Goal: Task Accomplishment & Management: Use online tool/utility

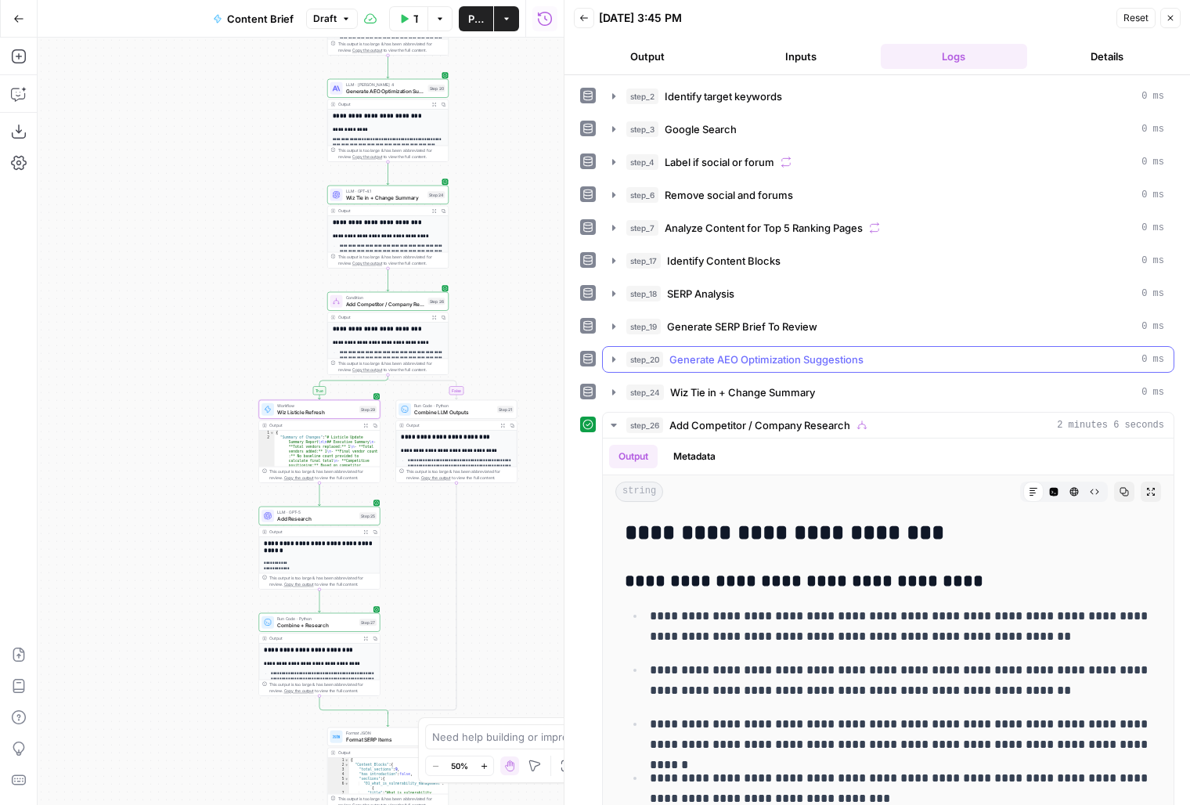
click at [861, 352] on span "Generate AEO Optimization Suggestions" at bounding box center [767, 360] width 194 height 16
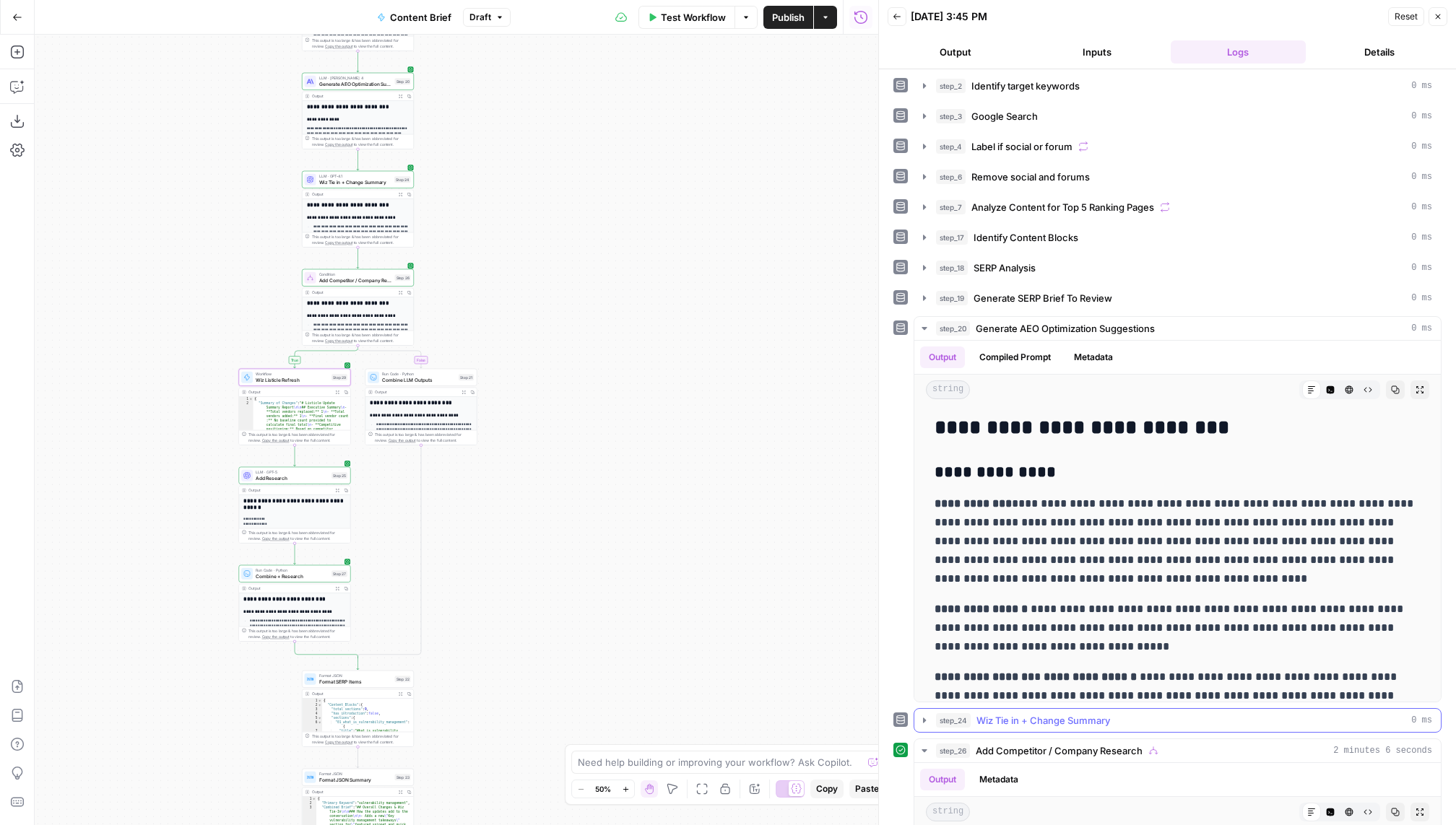
scroll to position [2, 0]
click at [1097, 323] on span "Generate AEO Optimization Suggestions" at bounding box center [1065, 330] width 179 height 15
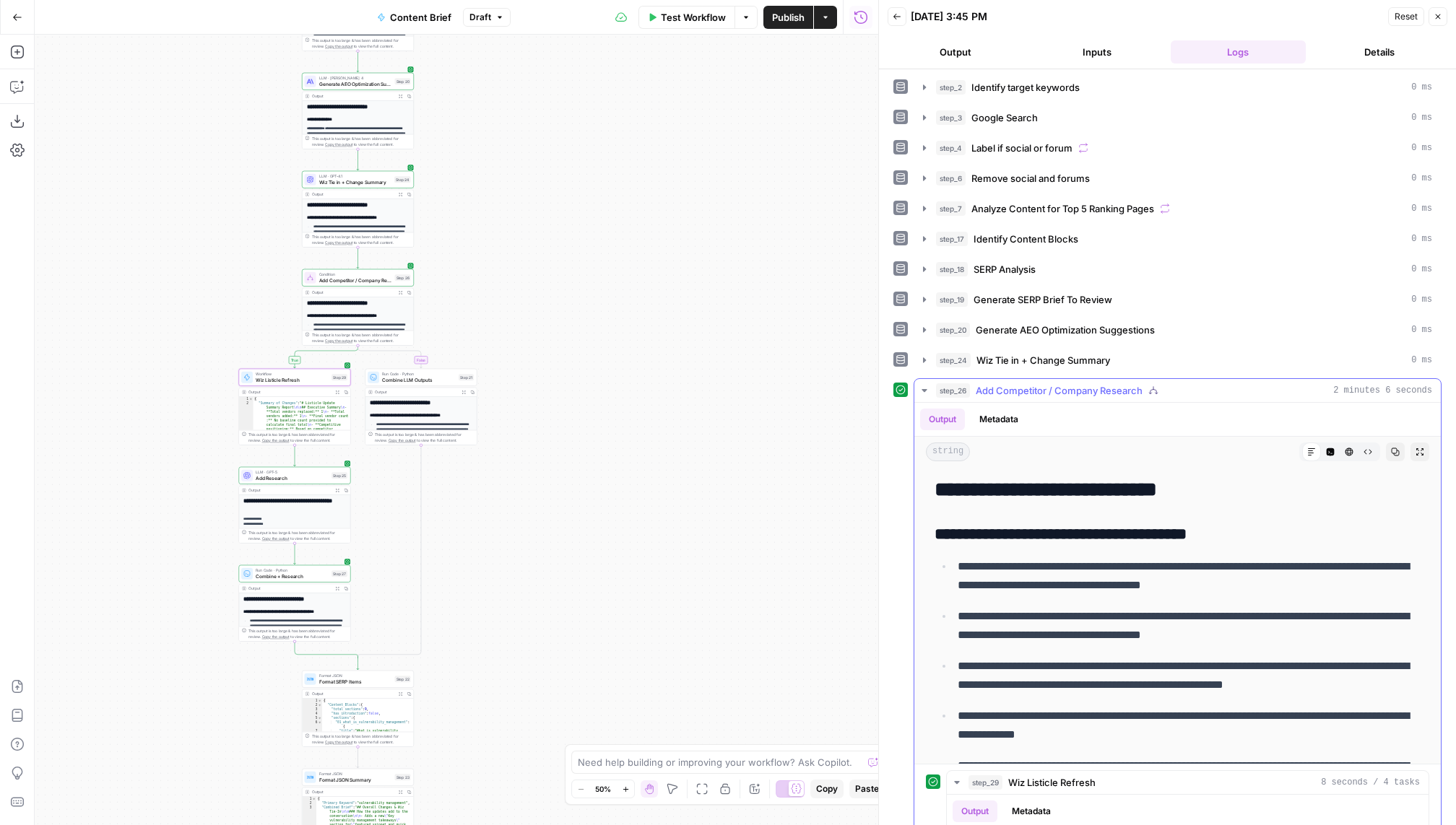
click at [1083, 391] on span "Add Competitor / Company Research" at bounding box center [1059, 391] width 167 height 15
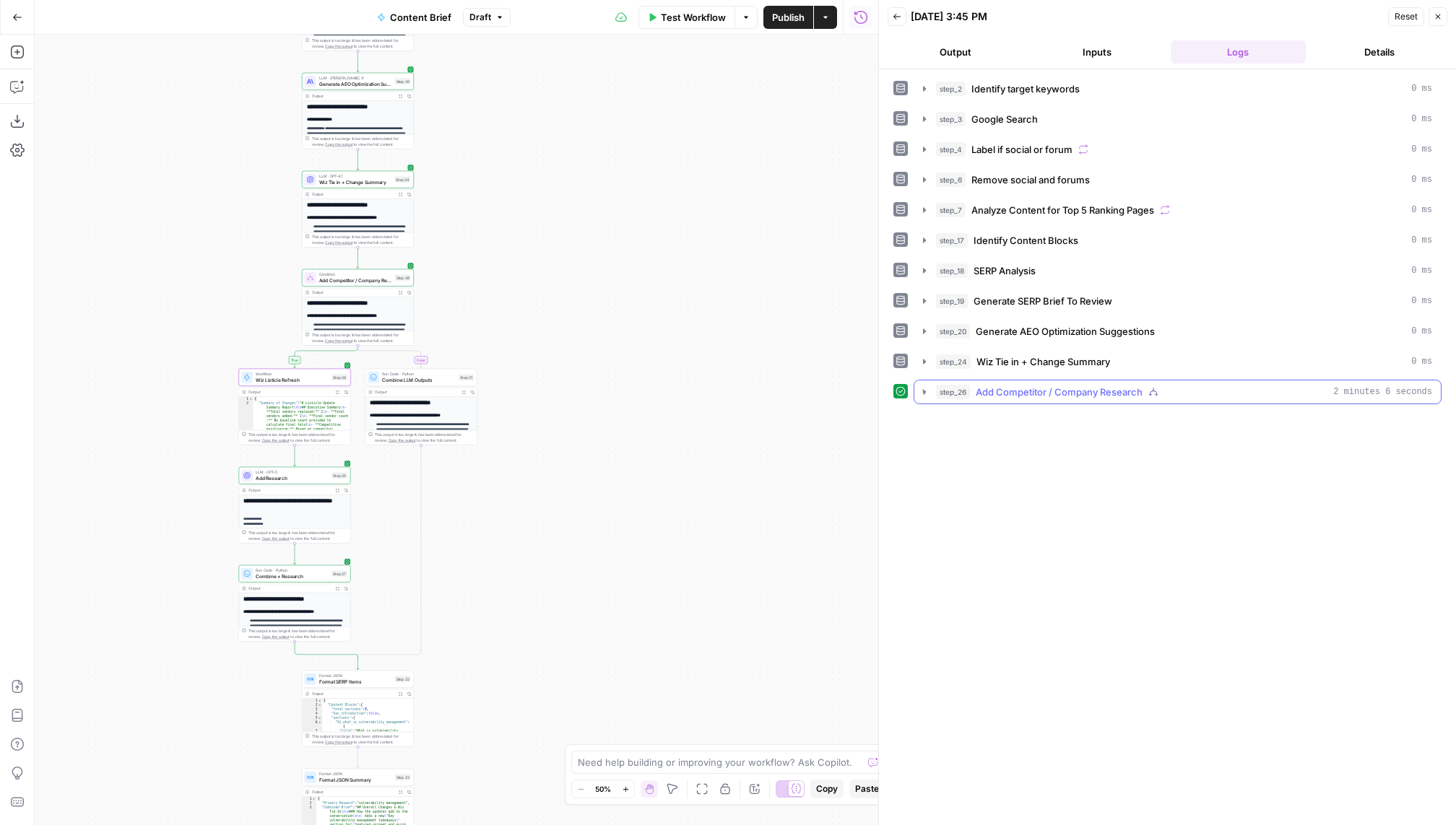
scroll to position [0, 0]
click at [1097, 394] on button "step_26 Add Competitor / Company Research 2 minutes 6 seconds" at bounding box center [1177, 392] width 527 height 23
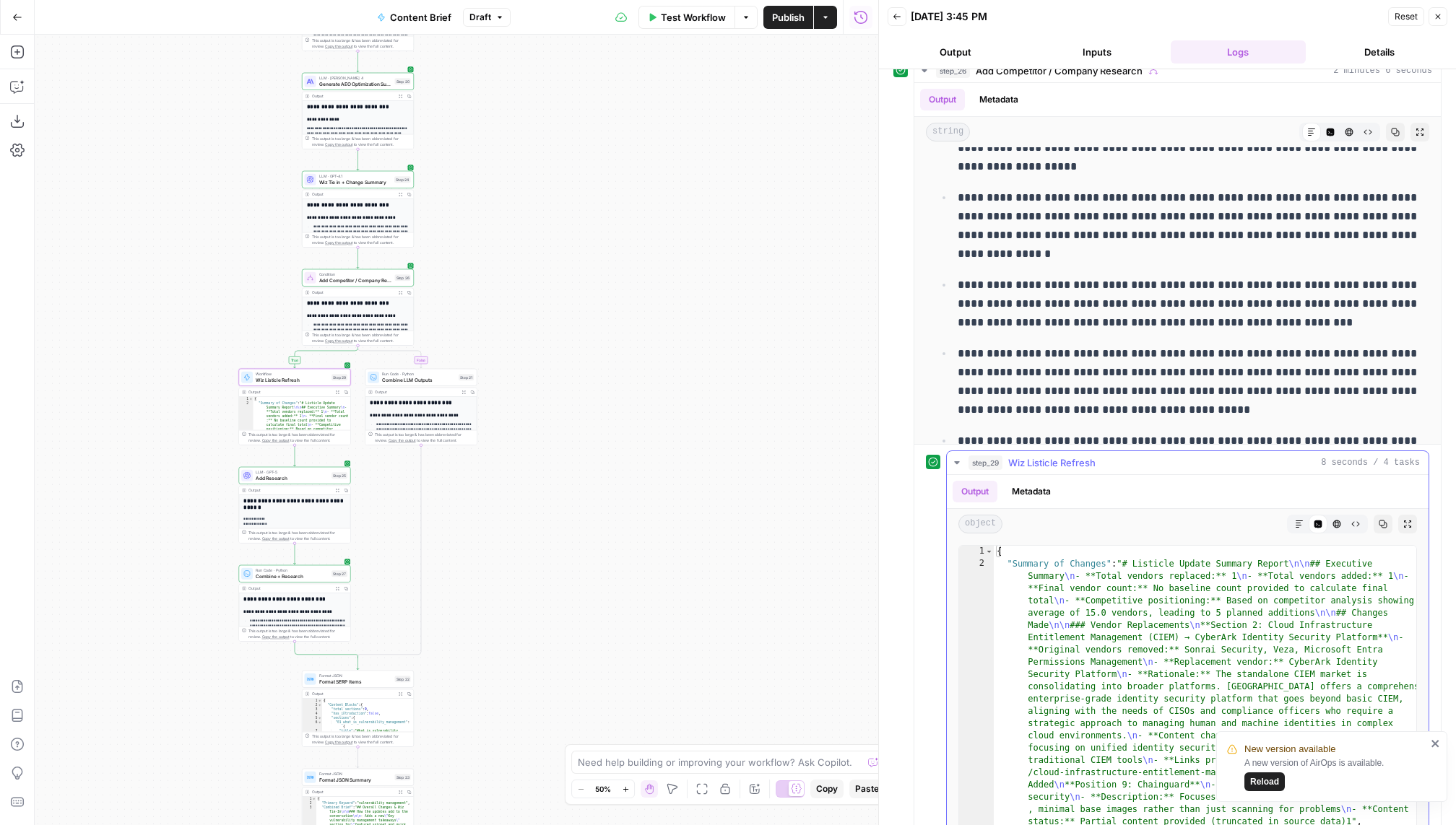
scroll to position [327, 0]
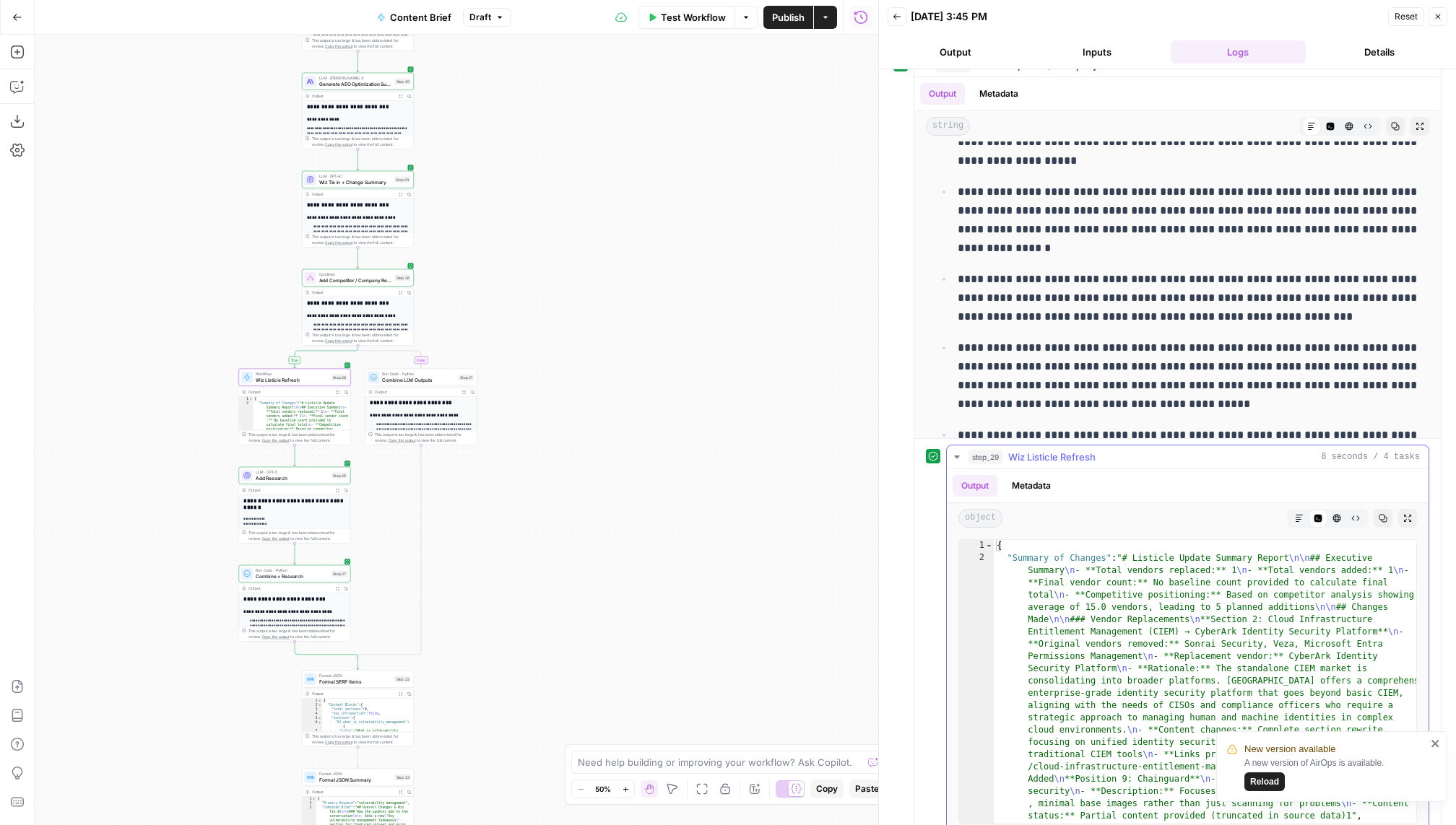
click at [1097, 509] on button "Markdown" at bounding box center [1299, 518] width 18 height 18
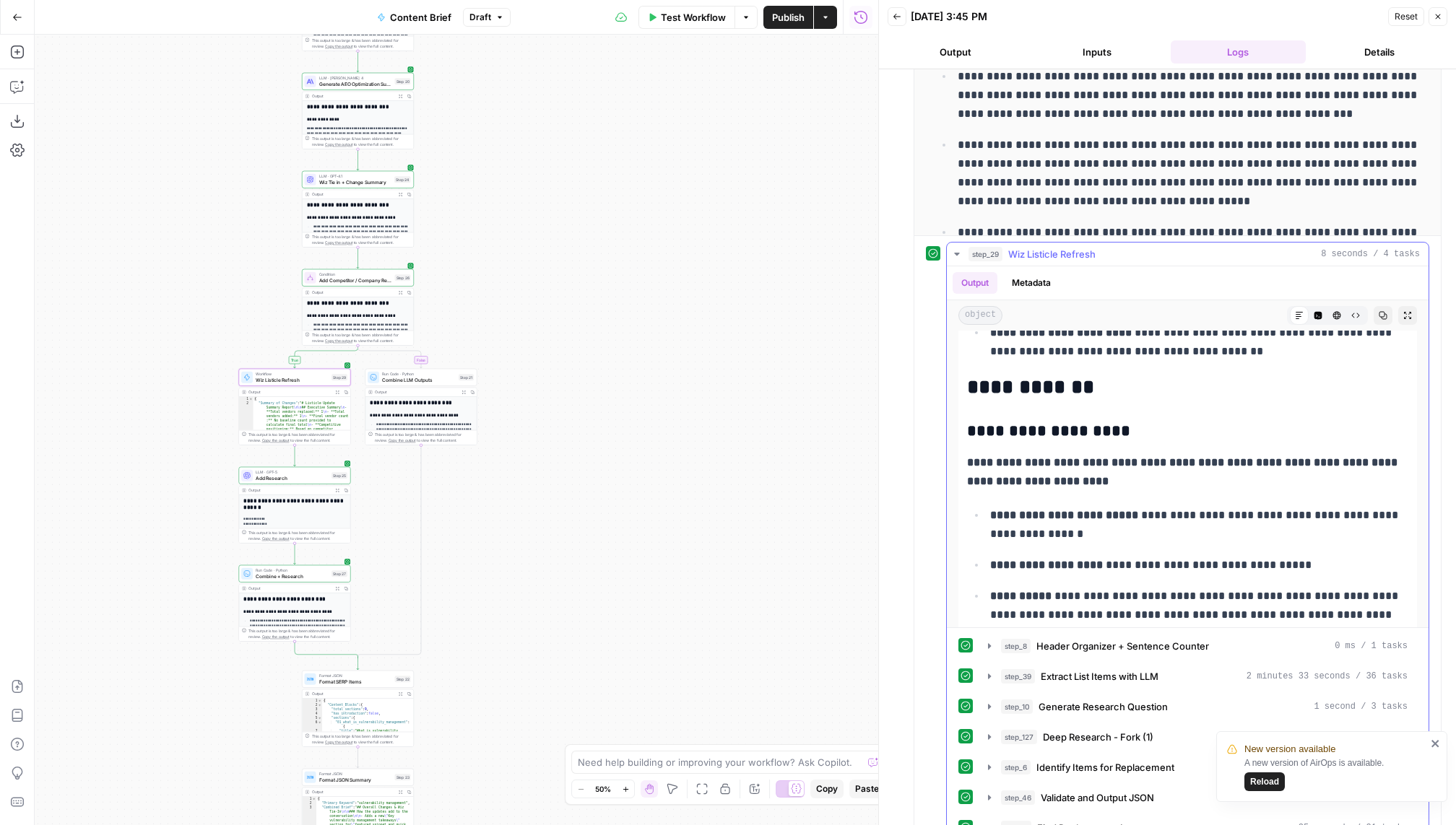
scroll to position [243, 0]
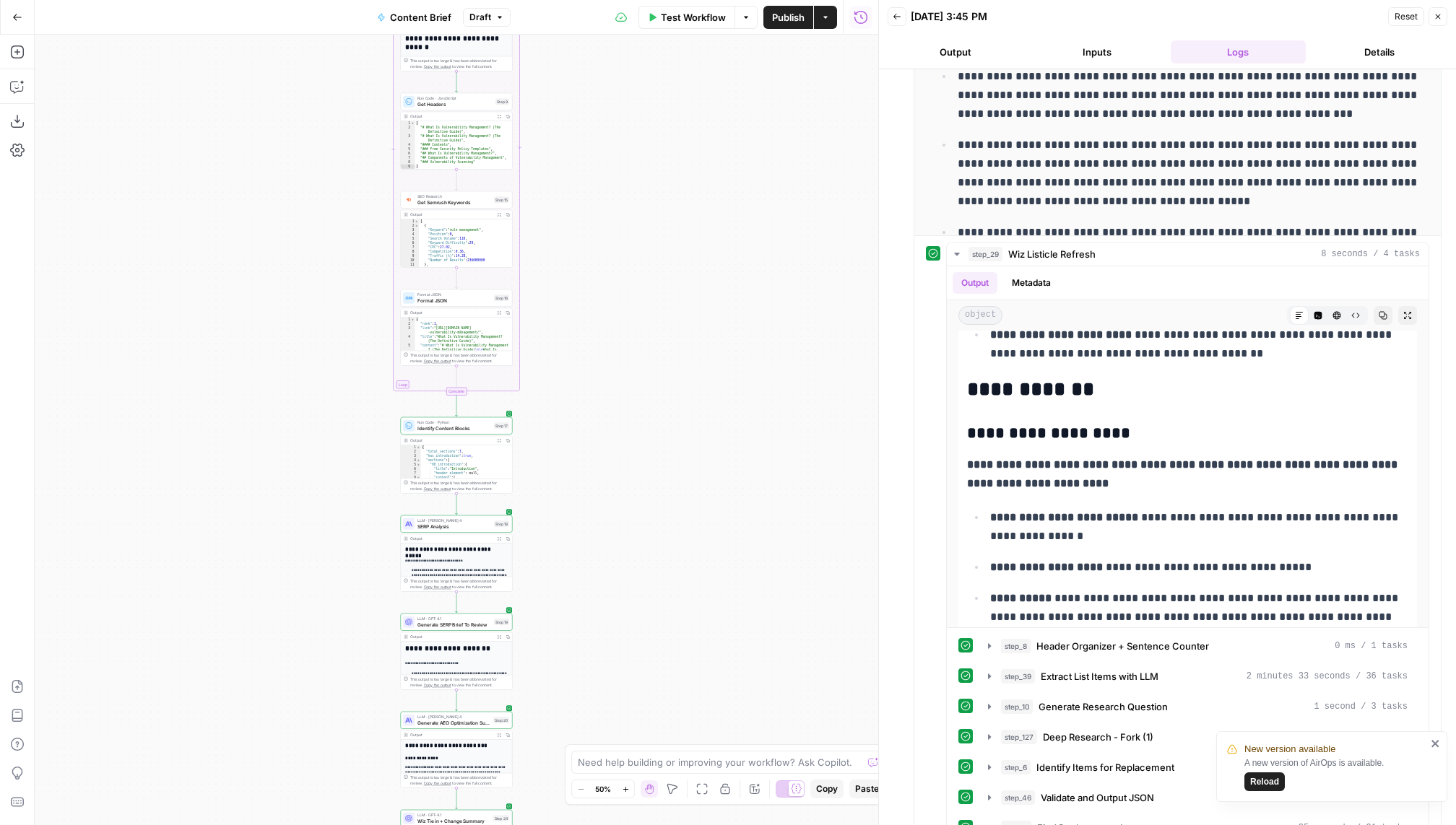
click at [1060, 54] on button "Inputs" at bounding box center [1096, 52] width 136 height 23
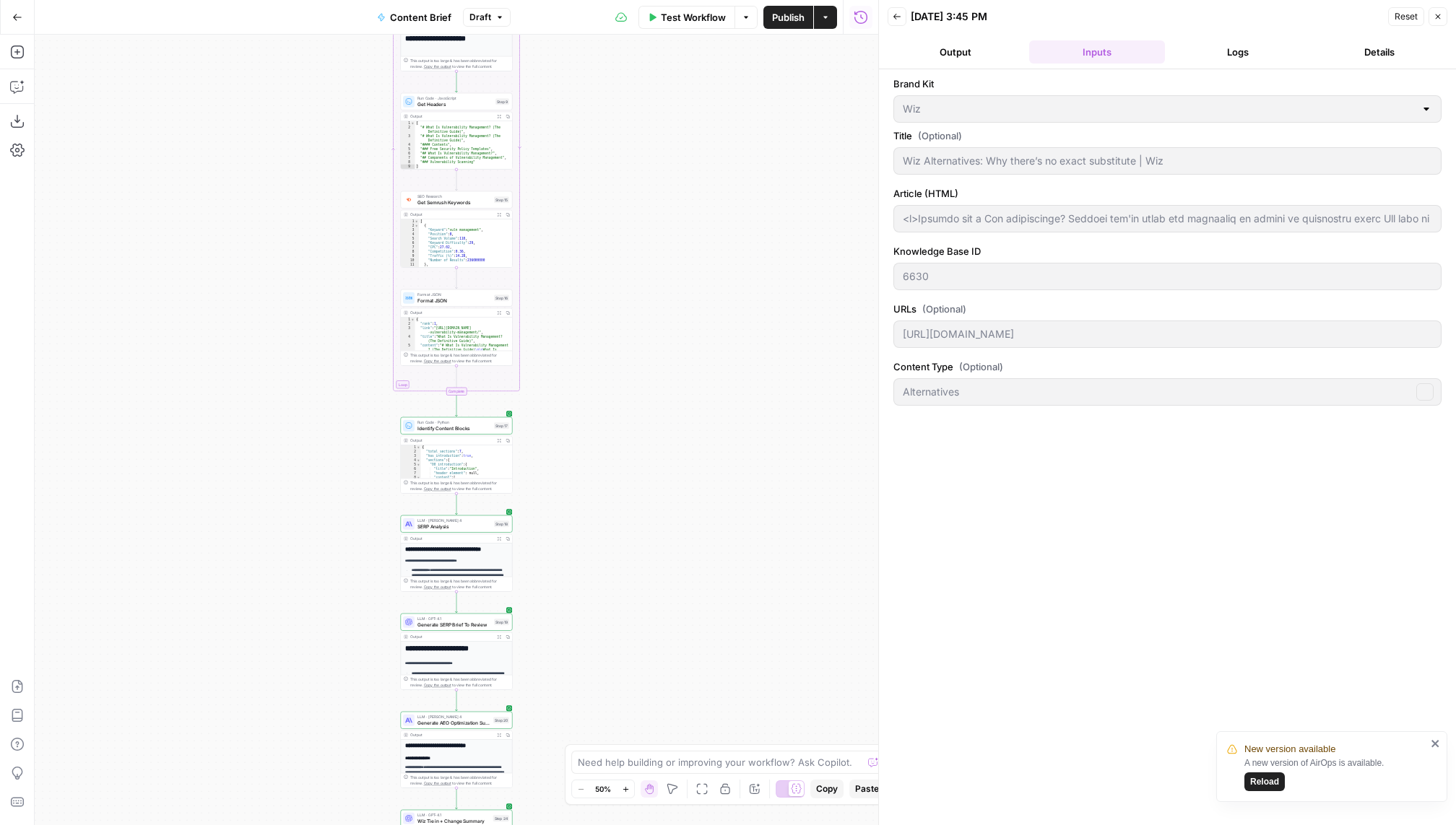
scroll to position [0, 0]
drag, startPoint x: 1167, startPoint y: 339, endPoint x: 897, endPoint y: 324, distance: 270.4
click at [897, 324] on div "https://www.wiz.io/academy/wiz-alternatives" at bounding box center [1167, 335] width 548 height 28
click at [965, 37] on header "Back 09/12/25 at 3:45 PM Reset Close Output Inputs Logs Details" at bounding box center [1167, 34] width 577 height 69
click at [953, 61] on button "Output" at bounding box center [954, 52] width 136 height 23
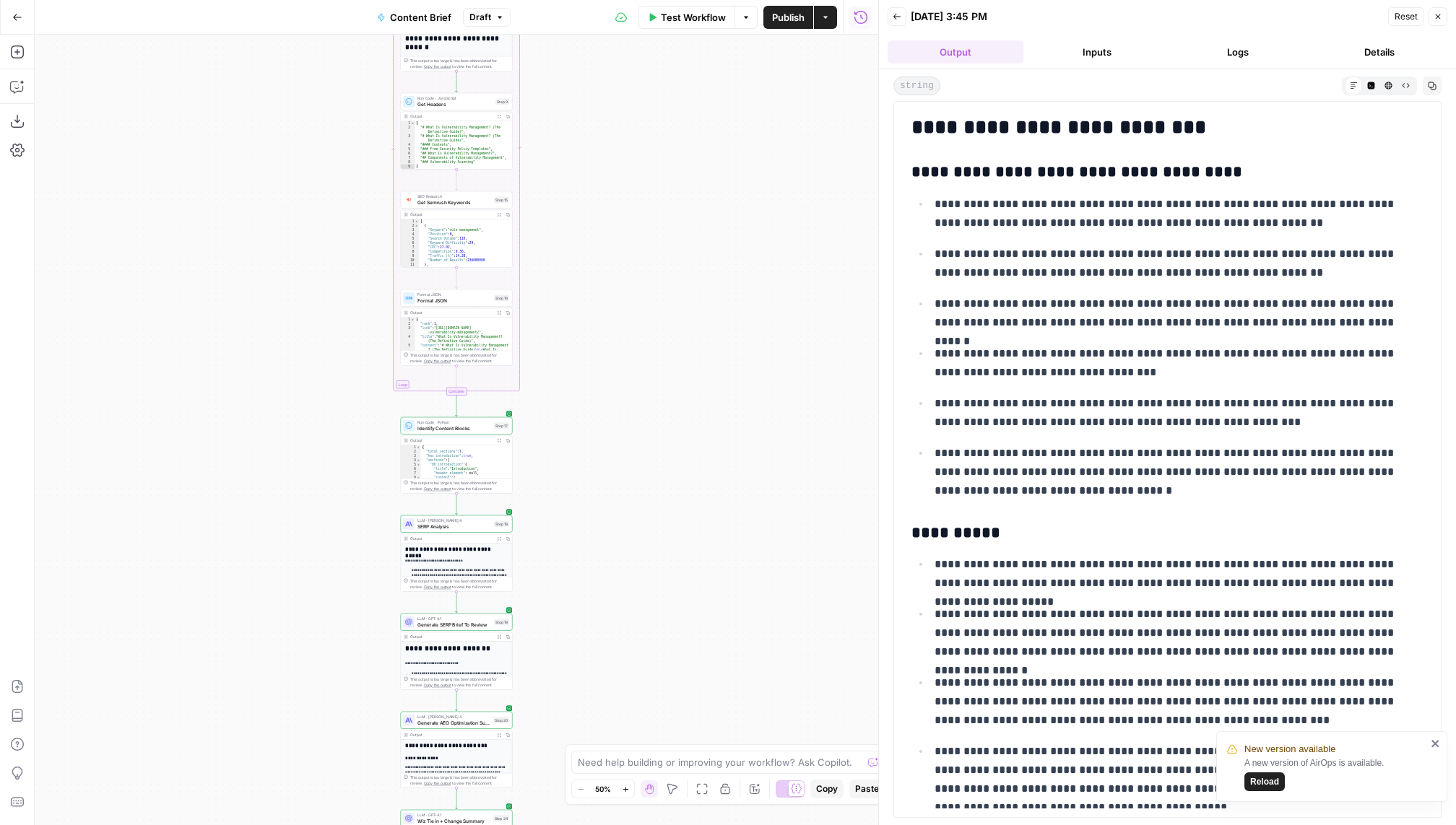
scroll to position [200, 0]
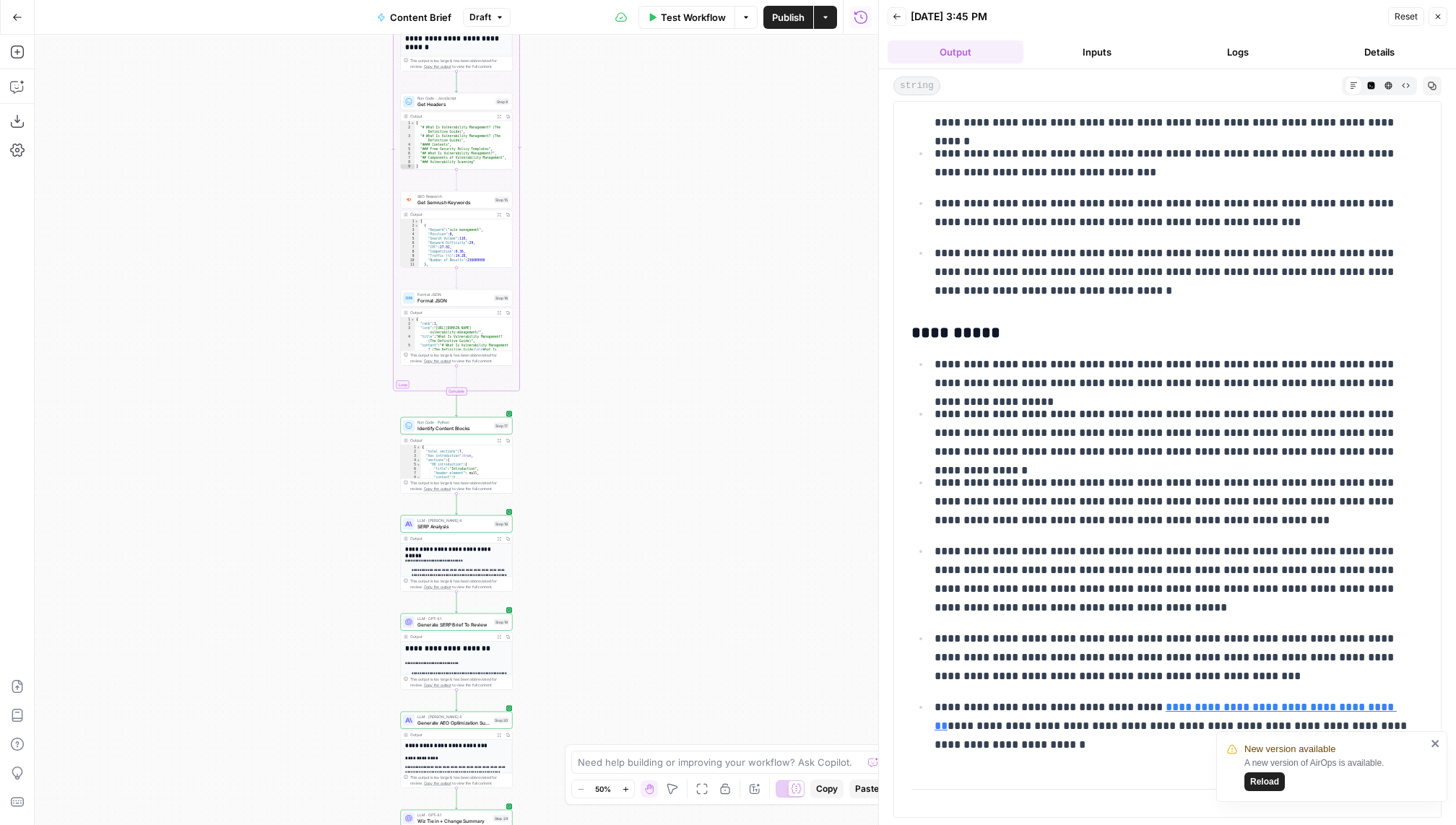
click at [890, 33] on header "Back 09/12/25 at 3:45 PM Reset Close Output Inputs Logs Details" at bounding box center [1167, 34] width 577 height 69
click at [890, 18] on button "Back" at bounding box center [896, 17] width 18 height 18
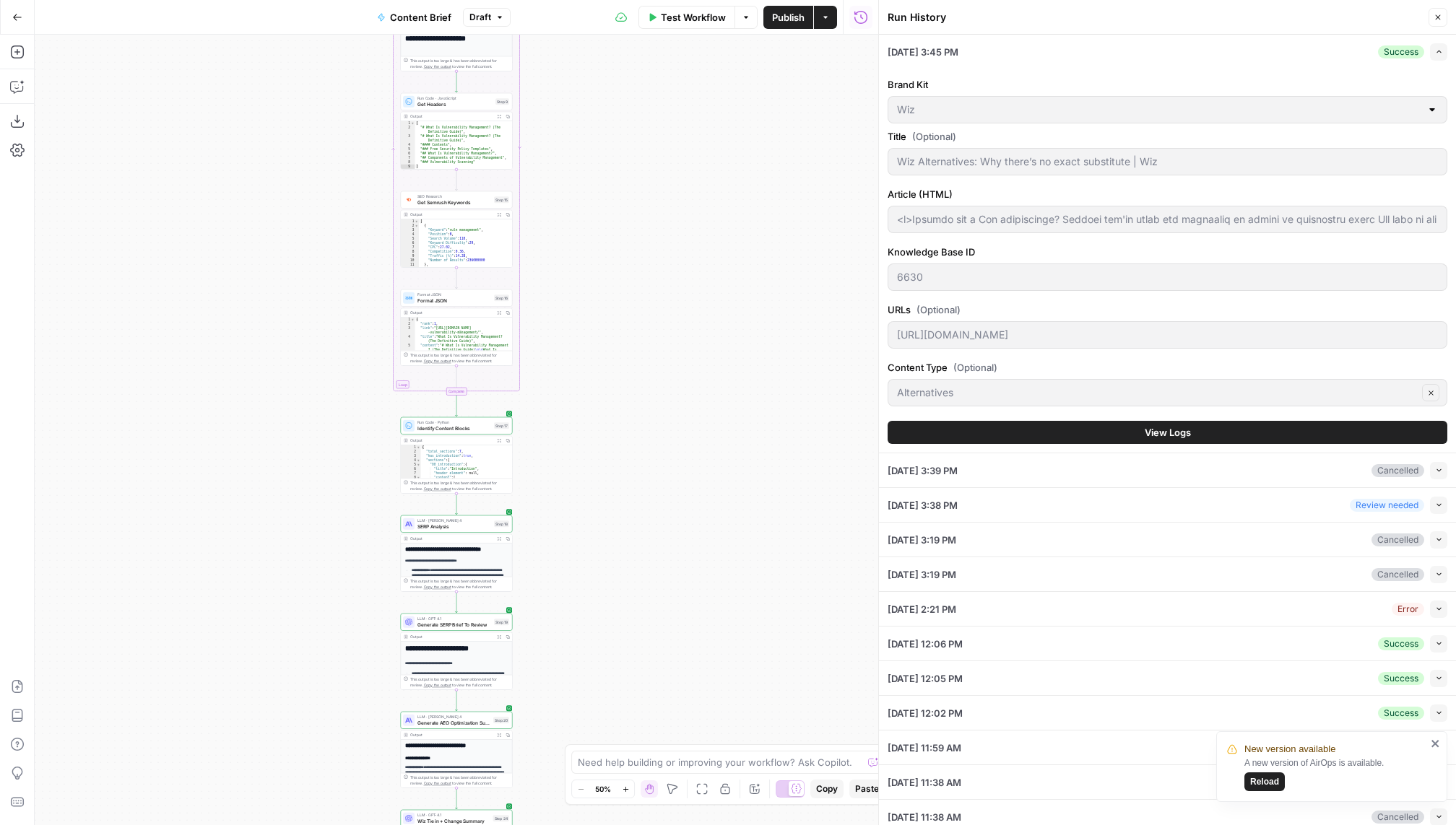
click at [1097, 431] on button "View Logs" at bounding box center [1166, 432] width 560 height 23
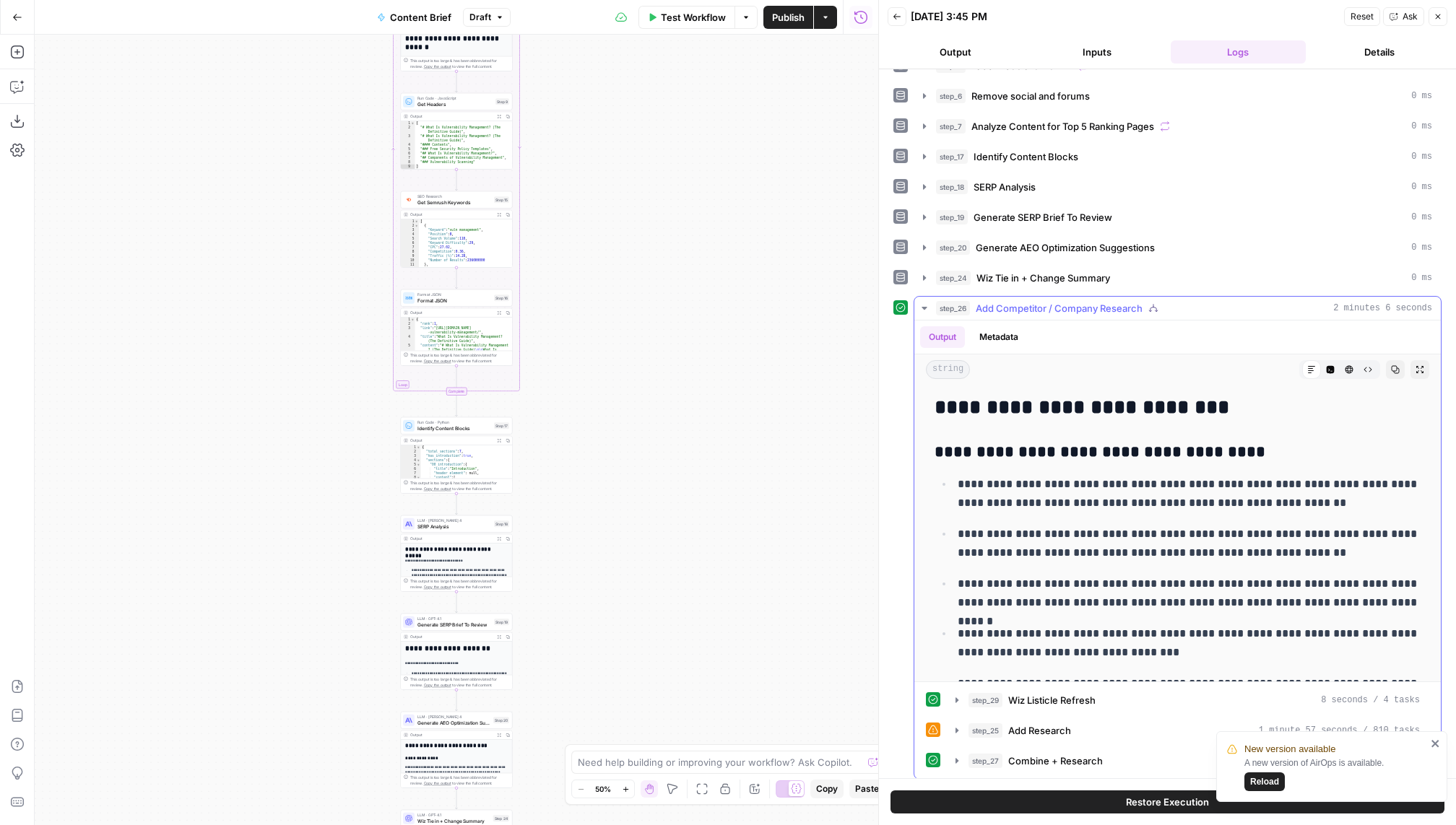
scroll to position [238, 0]
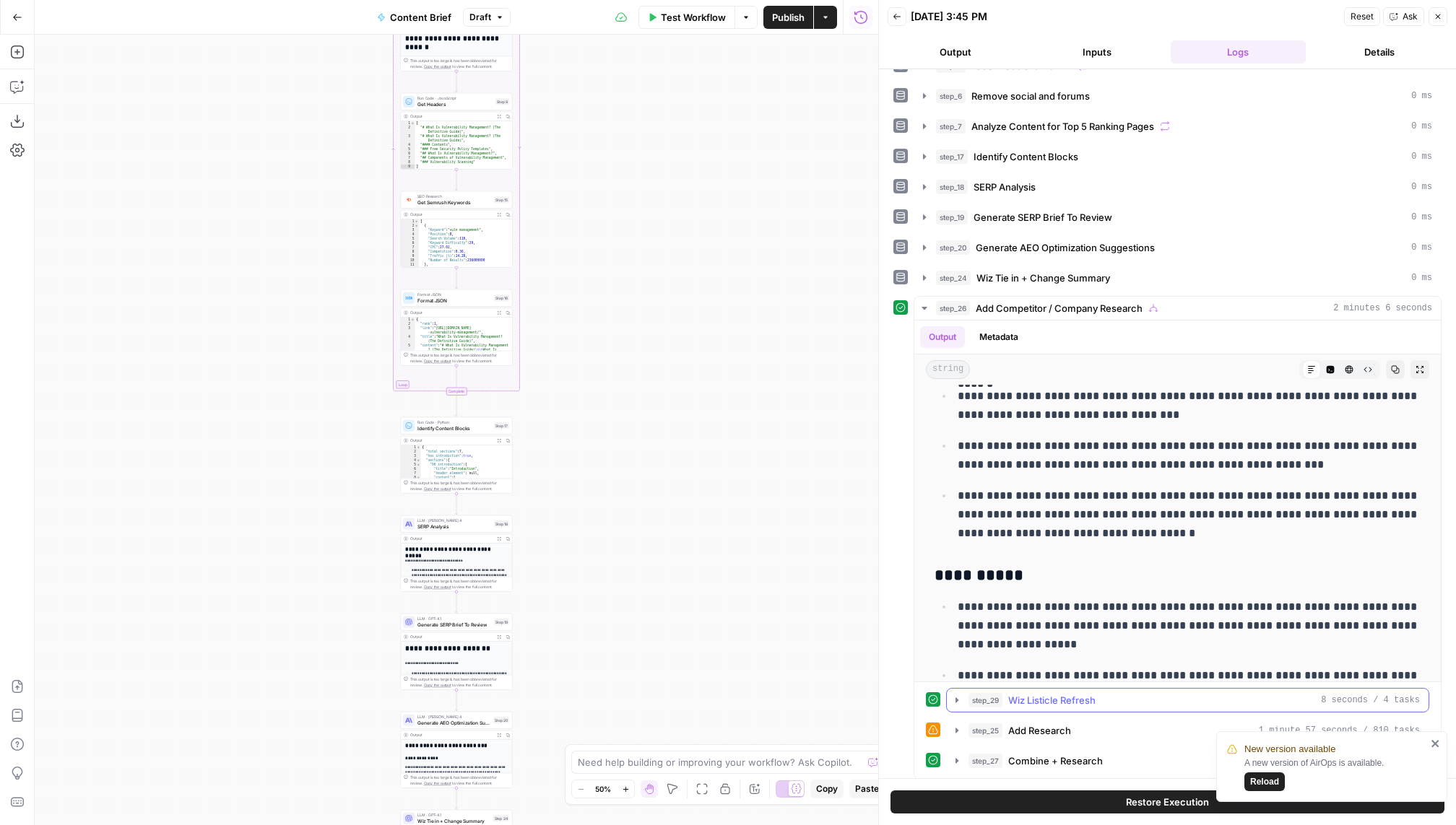
click at [1012, 700] on span "Wiz Listicle Refresh" at bounding box center [1051, 701] width 88 height 15
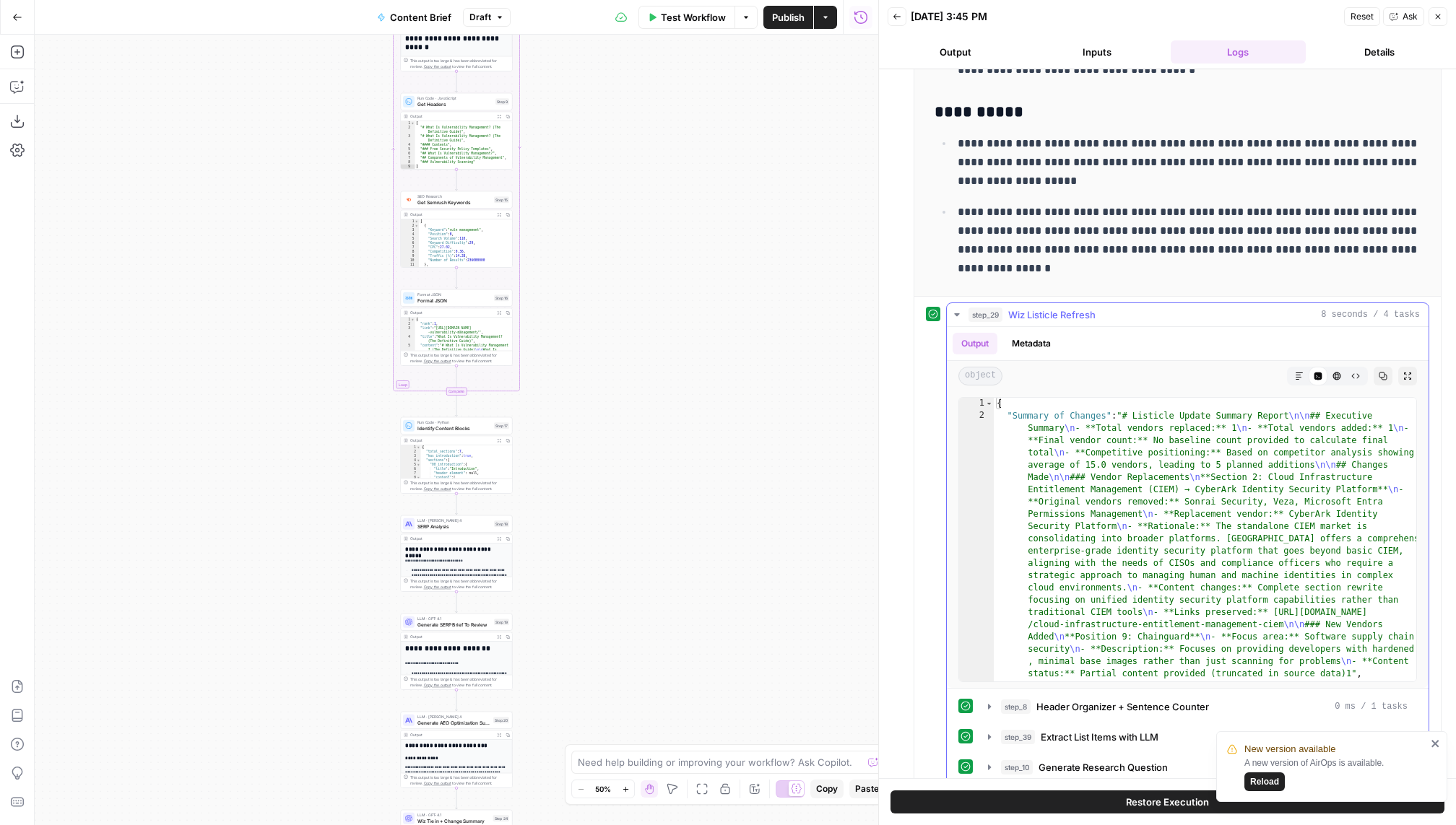
scroll to position [477, 0]
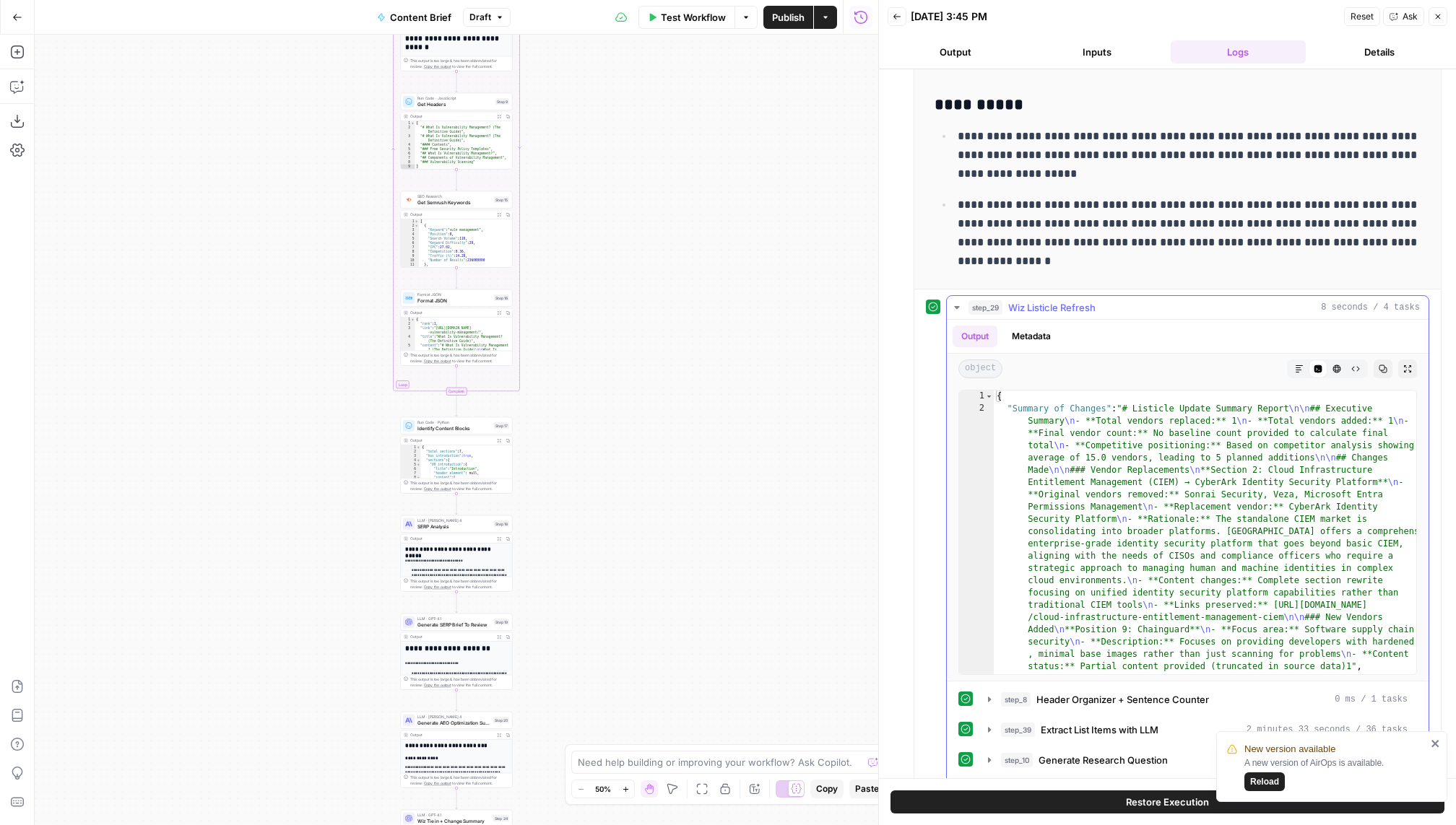
click at [1097, 364] on icon "button" at bounding box center [1298, 368] width 8 height 8
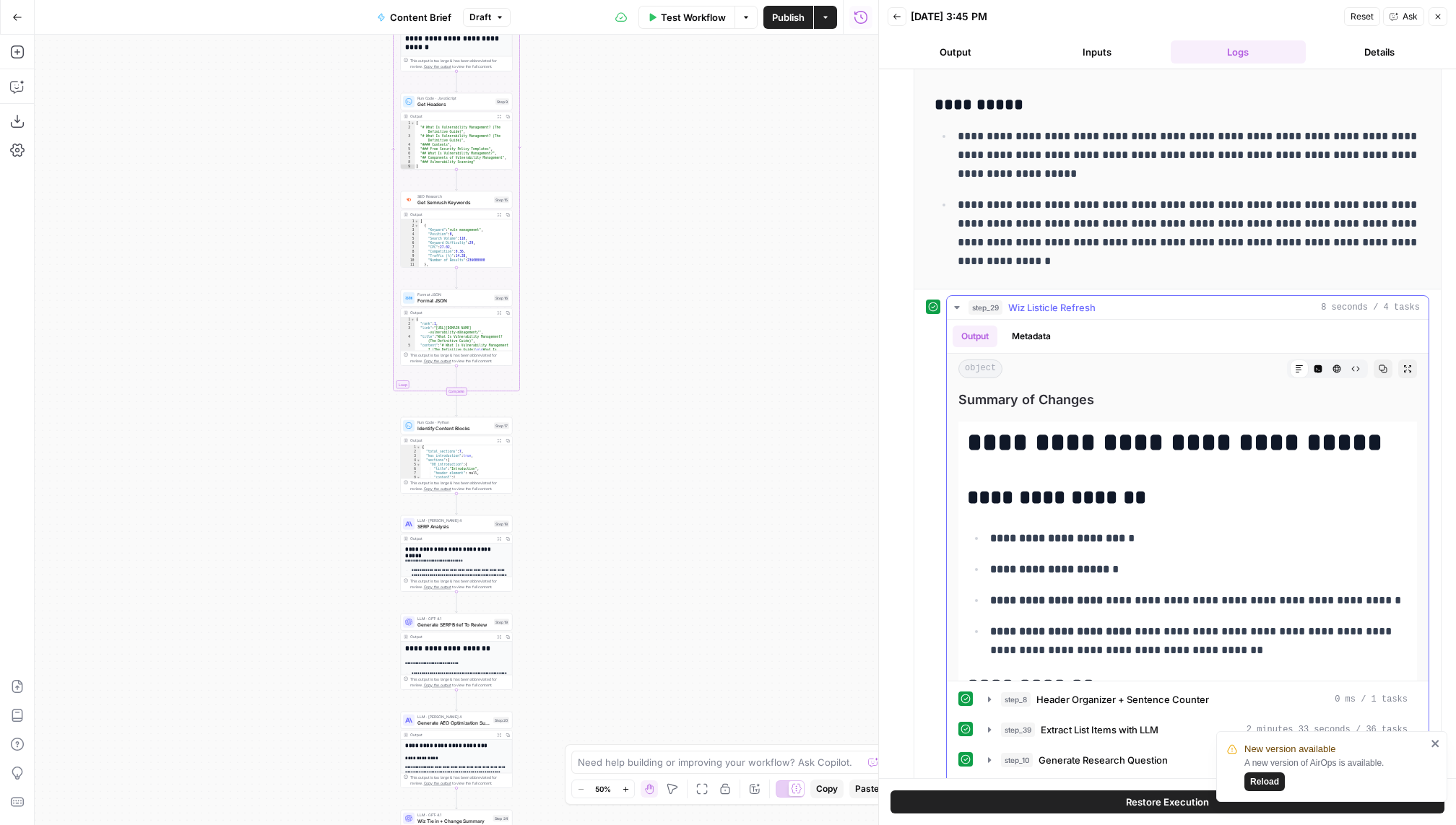
click at [1097, 361] on button "Expand Output" at bounding box center [1407, 369] width 18 height 18
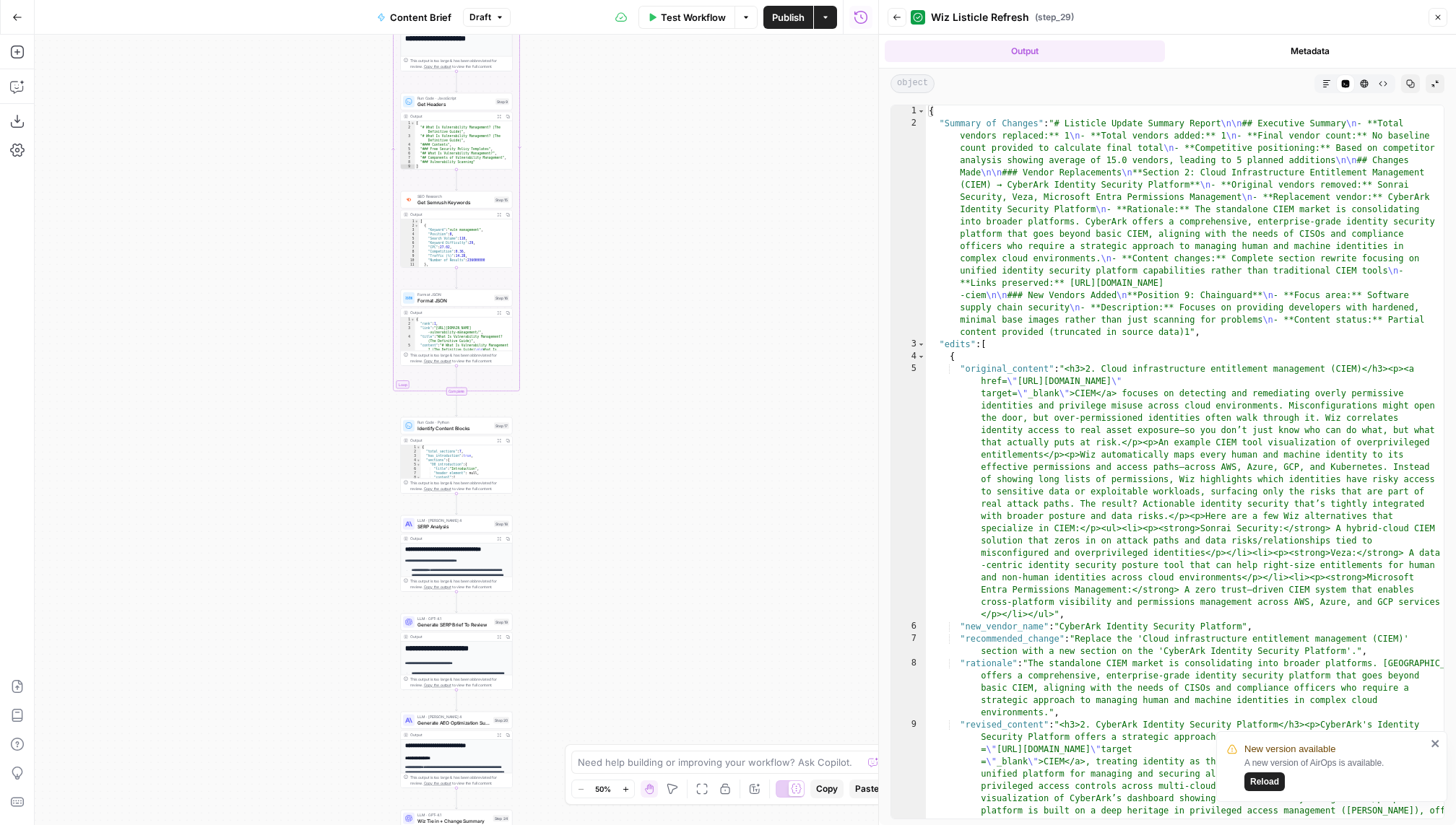
click at [1097, 78] on button "Markdown" at bounding box center [1326, 84] width 18 height 18
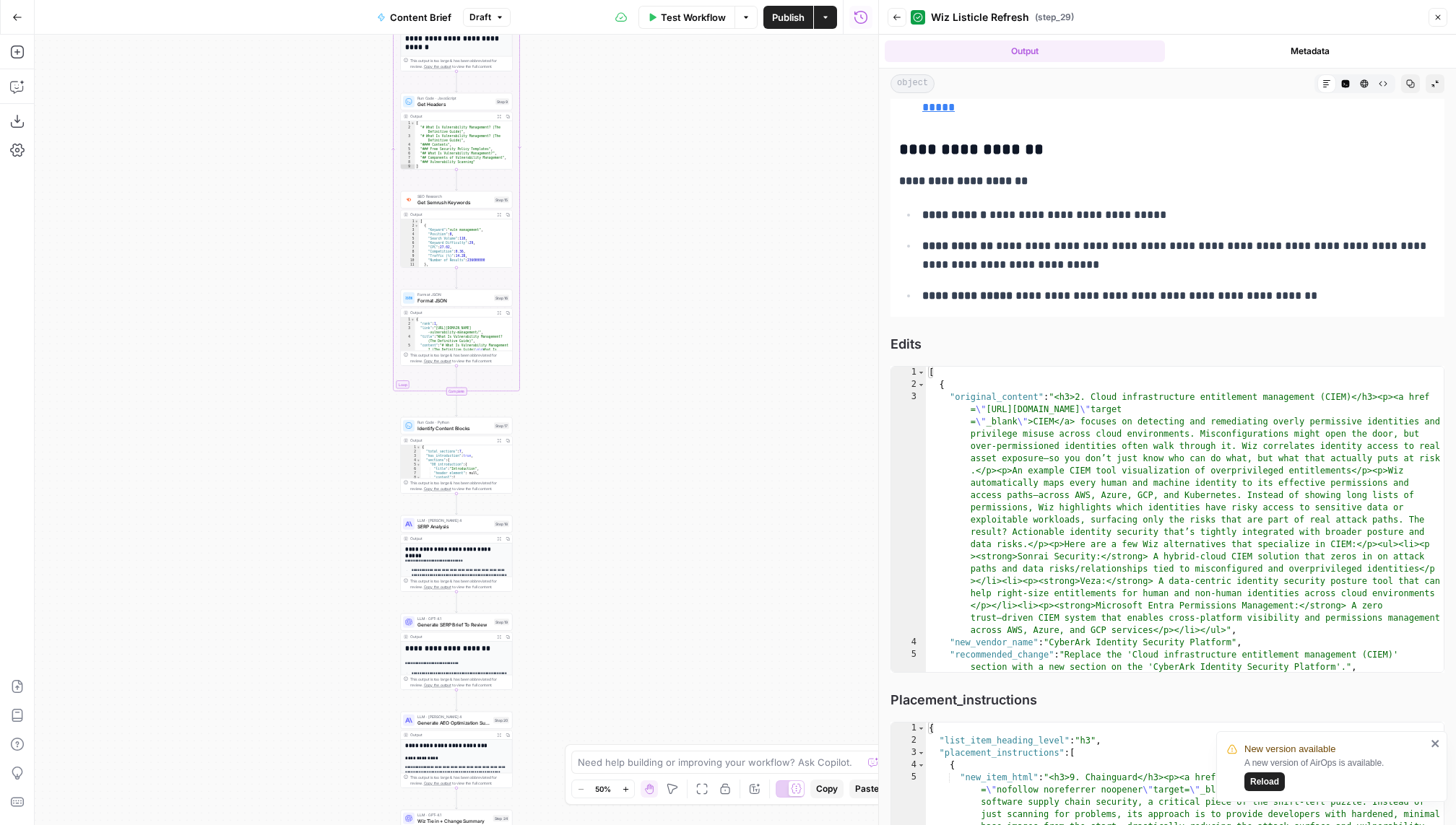
scroll to position [734, 0]
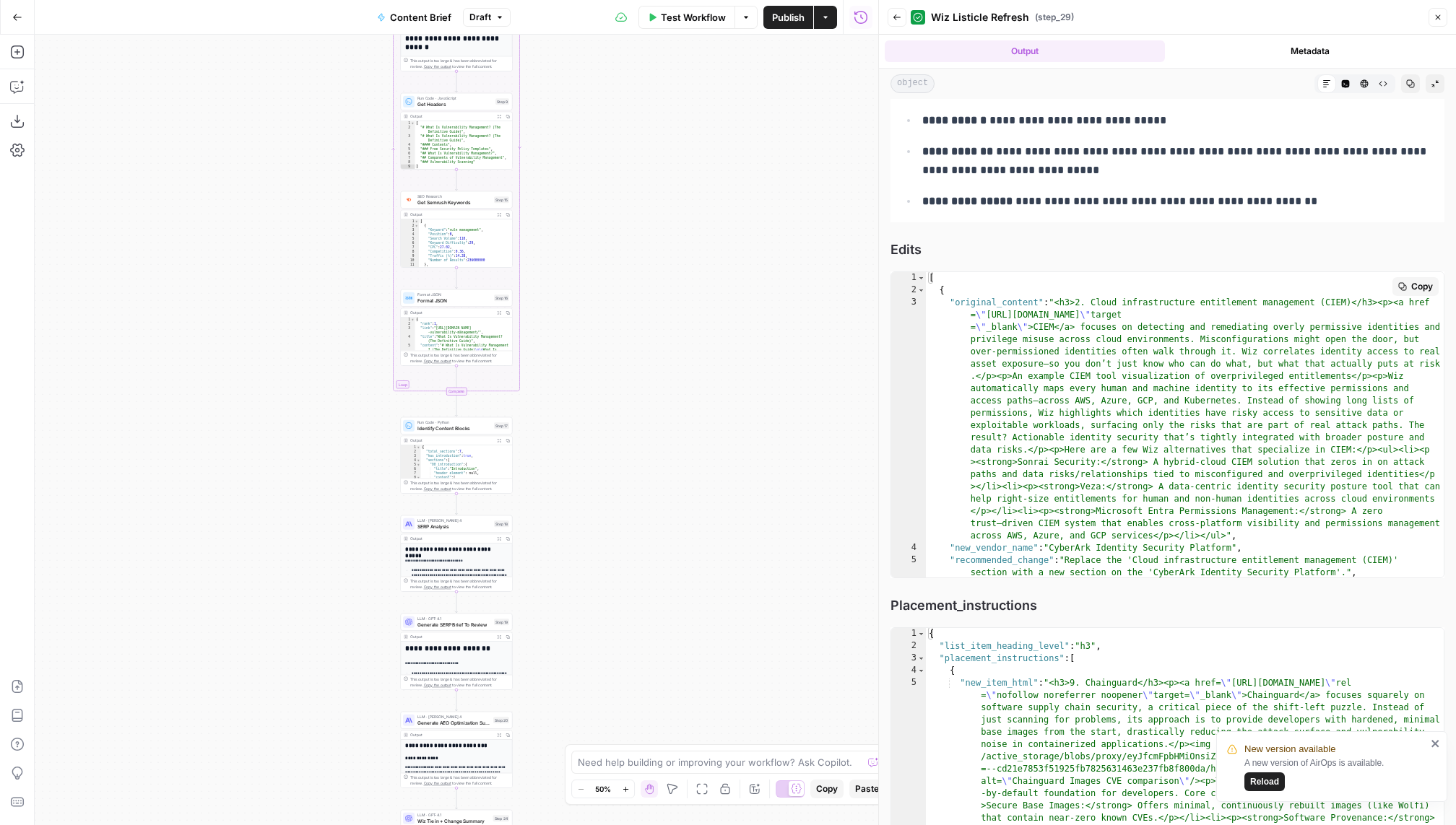
type textarea "**********"
click at [1093, 296] on div "[ { "original_content" : "<h3>2. Cloud infrastructure entitlement management (C…" at bounding box center [1185, 455] width 518 height 368
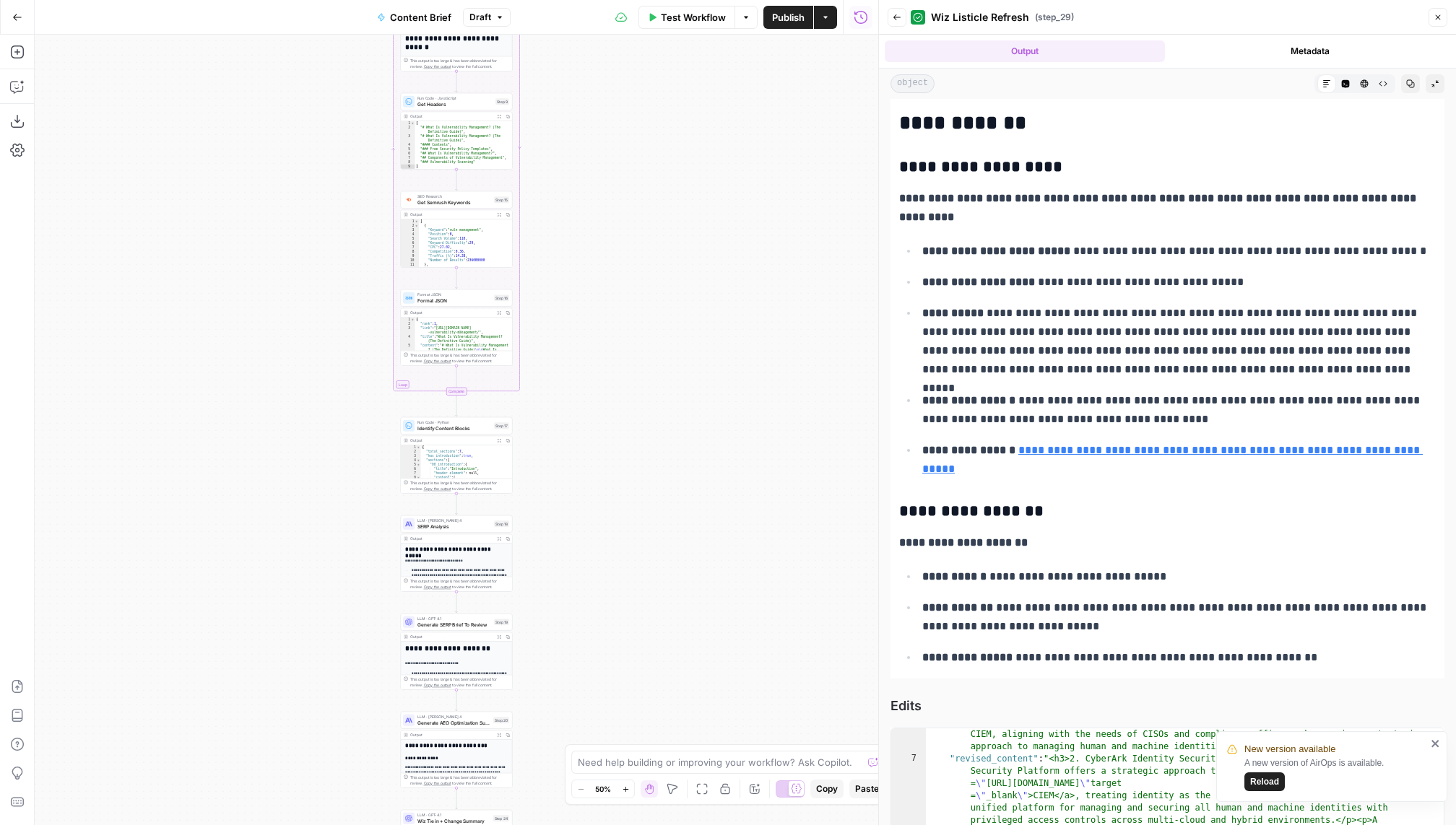
scroll to position [0, 0]
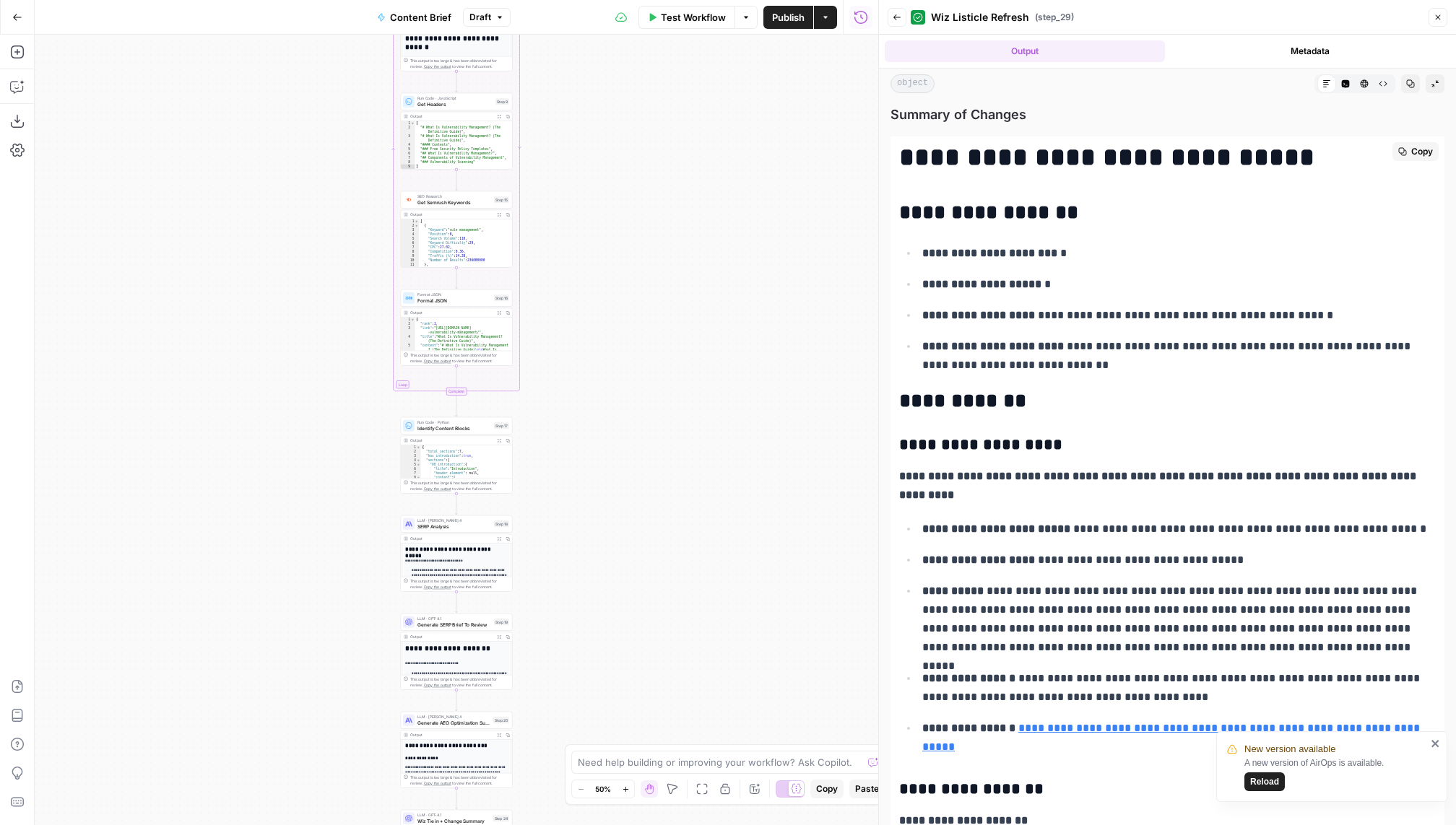
click at [1097, 487] on p "**********" at bounding box center [1167, 486] width 537 height 38
click at [1066, 524] on p "**********" at bounding box center [1178, 529] width 514 height 18
drag, startPoint x: 1071, startPoint y: 524, endPoint x: 1145, endPoint y: 524, distance: 74.0
click at [1097, 524] on p "**********" at bounding box center [1178, 529] width 514 height 18
copy p "**********"
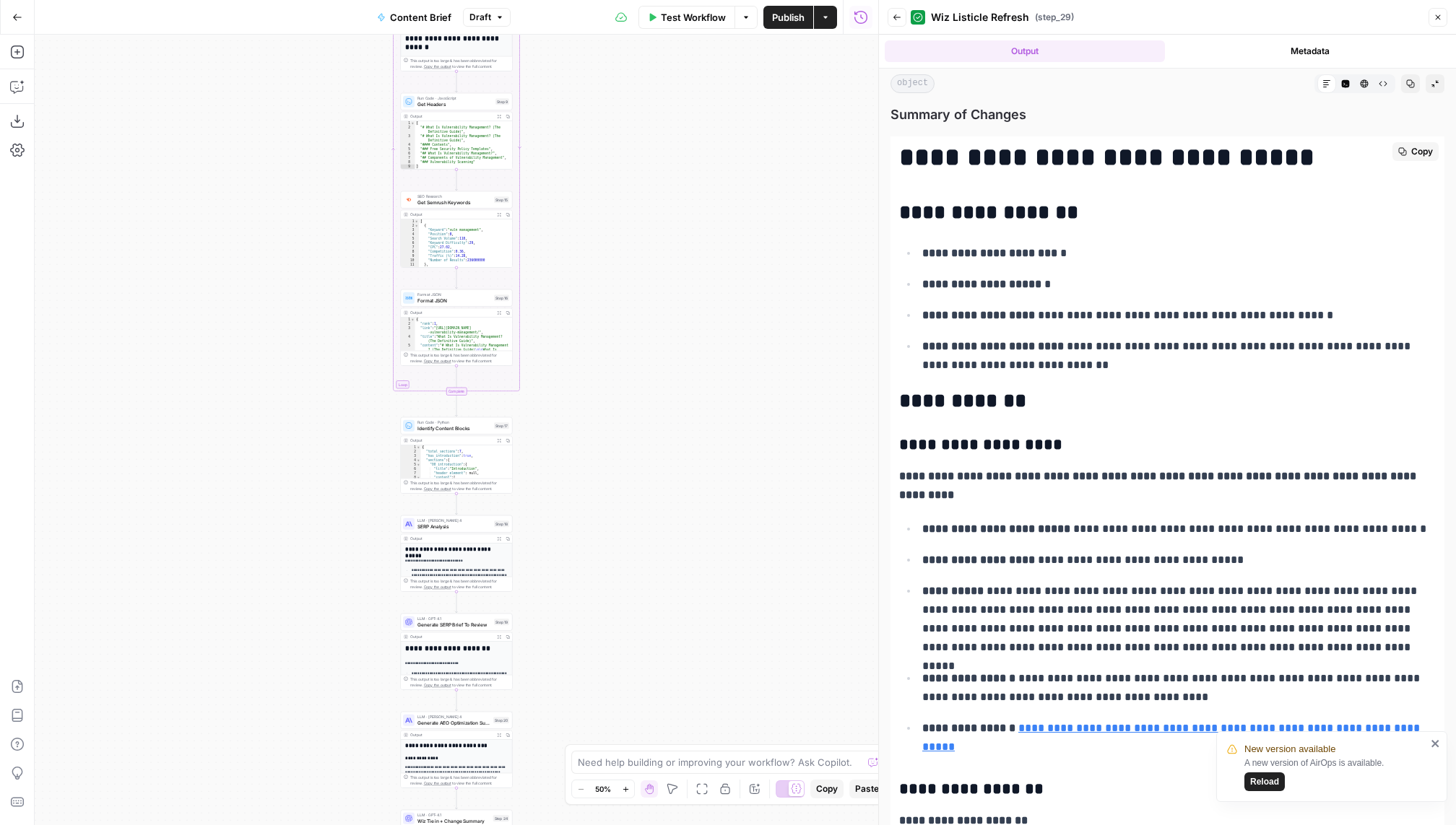
click at [1043, 567] on p "**********" at bounding box center [1178, 560] width 514 height 18
drag, startPoint x: 1040, startPoint y: 561, endPoint x: 1178, endPoint y: 561, distance: 138.0
click at [1097, 561] on p "**********" at bounding box center [1178, 560] width 514 height 18
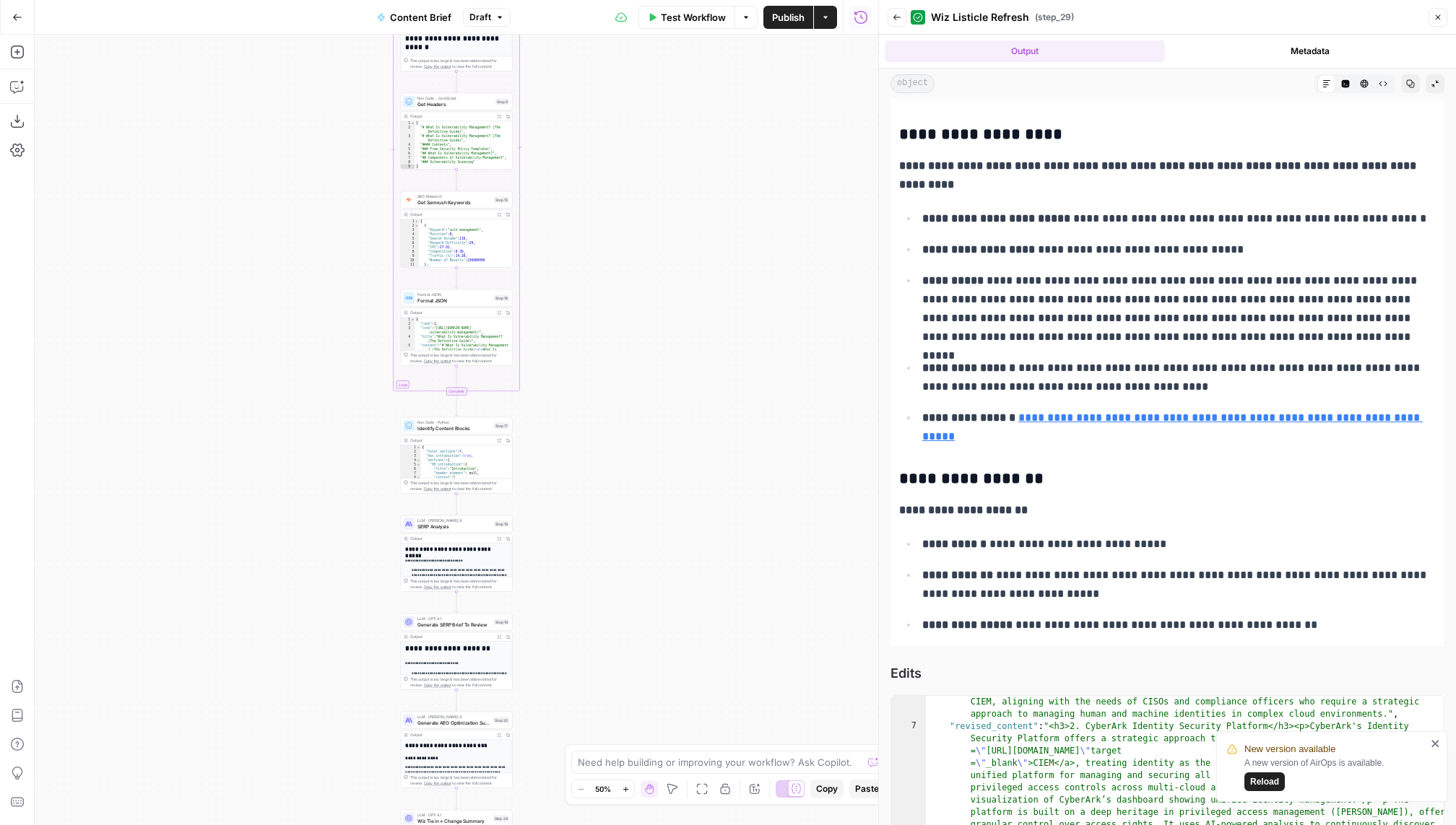
scroll to position [312, 0]
click at [1004, 507] on strong "**********" at bounding box center [963, 509] width 128 height 11
copy strong "**********"
drag, startPoint x: 990, startPoint y: 537, endPoint x: 1182, endPoint y: 537, distance: 192.0
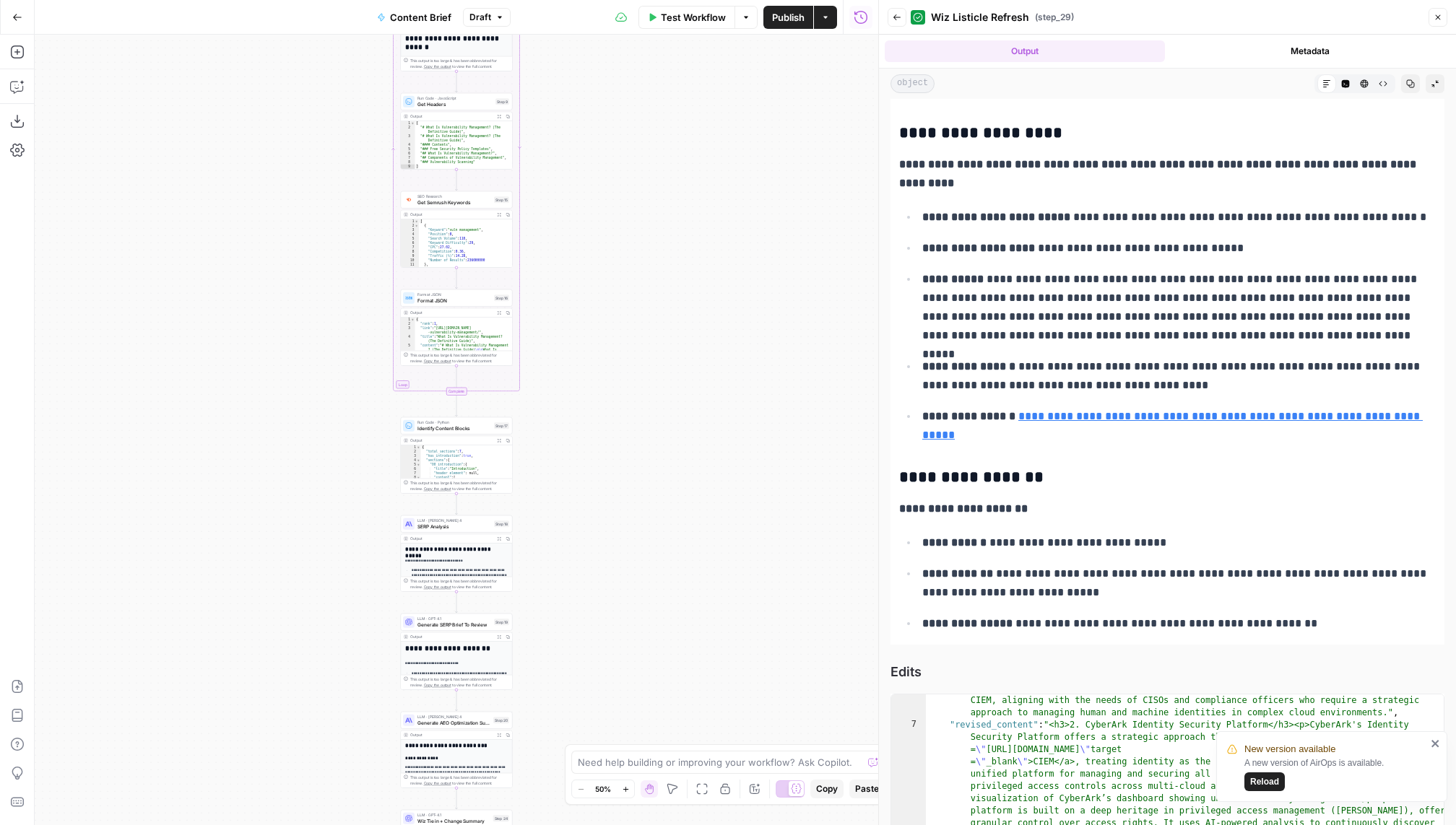
click at [1097, 537] on p "**********" at bounding box center [1178, 543] width 514 height 18
copy p "**********"
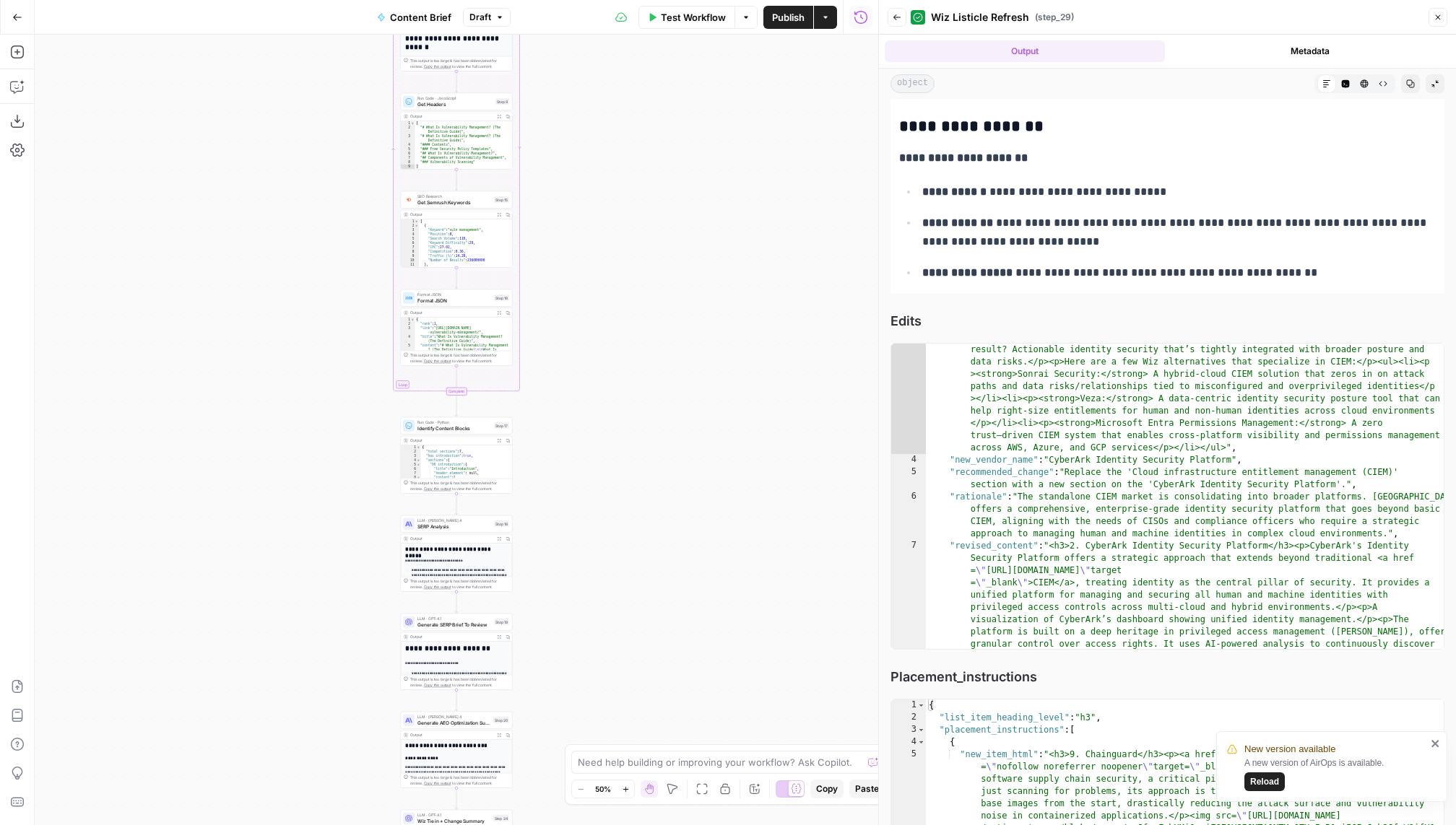
scroll to position [666, 0]
click at [1059, 253] on ul "**********" at bounding box center [1167, 229] width 537 height 100
drag, startPoint x: 988, startPoint y: 220, endPoint x: 1082, endPoint y: 221, distance: 94.0
click at [1082, 221] on p "**********" at bounding box center [1178, 230] width 514 height 38
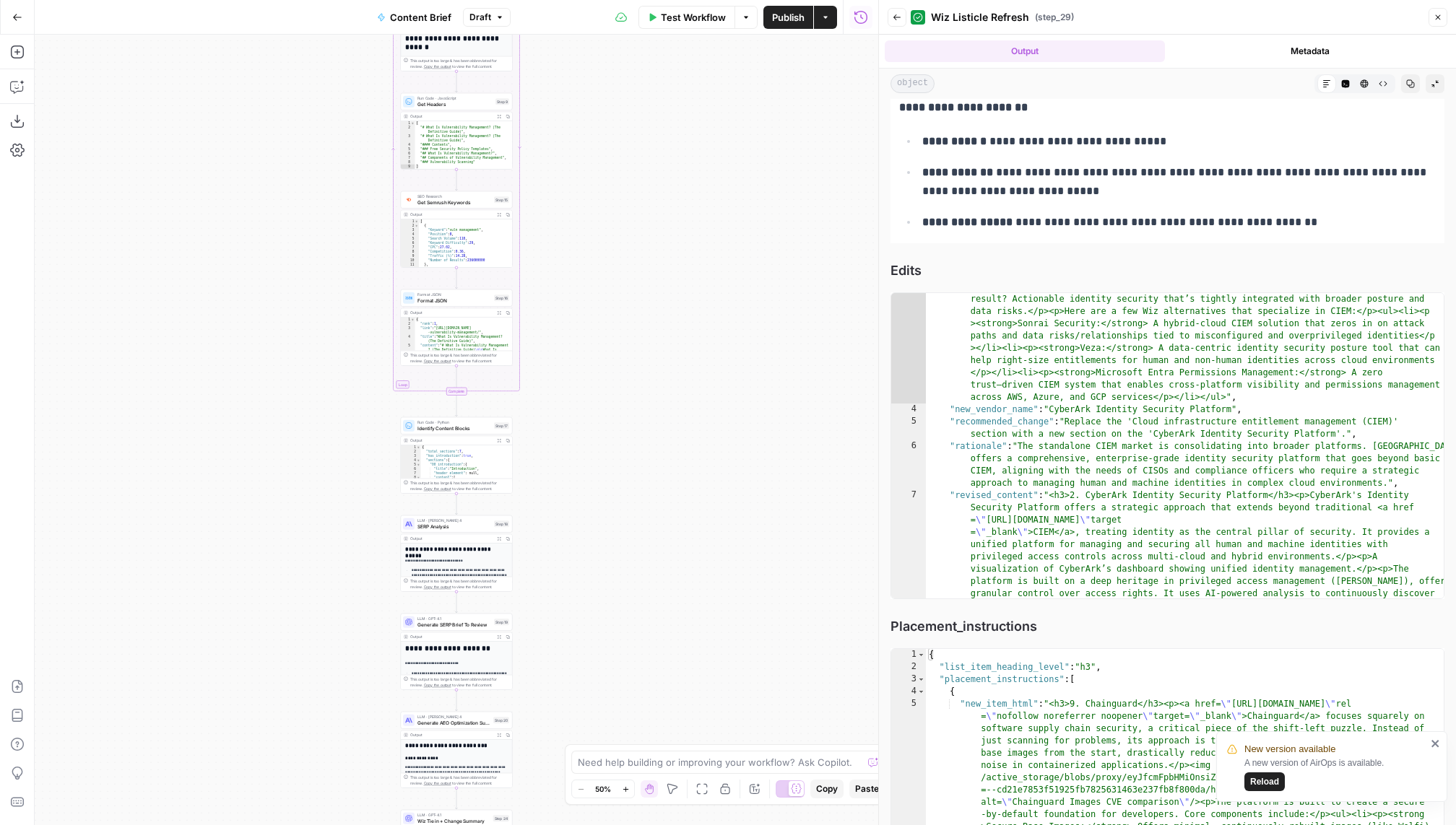
scroll to position [711, 0]
click at [1000, 171] on p "**********" at bounding box center [1178, 183] width 514 height 38
click at [1097, 171] on p "**********" at bounding box center [1178, 183] width 514 height 38
copy p "********"
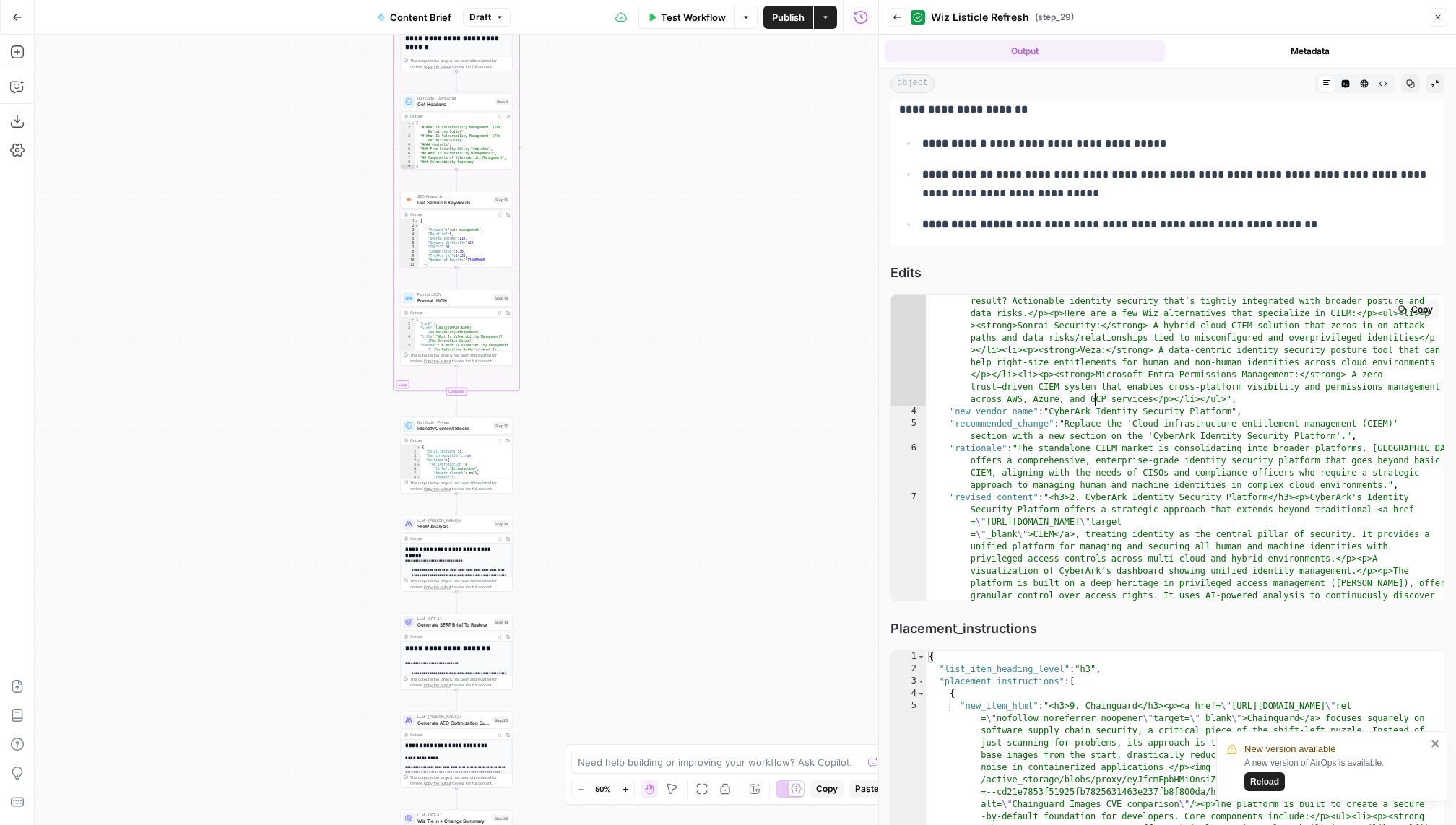
click at [1094, 394] on div ""original_content" : "<h3>2. Cloud infrastructure entitlement management (CIEM)…" at bounding box center [1185, 547] width 518 height 773
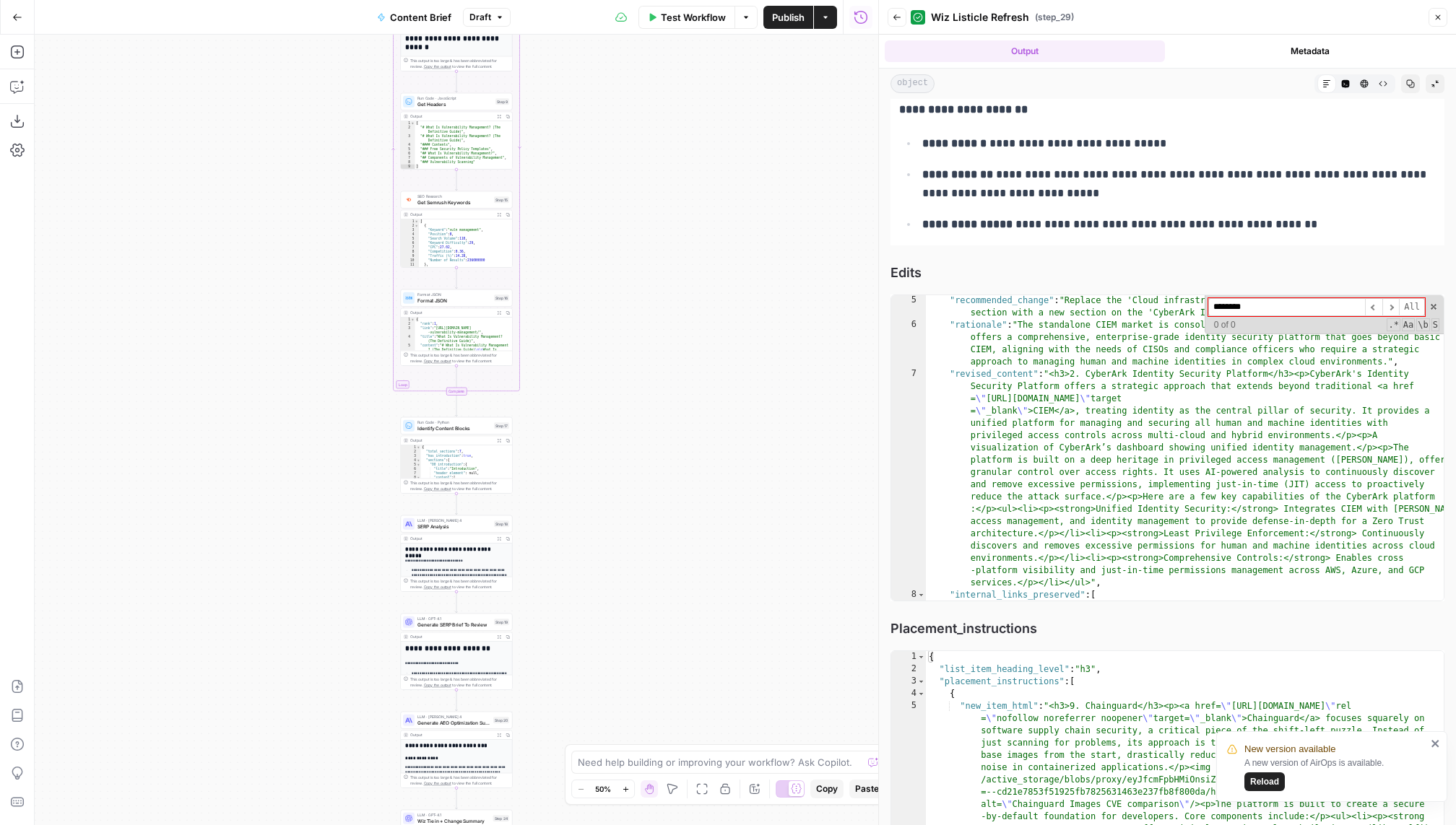
scroll to position [331, 0]
type input "********"
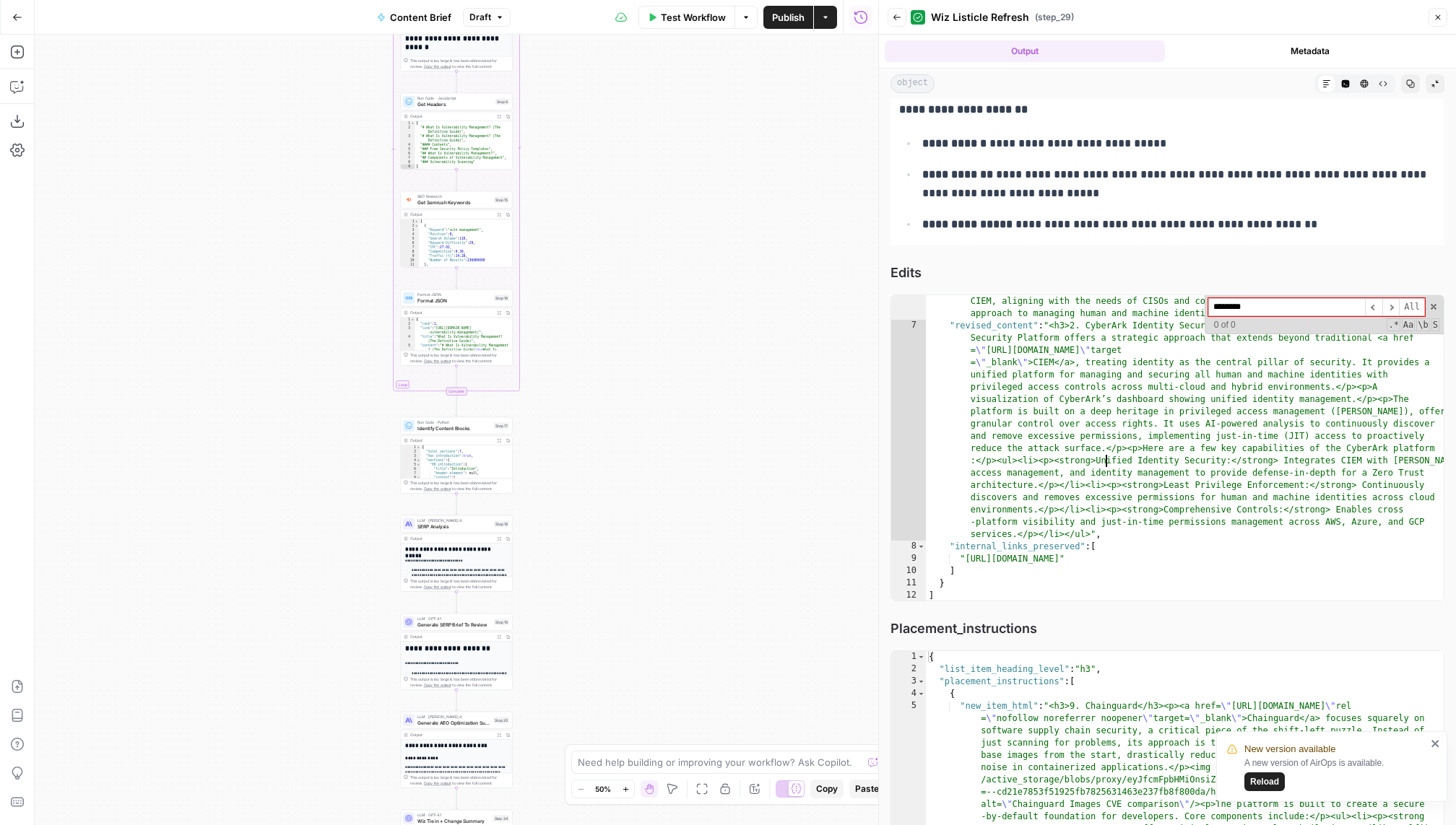
click at [1097, 464] on div ""rationale" : "The standalone CIEM market is consolidating into broader platfor…" at bounding box center [1185, 454] width 518 height 368
click at [1097, 173] on p "**********" at bounding box center [1178, 183] width 514 height 38
click at [1097, 175] on p "**********" at bounding box center [1178, 183] width 514 height 38
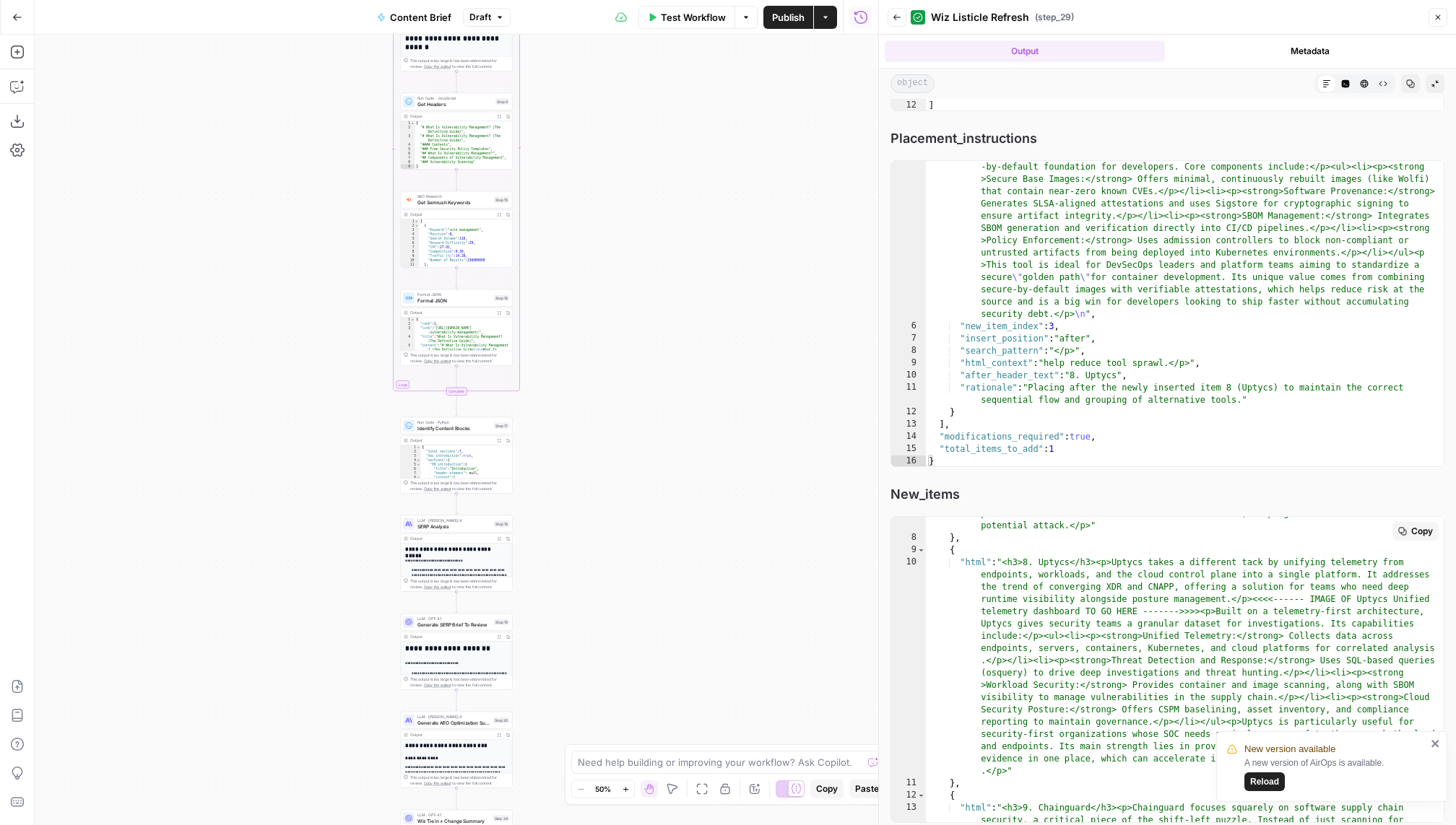
scroll to position [994, 0]
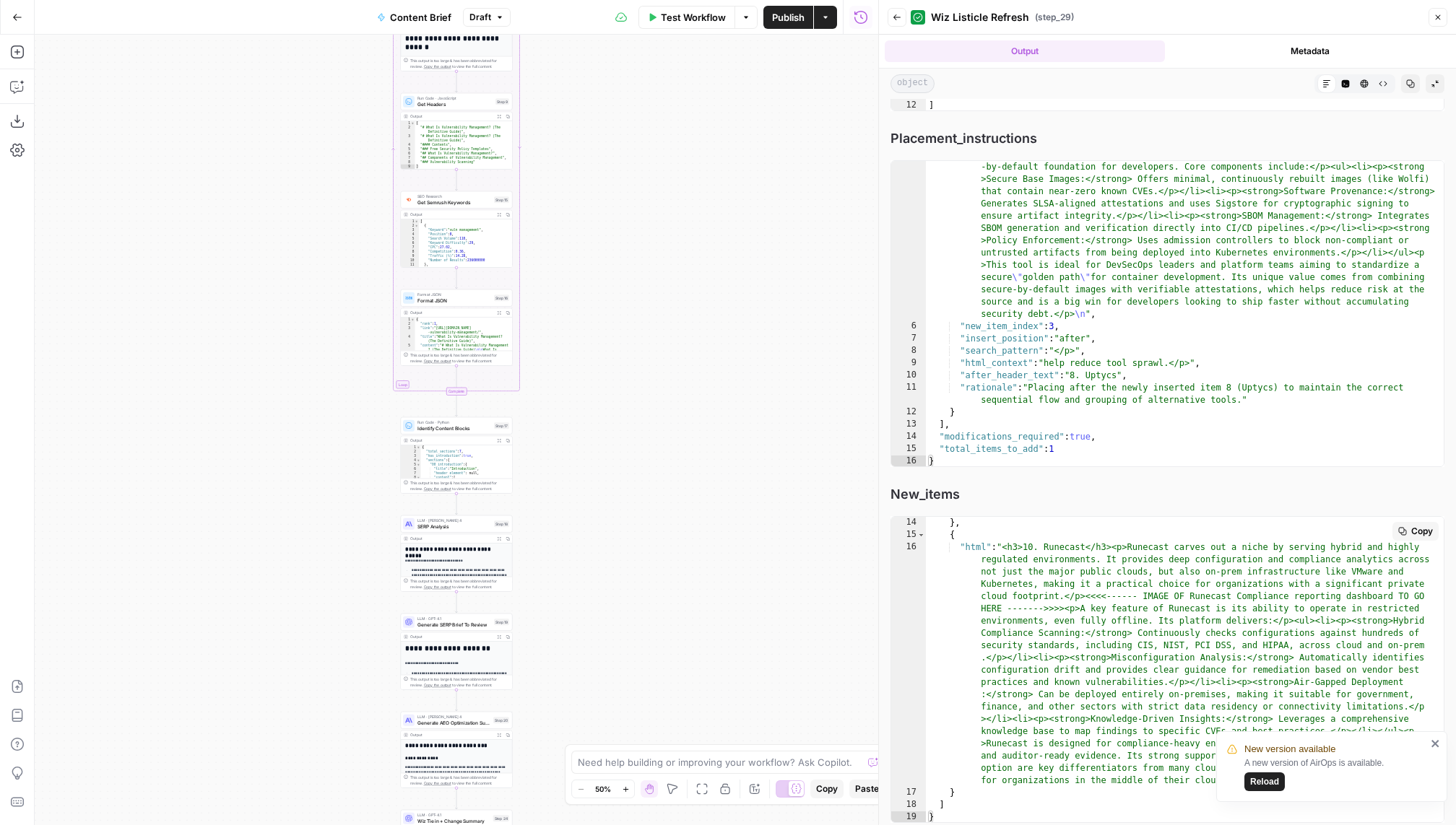
click at [1097, 624] on div "} , { "html" : "<h3>10. Runecast</h3><p>Runecast carves out a niche by serving …" at bounding box center [1185, 682] width 518 height 331
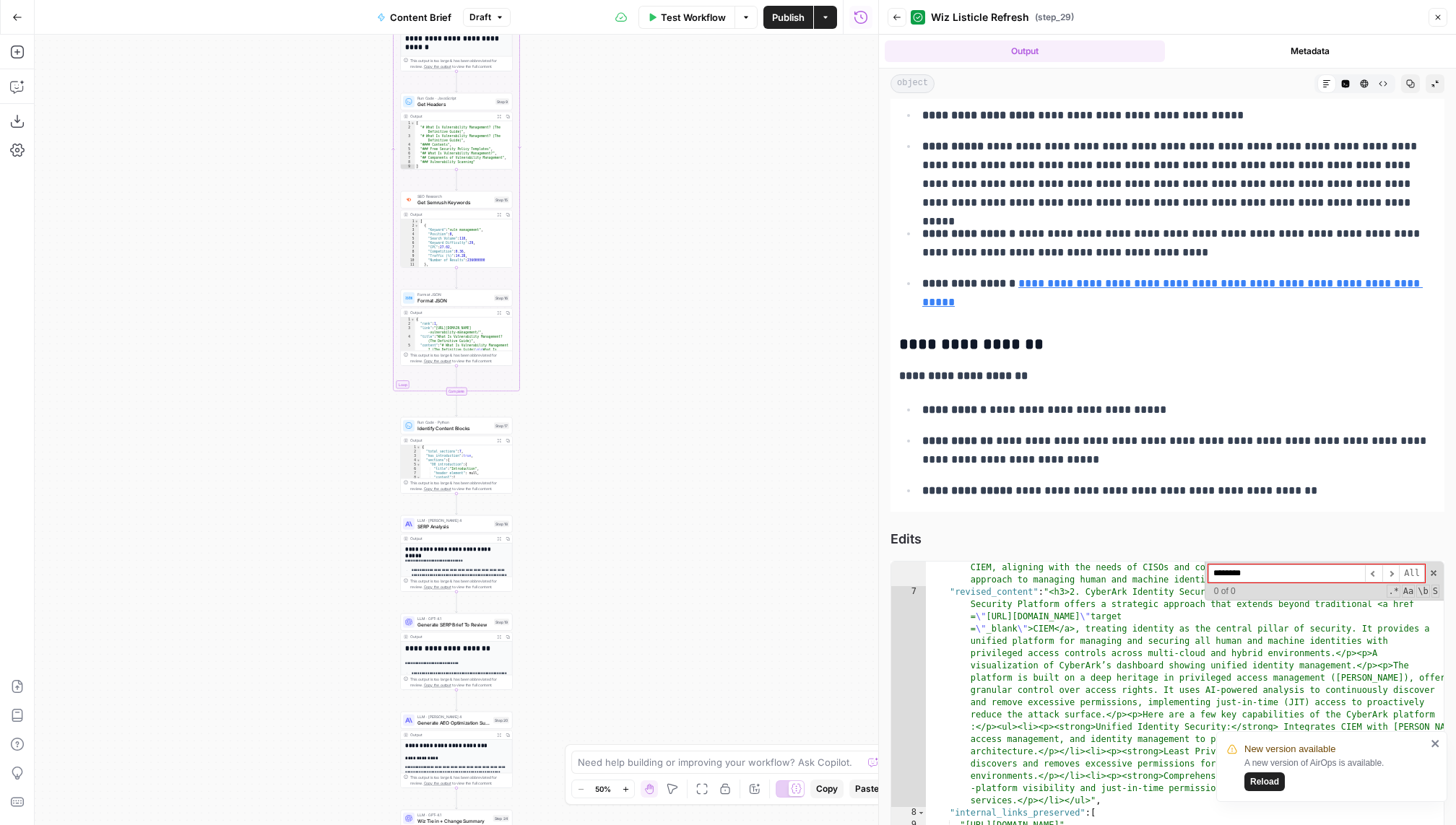
scroll to position [485, 0]
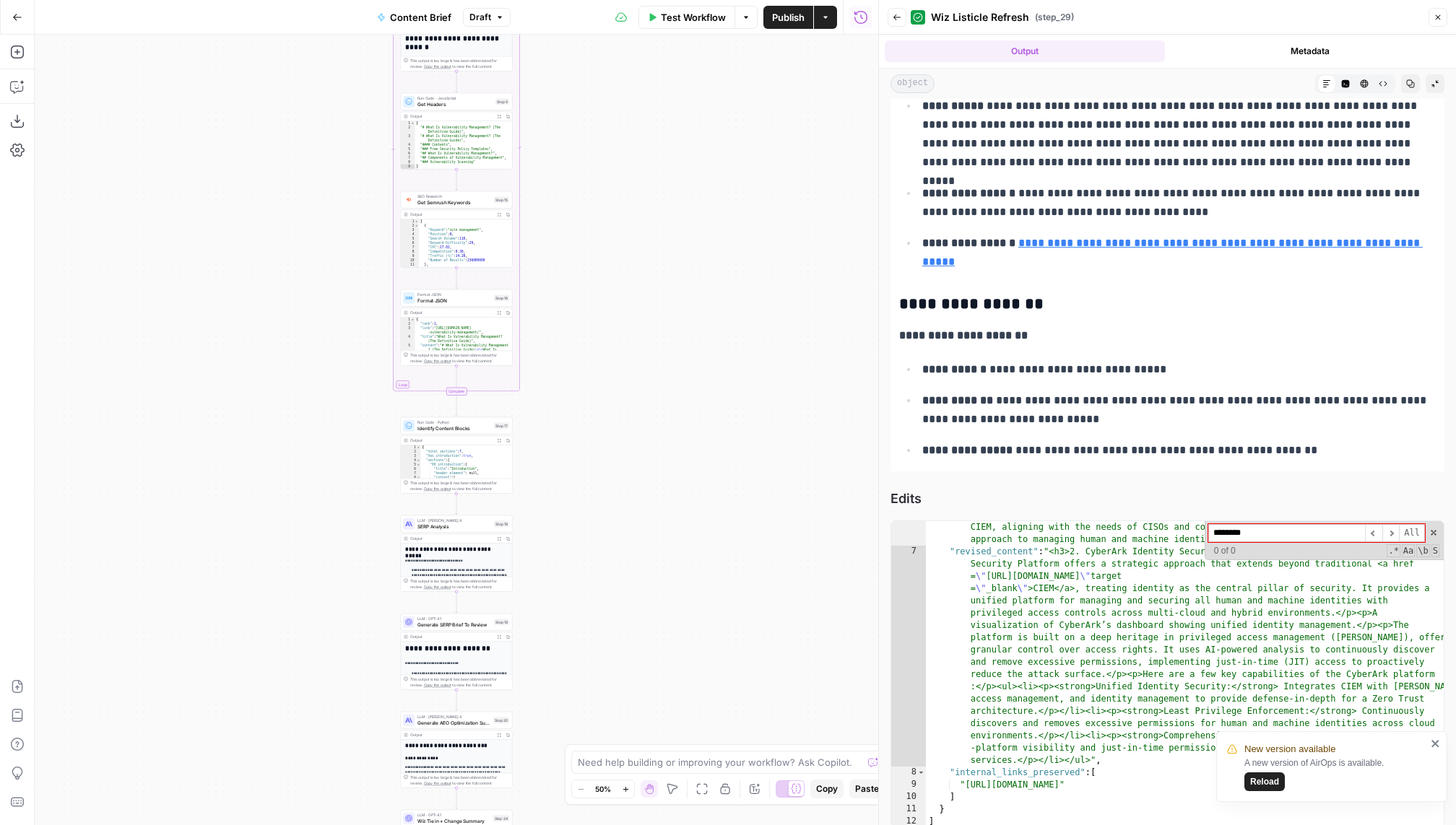
click at [1000, 342] on p "**********" at bounding box center [1167, 336] width 537 height 18
copy strong "**********"
click at [1043, 646] on div ""rationale" : "The standalone CIEM market is consolidating into broader platfor…" at bounding box center [1185, 680] width 518 height 368
paste input "**"
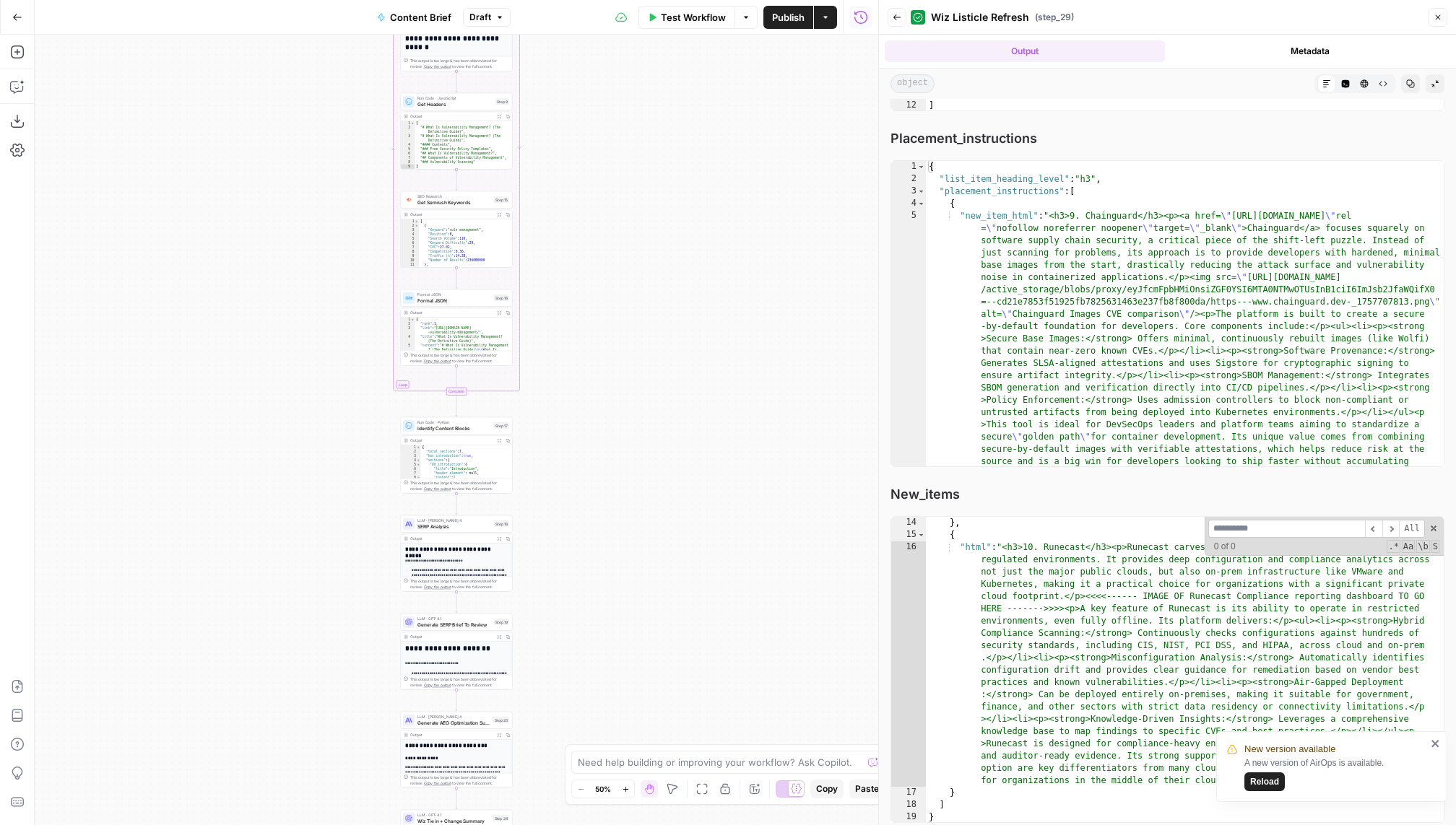
scroll to position [0, 0]
type input "**********"
click at [1097, 601] on div "} , { "html" : "<h3>10. Runecast</h3><p>Runecast carves out a niche by serving …" at bounding box center [1185, 682] width 518 height 331
click at [1097, 600] on div "} , { "html" : "<h3>10. Runecast</h3><p>Runecast carves out a niche by serving …" at bounding box center [1185, 682] width 518 height 331
paste input "***"
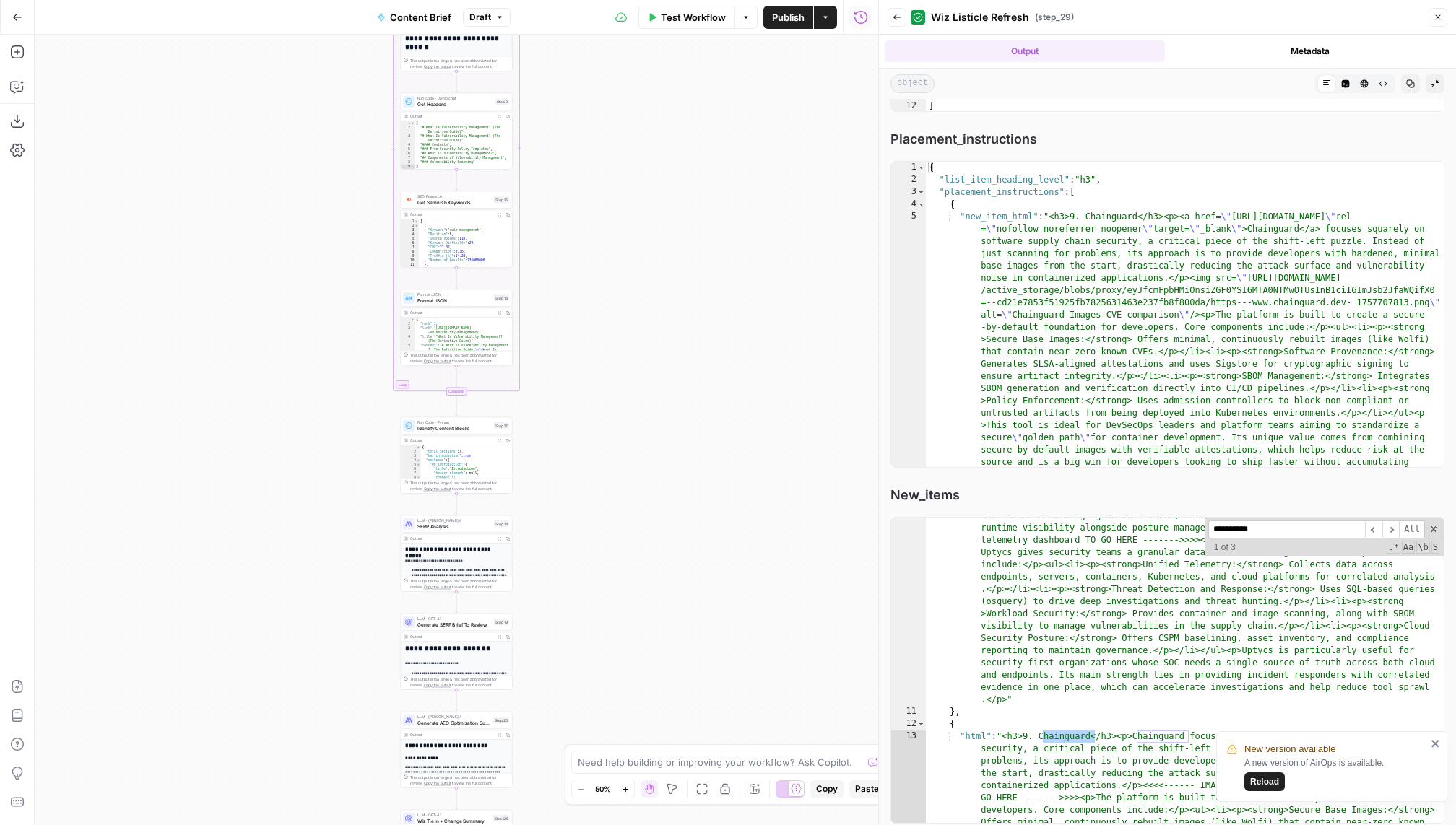
type input "**********"
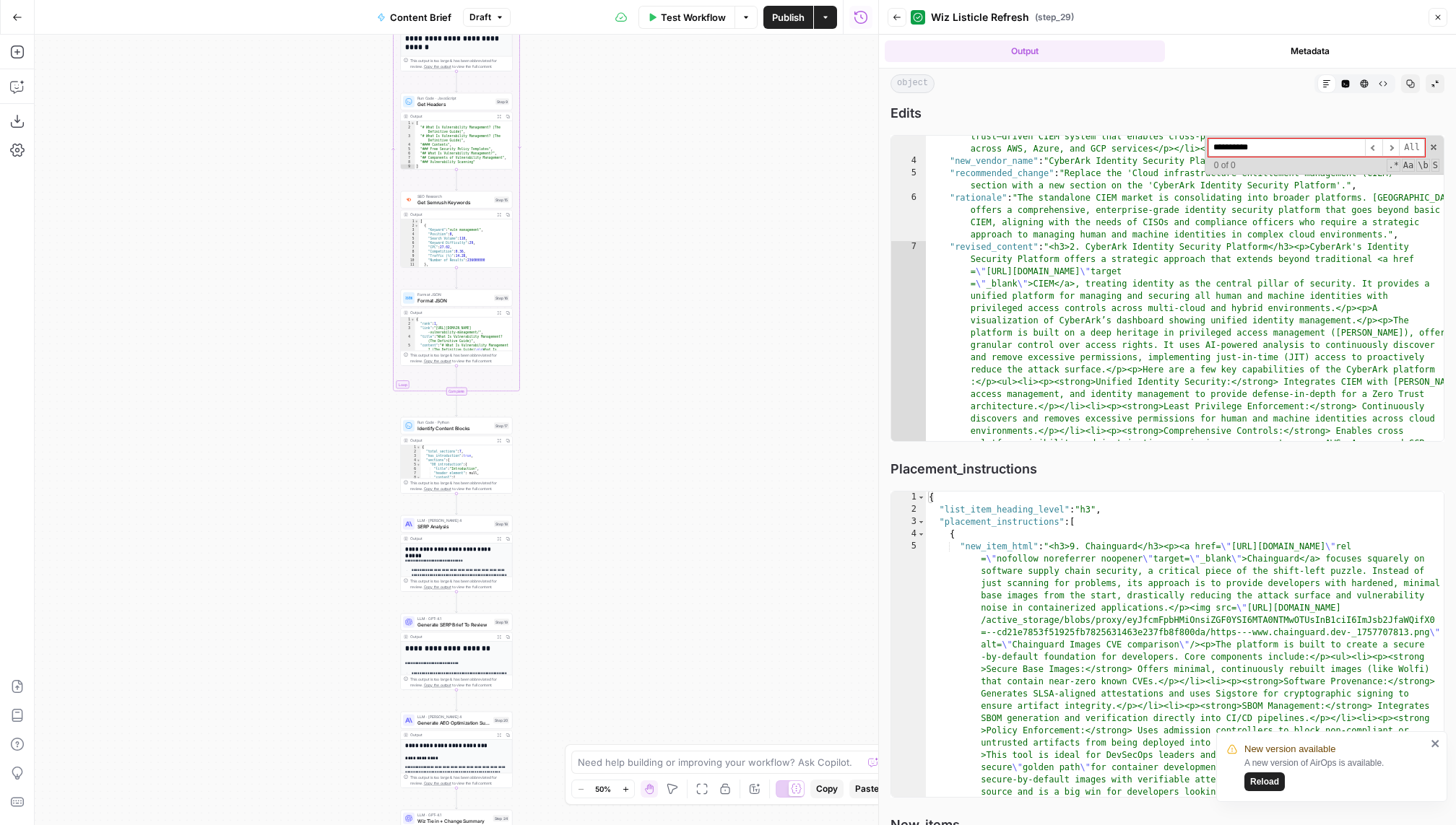
type textarea "**********"
click at [1050, 269] on div ""original_content" : "<h3>2. Cloud infrastructure entitlement management (CIEM)…" at bounding box center [1185, 296] width 518 height 773
type textarea "**********"
click at [1042, 586] on div "{ "list_item_heading_level" : "h3" , "placement_instructions" : [ { "new_item_h…" at bounding box center [1185, 785] width 518 height 589
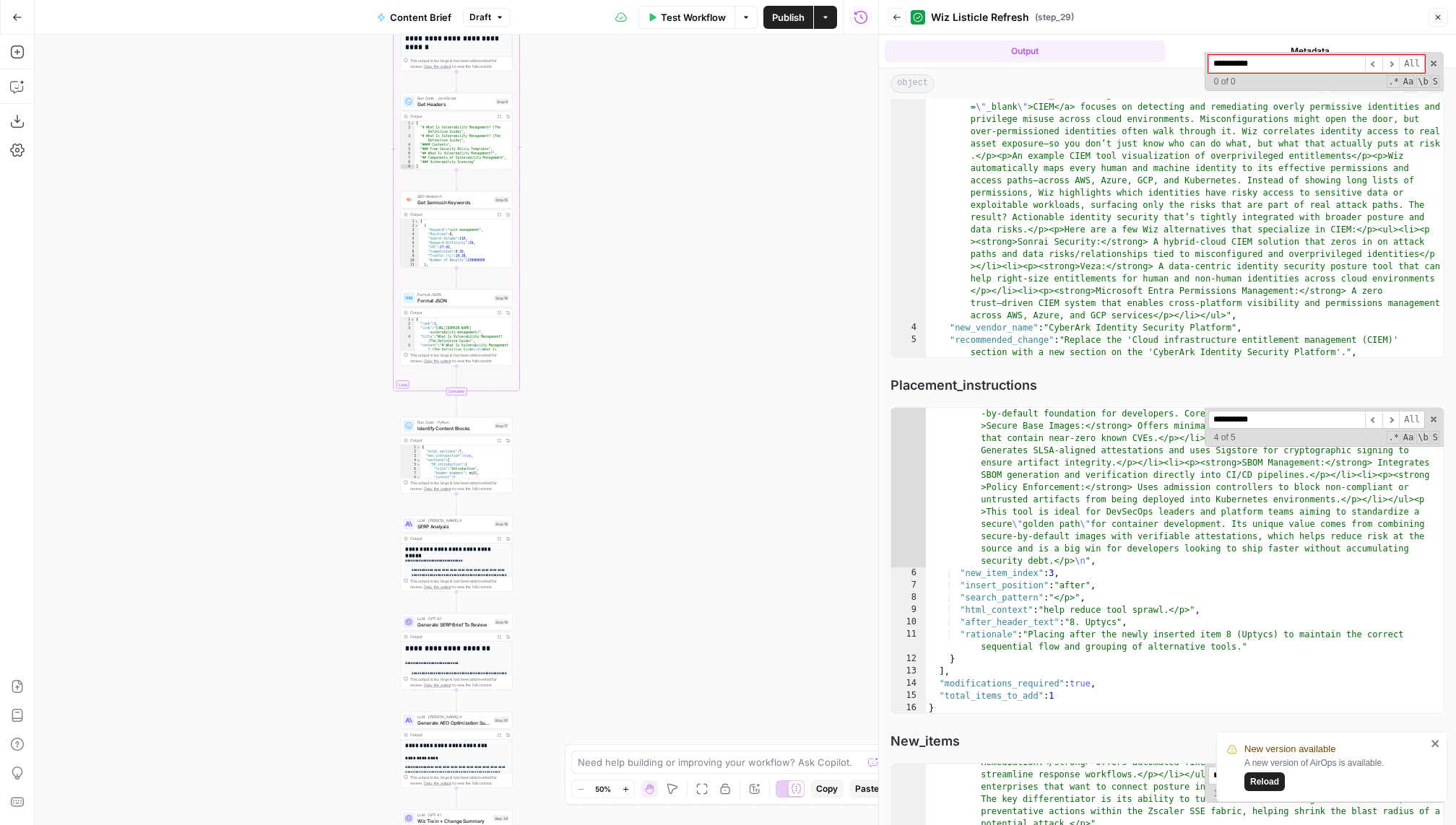
type input "**********"
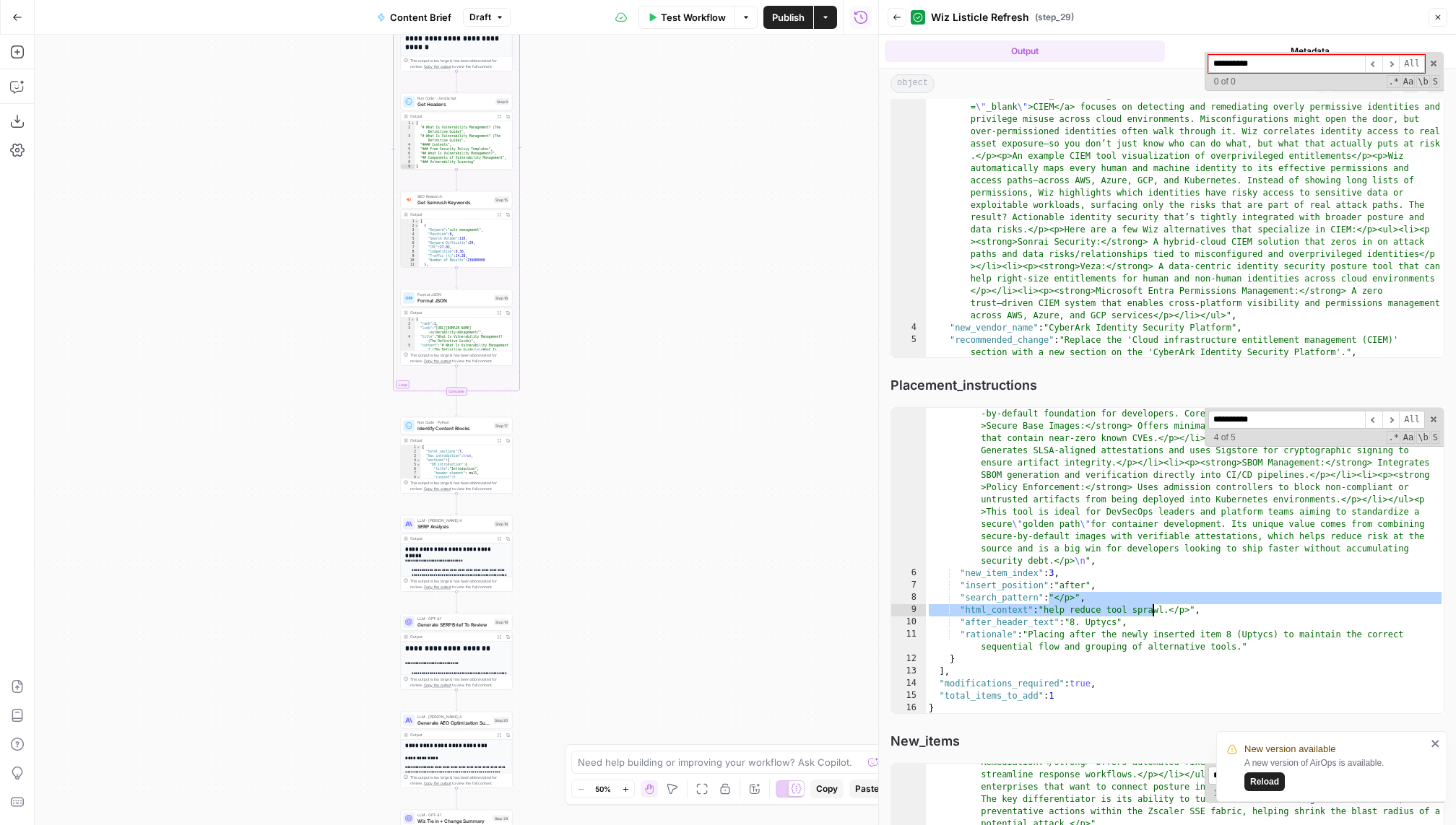
drag, startPoint x: 1047, startPoint y: 600, endPoint x: 1154, endPoint y: 600, distance: 107.0
click at [1097, 601] on div ""new_item_html" : "<h3>9. Chainguard</h3><p><a href= \" https://www.chainguard.…" at bounding box center [1185, 592] width 518 height 589
click at [1097, 600] on div ""new_item_html" : "<h3>9. Chainguard</h3><p><a href= \" https://www.chainguard.…" at bounding box center [1185, 592] width 518 height 589
click at [1097, 607] on div ""new_item_html" : "<h3>9. Chainguard</h3><p><a href= \" https://www.chainguard.…" at bounding box center [1185, 592] width 518 height 589
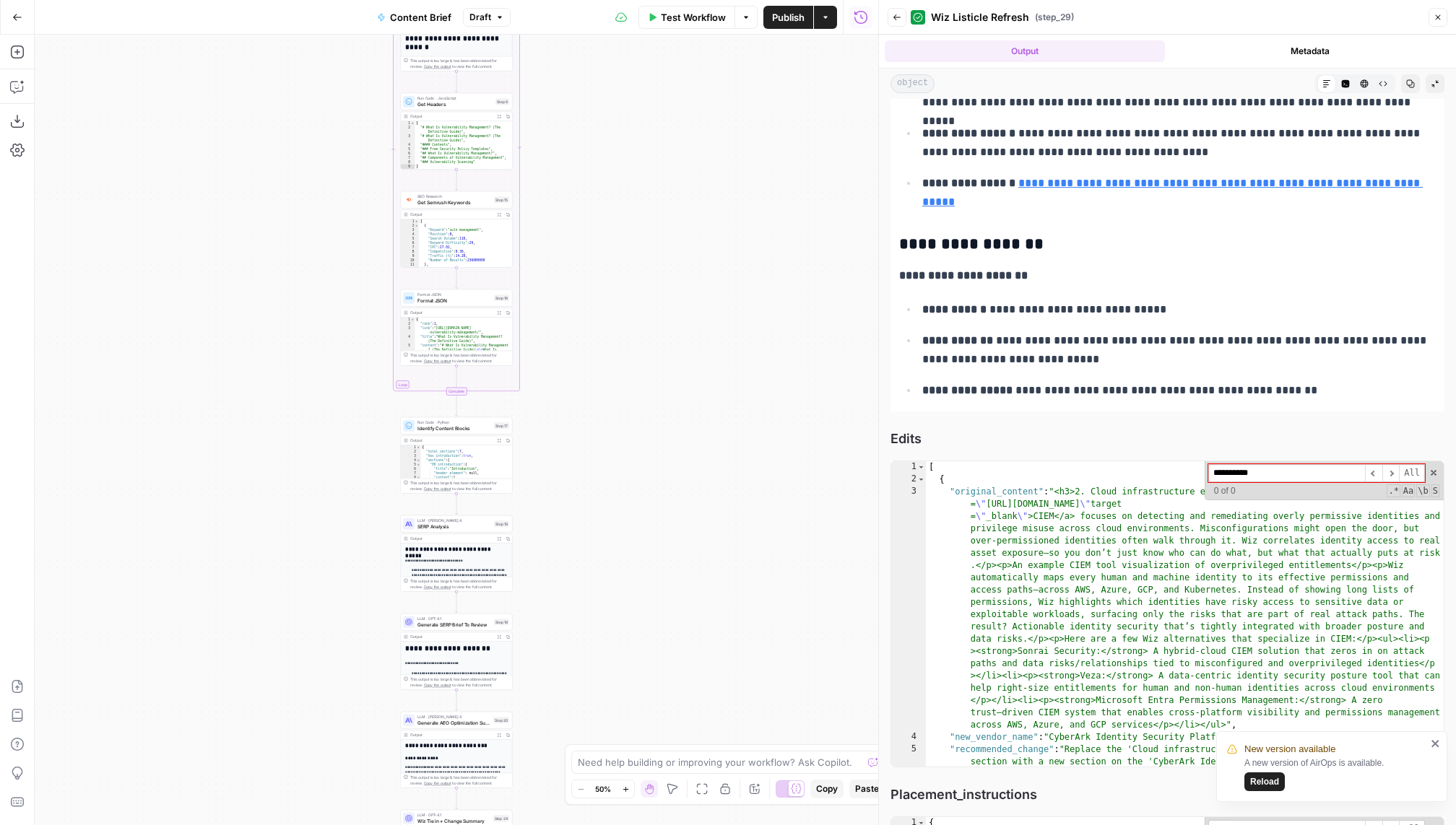
scroll to position [378, 0]
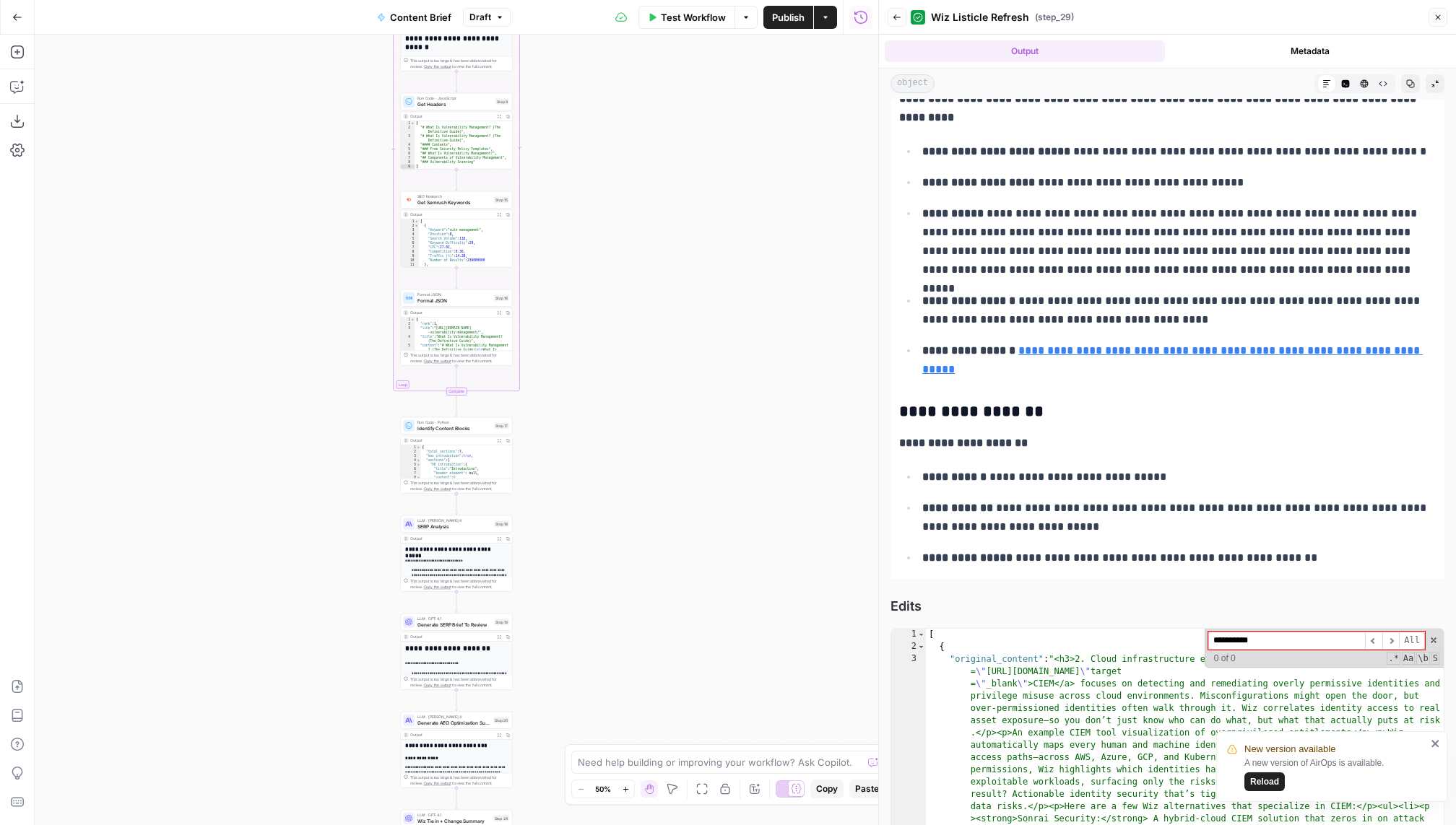
click at [1097, 462] on div "**********" at bounding box center [1167, 169] width 554 height 820
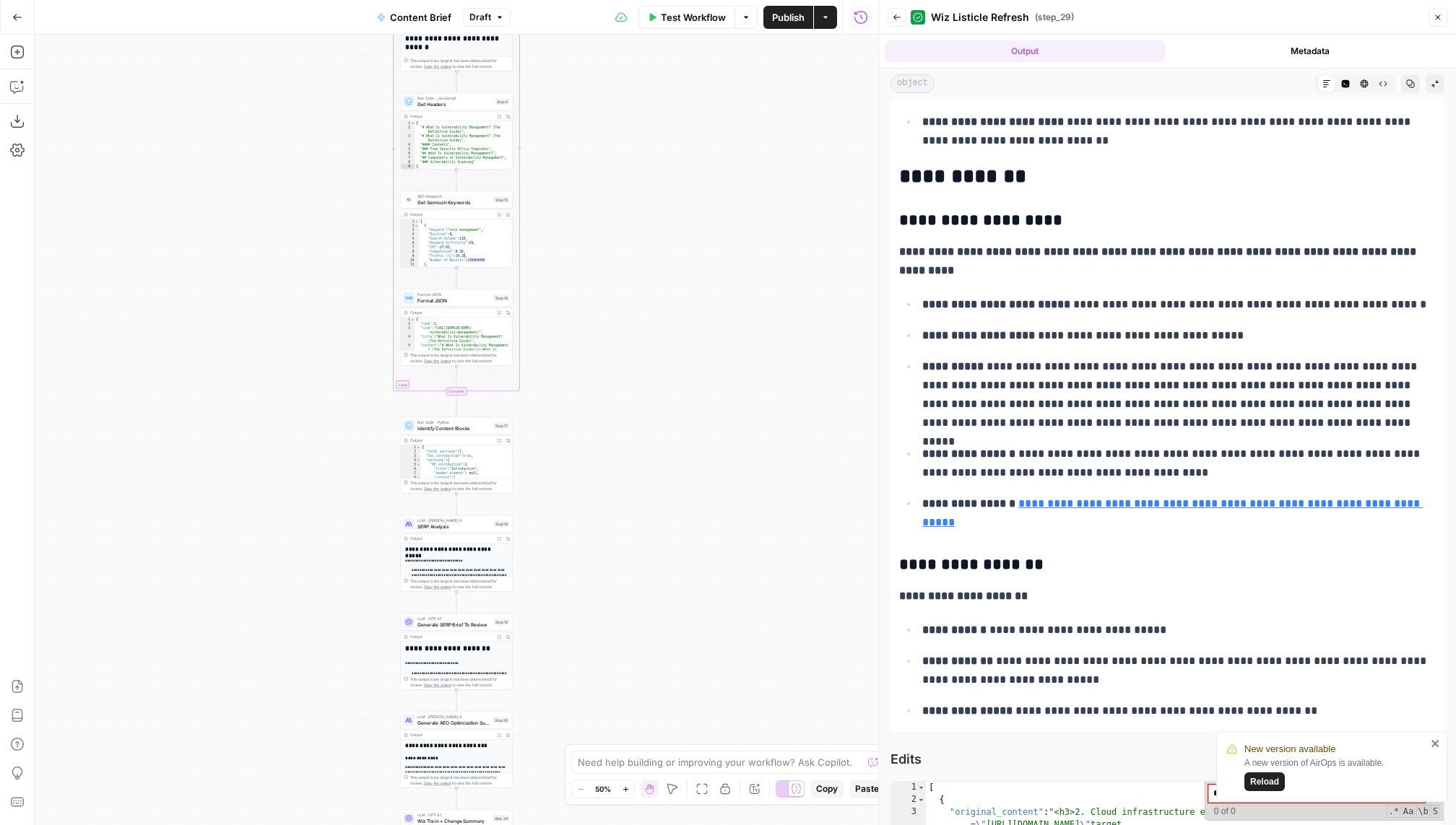
scroll to position [0, 0]
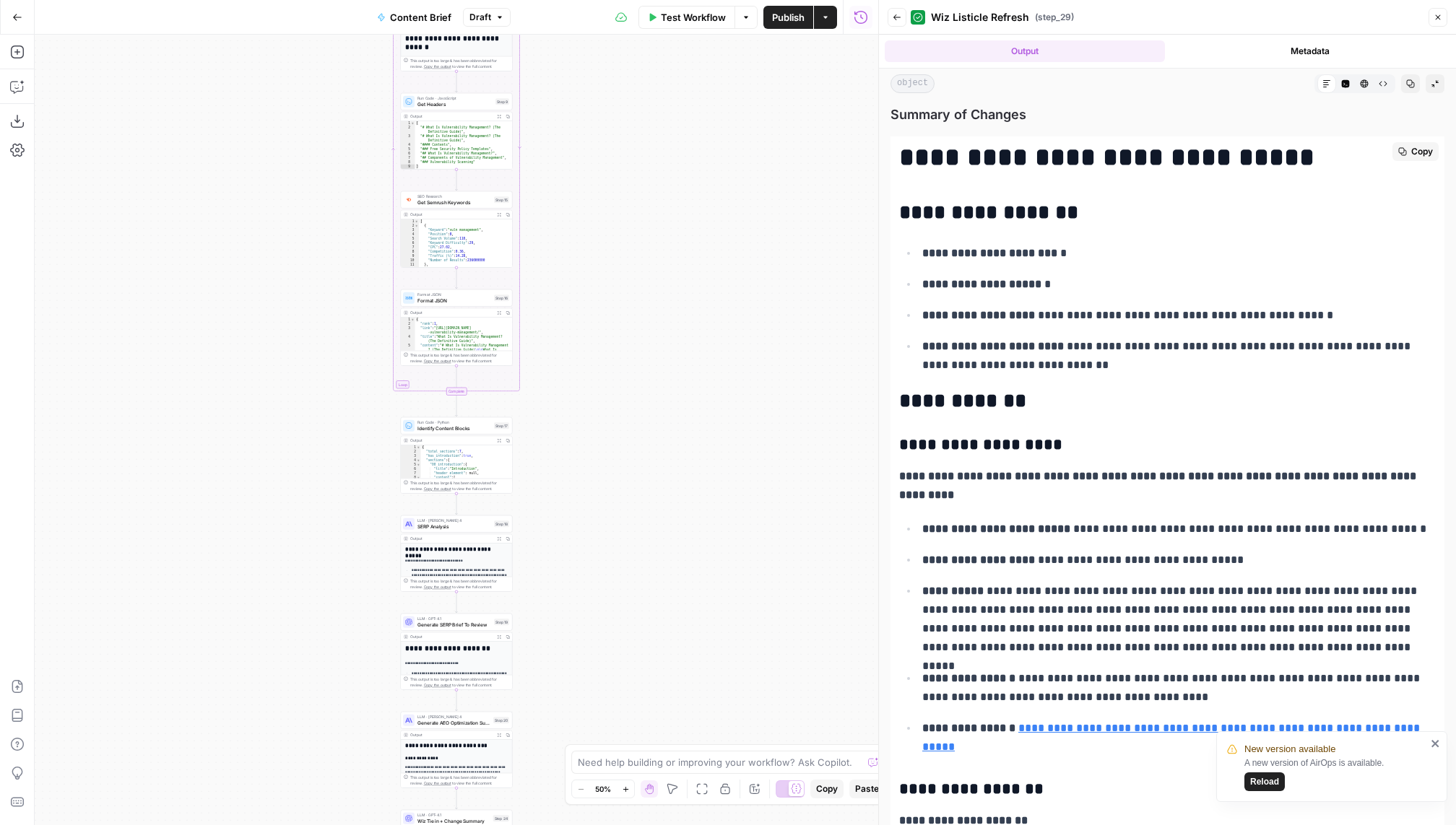
click at [1097, 573] on ul "**********" at bounding box center [1167, 638] width 537 height 238
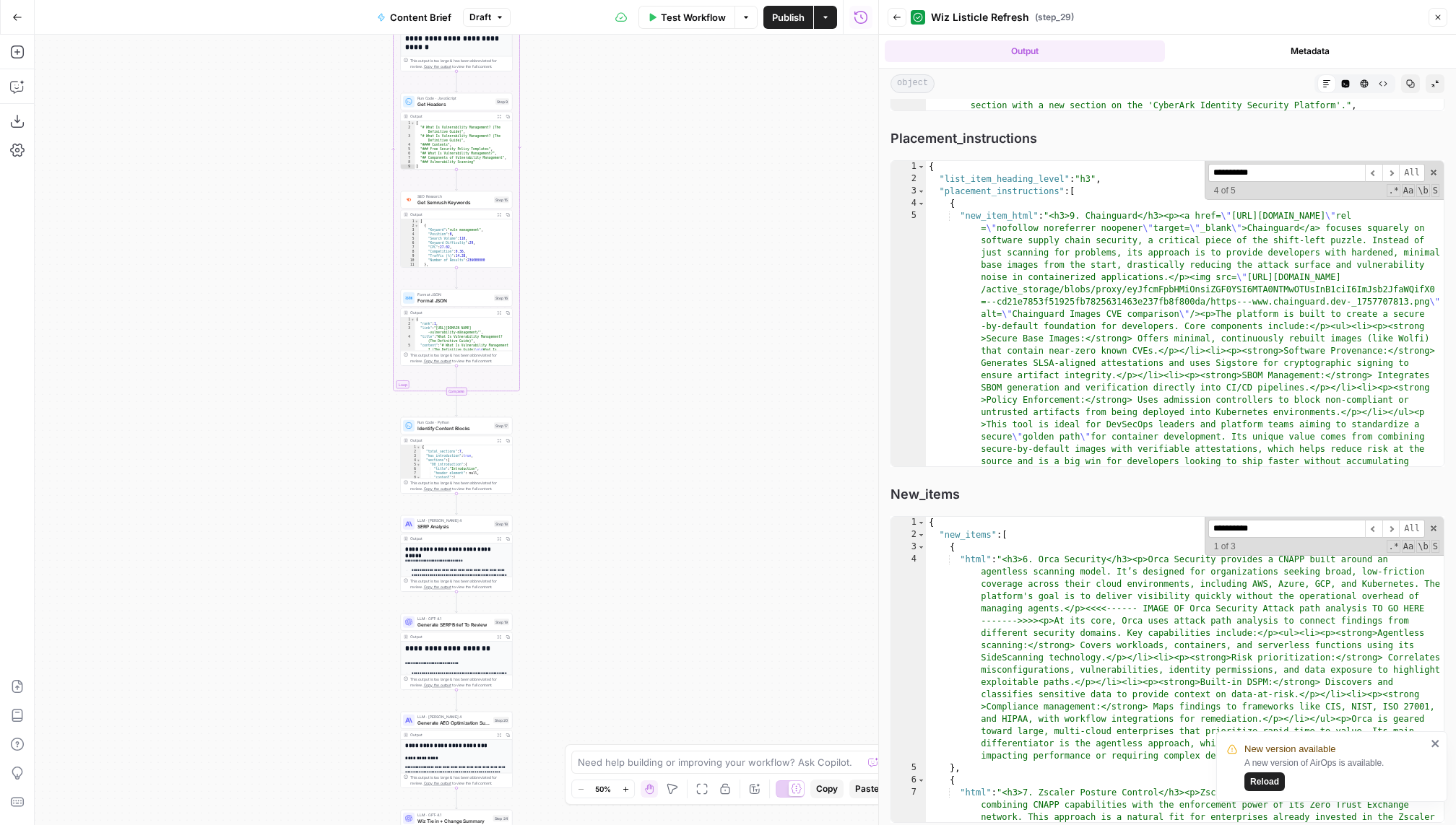
scroll to position [159, 0]
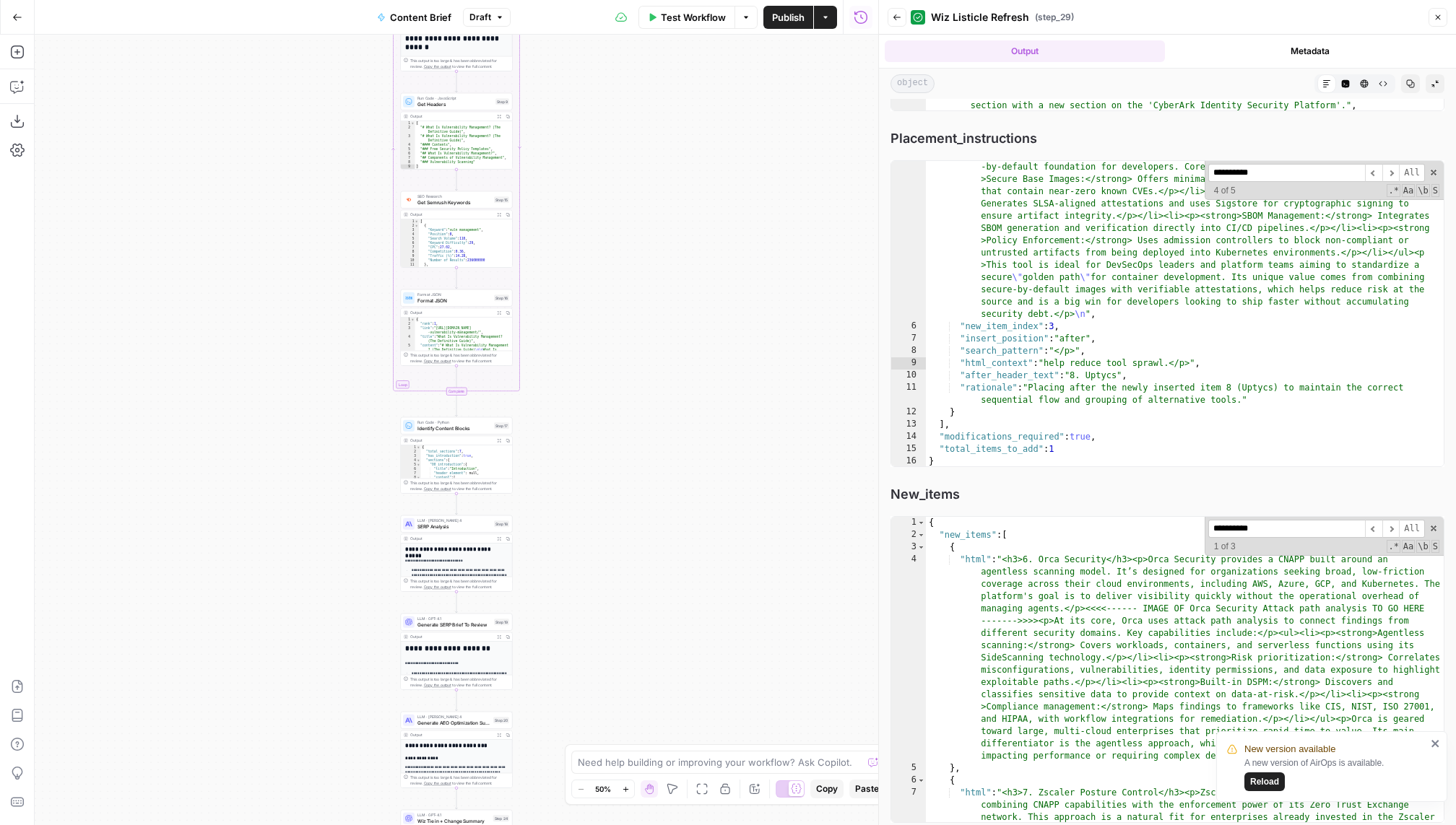
type textarea "**********"
click at [1097, 372] on div ""new_item_html" : "<h3>9. Chainguard</h3><p><a href= \" https://www.chainguard.…" at bounding box center [1185, 345] width 518 height 589
click at [1090, 372] on div ""new_item_html" : "<h3>9. Chainguard</h3><p><a href= \" https://www.chainguard.…" at bounding box center [1185, 345] width 518 height 589
click at [1080, 372] on div ""new_item_html" : "<h3>9. Chainguard</h3><p><a href= \" https://www.chainguard.…" at bounding box center [1185, 345] width 518 height 589
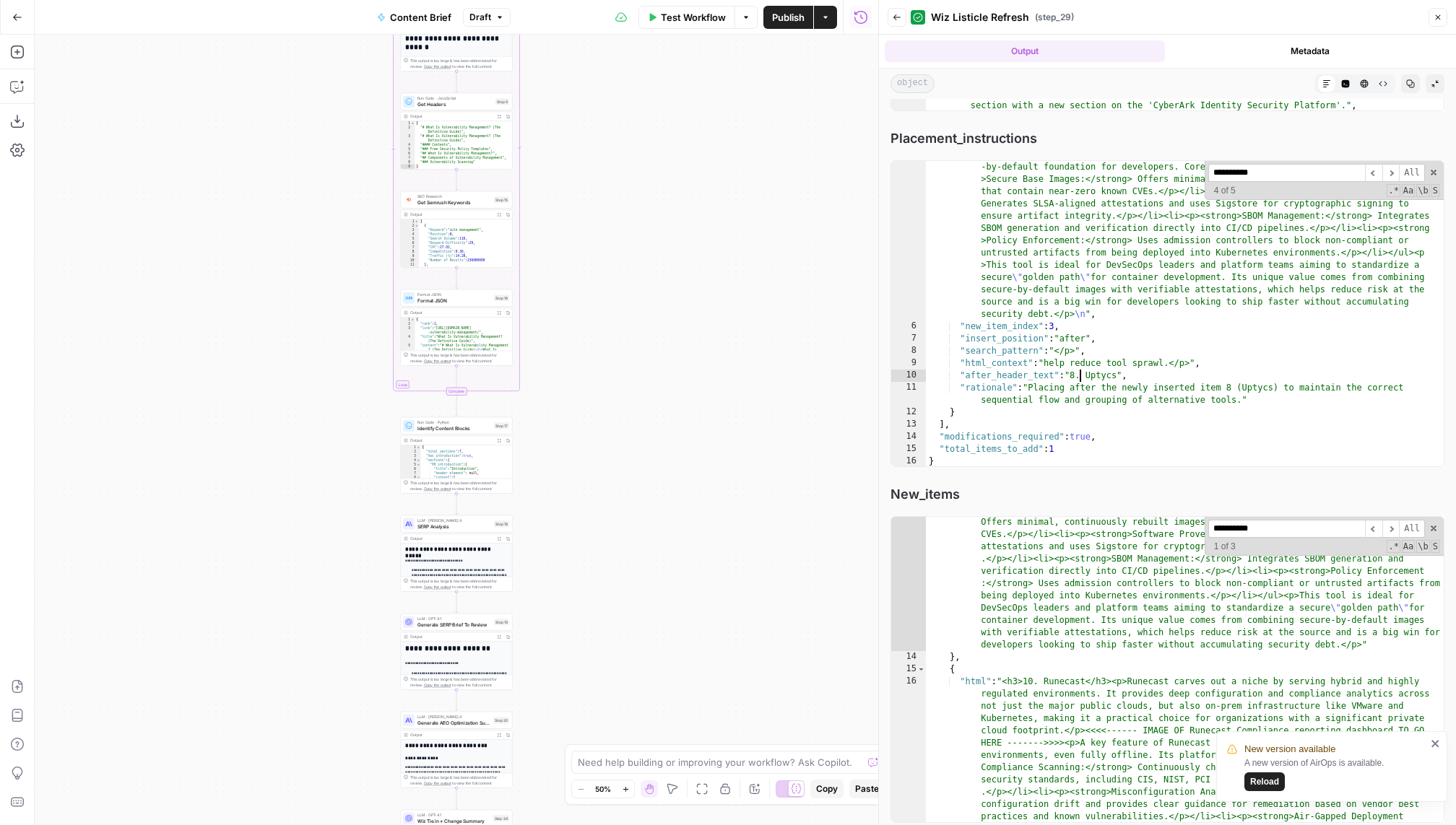
scroll to position [994, 0]
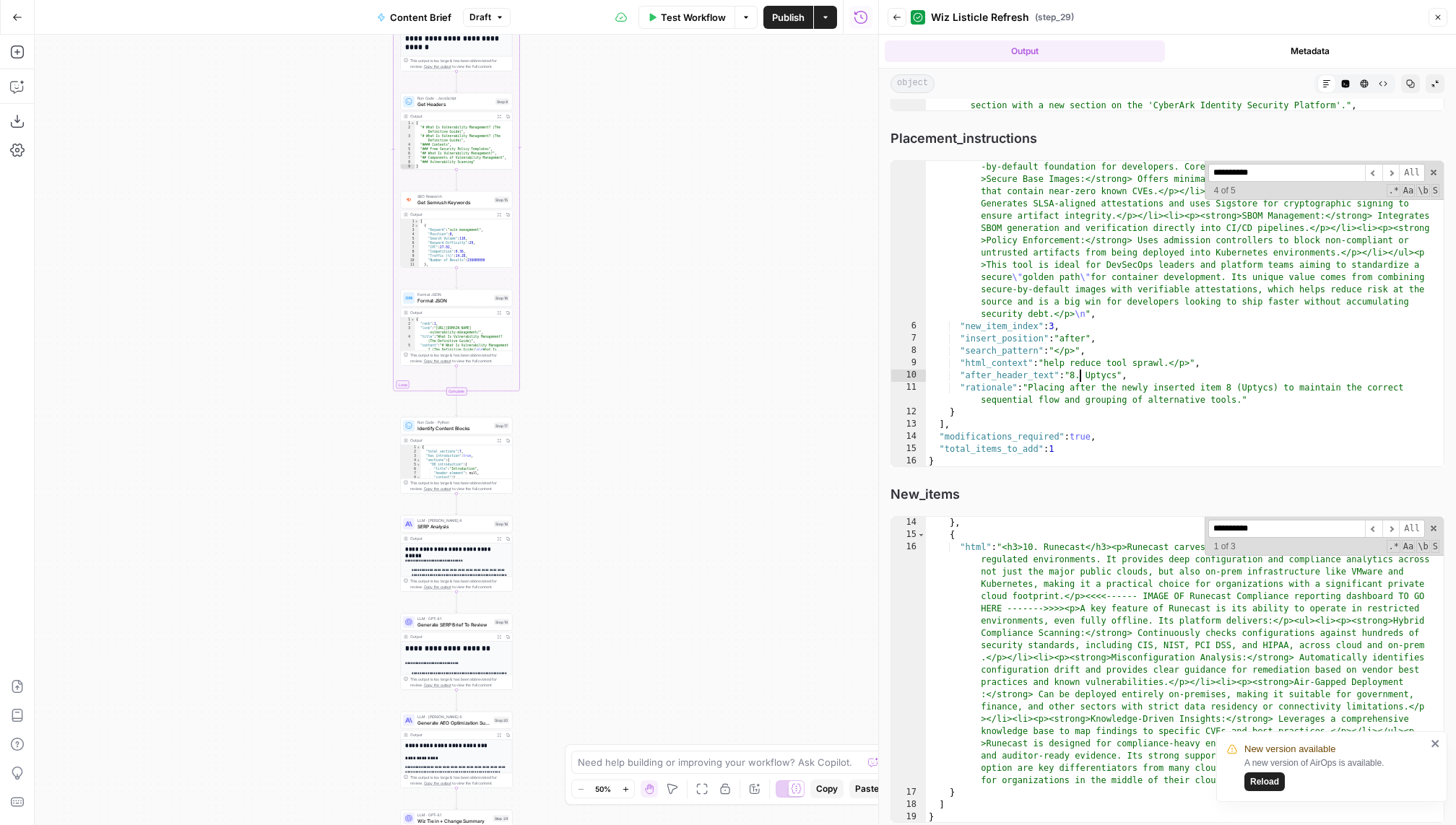
click at [1077, 599] on div "} , { "html" : "<h3>10. Runecast</h3><p>Runecast carves out a niche by serving …" at bounding box center [1185, 682] width 518 height 331
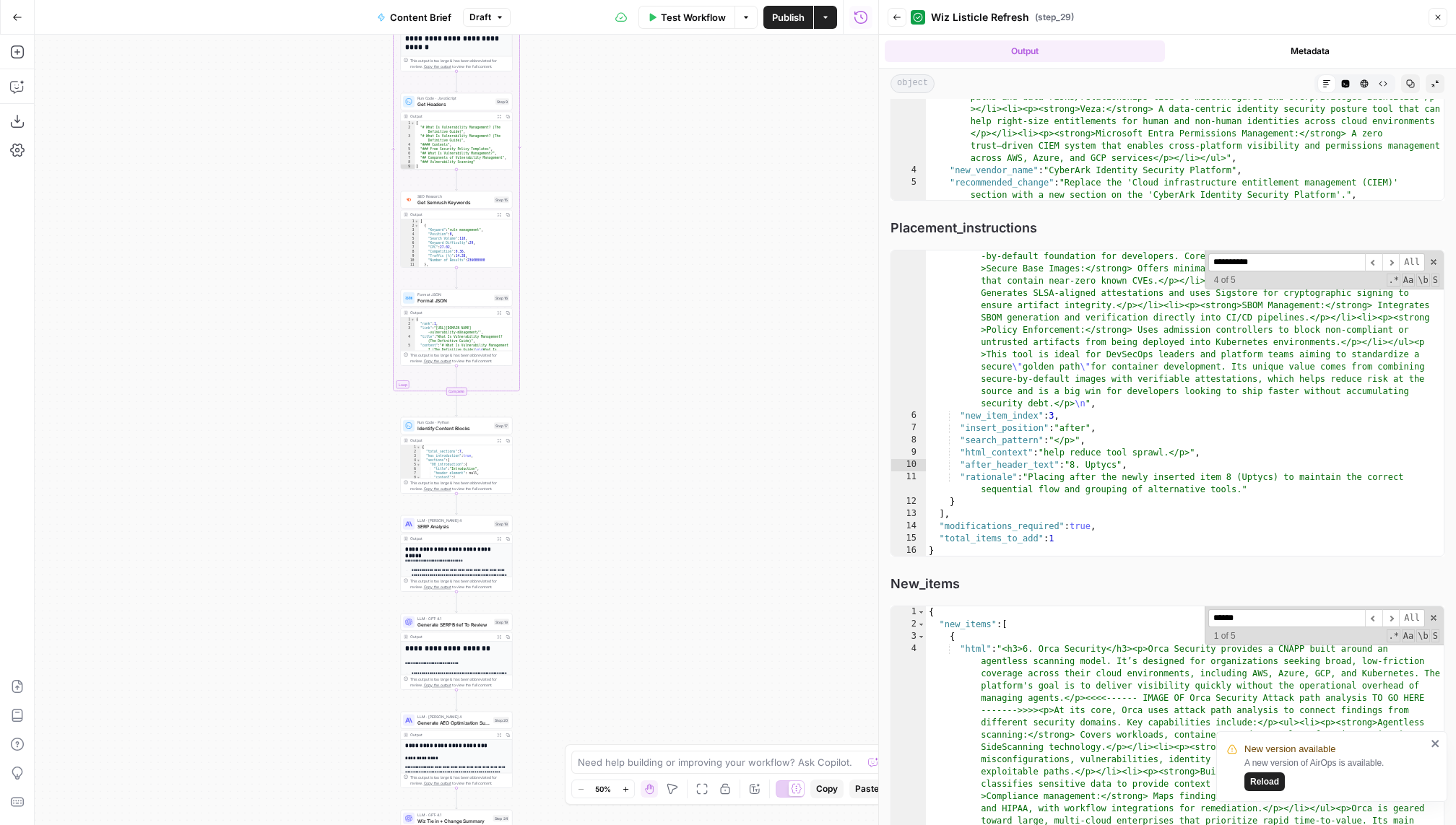
scroll to position [1142, 0]
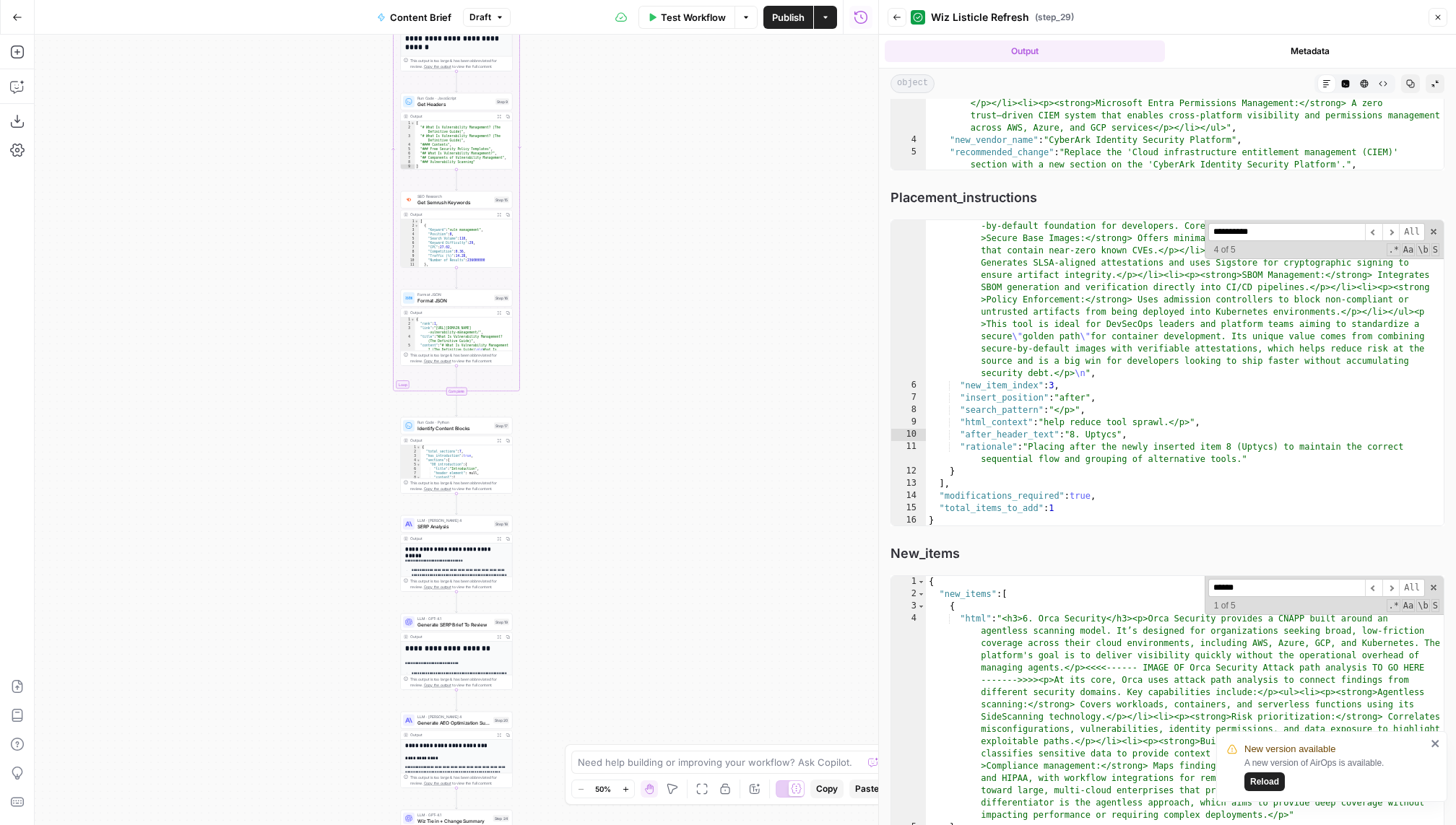
type input "******"
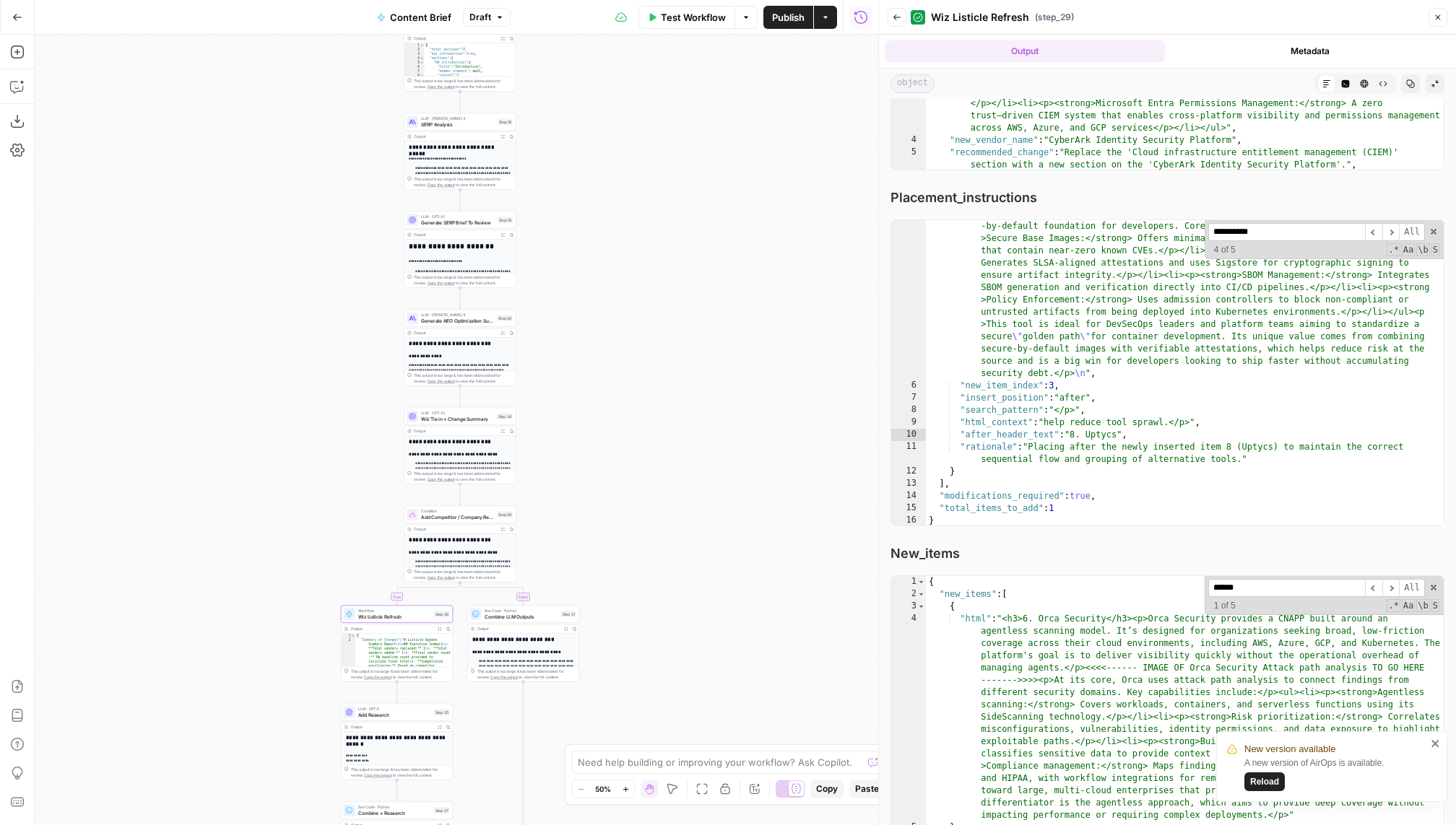
drag, startPoint x: 652, startPoint y: 698, endPoint x: 674, endPoint y: 218, distance: 480.5
click at [674, 216] on div "false true Workflow Set Inputs Inputs Power Agent Identify target keywords Step…" at bounding box center [456, 430] width 844 height 790
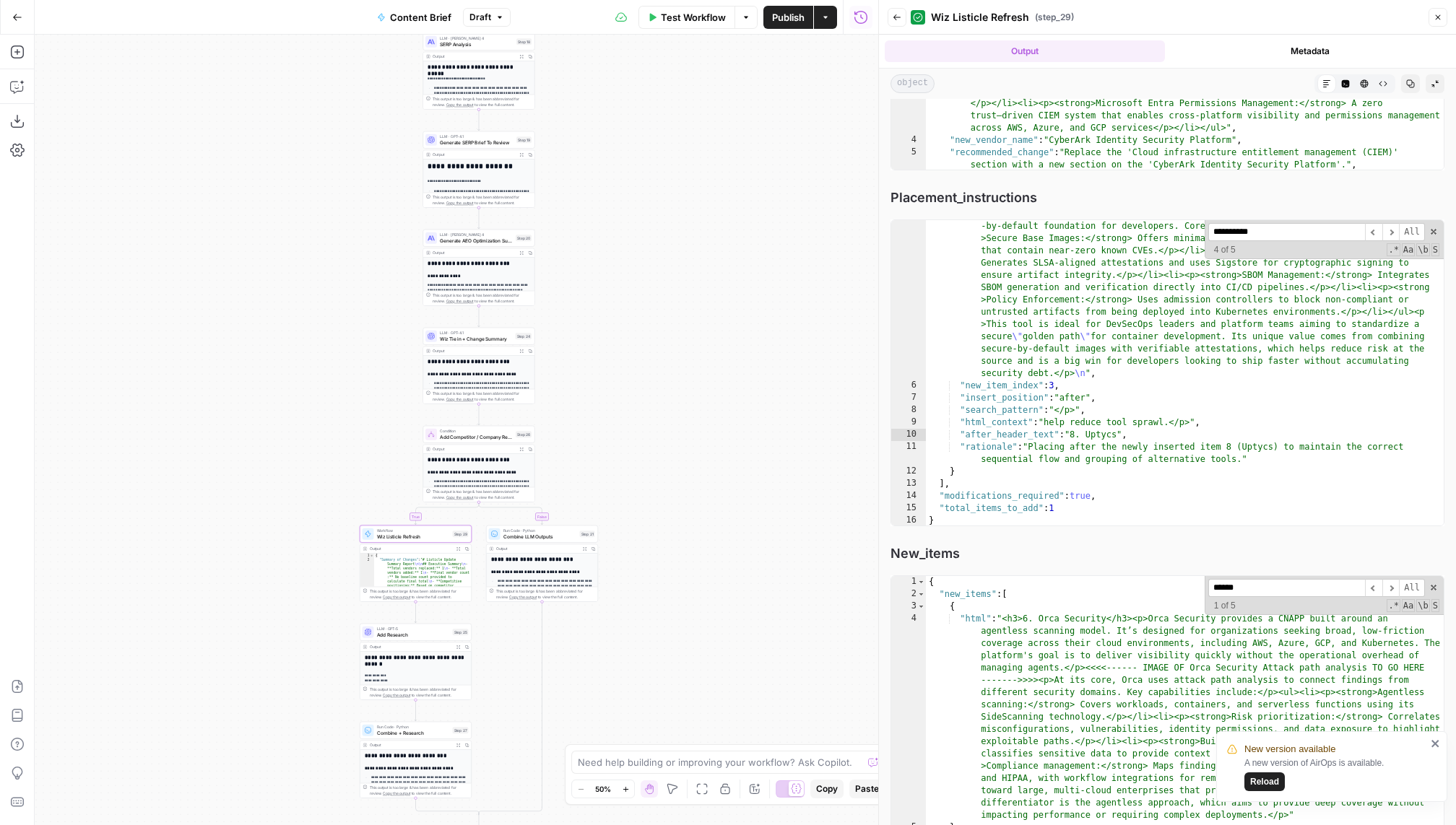
drag, startPoint x: 591, startPoint y: 424, endPoint x: 610, endPoint y: 319, distance: 106.7
click at [610, 319] on div "false true Workflow Set Inputs Inputs Power Agent Identify target keywords Step…" at bounding box center [456, 430] width 844 height 790
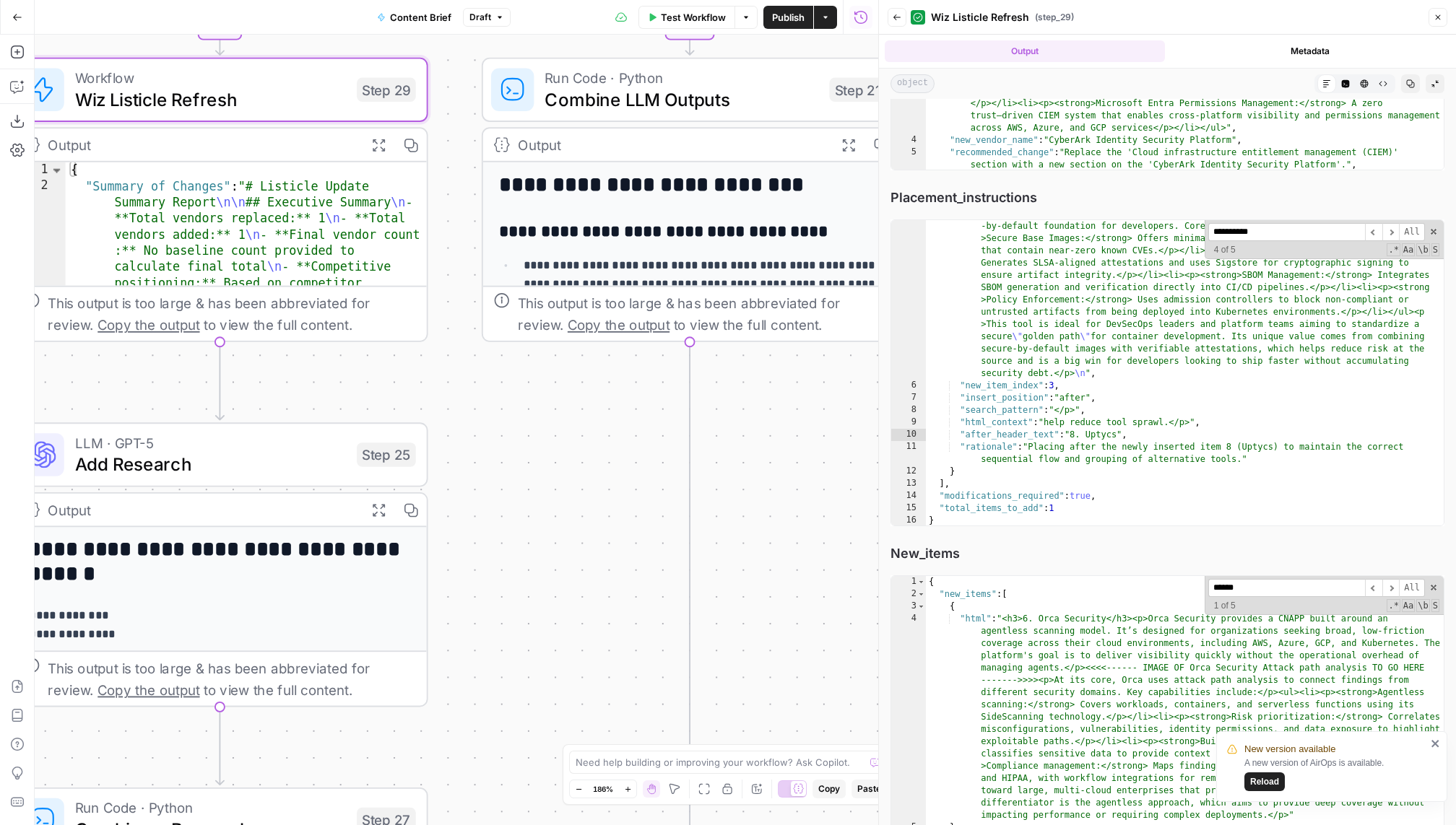
click at [324, 461] on span "Add Research" at bounding box center [210, 464] width 271 height 27
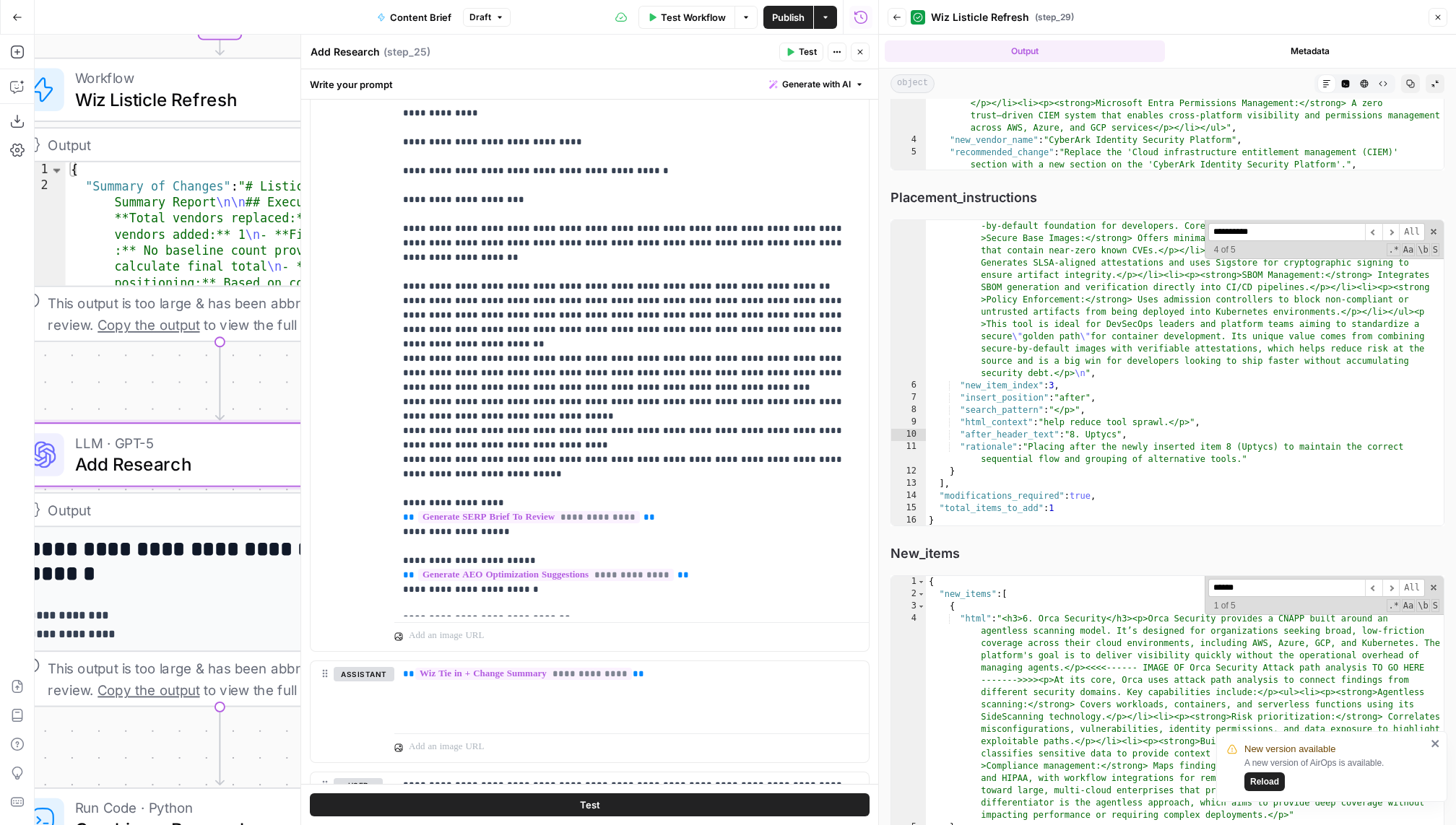
scroll to position [2681, 0]
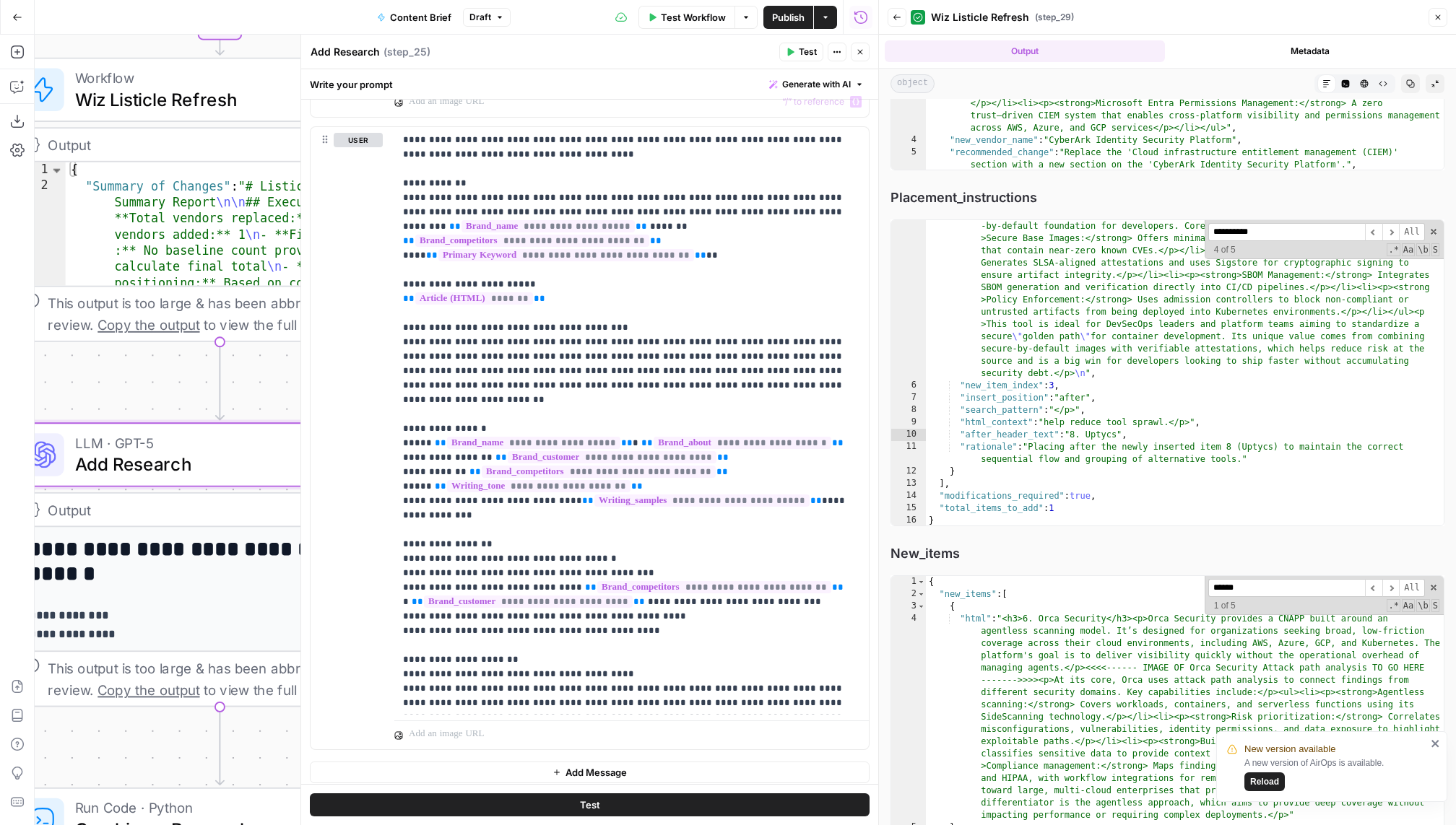
click at [858, 53] on icon "button" at bounding box center [859, 52] width 8 height 8
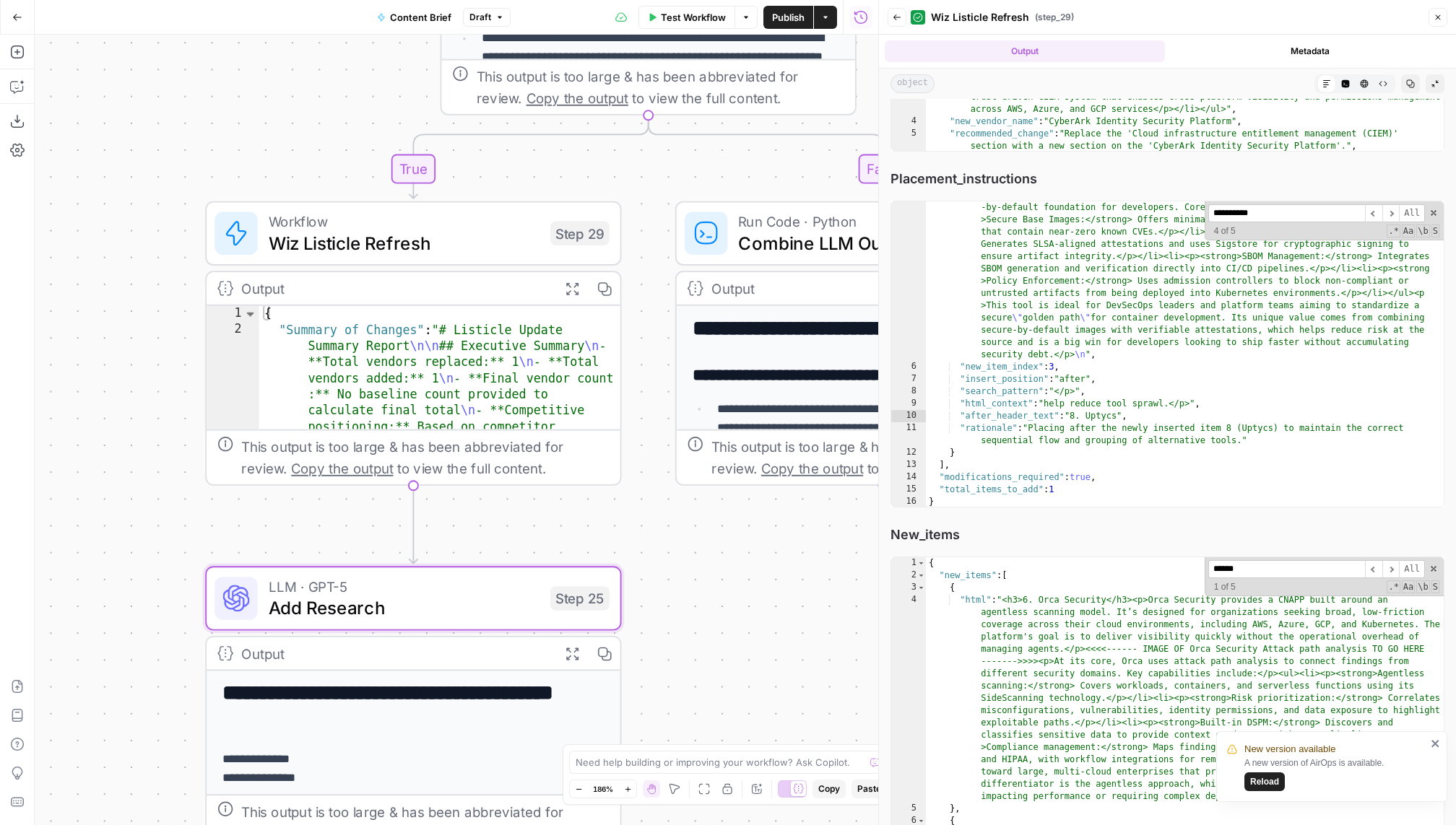
drag, startPoint x: 623, startPoint y: 529, endPoint x: 811, endPoint y: 670, distance: 235.0
click at [814, 672] on div "false true Workflow Set Inputs Inputs Power Agent Identify target keywords Step…" at bounding box center [456, 430] width 844 height 790
click at [573, 291] on icon "button" at bounding box center [569, 287] width 12 height 12
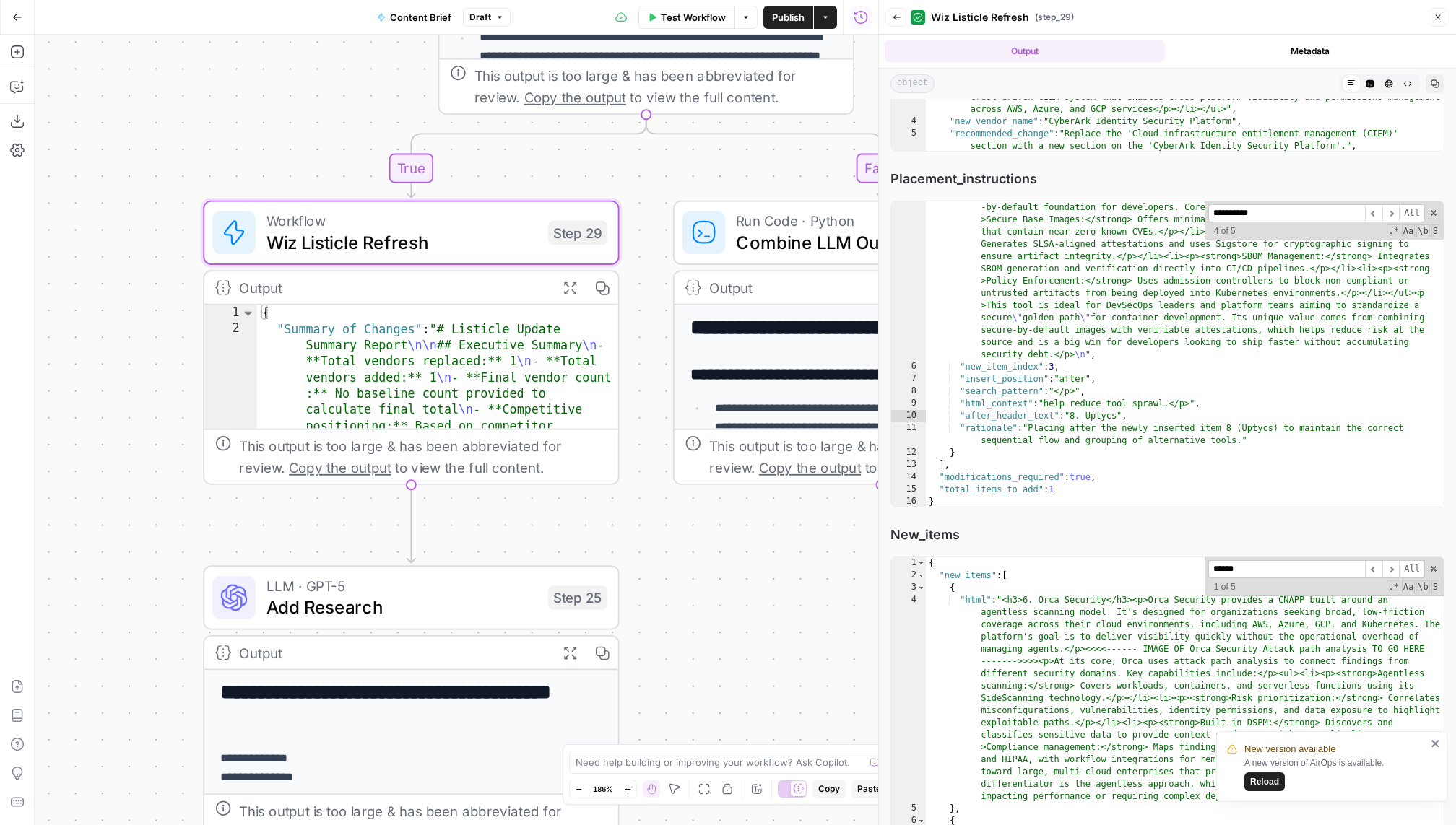
click at [573, 291] on icon "button" at bounding box center [569, 287] width 12 height 12
click at [437, 231] on span "Wiz Listicle Refresh" at bounding box center [402, 242] width 271 height 27
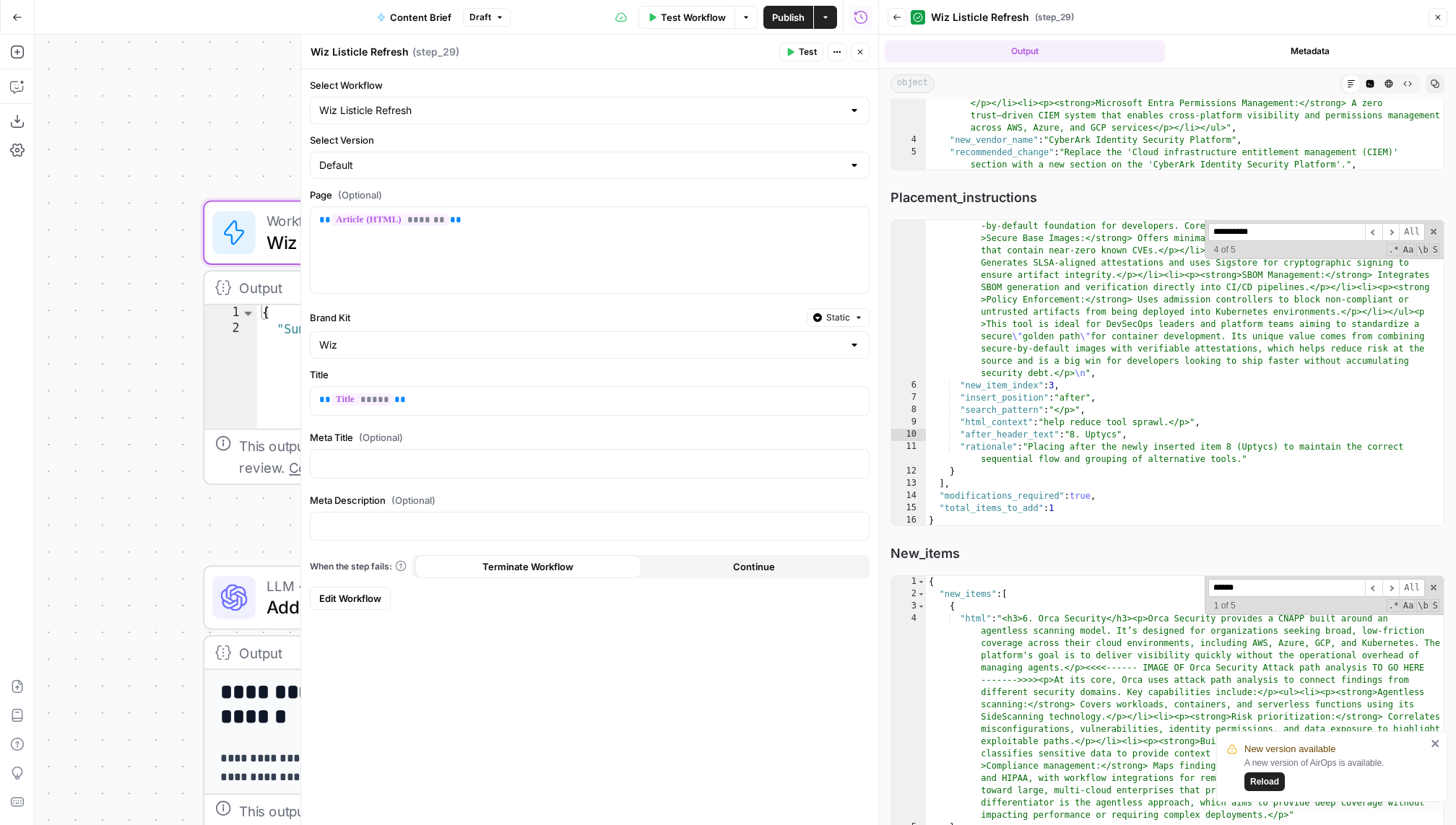
click at [858, 50] on icon "button" at bounding box center [859, 52] width 8 height 8
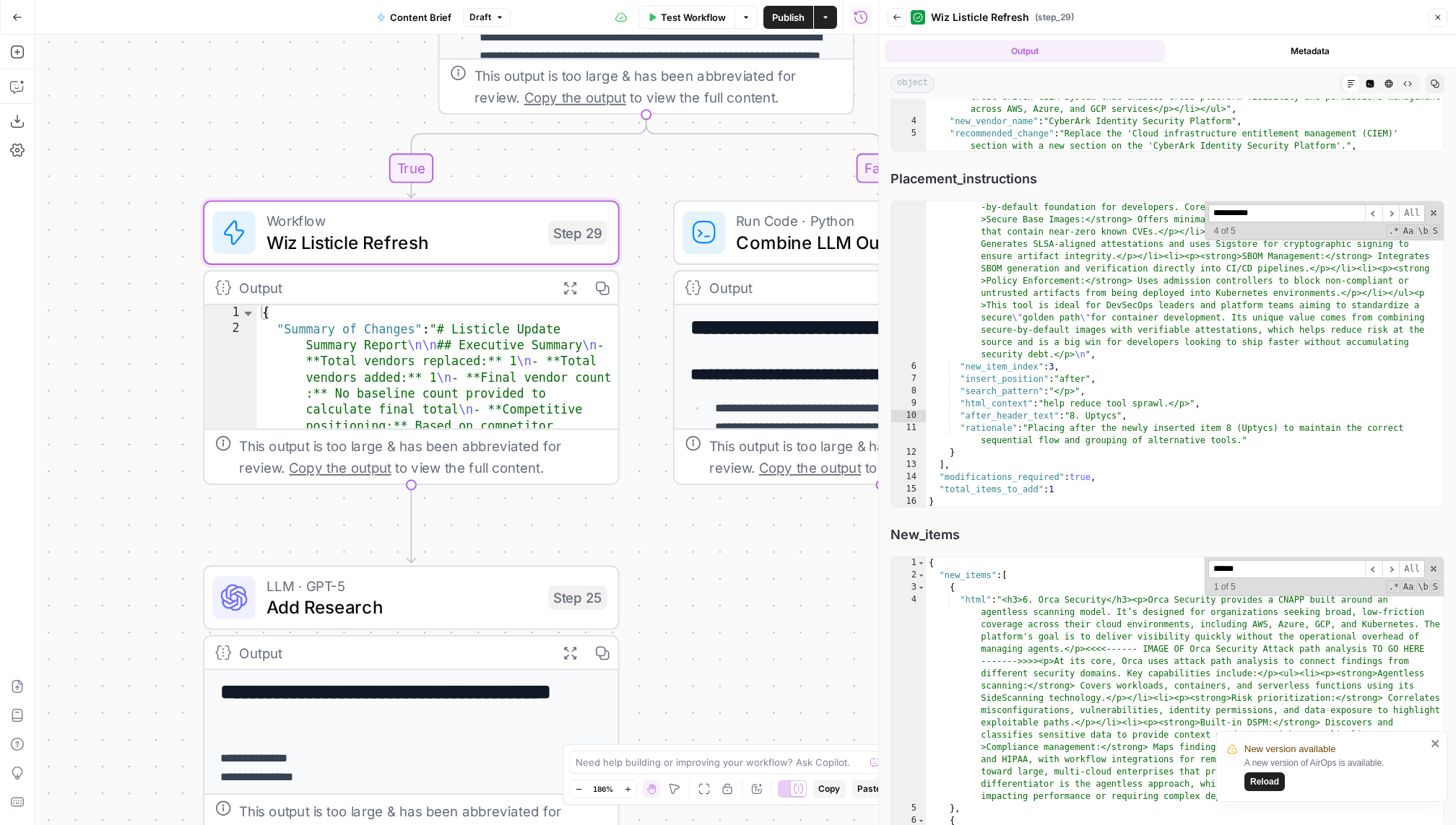
click at [1097, 211] on div "**********" at bounding box center [1167, 337] width 554 height 338
click at [1097, 218] on div "**********" at bounding box center [1323, 220] width 239 height 39
click at [1097, 232] on div "**********" at bounding box center [1323, 220] width 239 height 39
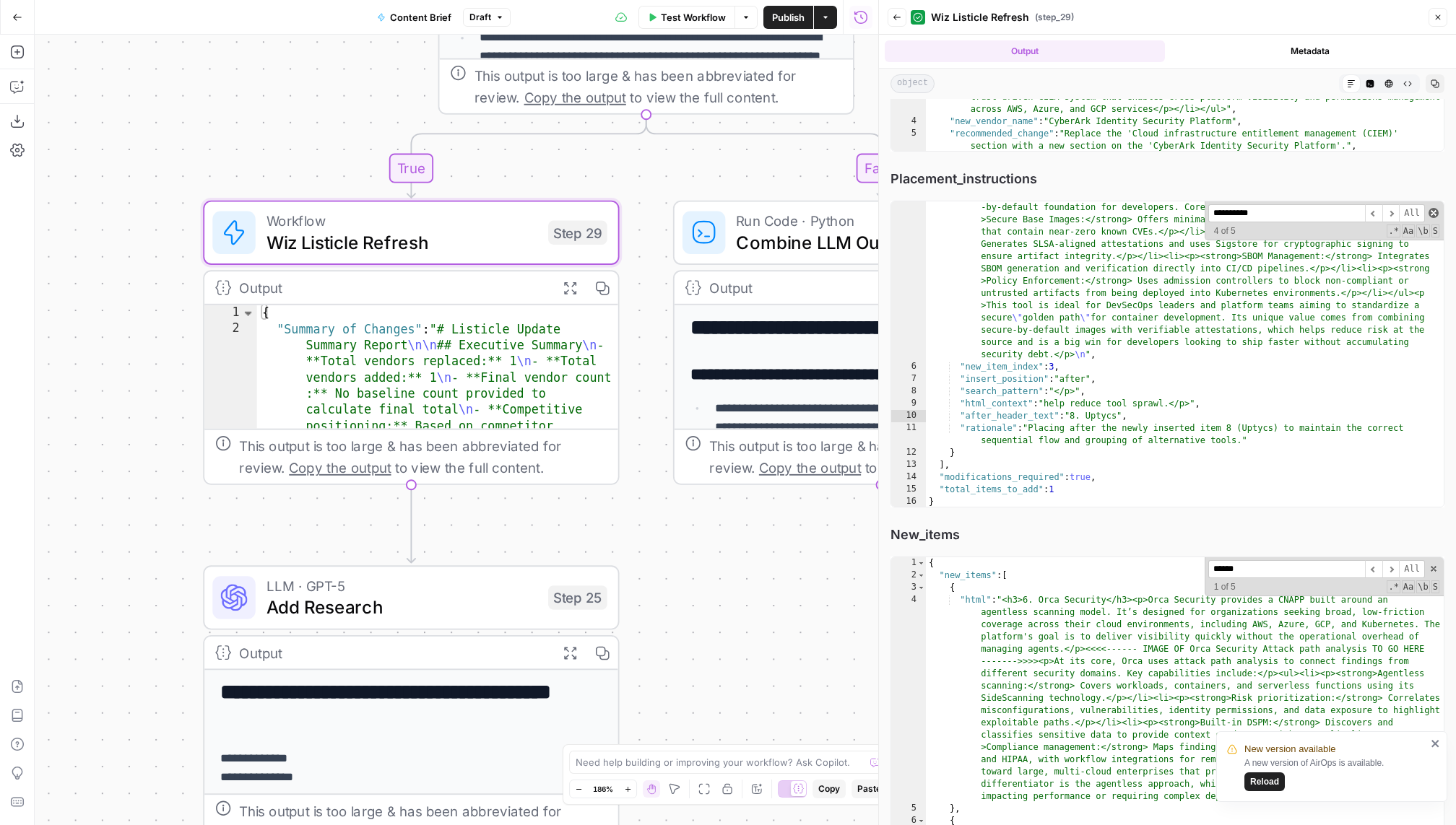
click at [1097, 218] on span at bounding box center [1433, 213] width 10 height 10
click at [1097, 574] on span at bounding box center [1433, 569] width 10 height 10
type textarea "**********"
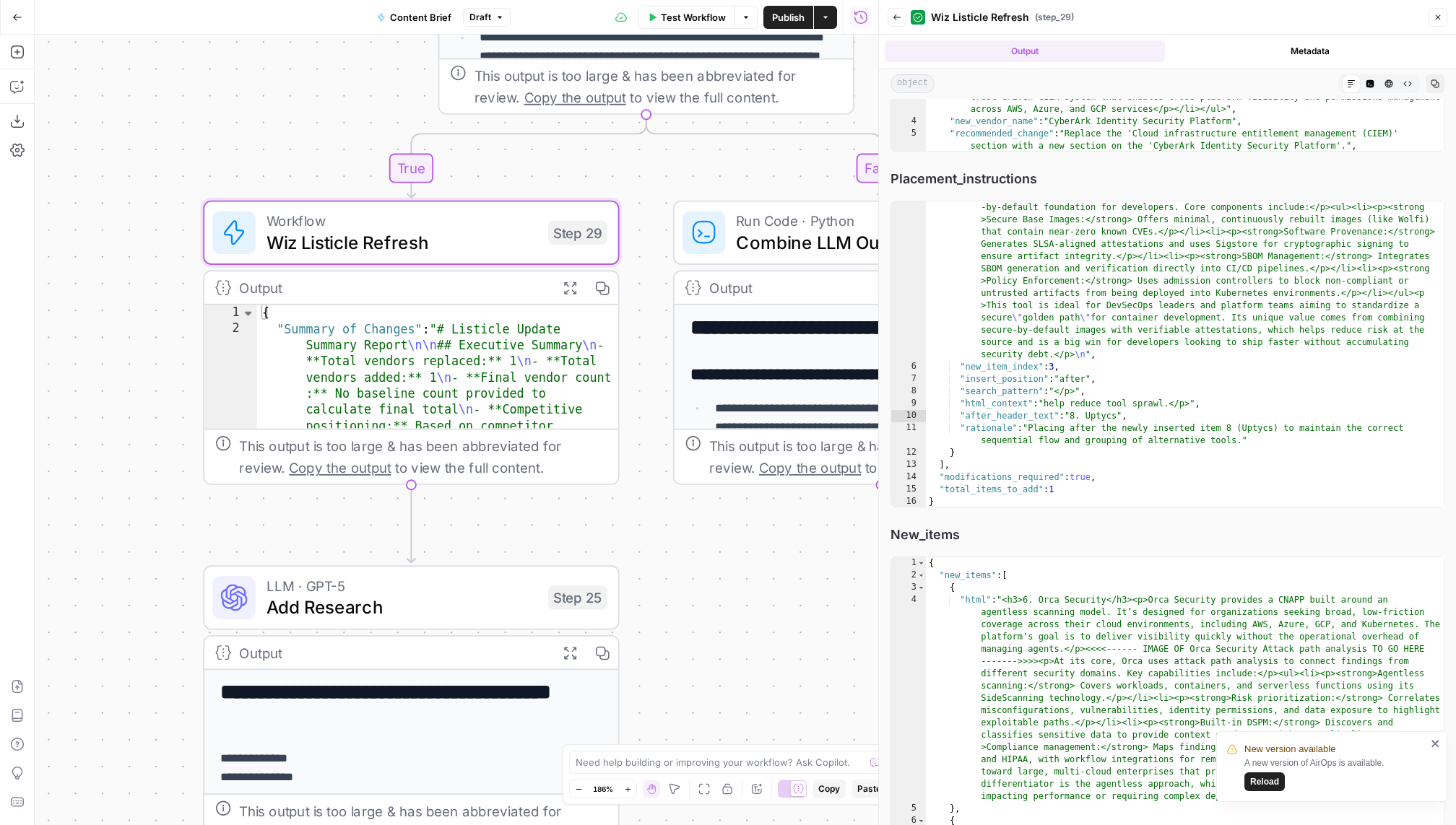
click at [1097, 48] on button "Metadata" at bounding box center [1310, 51] width 280 height 21
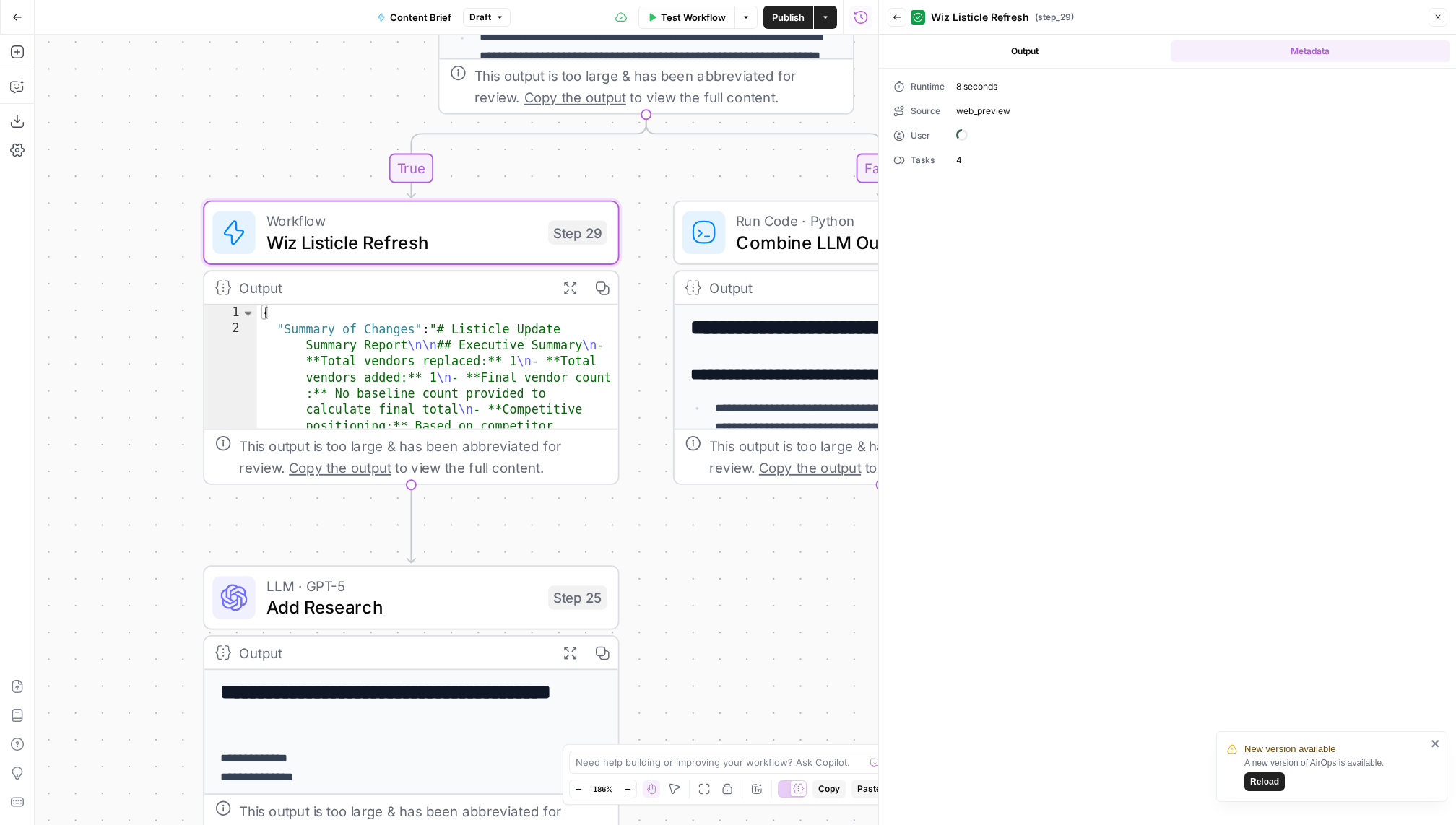
scroll to position [0, 0]
click at [1011, 43] on button "Output" at bounding box center [1024, 51] width 280 height 21
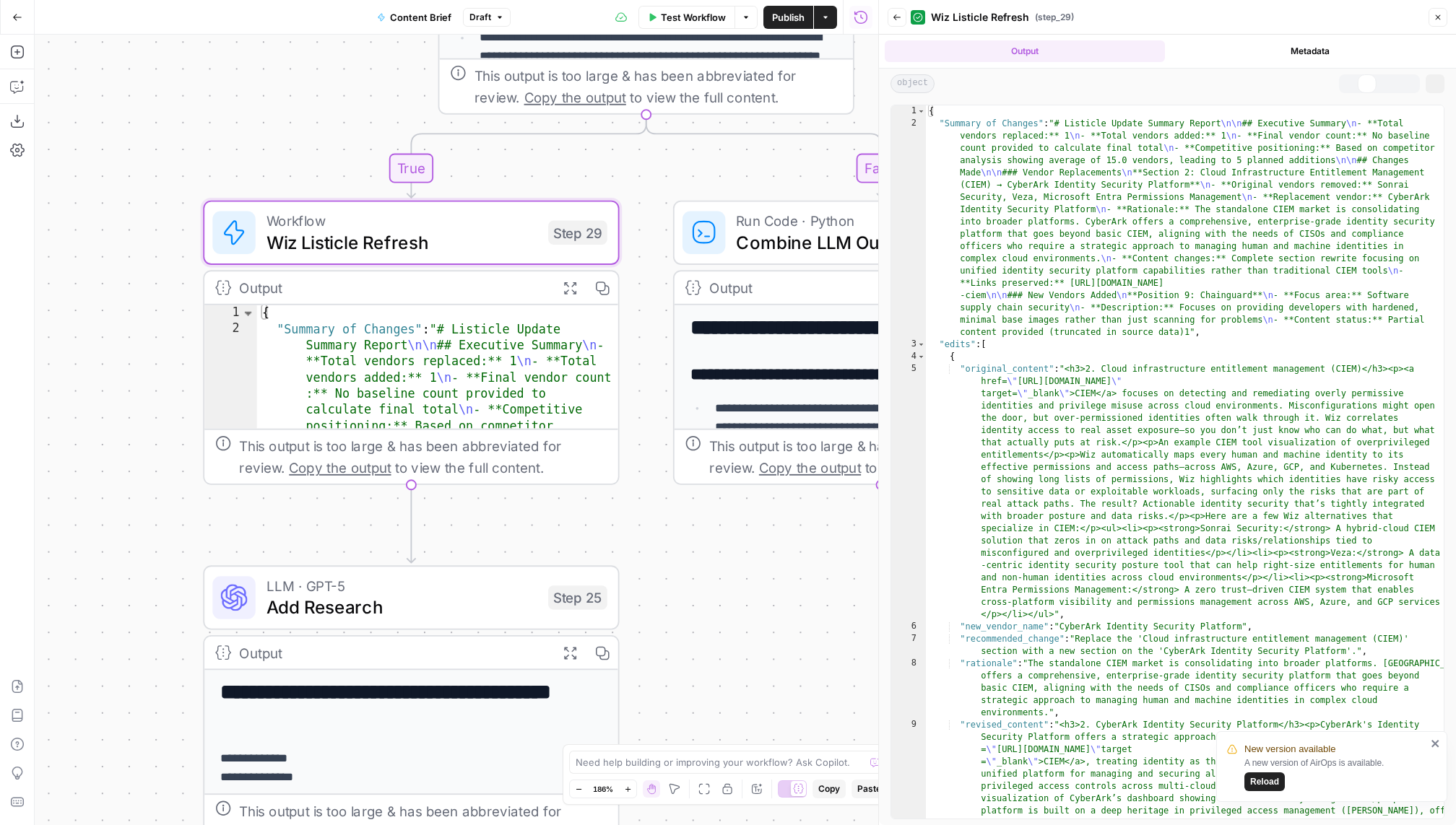
click at [887, 6] on div "Back Wiz Listicle Refresh ( step_29 ) Close" at bounding box center [1166, 17] width 560 height 23
click at [893, 13] on icon "button" at bounding box center [896, 17] width 8 height 8
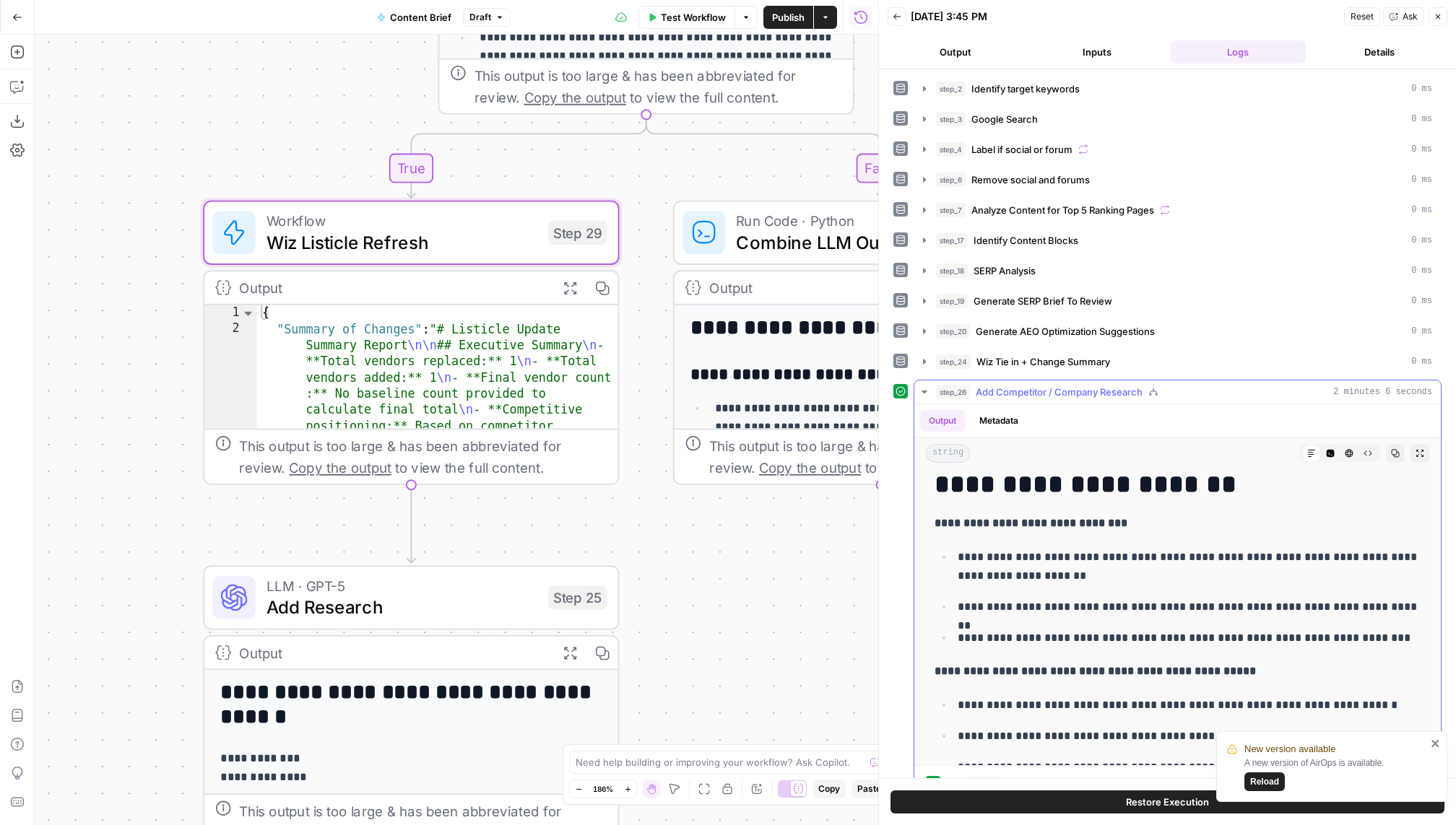
scroll to position [84, 0]
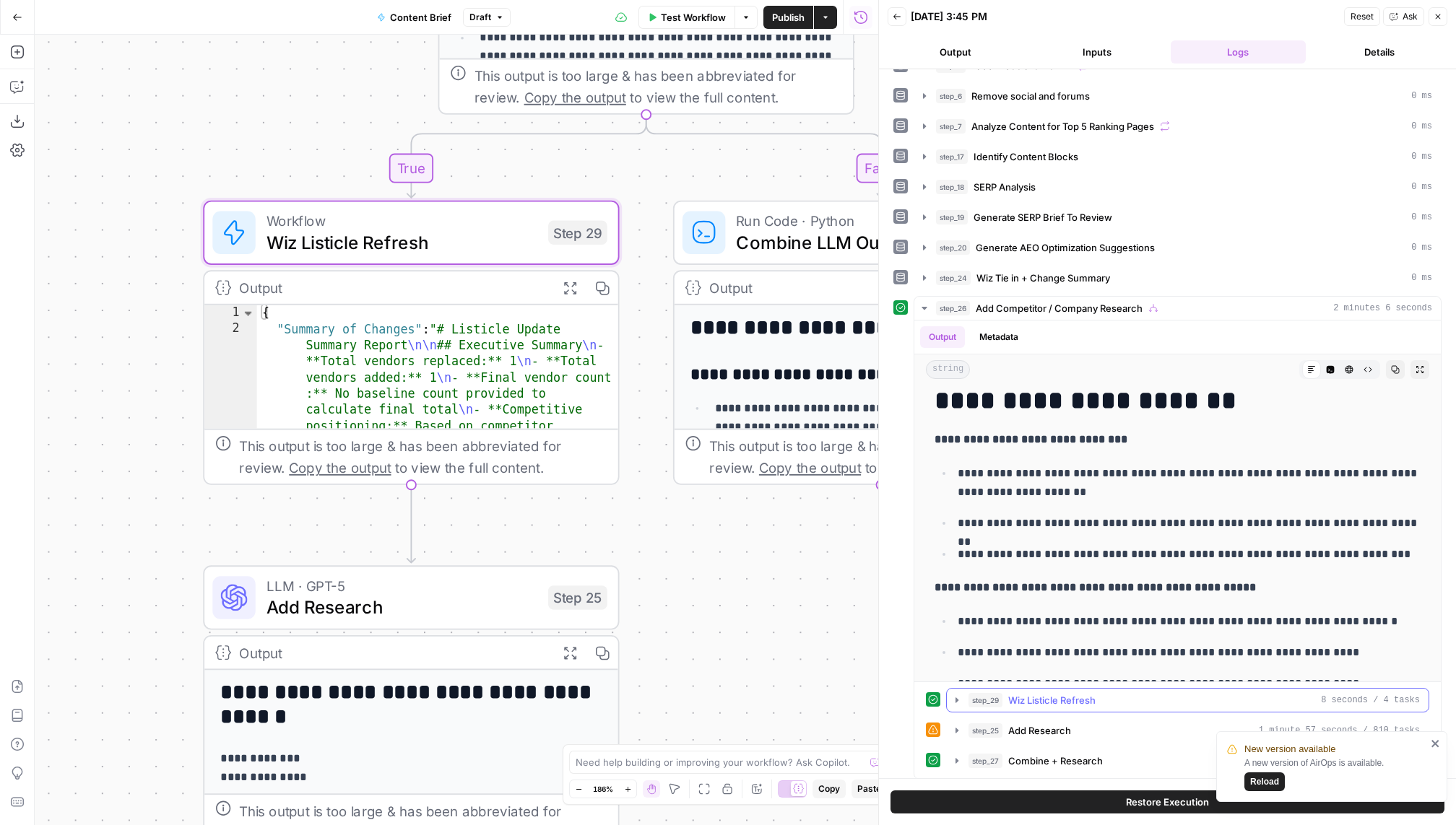
click at [1067, 689] on button "step_29 Wiz Listicle Refresh 8 seconds / 4 tasks" at bounding box center [1188, 700] width 481 height 23
click at [1097, 741] on icon "close" at bounding box center [1435, 743] width 10 height 12
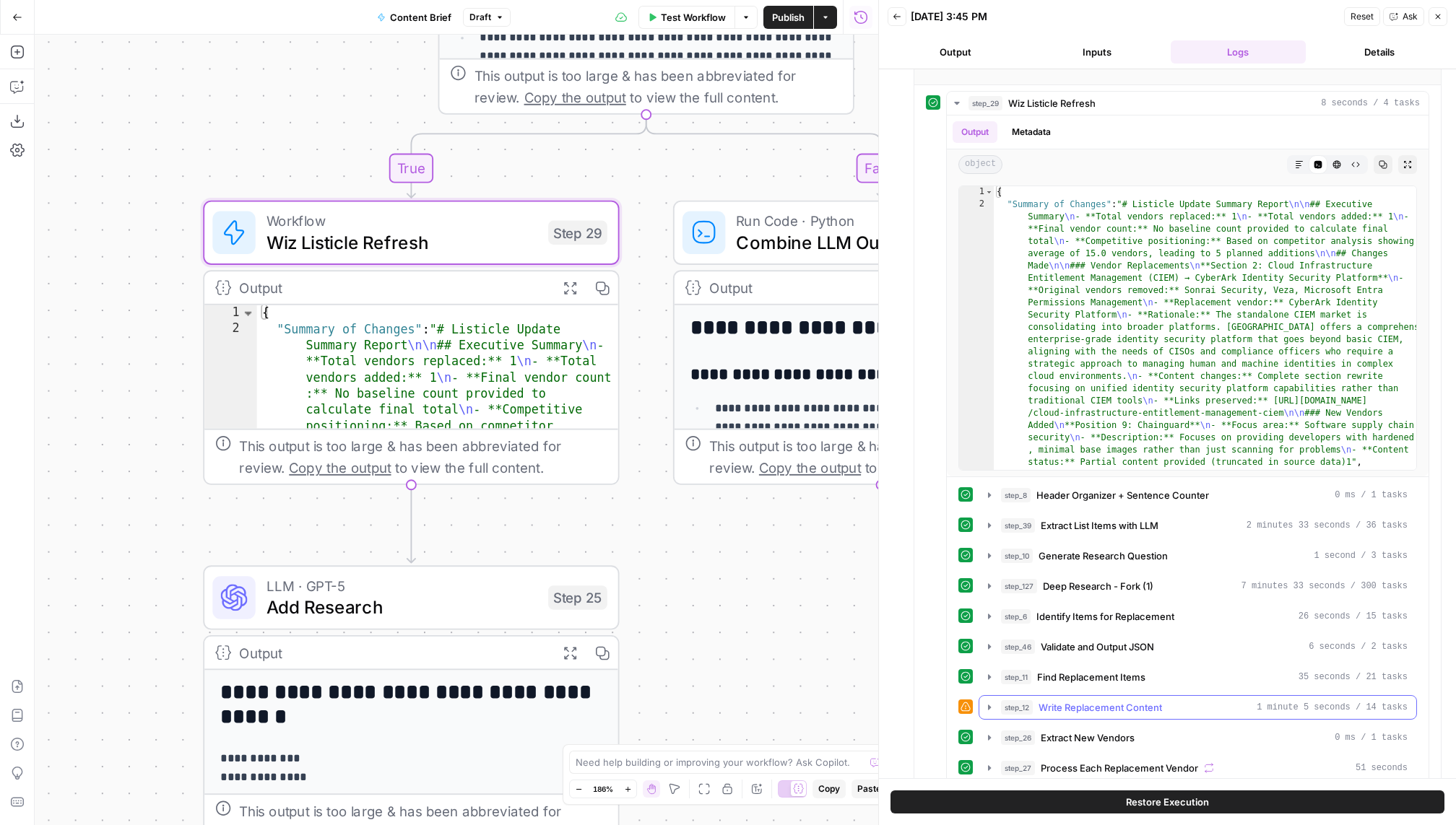
scroll to position [676, 0]
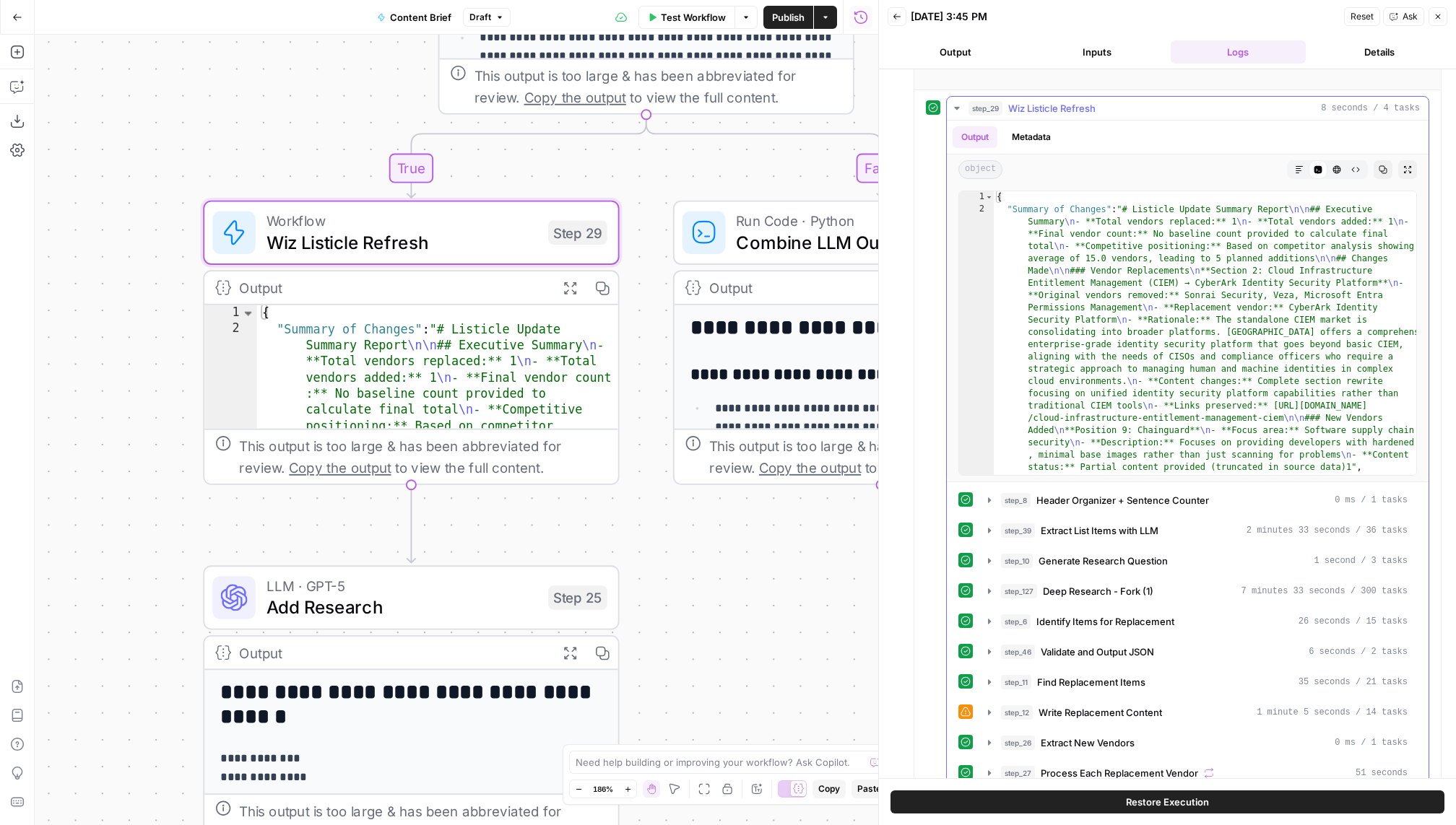
click at [1097, 108] on button "step_29 Wiz Listicle Refresh 8 seconds / 4 tasks" at bounding box center [1188, 108] width 481 height 23
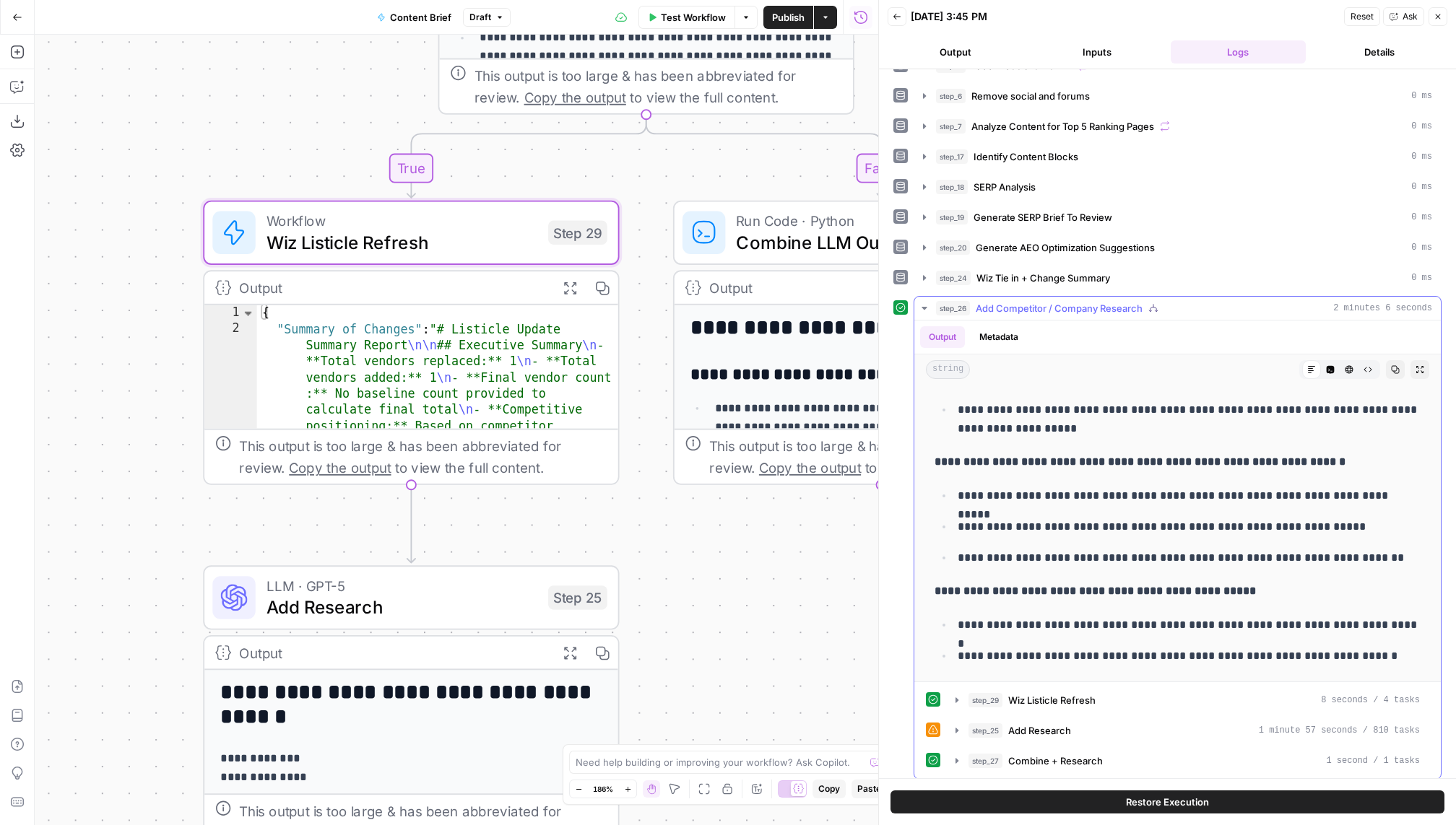
click at [1082, 701] on button "step_29 Wiz Listicle Refresh 8 seconds / 4 tasks" at bounding box center [1188, 700] width 481 height 23
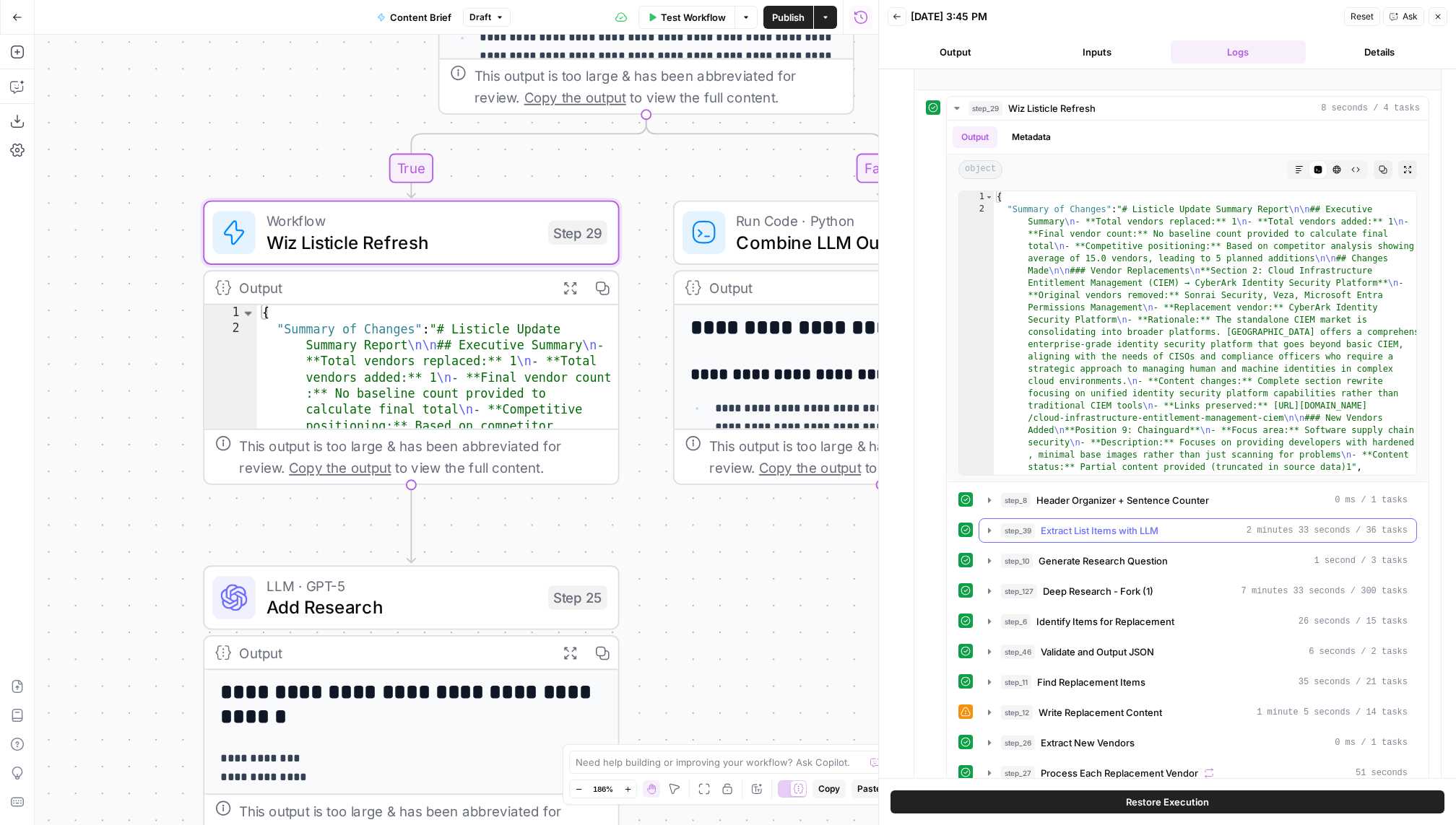
click at [1097, 524] on div "step_39 Extract List Items with LLM 2 minutes 33 seconds / 36 tasks" at bounding box center [1203, 531] width 407 height 15
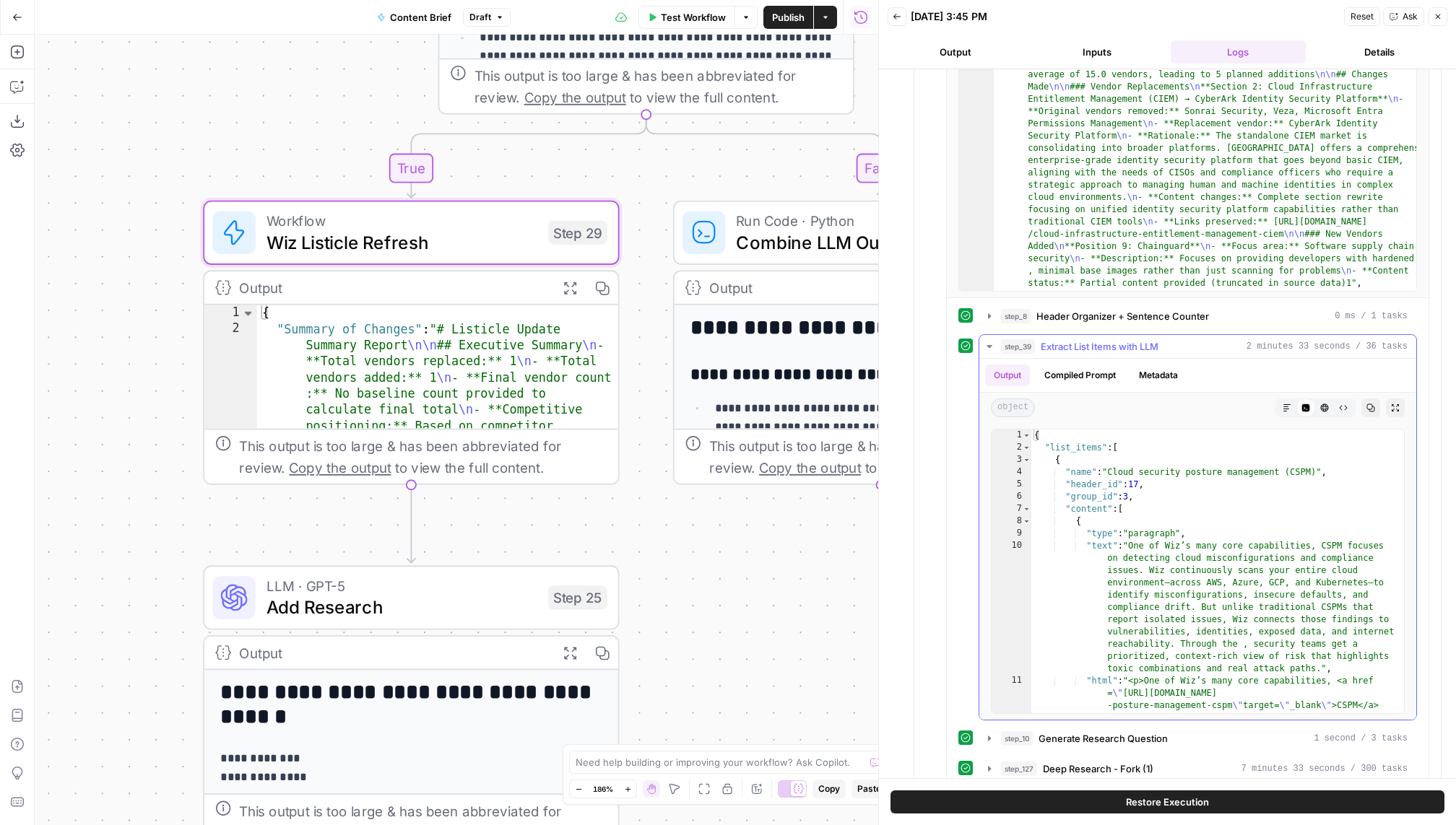
scroll to position [862, 0]
type textarea "*"
click at [1097, 451] on div "{ "list_items" : [ { "name" : "Cloud security posture management (CSPM)" , "hea…" at bounding box center [1218, 662] width 374 height 468
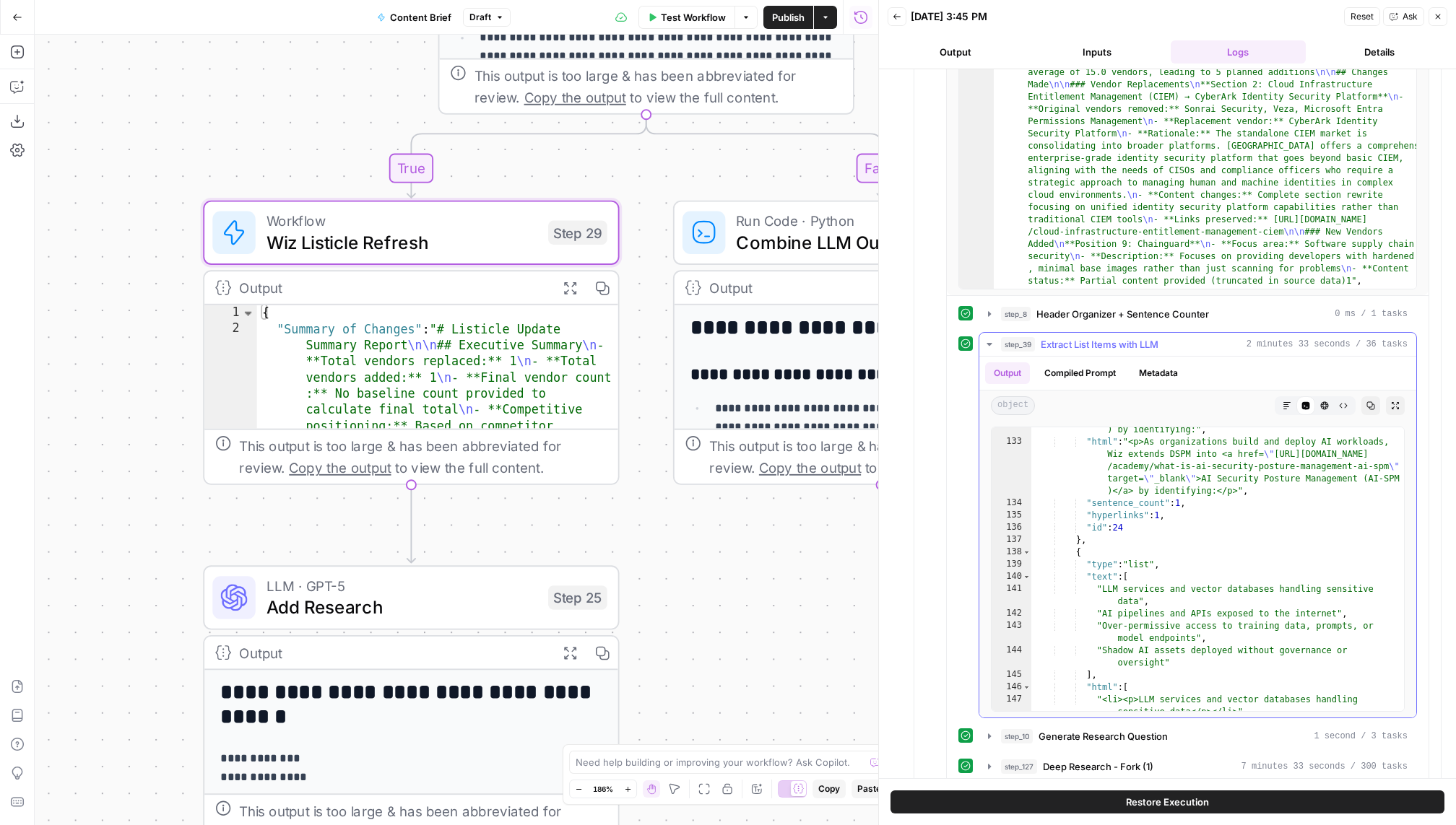
scroll to position [3530, 0]
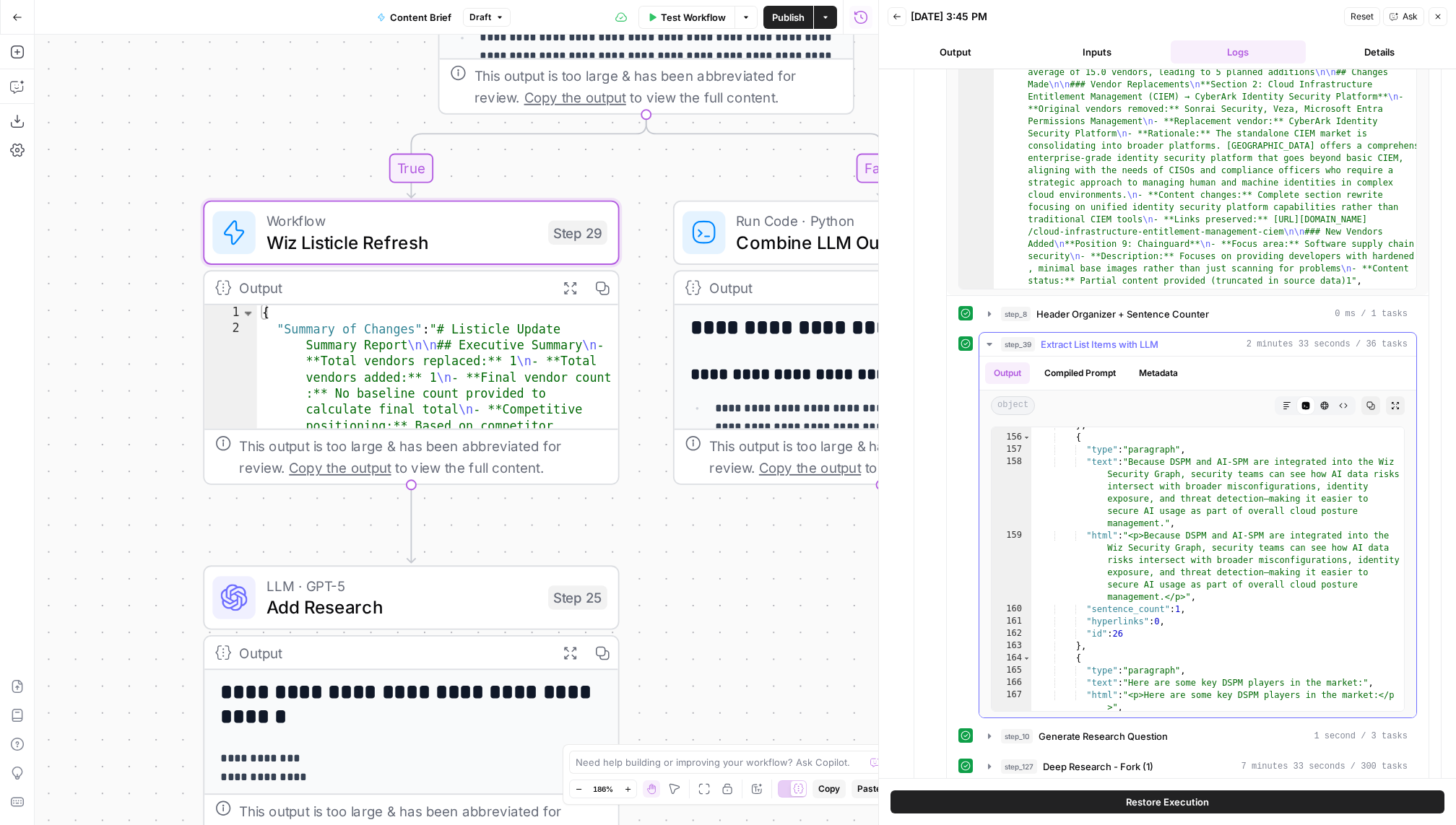
click at [1097, 362] on button "Metadata" at bounding box center [1158, 372] width 56 height 21
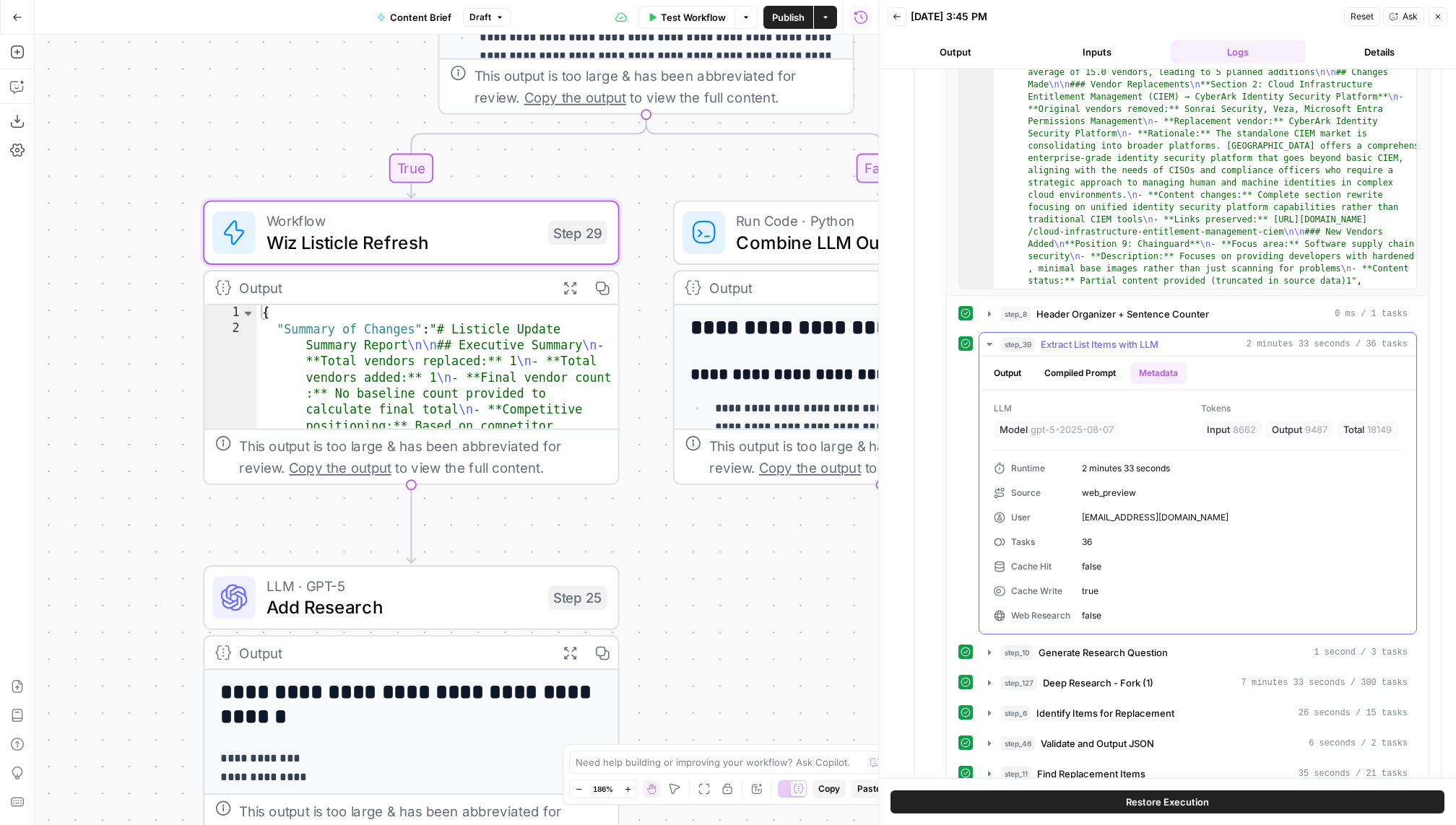
click at [1097, 344] on button "step_39 Extract List Items with LLM 2 minutes 33 seconds / 36 tasks" at bounding box center [1198, 344] width 437 height 23
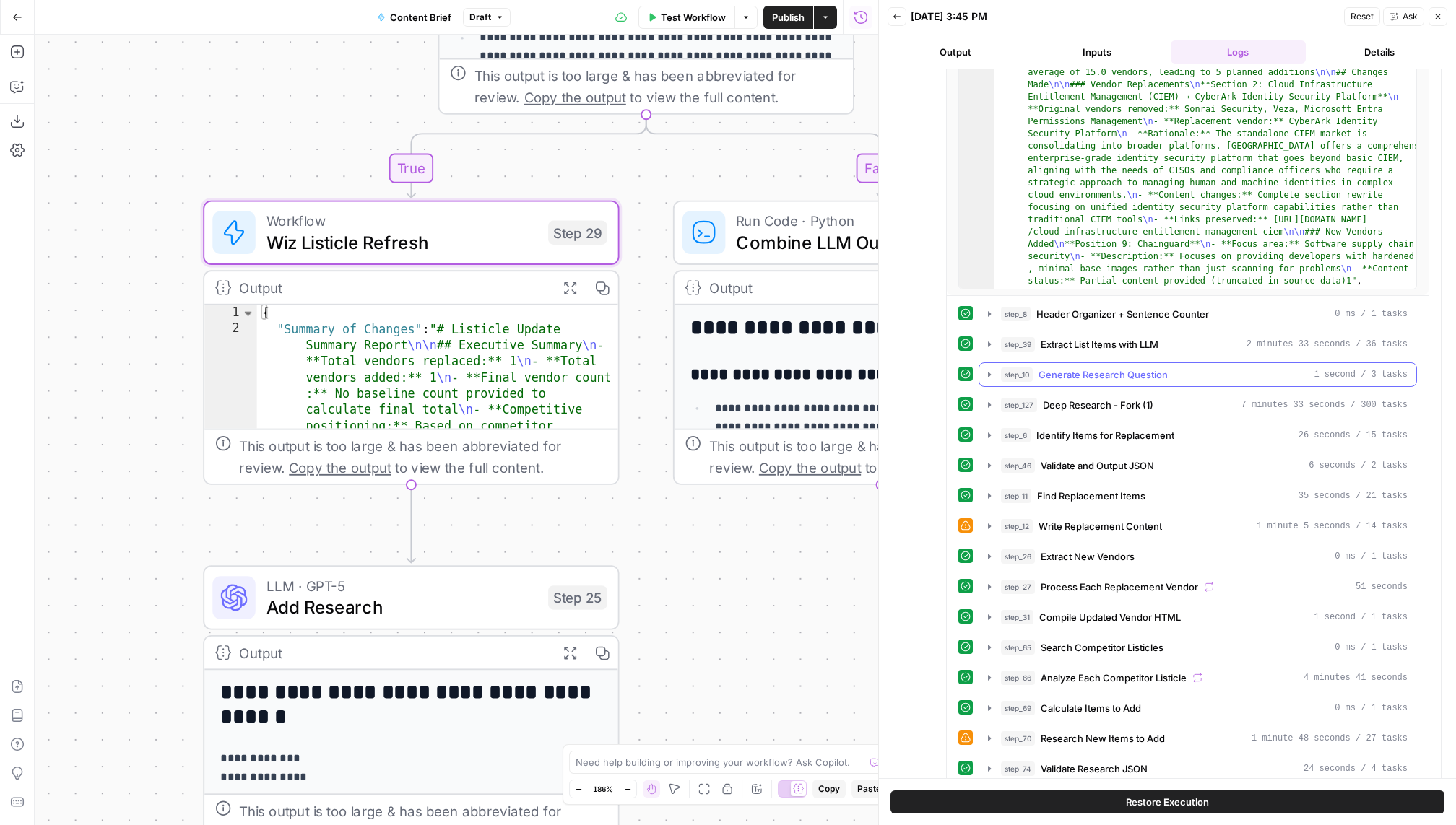
click at [1097, 368] on span "Generate Research Question" at bounding box center [1103, 375] width 129 height 15
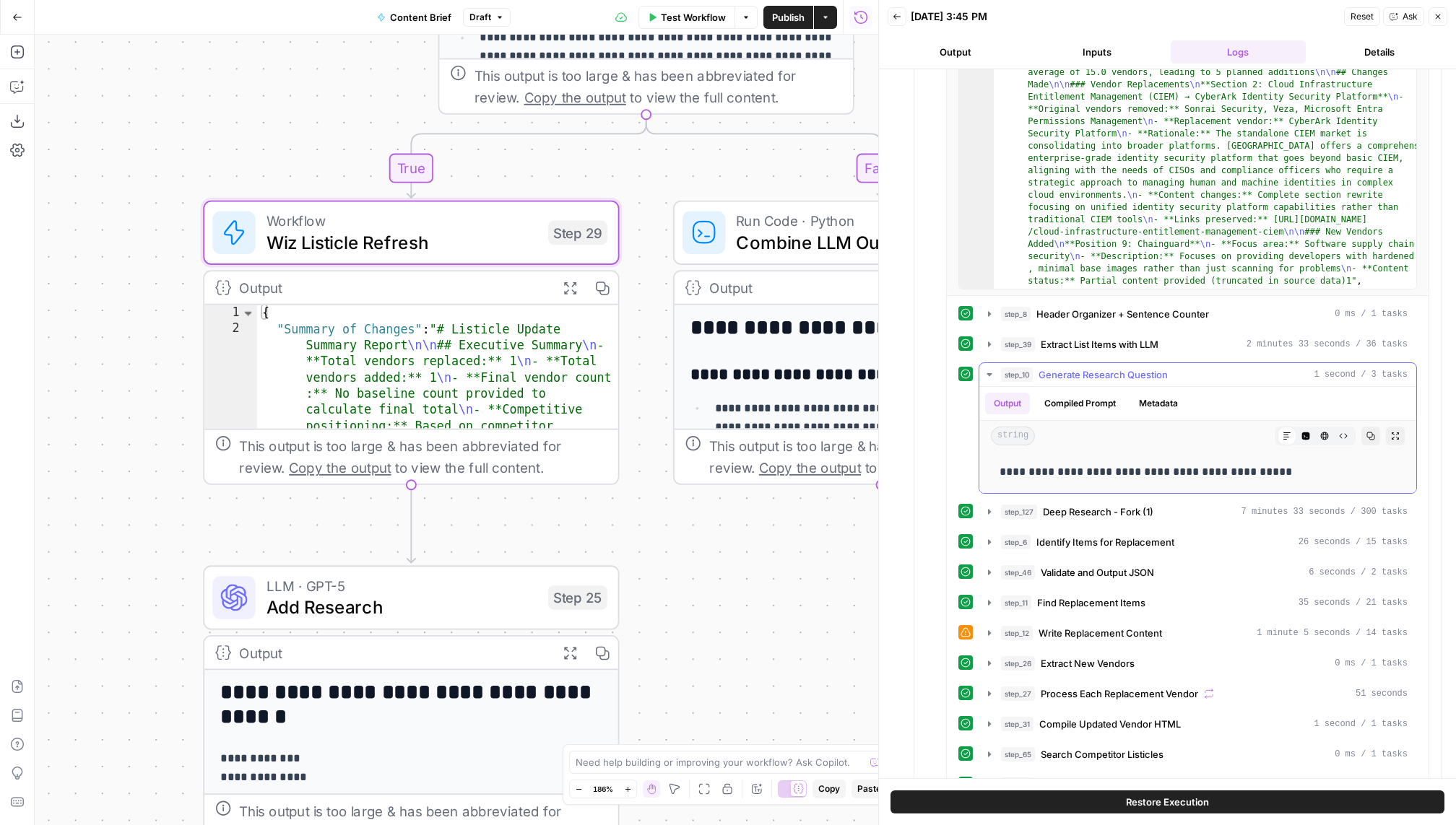
click at [1097, 368] on span "Generate Research Question" at bounding box center [1103, 375] width 129 height 15
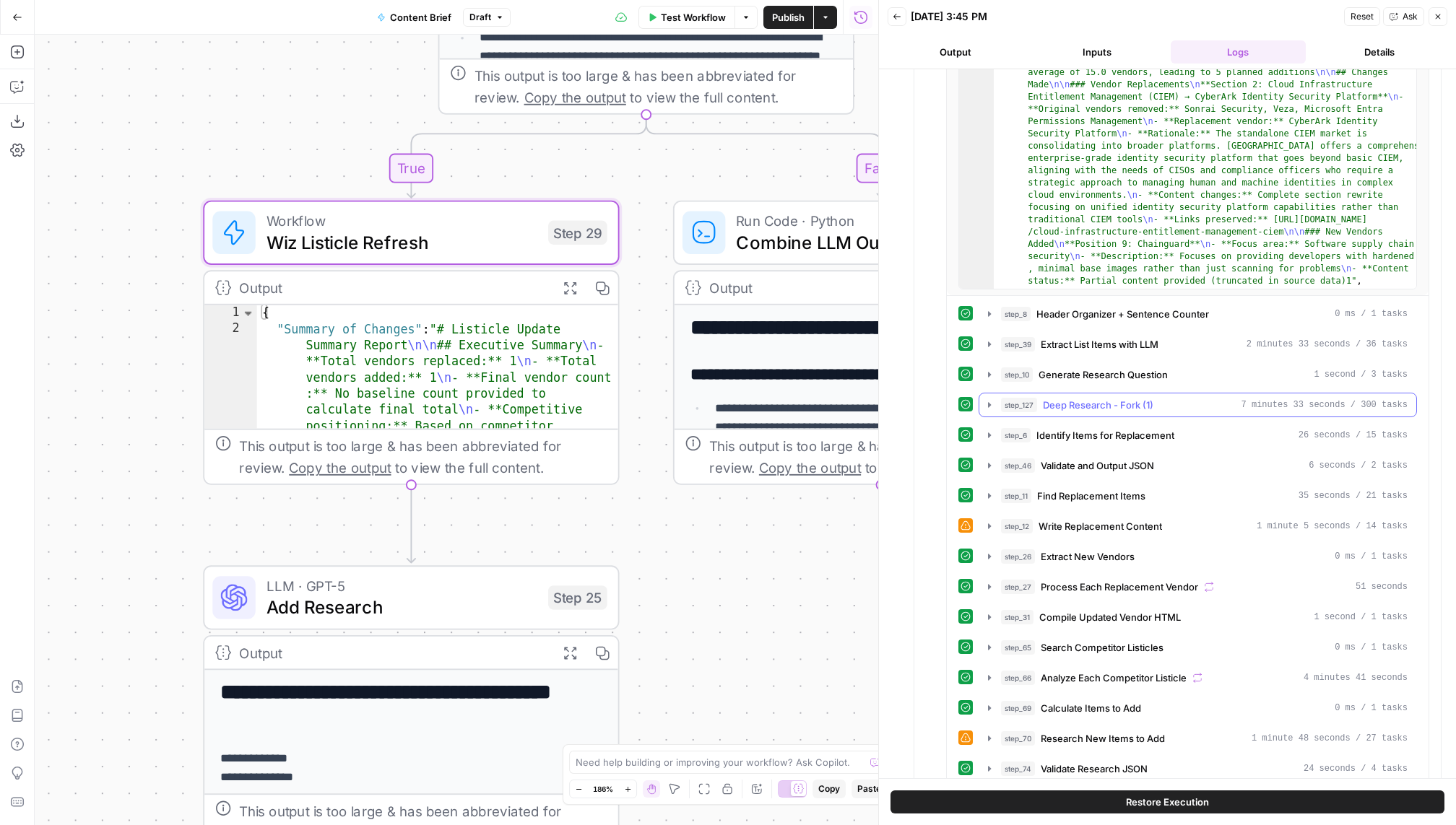
click at [1097, 409] on div "step_8 Header Organizer + Sentence Counter 0 ms / 1 tasks step_39 Extract List …" at bounding box center [1187, 708] width 458 height 813
click at [1097, 428] on span "Identify Items for Replacement" at bounding box center [1106, 435] width 138 height 15
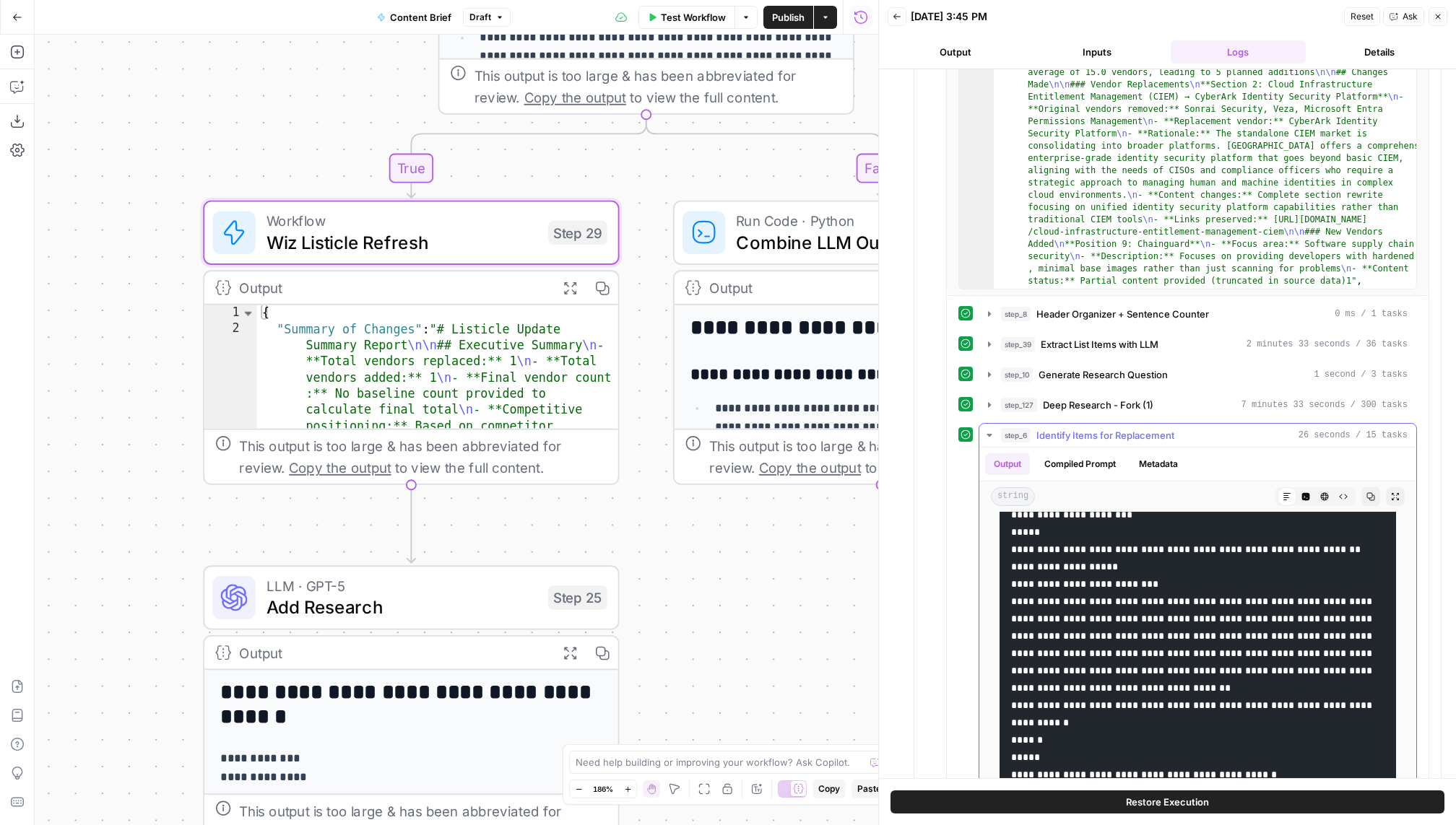
scroll to position [35, 0]
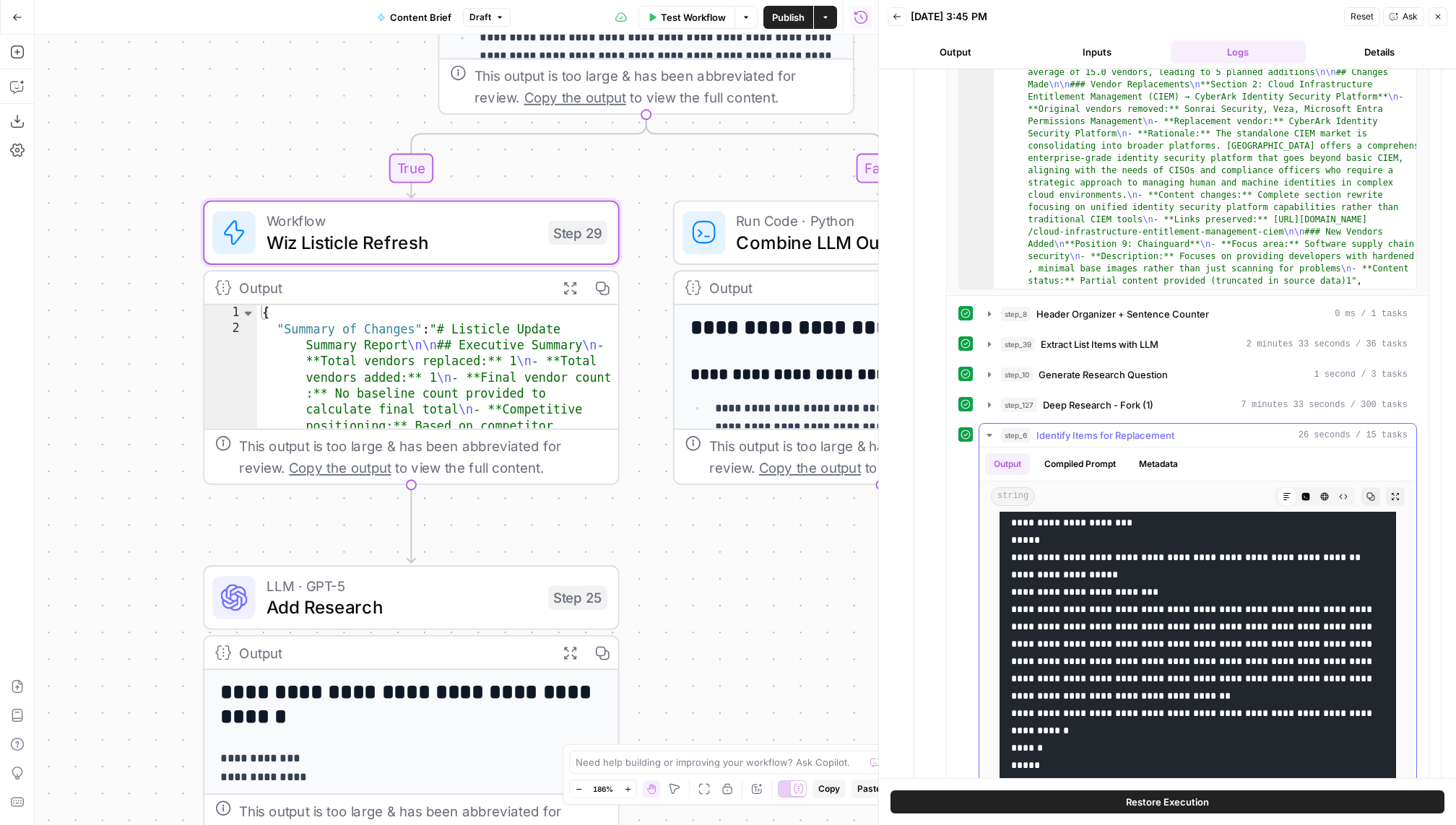
click at [1097, 545] on pre at bounding box center [1198, 764] width 397 height 554
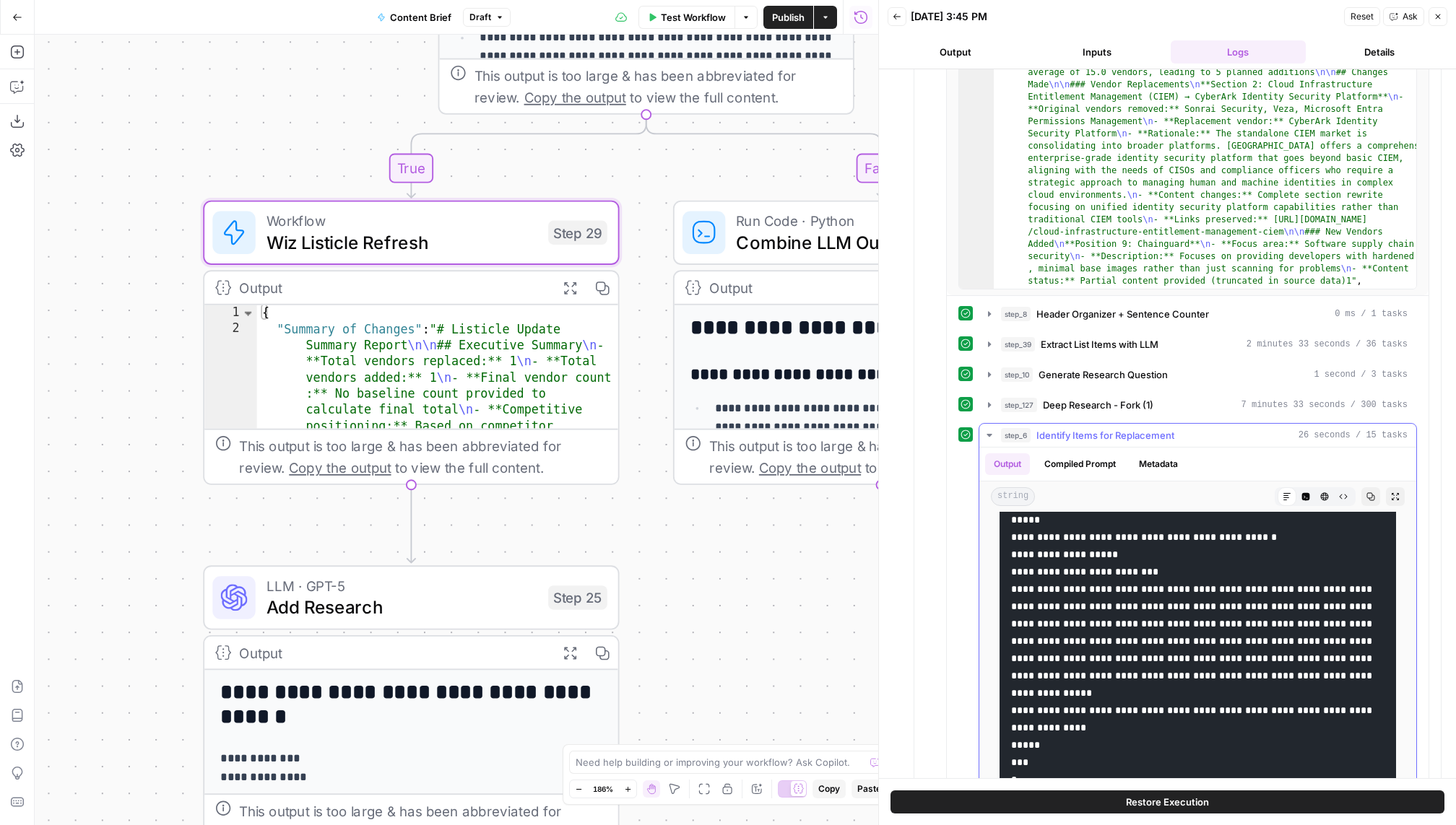
scroll to position [349, 0]
click at [1097, 428] on div "step_6 Identify Items for Replacement 26 seconds / 15 tasks" at bounding box center [1203, 435] width 407 height 15
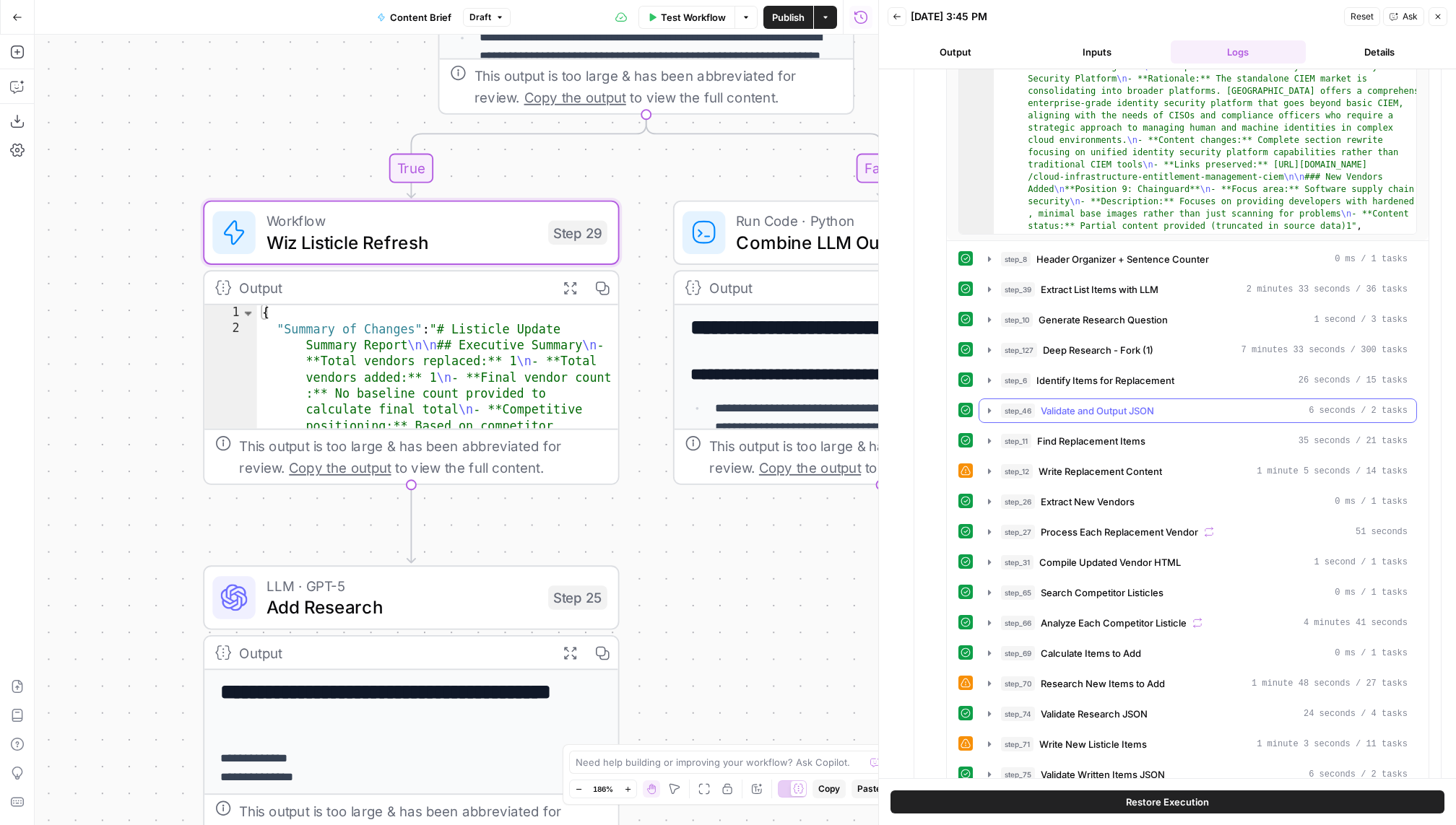
scroll to position [925, 0]
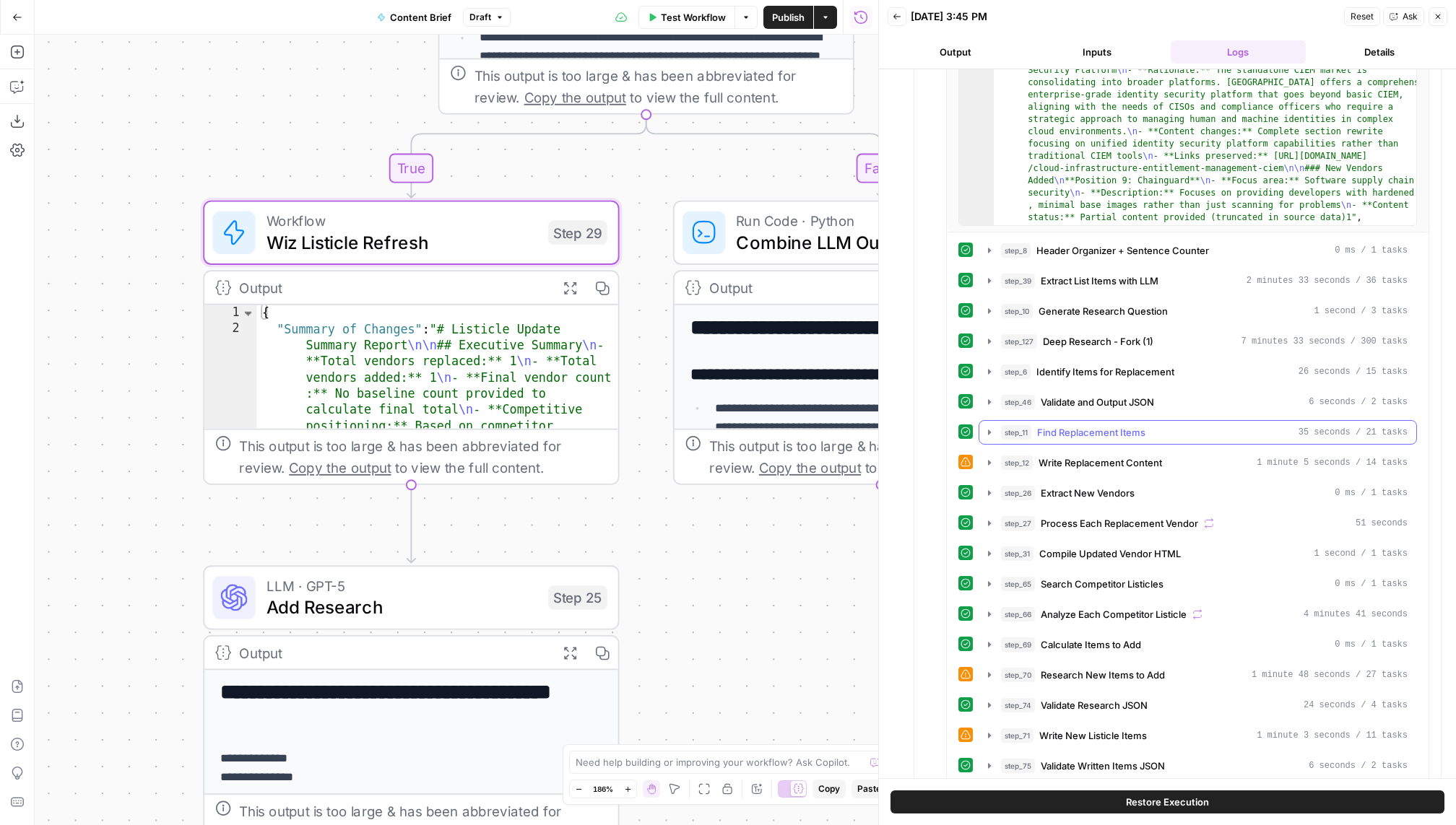
click at [1097, 429] on button "step_11 Find Replacement Items 35 seconds / 21 tasks" at bounding box center [1198, 432] width 437 height 23
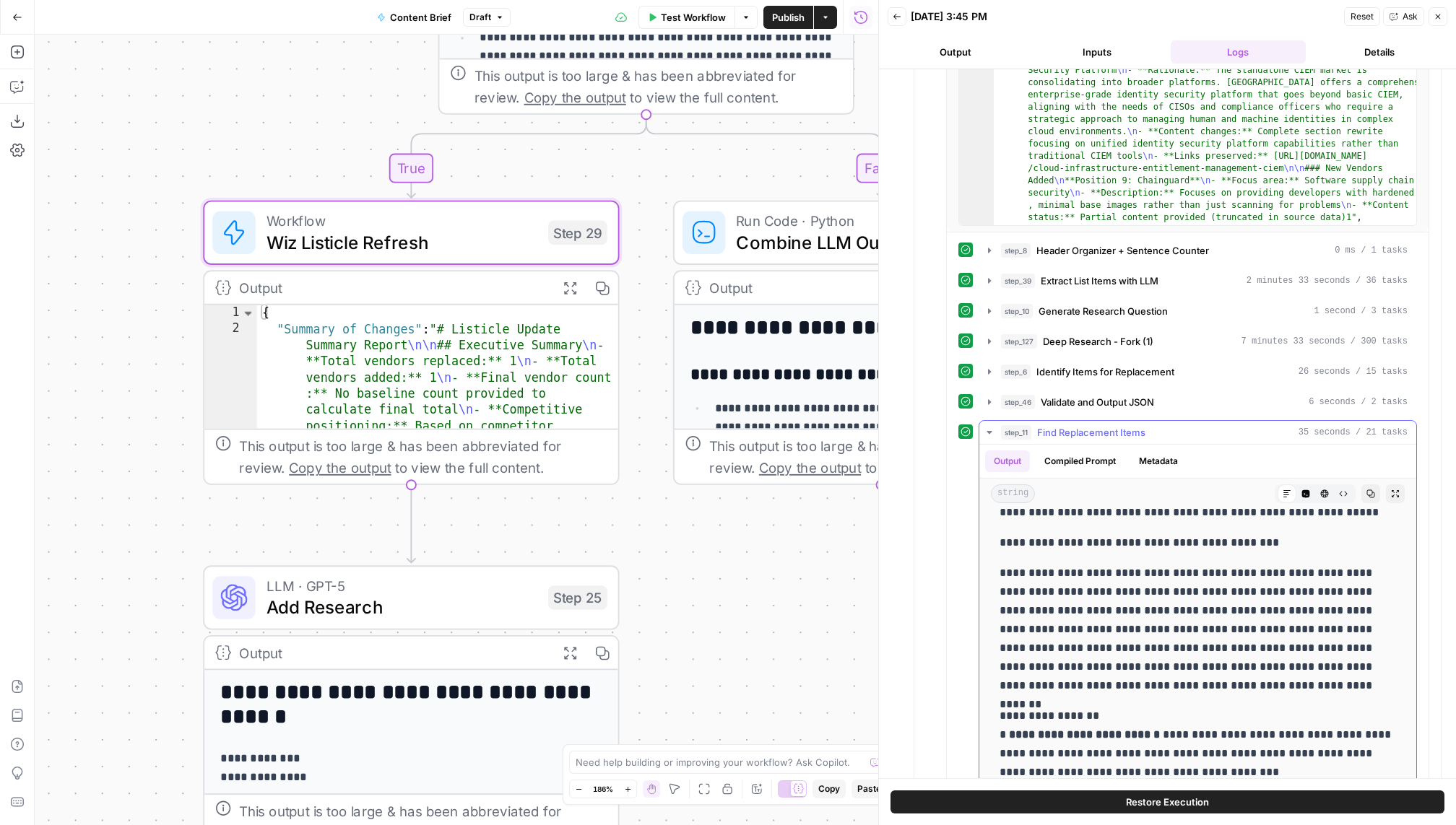
scroll to position [0, 0]
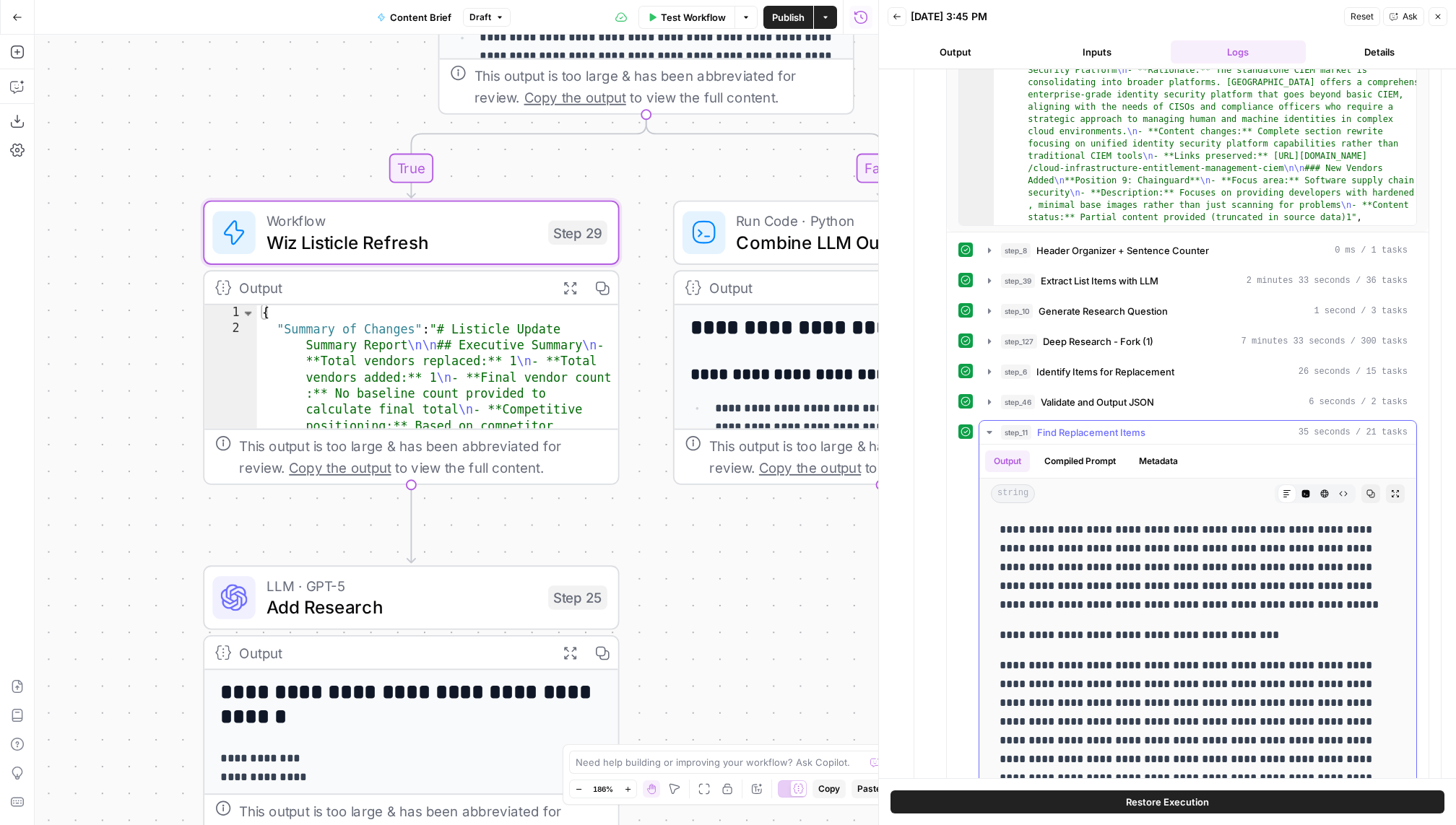
click at [1097, 626] on p "**********" at bounding box center [1198, 635] width 397 height 18
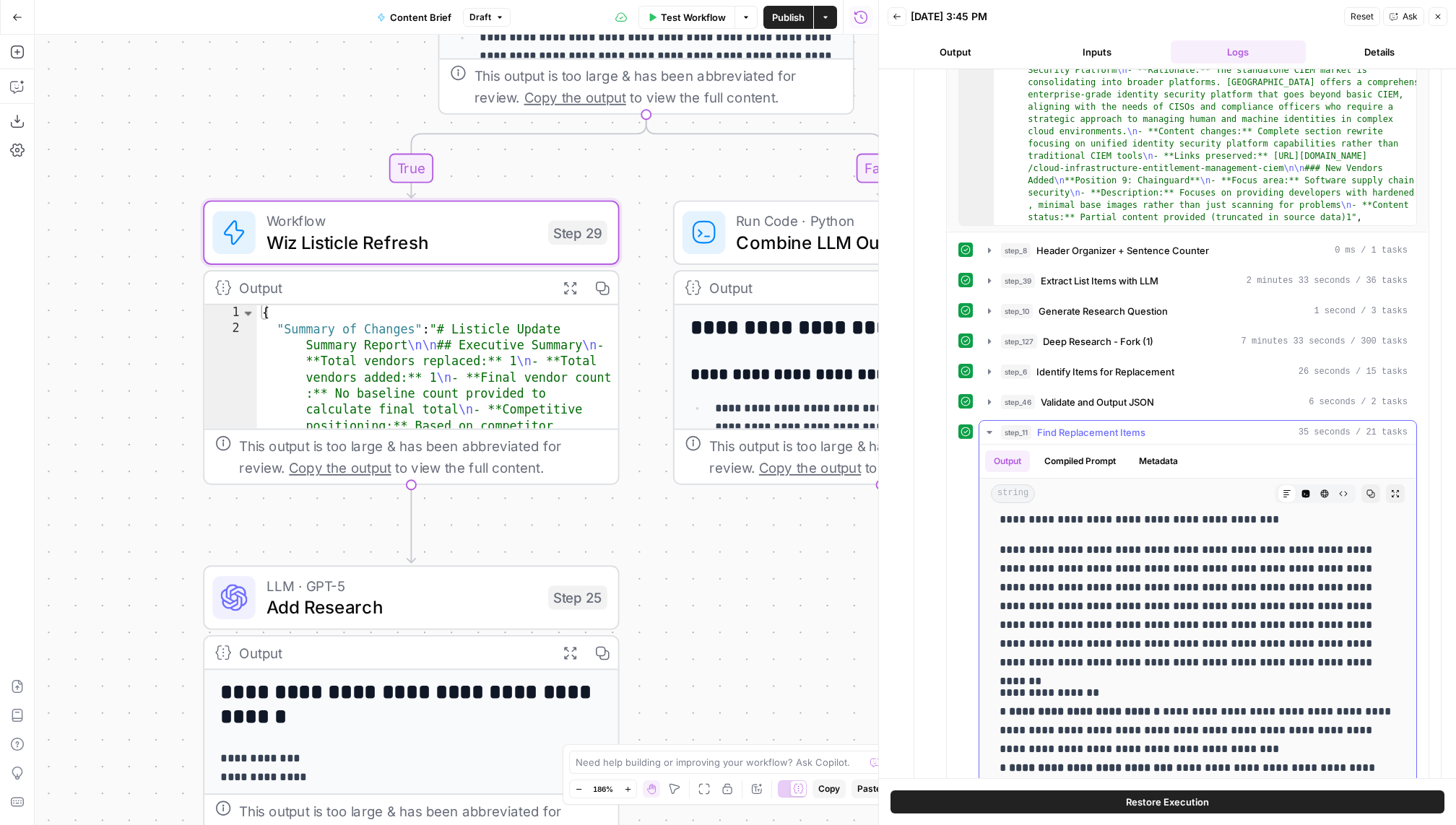
scroll to position [194, 0]
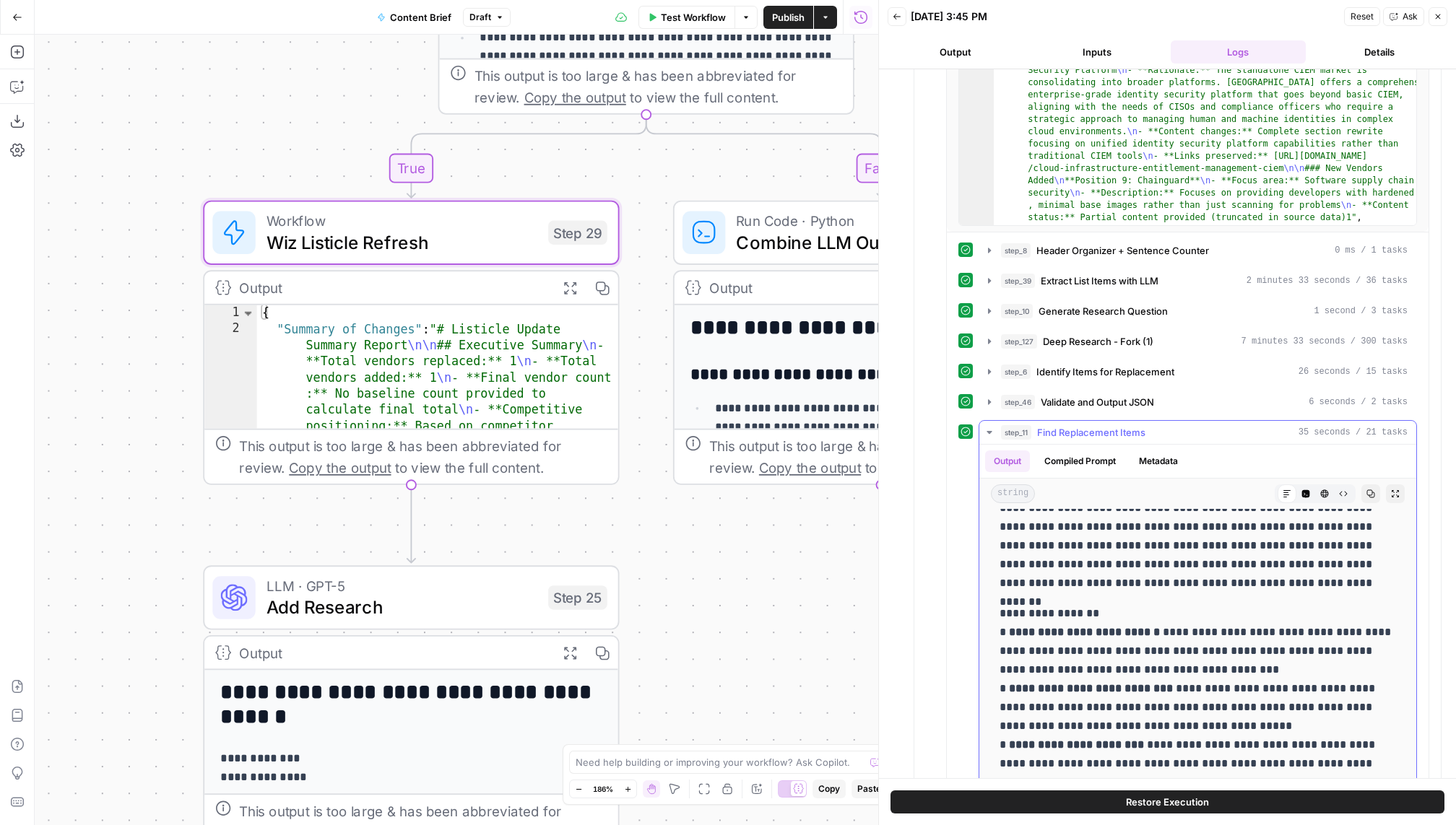
click at [1097, 426] on span "Find Replacement Items" at bounding box center [1091, 432] width 108 height 15
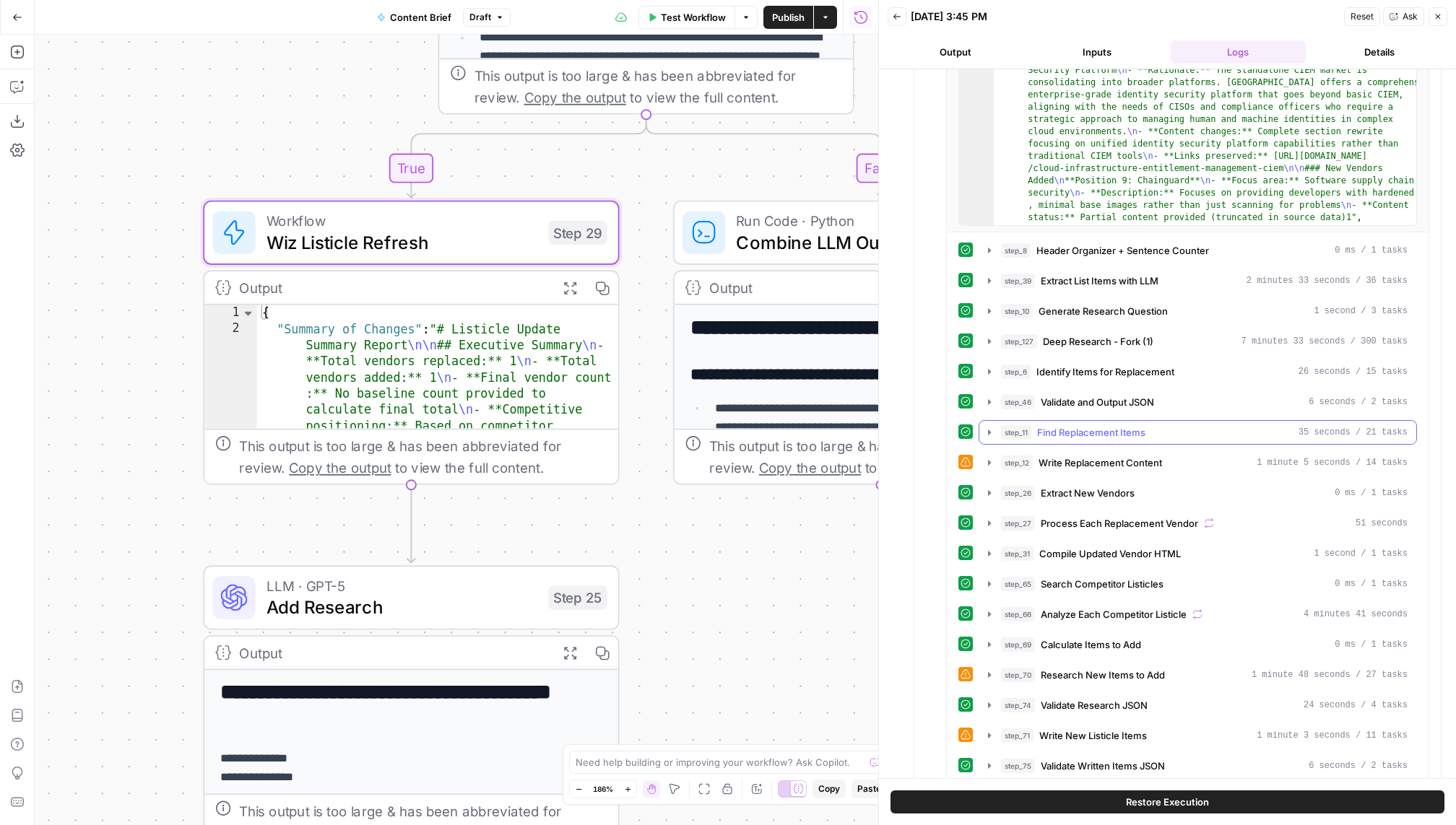
scroll to position [994, 0]
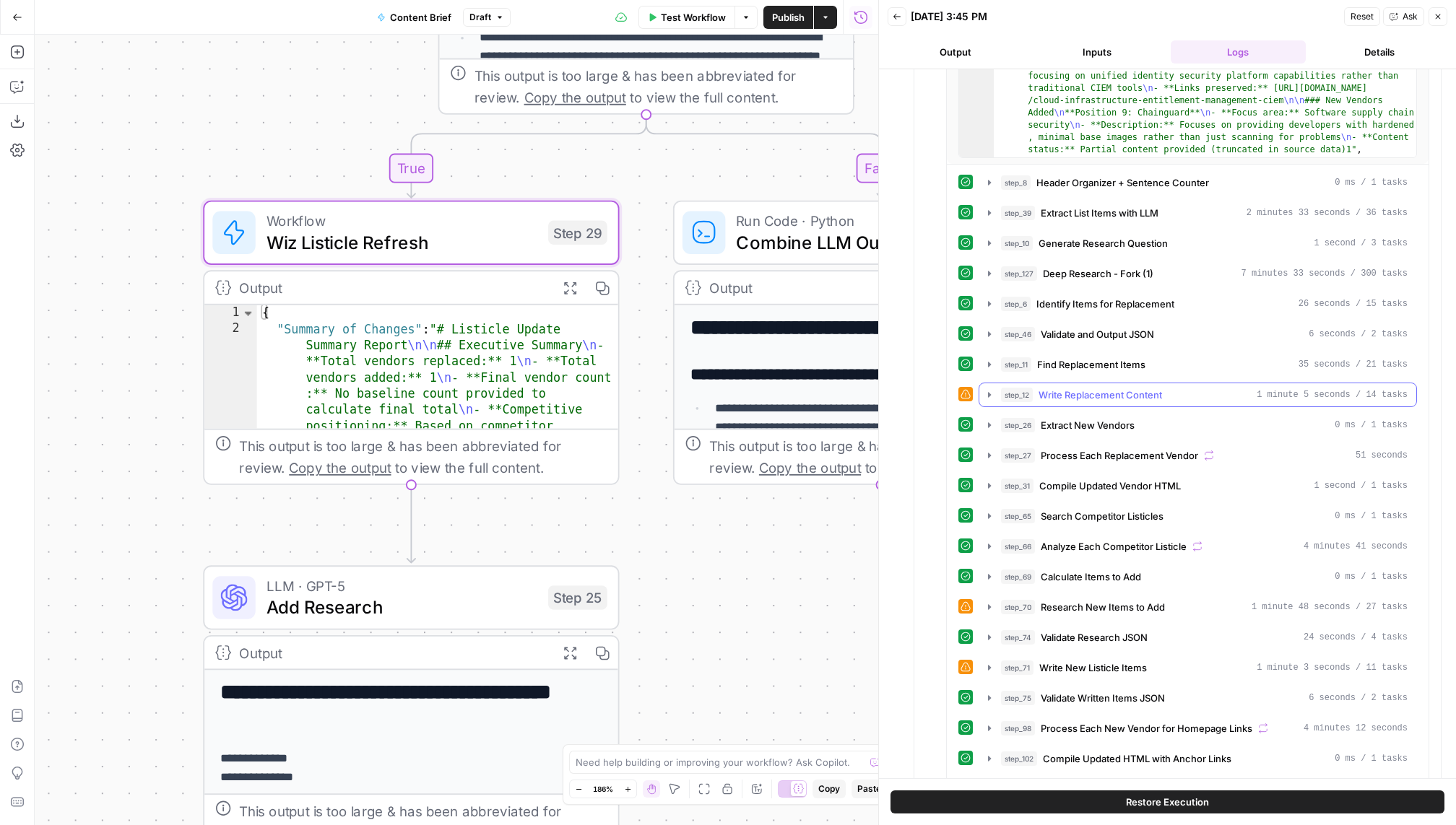
click at [1097, 388] on span "Write Replacement Content" at bounding box center [1100, 395] width 124 height 15
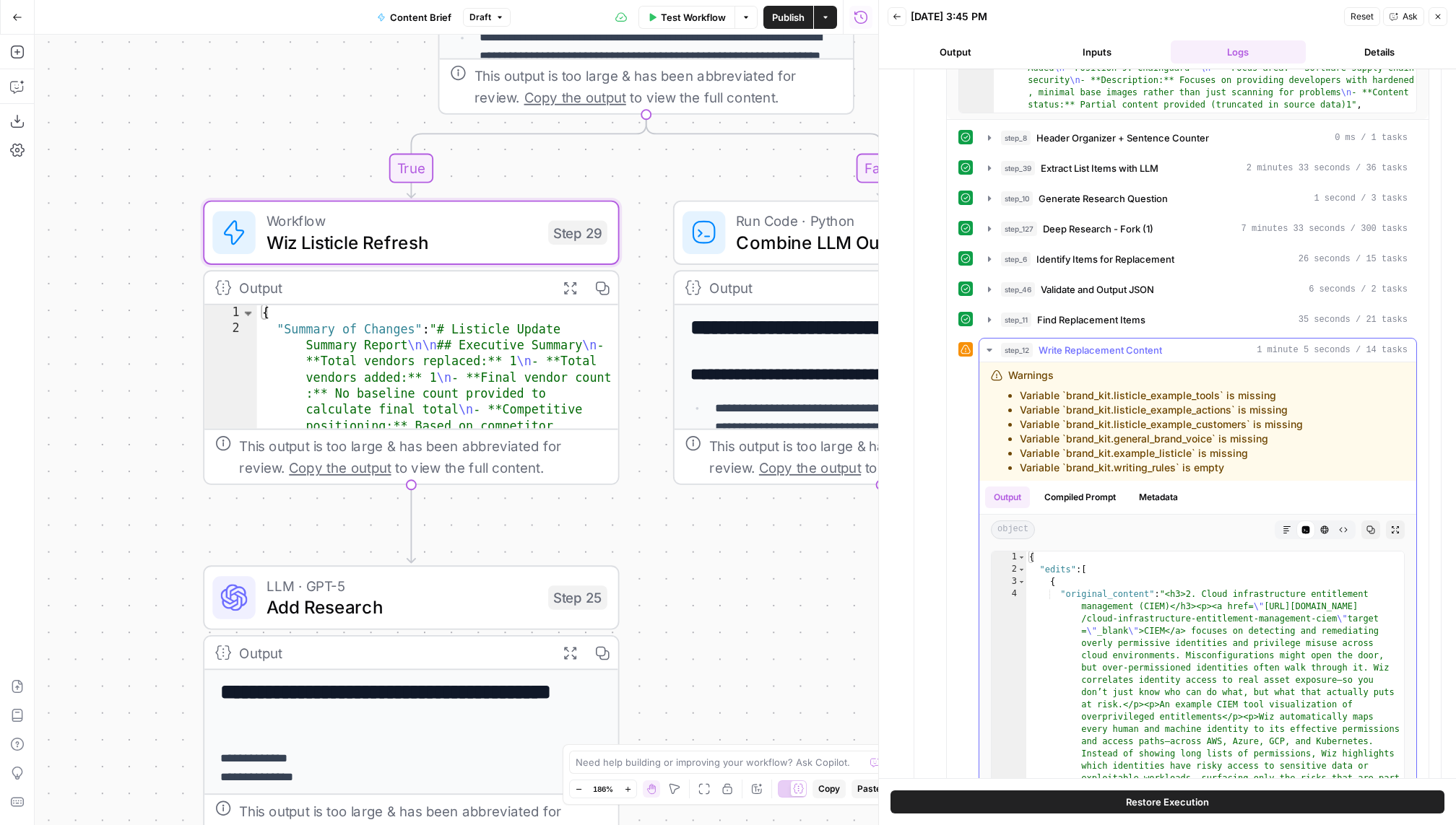
scroll to position [1042, 0]
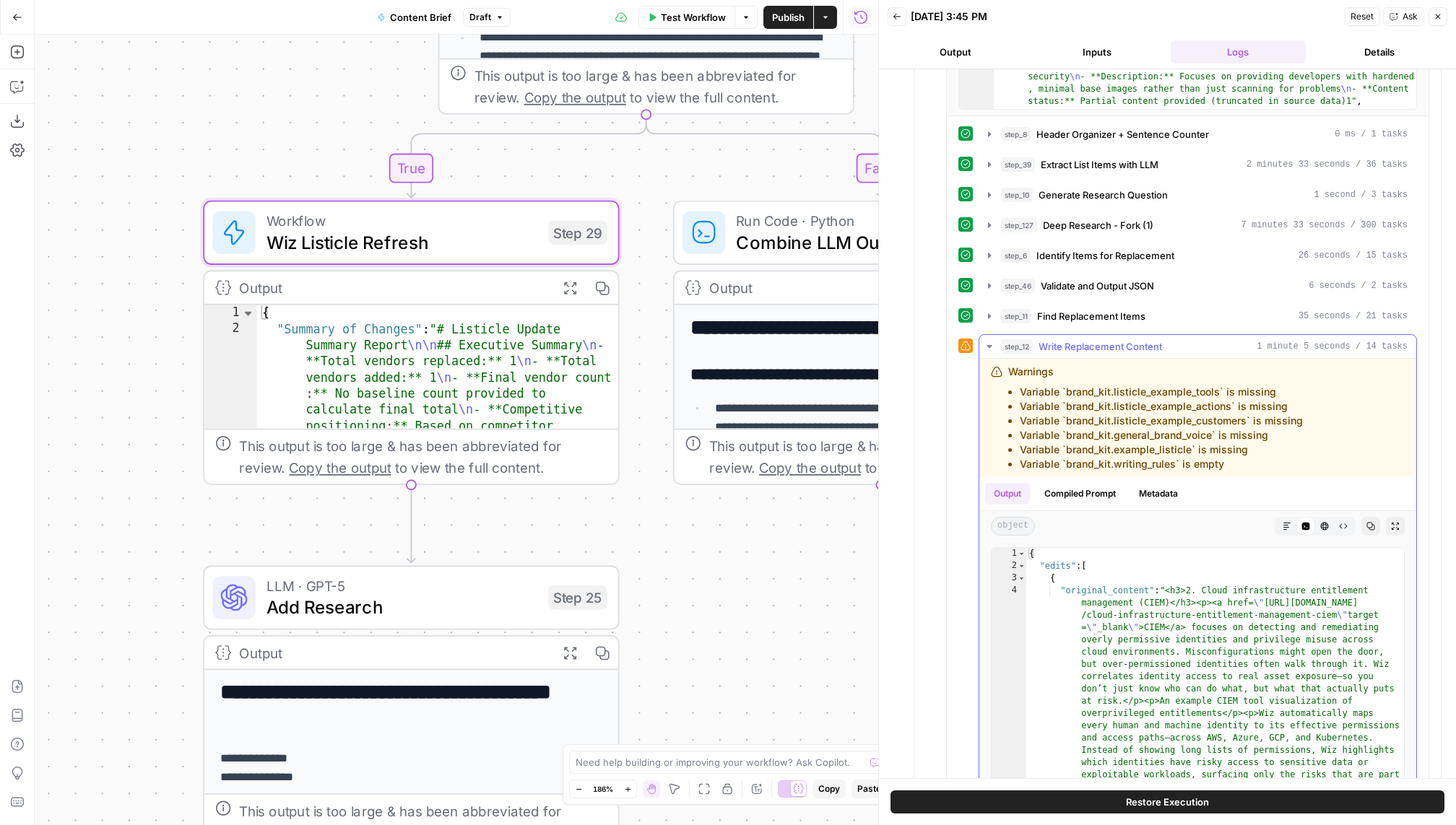
click at [1097, 344] on button "step_12 Write Replacement Content 1 minute 5 seconds / 14 tasks" at bounding box center [1198, 346] width 437 height 23
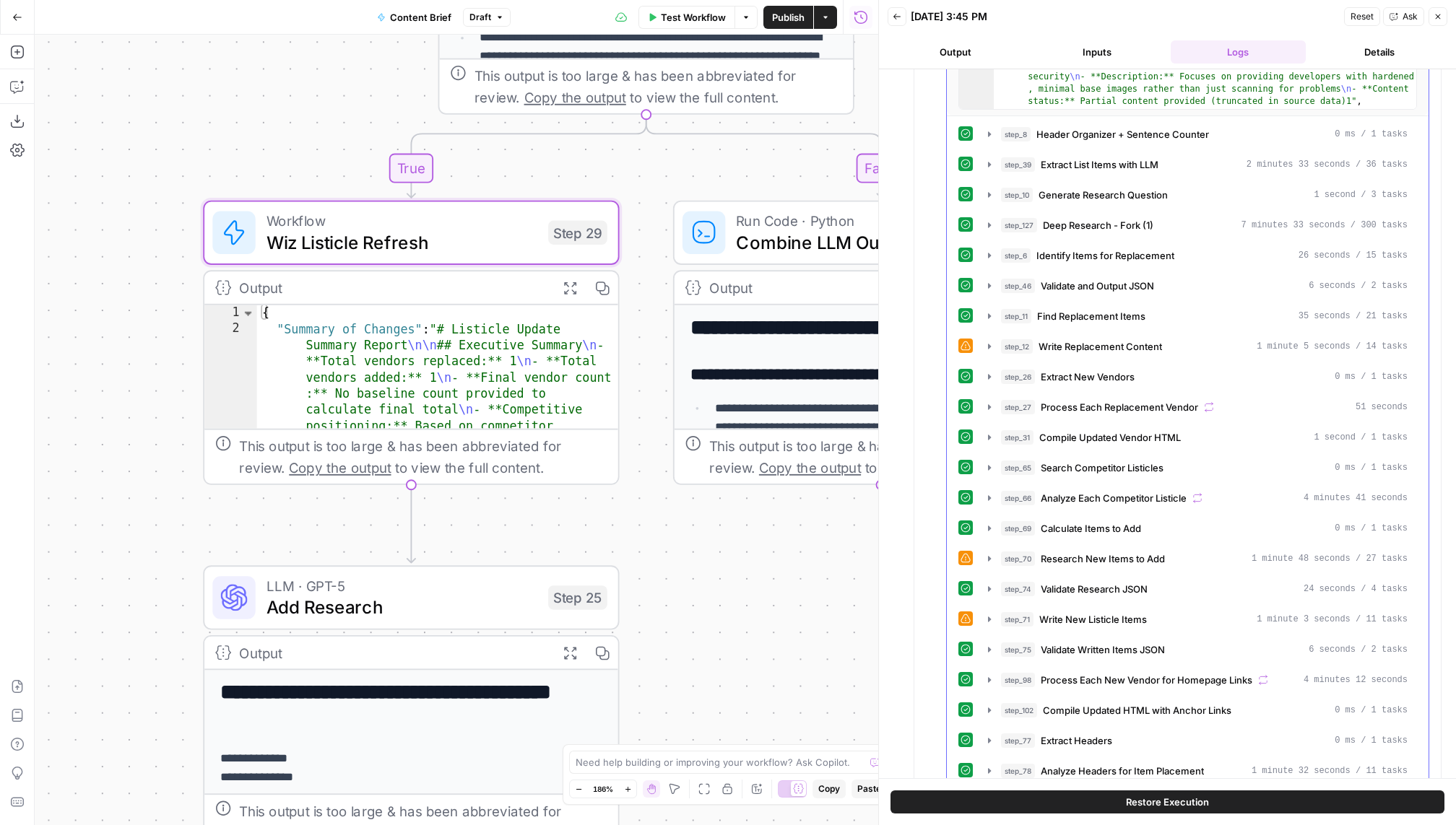
click at [1097, 348] on div "step_8 Header Organizer + Sentence Counter 0 ms / 1 tasks step_39 Extract List …" at bounding box center [1187, 528] width 458 height 813
click at [1097, 364] on div "step_26 Extract New Vendors 0 ms / 1 tasks" at bounding box center [1197, 376] width 438 height 25
click at [1097, 370] on div "step_26 Extract New Vendors 0 ms / 1 tasks" at bounding box center [1203, 377] width 407 height 15
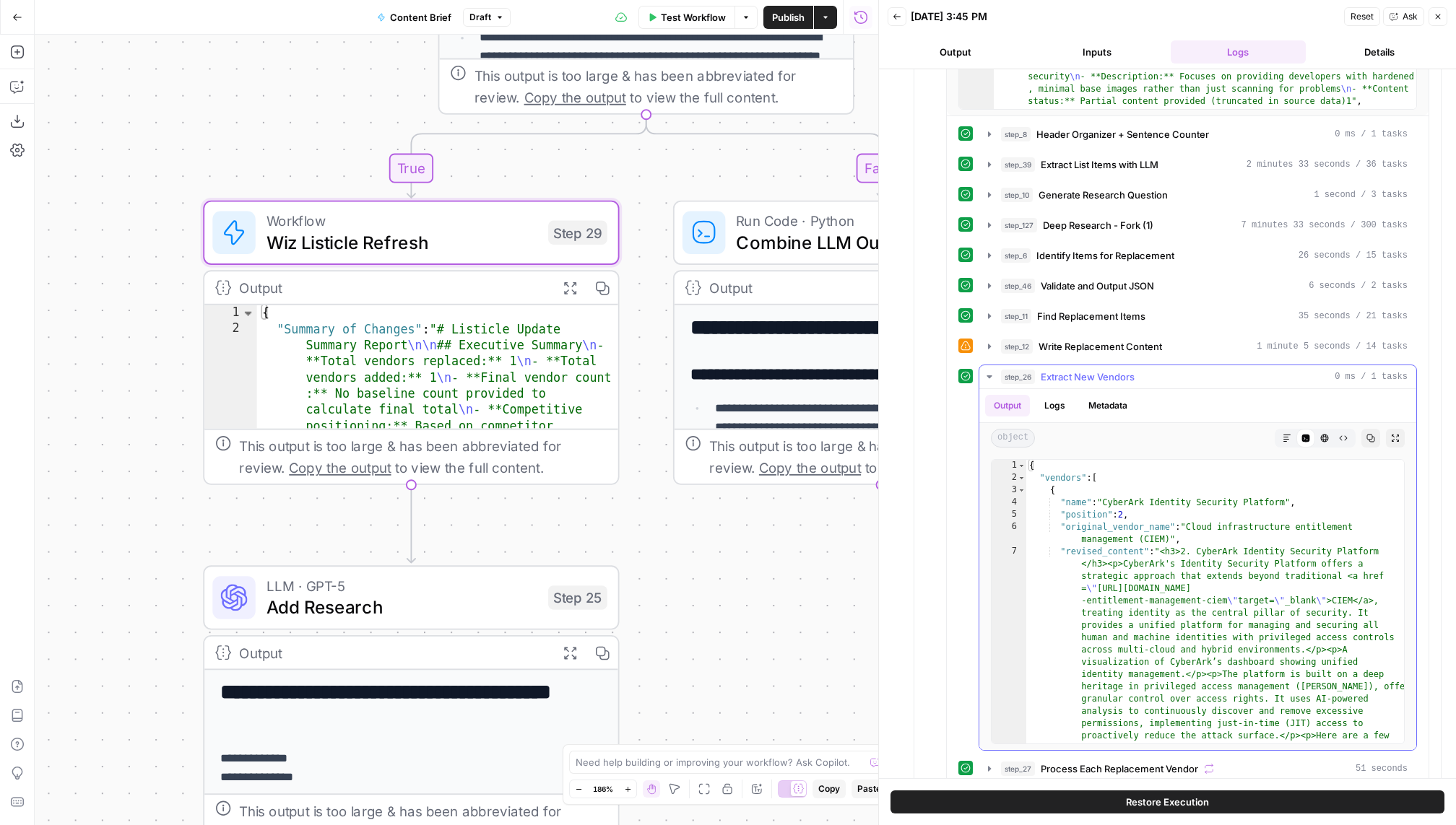
click at [1097, 370] on div "step_26 Extract New Vendors 0 ms / 1 tasks" at bounding box center [1203, 377] width 407 height 15
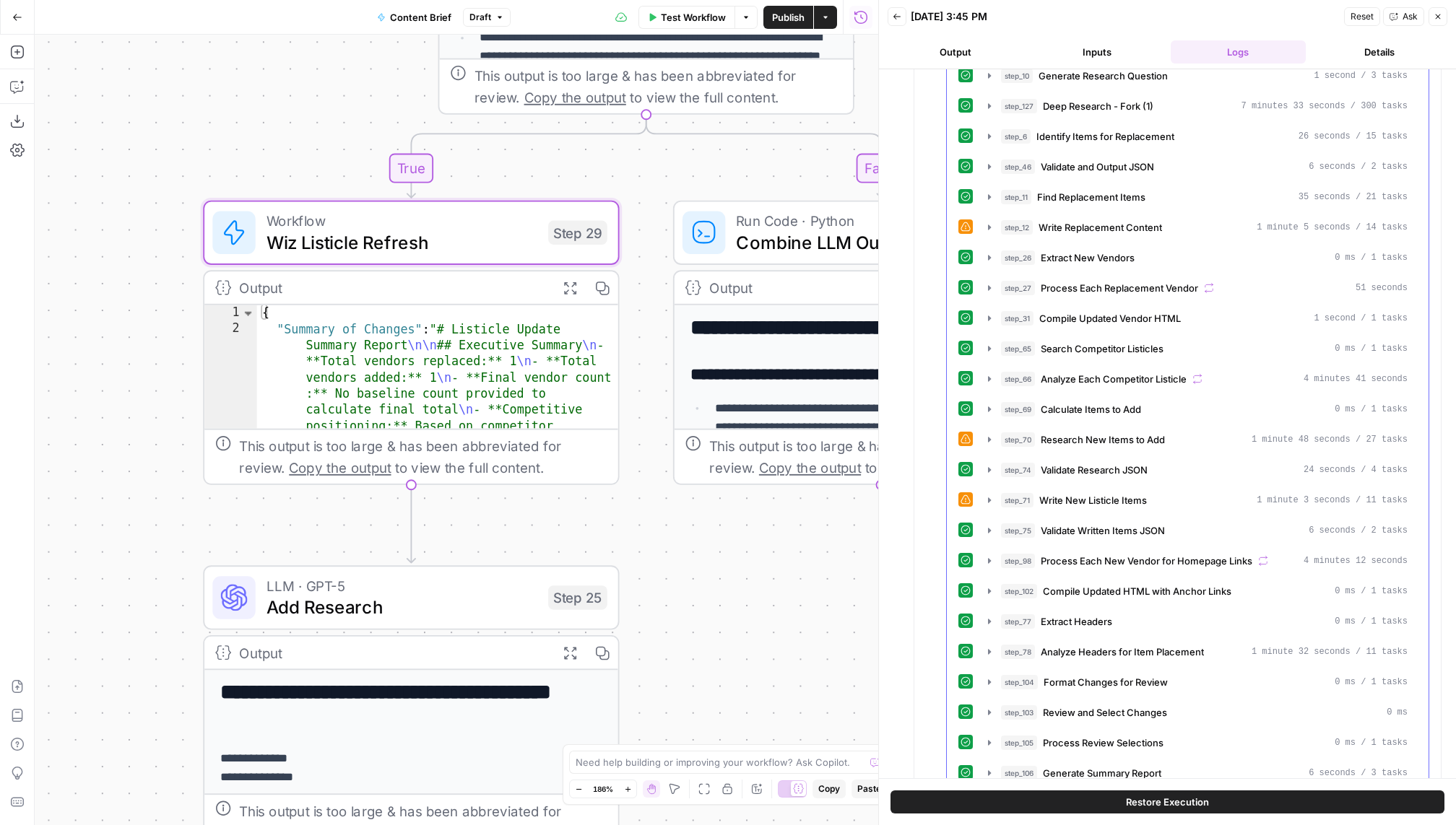
scroll to position [1257, 0]
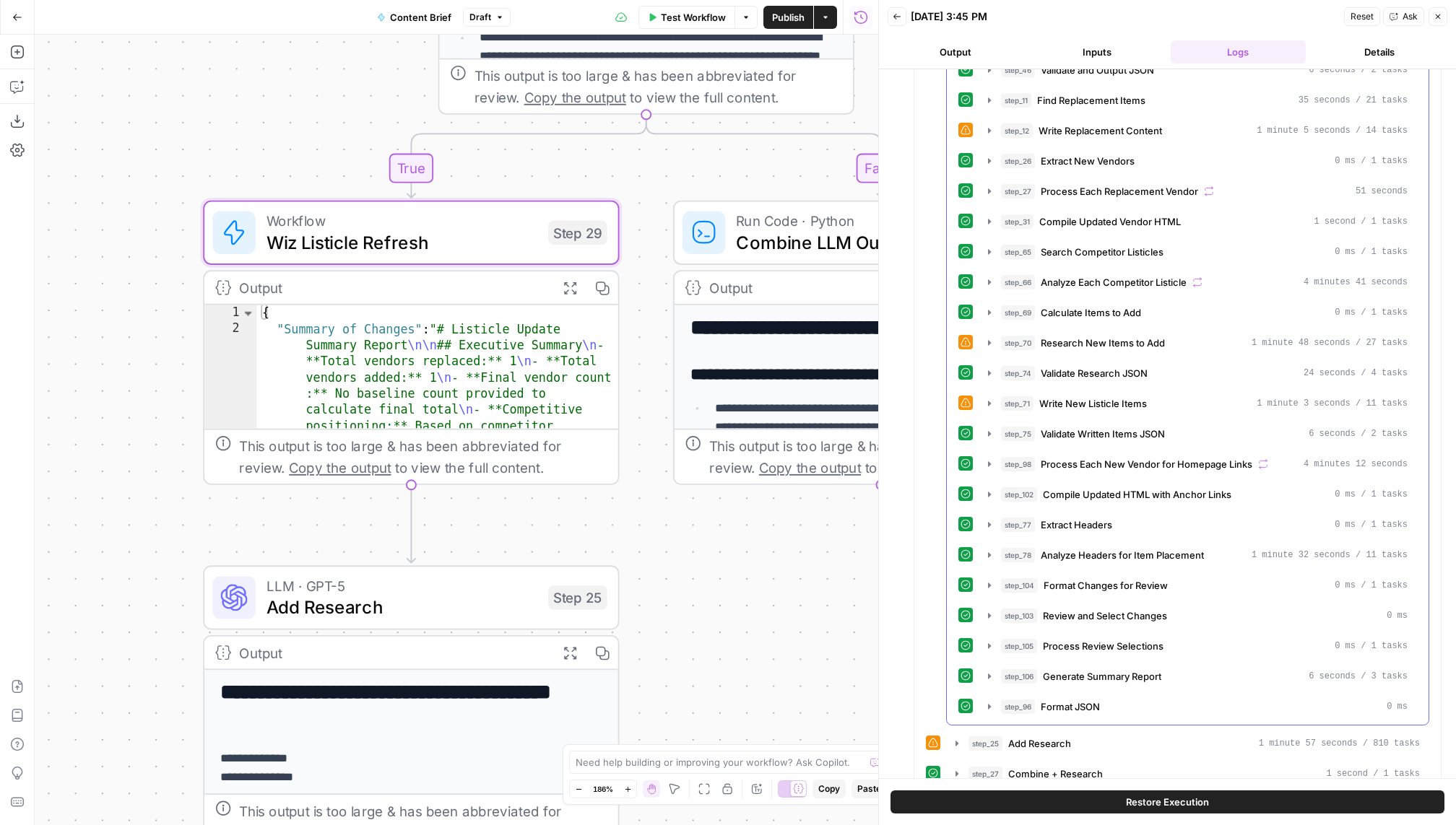
click at [1097, 371] on div "step_8 Header Organizer + Sentence Counter 0 ms / 1 tasks step_39 Extract List …" at bounding box center [1187, 312] width 458 height 813
click at [1097, 396] on div "step_71 Write New Listicle Items 1 minute 3 seconds / 11 tasks" at bounding box center [1203, 404] width 407 height 15
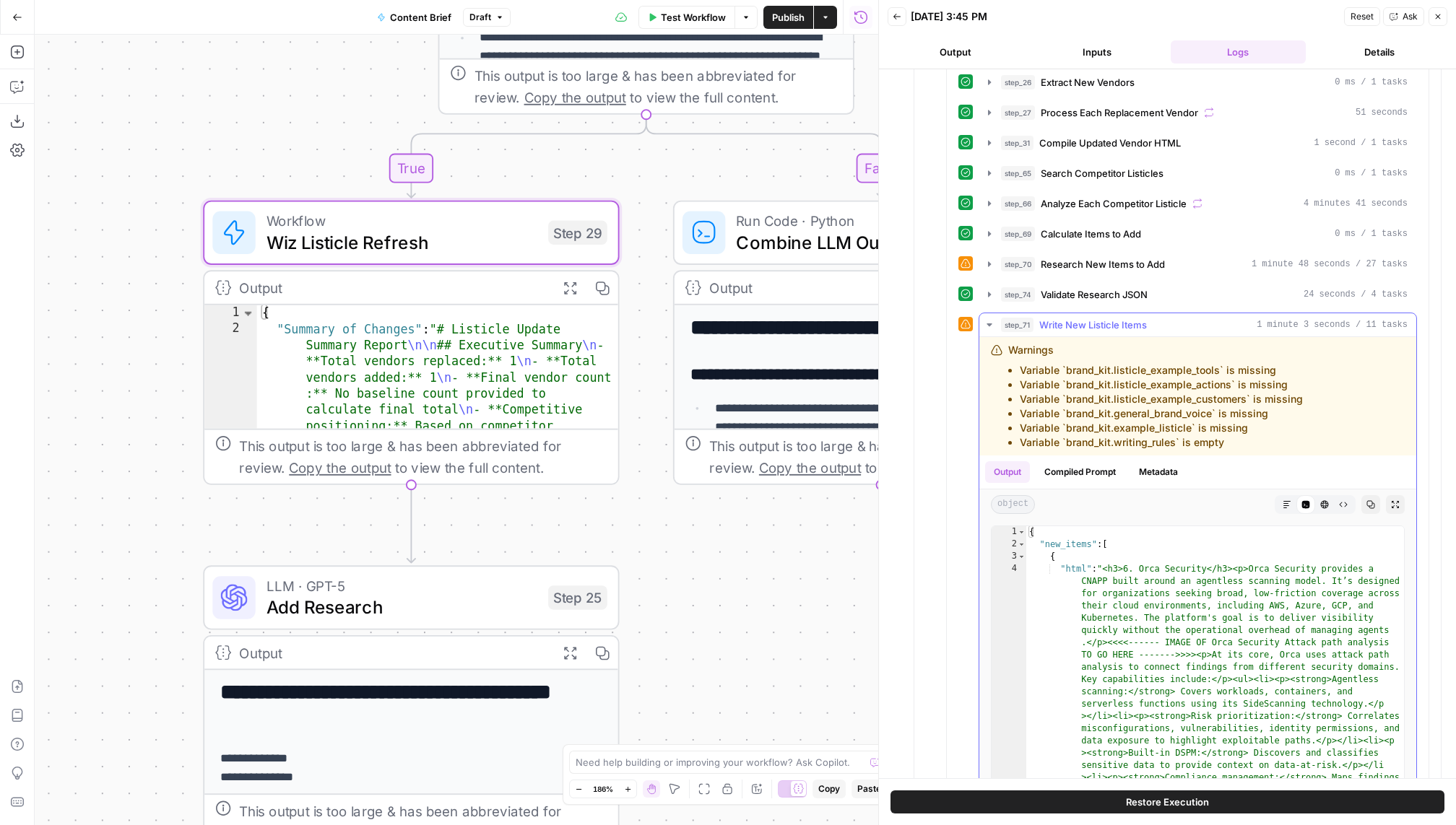
scroll to position [1336, 0]
click at [1097, 229] on button "step_69 Calculate Items to Add 0 ms / 1 tasks" at bounding box center [1198, 234] width 437 height 23
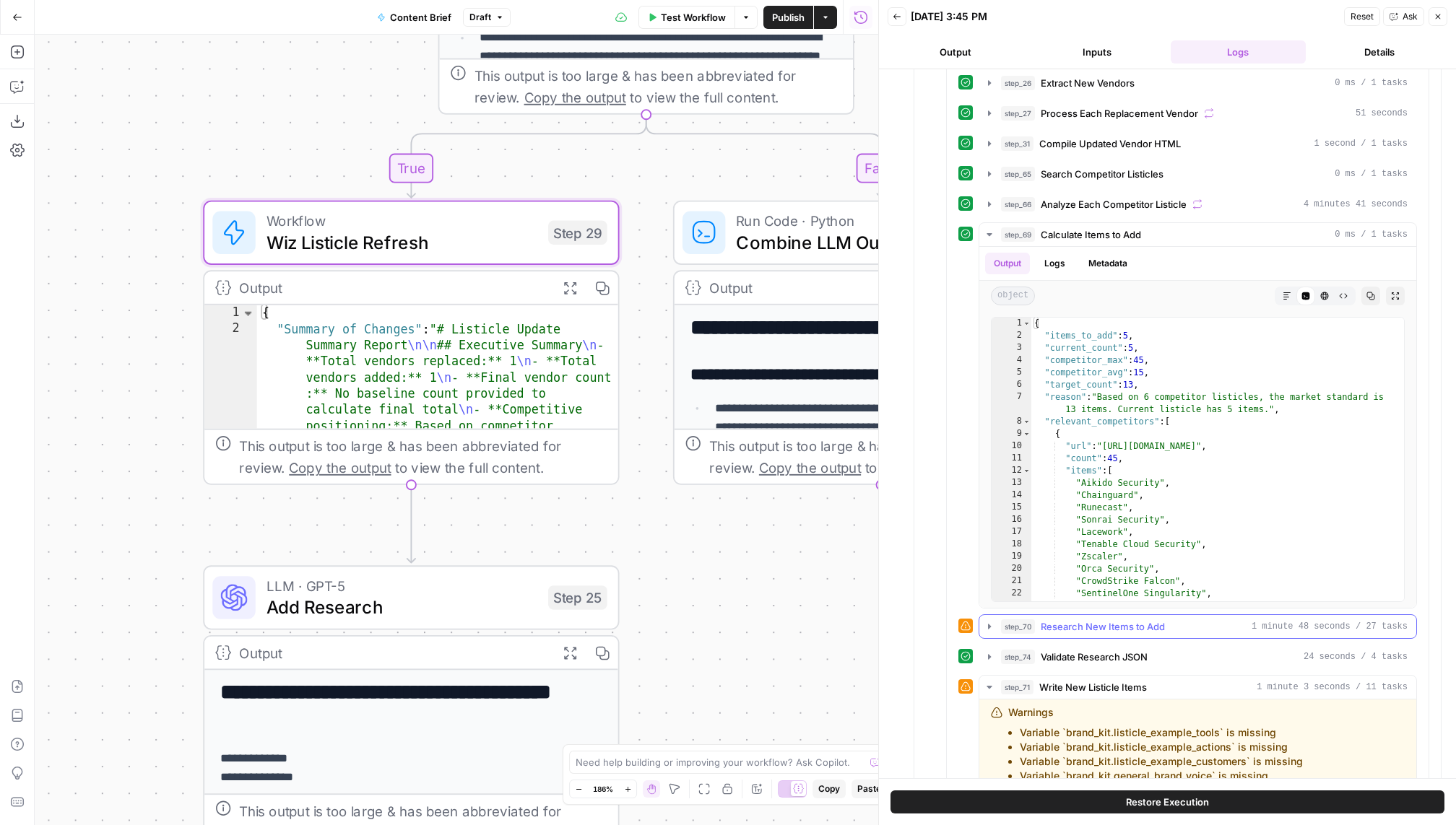
click at [1097, 619] on span "Research New Items to Add" at bounding box center [1102, 627] width 124 height 15
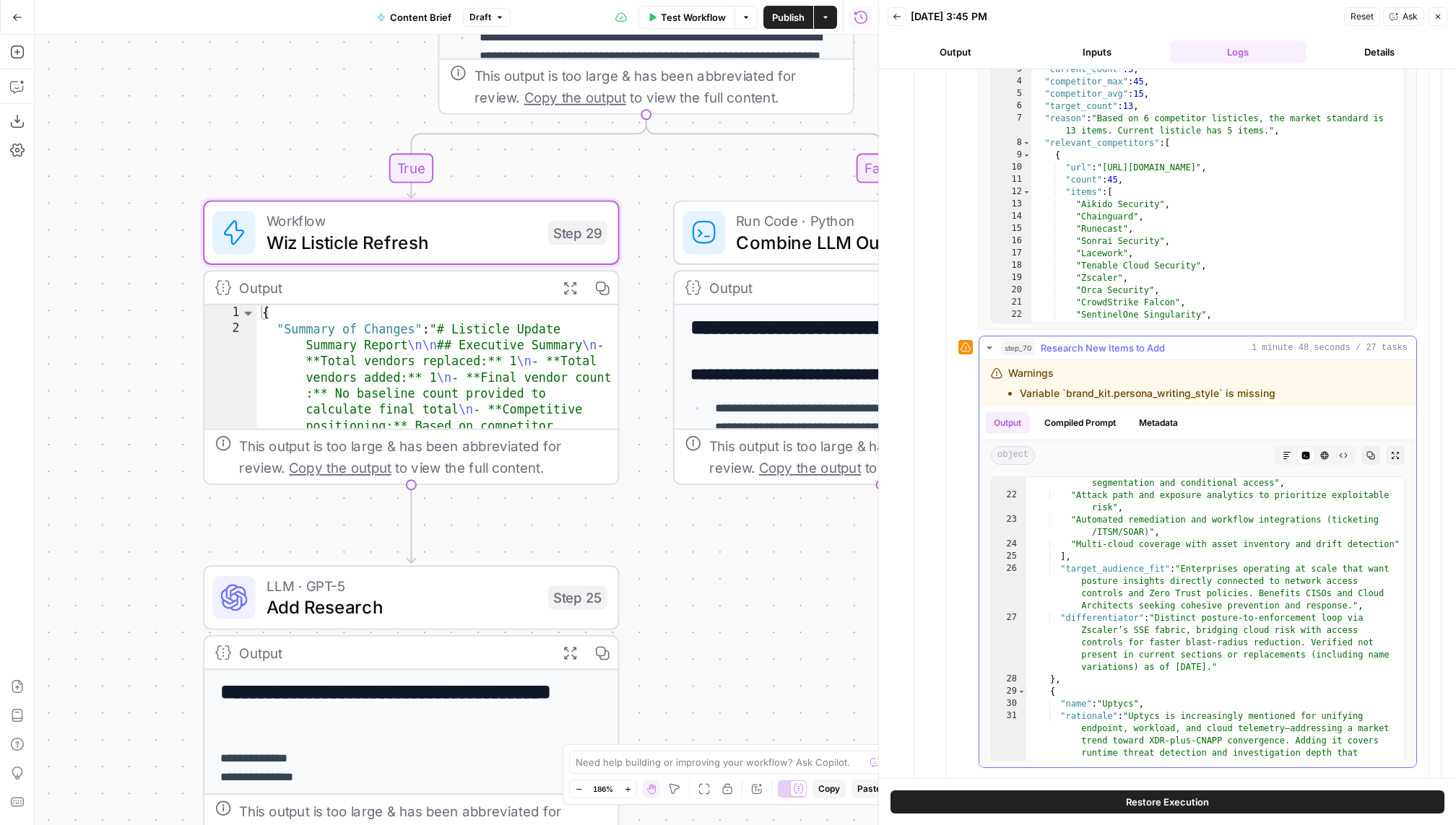
scroll to position [540, 0]
click at [1097, 341] on span "Research New Items to Add" at bounding box center [1102, 348] width 124 height 15
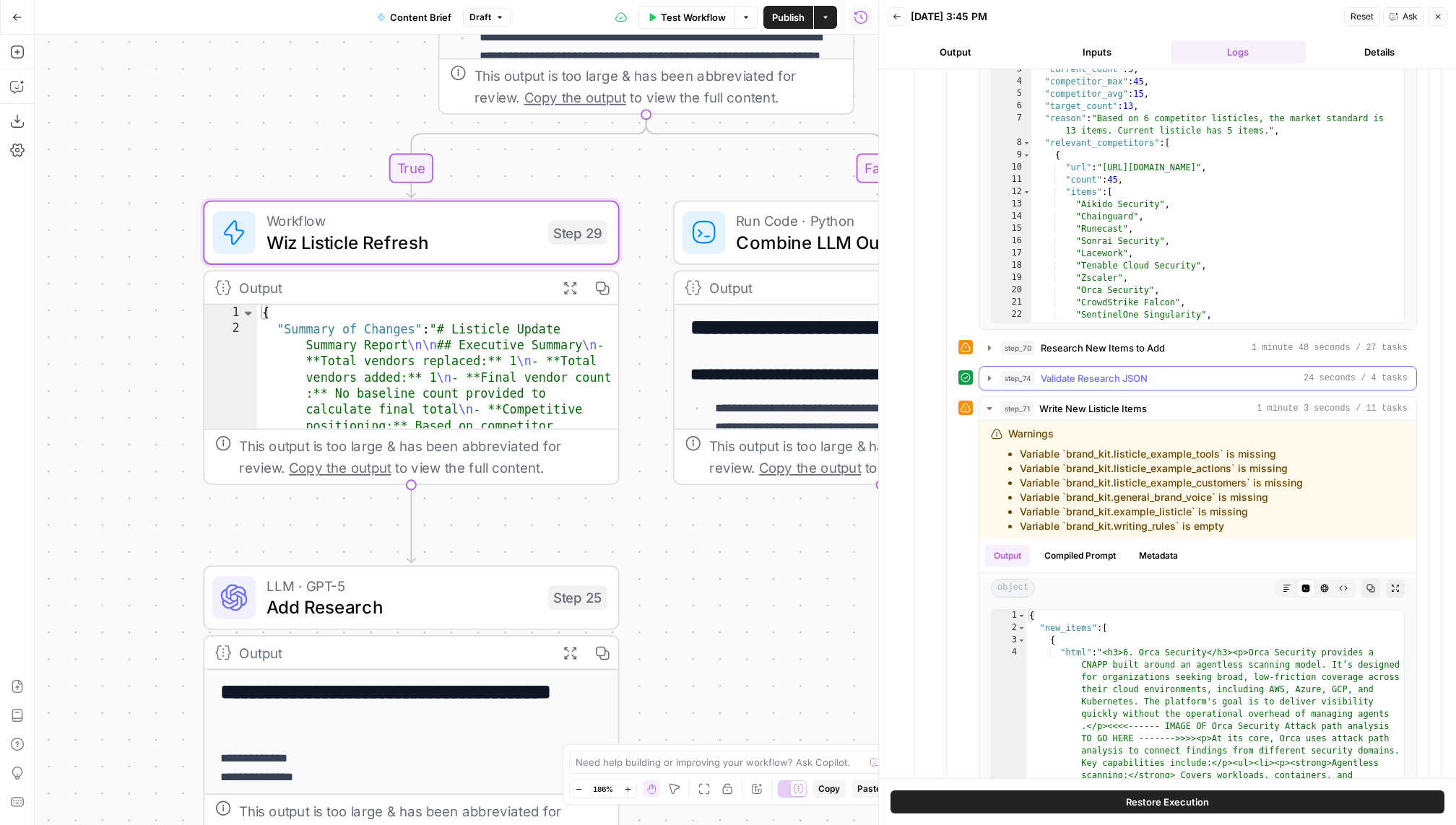
click at [1097, 371] on span "Validate Research JSON" at bounding box center [1094, 379] width 107 height 15
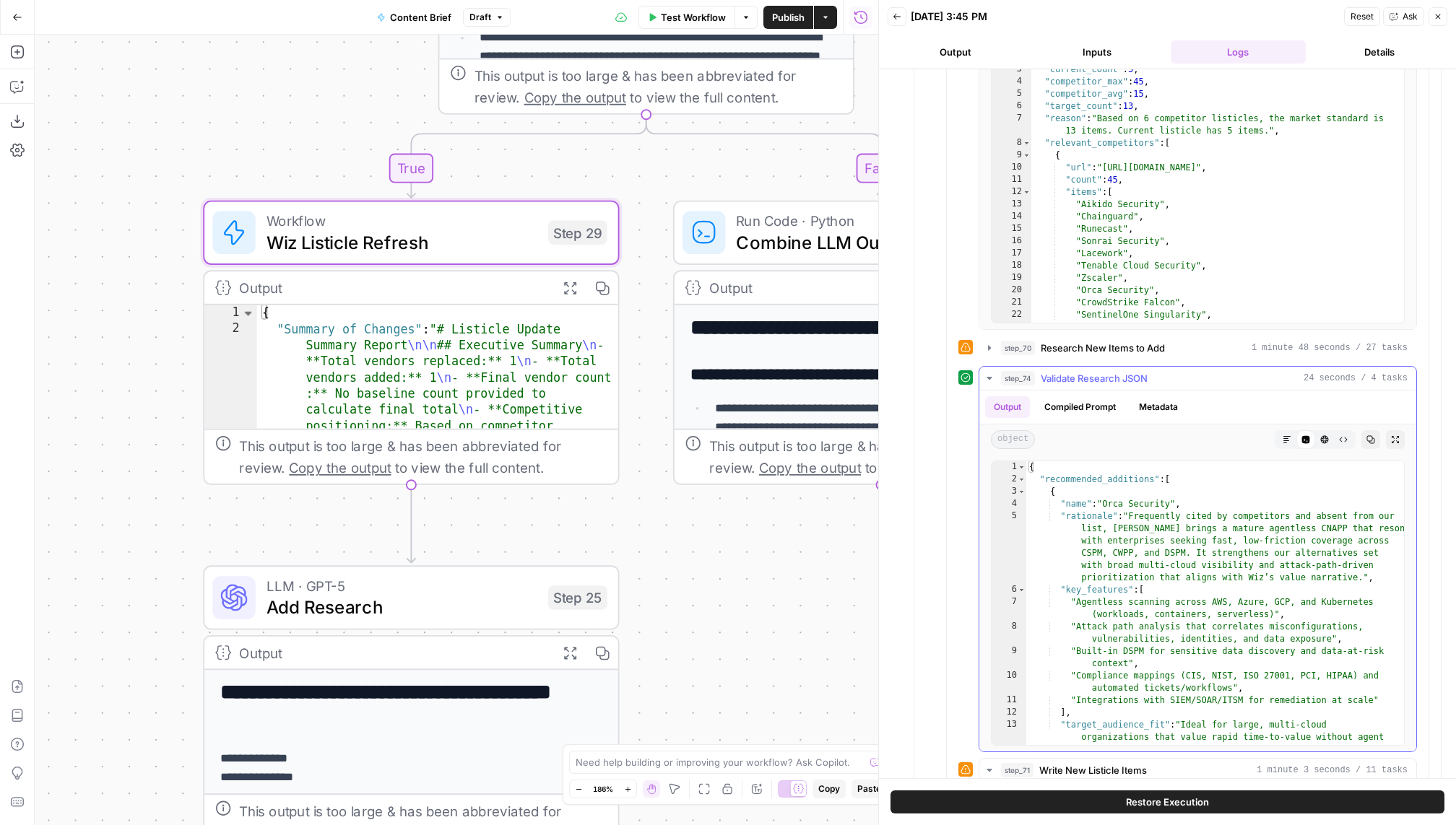
drag, startPoint x: 1125, startPoint y: 356, endPoint x: 1118, endPoint y: 400, distance: 44.6
click at [1097, 391] on div "step_74 Validate Research JSON 24 seconds / 4 tasks Output Compiled Prompt Meta…" at bounding box center [1197, 559] width 438 height 386
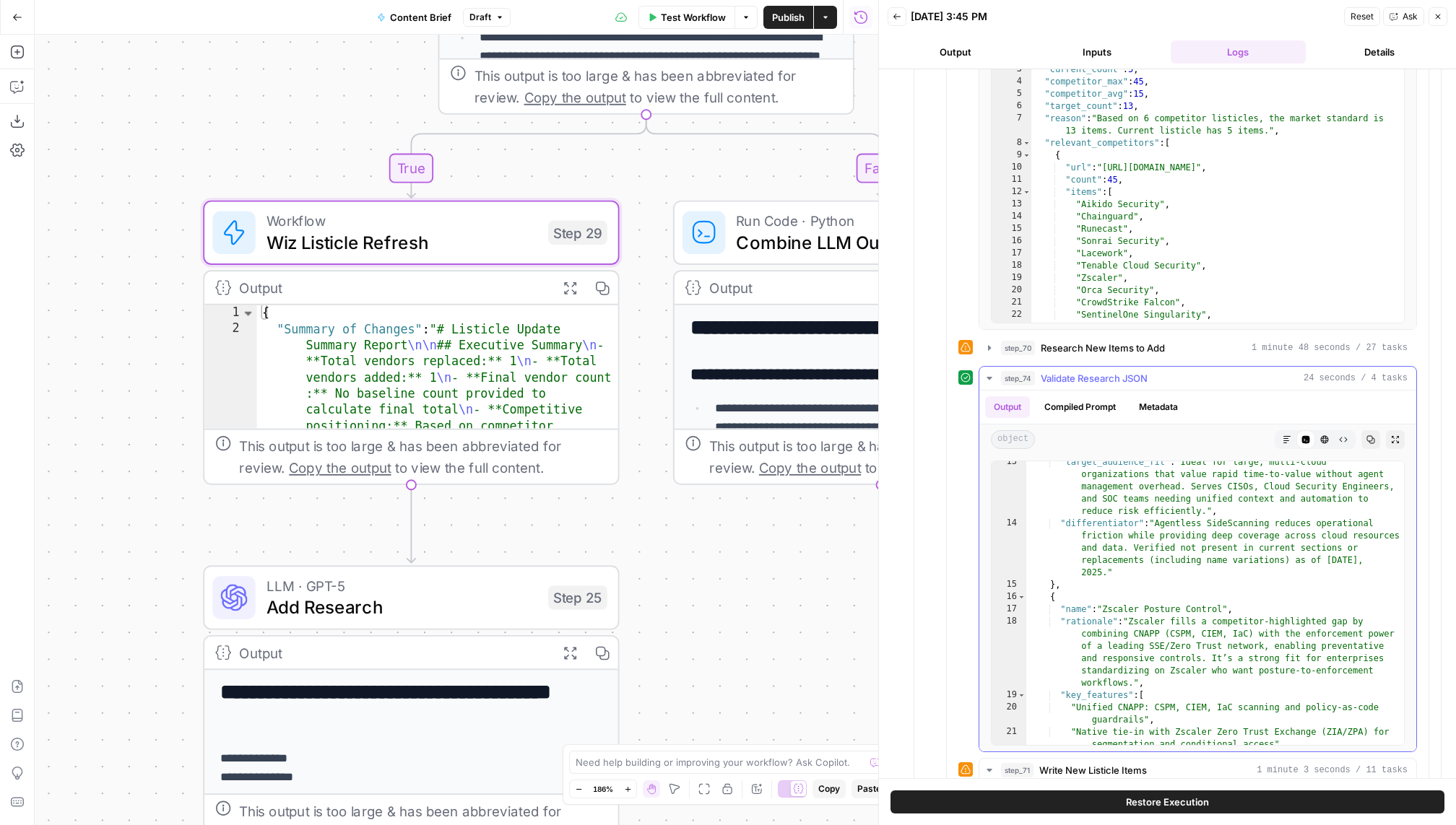
scroll to position [424, 0]
type textarea "**********"
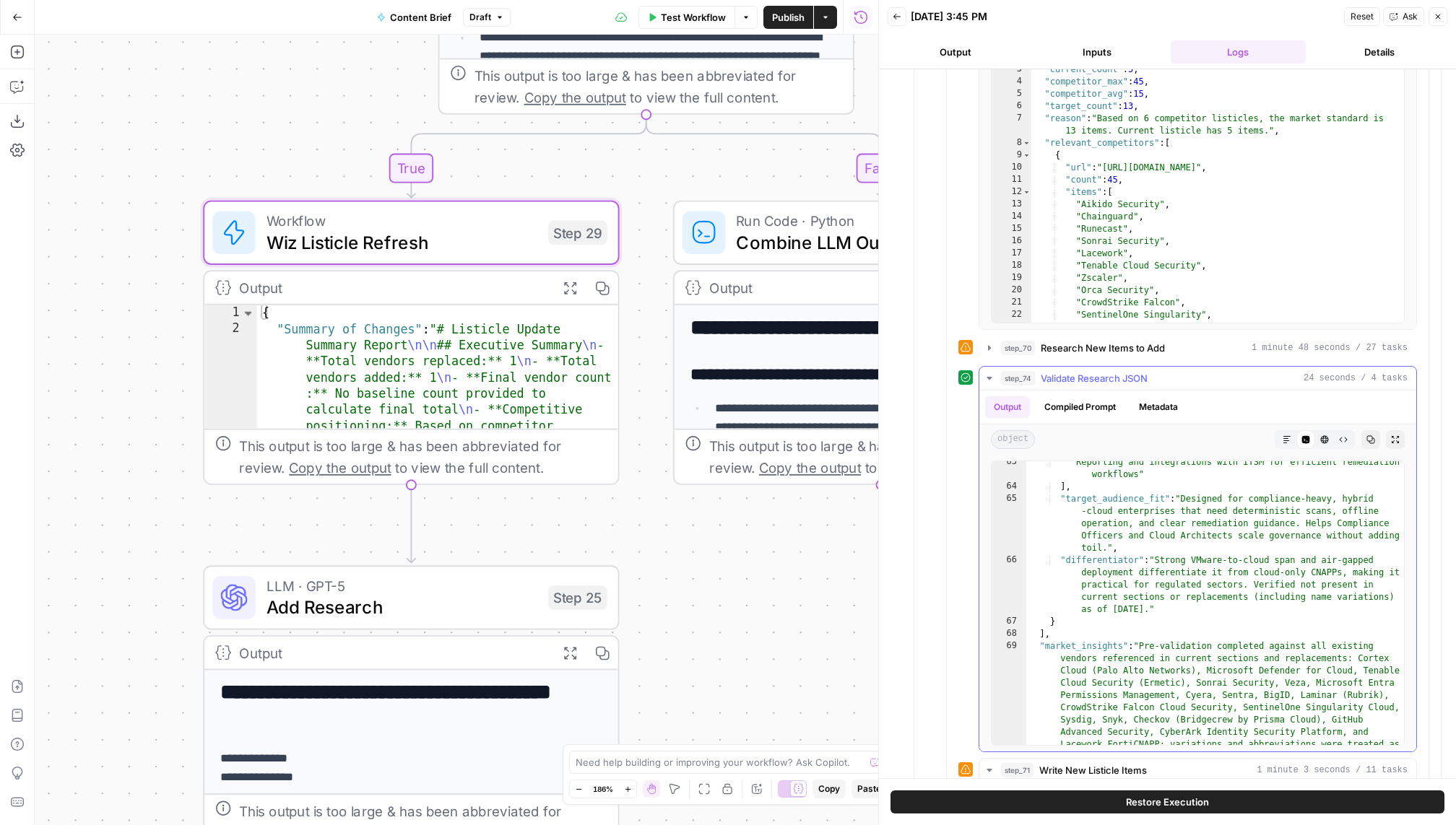
scroll to position [1668, 0]
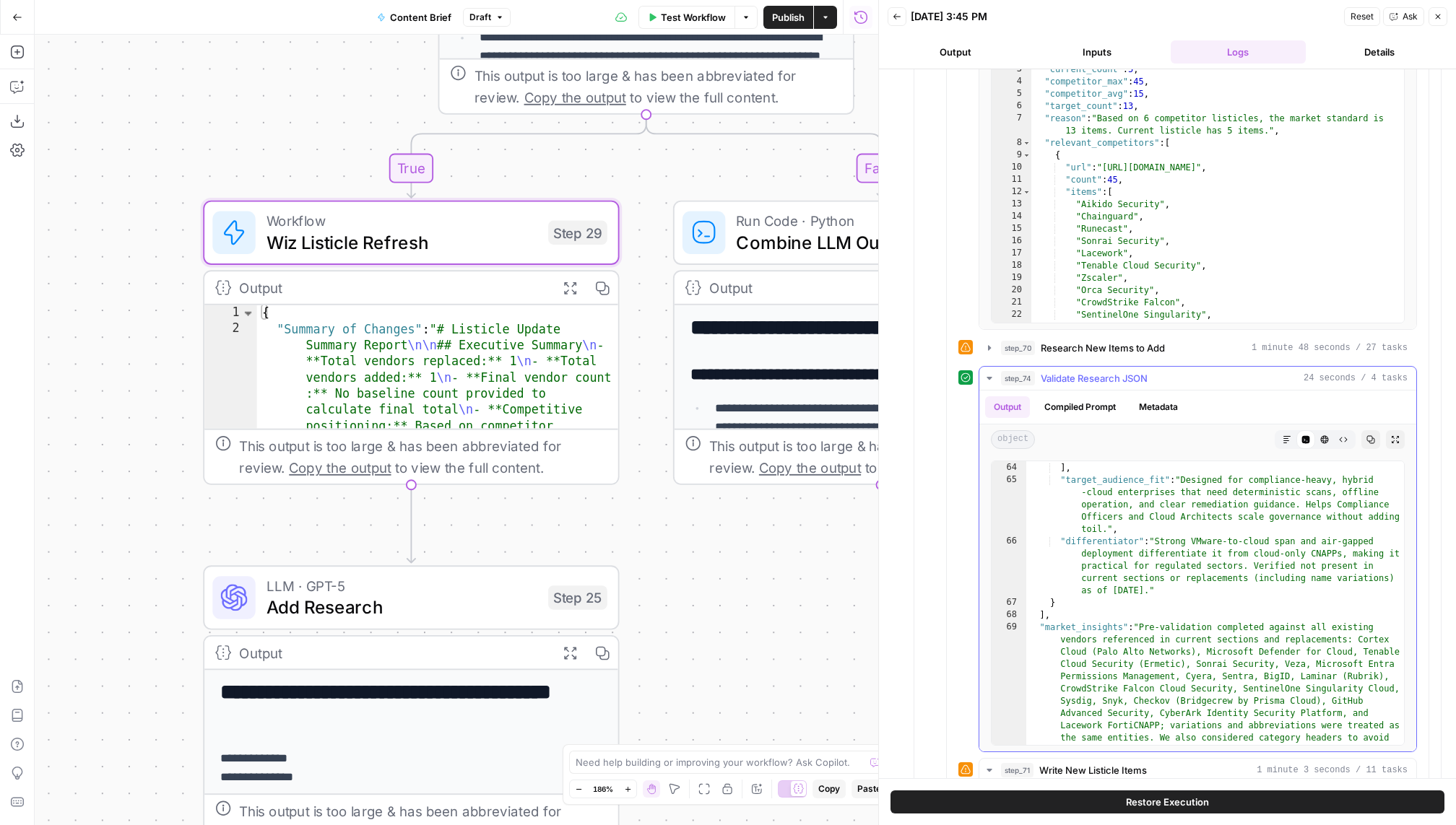
click at [1097, 371] on span "Validate Research JSON" at bounding box center [1094, 379] width 107 height 15
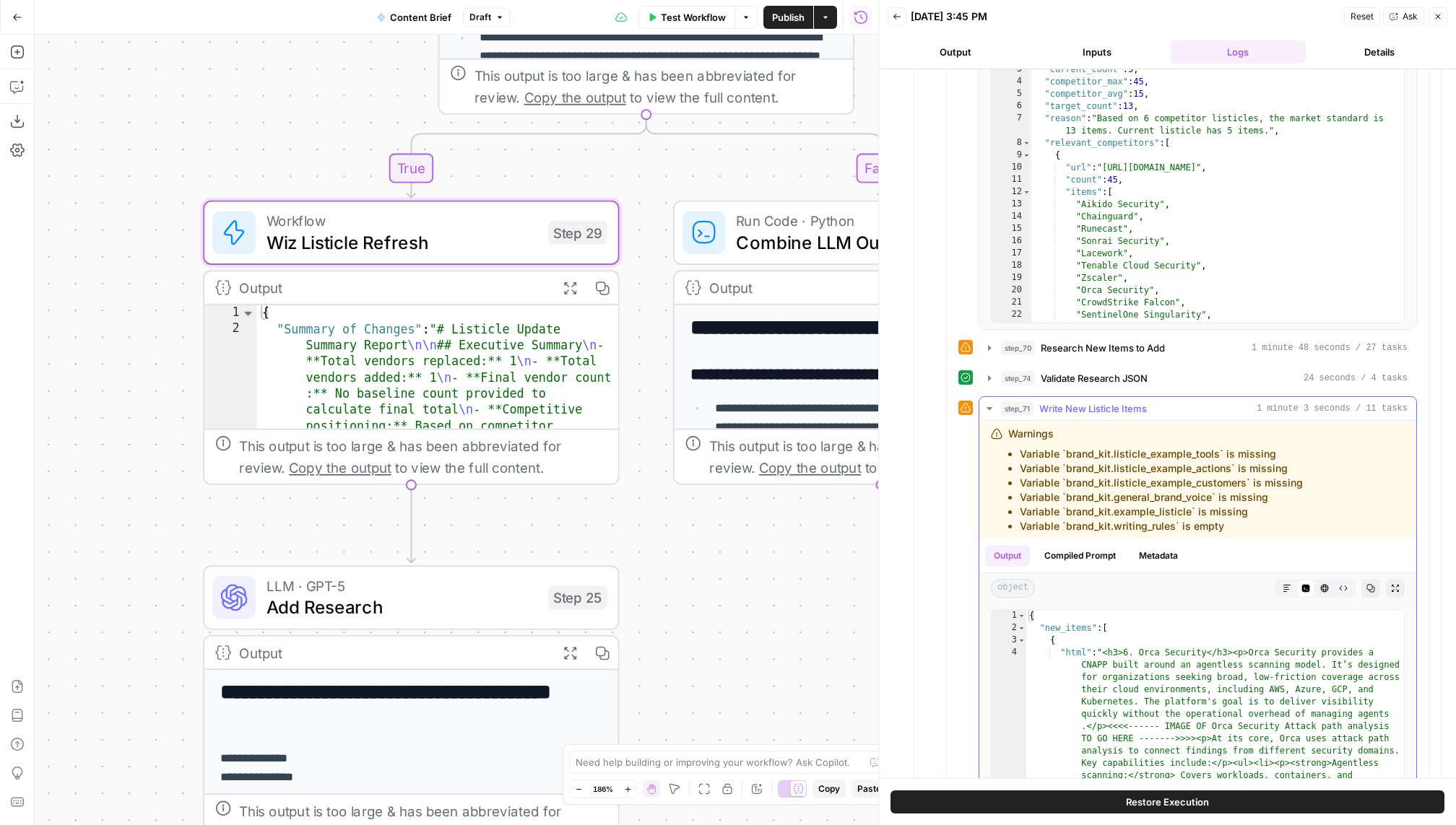
click at [1097, 401] on div "step_71 Write New Listicle Items 1 minute 3 seconds / 11 tasks" at bounding box center [1203, 408] width 407 height 15
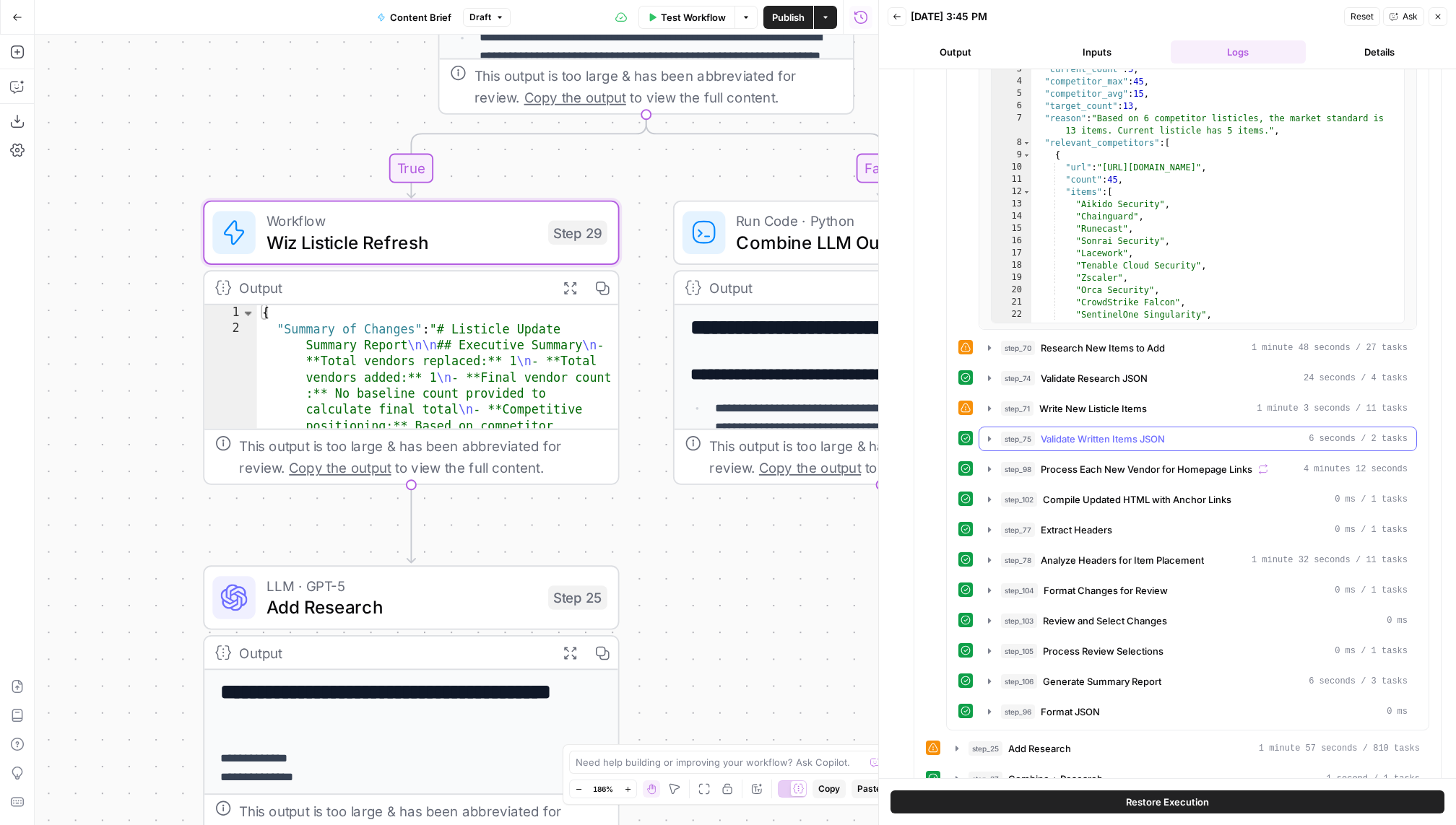
click at [1097, 431] on div "step_75 Validate Written Items JSON 6 seconds / 2 tasks" at bounding box center [1203, 439] width 407 height 15
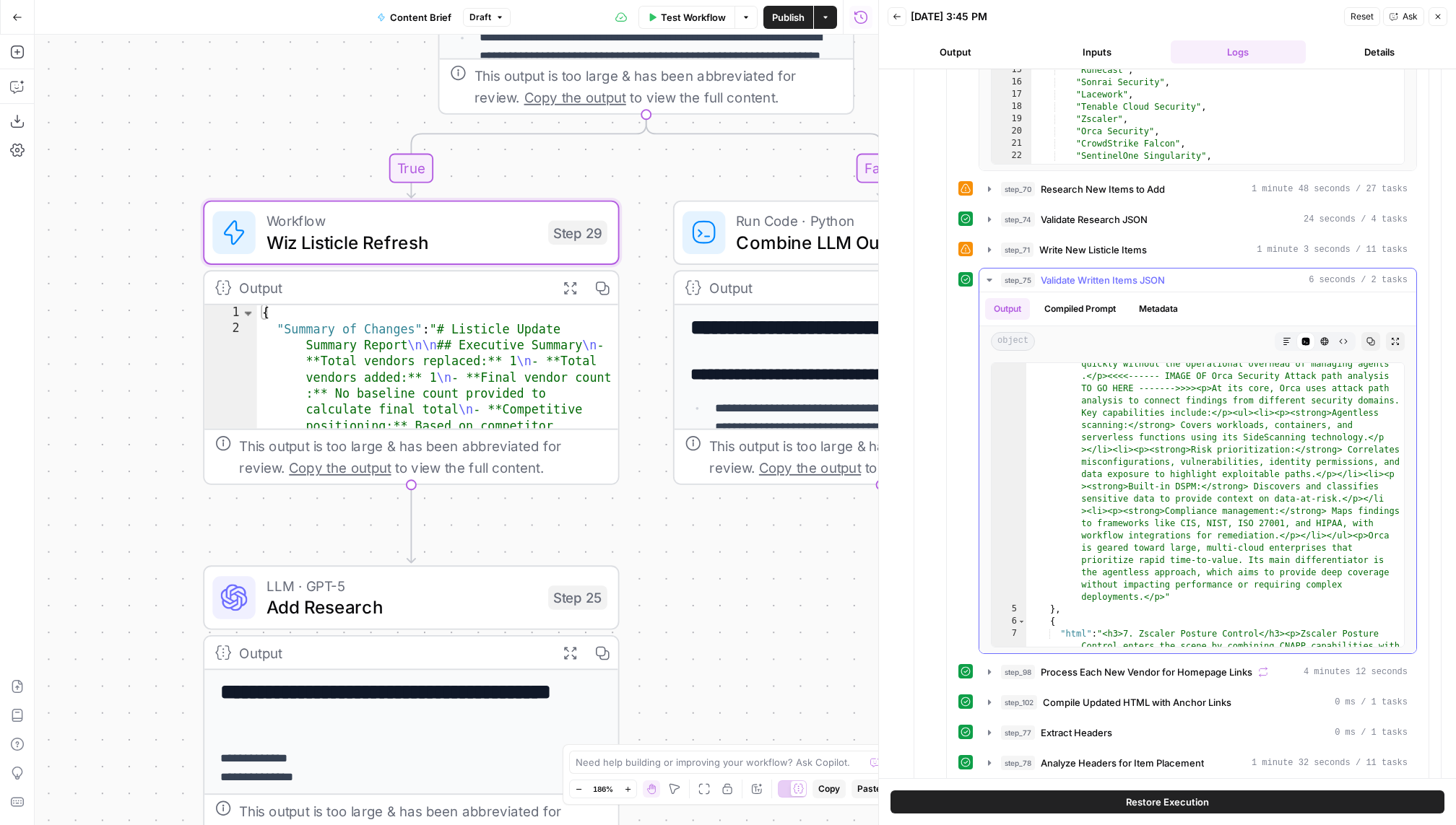
scroll to position [0, 0]
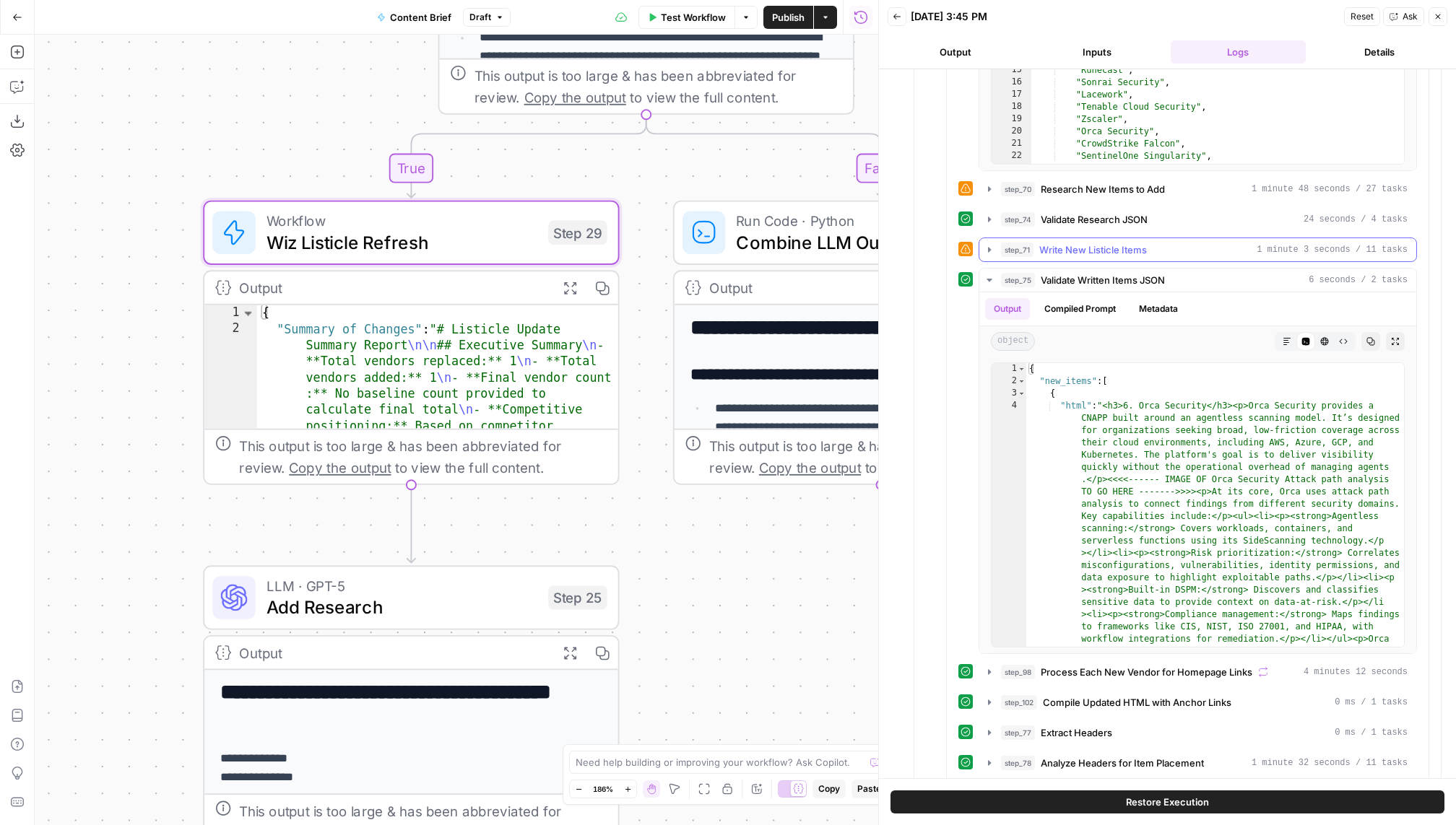
click at [1097, 242] on span "Write New Listicle Items" at bounding box center [1093, 250] width 108 height 15
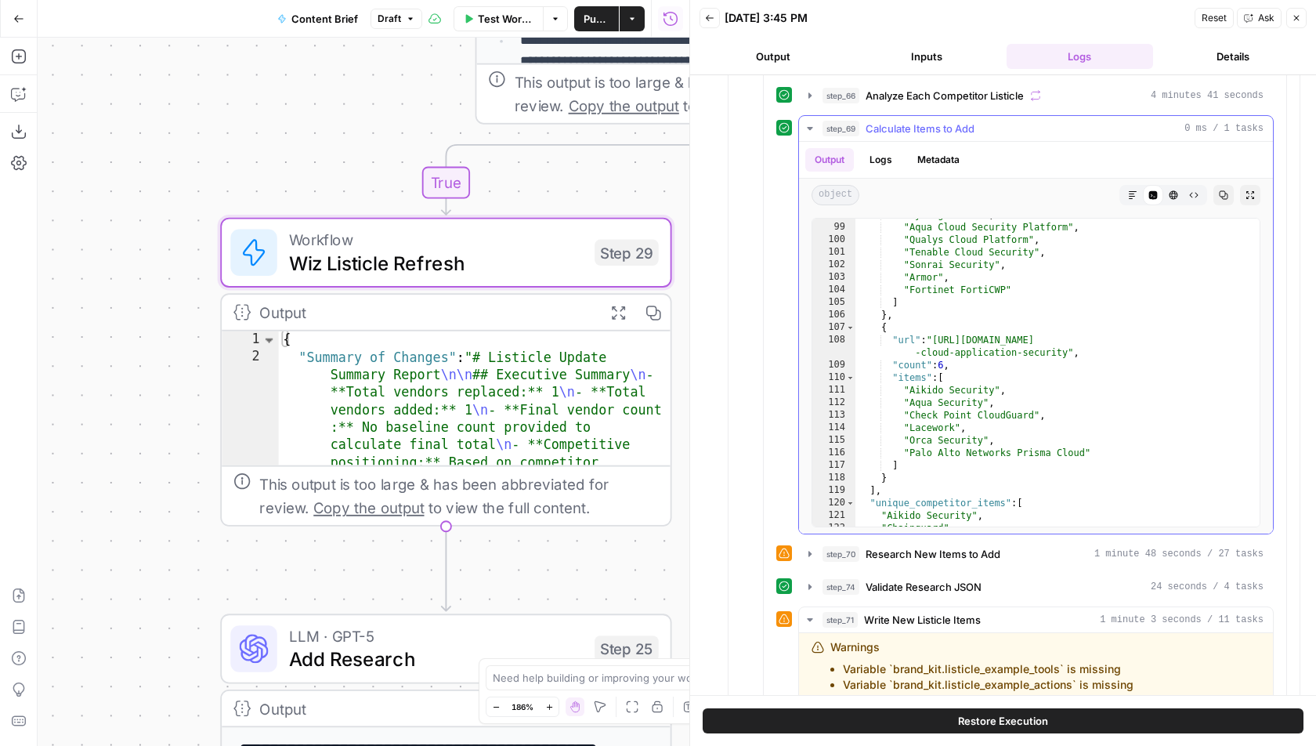
scroll to position [1533, 0]
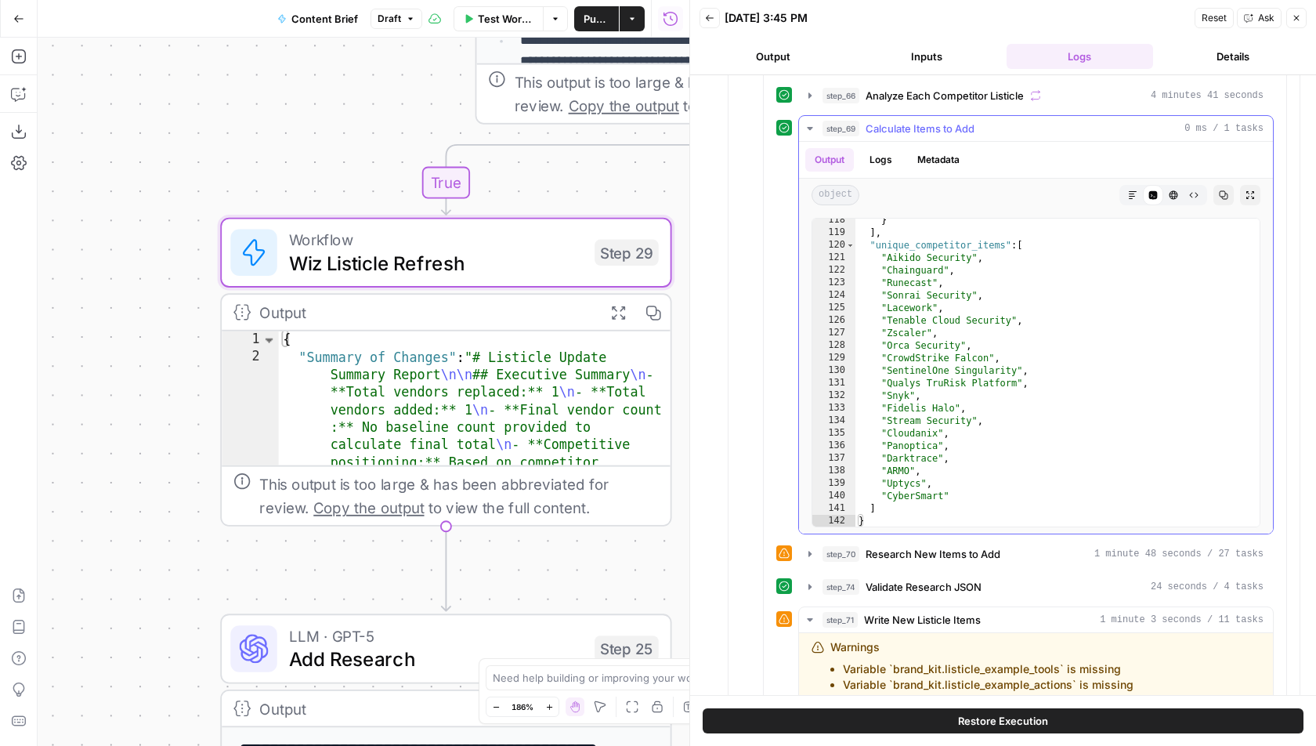
click at [977, 121] on div "step_69 Calculate Items to Add 0 ms / 1 tasks" at bounding box center [1042, 129] width 441 height 16
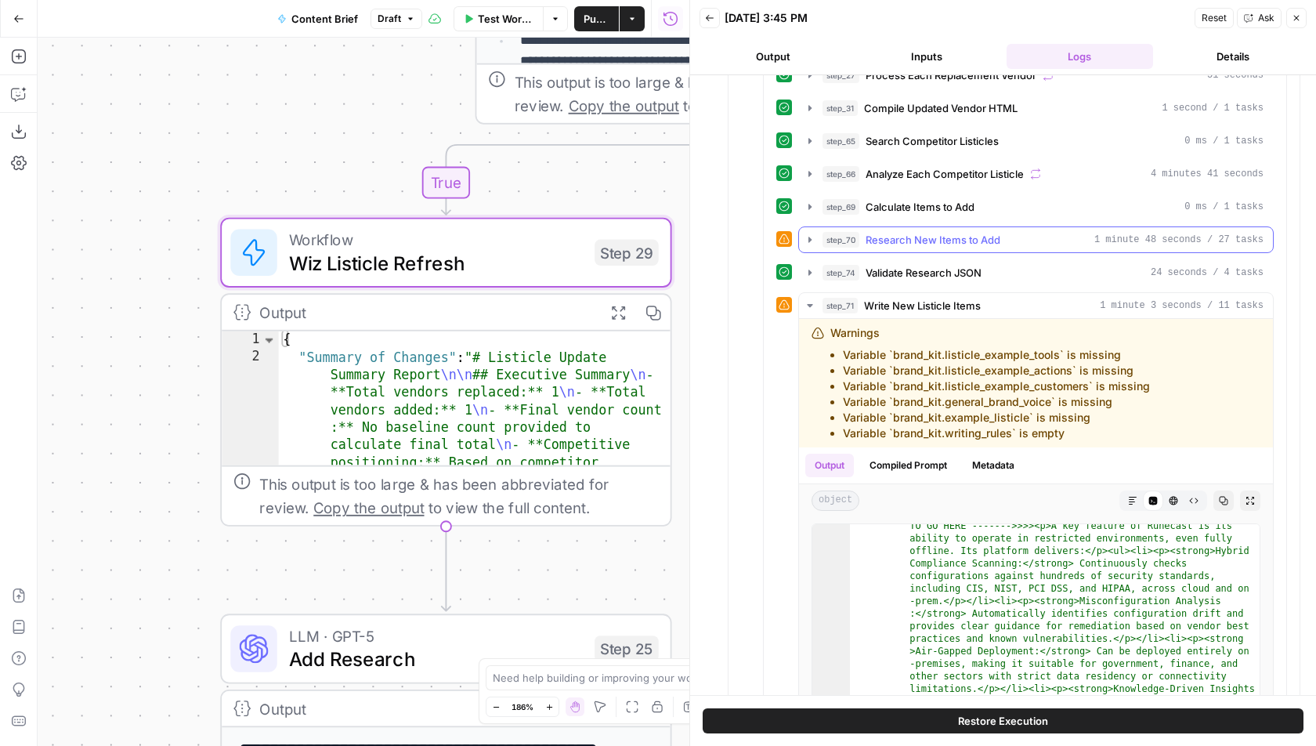
scroll to position [1497, 0]
click at [963, 231] on span "Research New Items to Add" at bounding box center [932, 239] width 135 height 16
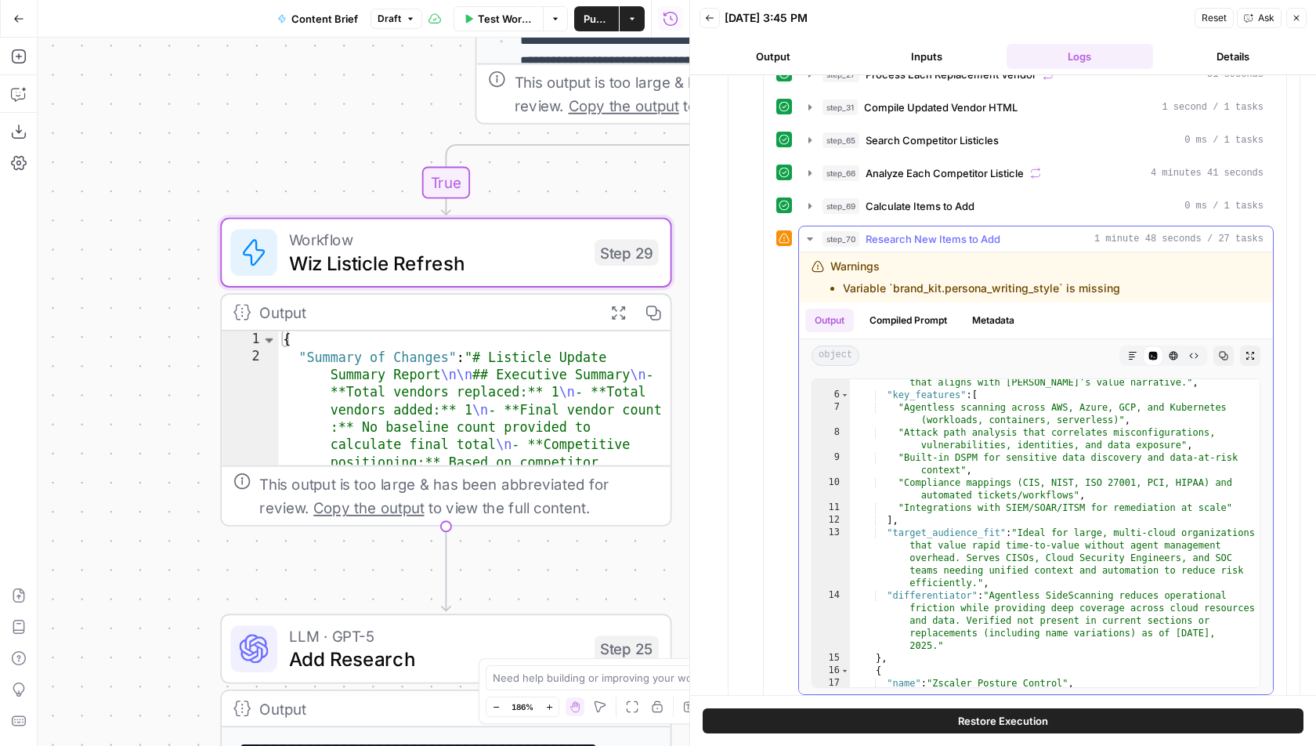
scroll to position [0, 0]
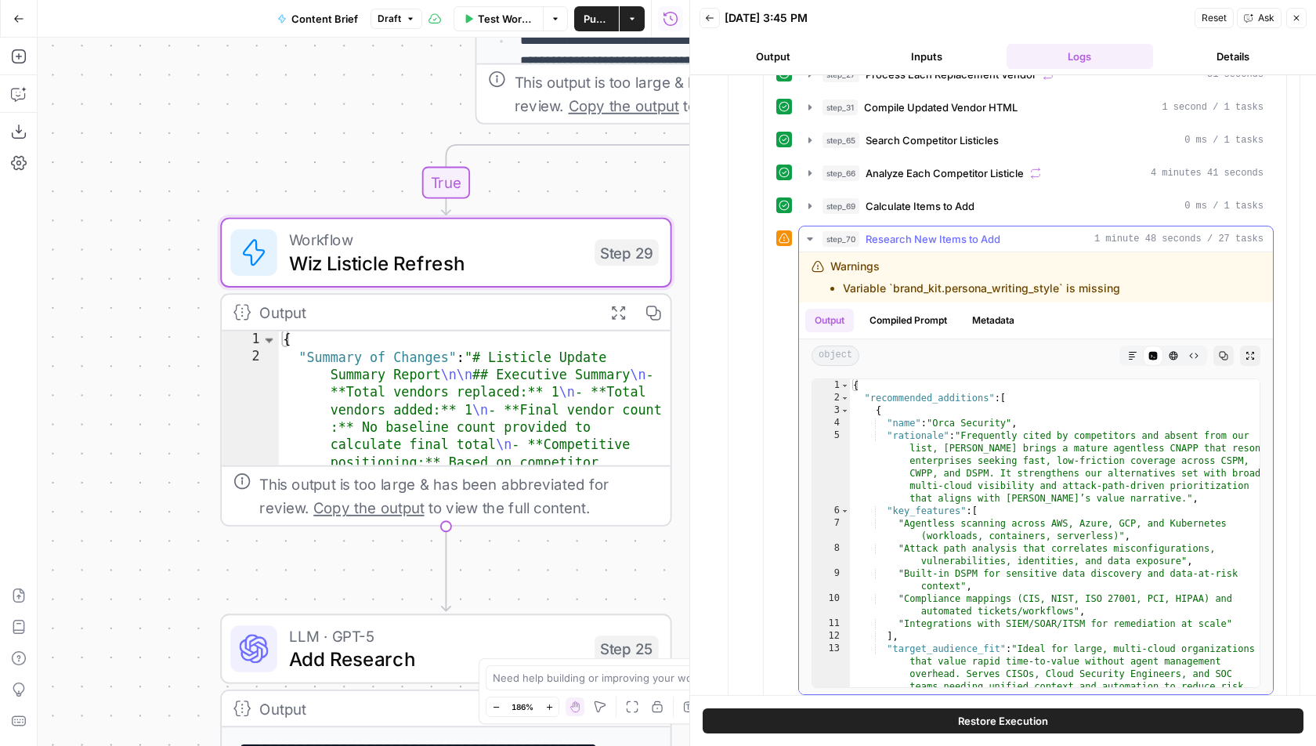
click at [1003, 382] on div "{ "recommended_additions" : [ { "name" : "Orca Security" , "rationale" : "Frequ…" at bounding box center [1056, 571] width 413 height 384
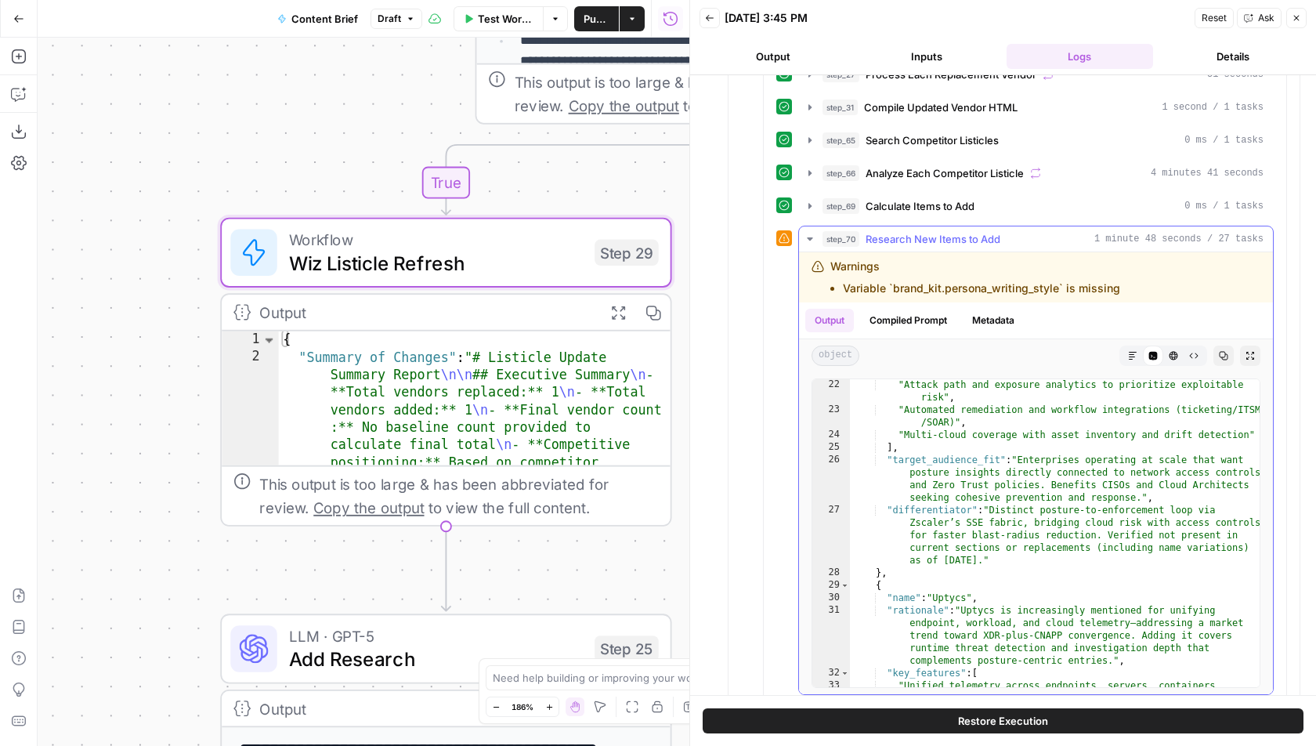
scroll to position [565, 0]
click at [944, 558] on div ""Attack path and exposure analytics to prioritize exploitable risk" , "Automate…" at bounding box center [1056, 557] width 413 height 359
click at [949, 554] on div ""Attack path and exposure analytics to prioritize exploitable risk" , "Automate…" at bounding box center [1056, 557] width 413 height 359
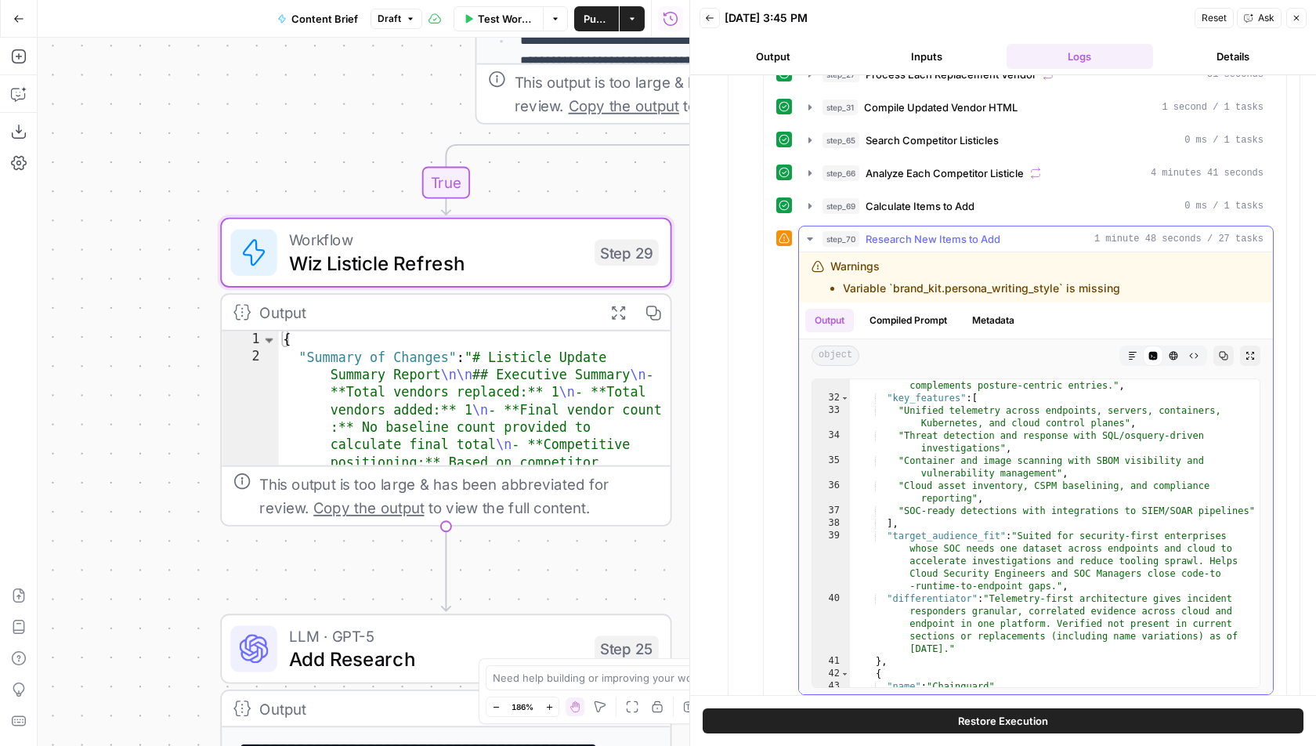
scroll to position [901, 0]
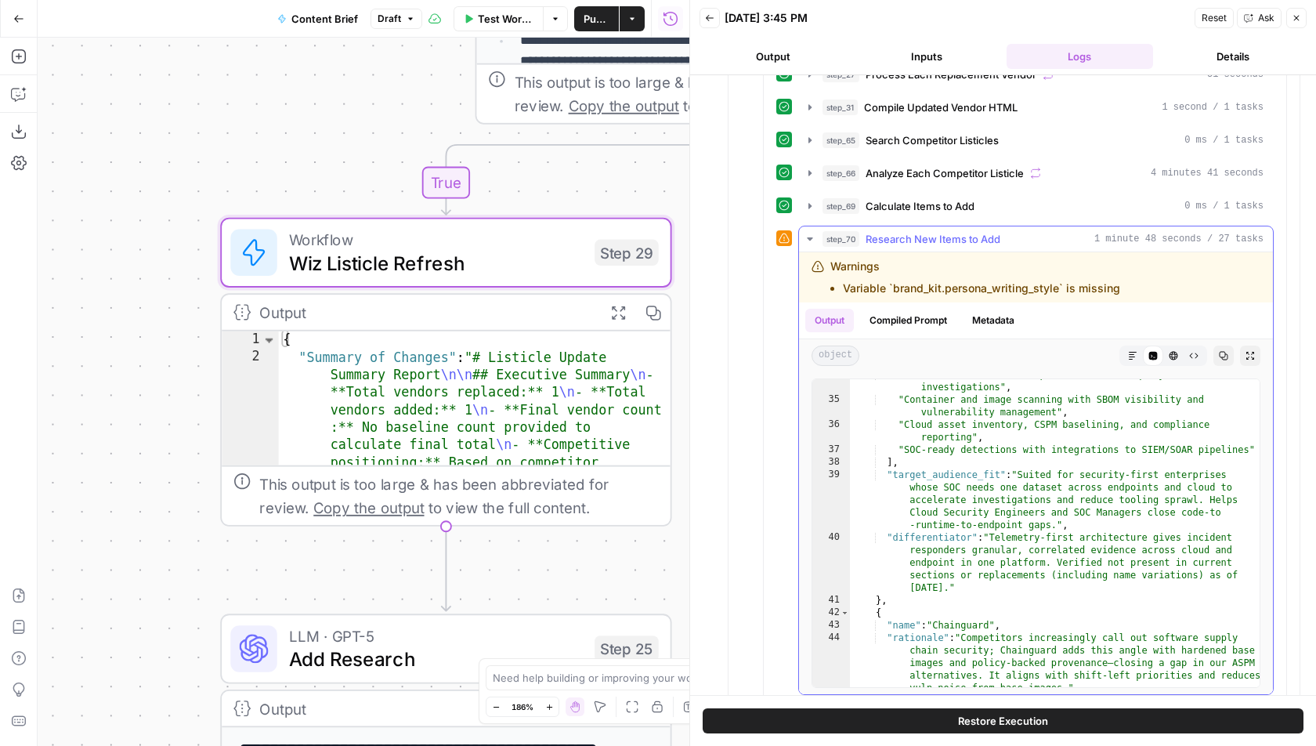
click at [911, 588] on div ""Threat detection and response with SQL/osquery-driven investigations" , "Conta…" at bounding box center [1056, 566] width 413 height 396
click at [920, 582] on div ""Threat detection and response with SQL/osquery-driven investigations" , "Conta…" at bounding box center [1056, 566] width 413 height 396
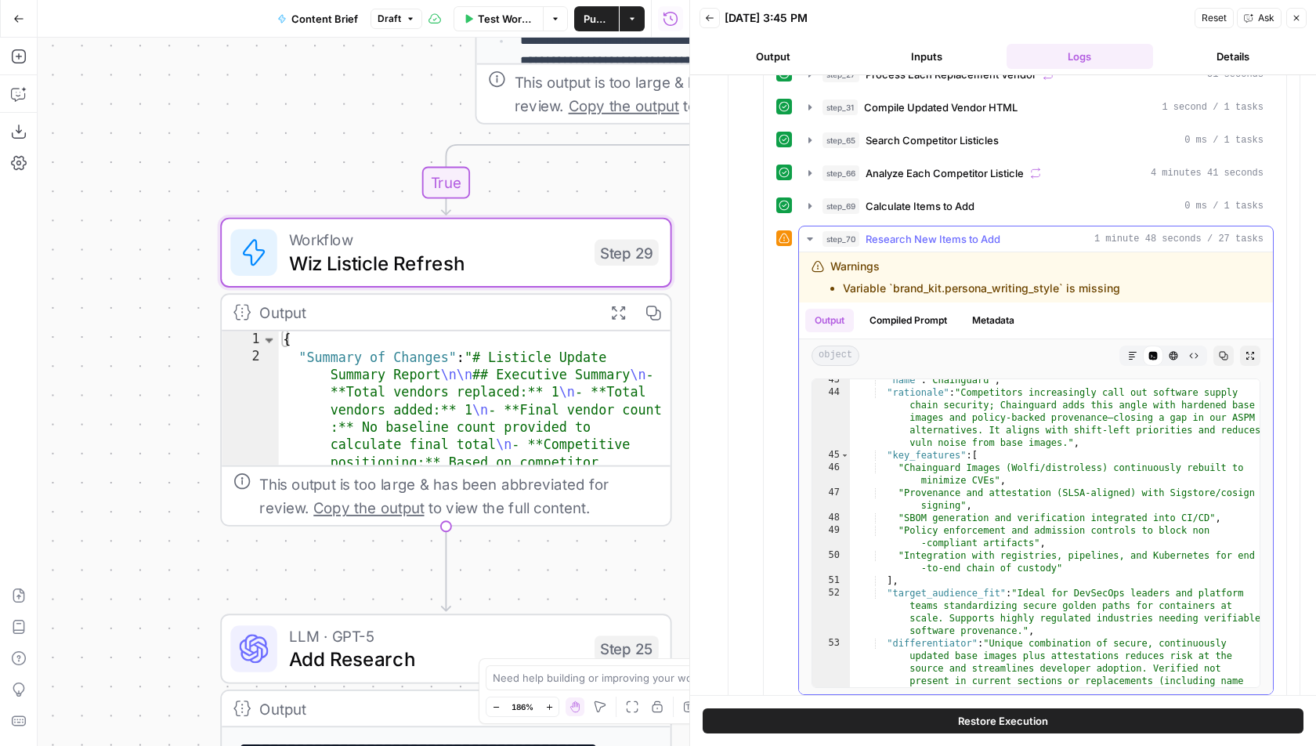
scroll to position [1186, 0]
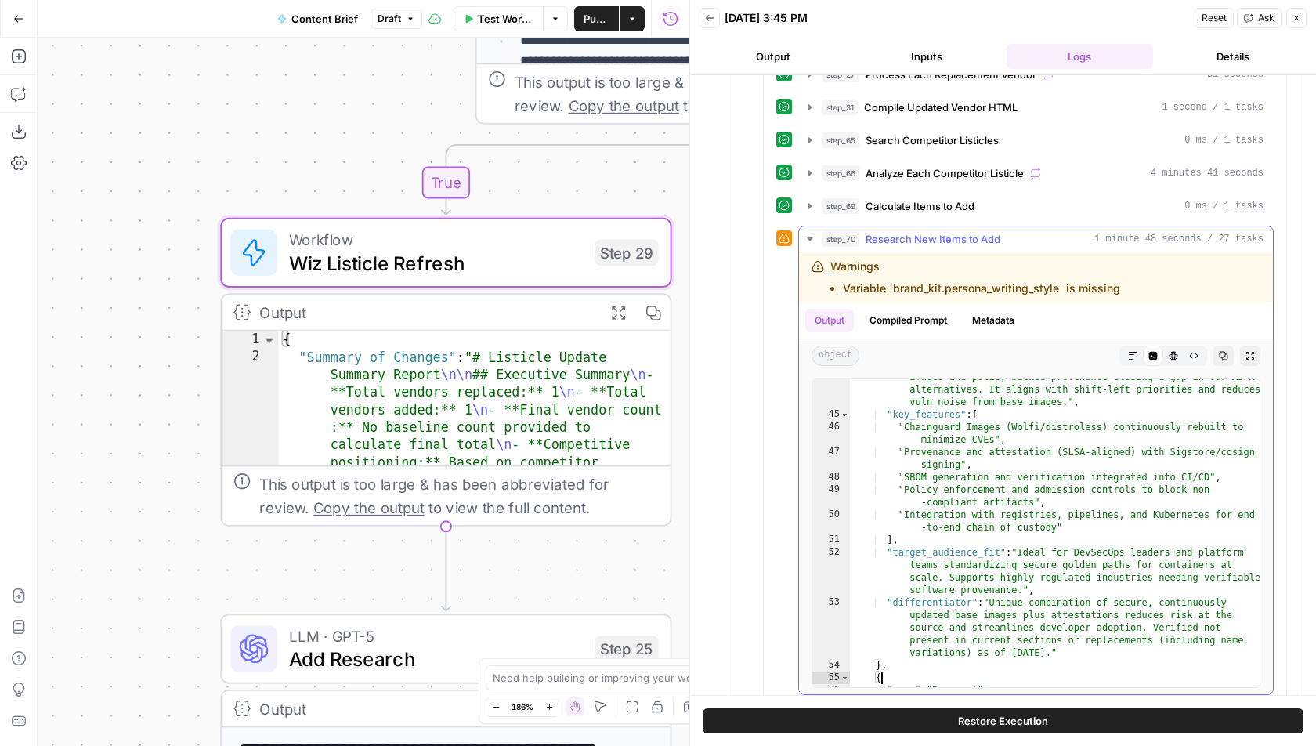
click at [898, 652] on div ""rationale" : "Competitors increasingly call out software supply chain security…" at bounding box center [1056, 537] width 413 height 384
click at [901, 644] on div ""rationale" : "Competitors increasingly call out software supply chain security…" at bounding box center [1056, 537] width 413 height 384
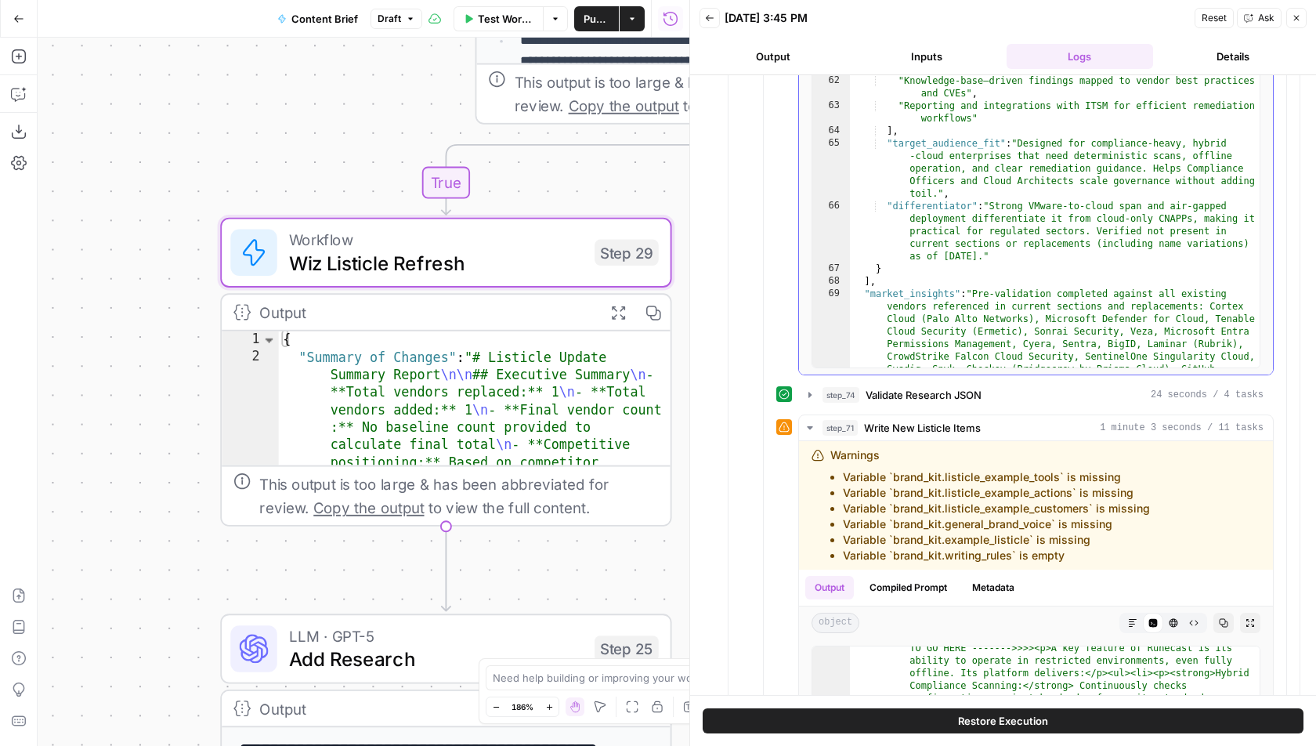
scroll to position [1815, 0]
click at [973, 251] on div ""Automated misconfiguration analysis with remediation guidance across cloud and…" at bounding box center [1056, 342] width 413 height 609
type textarea "*"
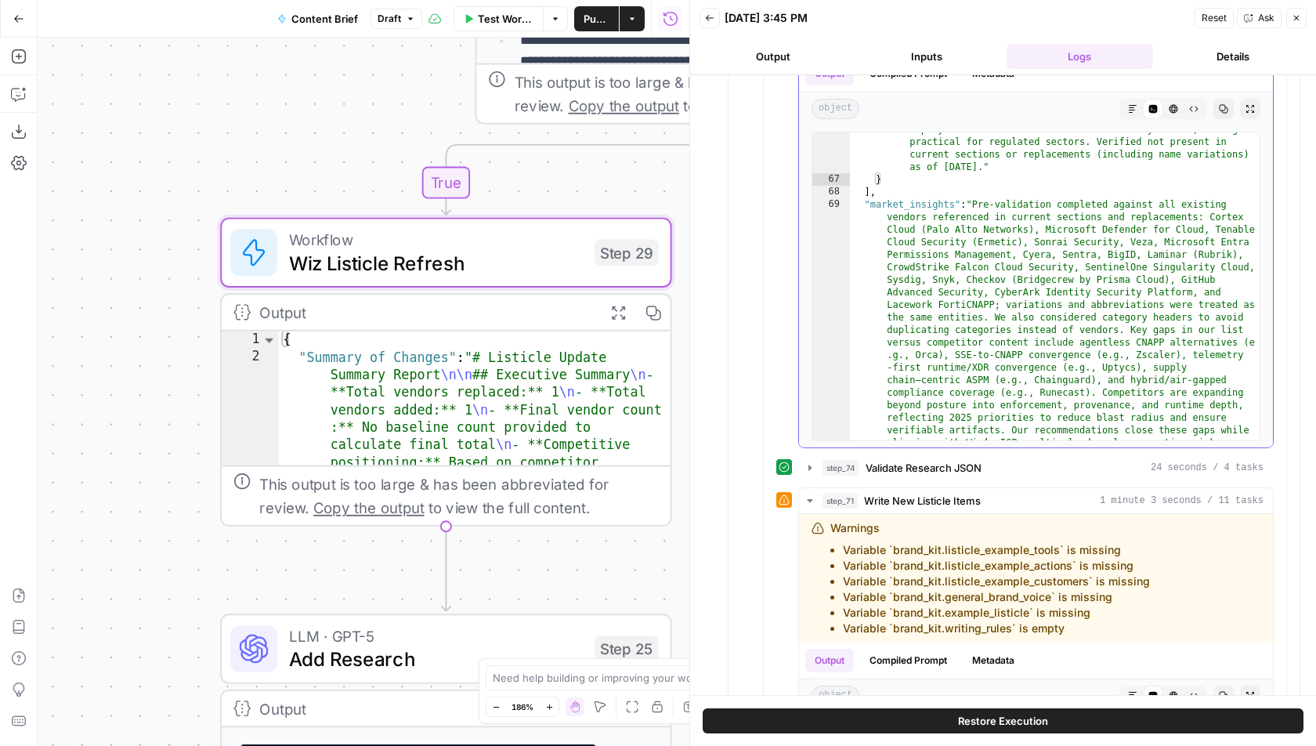
scroll to position [1846, 0]
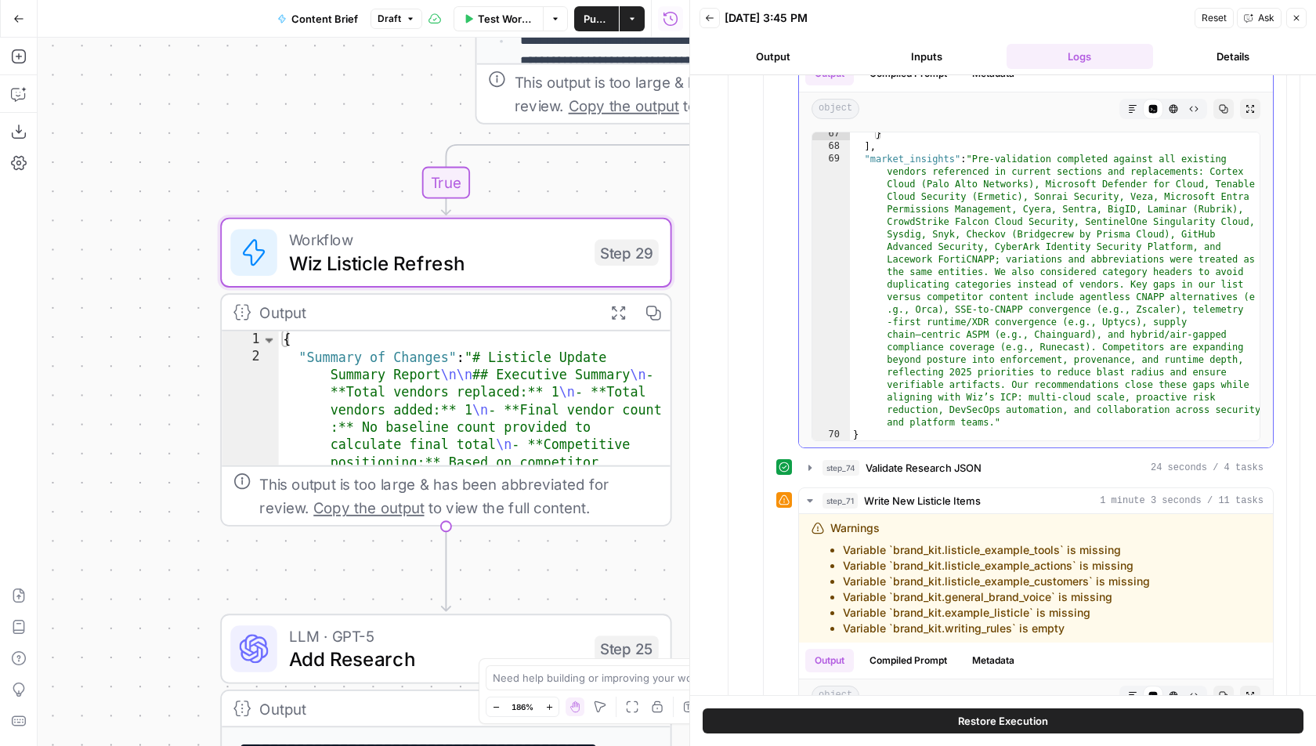
click at [1106, 329] on div "} ] , "market_insights" : "Pre-validation completed against all existing vendor…" at bounding box center [1056, 295] width 413 height 334
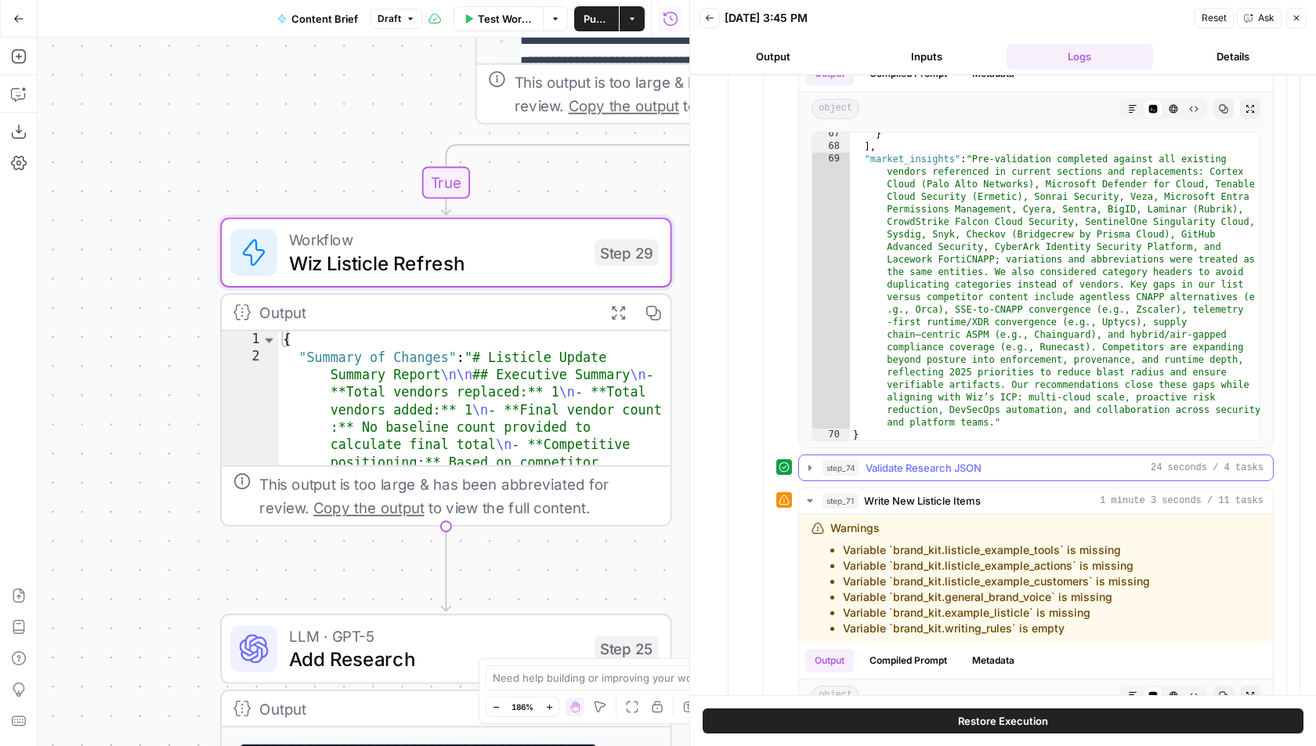
click at [926, 456] on button "step_74 Validate Research JSON 24 seconds / 4 tasks" at bounding box center [1036, 467] width 474 height 25
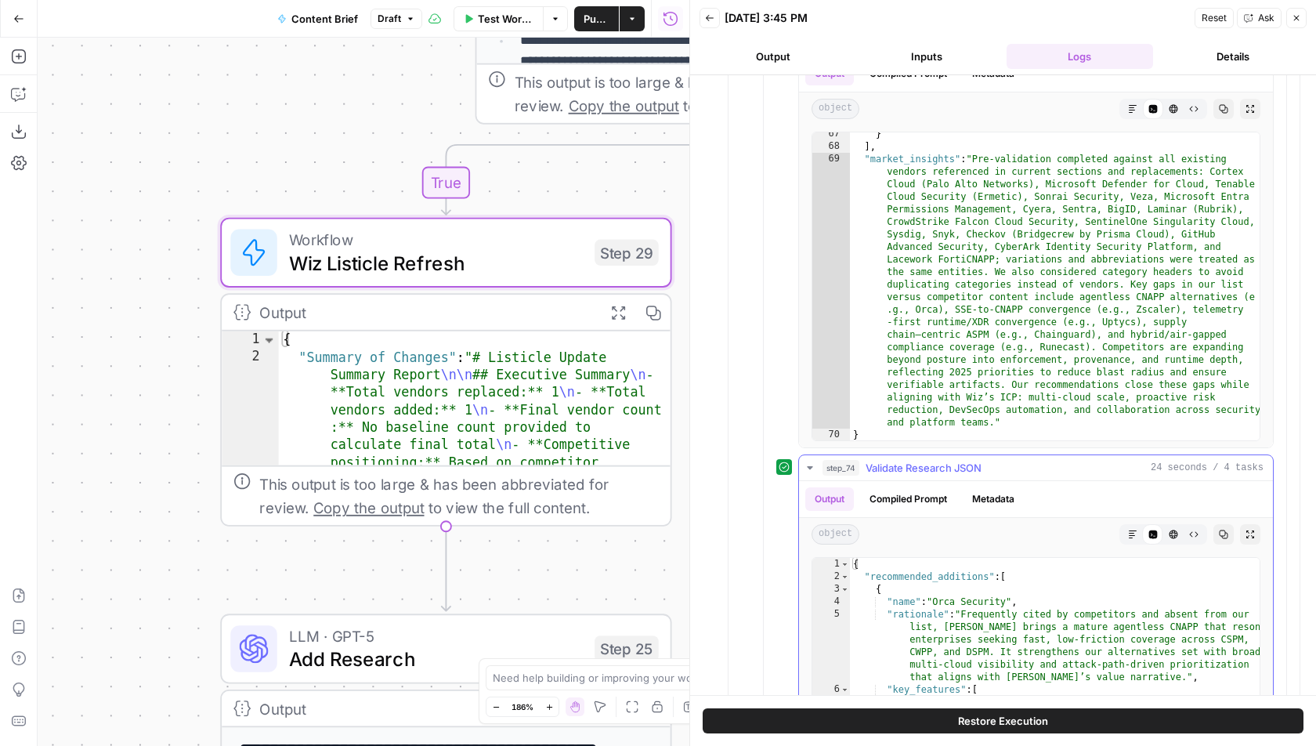
click at [928, 455] on button "step_74 Validate Research JSON 24 seconds / 4 tasks" at bounding box center [1036, 467] width 474 height 25
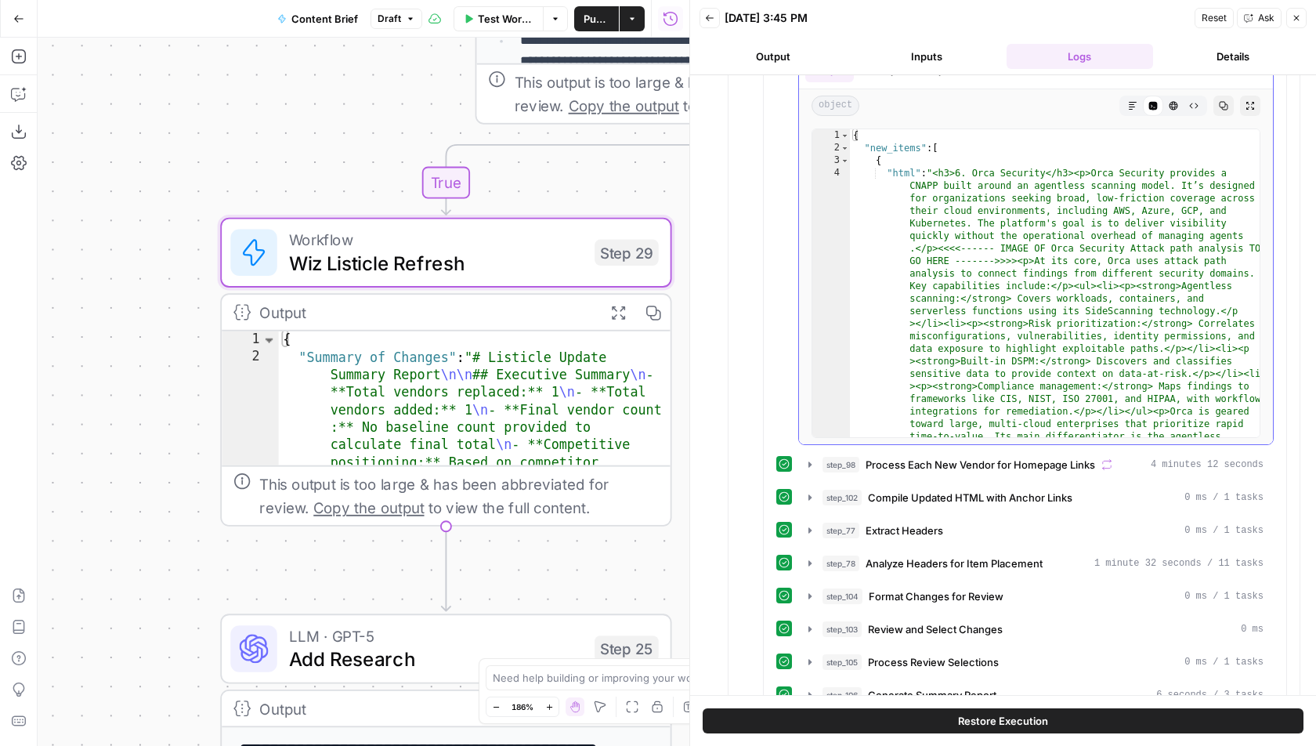
scroll to position [2613, 0]
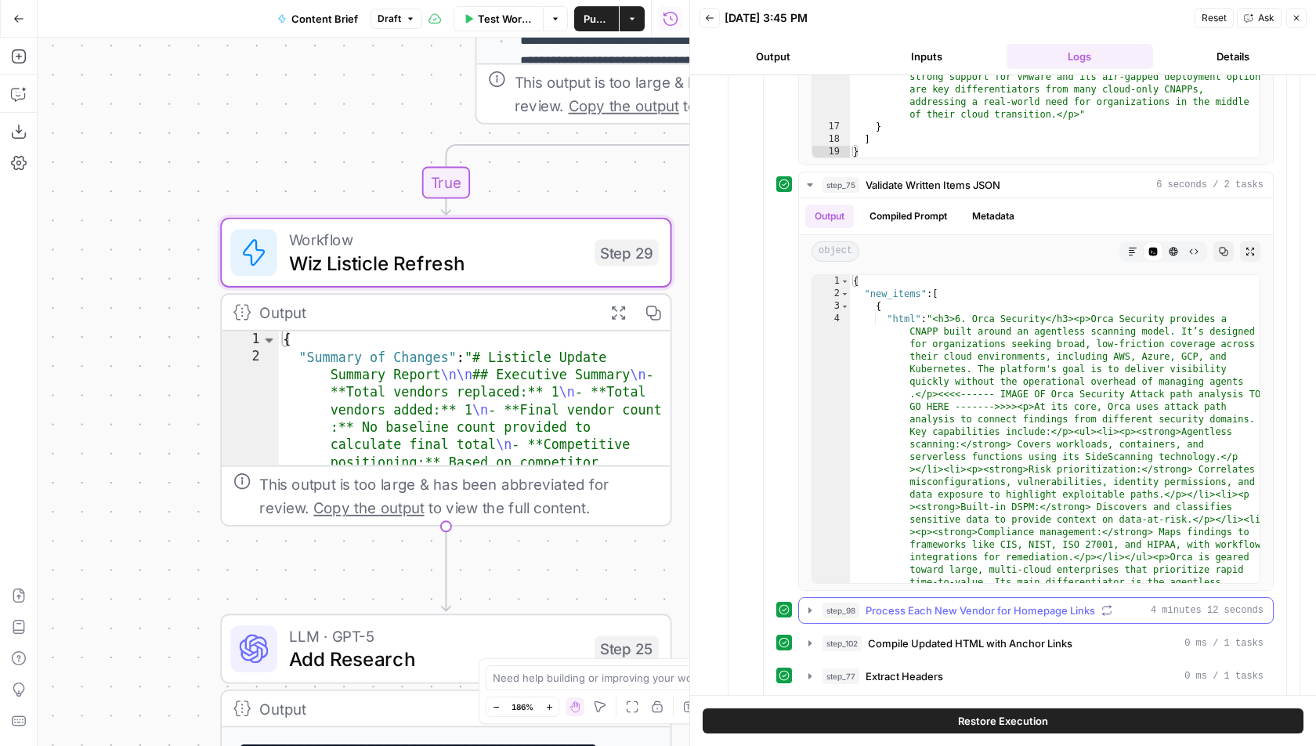
click at [971, 602] on span "Process Each New Vendor for Homepage Links" at bounding box center [979, 610] width 229 height 16
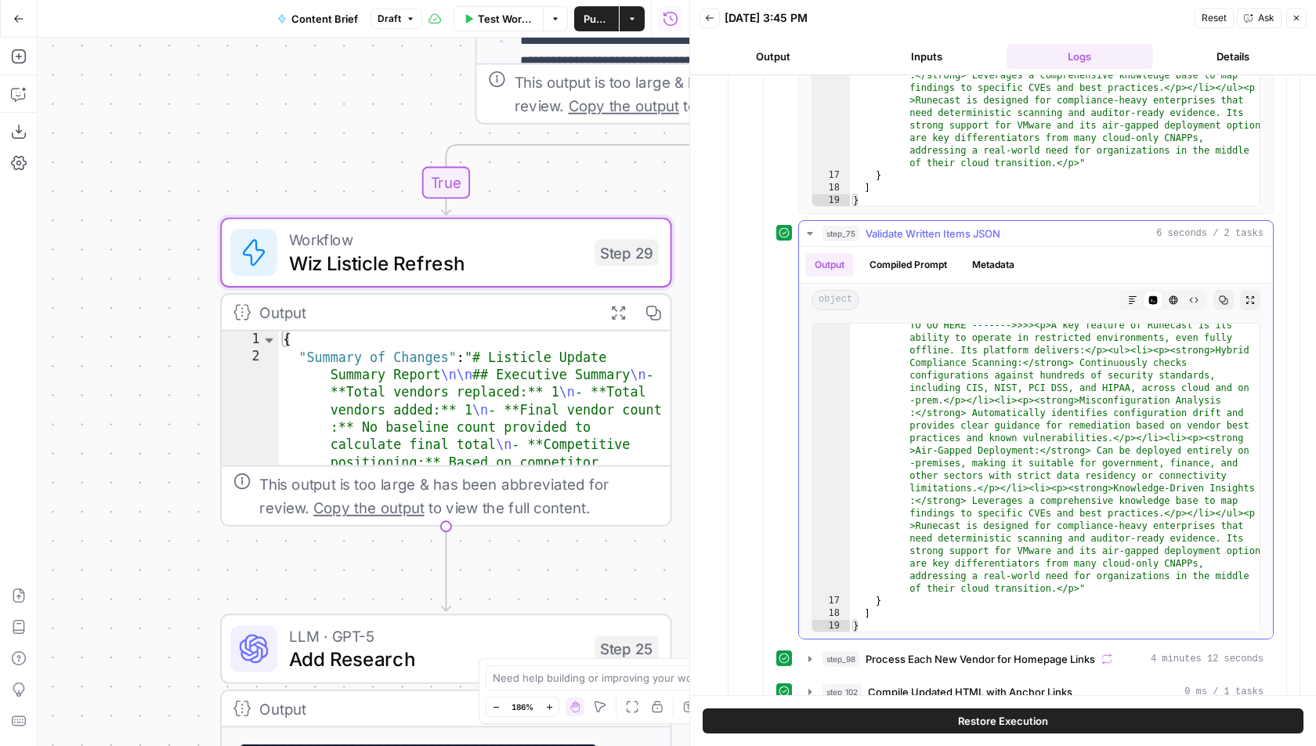
scroll to position [1496, 0]
click at [1012, 247] on div "Output Compiled Prompt Metadata" at bounding box center [1036, 265] width 474 height 36
click at [1012, 222] on button "step_75 Validate Written Items JSON 6 seconds / 2 tasks" at bounding box center [1036, 233] width 474 height 25
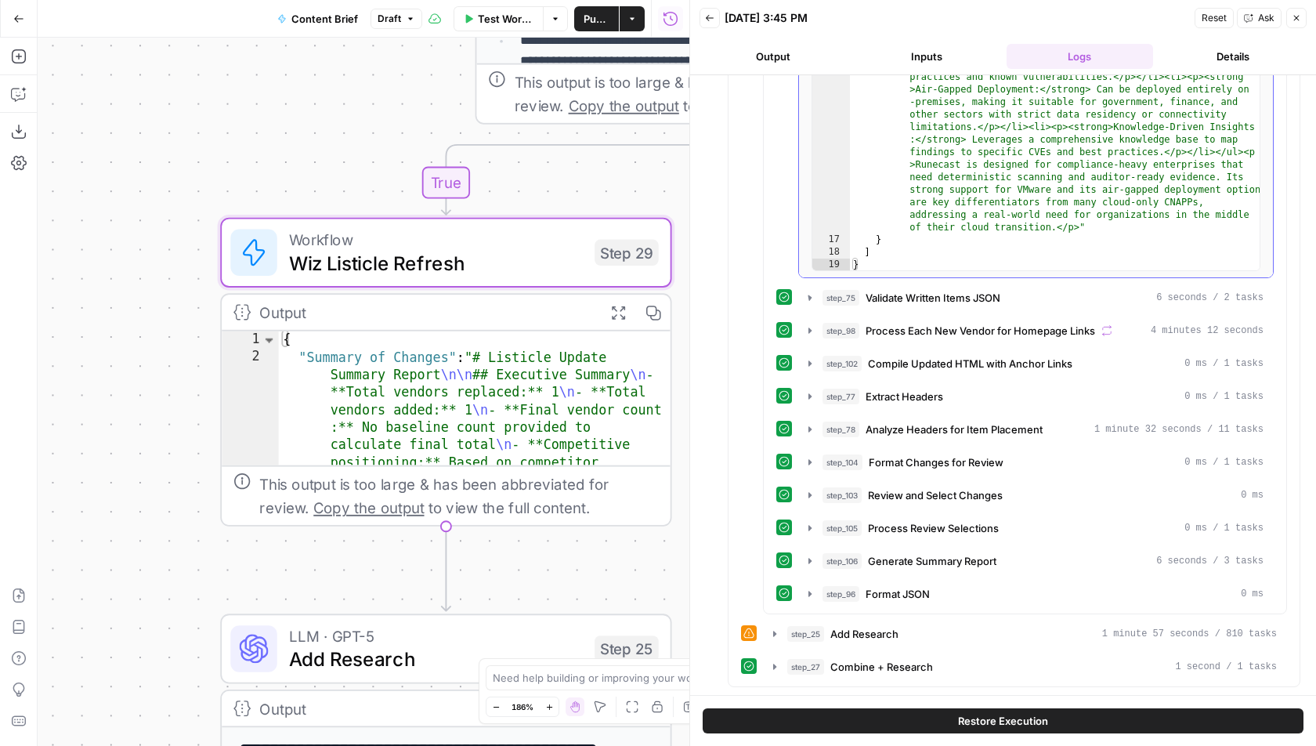
scroll to position [2468, 0]
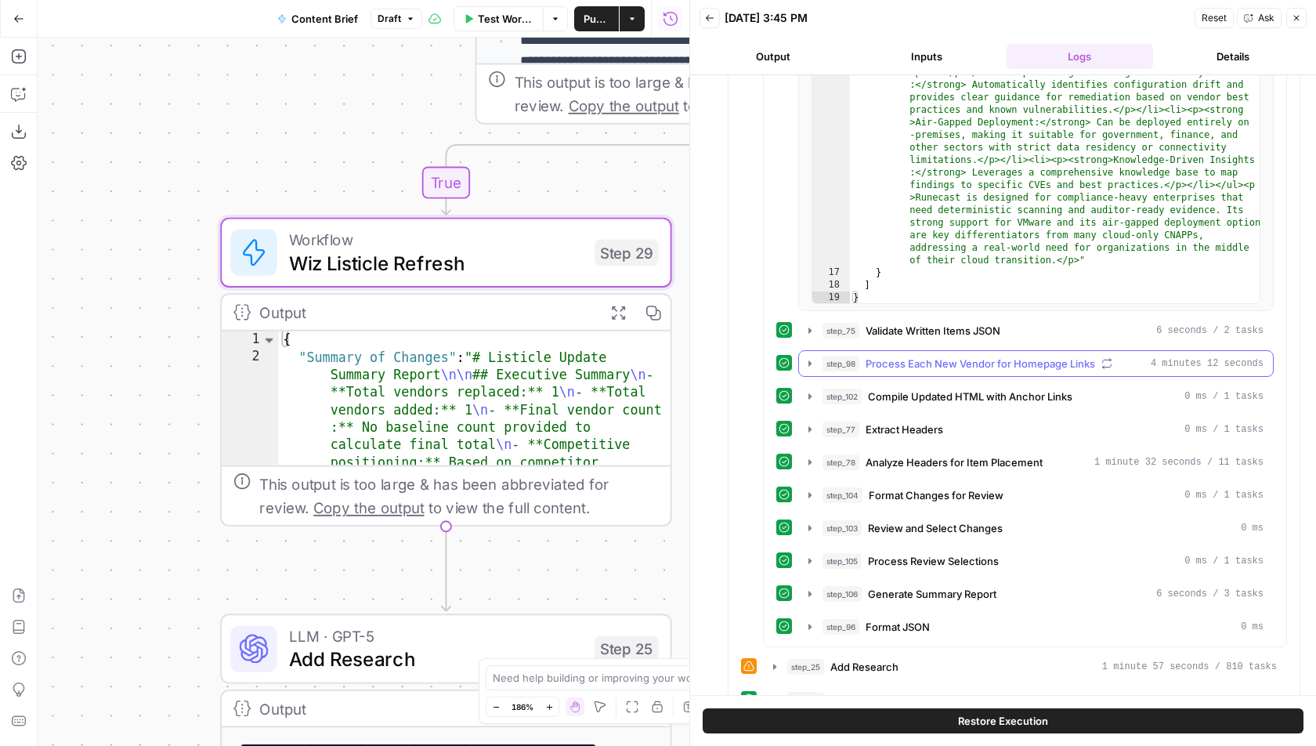
click at [959, 356] on span "Process Each New Vendor for Homepage Links" at bounding box center [979, 364] width 229 height 16
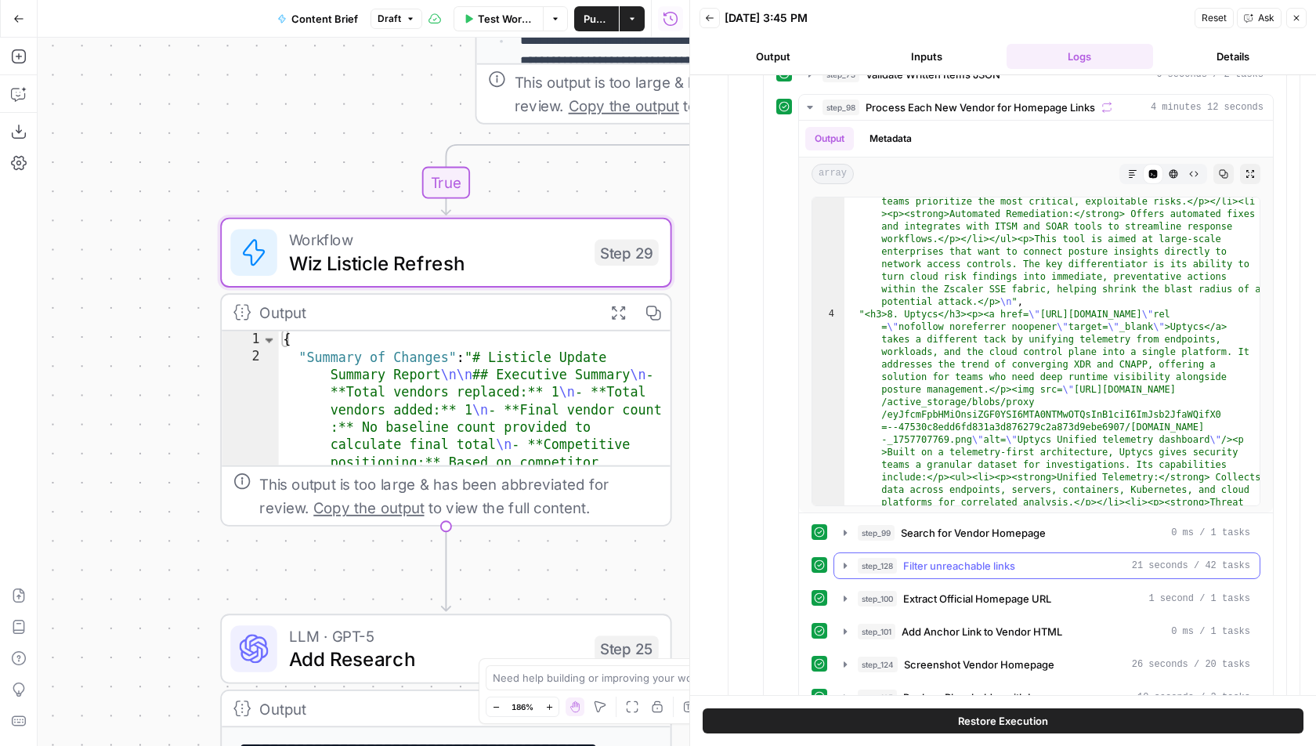
scroll to position [2806, 0]
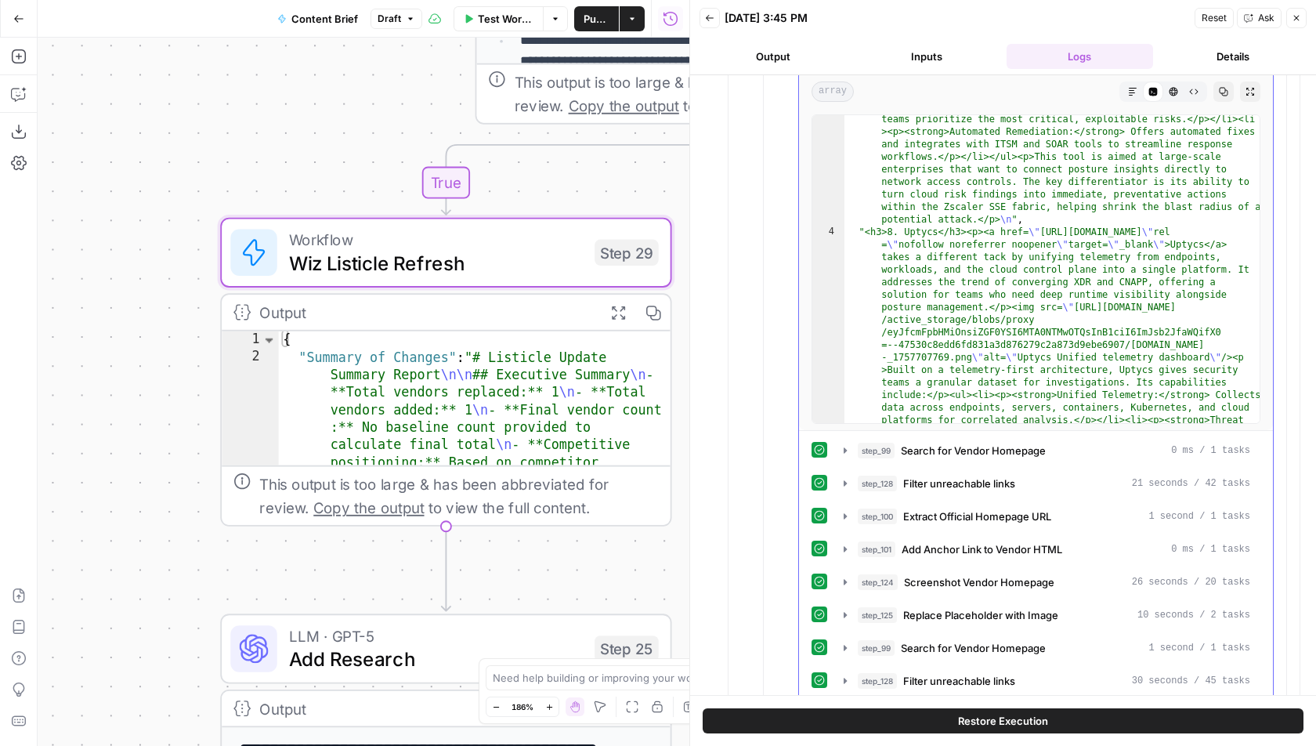
click at [977, 471] on button "step_128 Filter unreachable links 21 seconds / 42 tasks" at bounding box center [1046, 483] width 425 height 25
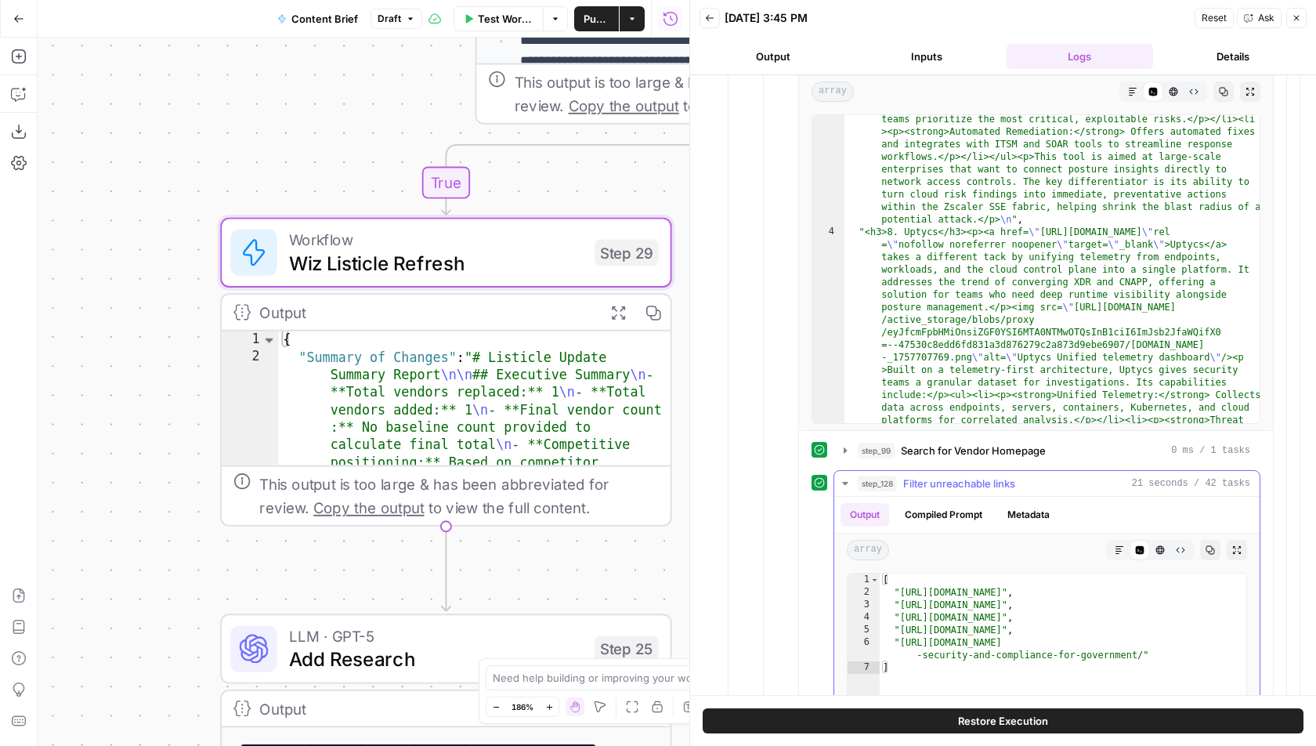
click at [977, 471] on button "step_128 Filter unreachable links 21 seconds / 42 tasks" at bounding box center [1046, 483] width 425 height 25
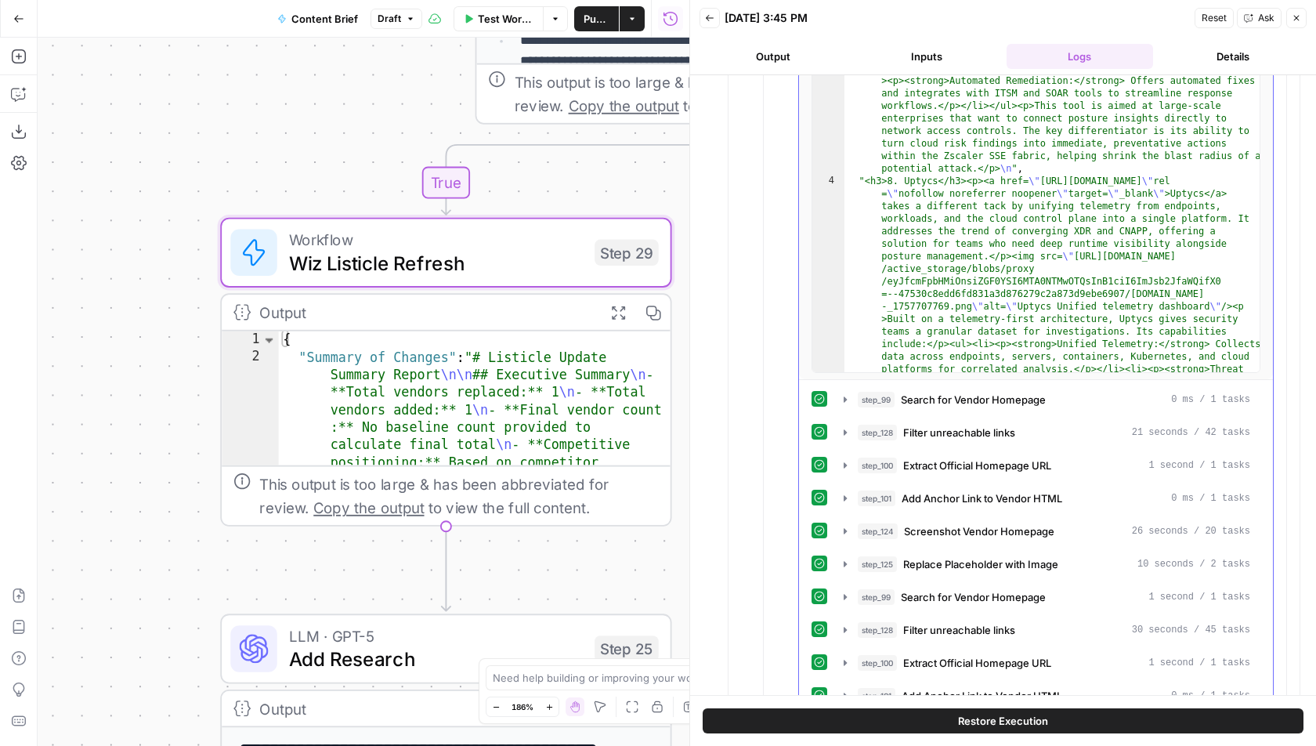
click at [1032, 523] on span "Screenshot Vendor Homepage" at bounding box center [979, 531] width 150 height 16
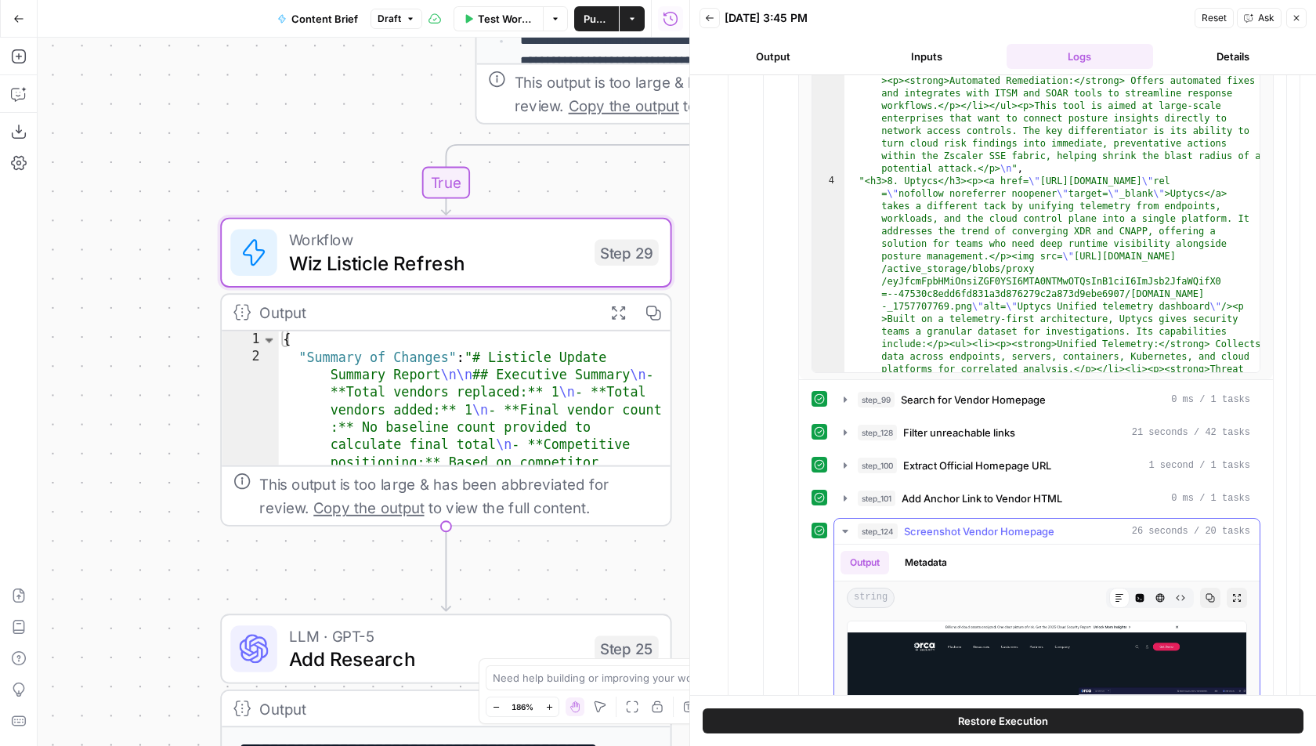
click at [1032, 523] on span "Screenshot Vendor Homepage" at bounding box center [979, 531] width 150 height 16
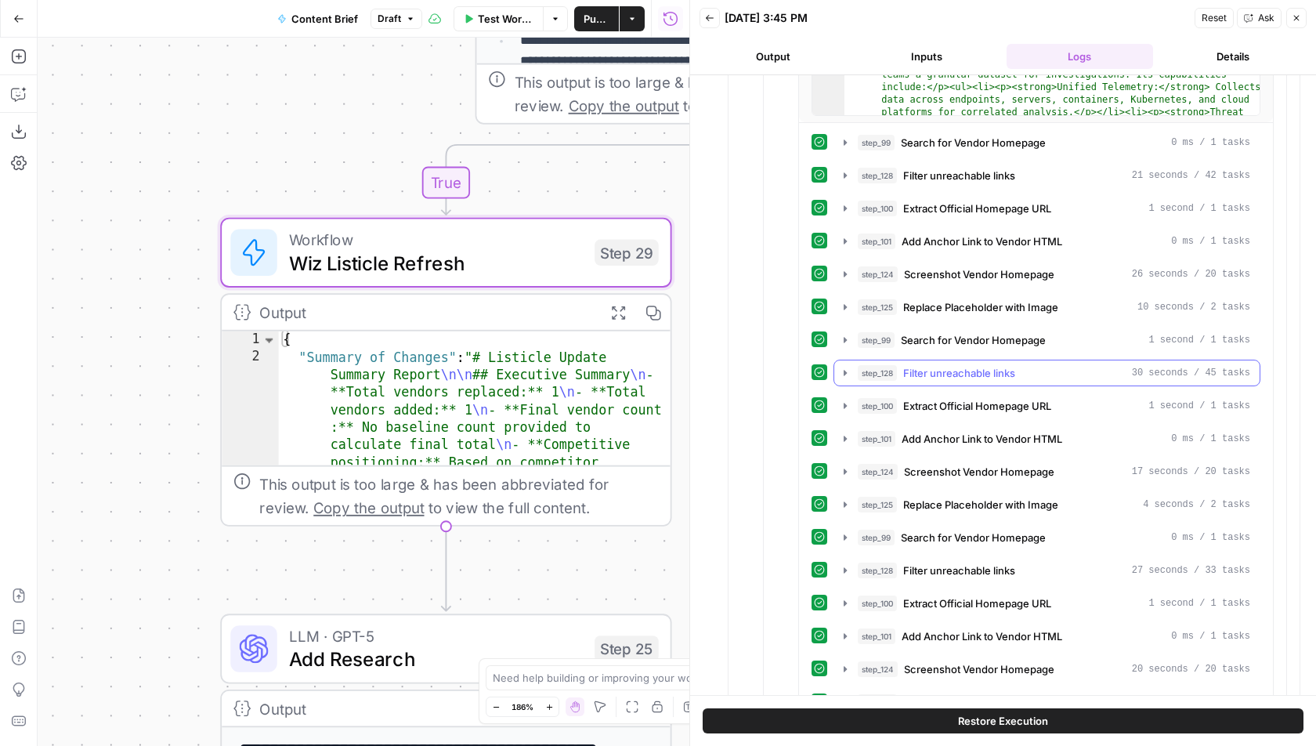
scroll to position [3121, 0]
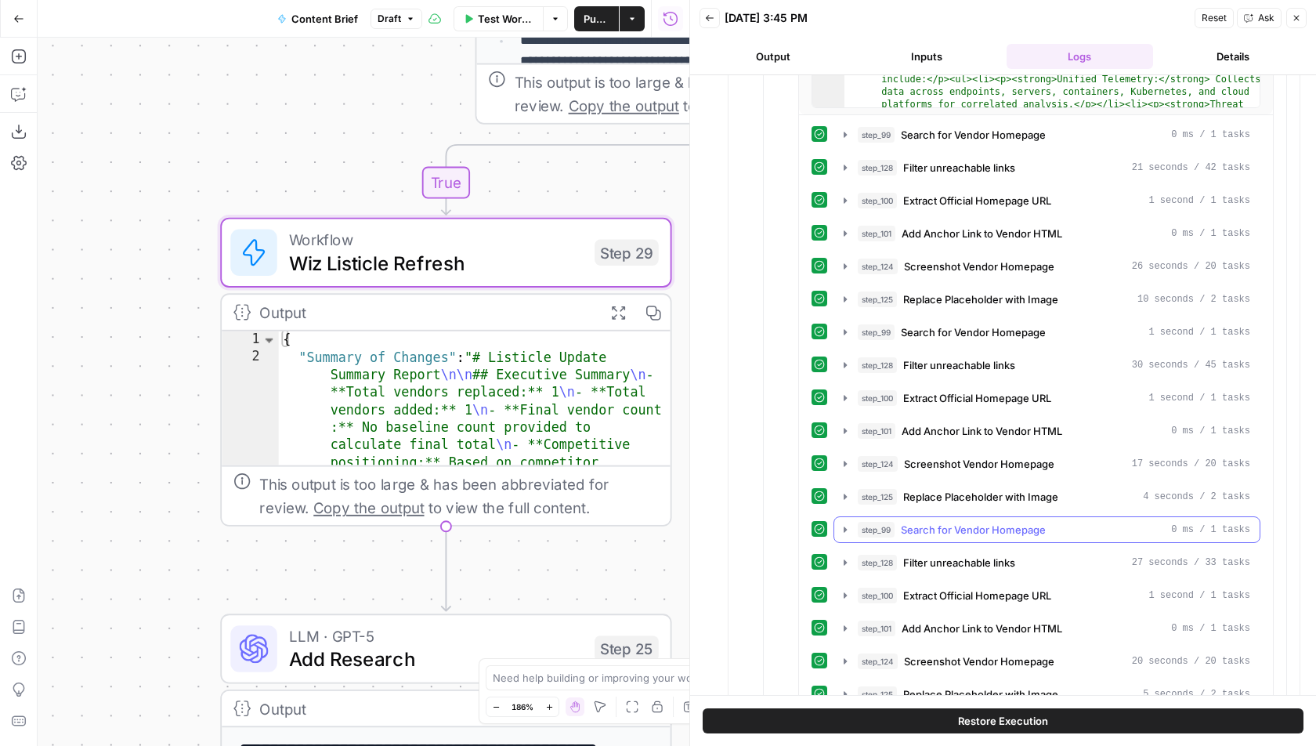
click at [1020, 522] on span "Search for Vendor Homepage" at bounding box center [973, 530] width 145 height 16
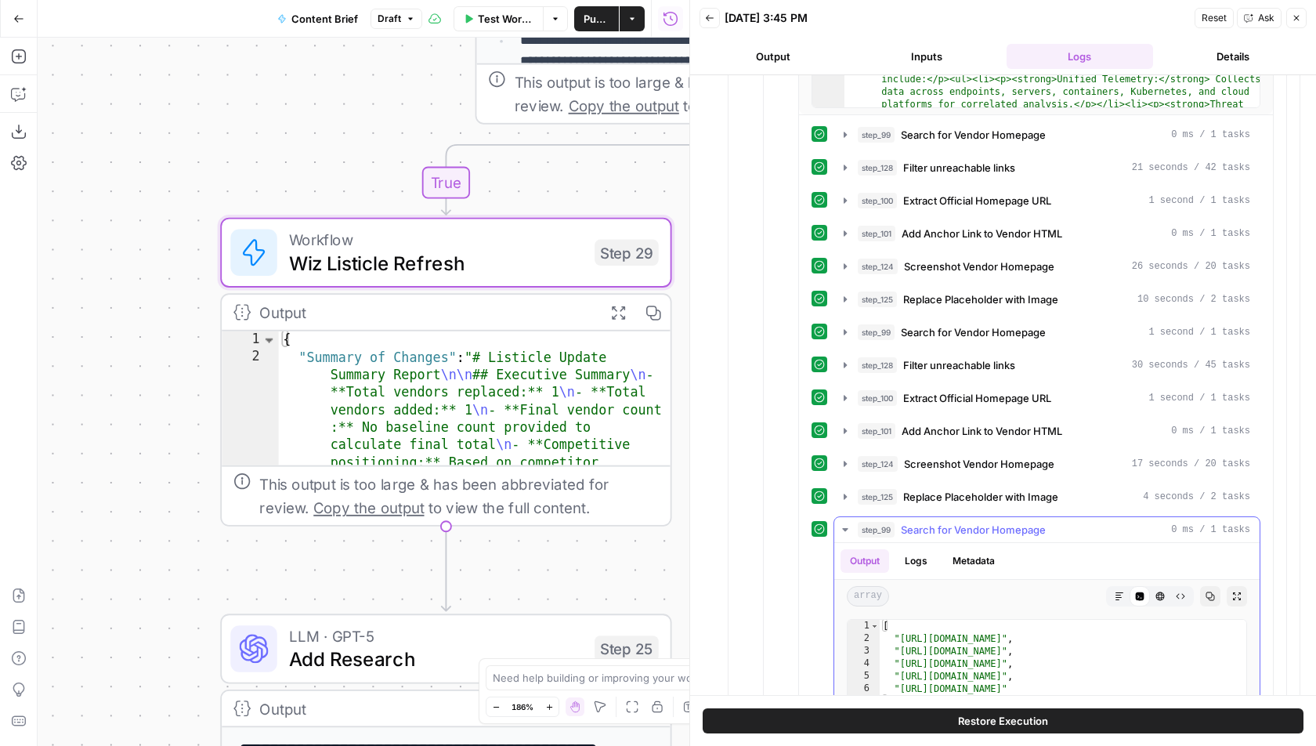
click at [1020, 522] on span "Search for Vendor Homepage" at bounding box center [973, 530] width 145 height 16
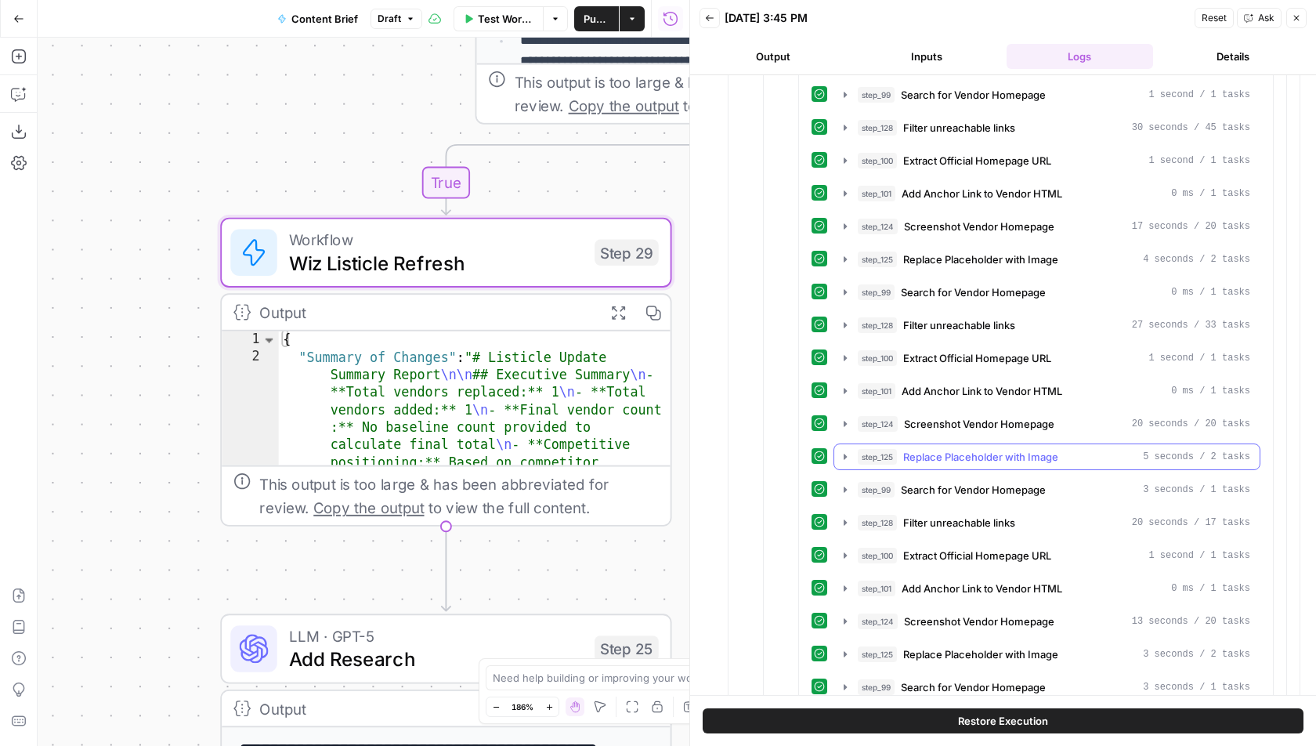
scroll to position [3362, 0]
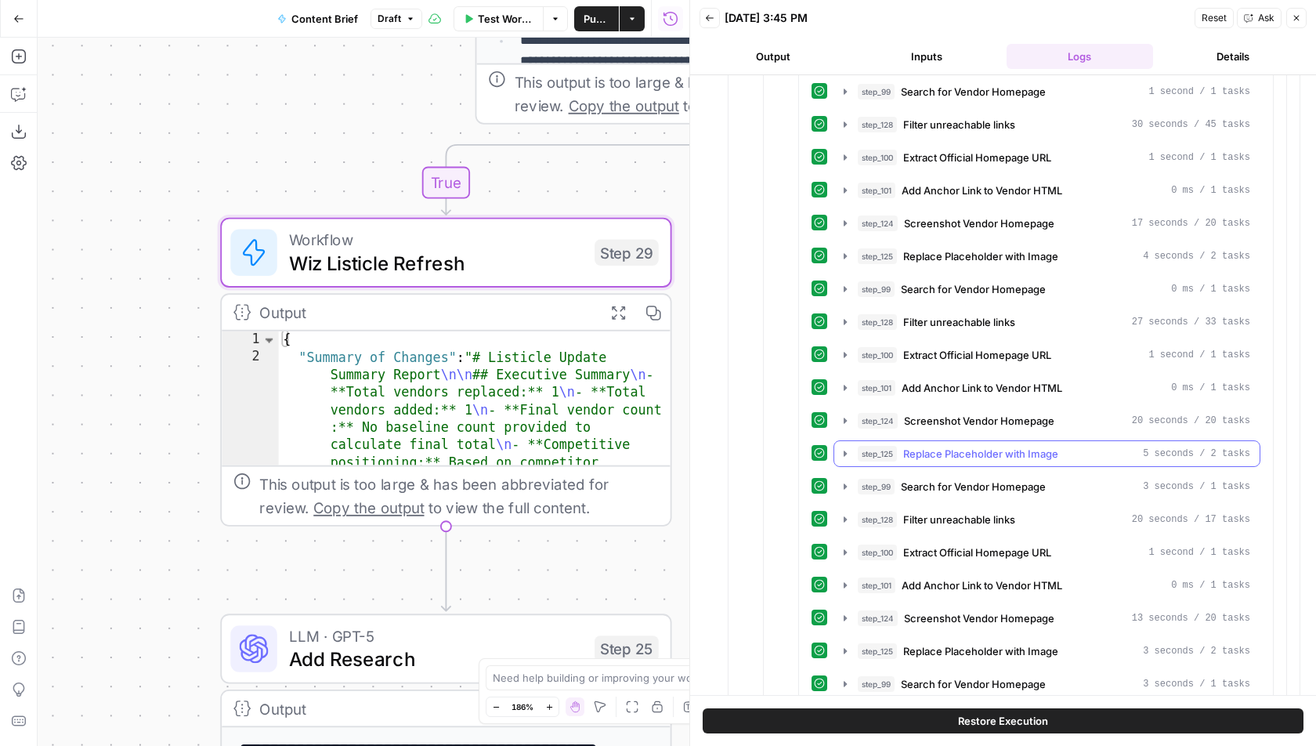
click at [1050, 446] on span "Replace Placeholder with Image" at bounding box center [980, 454] width 155 height 16
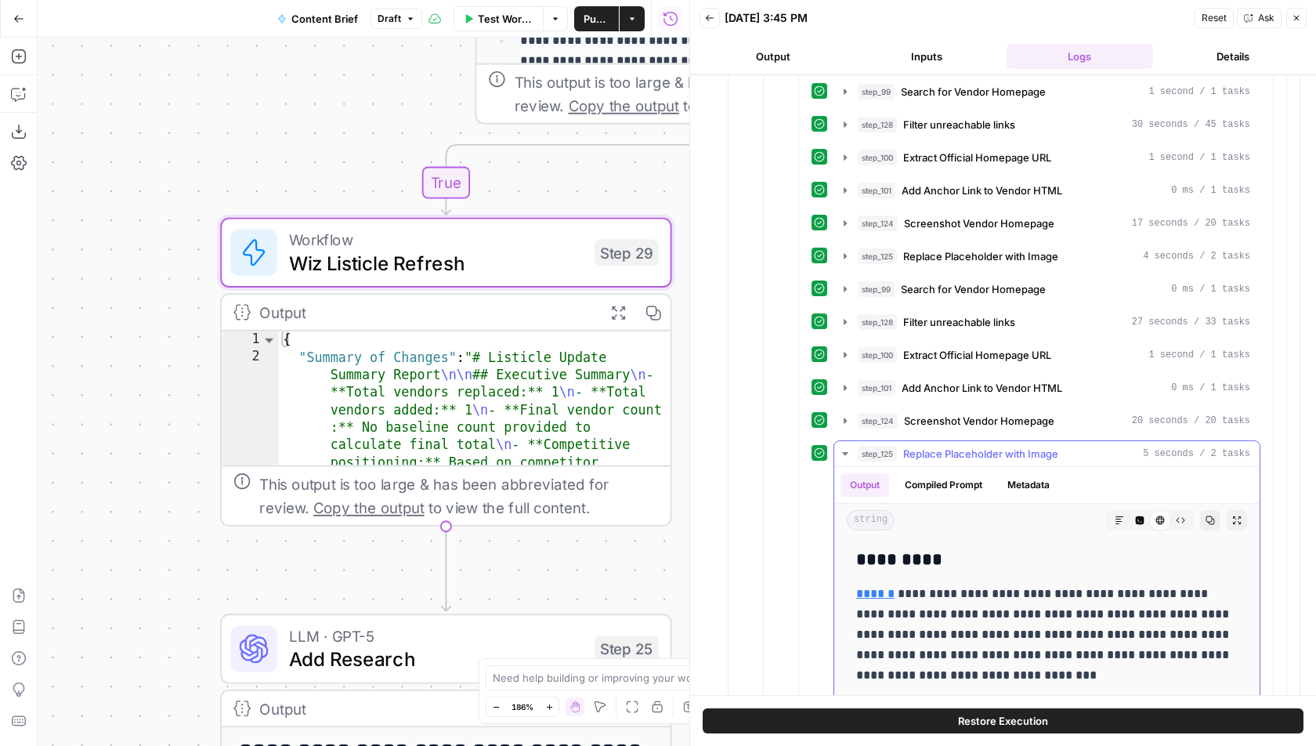
drag, startPoint x: 1050, startPoint y: 411, endPoint x: 1078, endPoint y: 421, distance: 30.0
click at [1078, 446] on div "step_125 Replace Placeholder with Image 5 seconds / 2 tasks" at bounding box center [1053, 454] width 392 height 16
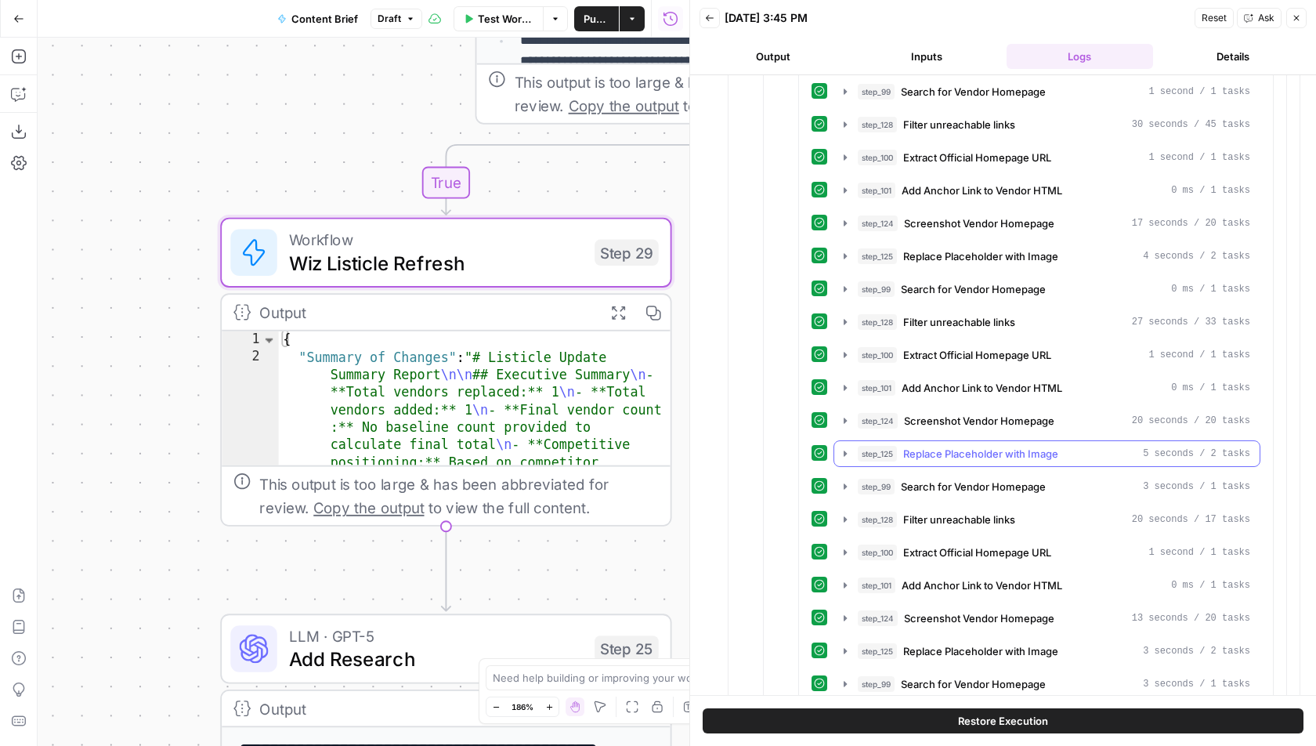
click at [1013, 446] on span "Replace Placeholder with Image" at bounding box center [980, 454] width 155 height 16
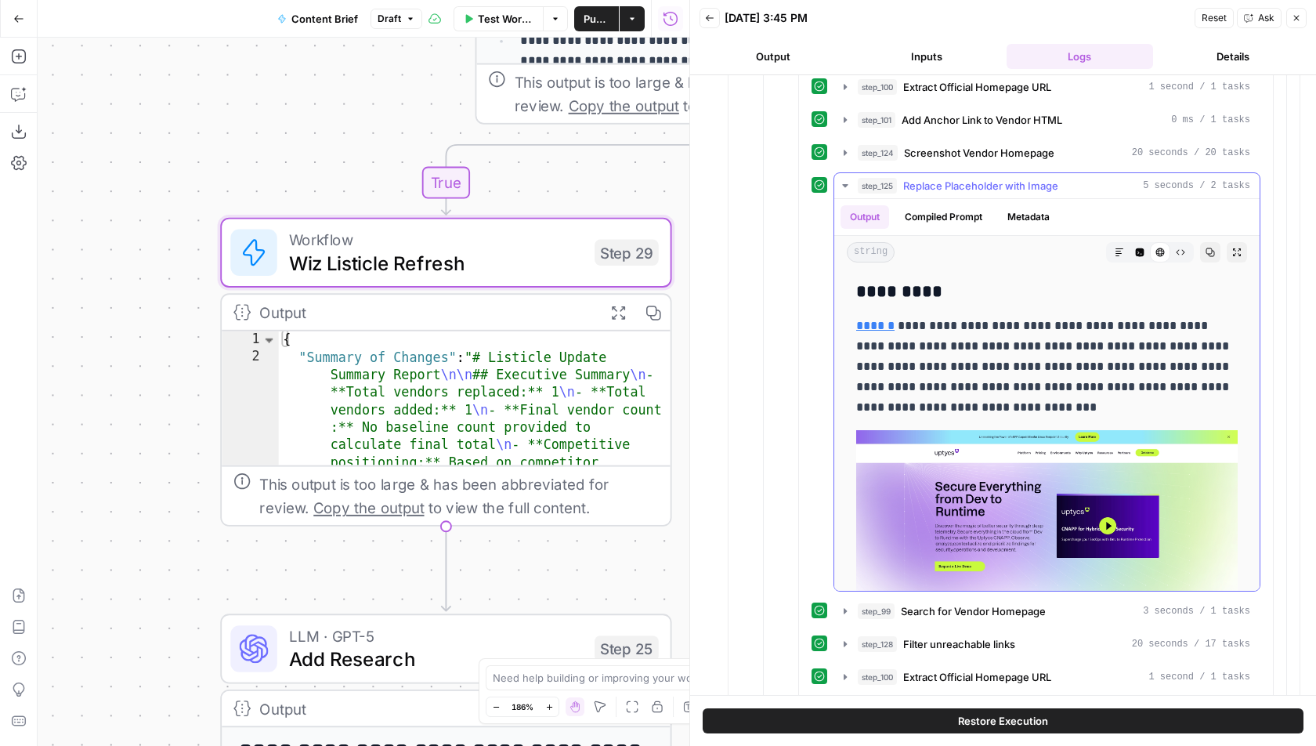
scroll to position [3594, 0]
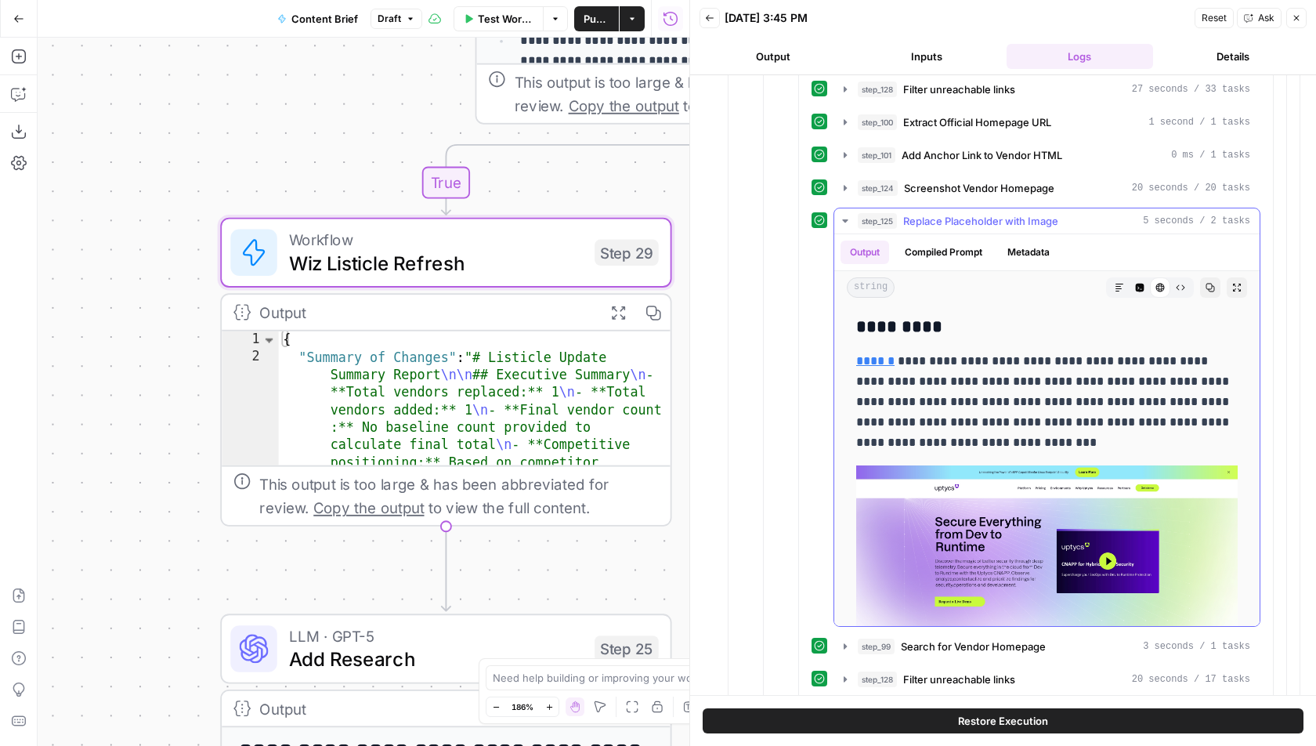
click at [1068, 213] on div "step_125 Replace Placeholder with Image 5 seconds / 2 tasks" at bounding box center [1053, 221] width 392 height 16
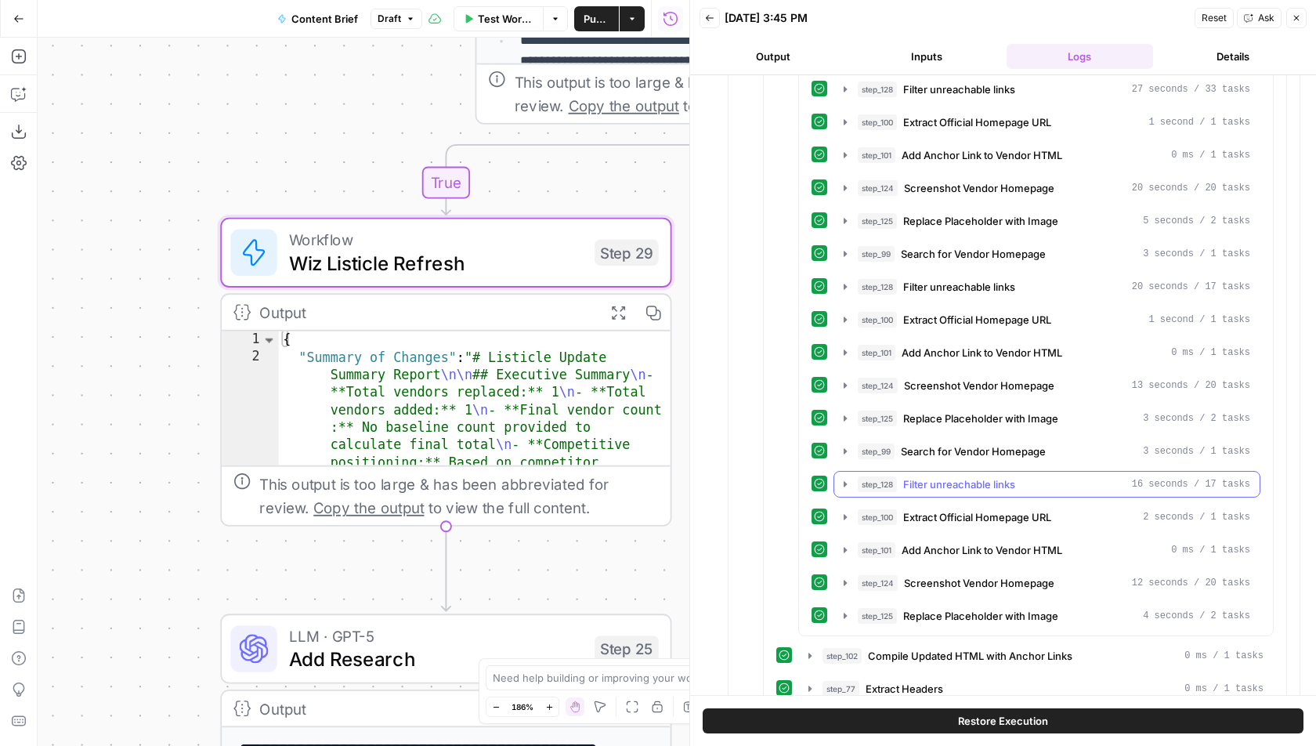
click at [1068, 476] on div "step_128 Filter unreachable links 16 seconds / 17 tasks" at bounding box center [1053, 484] width 392 height 16
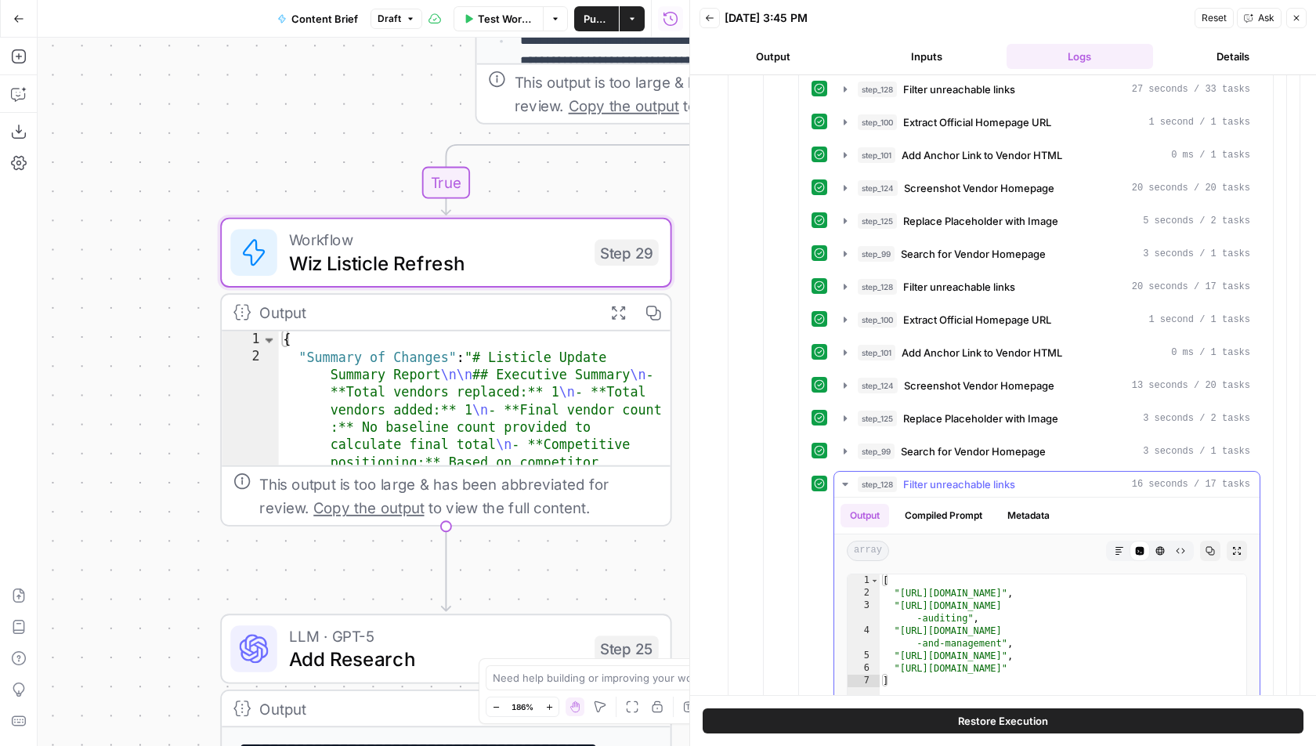
click at [1068, 476] on div "step_128 Filter unreachable links 16 seconds / 17 tasks" at bounding box center [1053, 484] width 392 height 16
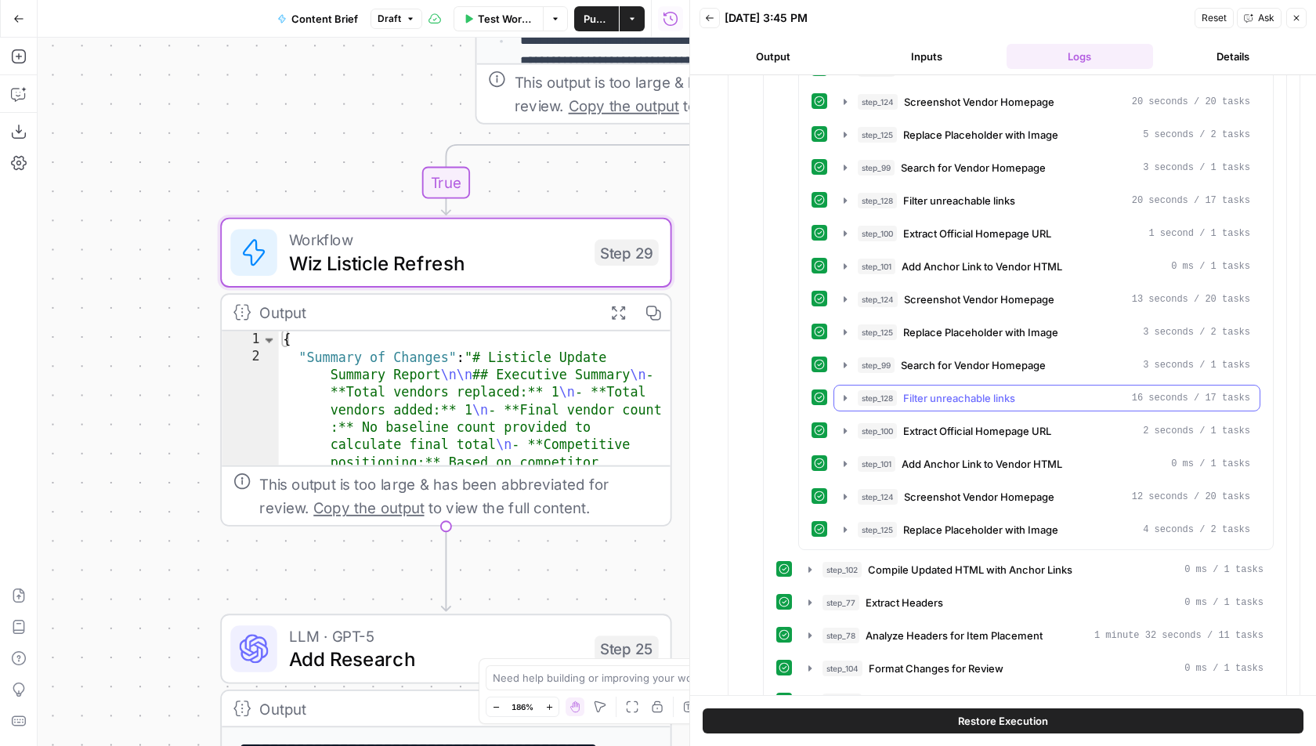
scroll to position [3686, 0]
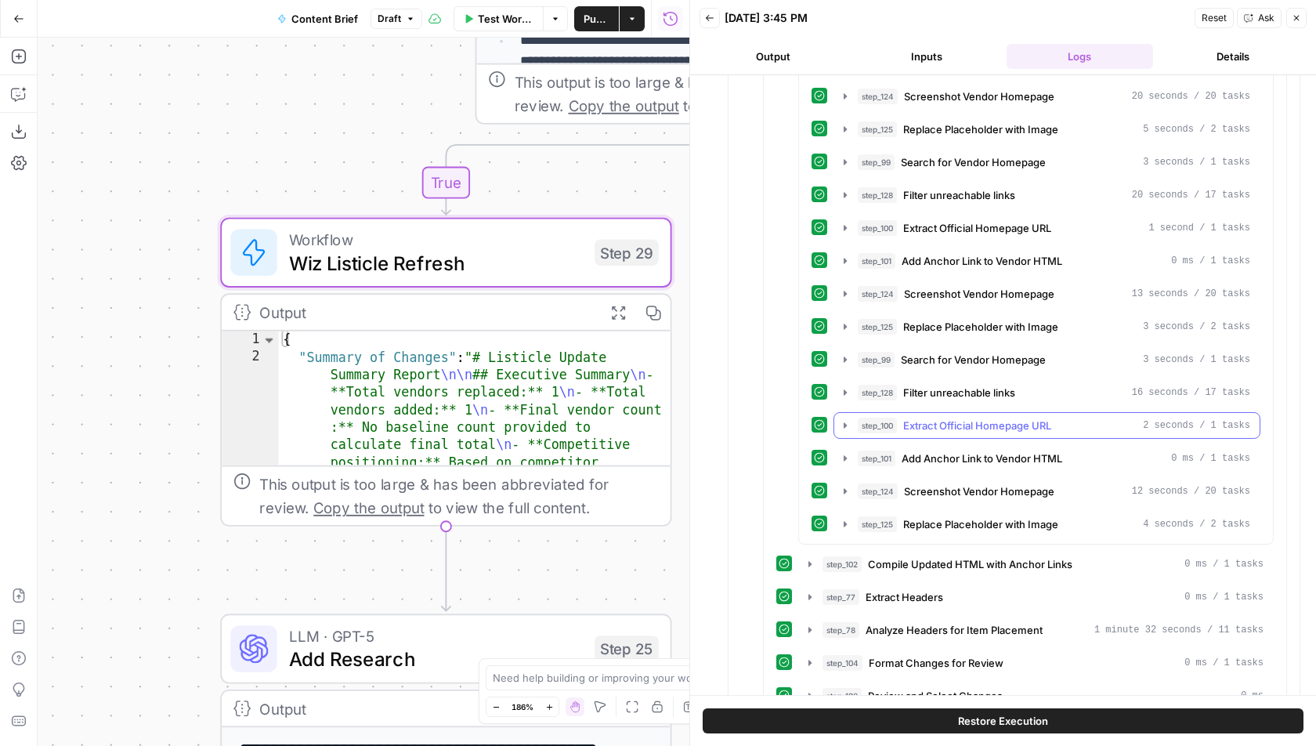
click at [1079, 413] on button "step_100 Extract Official Homepage URL 2 seconds / 1 tasks" at bounding box center [1046, 425] width 425 height 25
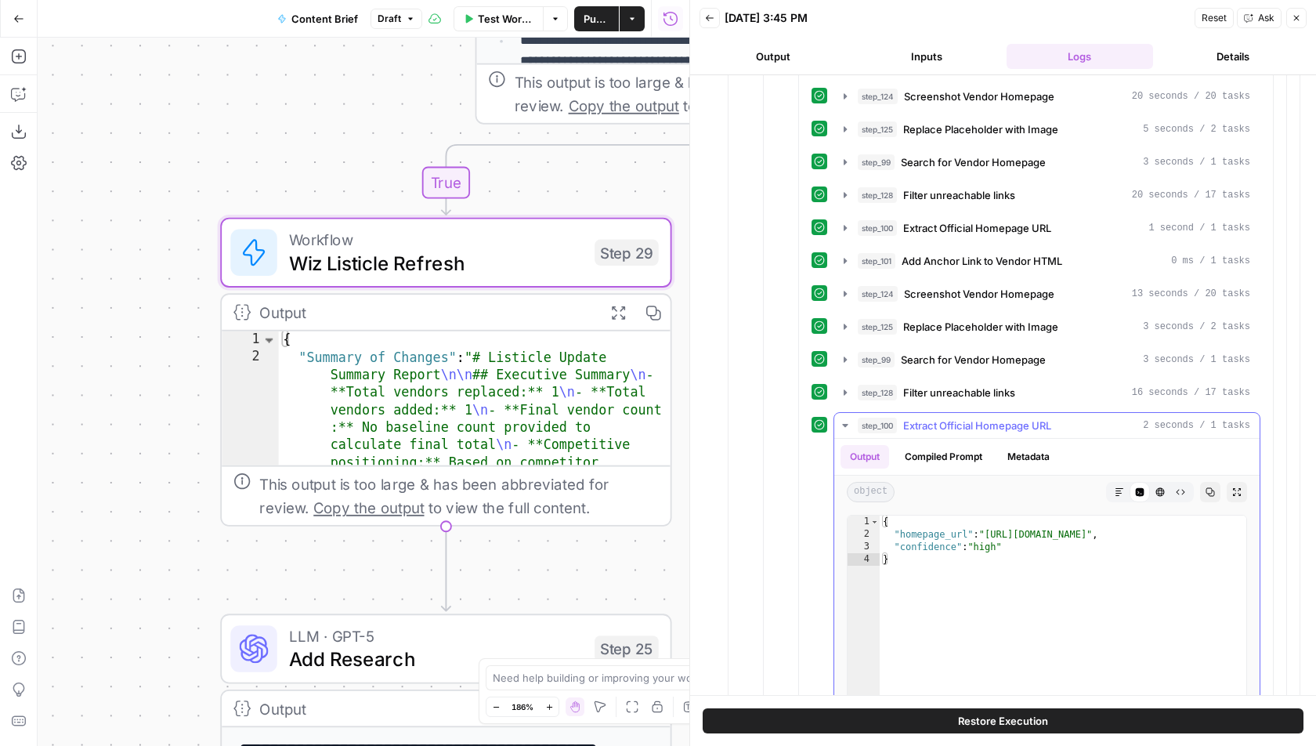
click at [1079, 413] on button "step_100 Extract Official Homepage URL 2 seconds / 1 tasks" at bounding box center [1046, 425] width 425 height 25
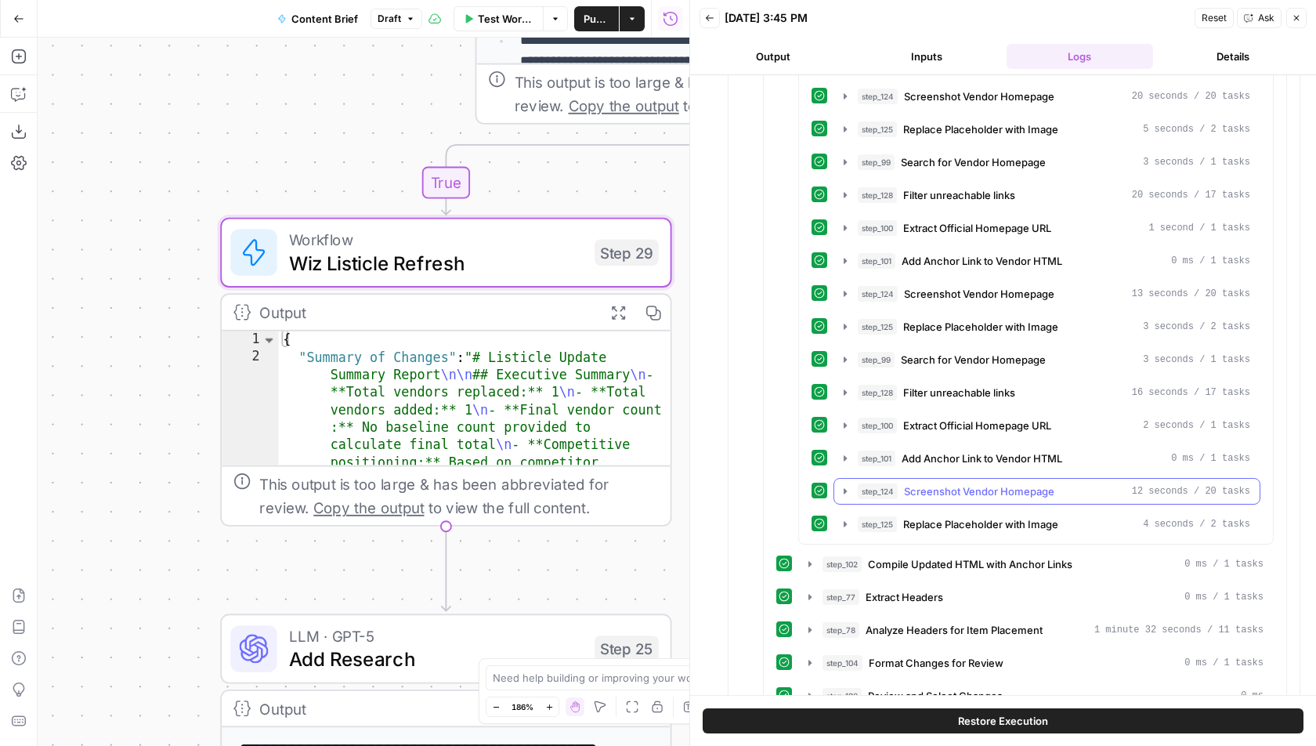
click at [1043, 483] on span "Screenshot Vendor Homepage" at bounding box center [979, 491] width 150 height 16
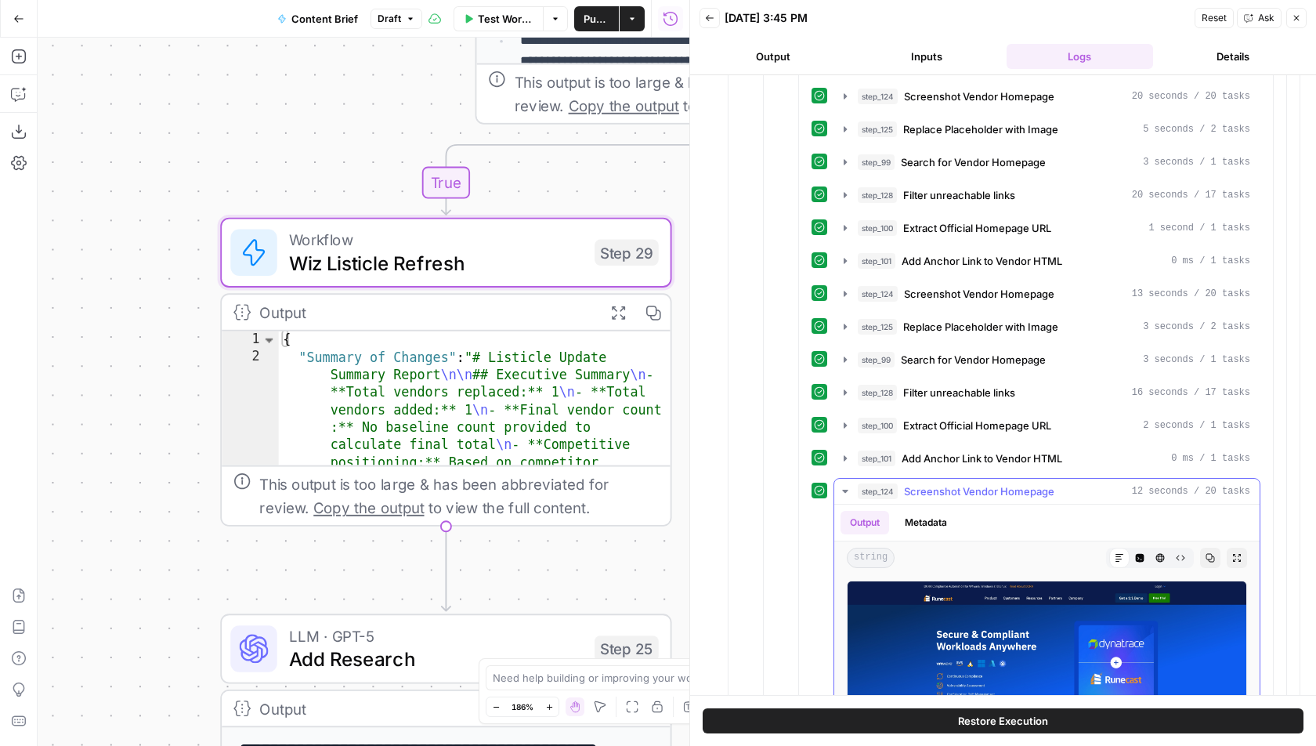
click at [1043, 483] on span "Screenshot Vendor Homepage" at bounding box center [979, 491] width 150 height 16
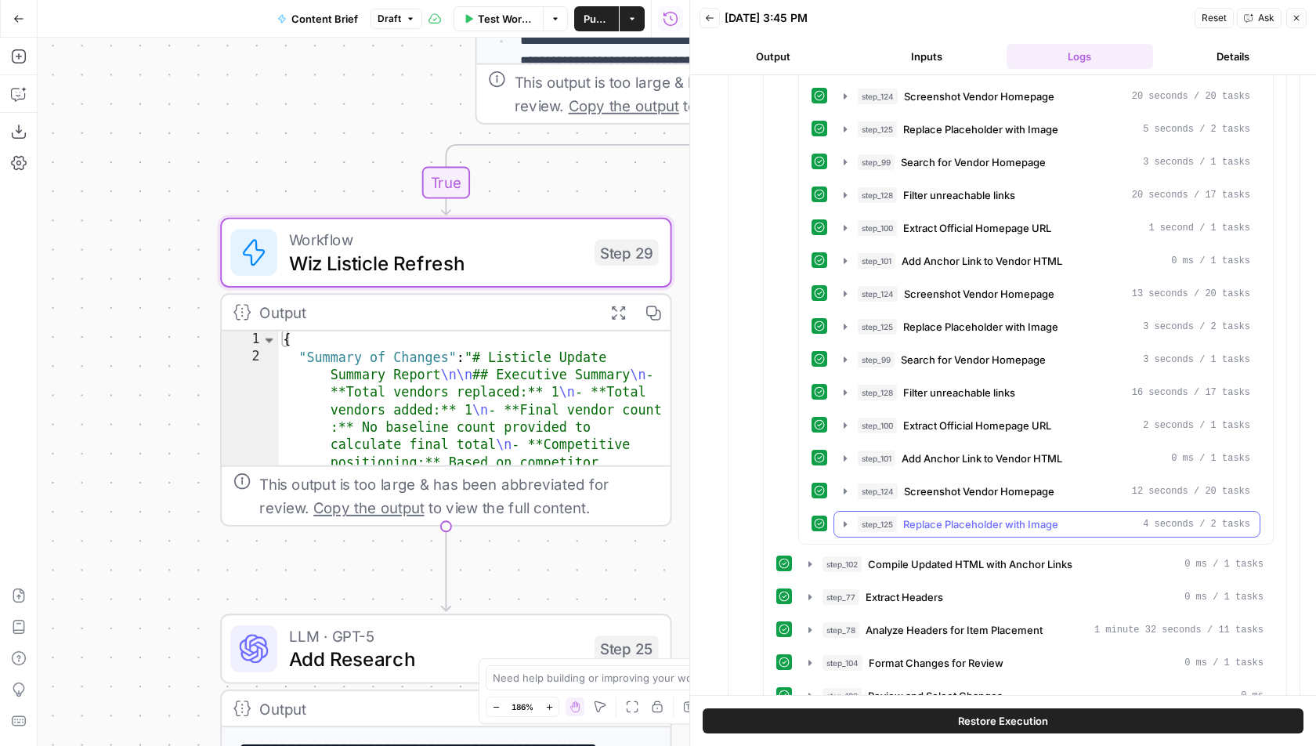
click at [1042, 511] on button "step_125 Replace Placeholder with Image 4 seconds / 2 tasks" at bounding box center [1046, 523] width 425 height 25
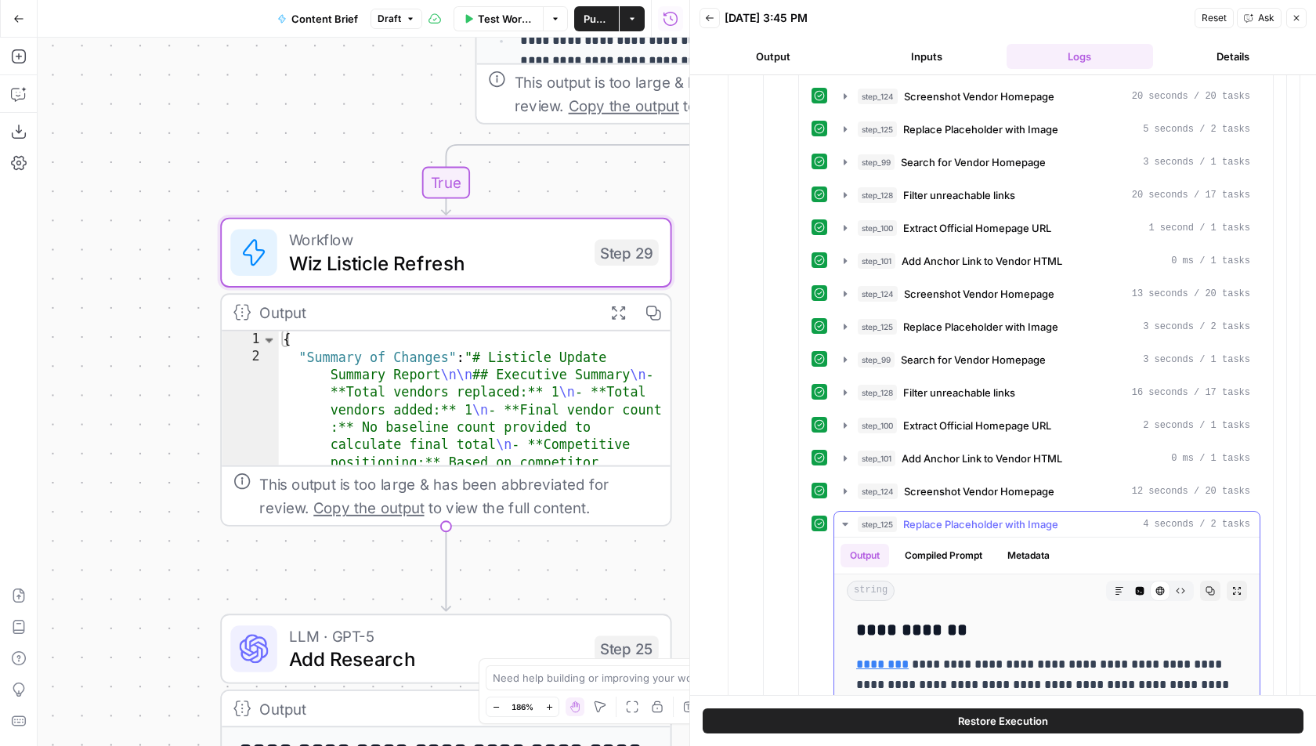
click at [1042, 511] on button "step_125 Replace Placeholder with Image 4 seconds / 2 tasks" at bounding box center [1046, 523] width 425 height 25
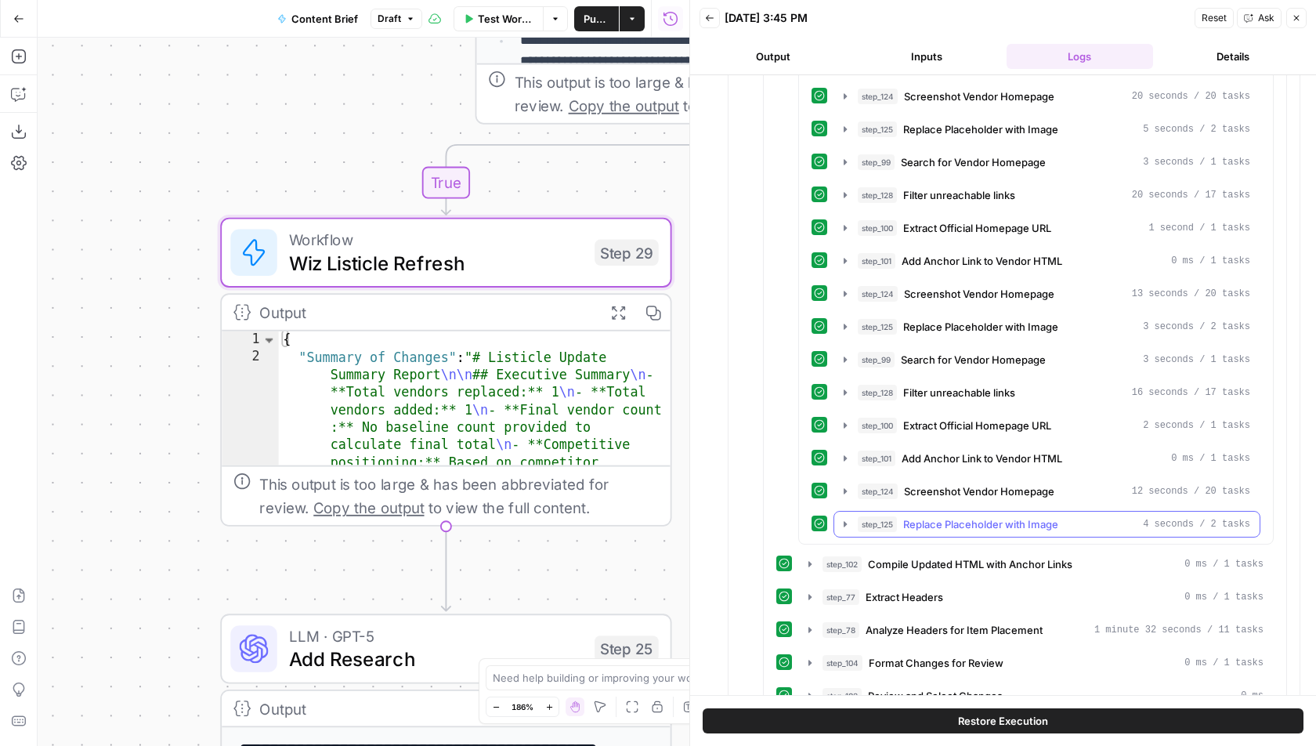
scroll to position [3771, 0]
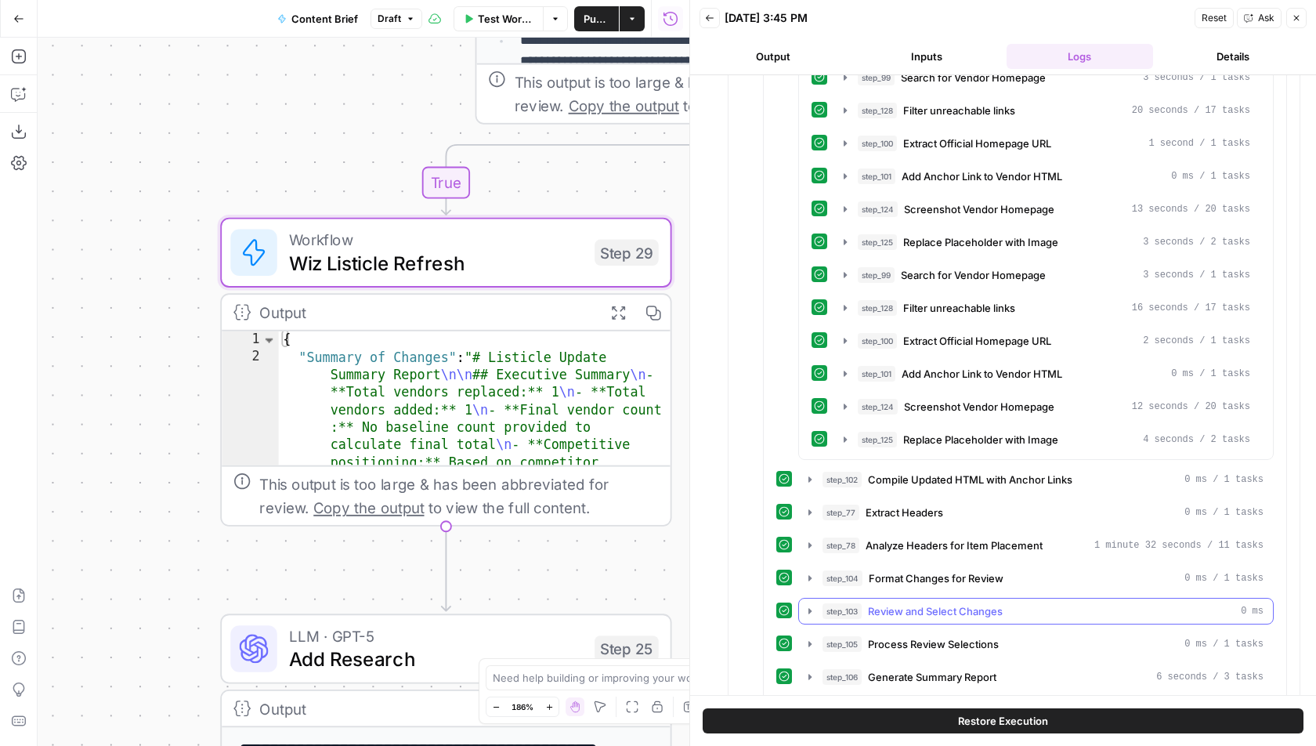
click at [1005, 598] on button "step_103 Review and Select Changes 0 ms" at bounding box center [1036, 610] width 474 height 25
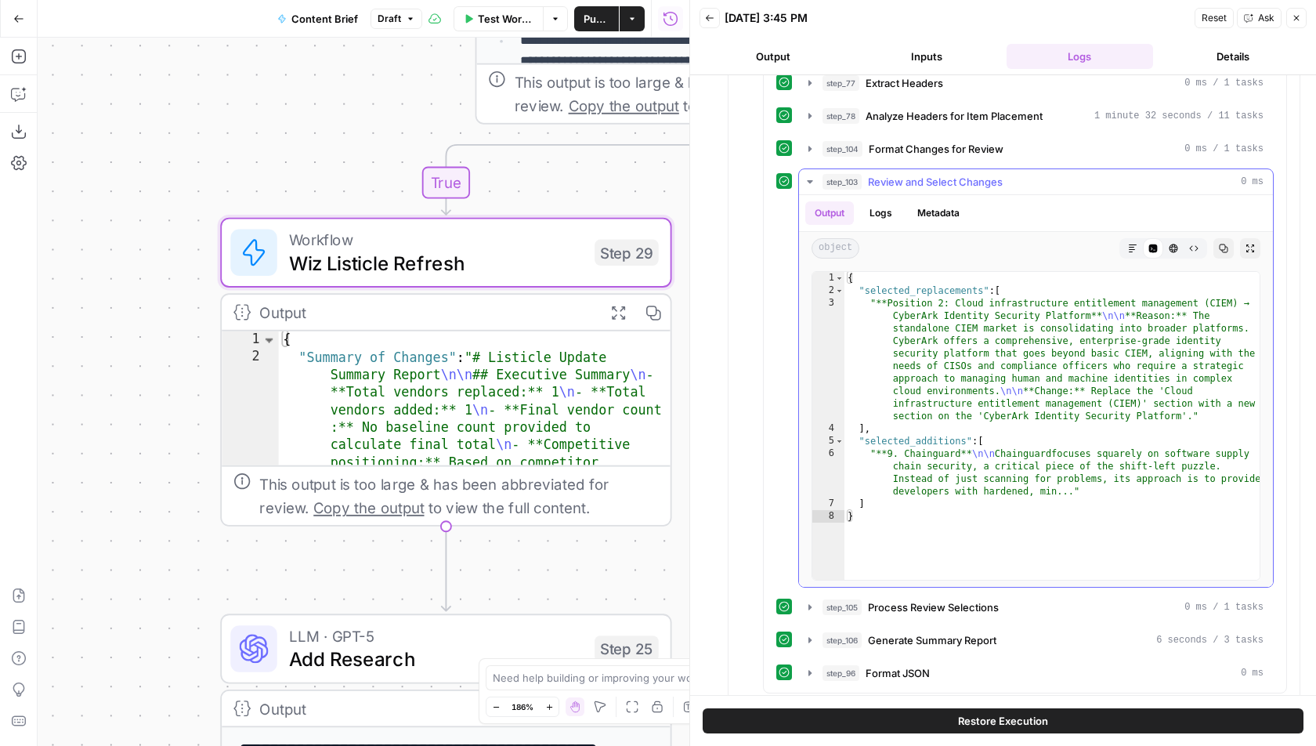
scroll to position [4224, 0]
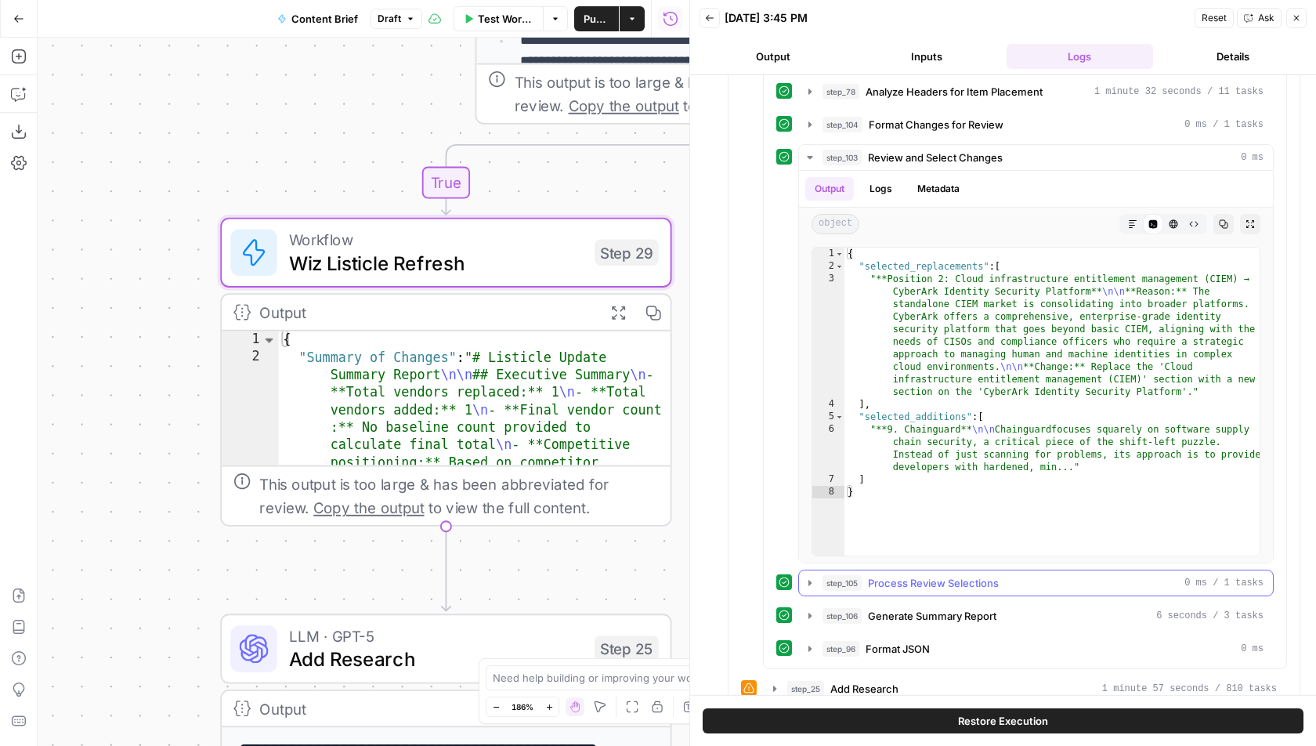
click at [915, 575] on span "Process Review Selections" at bounding box center [933, 583] width 131 height 16
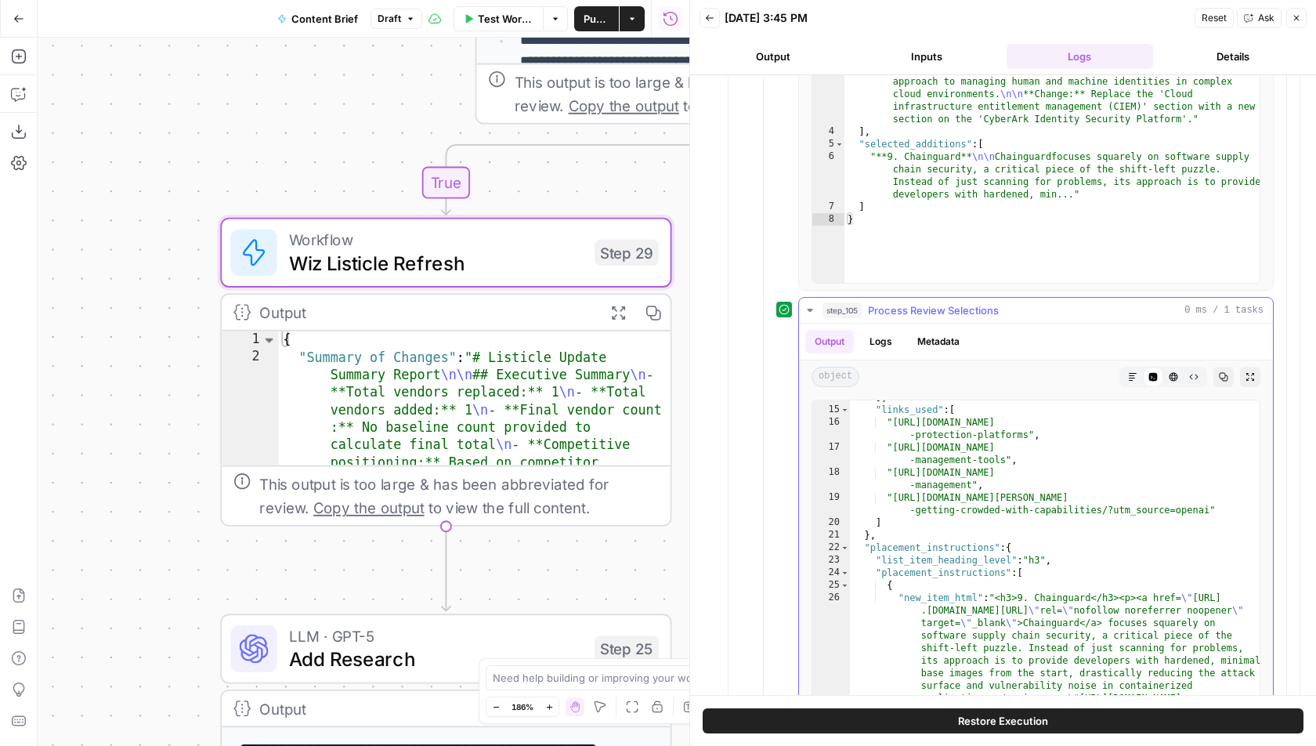
scroll to position [973, 0]
click at [957, 487] on div "] , "links_used" : [ "https://www.gartner.com/reviews/market/cloud-native-appli…" at bounding box center [1056, 758] width 413 height 735
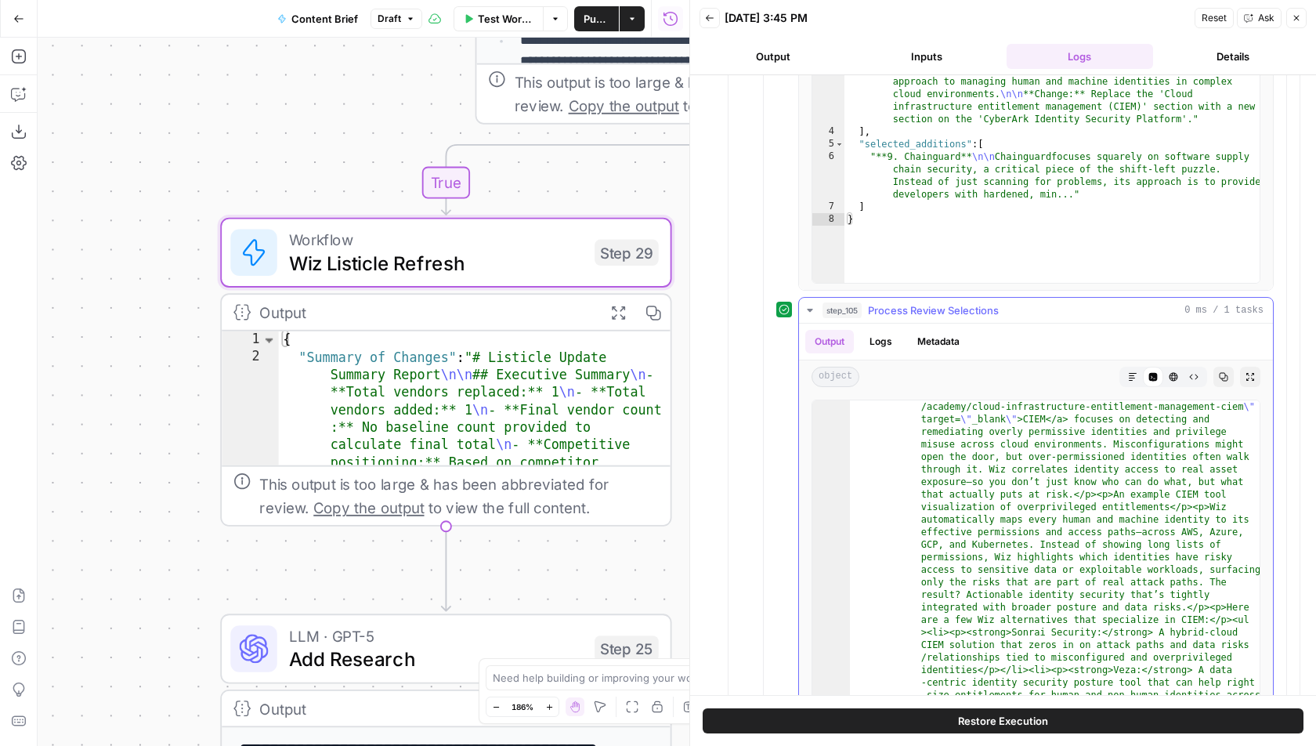
scroll to position [0, 0]
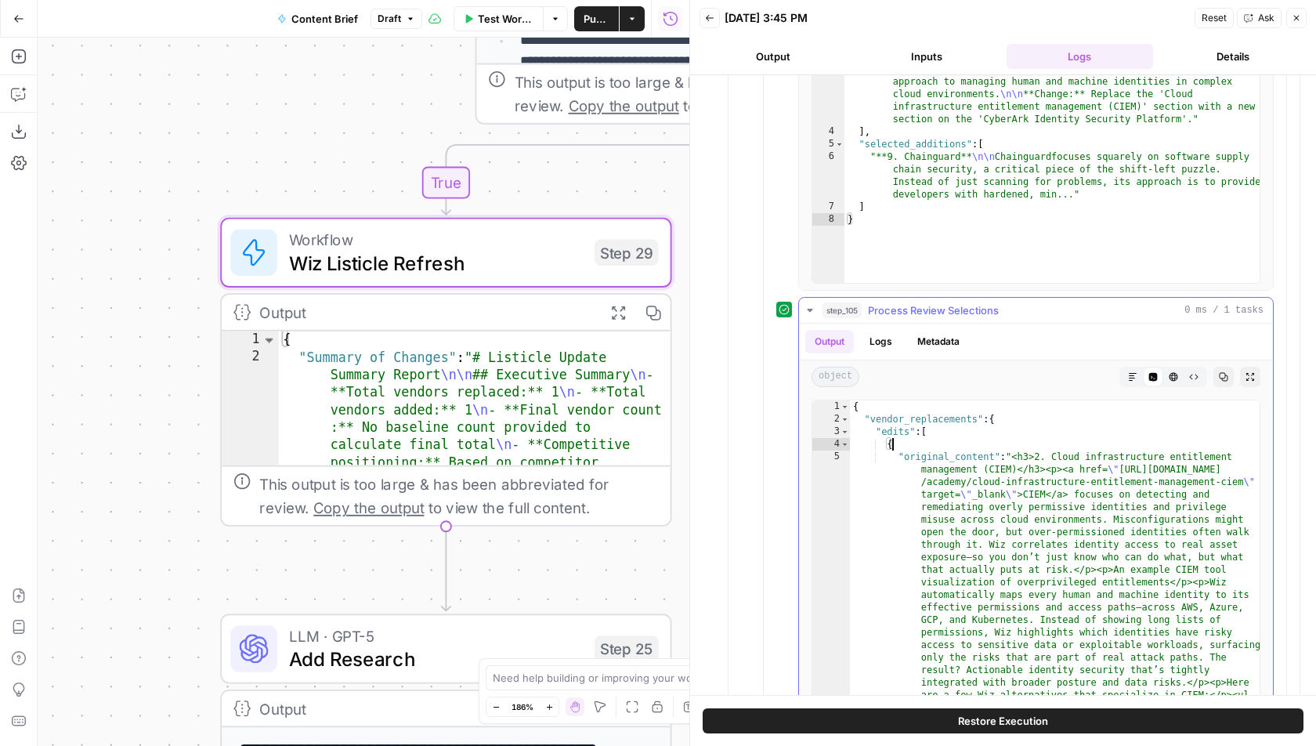
click at [1124, 400] on div "{ "vendor_replacements" : { "edits" : [ { "original_content" : "<h3>2. Cloud in…" at bounding box center [1056, 754] width 413 height 709
click at [1130, 400] on div "{ "vendor_replacements" : { "edits" : [ { "original_content" : "<h3>2. Cloud in…" at bounding box center [1056, 754] width 413 height 709
click at [1084, 400] on div "{ "vendor_replacements" : { "edits" : [ { "original_content" : "<h3>2. Cloud in…" at bounding box center [1056, 754] width 413 height 709
click at [1067, 400] on div "{ "vendor_replacements" : { "edits" : [ { "original_content" : "<h3>2. Cloud in…" at bounding box center [1056, 754] width 413 height 709
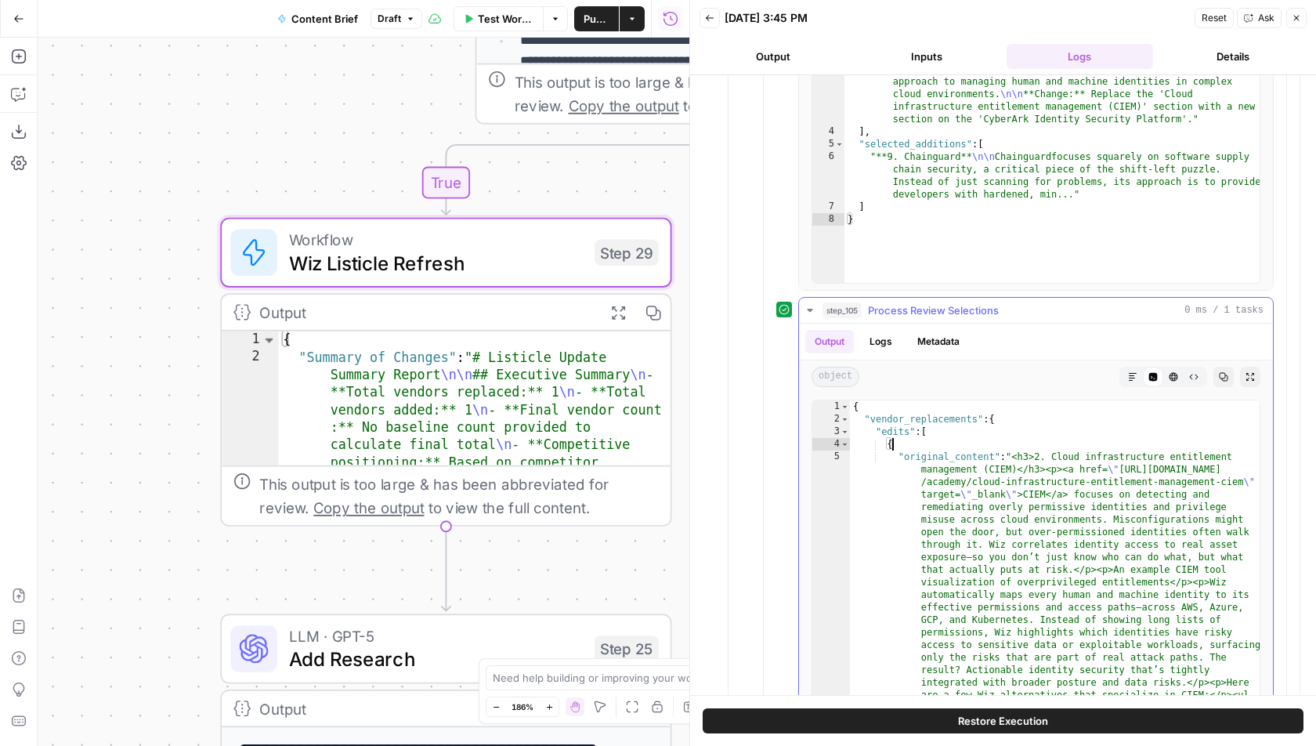
click at [1056, 400] on div "{ "vendor_replacements" : { "edits" : [ { "original_content" : "<h3>2. Cloud in…" at bounding box center [1056, 754] width 413 height 709
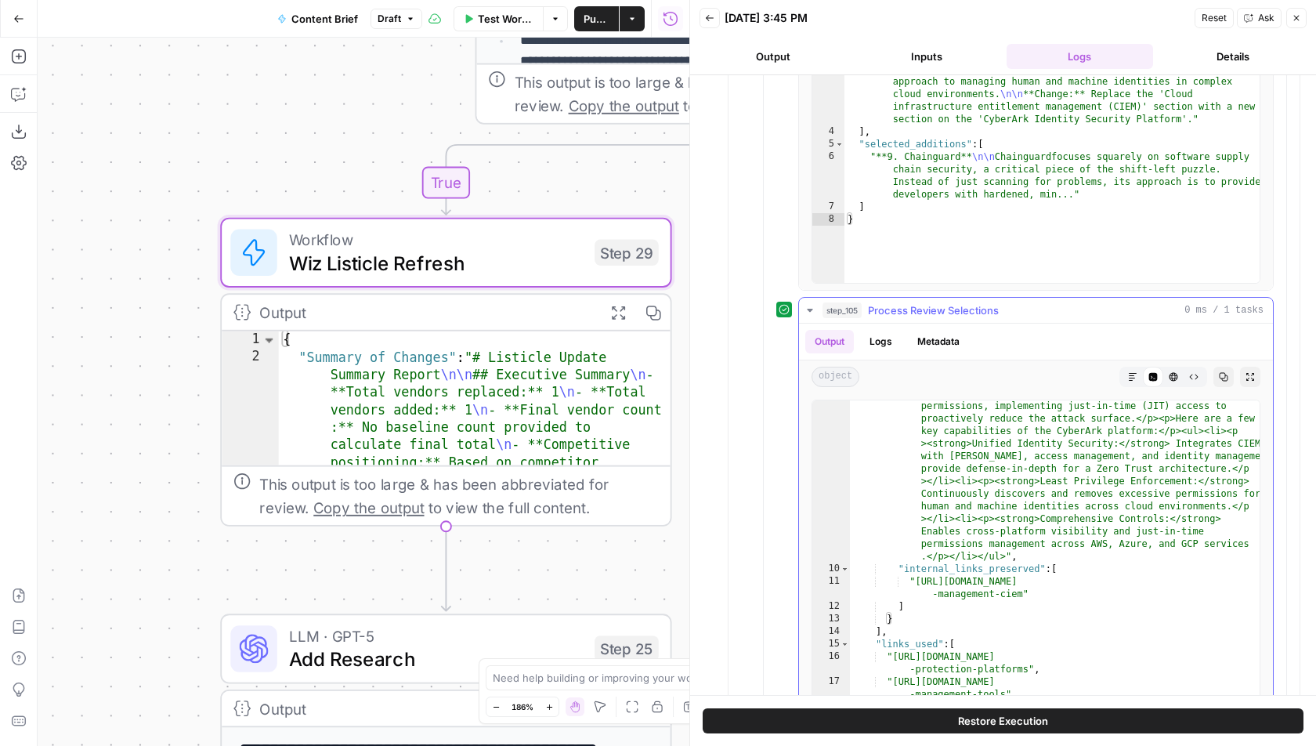
scroll to position [753, 0]
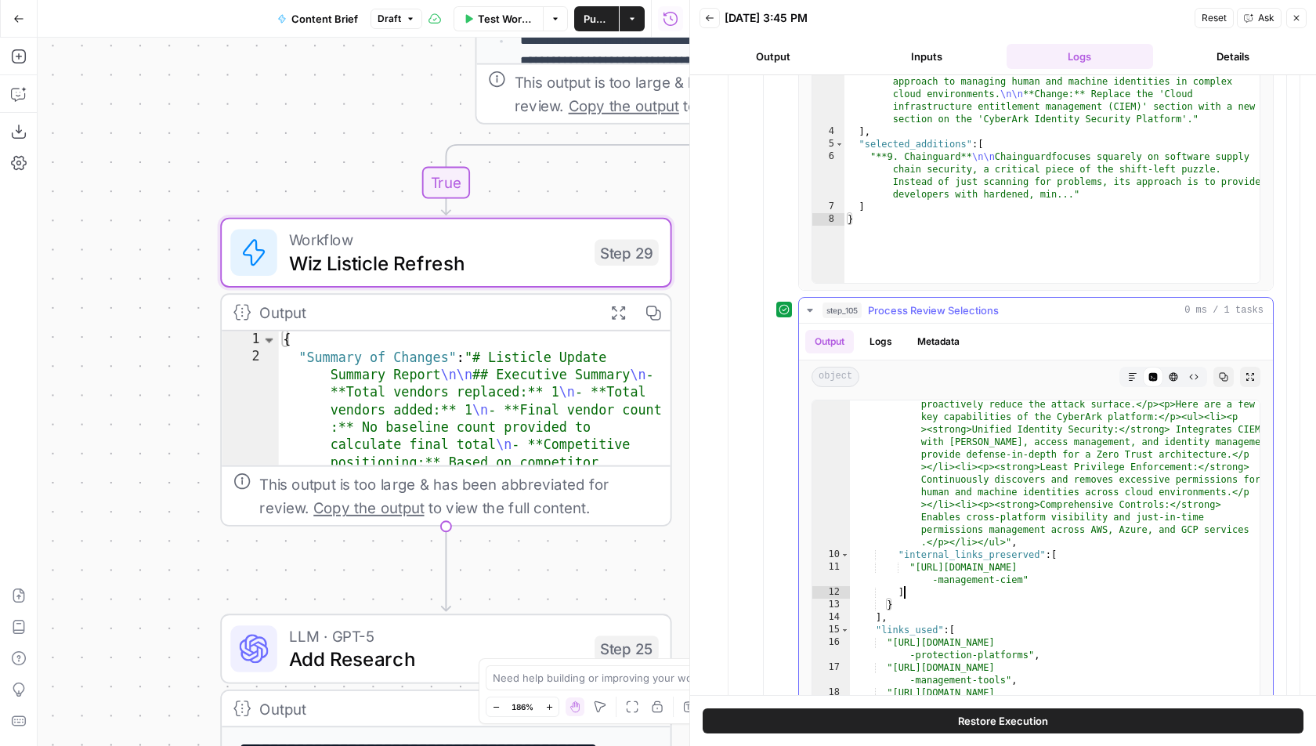
click at [953, 546] on div ""revised_content" : "<h3>2. CyberArk Identity Security Platform </h3><p>CyberAr…" at bounding box center [1056, 546] width 413 height 672
click at [953, 552] on div ""revised_content" : "<h3>2. CyberArk Identity Security Platform </h3><p>CyberAr…" at bounding box center [1056, 546] width 413 height 672
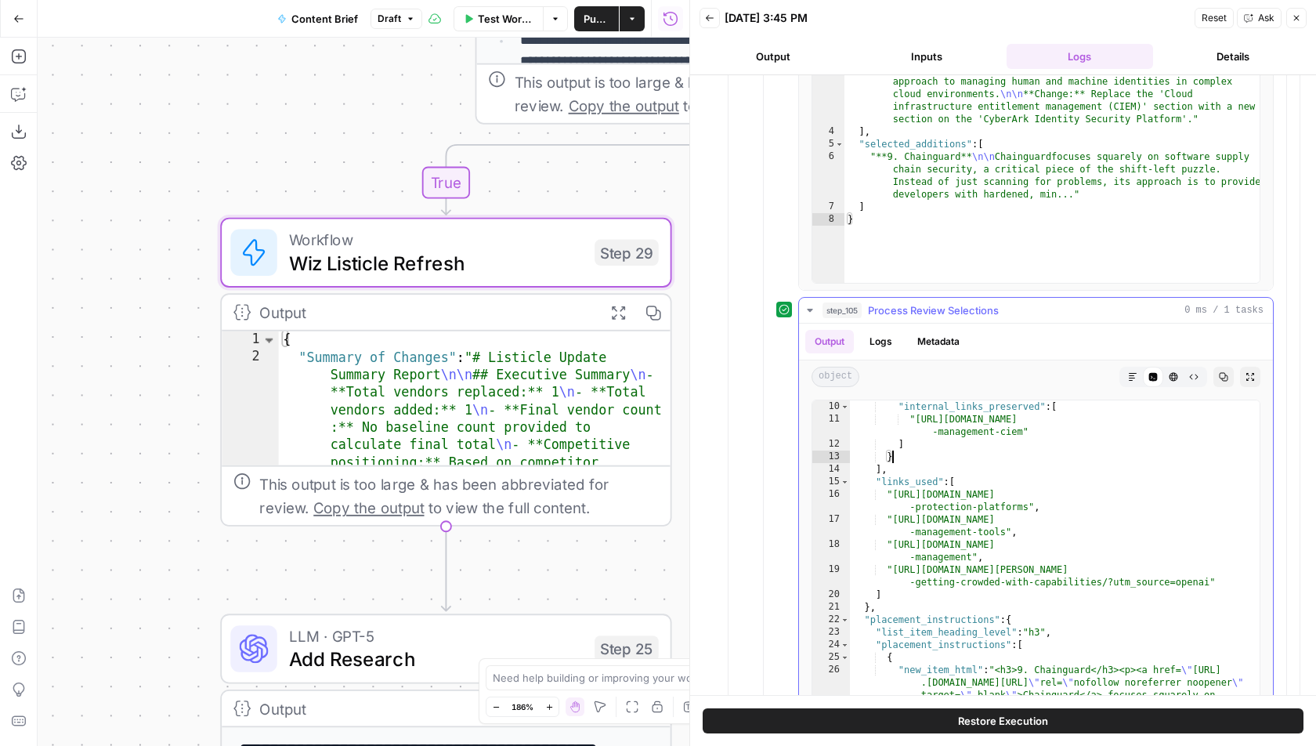
scroll to position [906, 0]
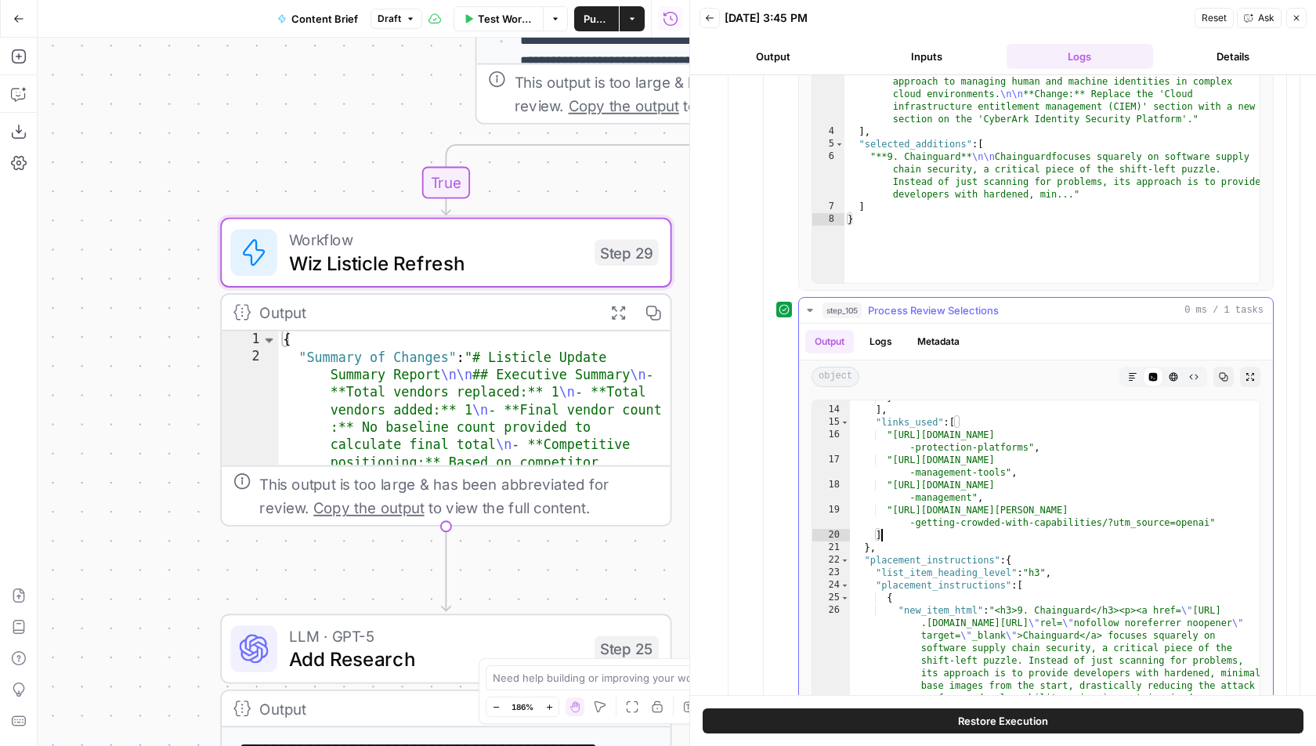
click at [1072, 510] on div "} ] , "links_used" : [ "https://www.gartner.com/reviews/market/cloud-native-app…" at bounding box center [1056, 758] width 413 height 735
type textarea "**********"
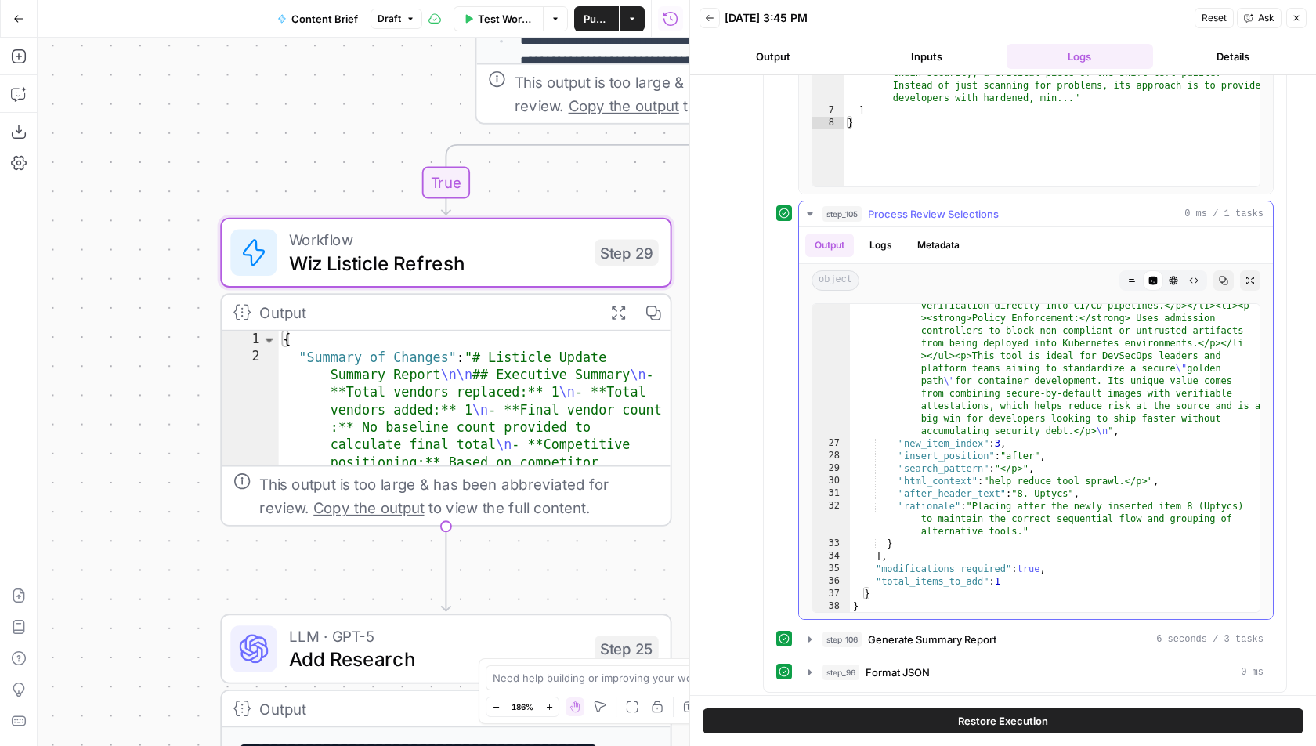
scroll to position [4594, 0]
click at [969, 205] on span "Process Review Selections" at bounding box center [933, 213] width 131 height 16
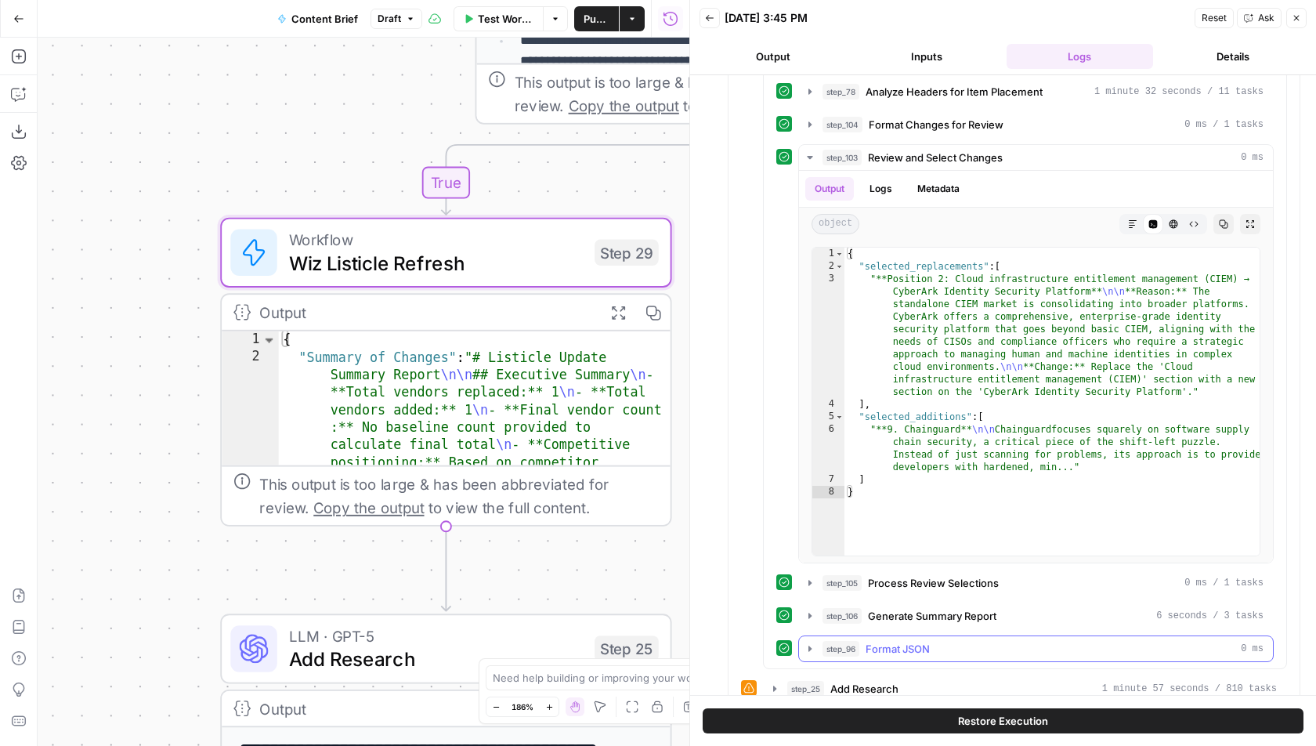
click at [988, 608] on span "Generate Summary Report" at bounding box center [932, 616] width 128 height 16
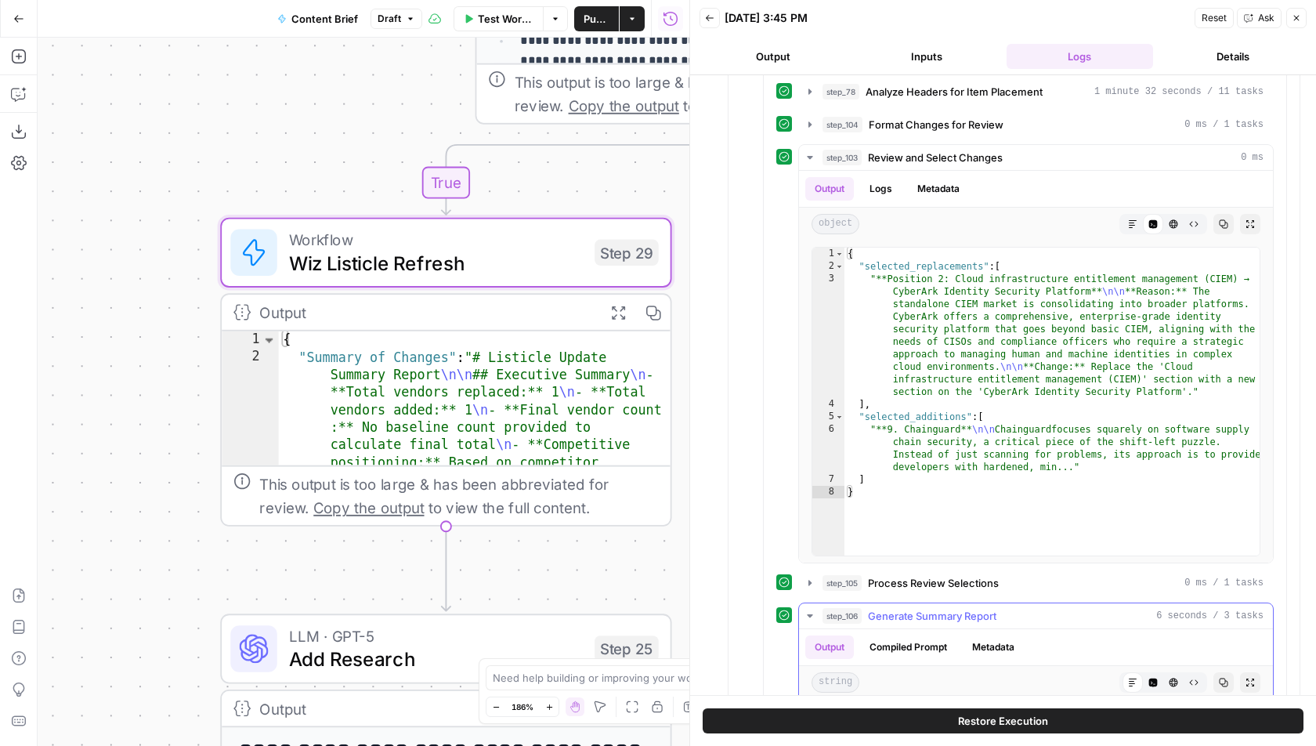
click at [988, 608] on span "Generate Summary Report" at bounding box center [932, 616] width 128 height 16
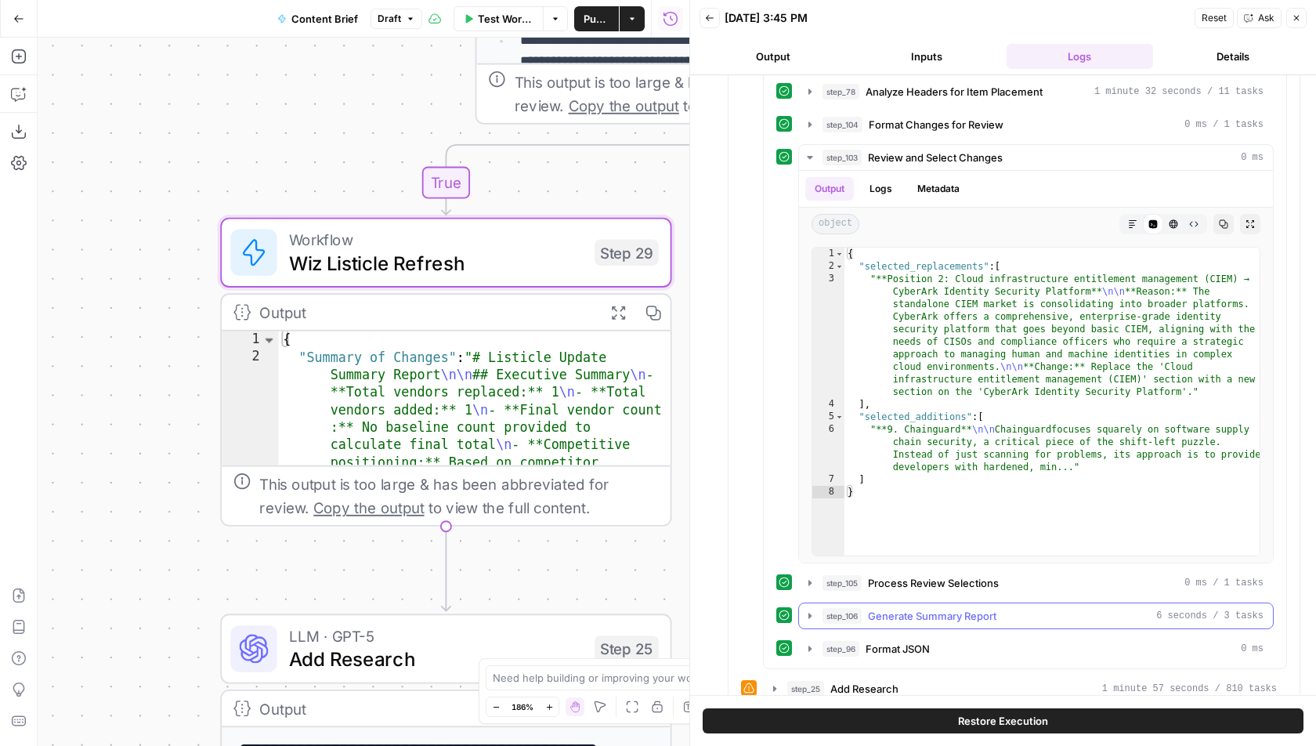
click at [988, 608] on span "Generate Summary Report" at bounding box center [932, 616] width 128 height 16
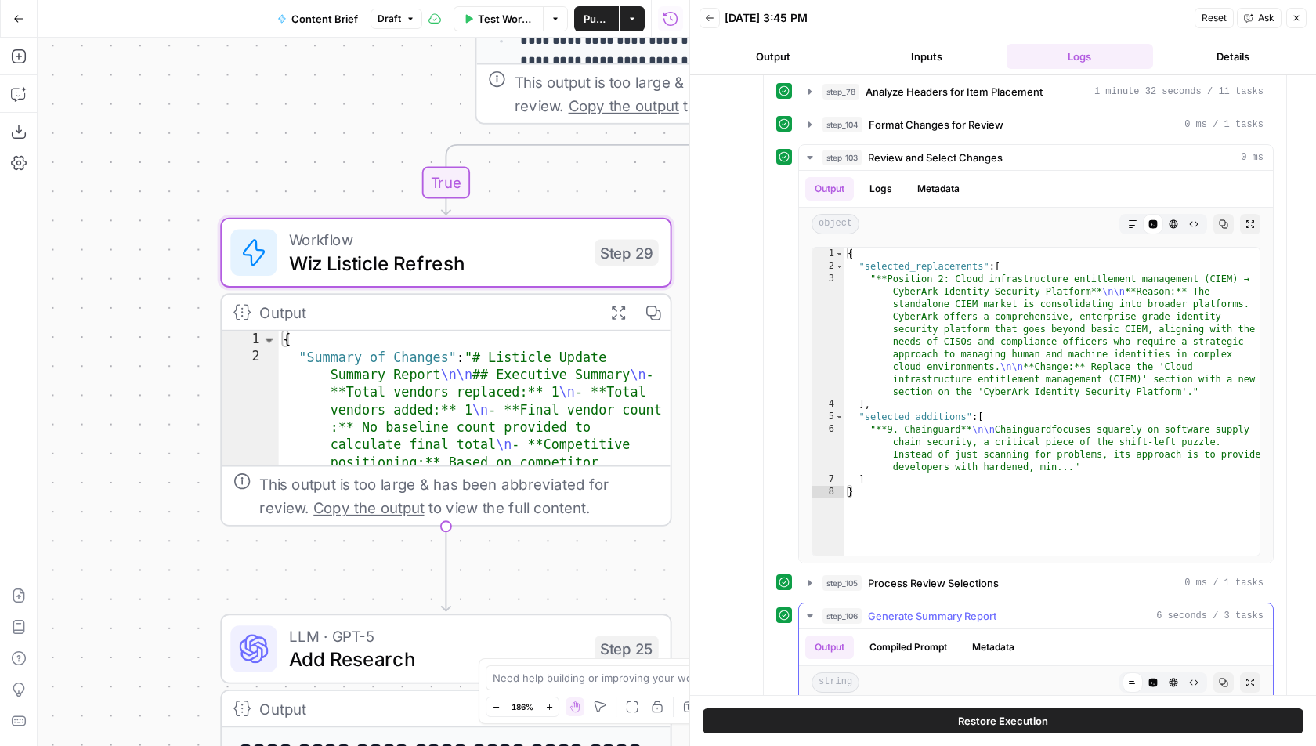
click at [988, 608] on span "Generate Summary Report" at bounding box center [932, 616] width 128 height 16
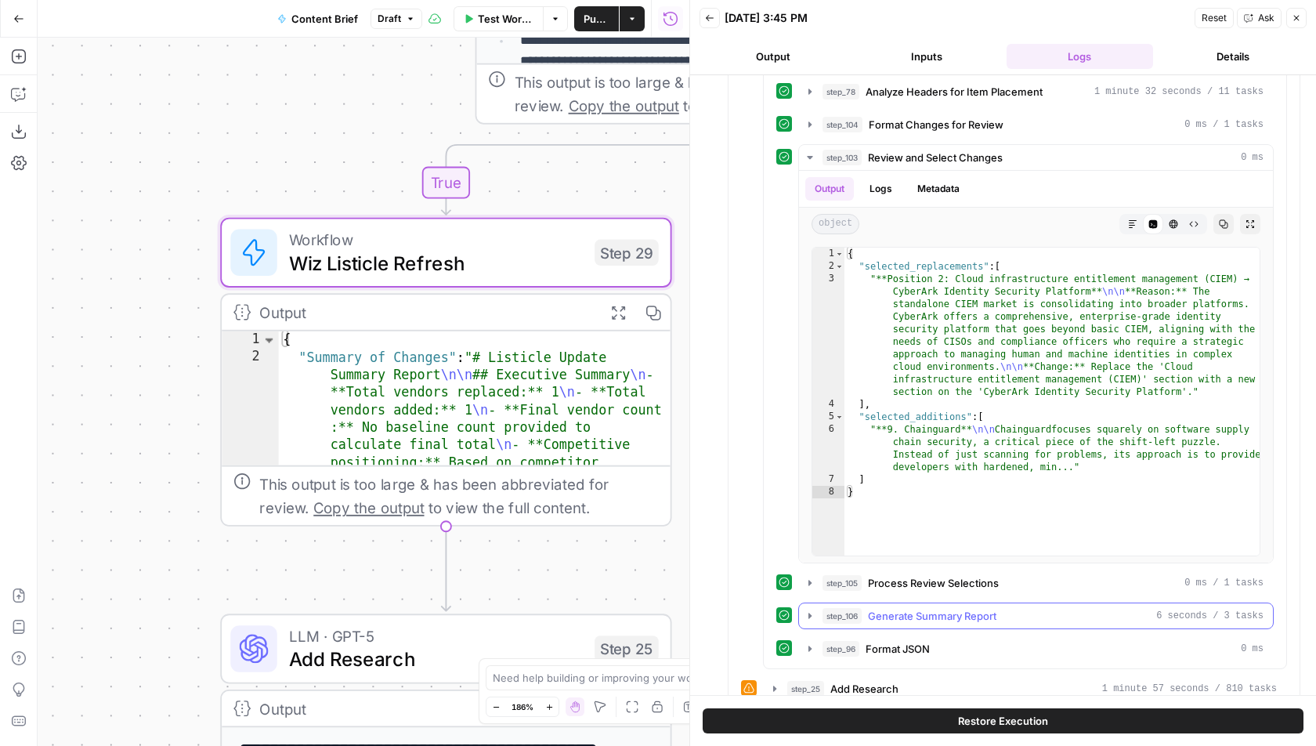
click at [988, 608] on span "Generate Summary Report" at bounding box center [932, 616] width 128 height 16
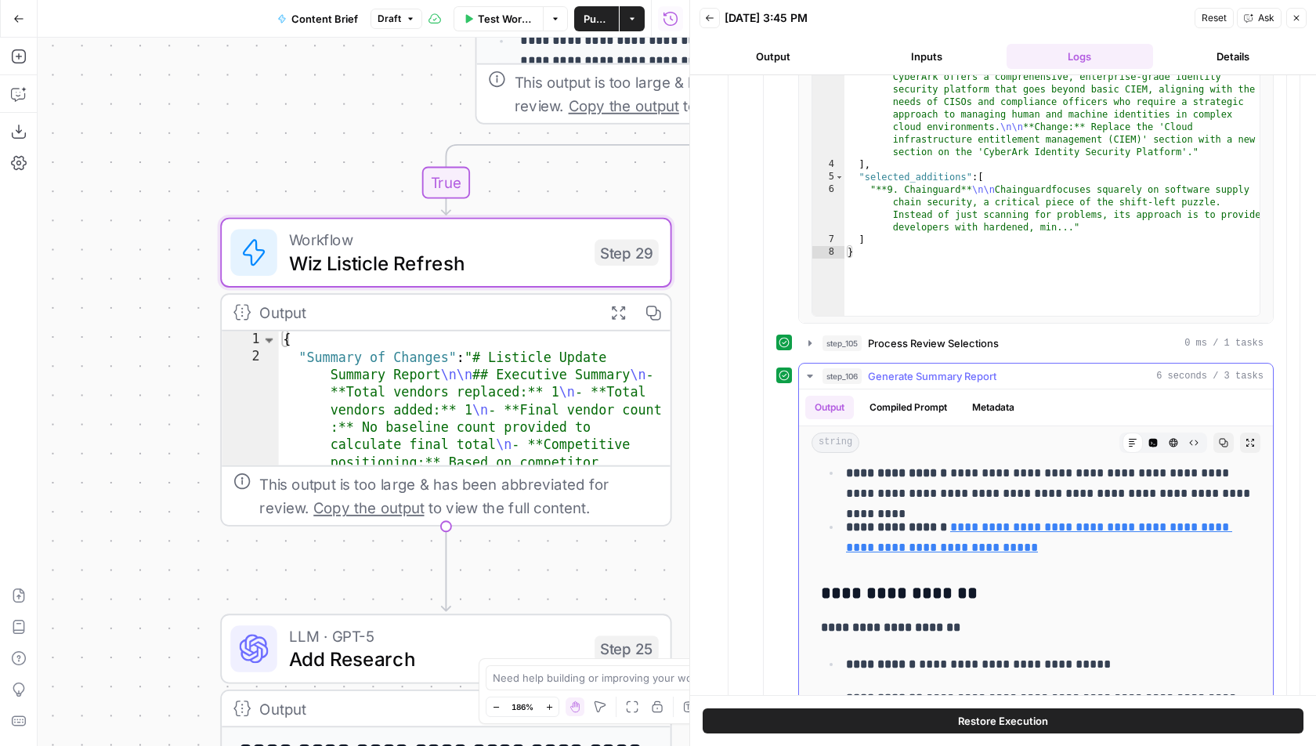
scroll to position [4616, 0]
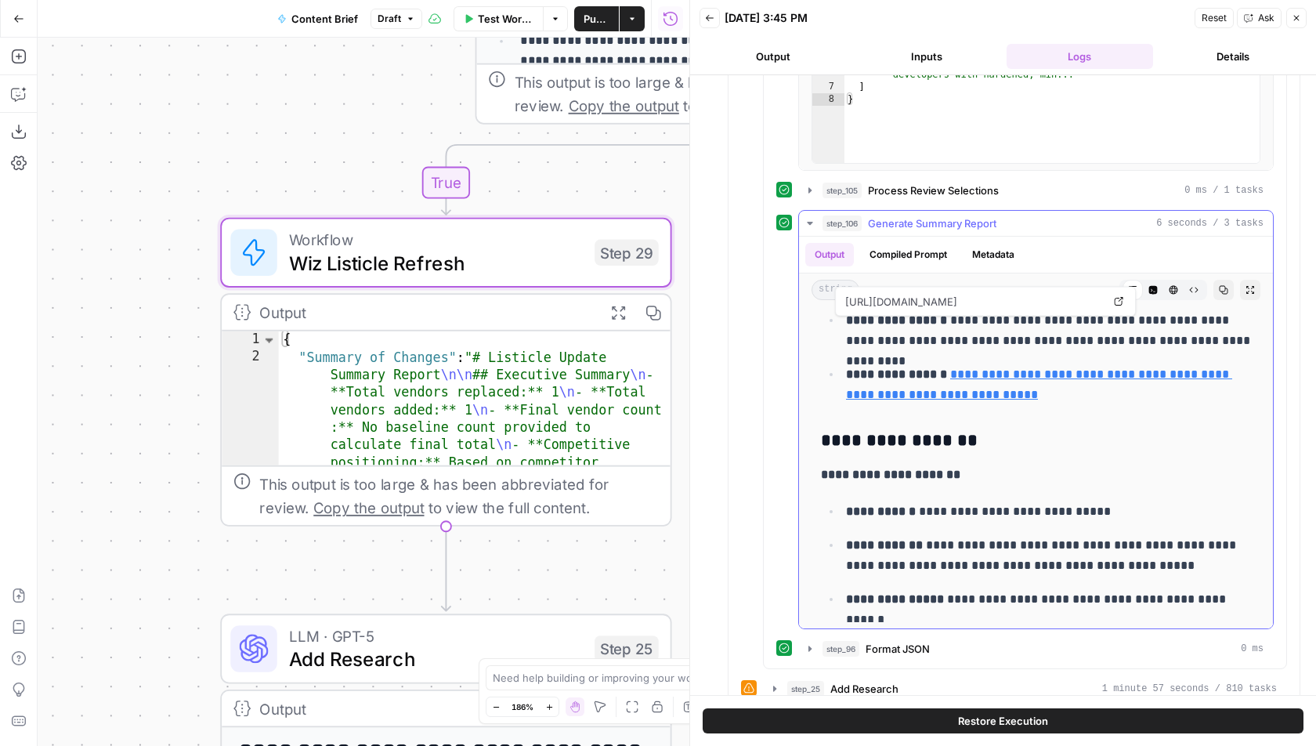
click at [906, 211] on button "step_106 Generate Summary Report 6 seconds / 3 tasks" at bounding box center [1036, 223] width 474 height 25
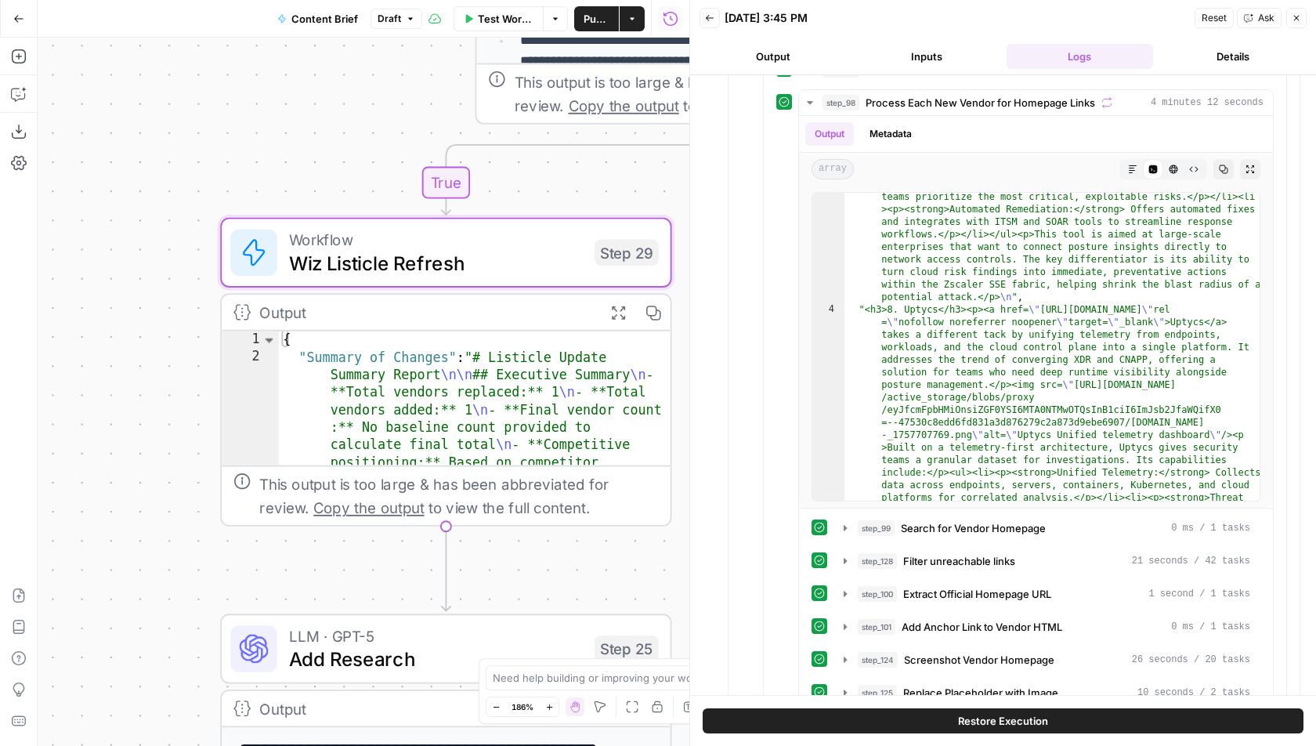
scroll to position [2502, 0]
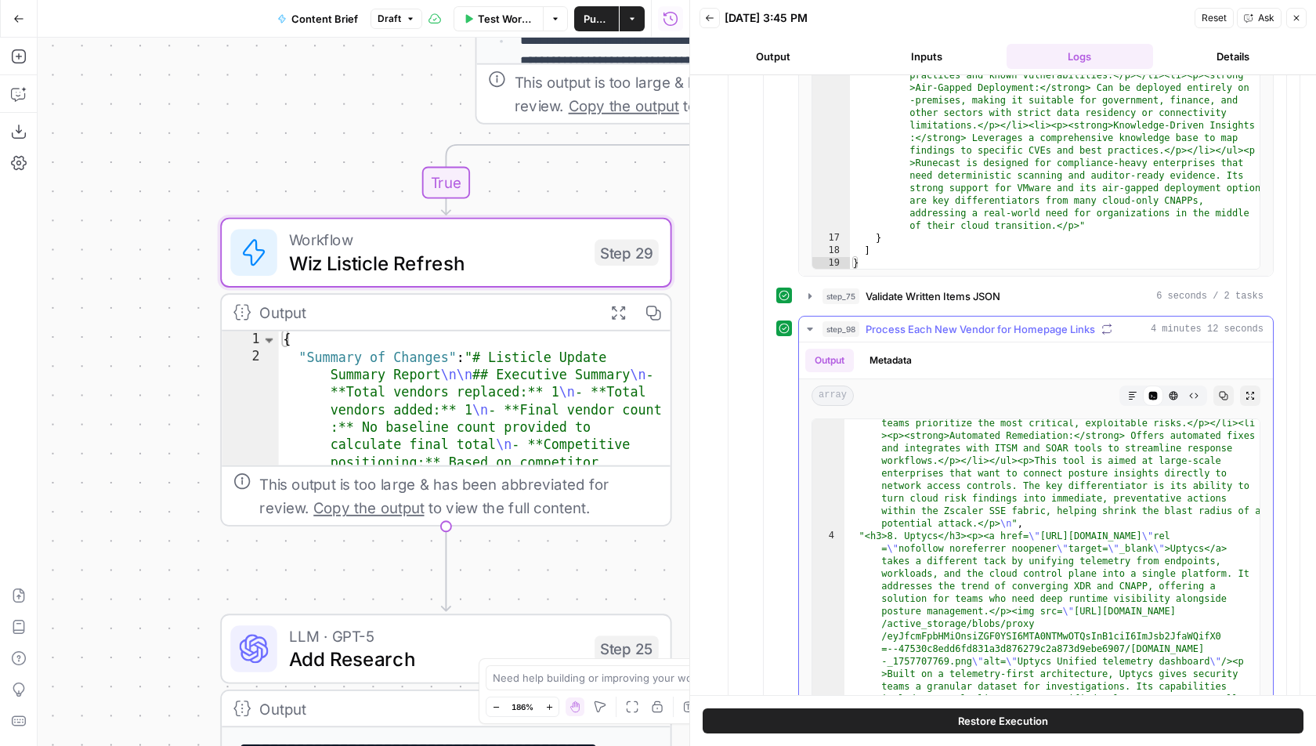
click at [951, 321] on span "Process Each New Vendor for Homepage Links" at bounding box center [979, 329] width 229 height 16
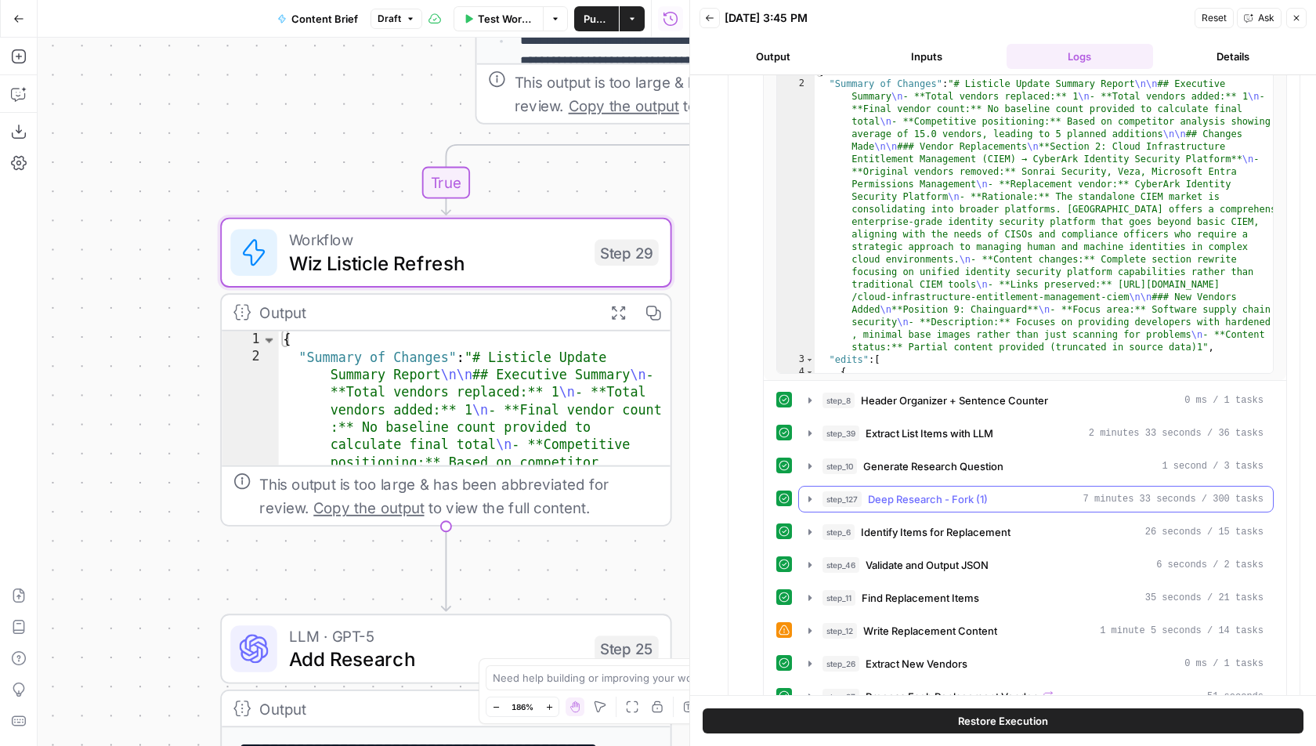
scroll to position [731, 0]
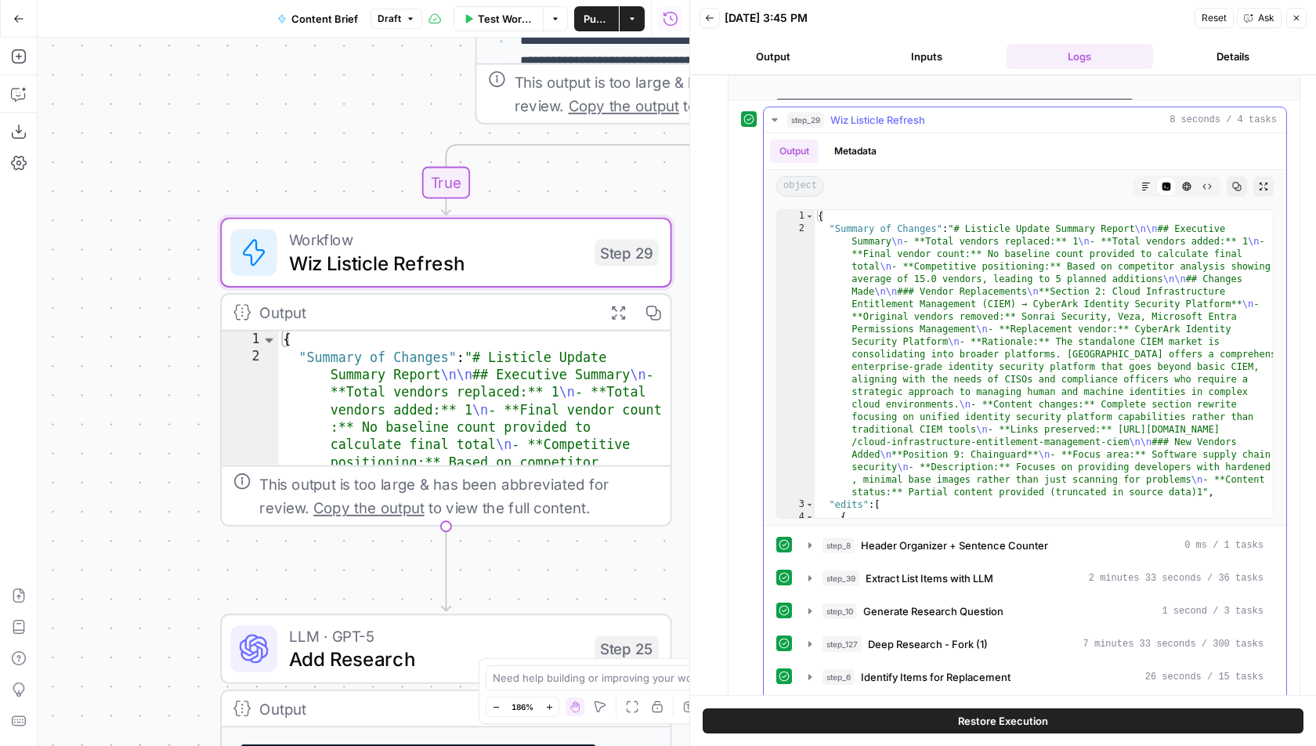
click at [1092, 107] on button "step_29 Wiz Listicle Refresh 8 seconds / 4 tasks" at bounding box center [1025, 119] width 522 height 25
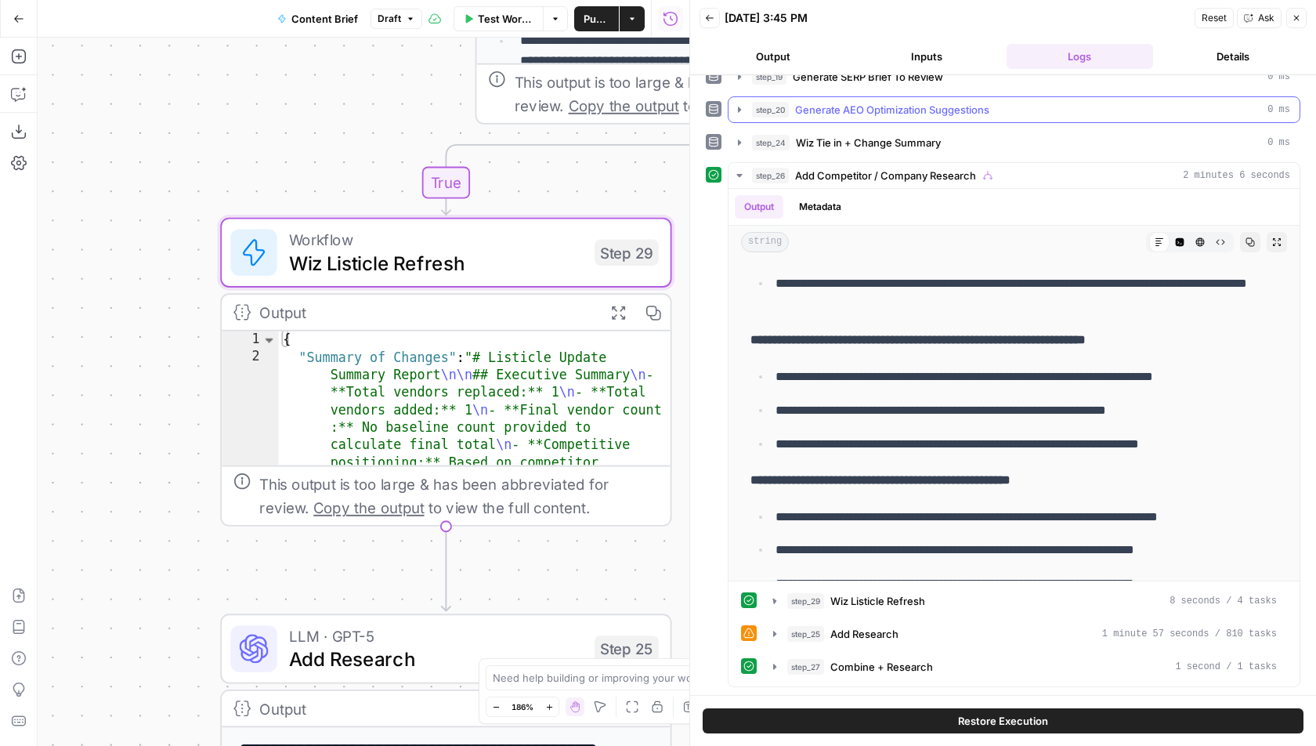
scroll to position [237, 0]
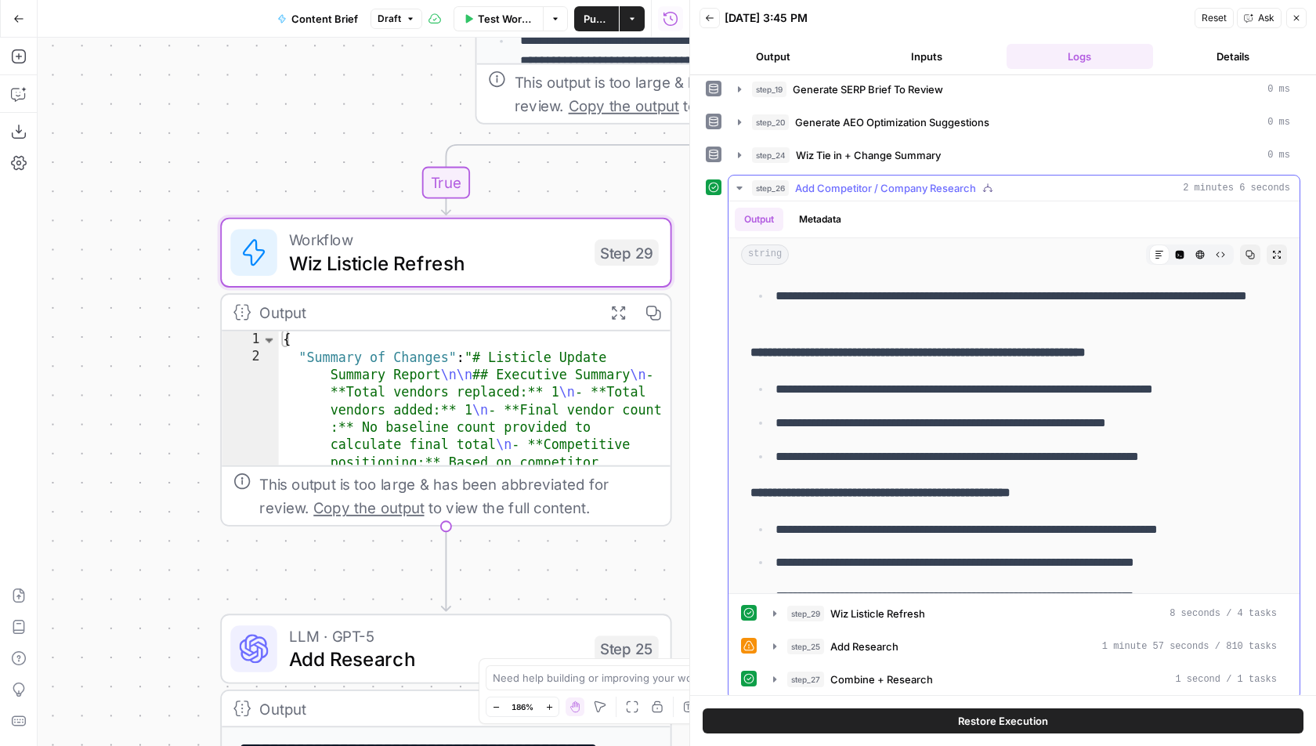
click at [965, 180] on span "Add Competitor / Company Research" at bounding box center [885, 188] width 181 height 16
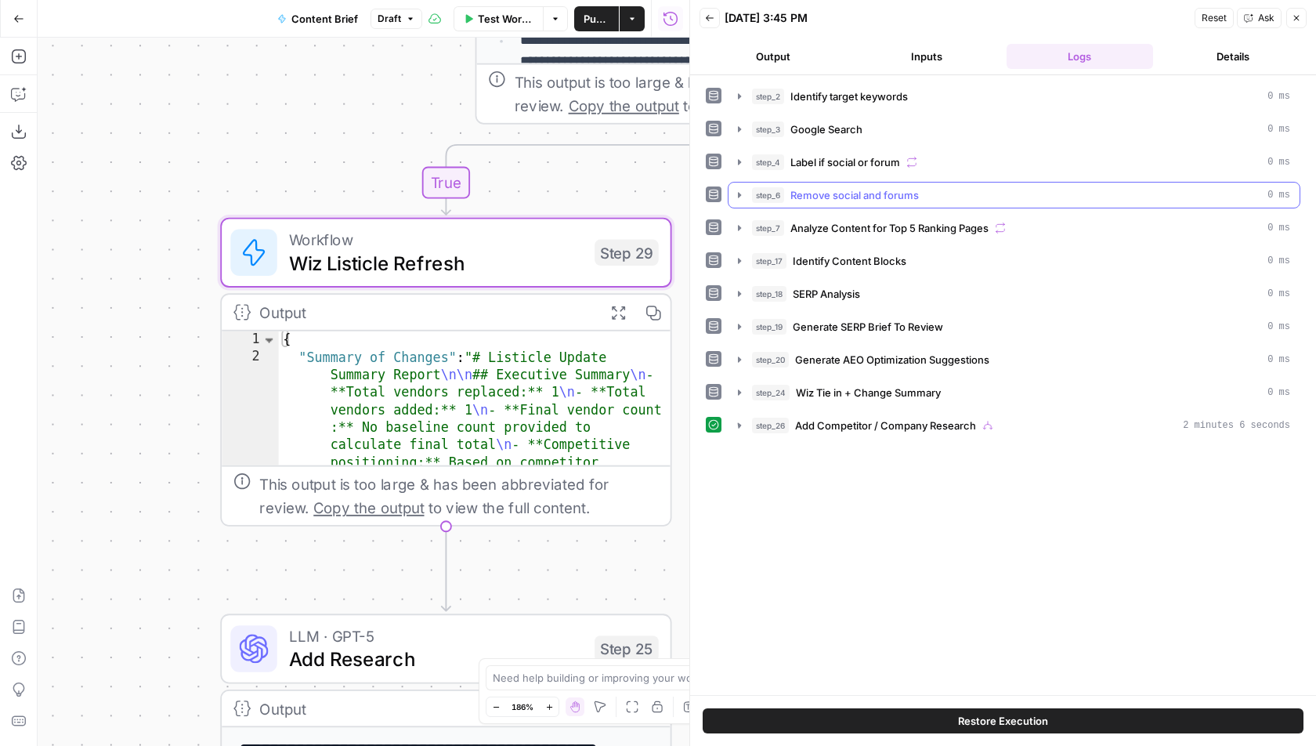
scroll to position [0, 0]
click at [876, 356] on span "Generate AEO Optimization Suggestions" at bounding box center [892, 360] width 194 height 16
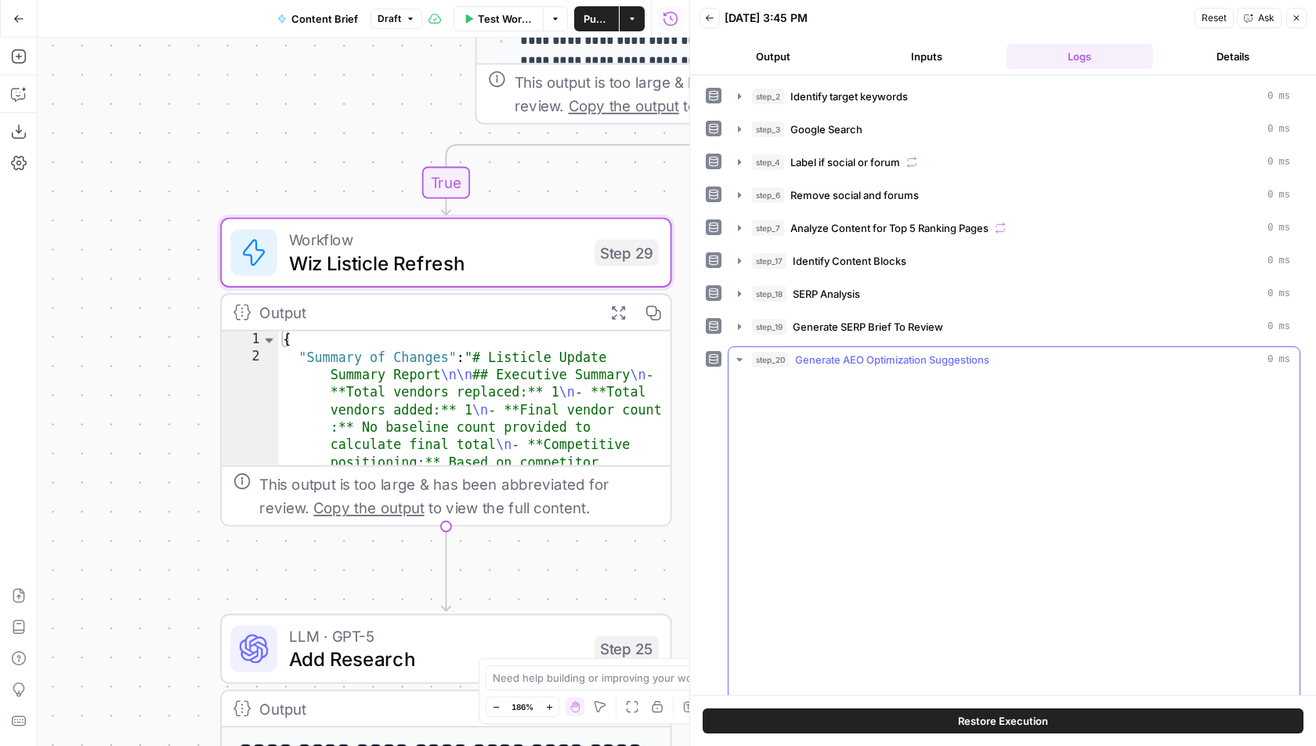
click at [885, 347] on button "step_20 Generate AEO Optimization Suggestions 0 ms" at bounding box center [1013, 359] width 571 height 25
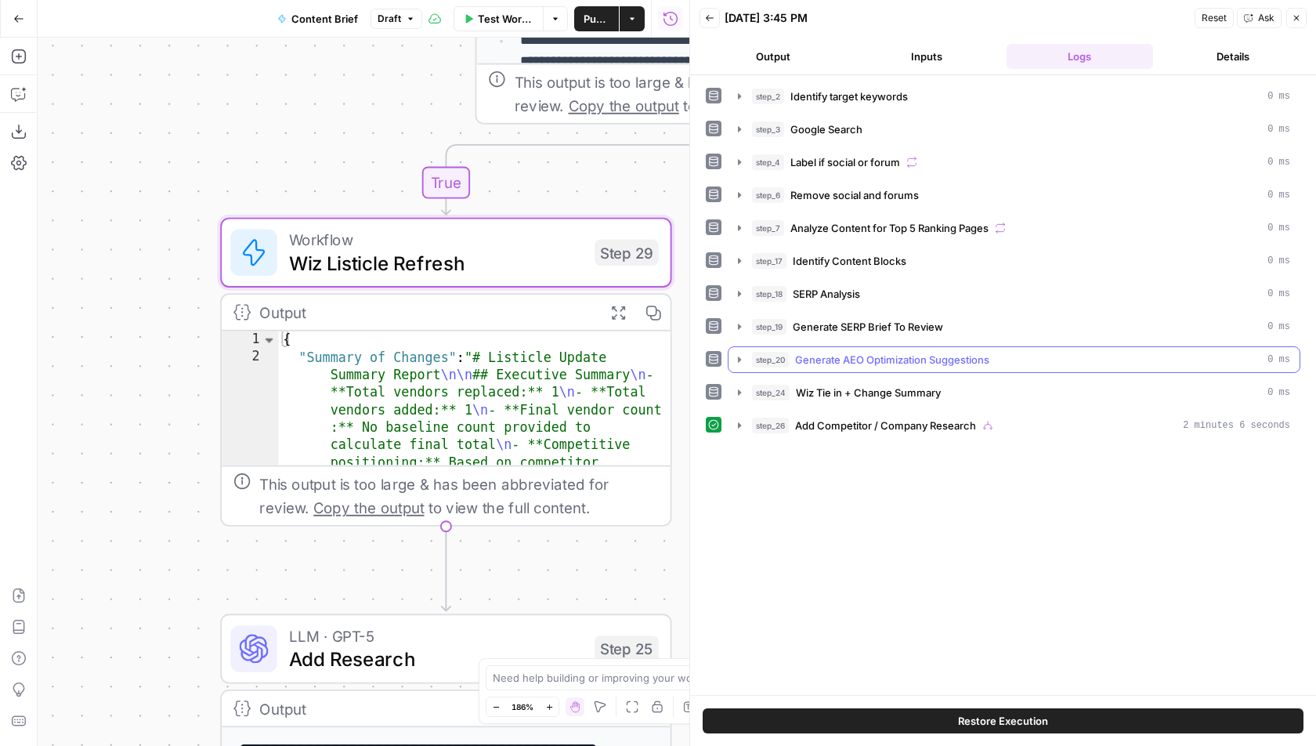
click at [876, 347] on button "step_20 Generate AEO Optimization Suggestions 0 ms" at bounding box center [1013, 359] width 571 height 25
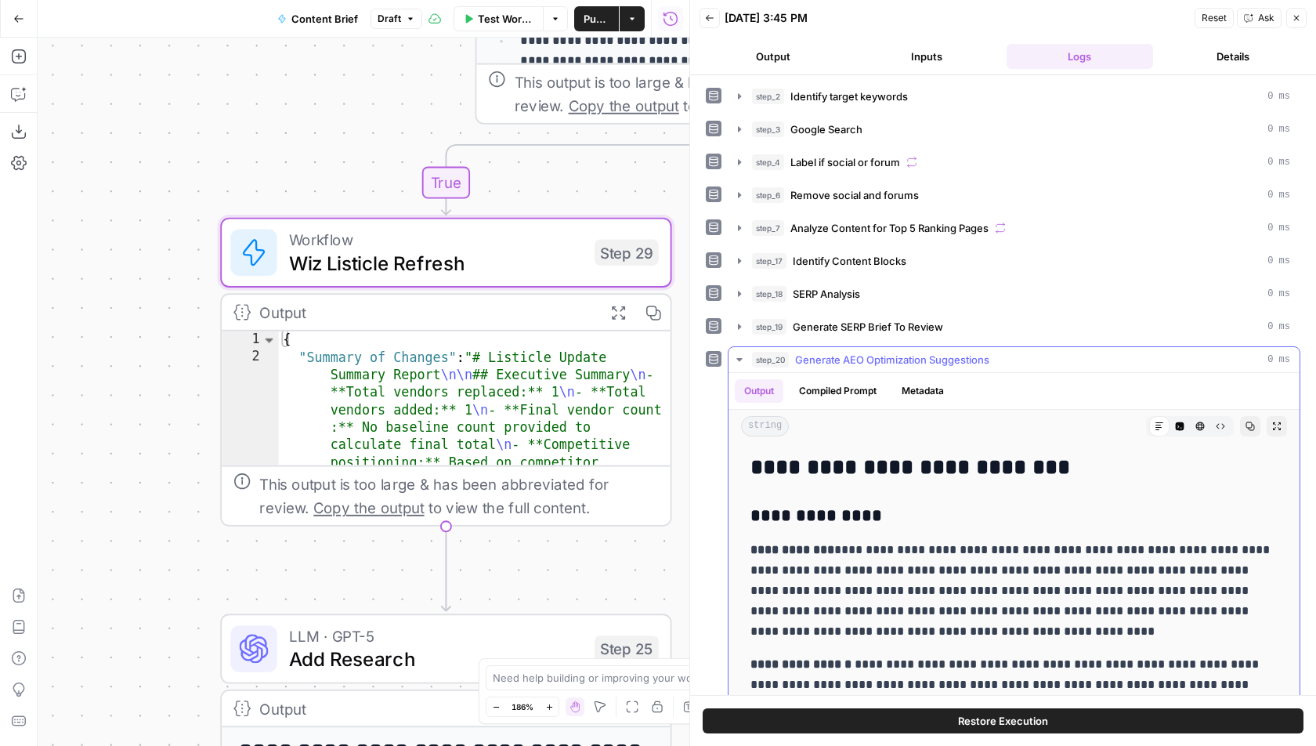
click at [895, 354] on span "Generate AEO Optimization Suggestions" at bounding box center [892, 360] width 194 height 16
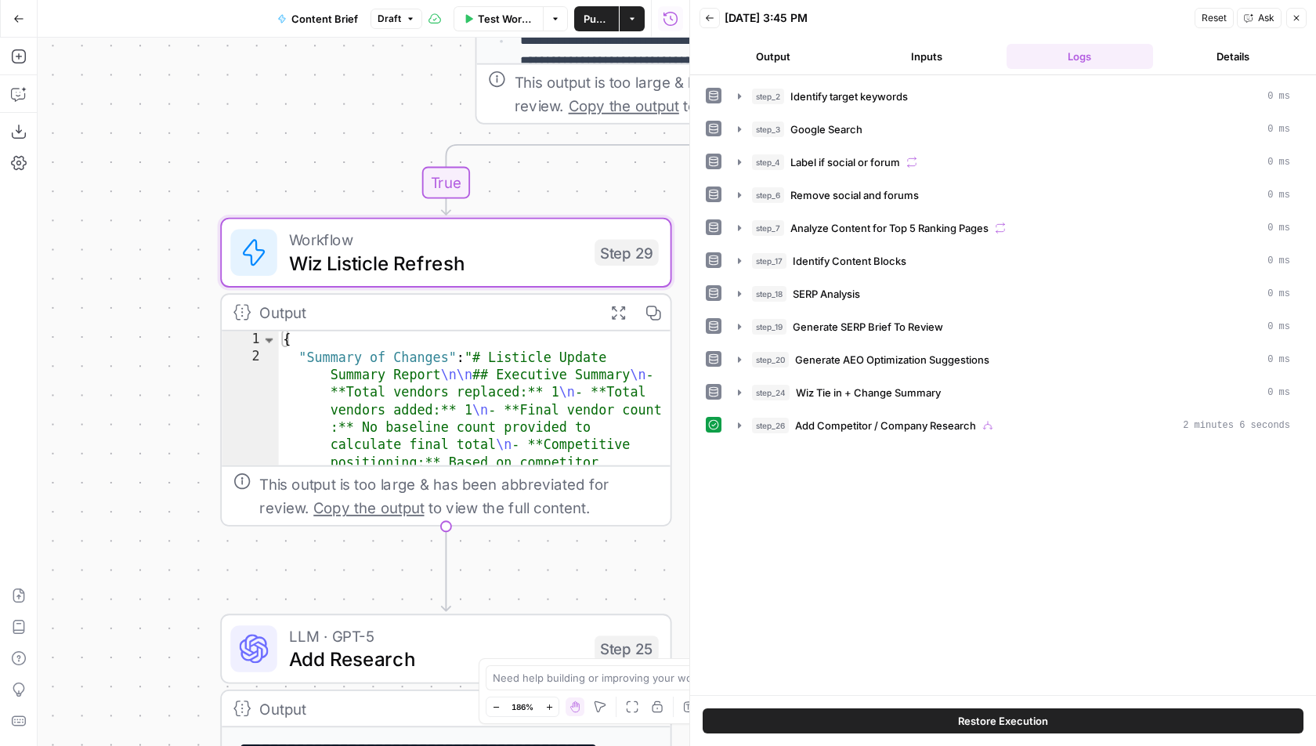
click at [874, 422] on span "Add Competitor / Company Research" at bounding box center [885, 425] width 181 height 16
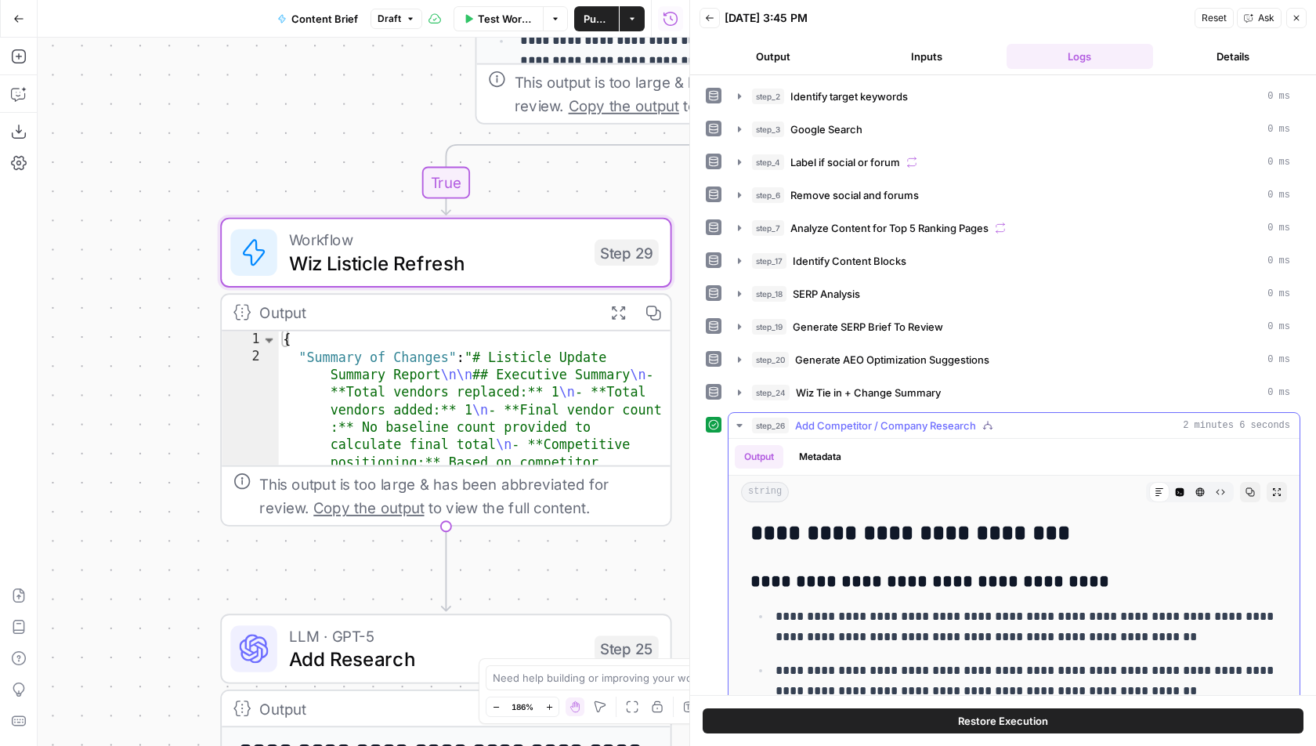
scroll to position [237, 0]
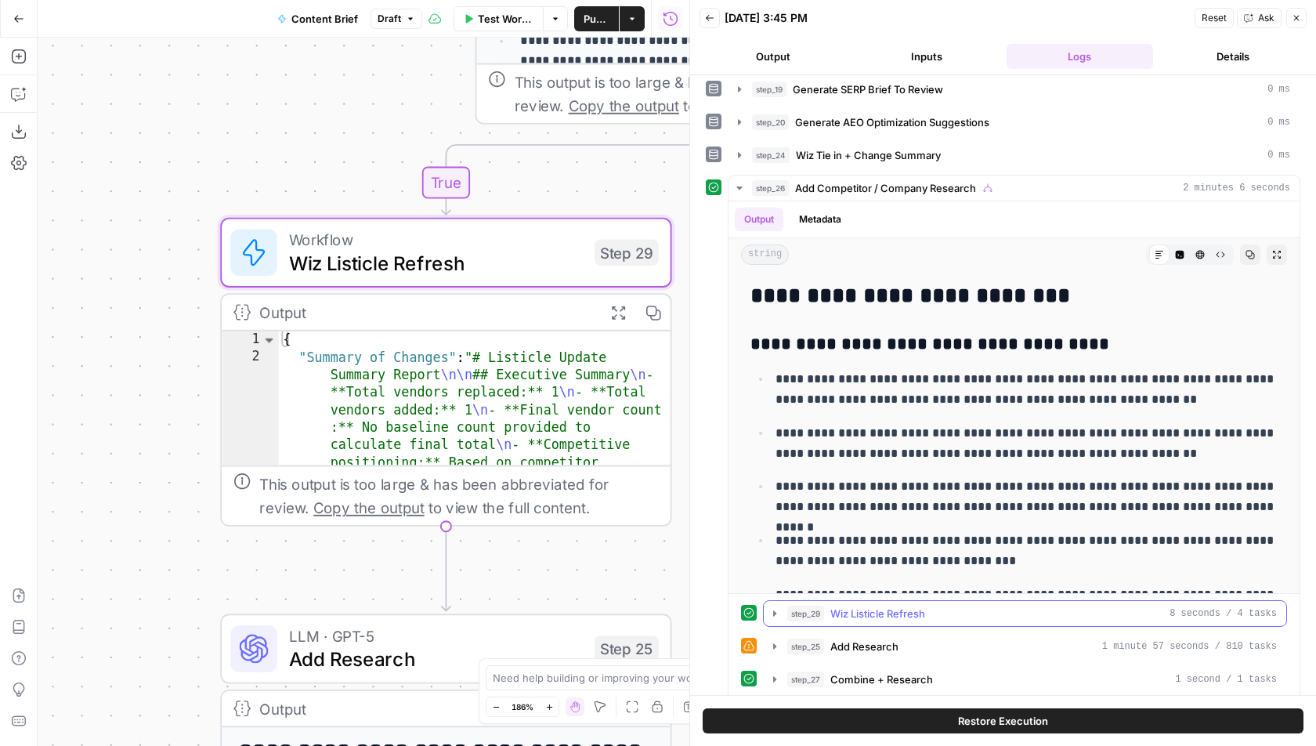
click at [1072, 605] on div "step_29 Wiz Listicle Refresh 8 seconds / 4 tasks" at bounding box center [1031, 613] width 489 height 16
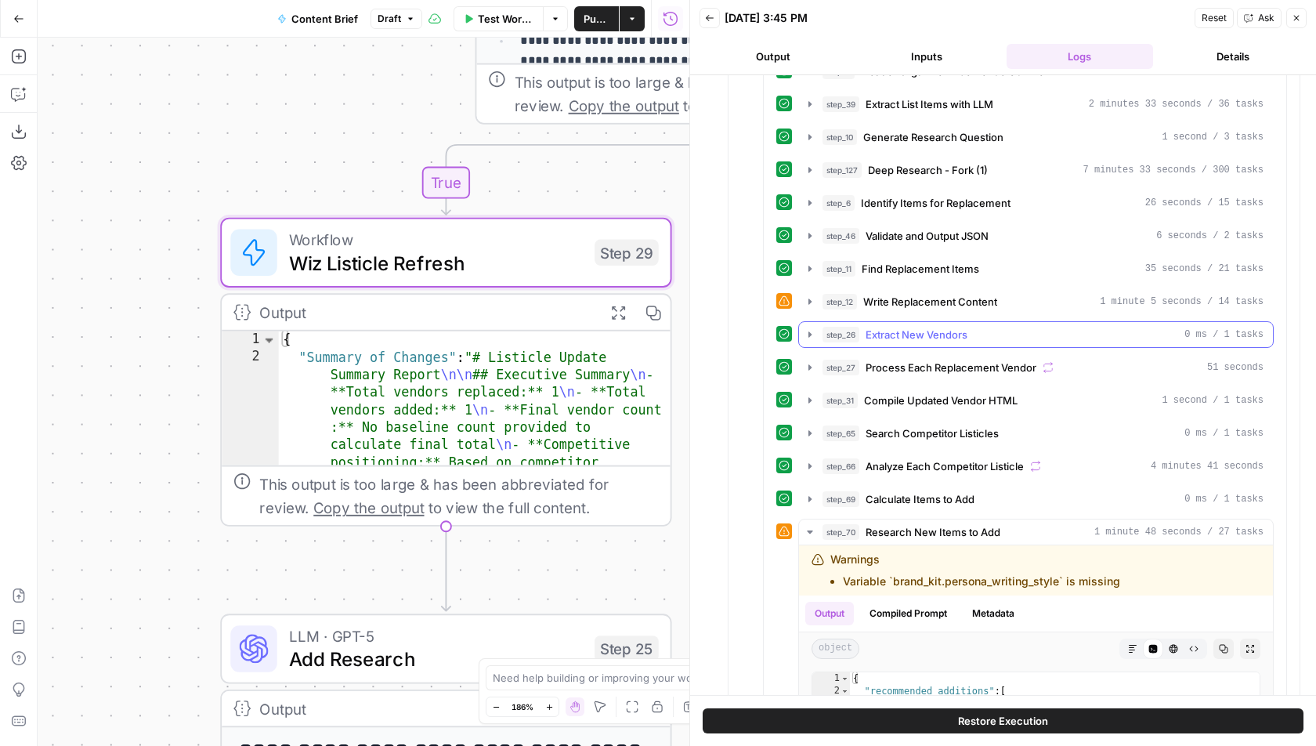
scroll to position [1202, 0]
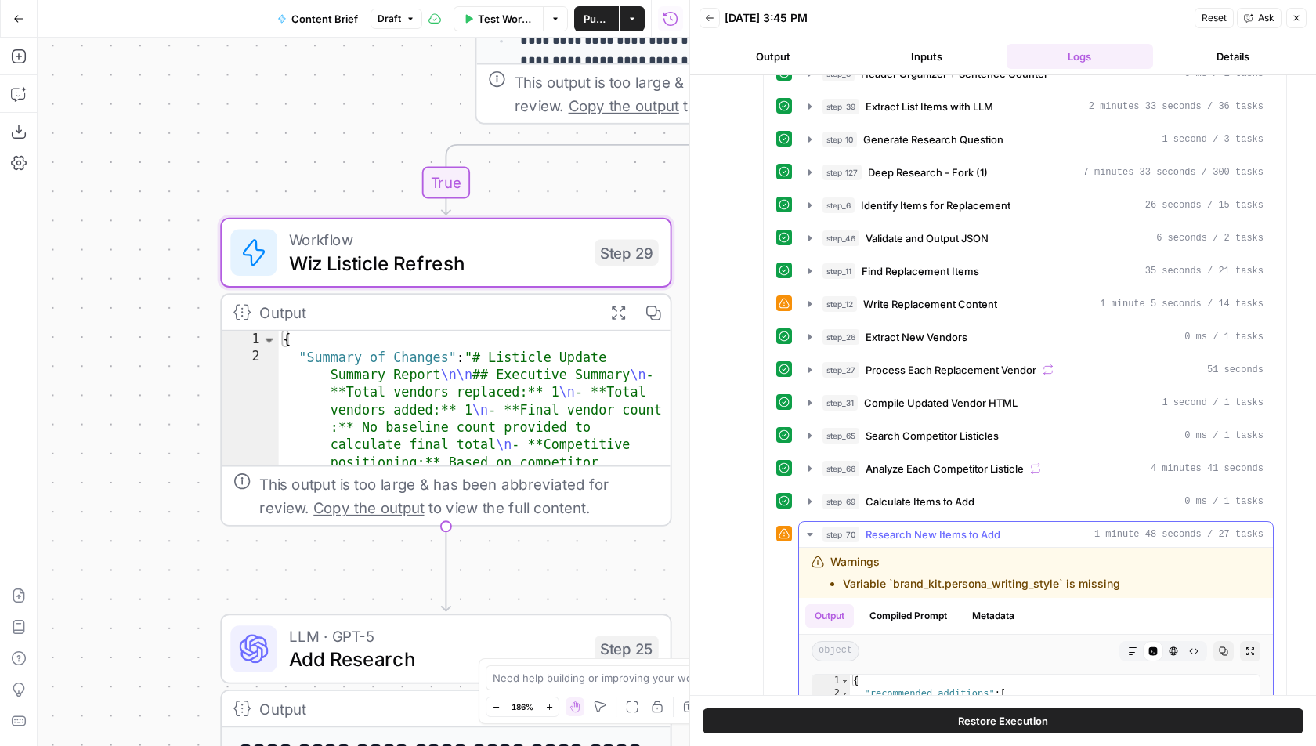
click at [1120, 526] on div "step_70 Research New Items to Add 1 minute 48 seconds / 27 tasks" at bounding box center [1042, 534] width 441 height 16
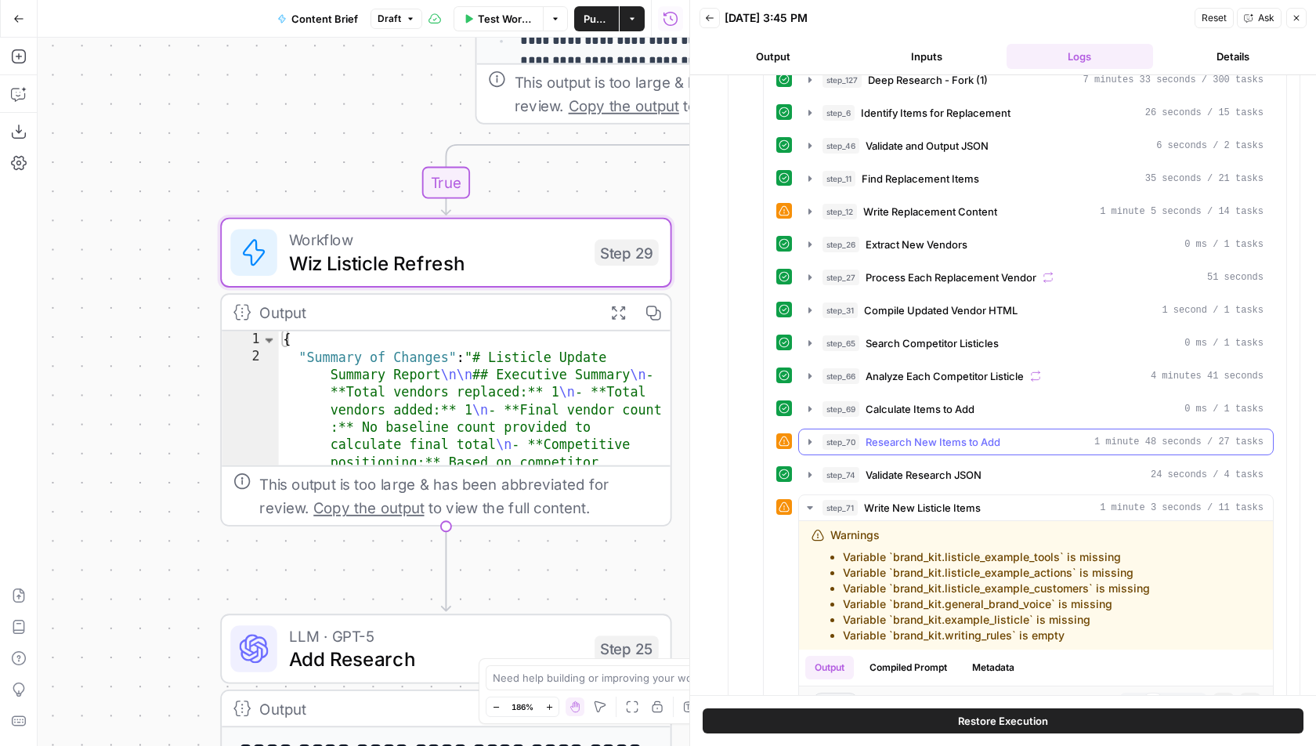
scroll to position [1327, 0]
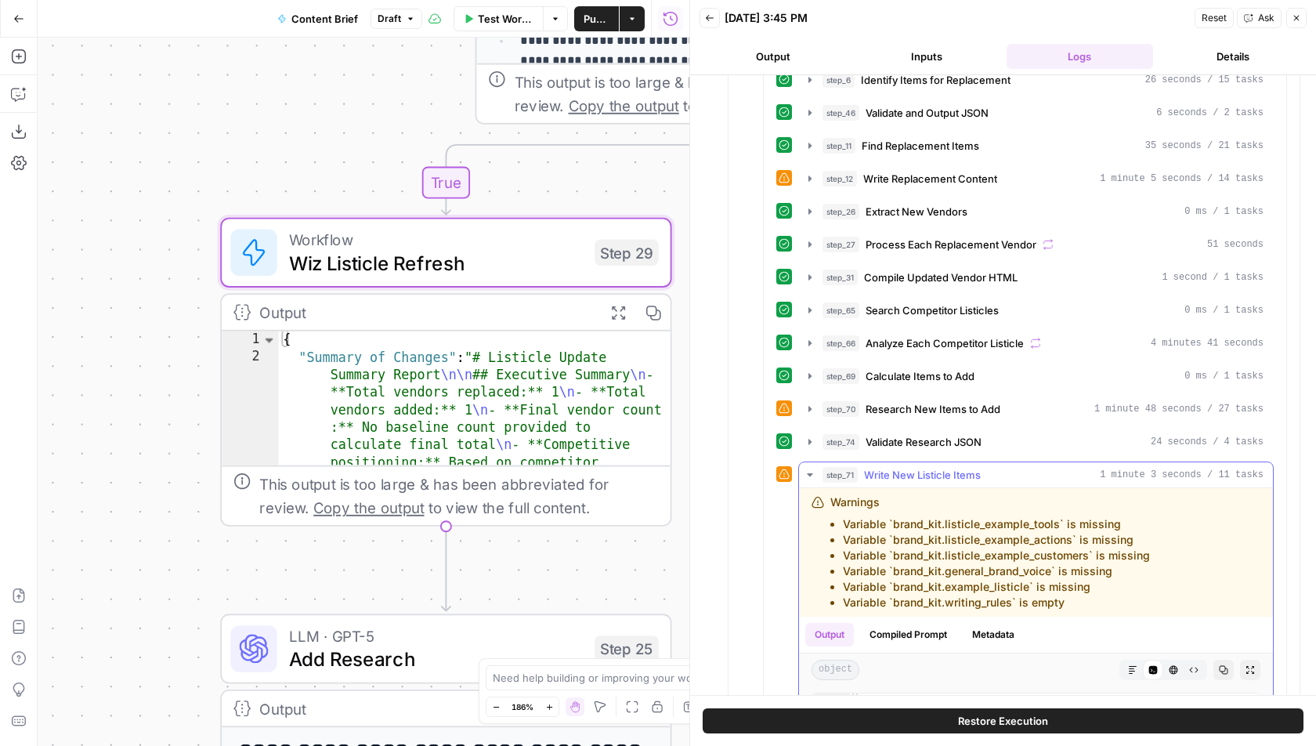
click at [1115, 463] on button "step_71 Write New Listicle Items 1 minute 3 seconds / 11 tasks" at bounding box center [1036, 474] width 474 height 25
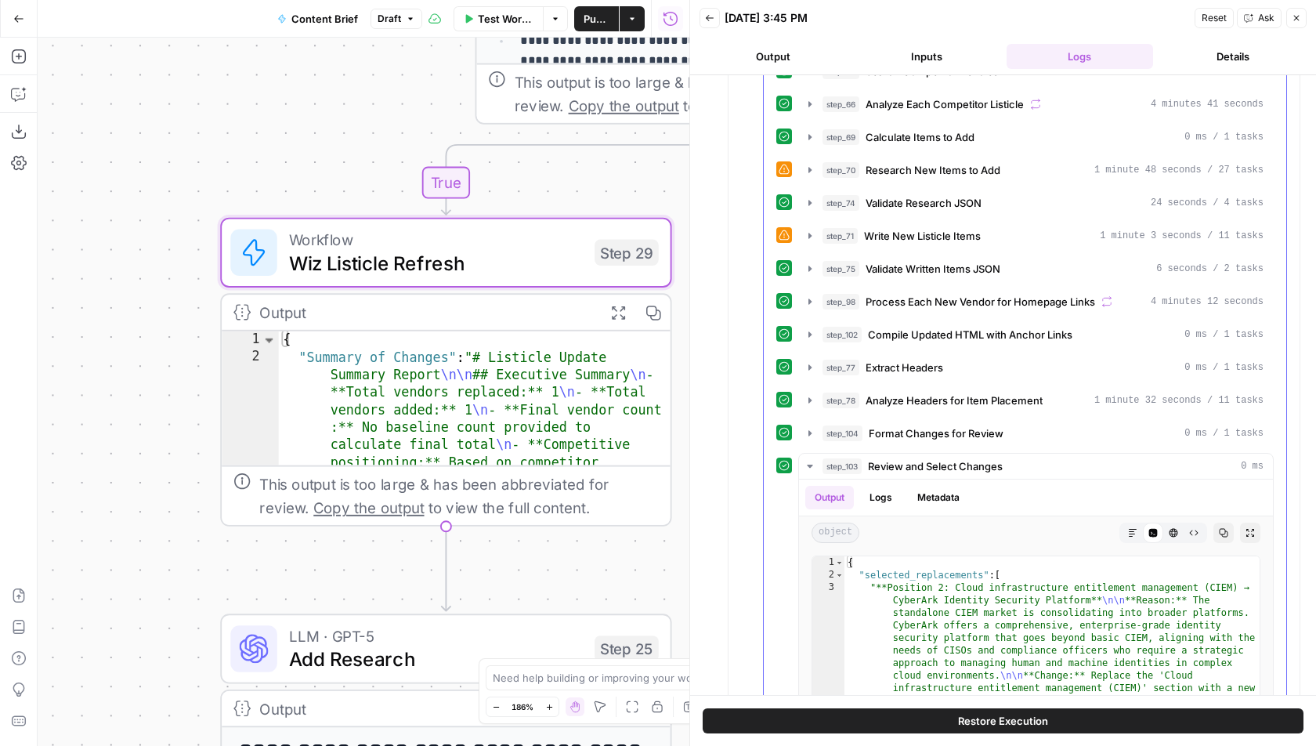
scroll to position [1572, 0]
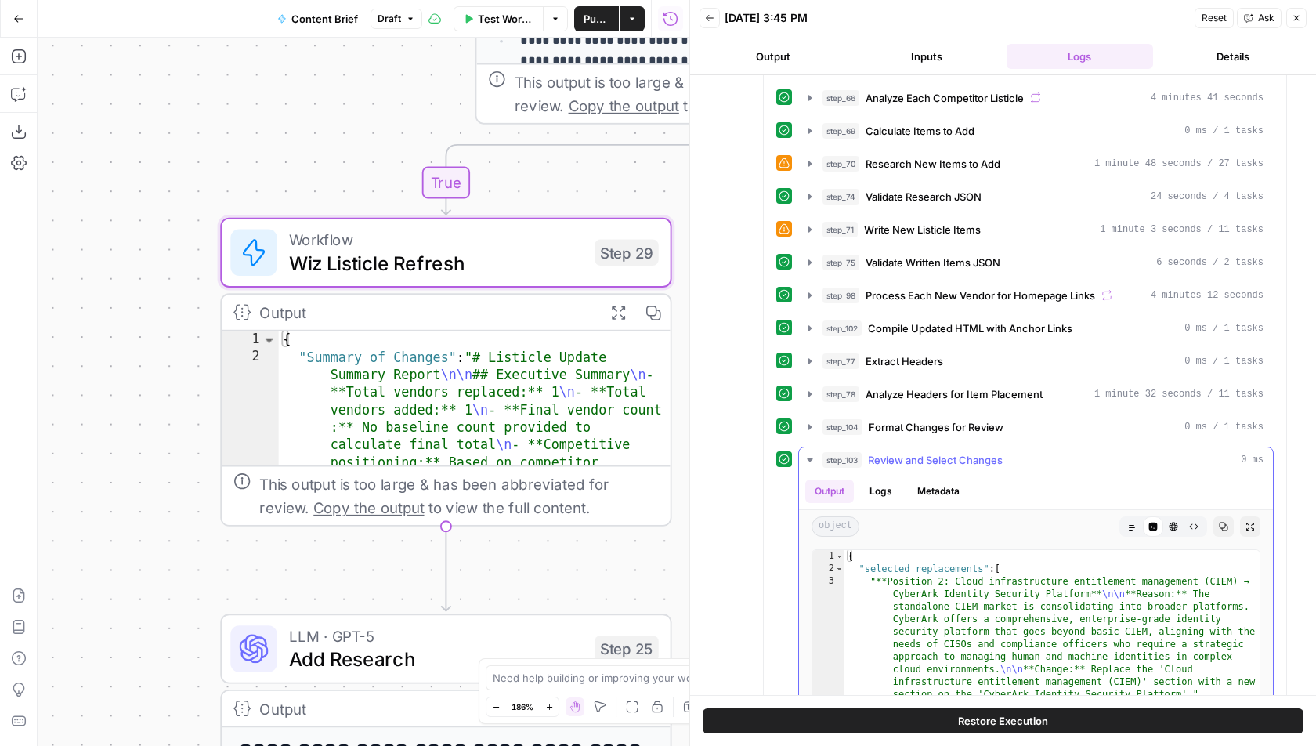
click at [1113, 473] on div "Output Logs Metadata" at bounding box center [1036, 491] width 474 height 36
click at [1125, 447] on button "step_103 Review and Select Changes 0 ms" at bounding box center [1036, 459] width 474 height 25
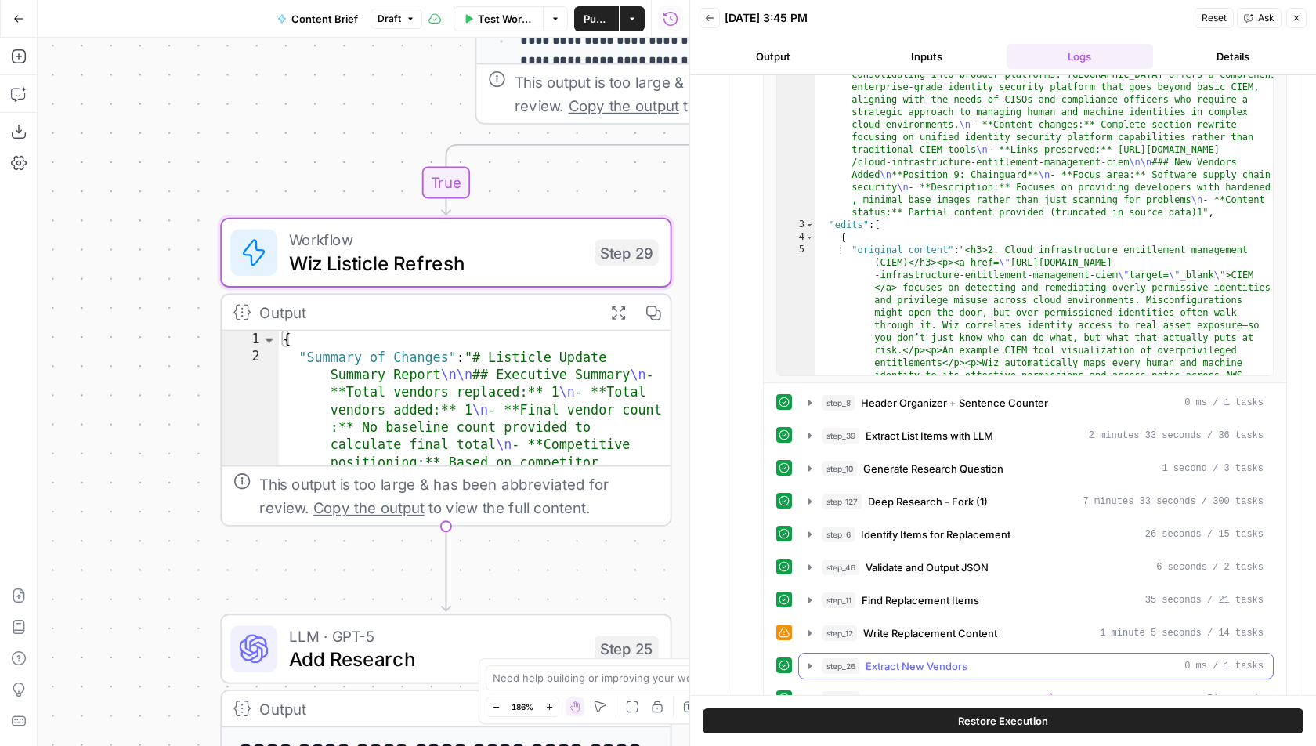
scroll to position [0, 0]
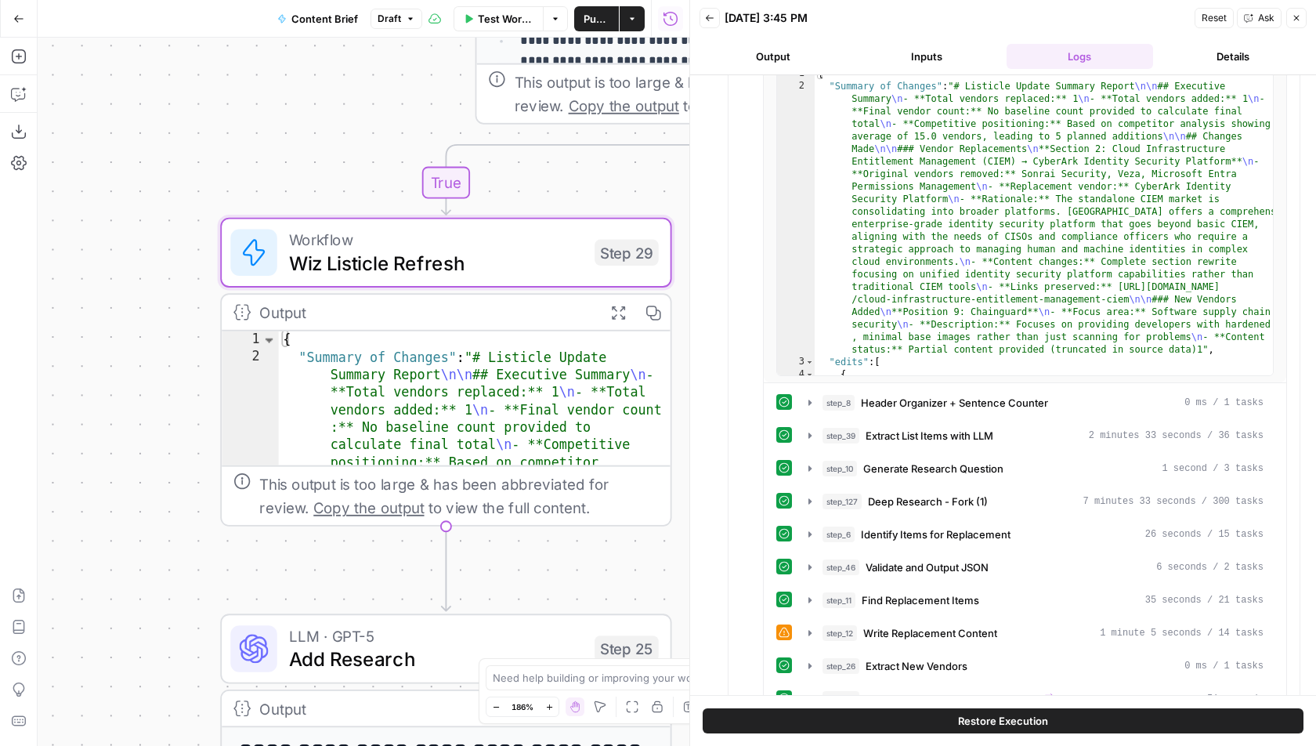
click at [1190, 19] on header "Back 09/12/25 at 3:45 PM Reset Ask Close Output Inputs Logs Details" at bounding box center [1003, 37] width 626 height 75
click at [1190, 19] on icon "button" at bounding box center [1295, 17] width 9 height 9
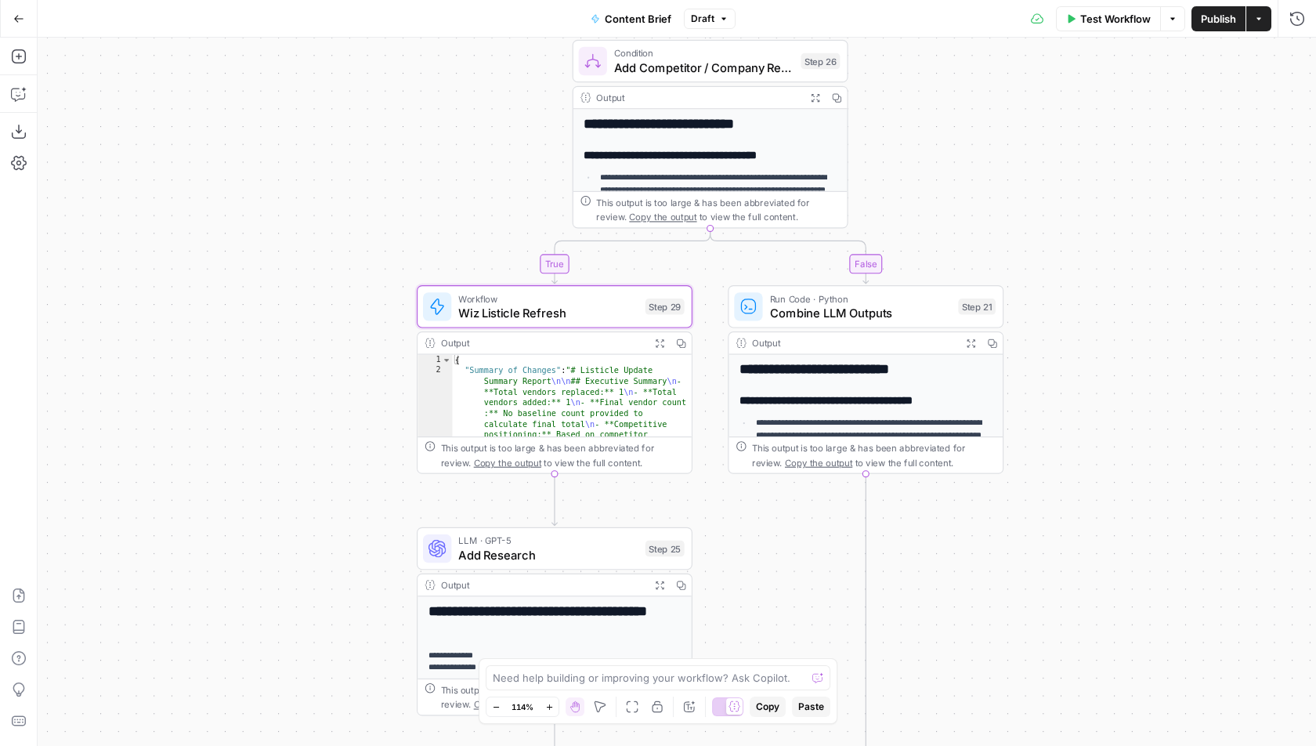
drag, startPoint x: 359, startPoint y: 238, endPoint x: 359, endPoint y: 169, distance: 68.9
click at [359, 169] on div "false true Workflow Set Inputs Inputs Power Agent Identify target keywords Step…" at bounding box center [677, 392] width 1278 height 708
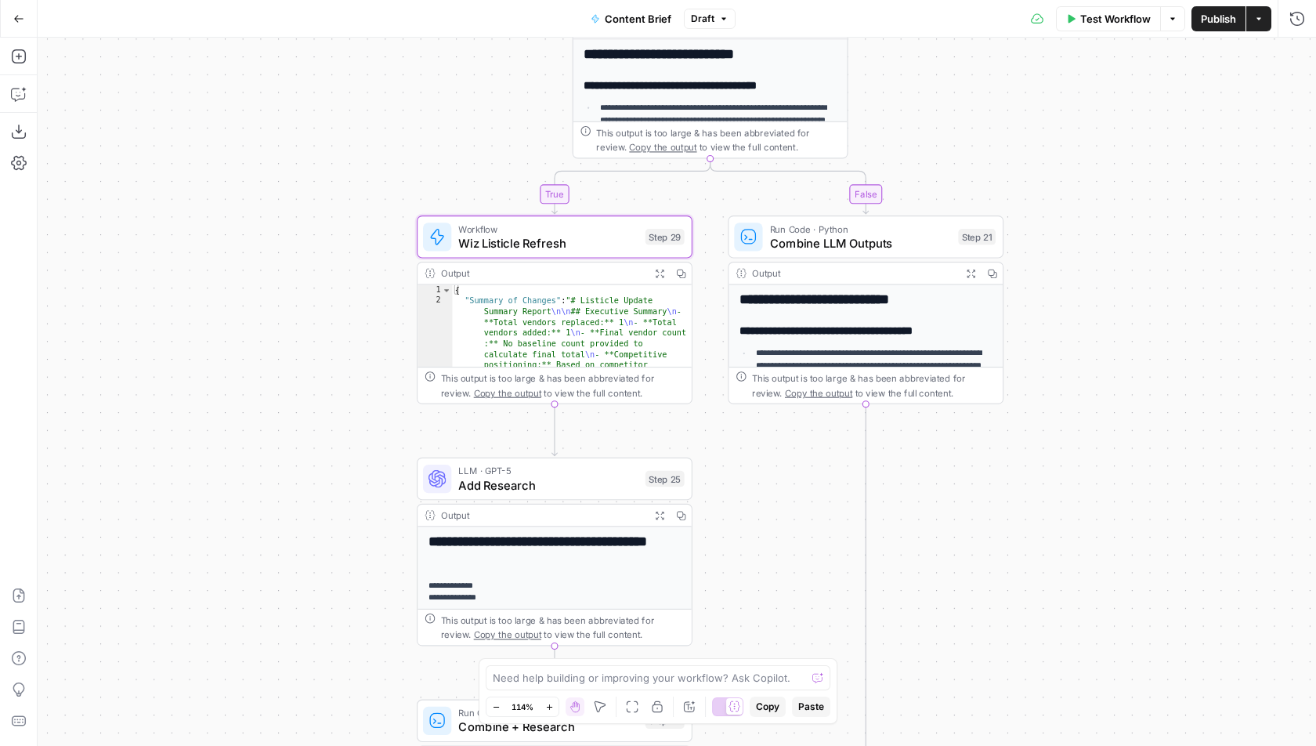
click at [491, 255] on div "Workflow Wiz Listicle Refresh Step 29 Copy step Delete step Add Note Test" at bounding box center [555, 236] width 276 height 42
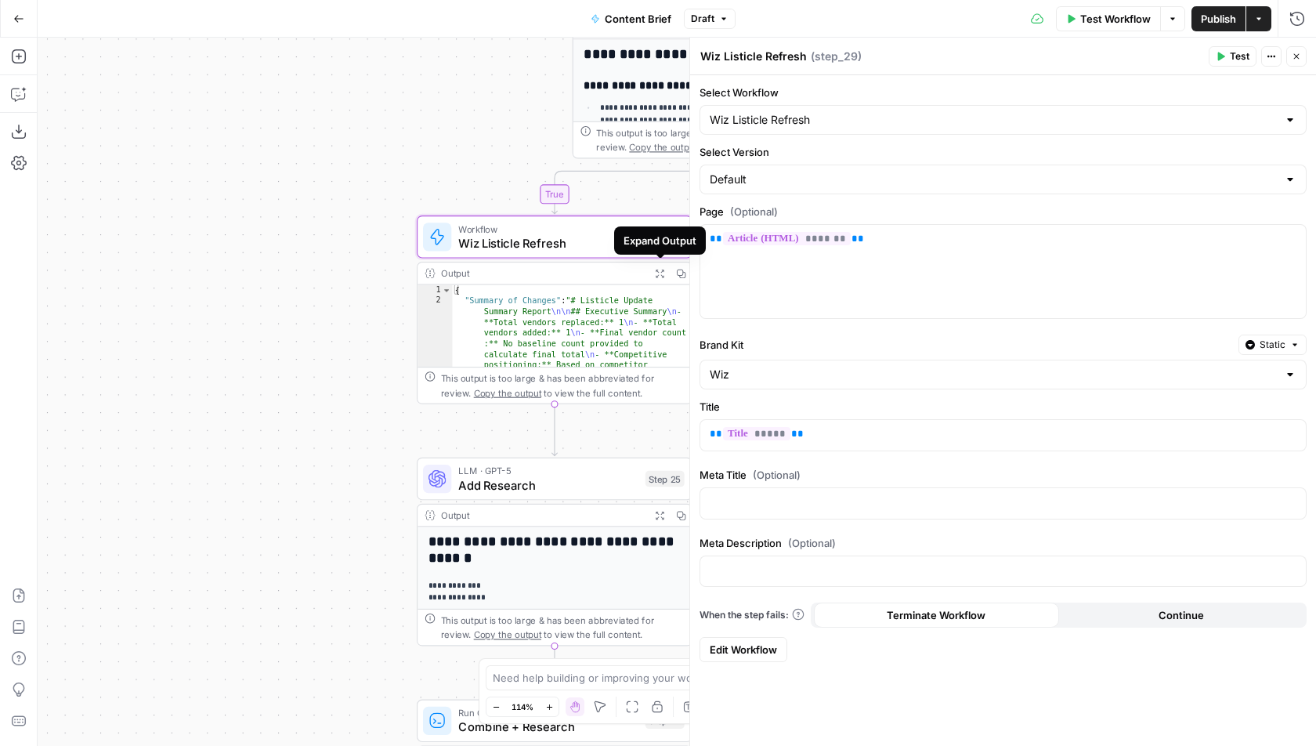
click at [653, 271] on button "Expand Output" at bounding box center [658, 272] width 21 height 21
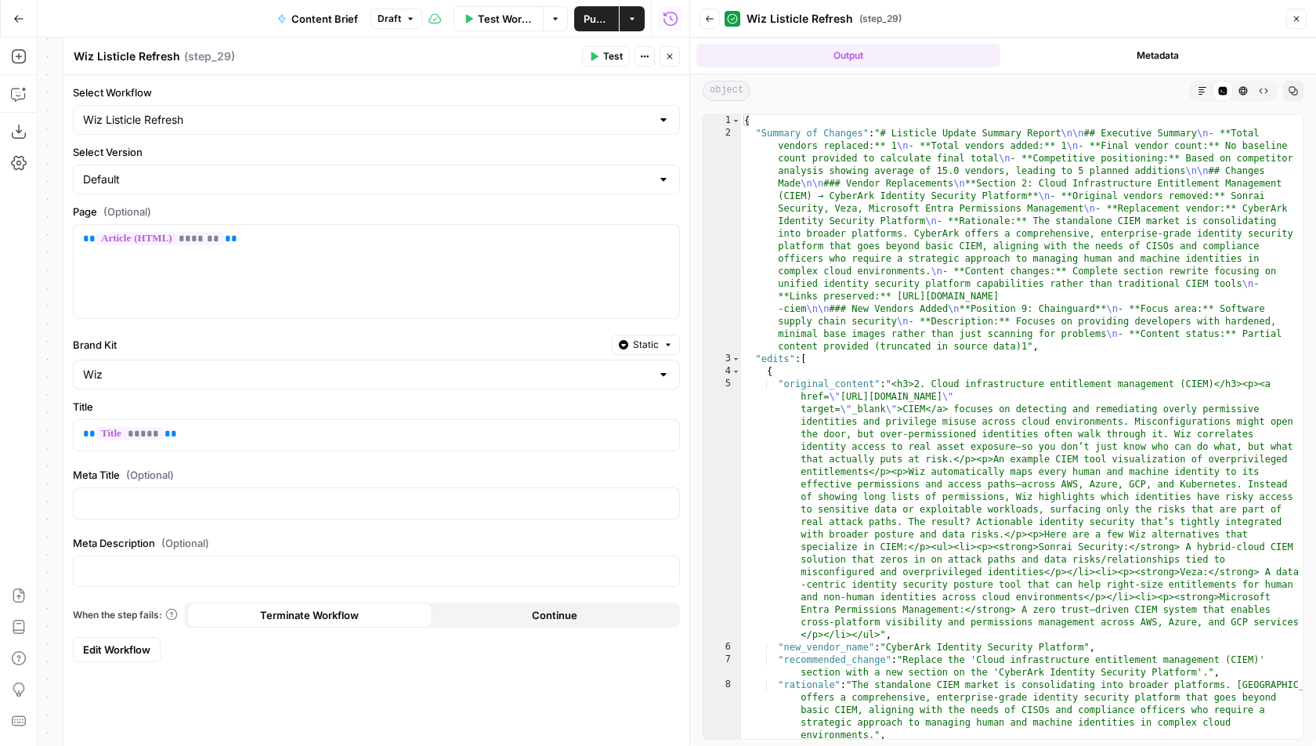
click at [1190, 90] on icon "button" at bounding box center [1201, 90] width 9 height 9
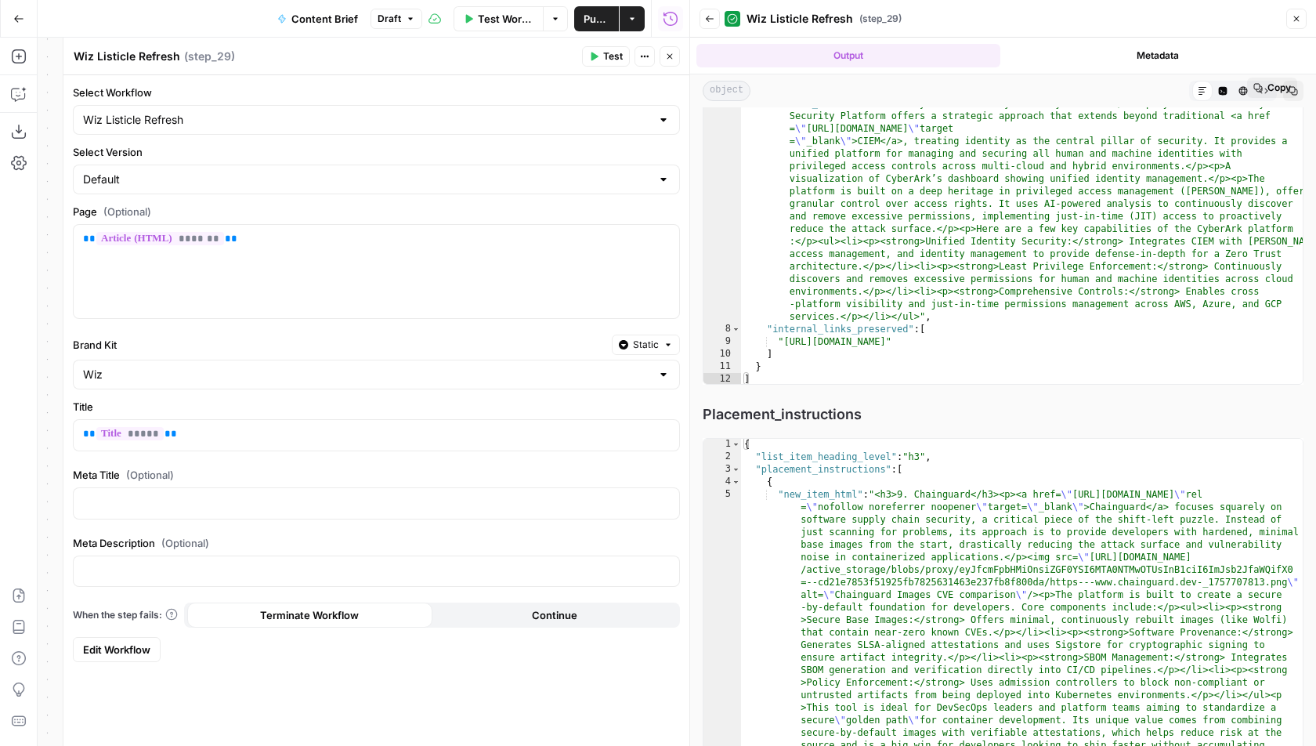
scroll to position [1050, 0]
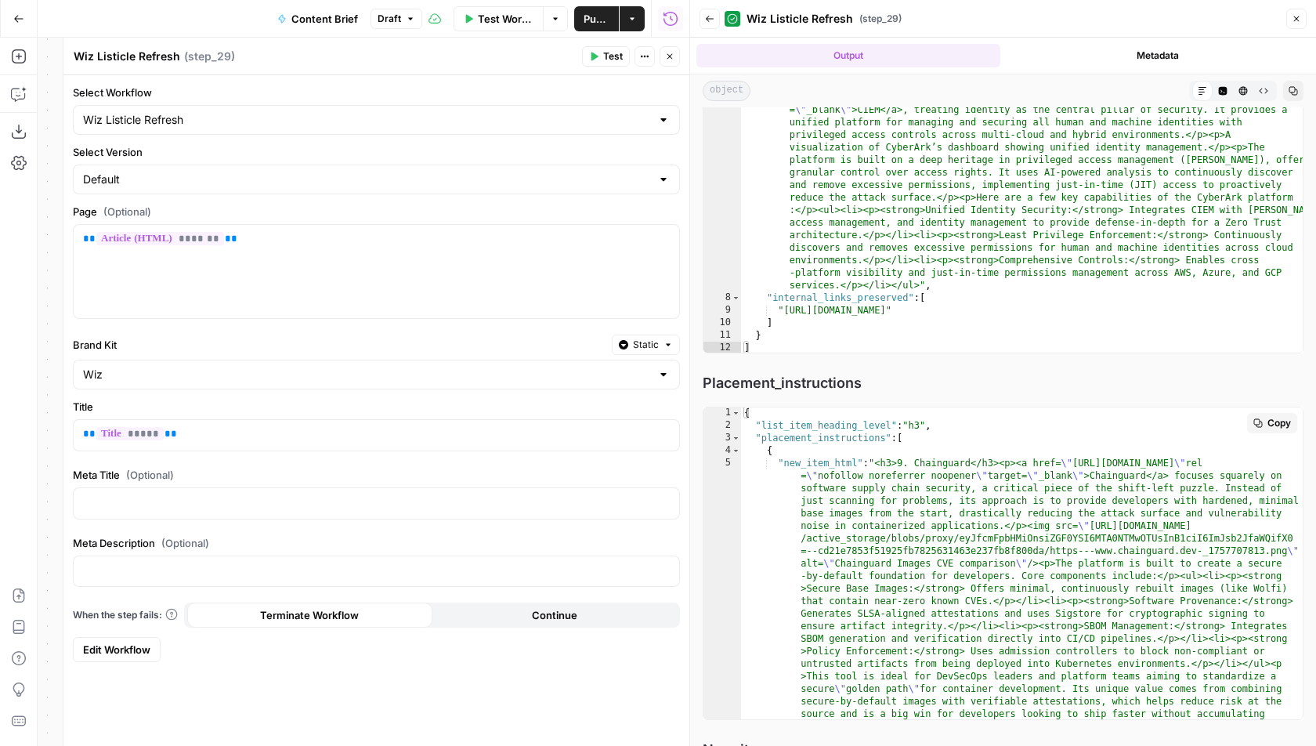
type textarea "**********"
click at [1121, 463] on div "{ "list_item_heading_level" : "h3" , "placement_instructions" : [ { "new_item_h…" at bounding box center [1022, 706] width 562 height 601
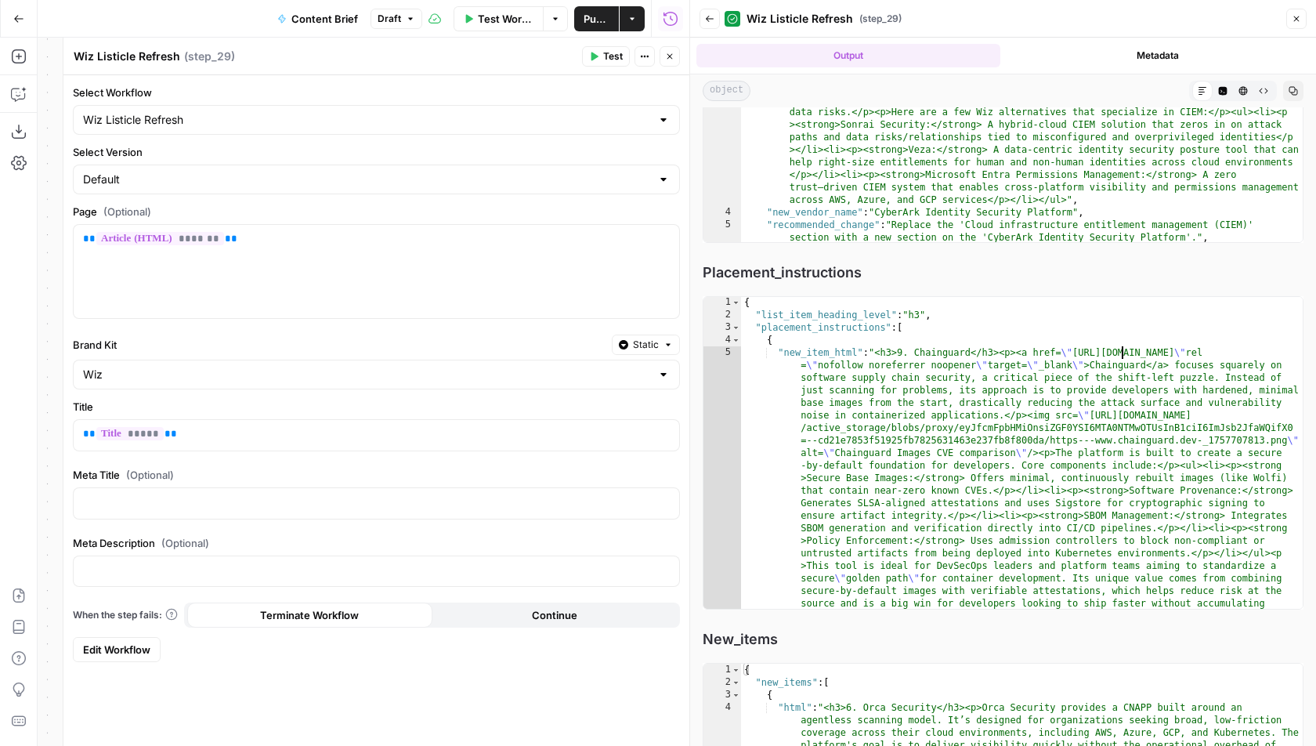
scroll to position [1398, 0]
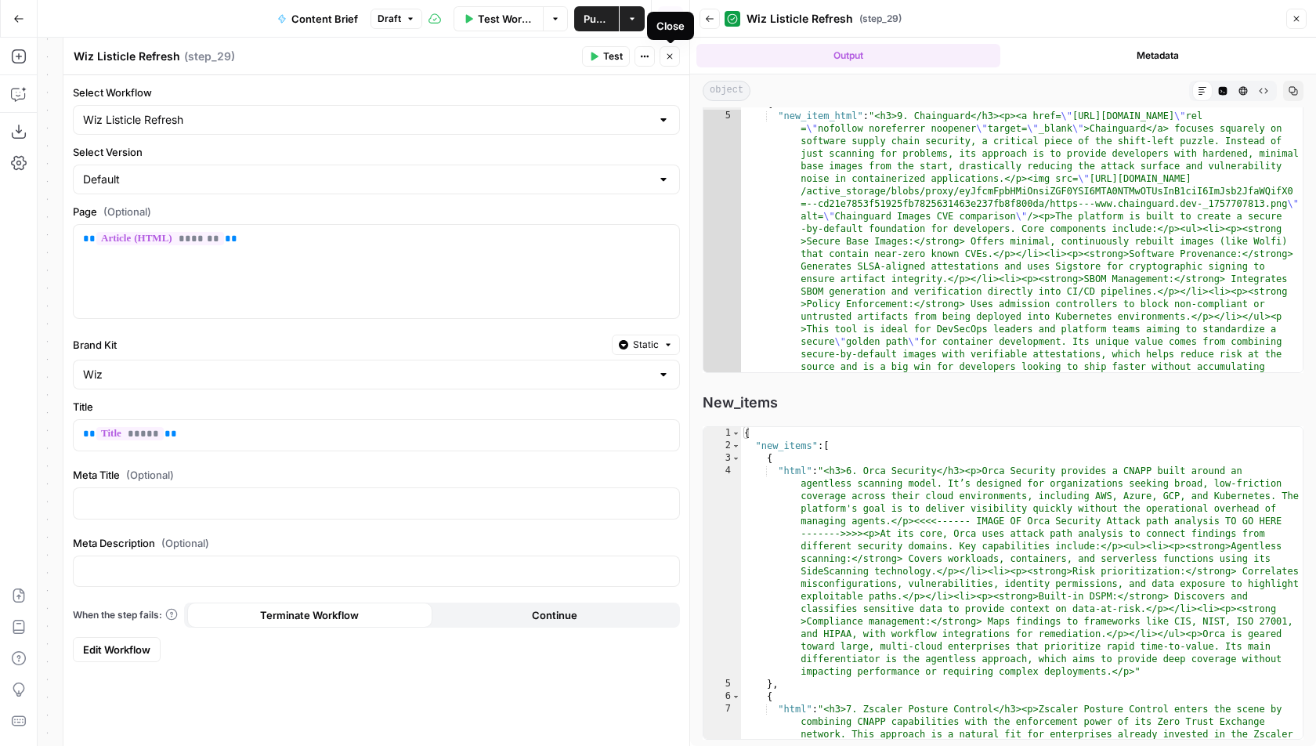
click at [673, 56] on span "Close" at bounding box center [673, 56] width 1 height 1
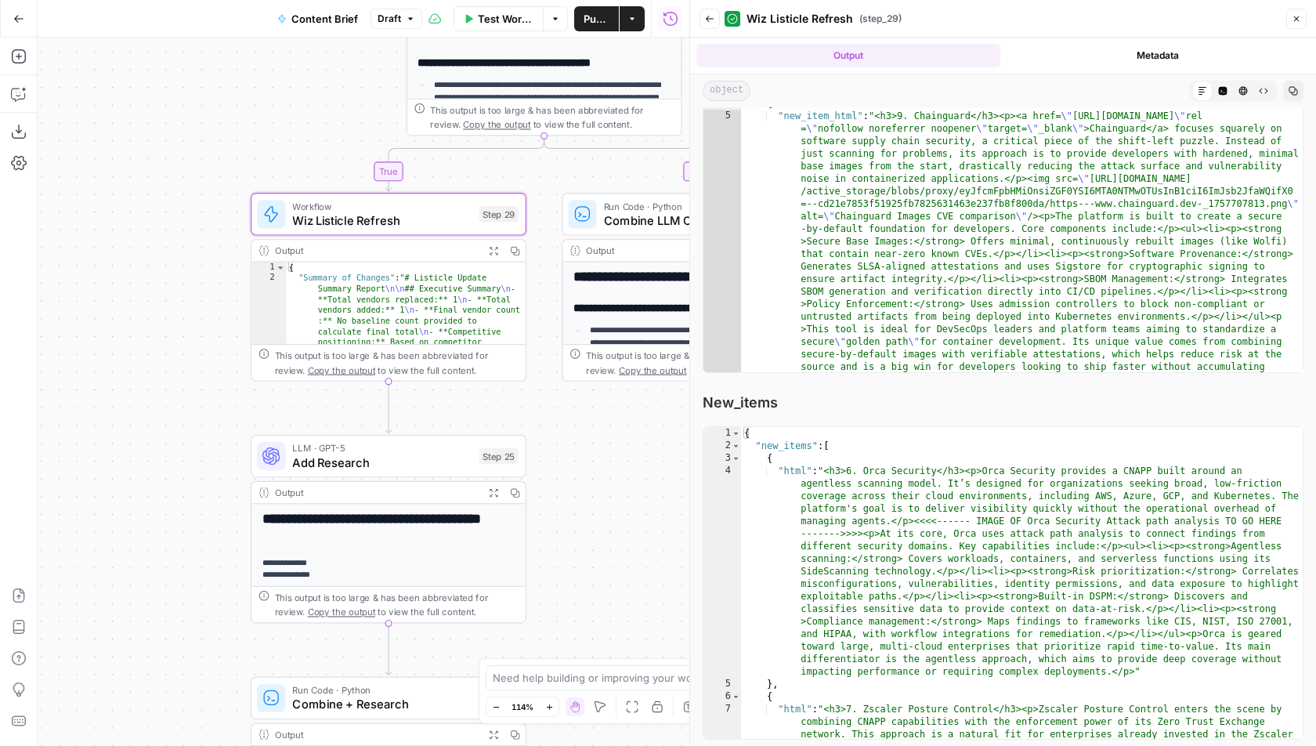
drag, startPoint x: 248, startPoint y: 440, endPoint x: 79, endPoint y: 417, distance: 170.7
click at [79, 417] on div "false true Workflow Set Inputs Inputs Power Agent Identify target keywords Step…" at bounding box center [364, 392] width 652 height 708
click at [487, 243] on button "Expand Output" at bounding box center [489, 250] width 21 height 21
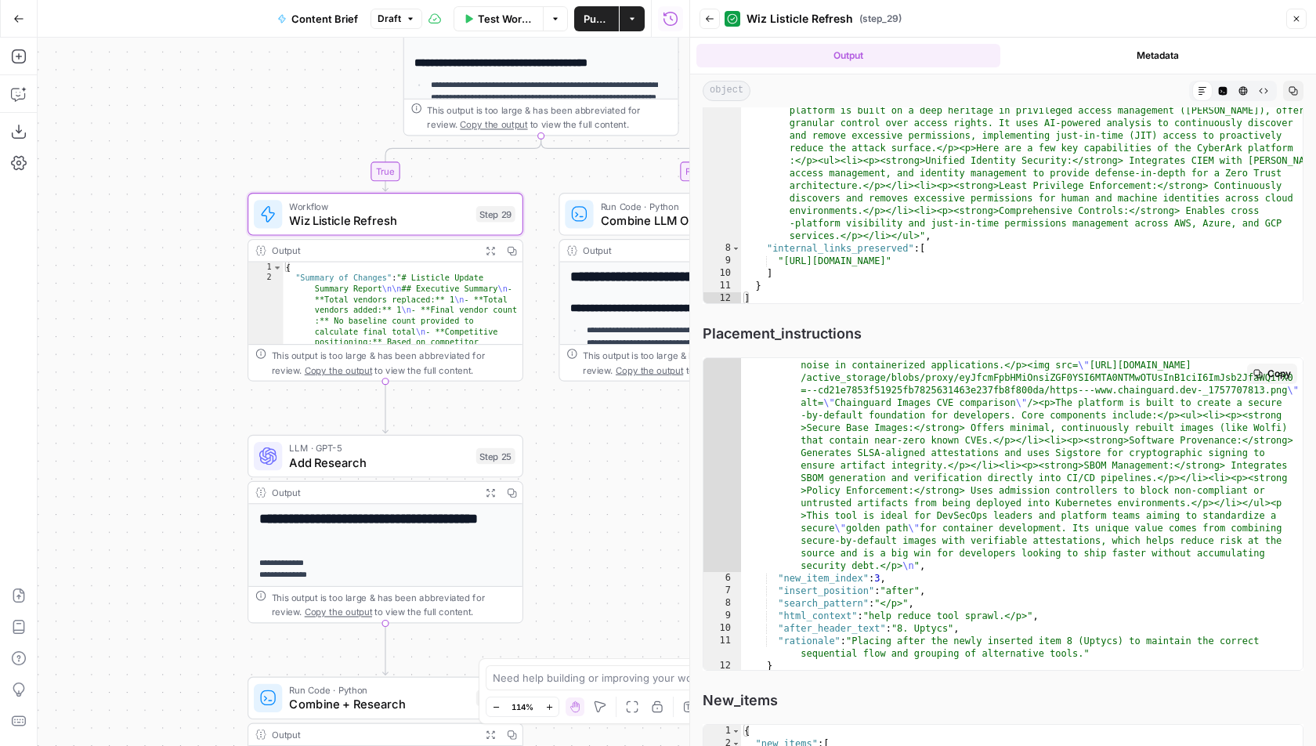
scroll to position [0, 0]
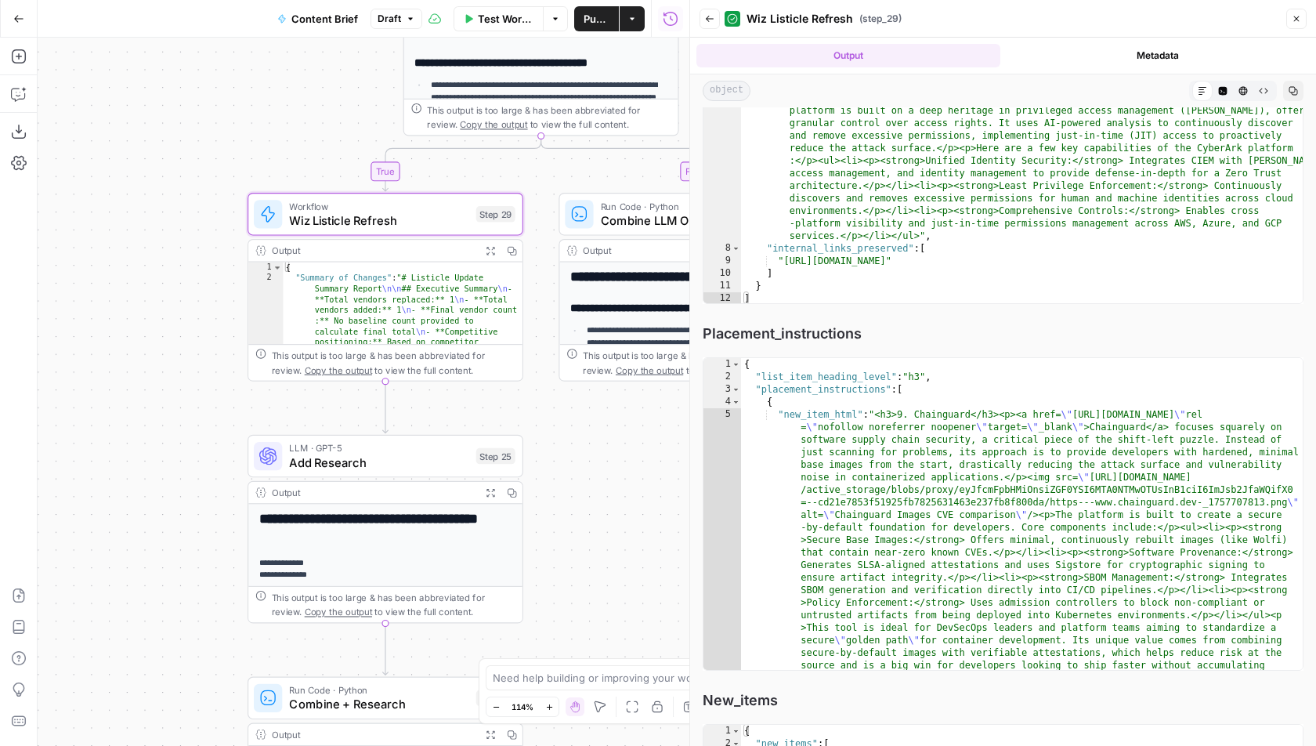
click at [708, 18] on icon "button" at bounding box center [709, 18] width 9 height 9
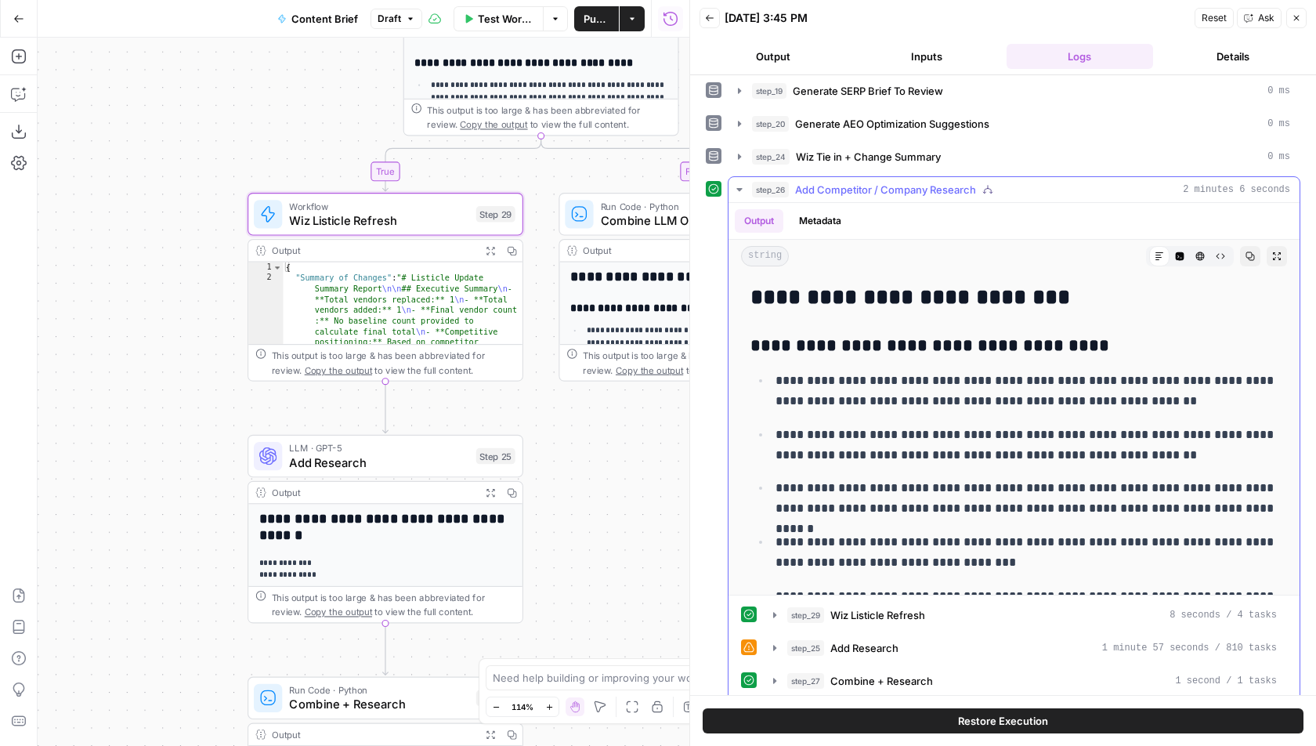
scroll to position [237, 0]
click at [1190, 250] on icon "button" at bounding box center [1276, 254] width 9 height 9
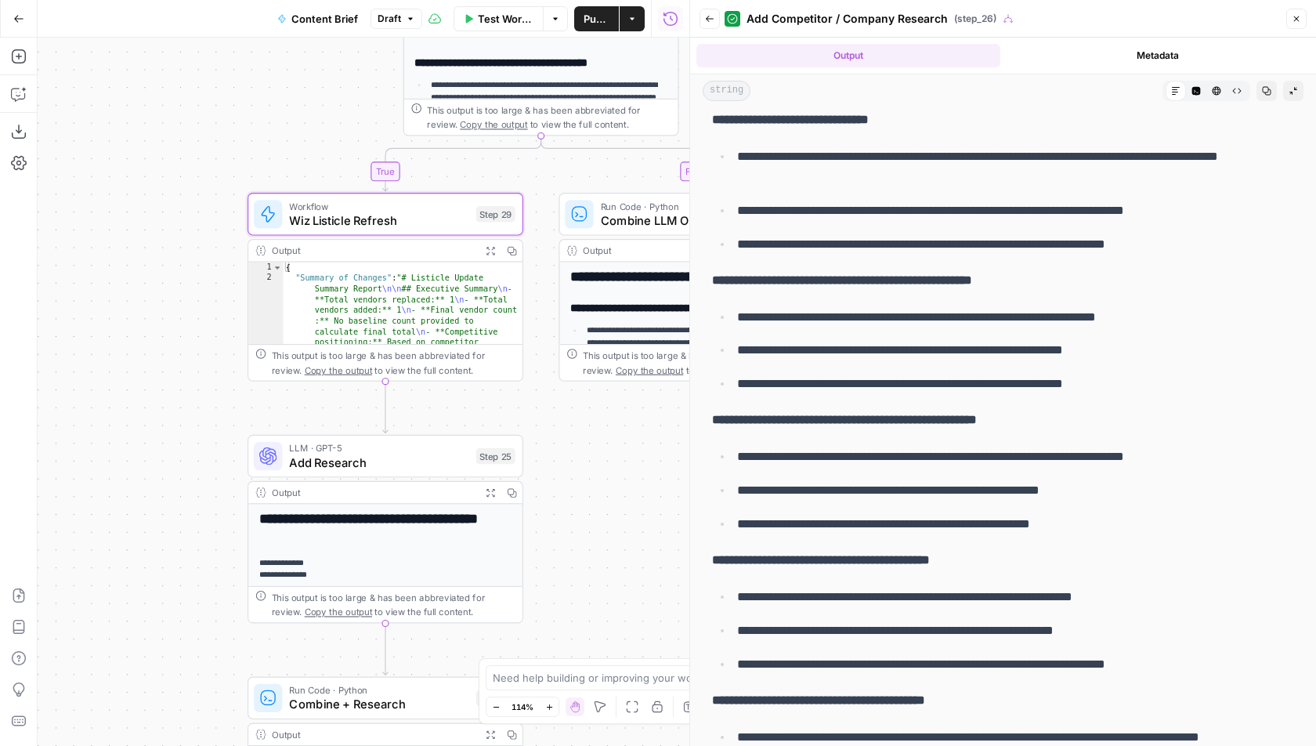
scroll to position [1807, 0]
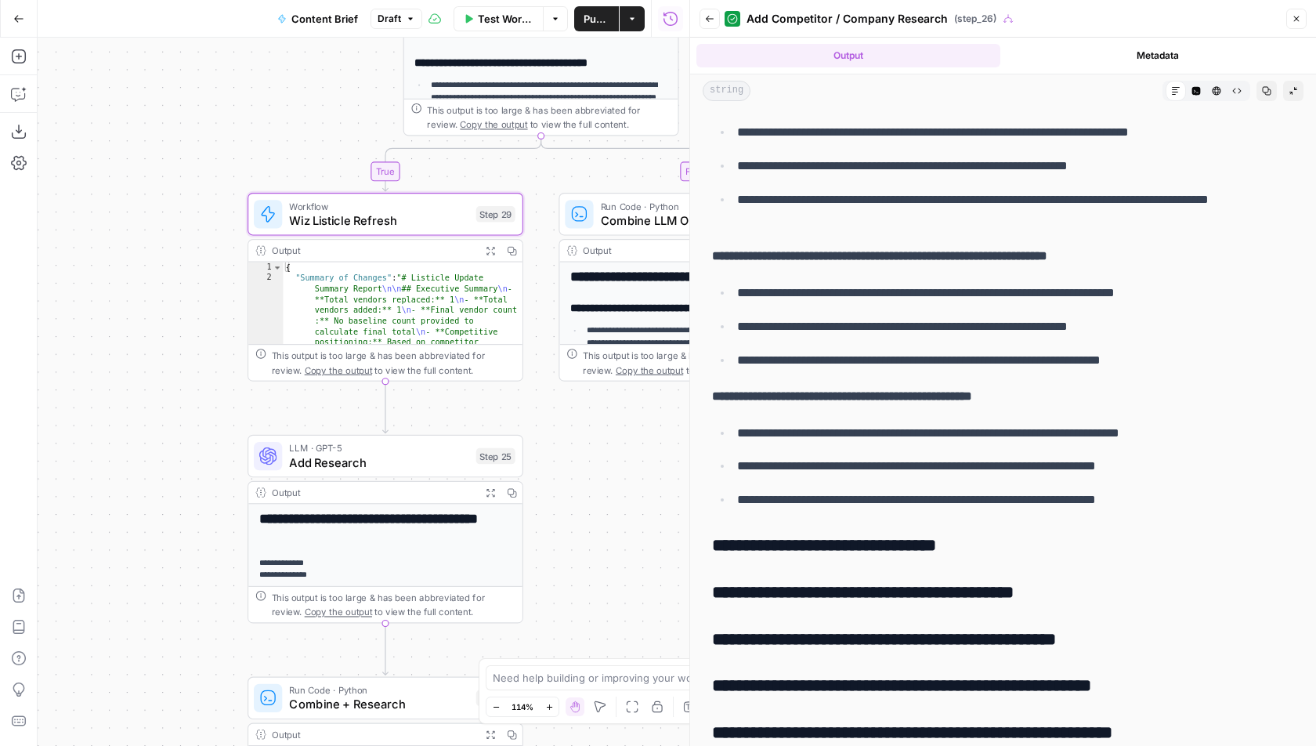
click at [489, 246] on icon "button" at bounding box center [490, 250] width 9 height 9
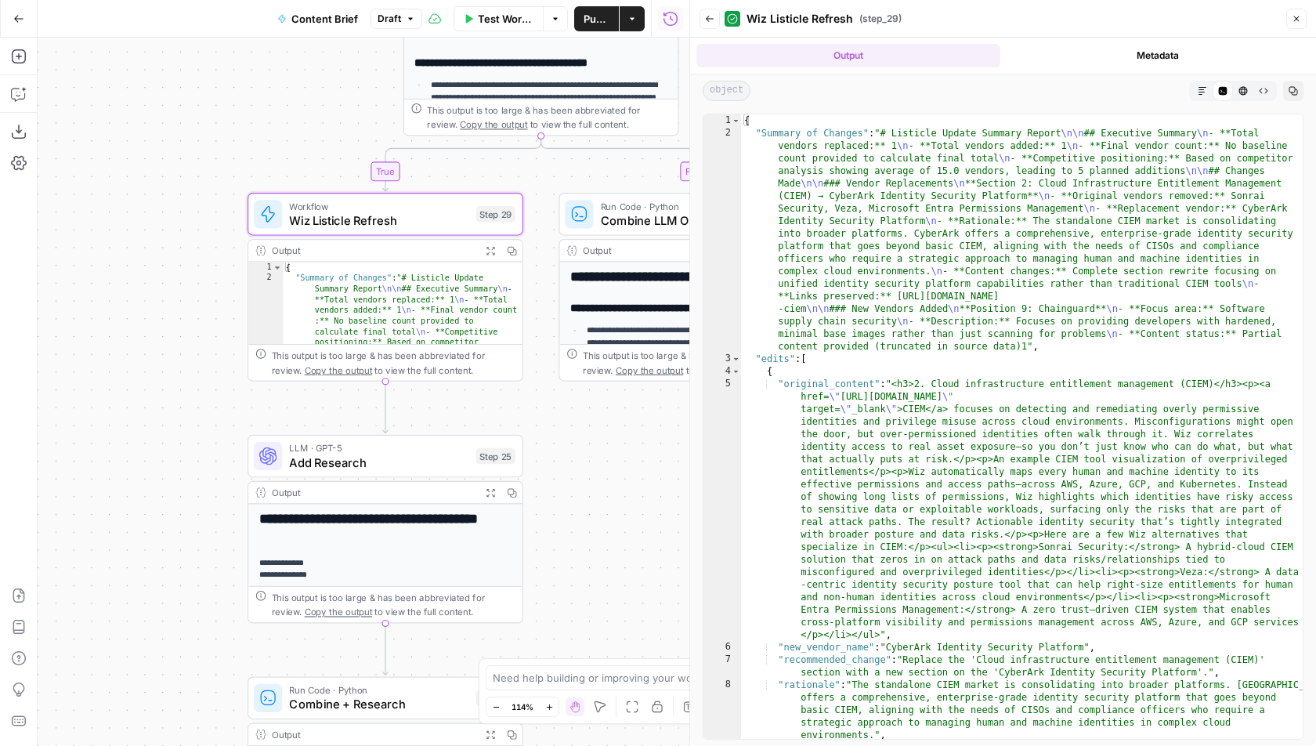
click at [1190, 88] on button "Markdown" at bounding box center [1202, 91] width 20 height 20
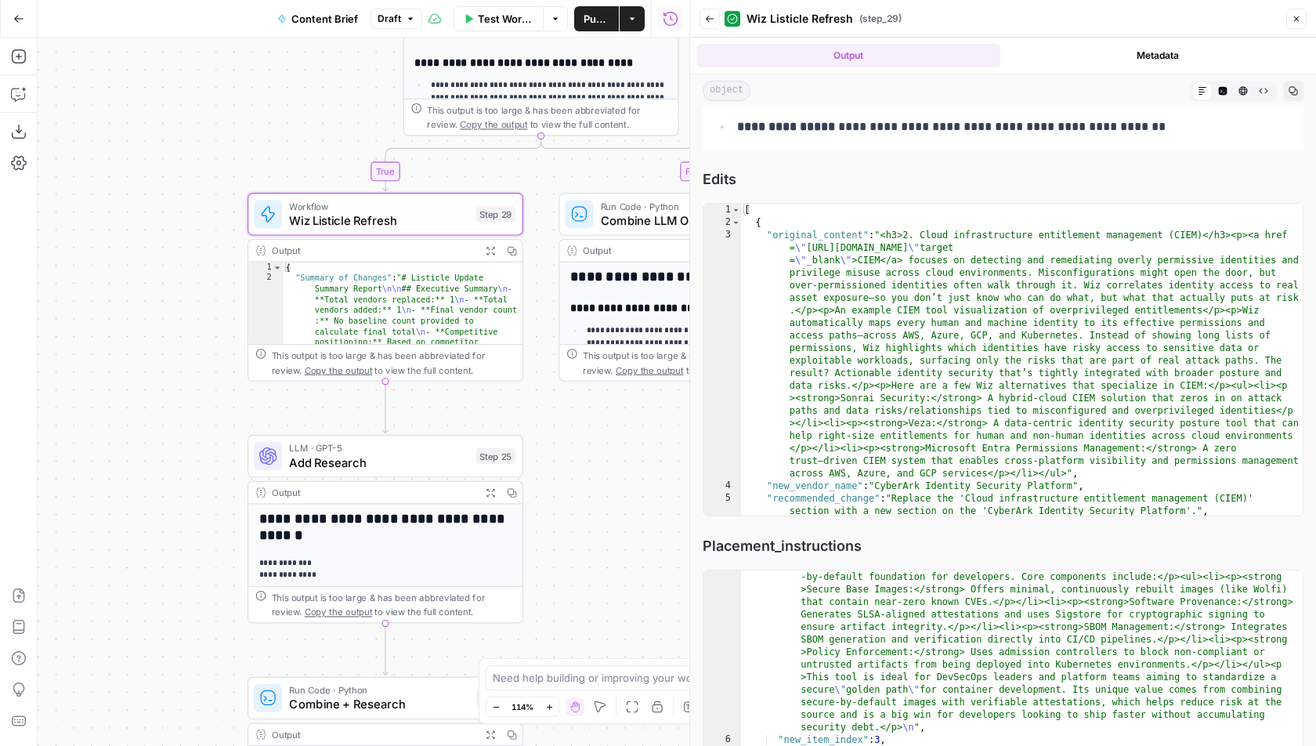
scroll to position [948, 0]
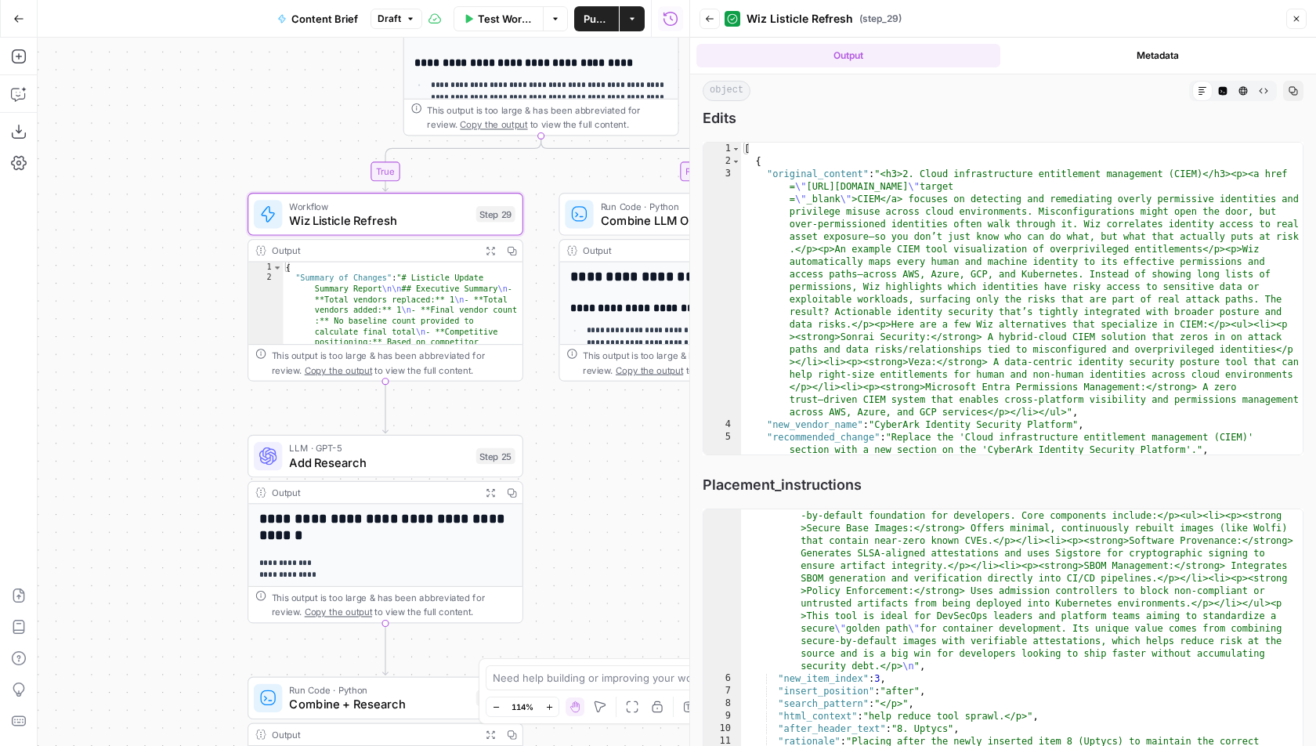
click at [699, 6] on div "Back Wiz Listicle Refresh ( step_29 ) Close" at bounding box center [1002, 18] width 607 height 25
click at [705, 17] on icon "button" at bounding box center [709, 18] width 9 height 9
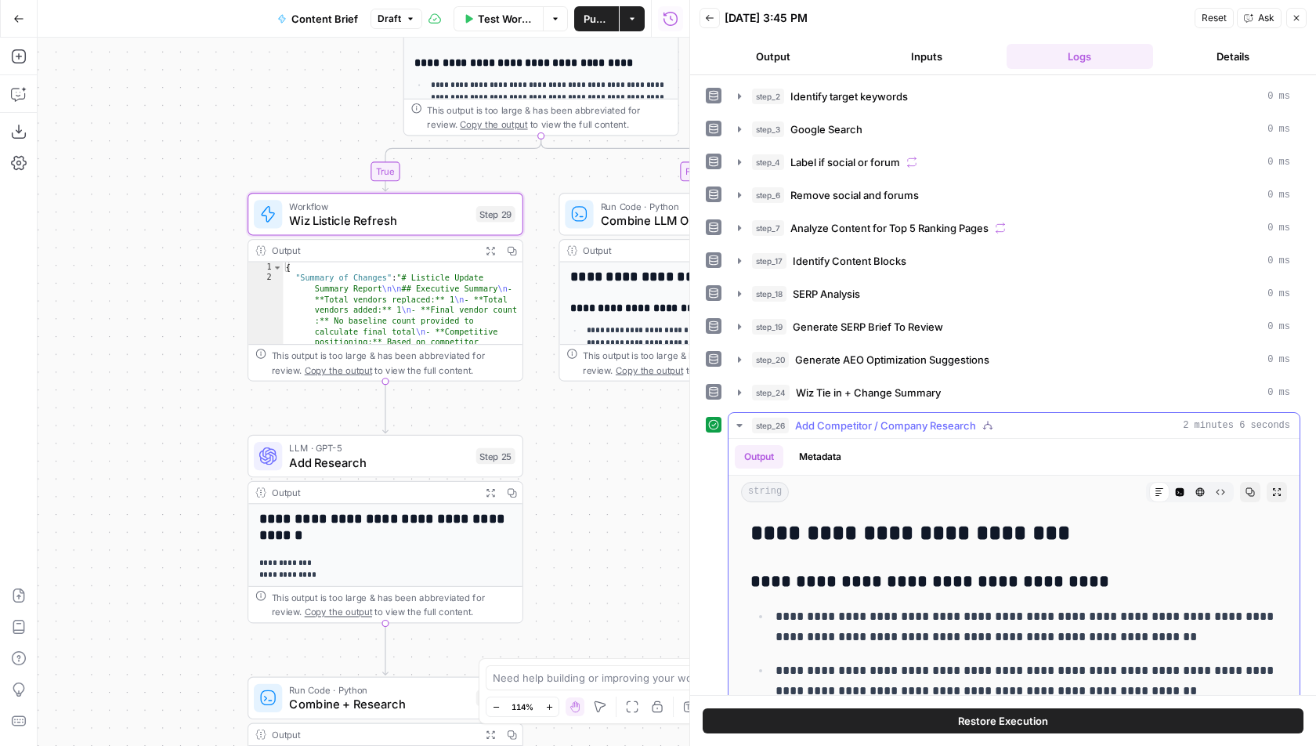
click at [922, 425] on button "step_26 Add Competitor / Company Research 2 minutes 6 seconds" at bounding box center [1013, 425] width 571 height 25
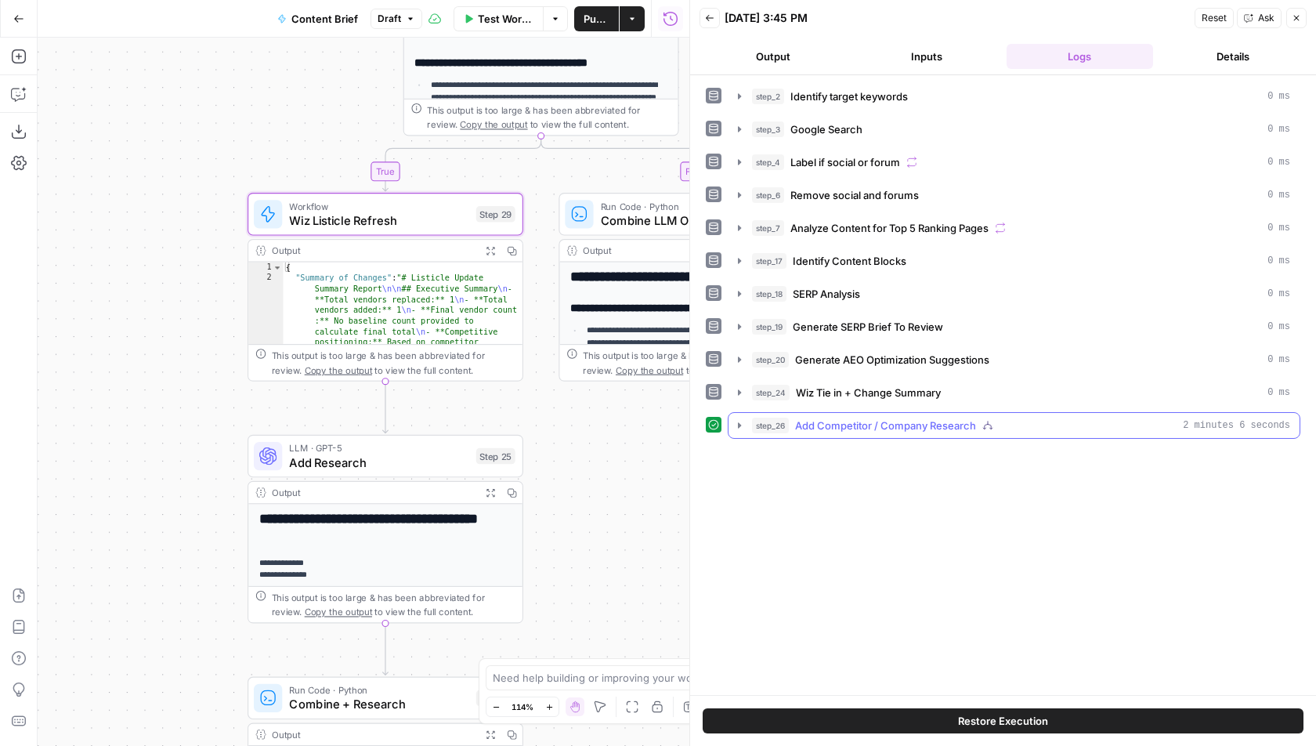
click at [888, 428] on button "step_26 Add Competitor / Company Research 2 minutes 6 seconds" at bounding box center [1013, 425] width 571 height 25
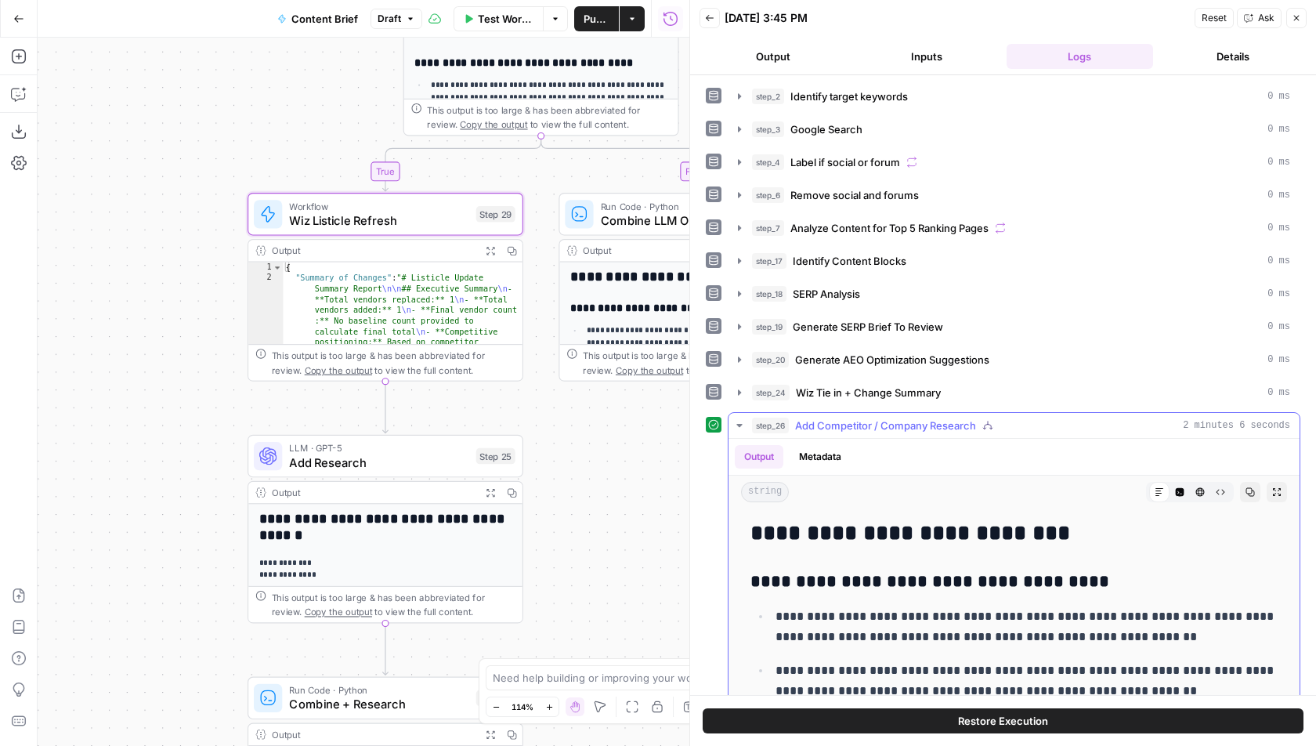
click at [930, 426] on button "step_26 Add Competitor / Company Research 2 minutes 6 seconds" at bounding box center [1013, 425] width 571 height 25
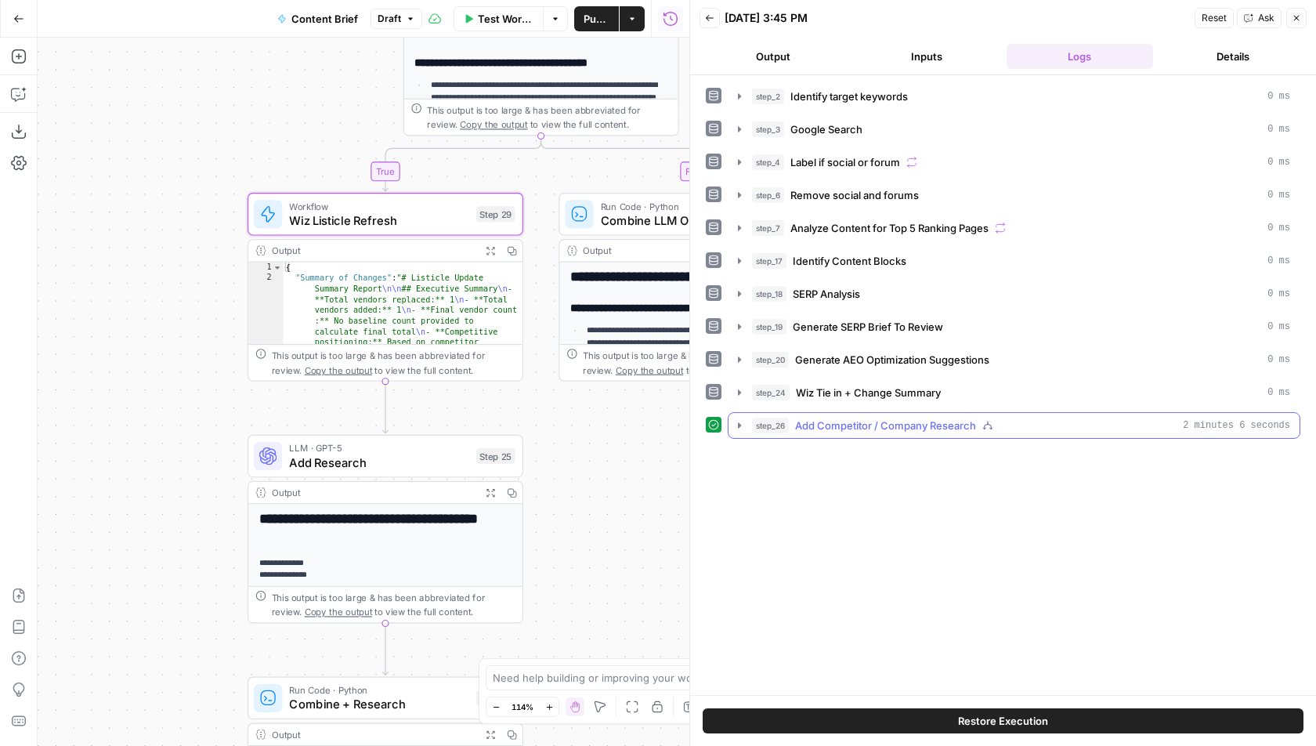
click at [930, 421] on span "Add Competitor / Company Research" at bounding box center [885, 425] width 181 height 16
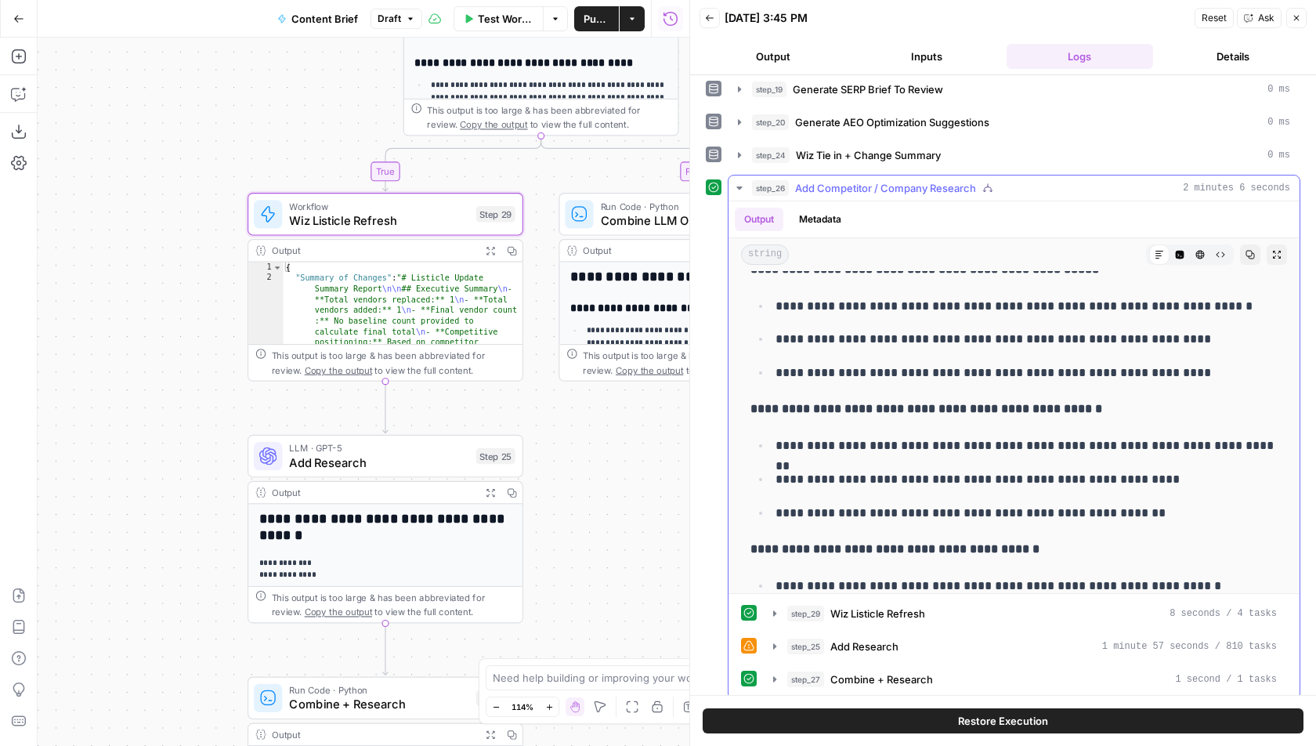
scroll to position [1273, 0]
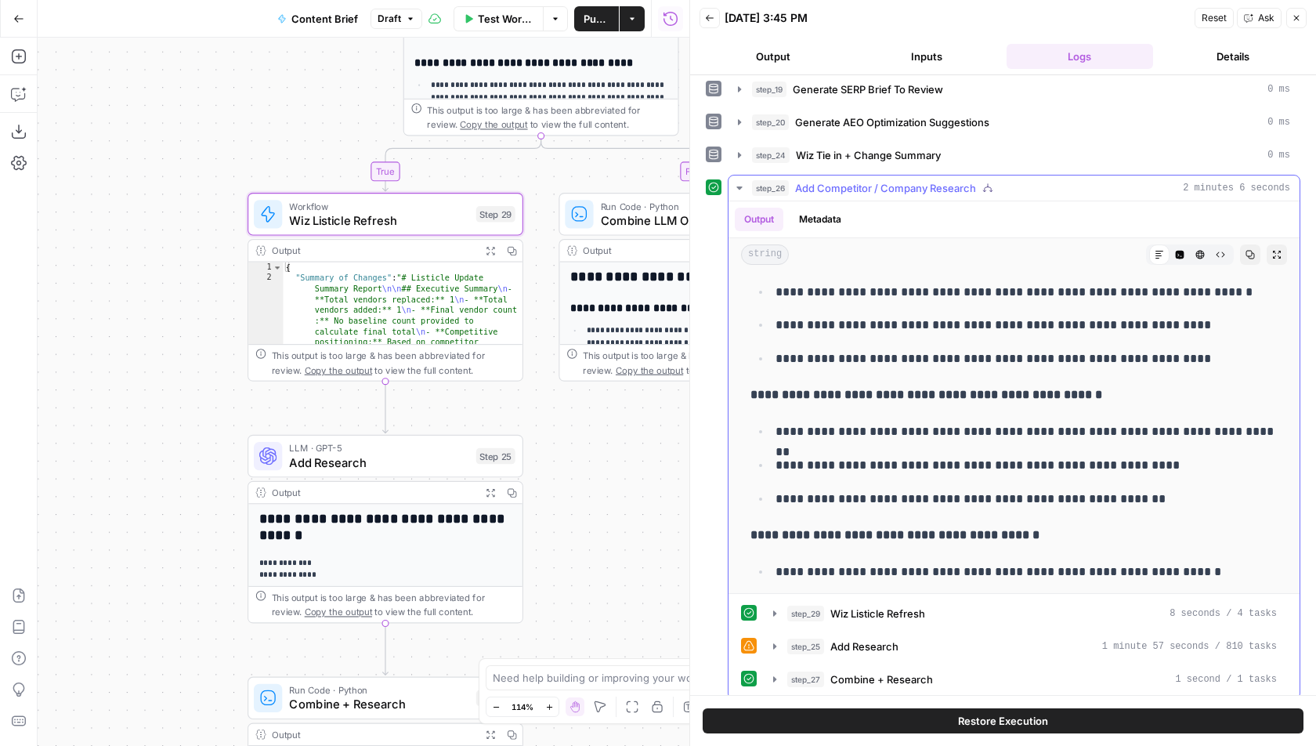
click at [905, 612] on button "step_29 Wiz Listicle Refresh 8 seconds / 4 tasks" at bounding box center [1025, 613] width 522 height 25
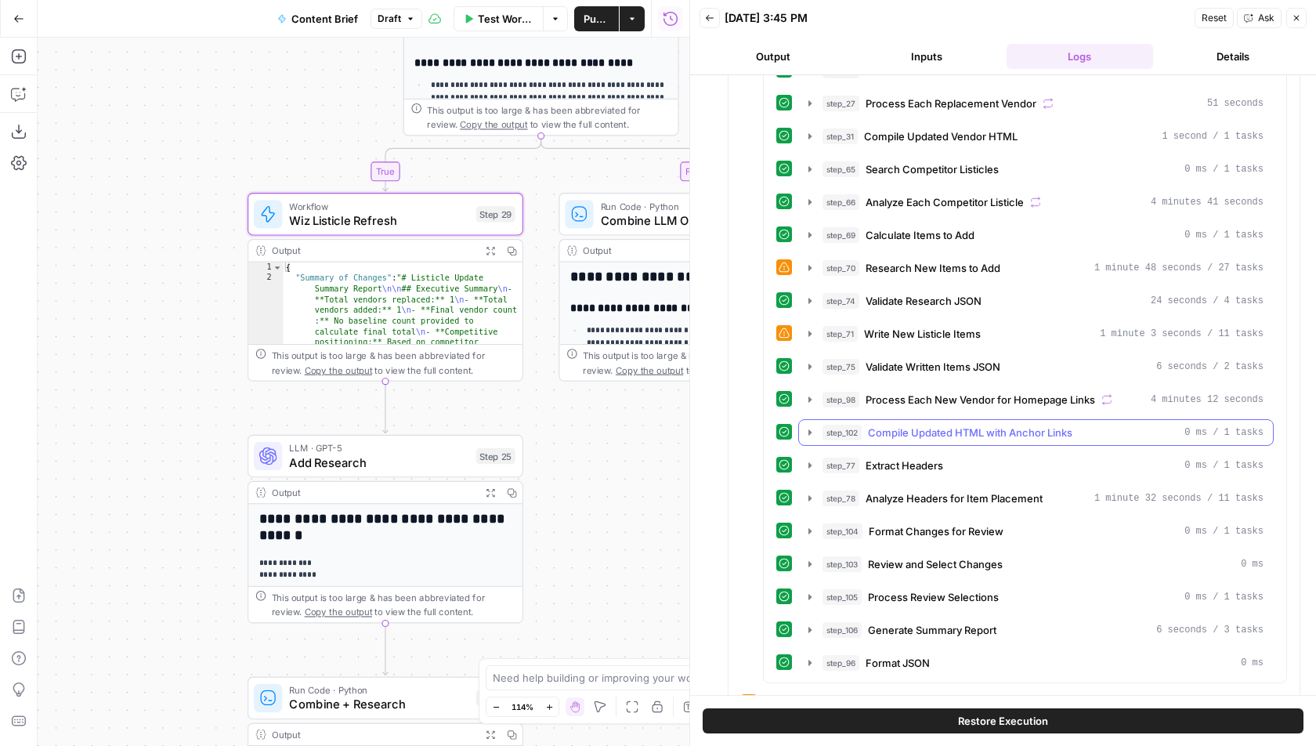
scroll to position [1470, 0]
click at [926, 554] on span "Review and Select Changes" at bounding box center [935, 562] width 135 height 16
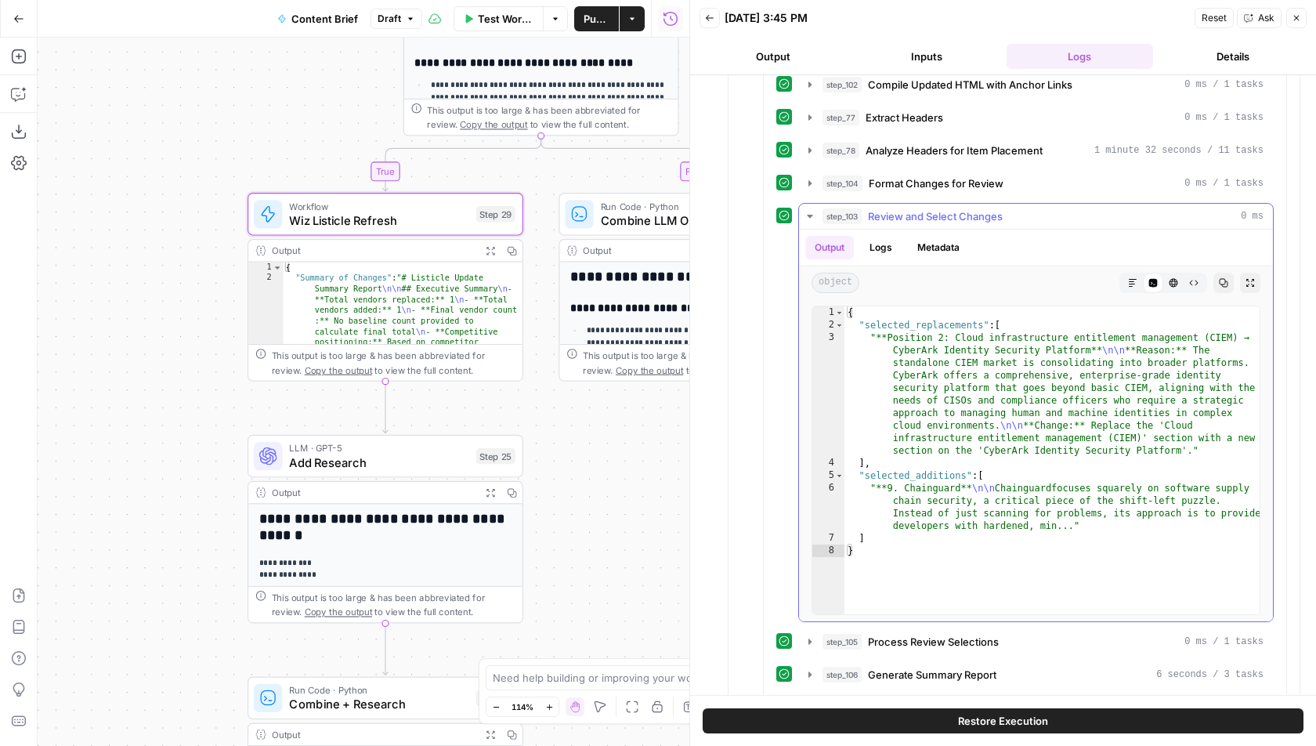
scroll to position [1792, 0]
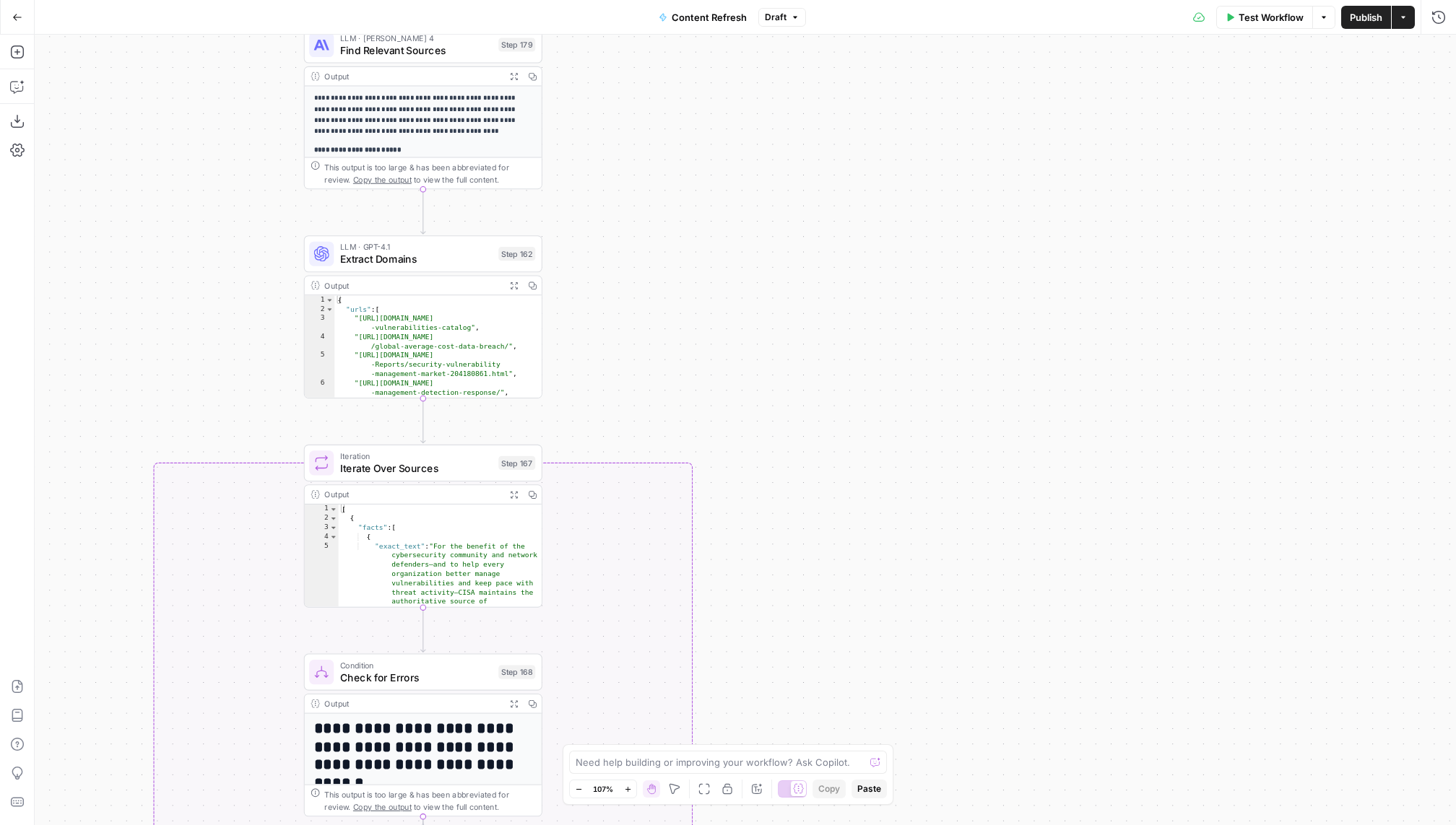
drag, startPoint x: 584, startPoint y: 160, endPoint x: 658, endPoint y: 197, distance: 82.7
click at [658, 197] on div "true false true false false true false true Workflow Set Inputs Inputs LLM · GP…" at bounding box center [745, 430] width 1421 height 790
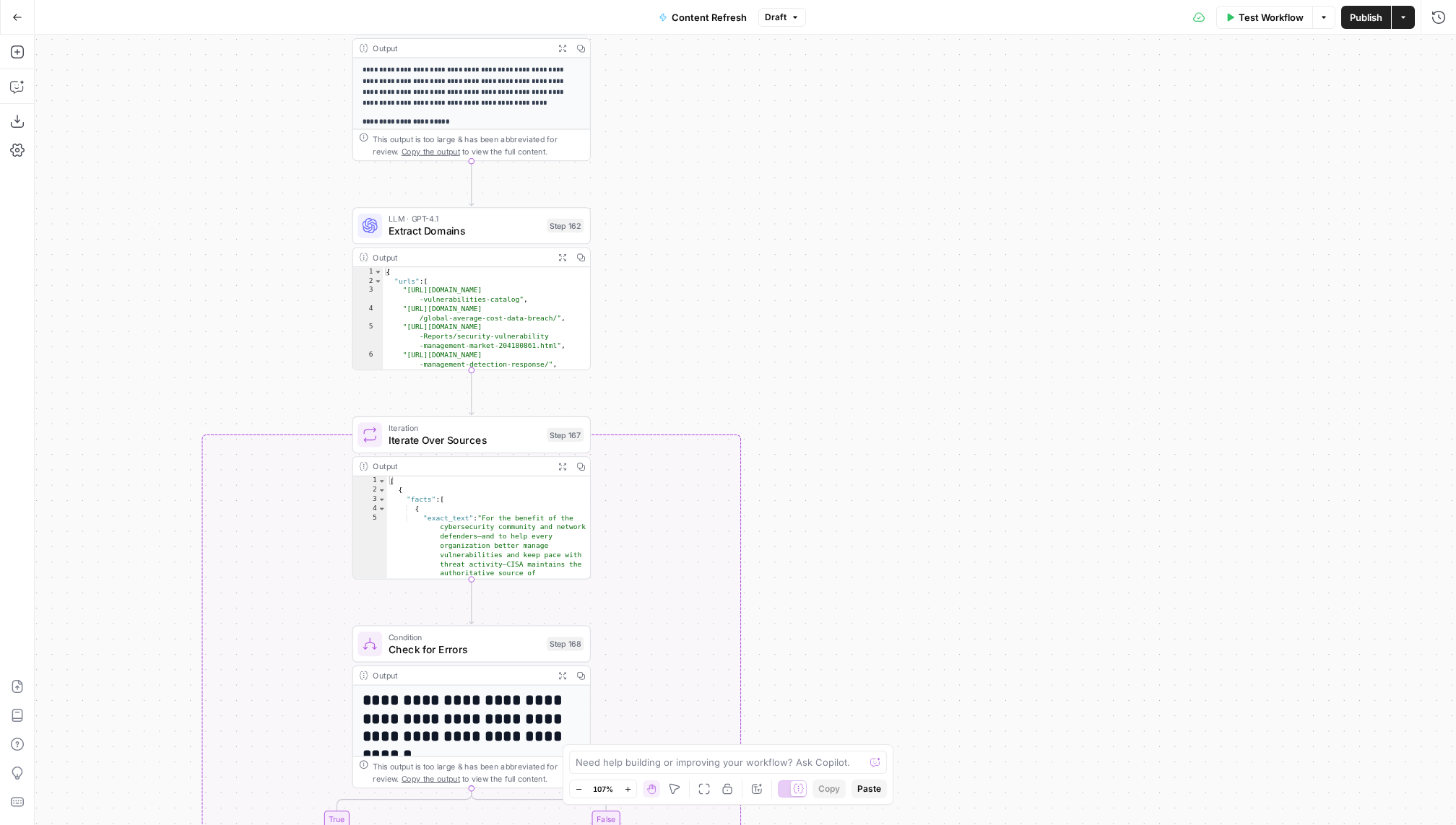
drag, startPoint x: 659, startPoint y: 205, endPoint x: 703, endPoint y: 172, distance: 55.0
click at [703, 172] on div "true false true false false true false true Workflow Set Inputs Inputs LLM · GP…" at bounding box center [745, 430] width 1421 height 790
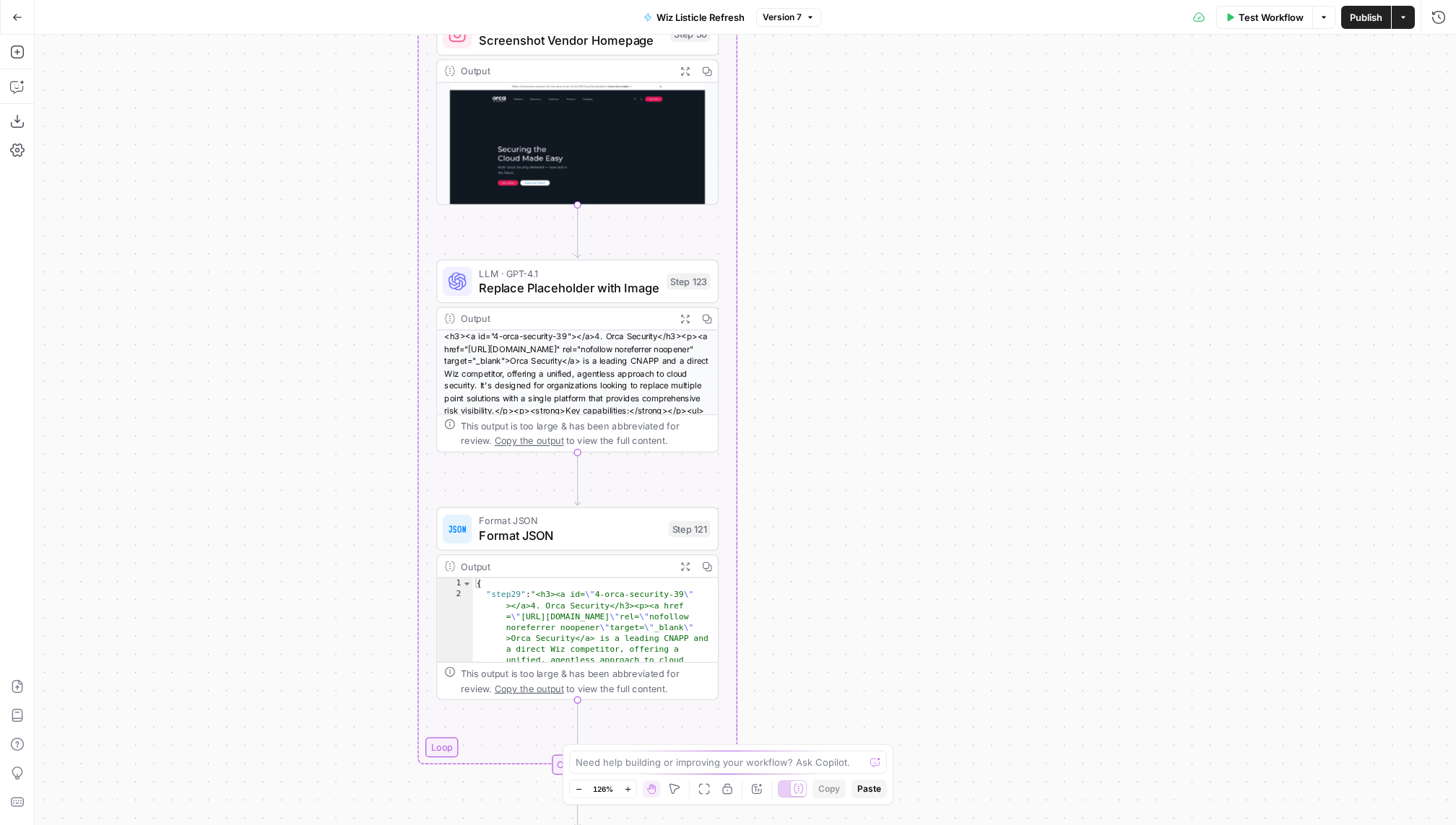
drag, startPoint x: 841, startPoint y: 155, endPoint x: 841, endPoint y: 820, distance: 665.0
click at [841, 820] on div "Workflow Set Inputs Inputs Run Code · Python Header Organizer + Sentence Counte…" at bounding box center [745, 430] width 1421 height 790
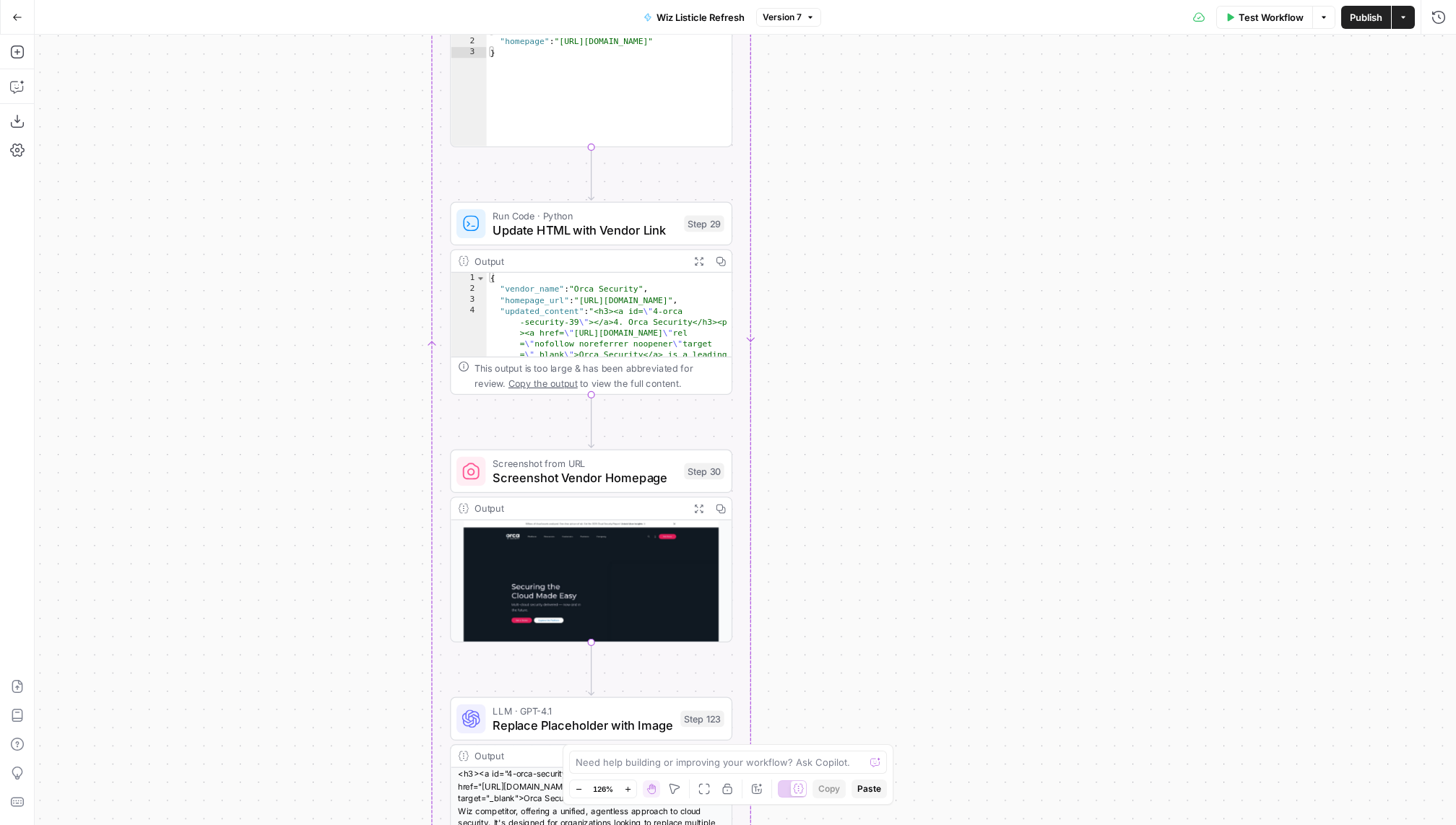
drag, startPoint x: 887, startPoint y: 115, endPoint x: 898, endPoint y: 534, distance: 419.1
click at [901, 536] on div "Workflow Set Inputs Inputs Run Code · Python Header Organizer + Sentence Counte…" at bounding box center [745, 430] width 1421 height 790
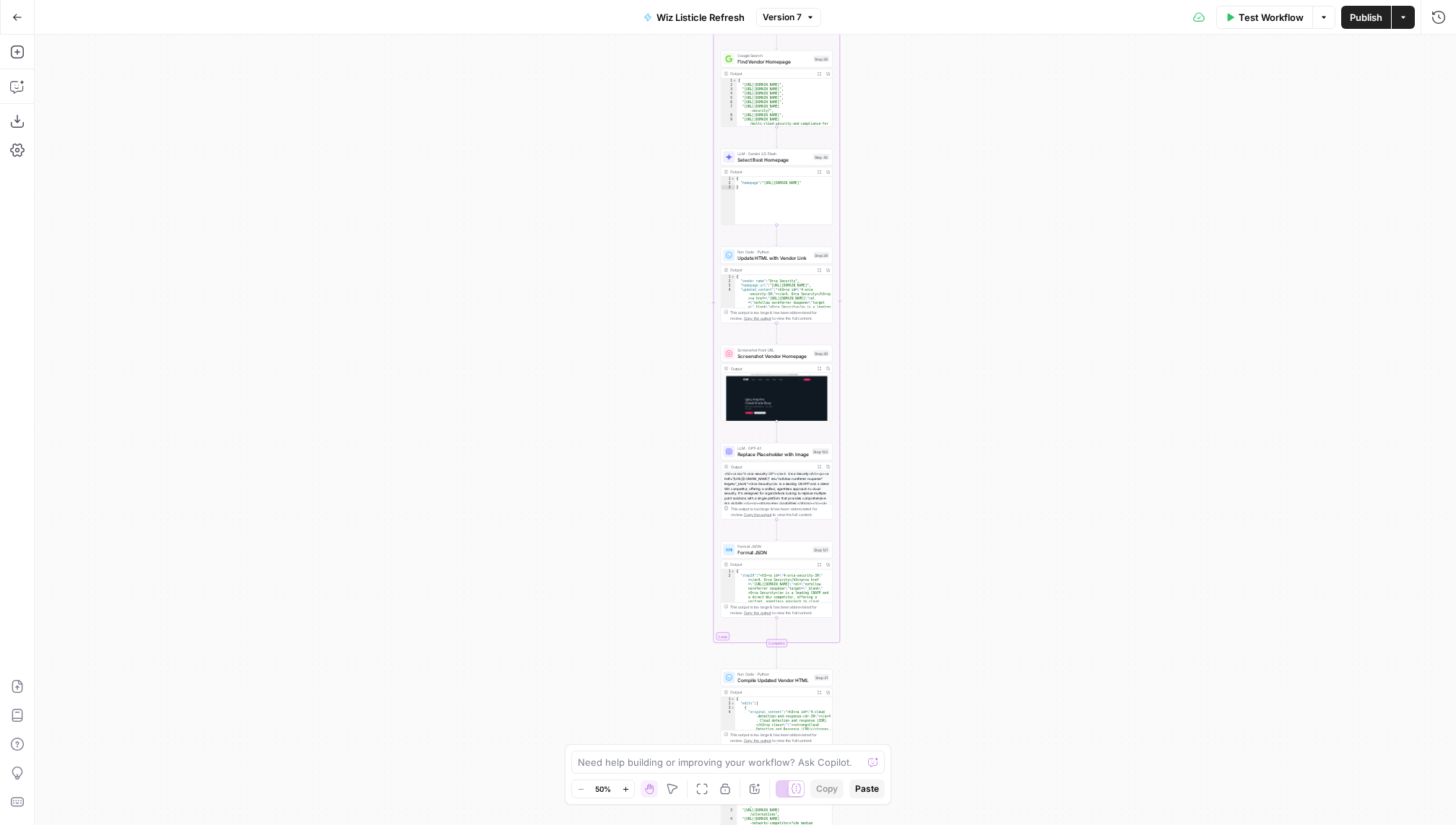
drag, startPoint x: 898, startPoint y: 534, endPoint x: 898, endPoint y: 372, distance: 162.0
click at [898, 372] on div "Workflow Set Inputs Inputs Run Code · Python Header Organizer + Sentence Counte…" at bounding box center [745, 430] width 1421 height 790
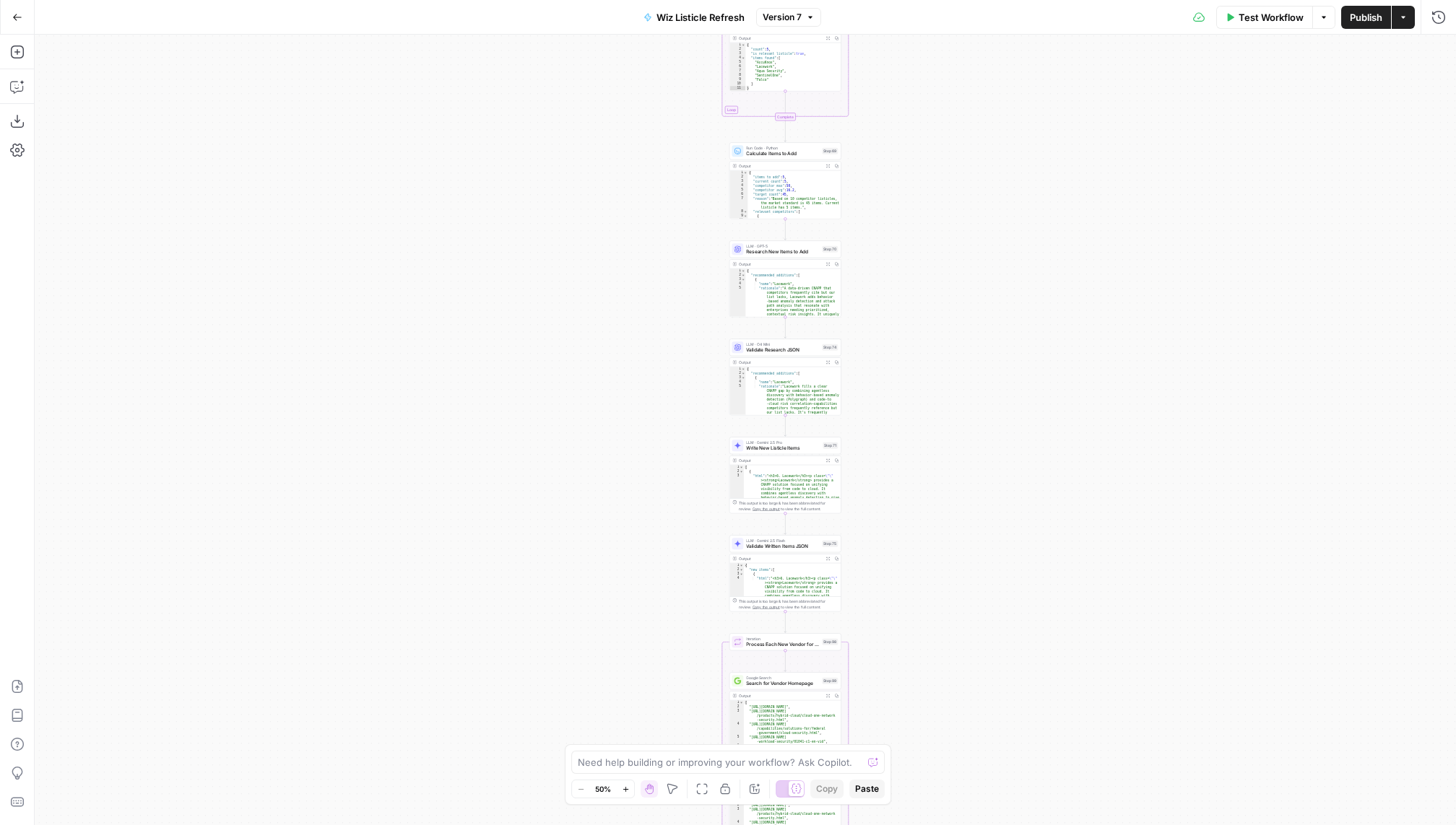
click at [770, 451] on span "Write New Listicle Items" at bounding box center [783, 448] width 74 height 7
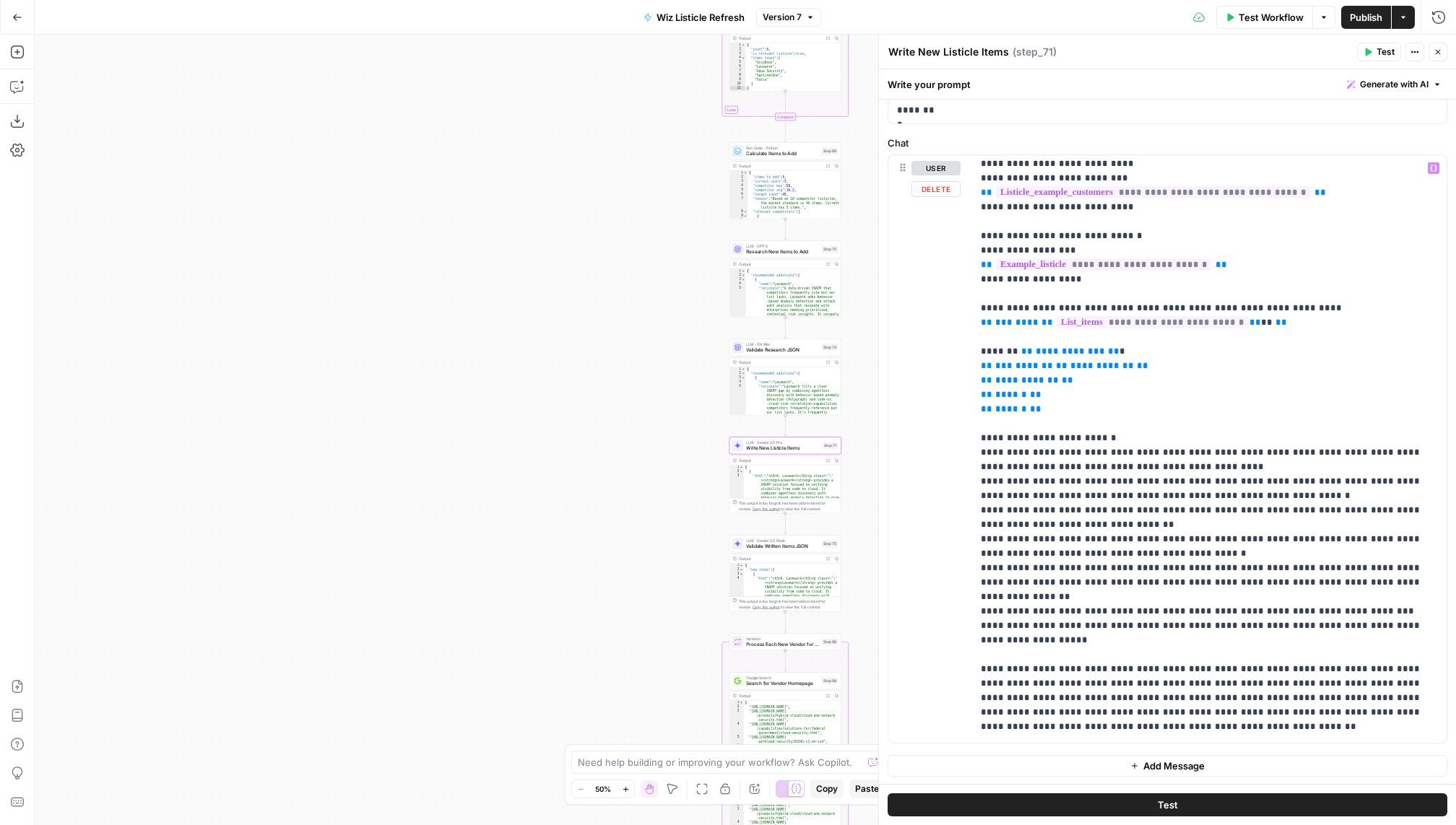
scroll to position [287, 0]
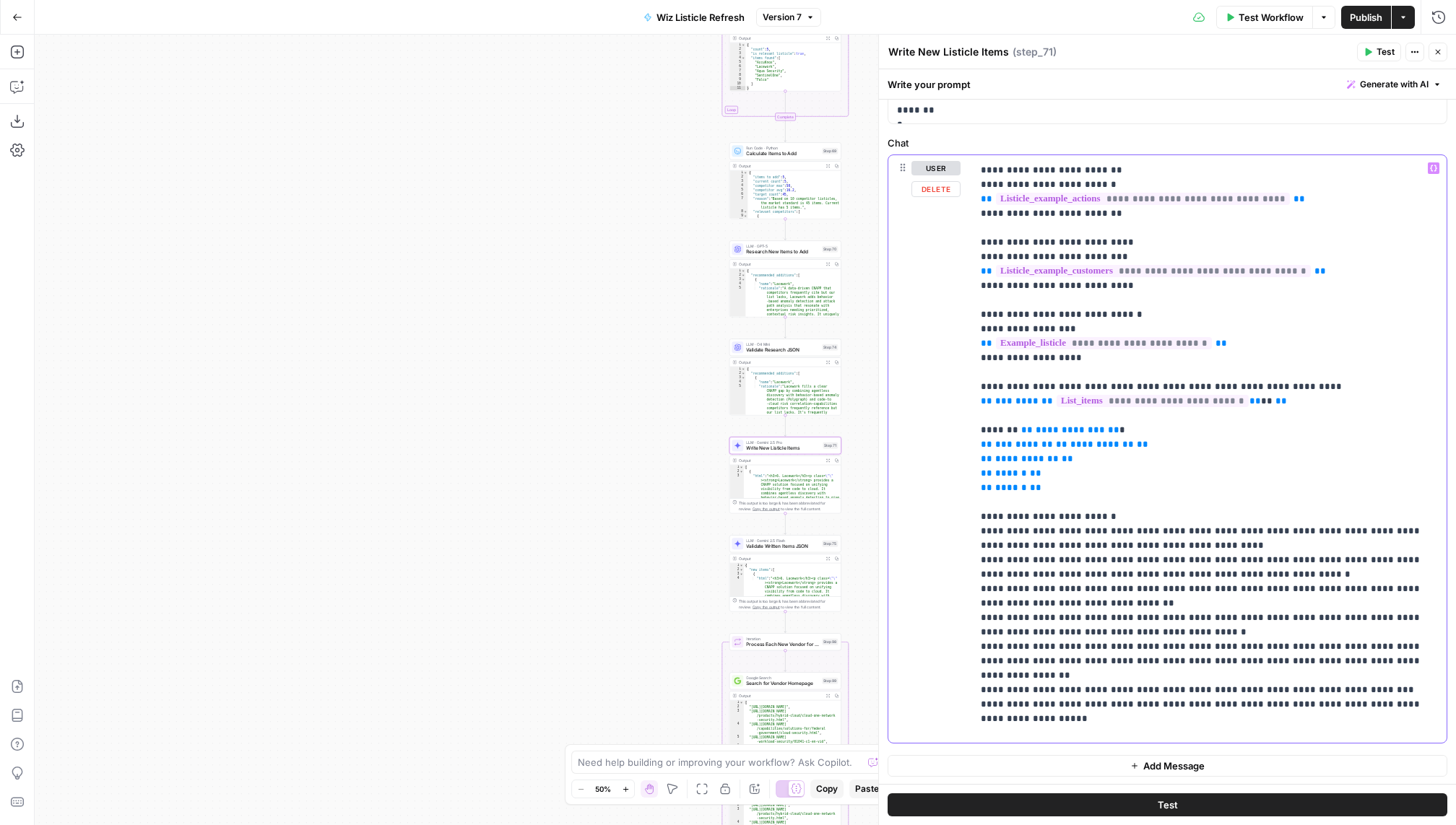
click at [1296, 265] on span "**********" at bounding box center [1153, 270] width 314 height 12
click at [1275, 361] on p "**********" at bounding box center [1209, 380] width 457 height 1010
click at [1204, 395] on span "**********" at bounding box center [1153, 400] width 192 height 12
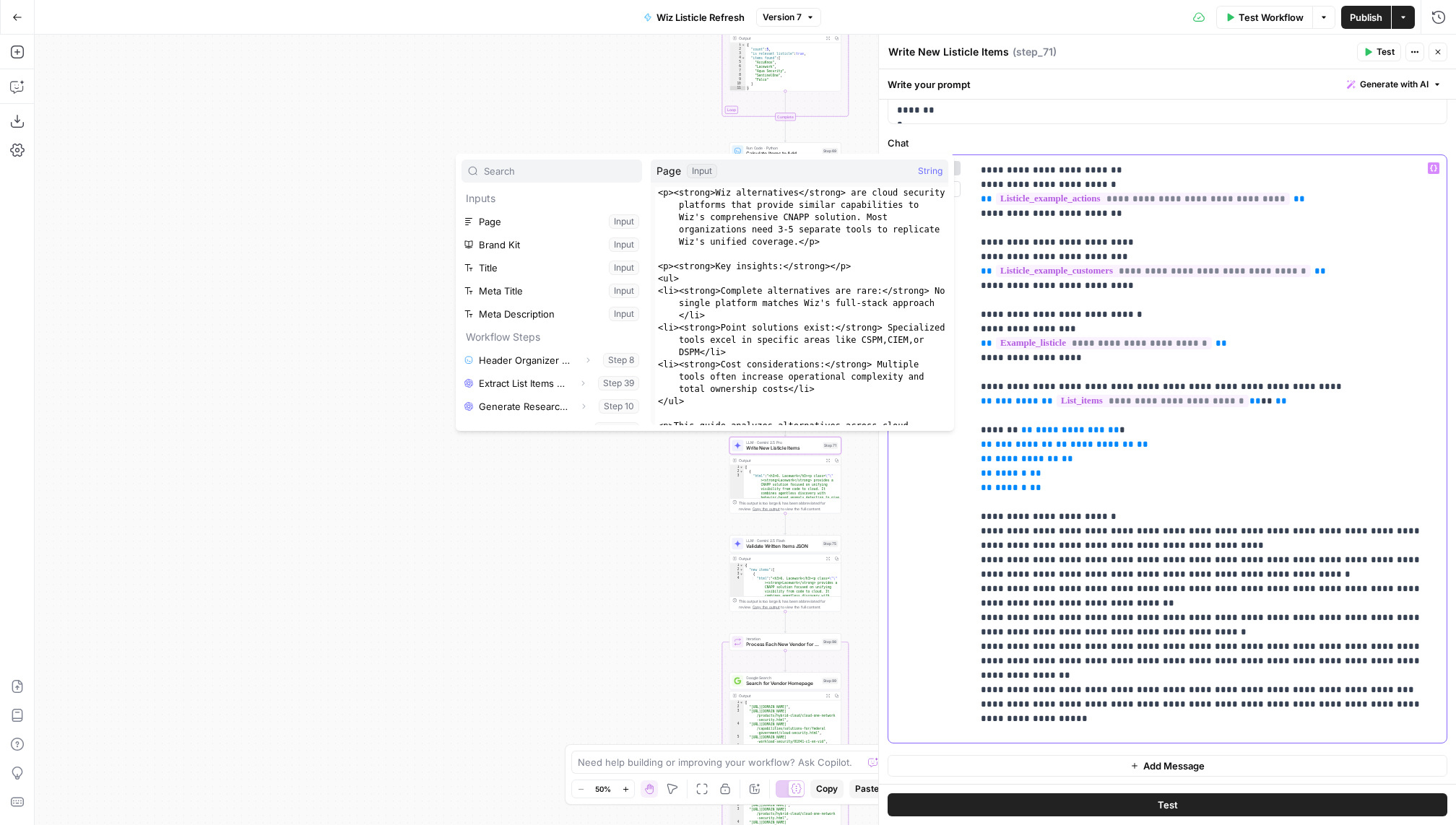
click at [1095, 489] on p "**********" at bounding box center [1209, 380] width 457 height 1010
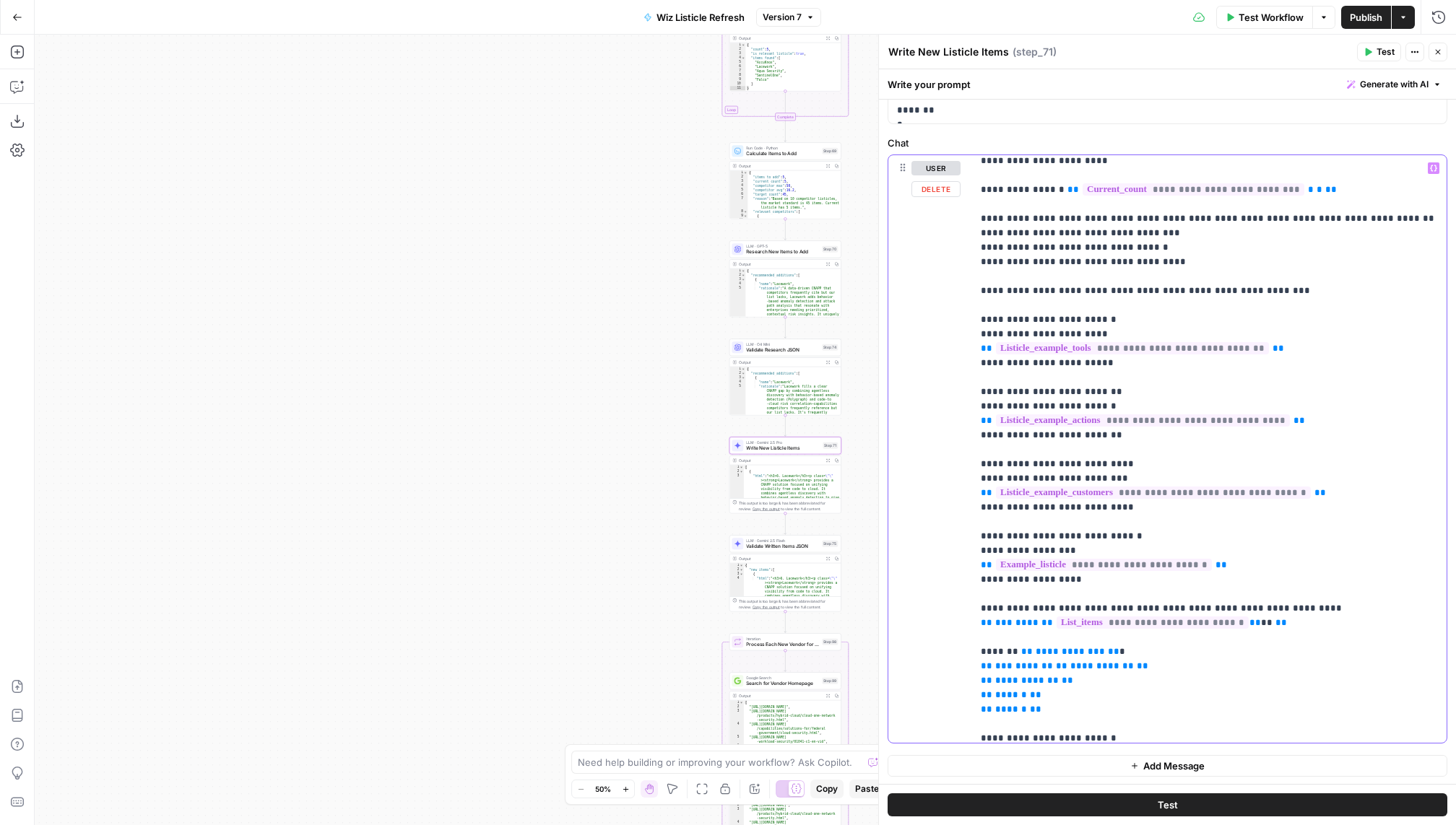
scroll to position [0, 0]
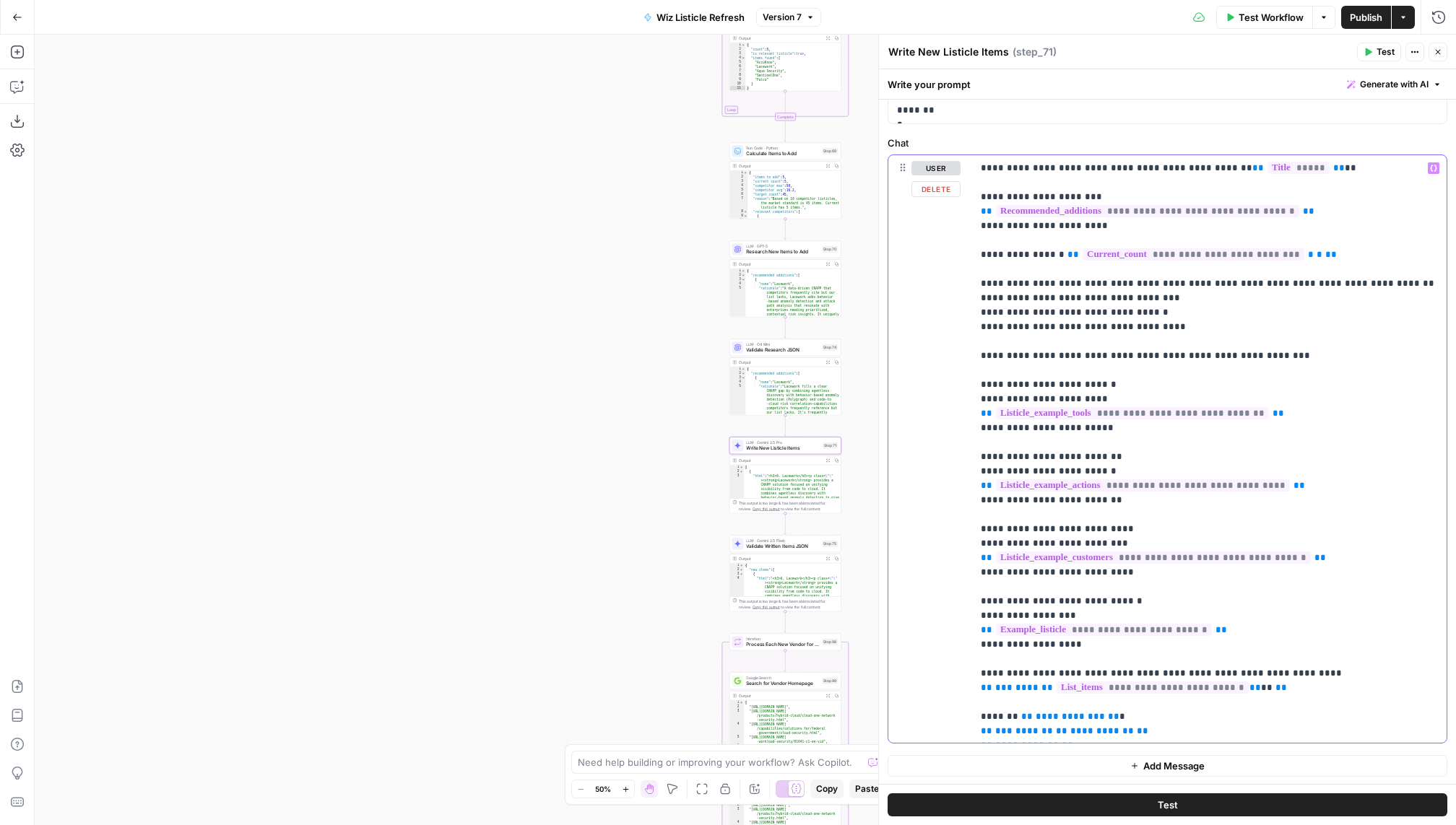
click at [1320, 336] on p "**********" at bounding box center [1209, 666] width 457 height 1010
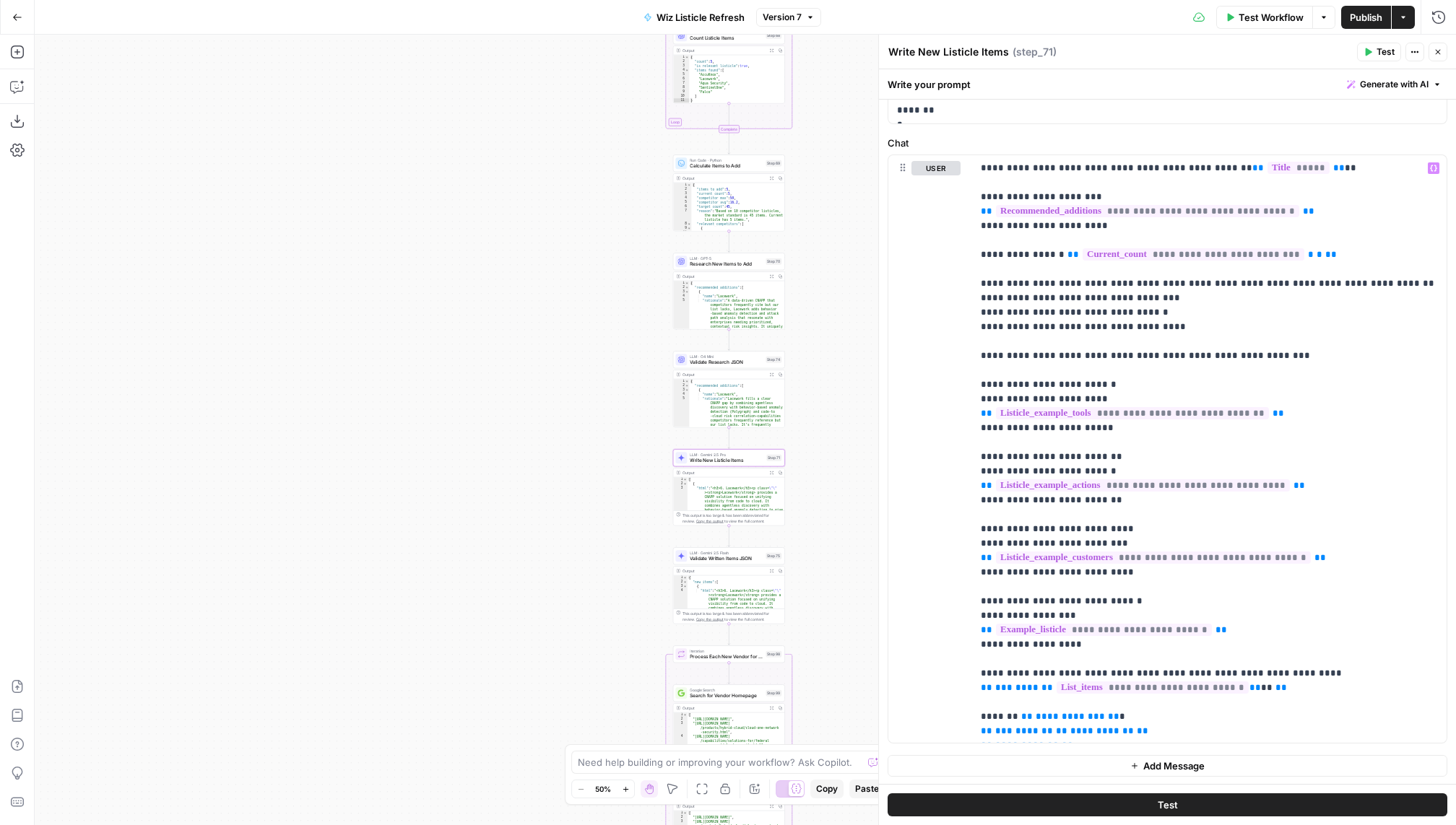
drag, startPoint x: 587, startPoint y: 383, endPoint x: 418, endPoint y: 406, distance: 170.6
click at [418, 406] on div "Workflow Set Inputs Inputs Run Code · Python Header Organizer + Sentence Counte…" at bounding box center [745, 430] width 1421 height 790
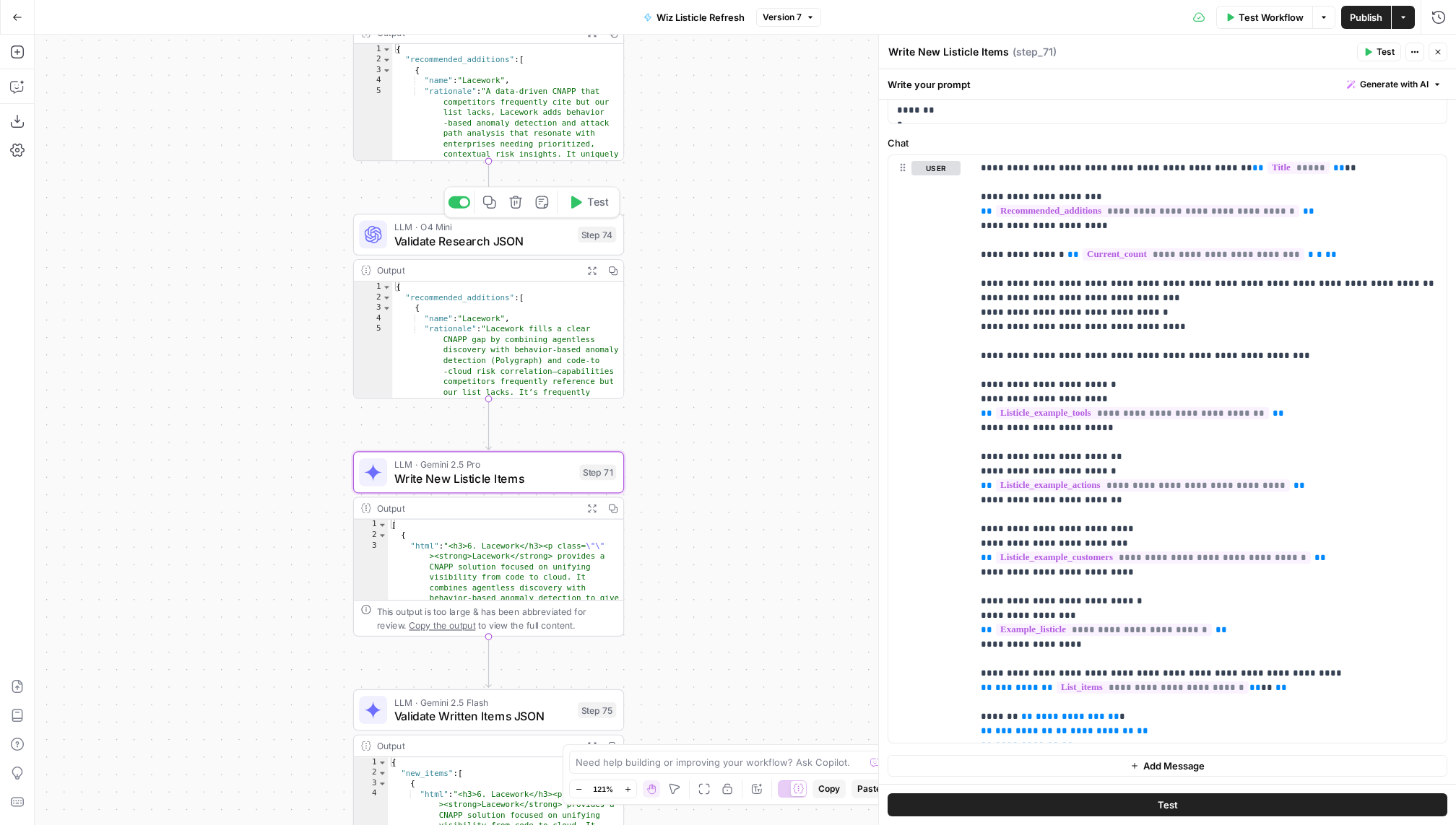
click at [510, 244] on span "Validate Research JSON" at bounding box center [483, 240] width 177 height 18
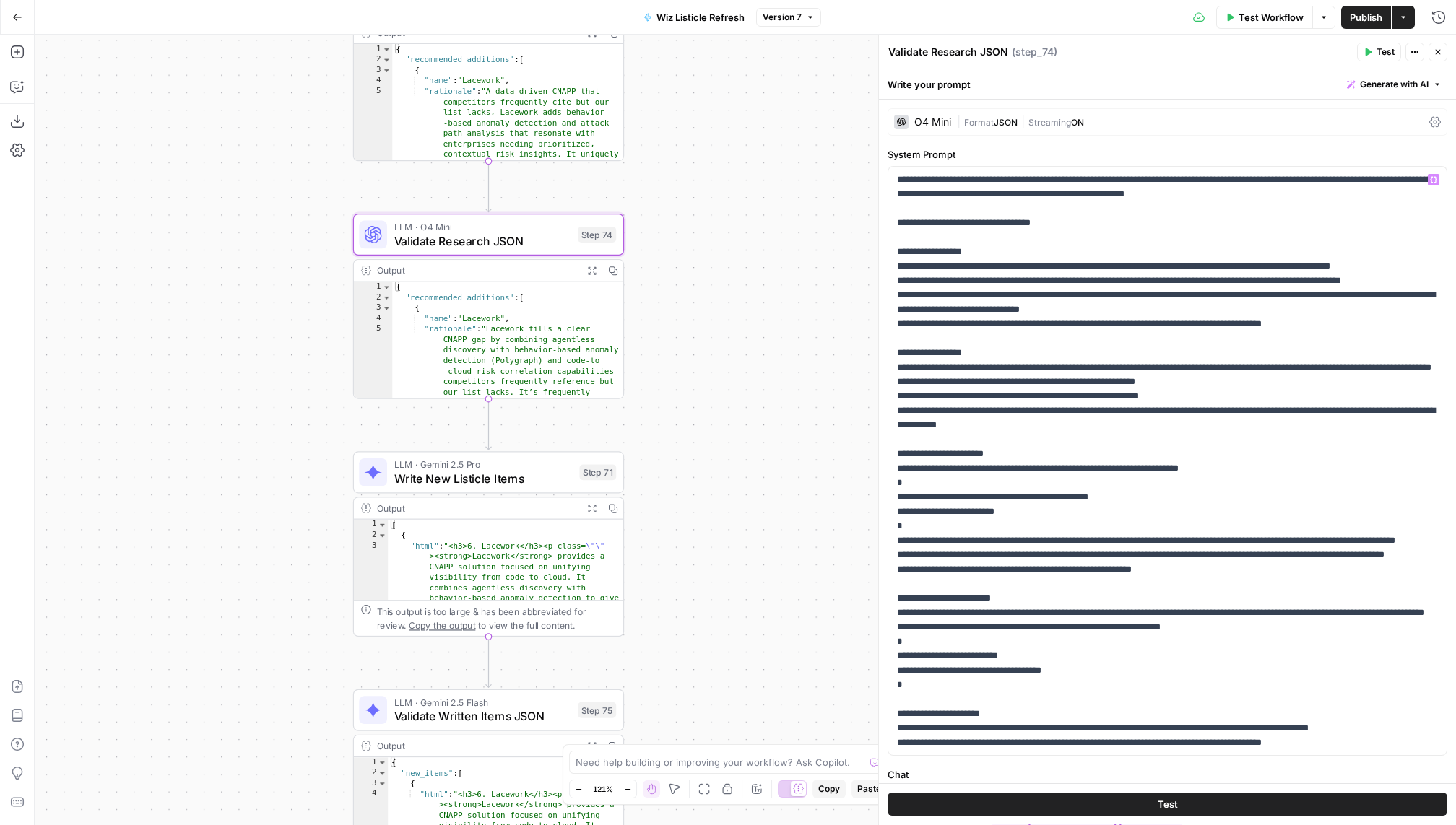
scroll to position [219, 0]
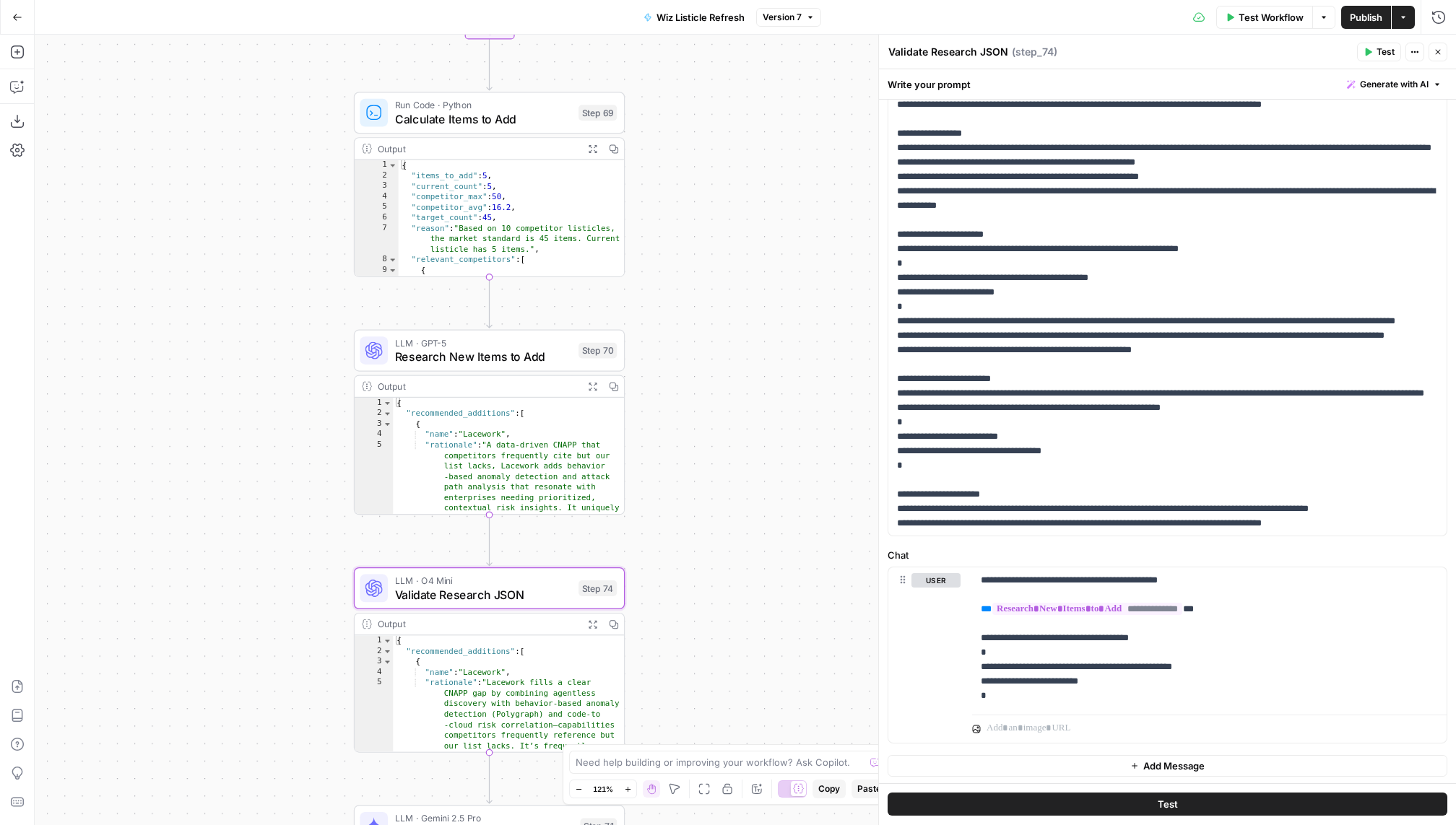
drag, startPoint x: 731, startPoint y: 242, endPoint x: 732, endPoint y: 595, distance: 353.0
click at [732, 595] on div "Workflow Set Inputs Inputs Run Code · Python Header Organizer + Sentence Counte…" at bounding box center [745, 430] width 1421 height 790
click at [485, 364] on span "Research New Items to Add" at bounding box center [483, 356] width 177 height 18
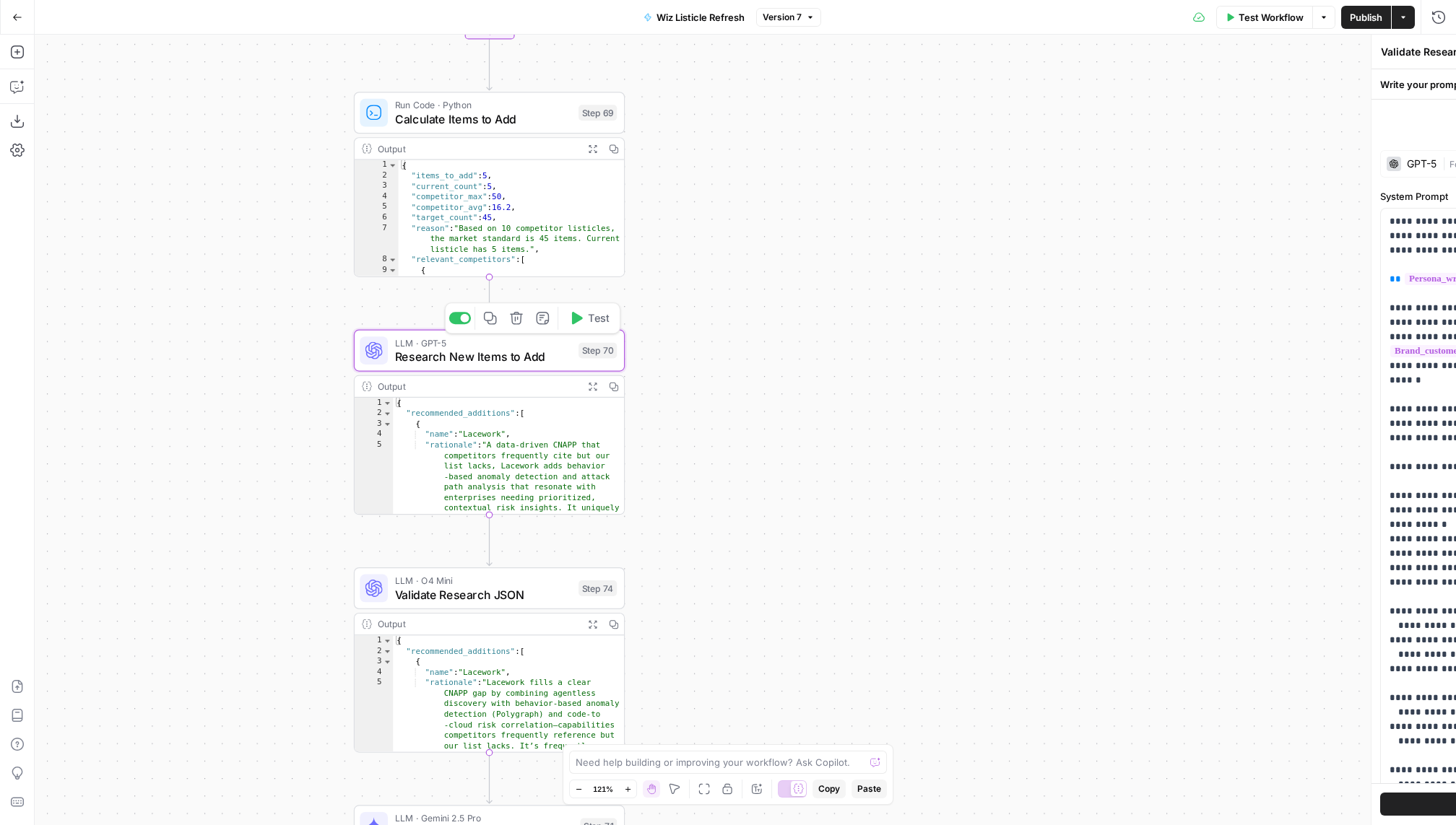
type textarea "Research New Items to Add"
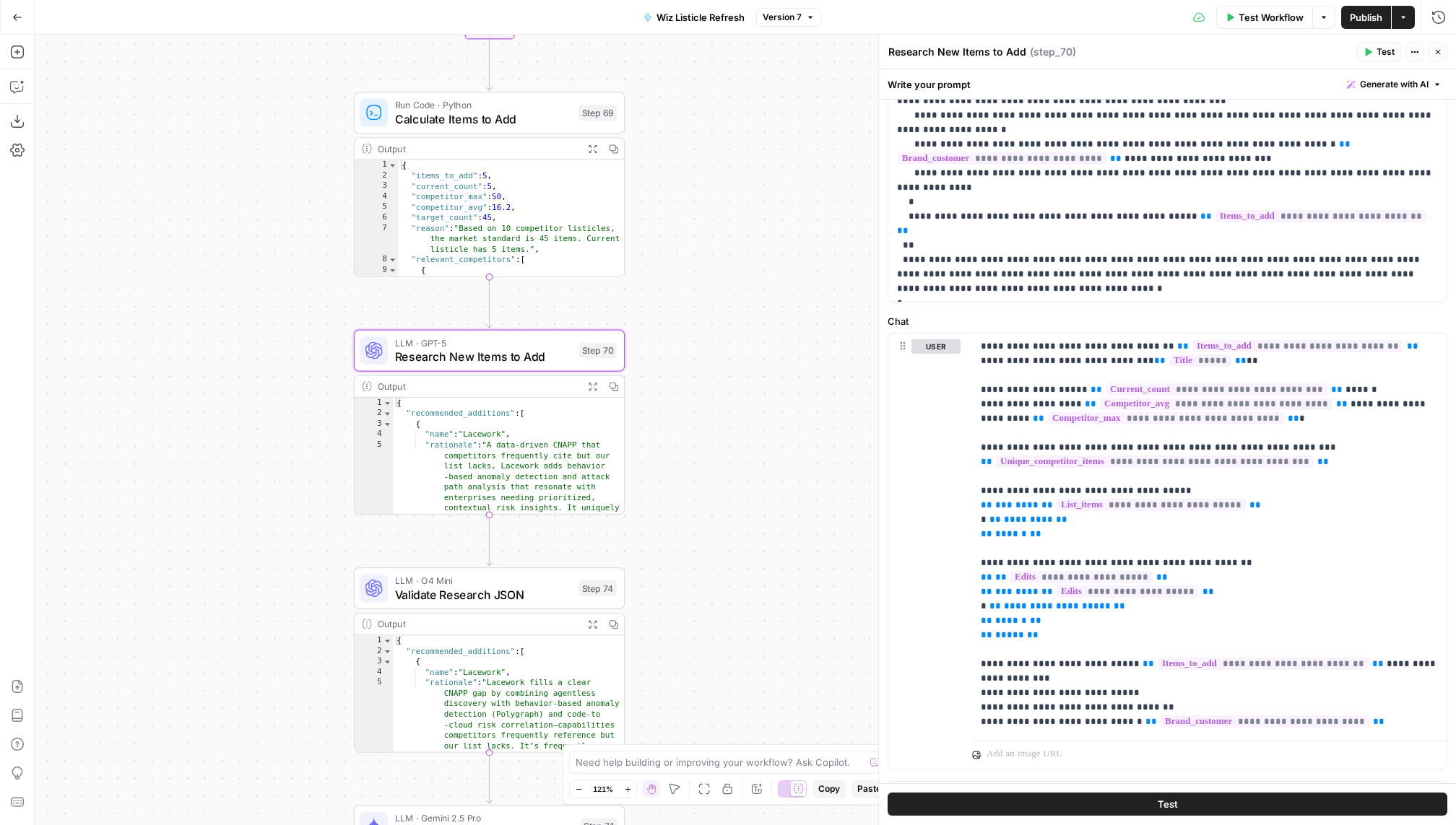
scroll to position [521, 0]
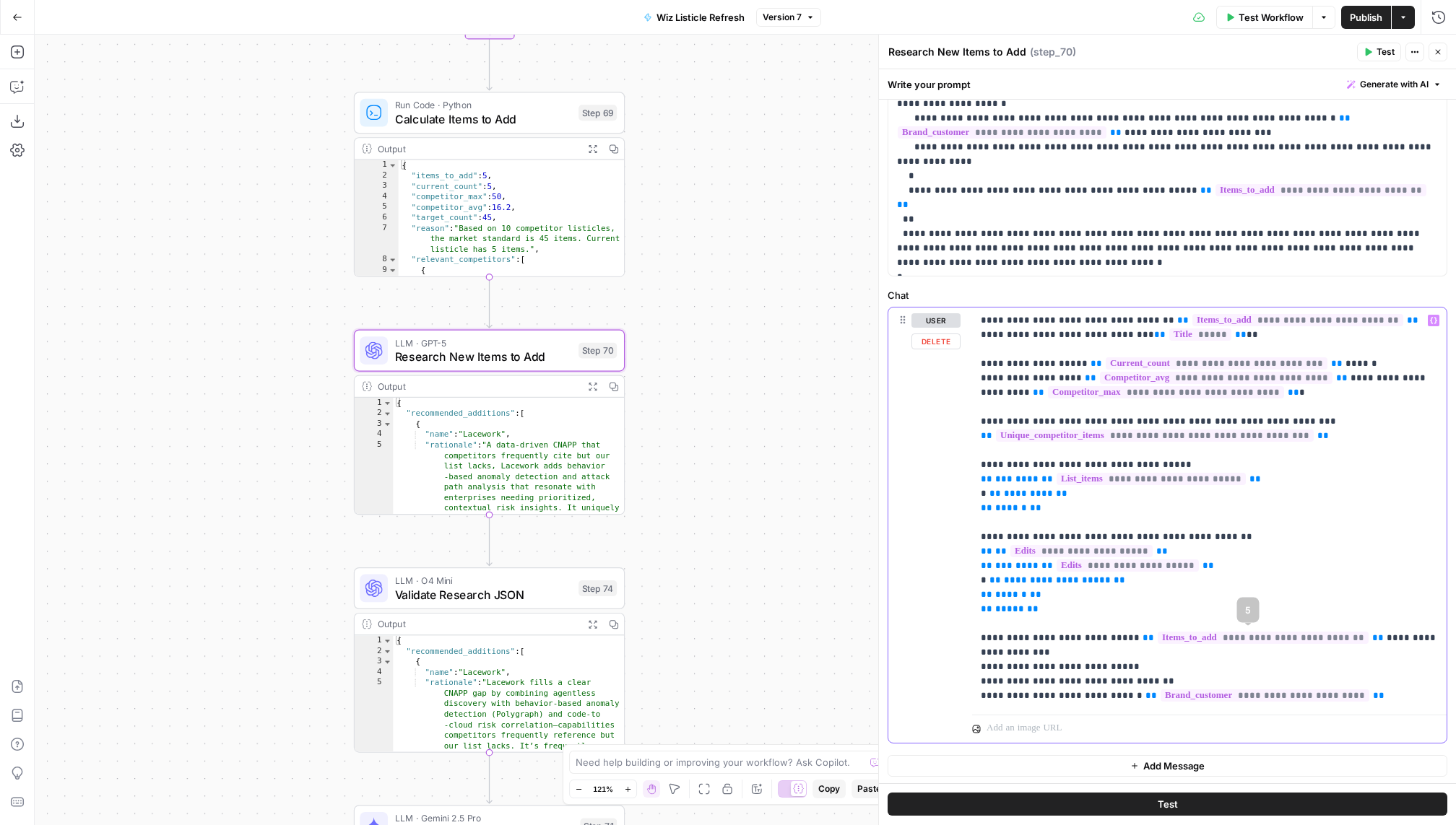
click at [1262, 608] on p "**********" at bounding box center [1209, 508] width 457 height 390
click at [1188, 624] on p "**********" at bounding box center [1209, 508] width 457 height 390
click at [1141, 628] on p "**********" at bounding box center [1209, 508] width 457 height 390
click at [976, 647] on div "**********" at bounding box center [1209, 508] width 474 height 401
click at [976, 644] on div "**********" at bounding box center [1209, 508] width 474 height 401
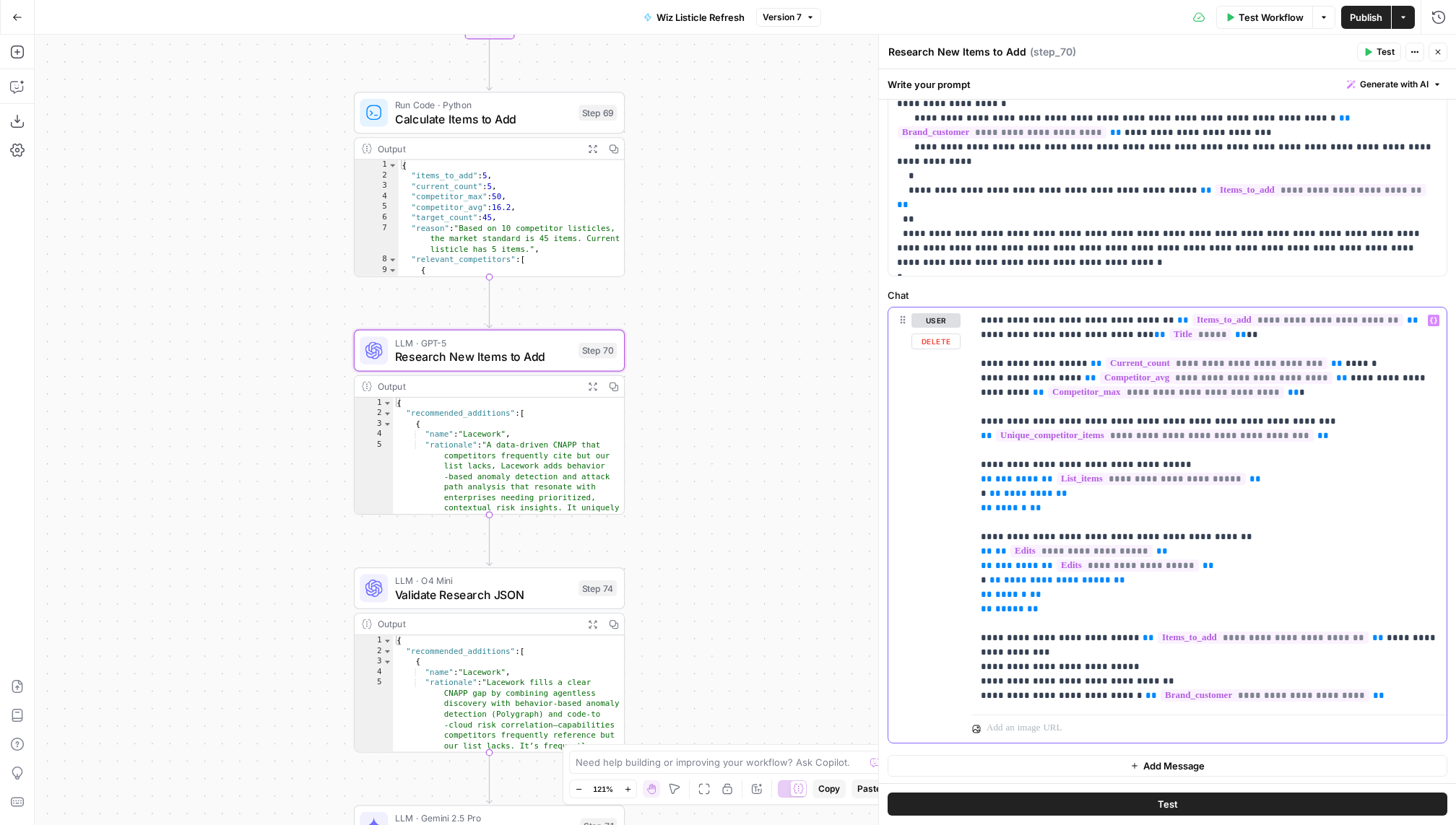
click at [982, 630] on p "**********" at bounding box center [1209, 508] width 457 height 390
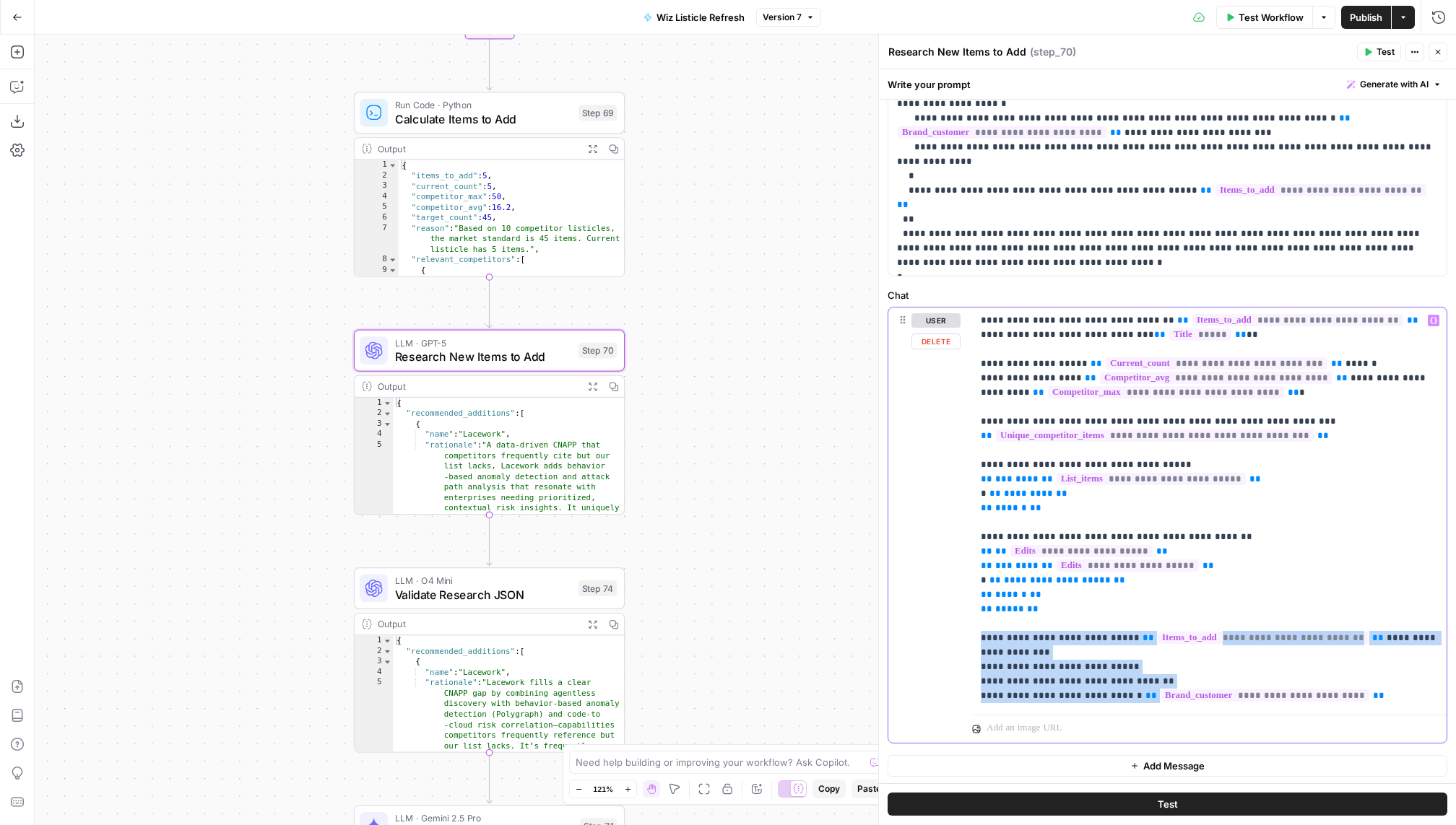
drag, startPoint x: 981, startPoint y: 640, endPoint x: 1200, endPoint y: 701, distance: 227.3
click at [1208, 701] on div "**********" at bounding box center [1209, 508] width 474 height 401
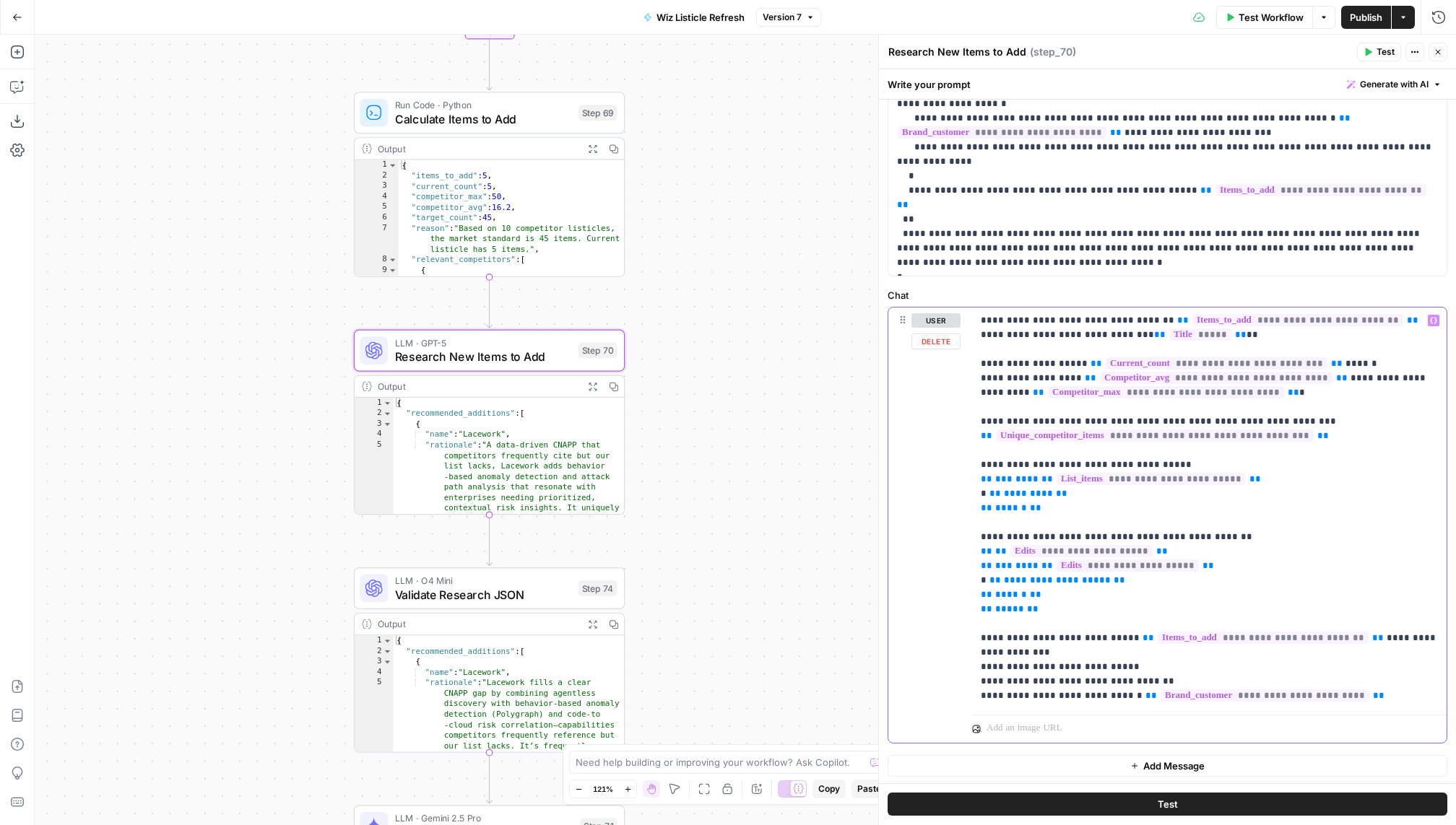
click at [1122, 695] on p "**********" at bounding box center [1209, 508] width 457 height 390
click at [953, 628] on div "user Delete" at bounding box center [935, 525] width 49 height 424
click at [977, 637] on div "**********" at bounding box center [1209, 508] width 474 height 401
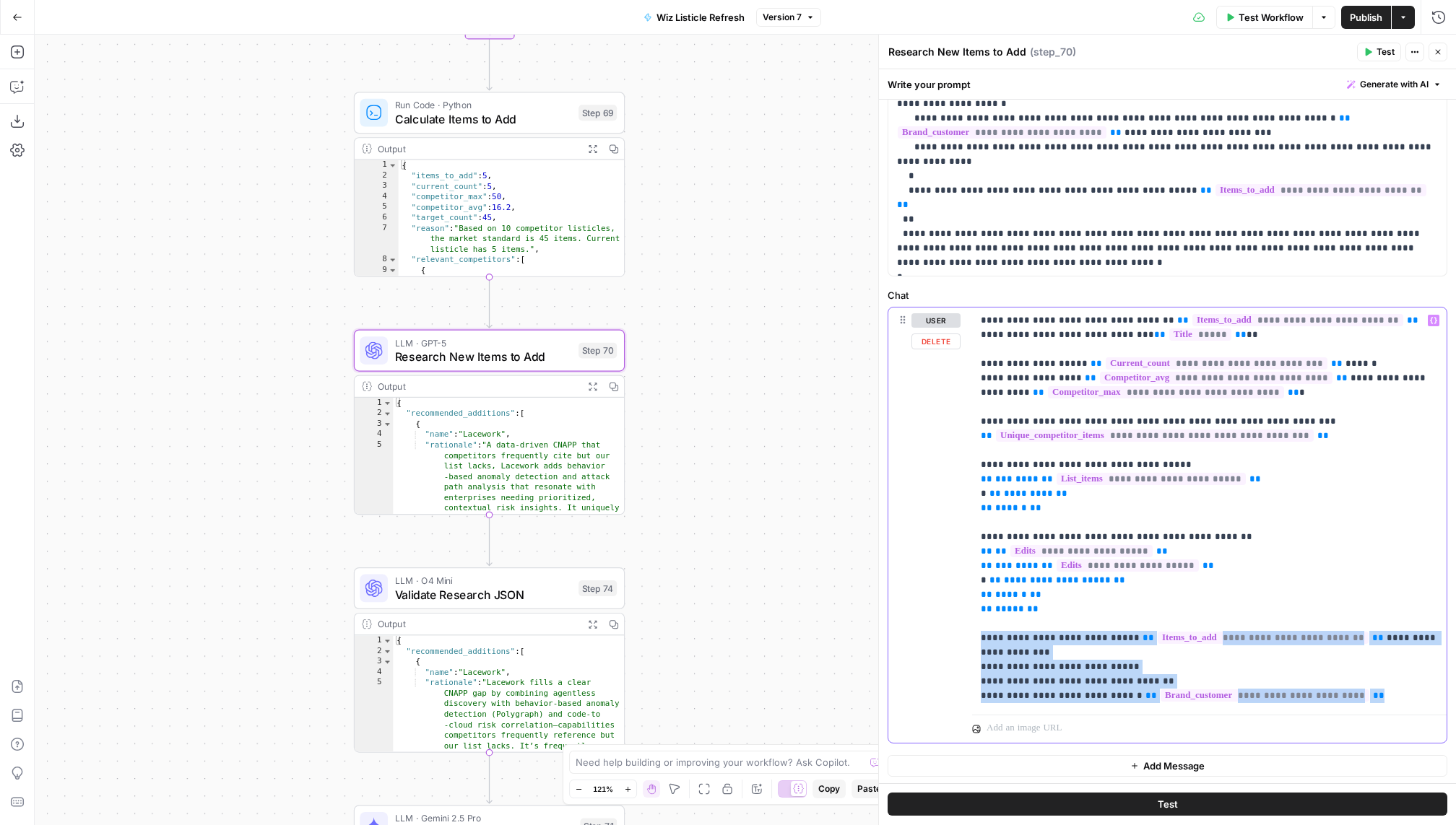
drag, startPoint x: 977, startPoint y: 637, endPoint x: 1107, endPoint y: 713, distance: 150.6
click at [1110, 713] on div "**********" at bounding box center [1209, 525] width 474 height 436
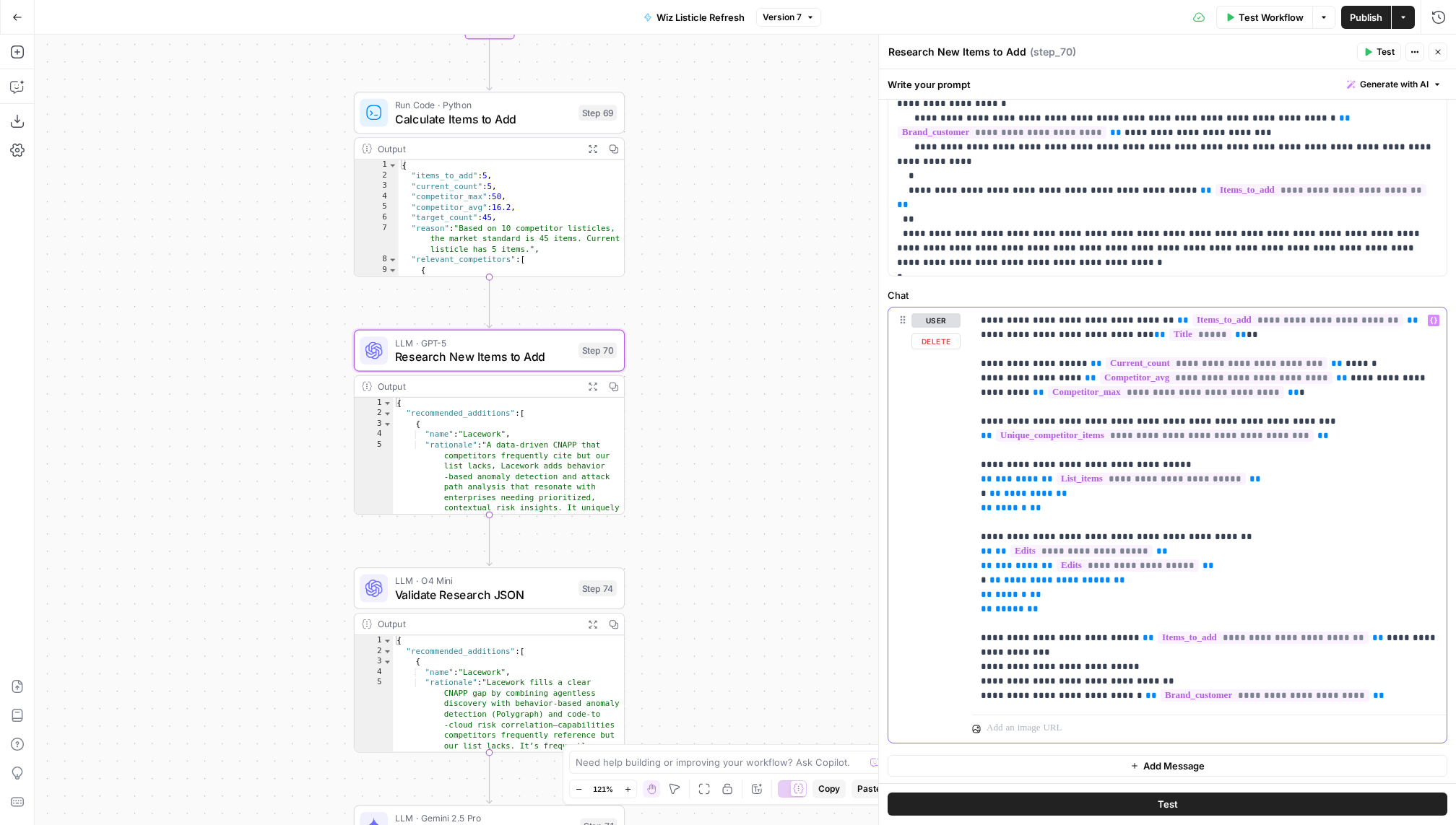
click at [1115, 688] on p "**********" at bounding box center [1209, 508] width 457 height 390
drag, startPoint x: 996, startPoint y: 636, endPoint x: 1105, endPoint y: 636, distance: 109.0
click at [1105, 636] on p "**********" at bounding box center [1209, 508] width 457 height 390
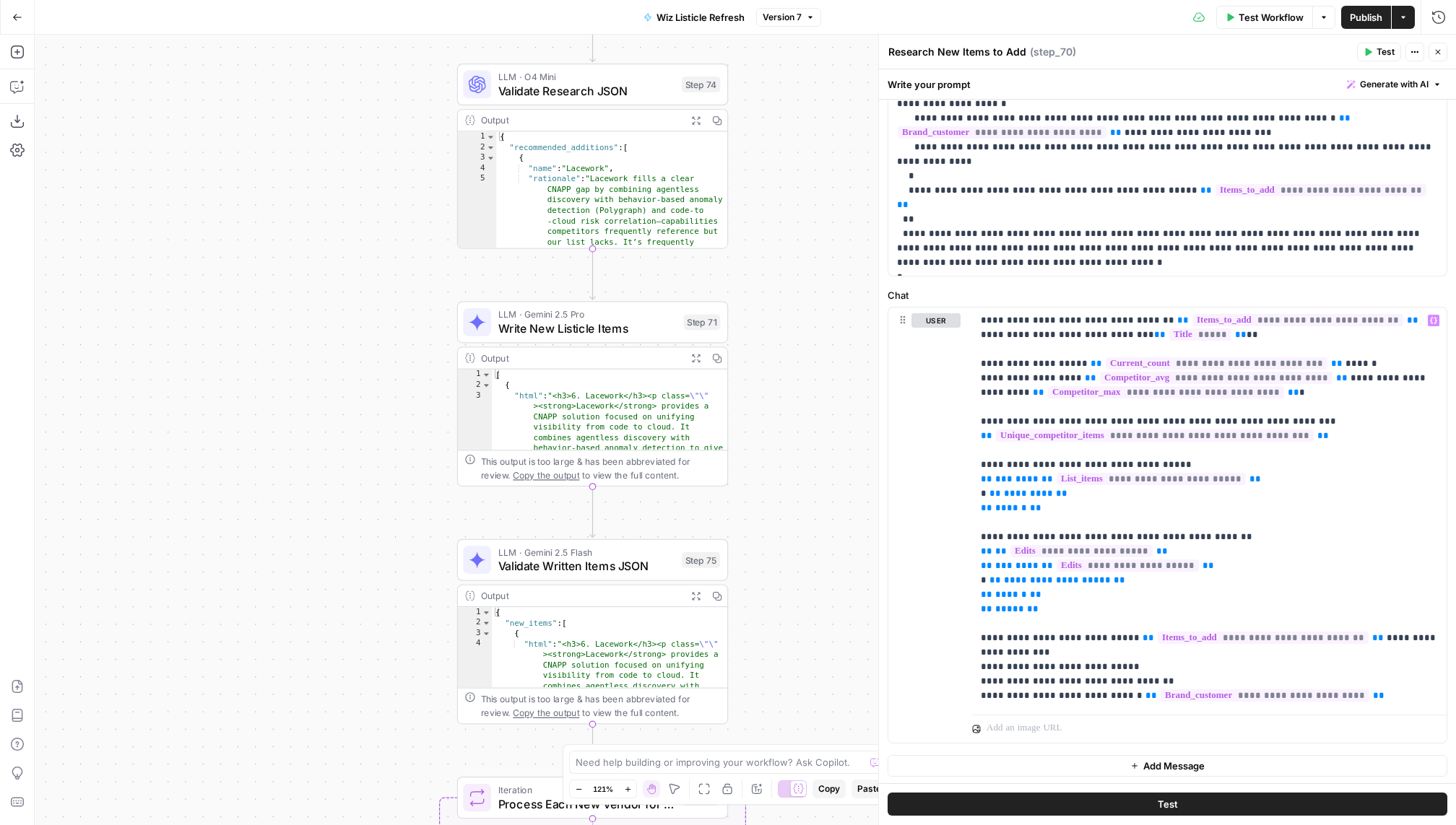
drag, startPoint x: 712, startPoint y: 440, endPoint x: 790, endPoint y: -43, distance: 489.3
click at [790, 0] on html "Wiz New Home Browse Insights Opportunities Your Data Recent Grids New Grid Cont…" at bounding box center [728, 412] width 1456 height 825
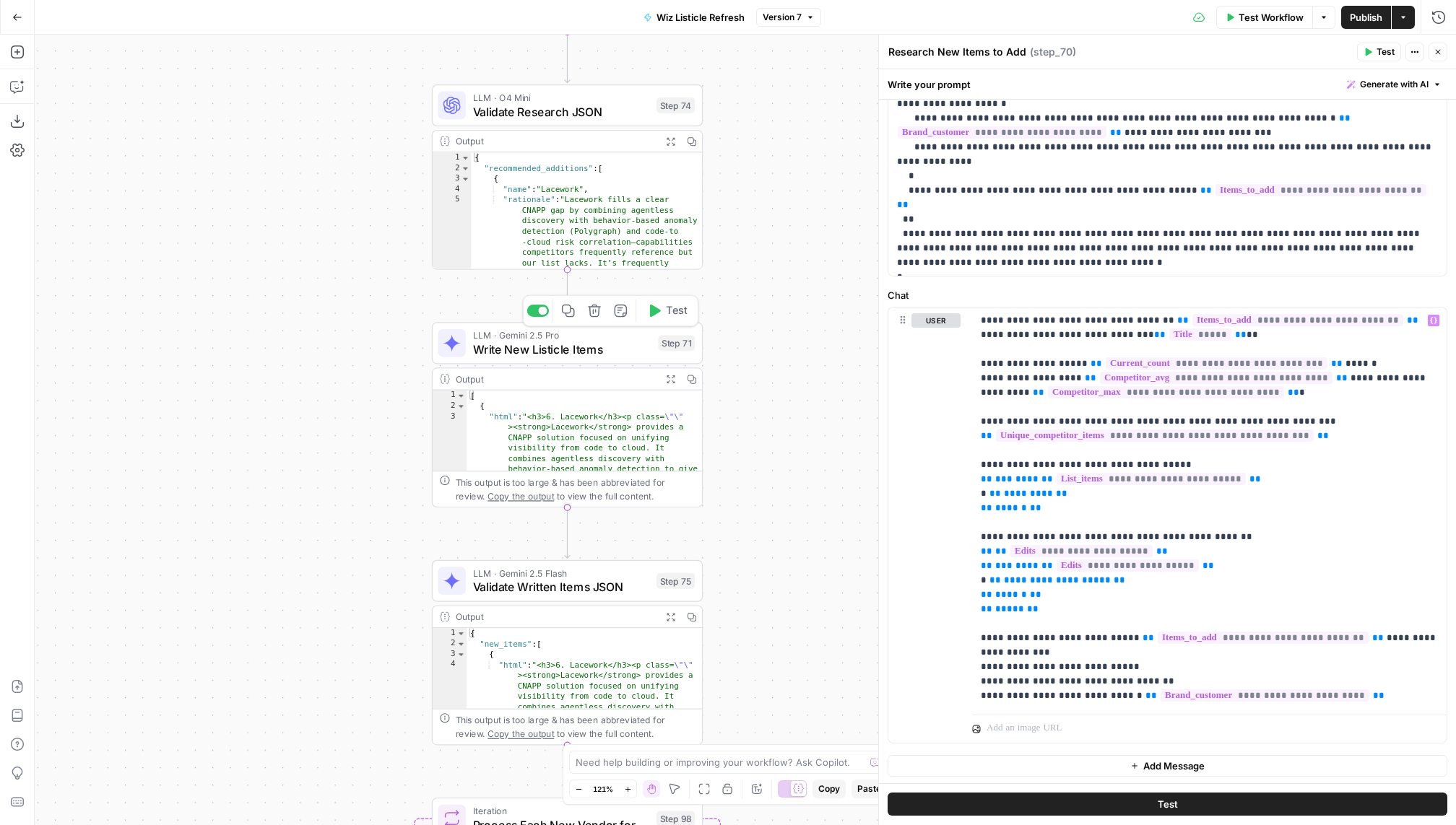
click at [572, 351] on span "Write New Listicle Items" at bounding box center [562, 349] width 178 height 18
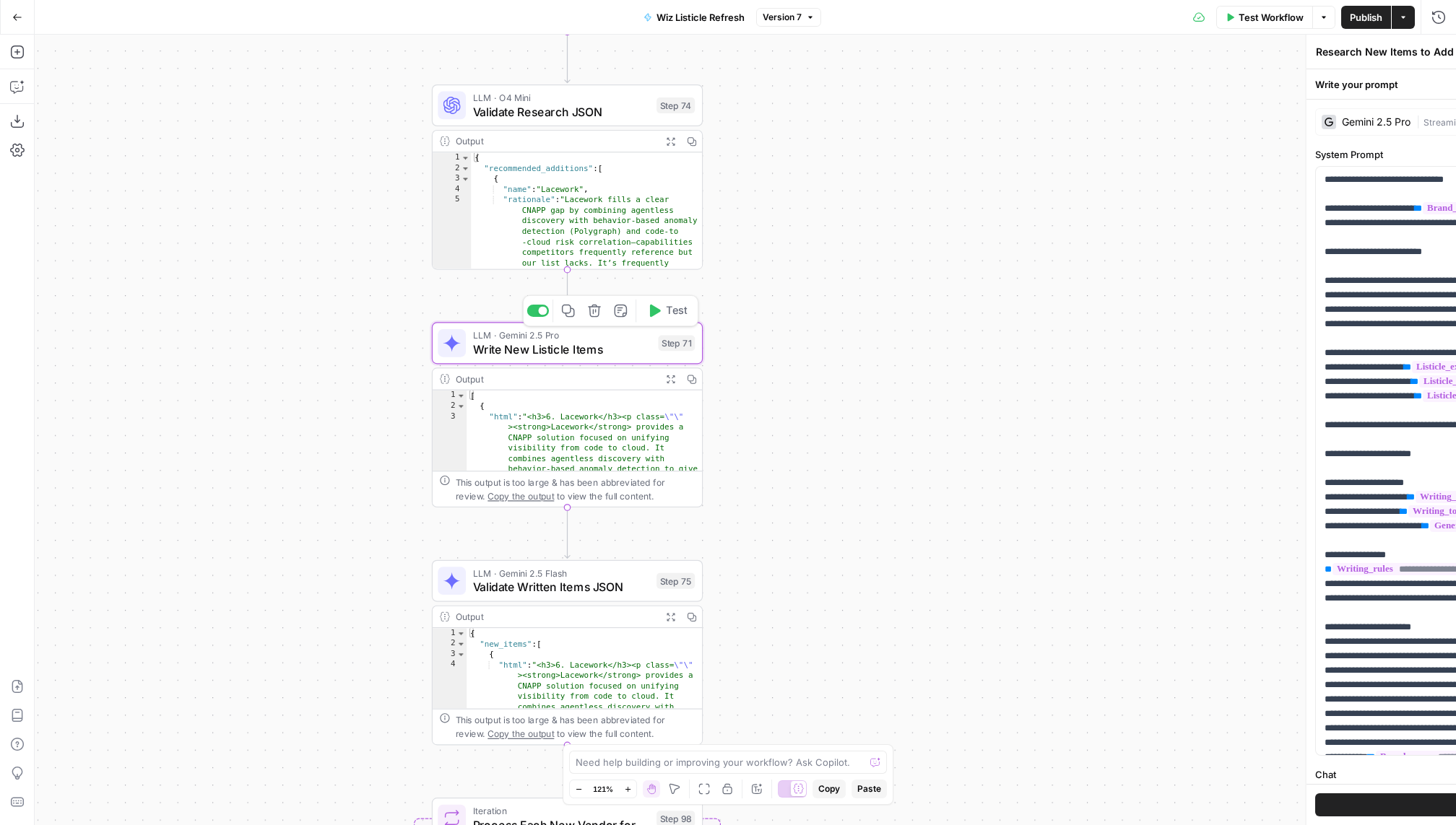
type textarea "Write New Listicle Items"
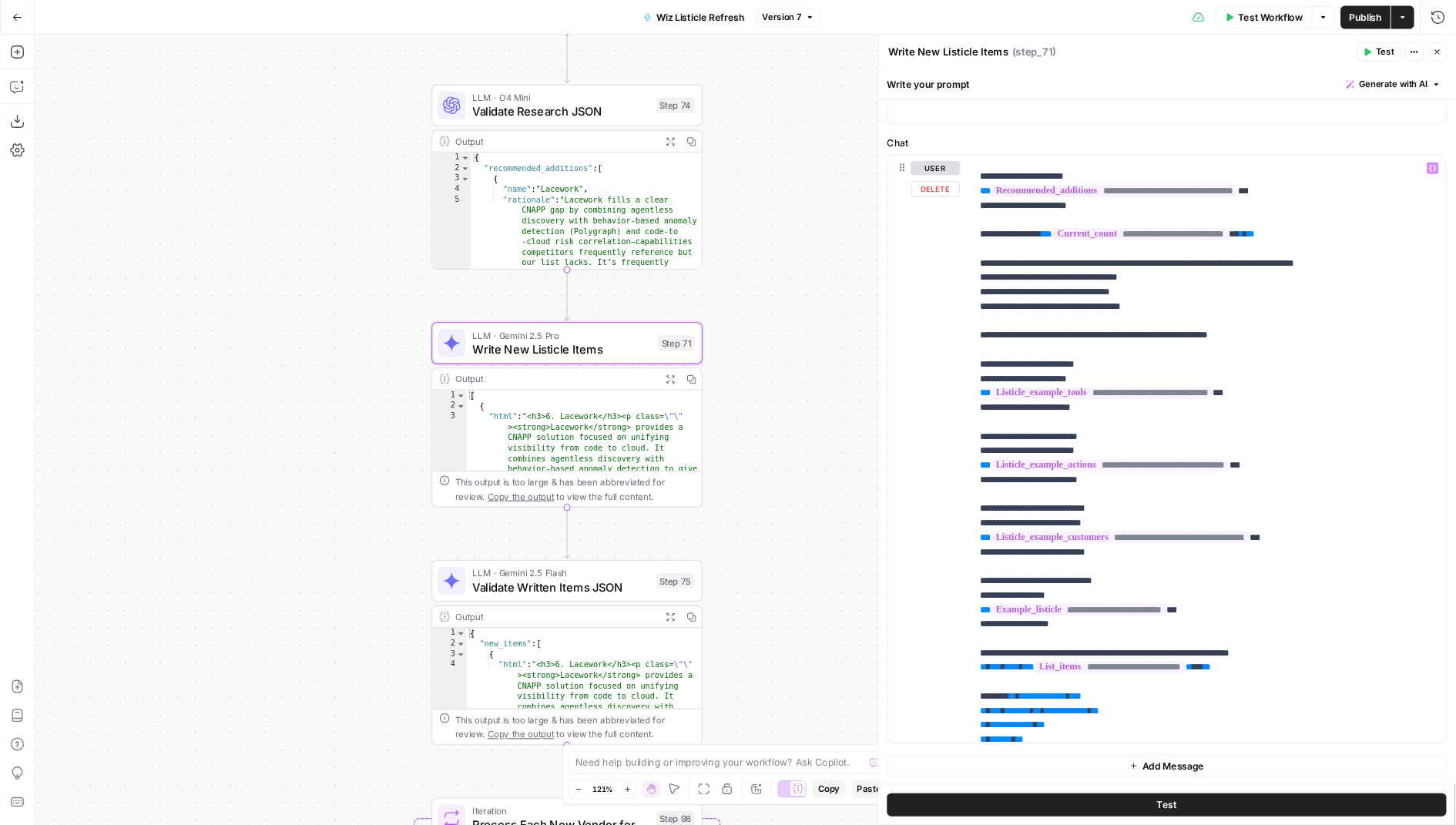
scroll to position [0, 0]
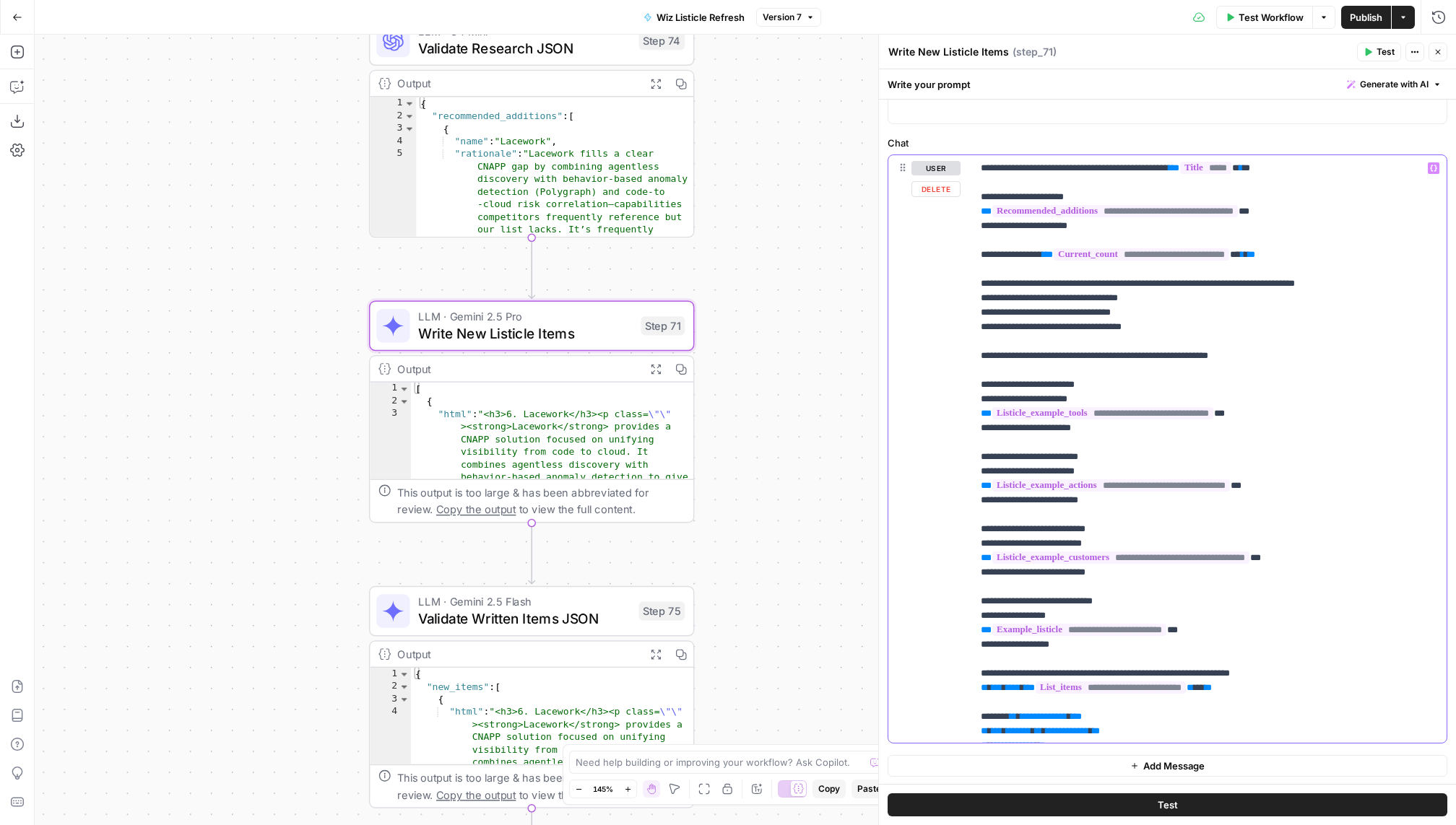
click at [1315, 360] on p "**********" at bounding box center [1209, 666] width 457 height 1010
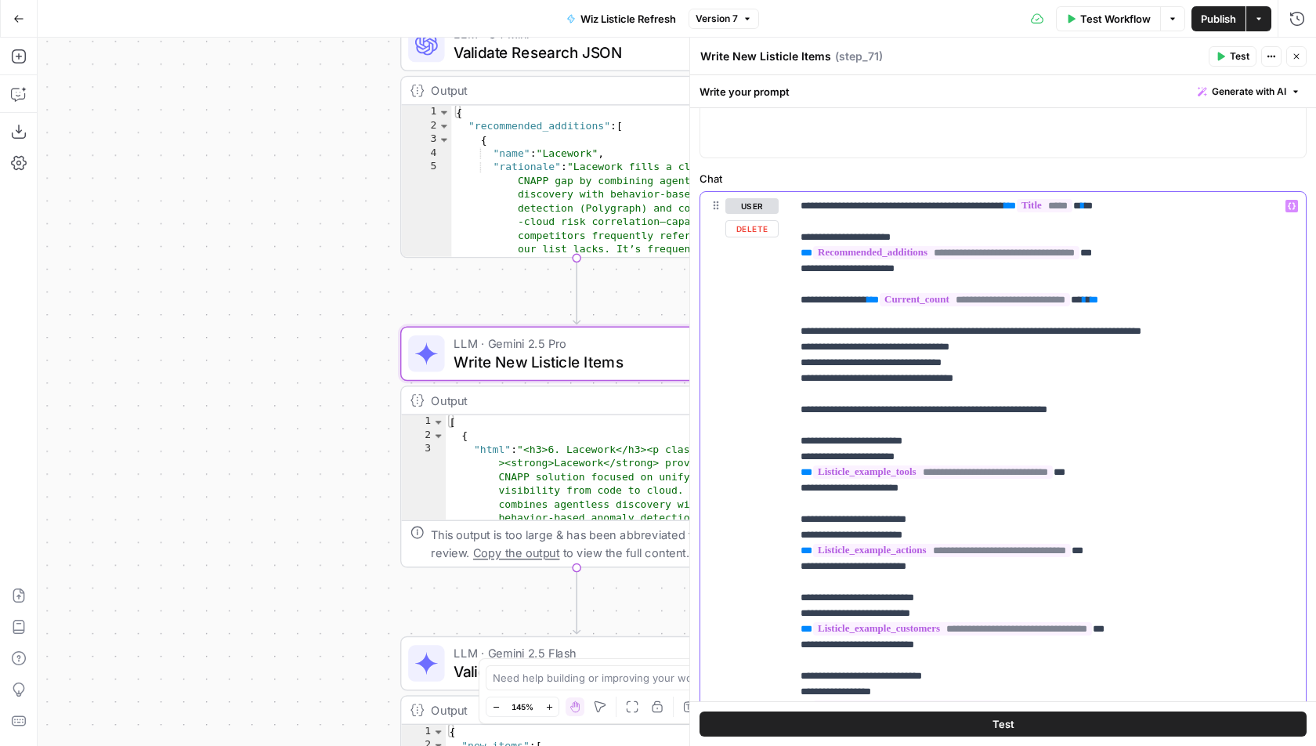
click at [1239, 311] on p "**********" at bounding box center [1048, 746] width 496 height 1096
drag, startPoint x: 797, startPoint y: 296, endPoint x: 870, endPoint y: 303, distance: 73.2
click at [870, 303] on div "**********" at bounding box center [1048, 510] width 515 height 637
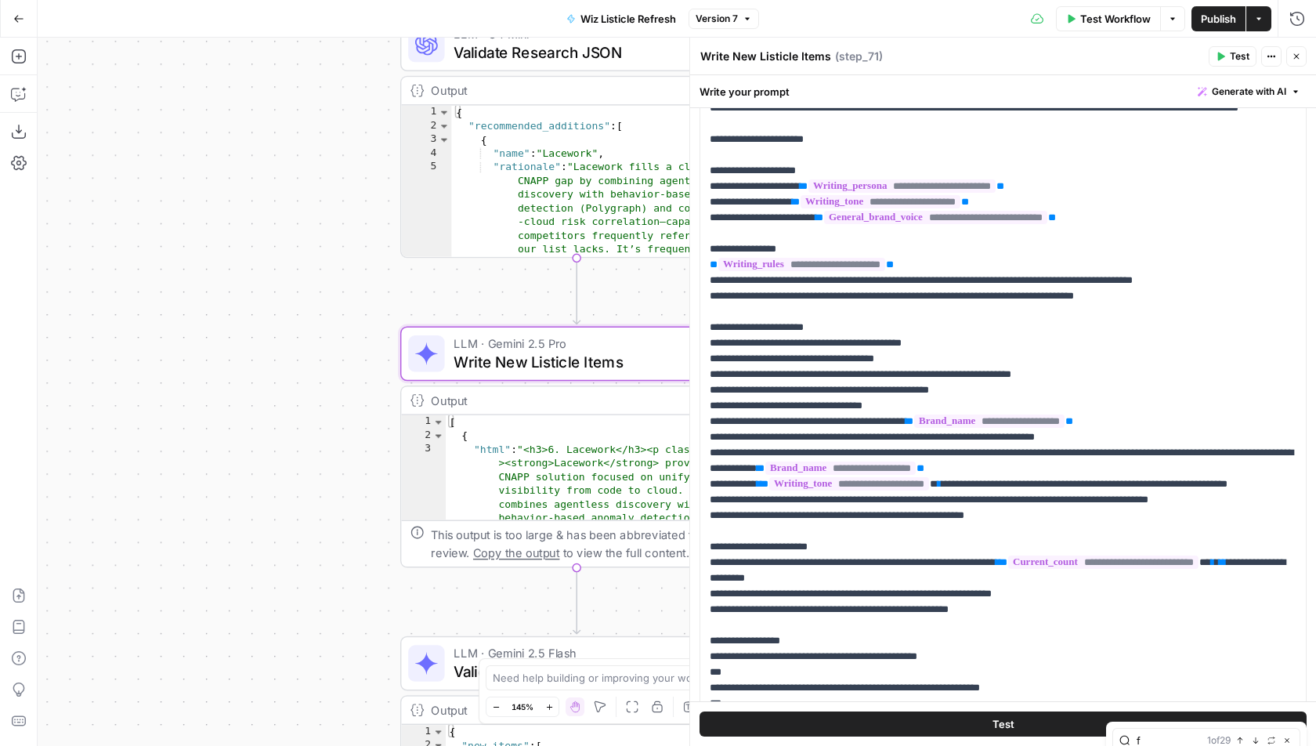
type input "f"
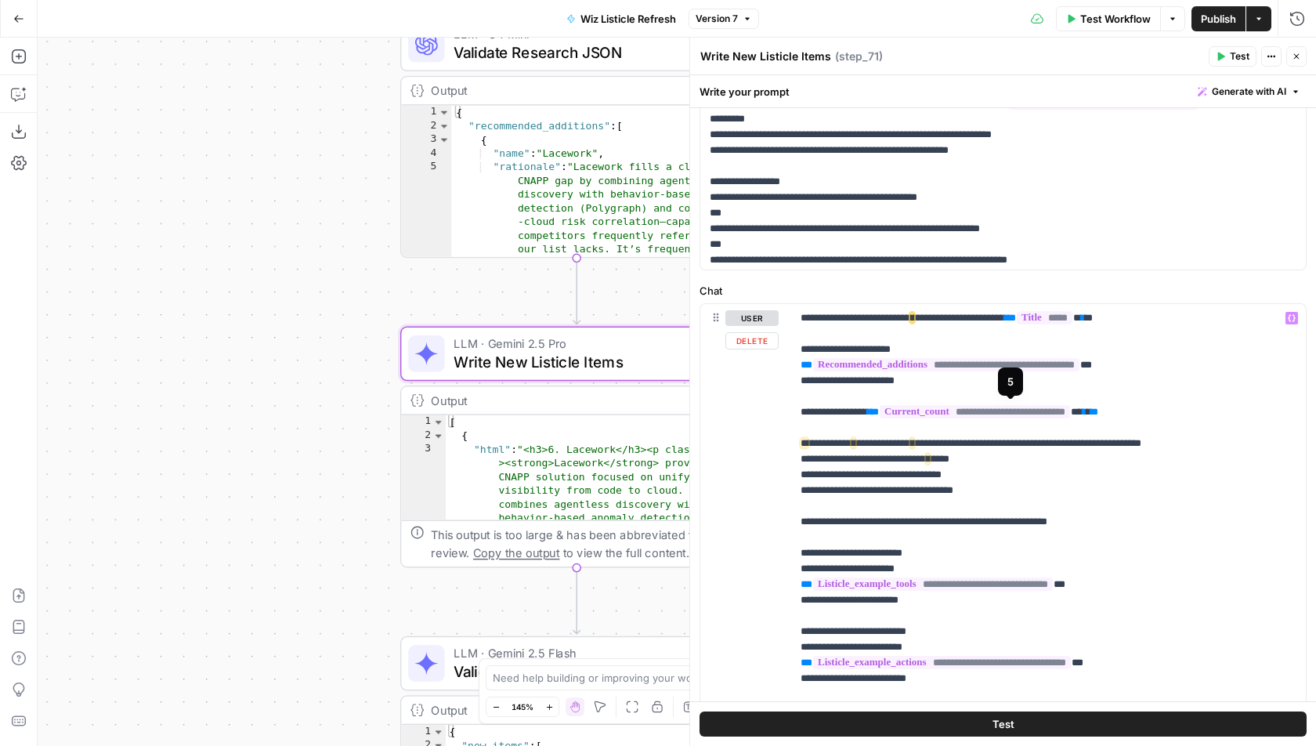
click at [1061, 414] on span "**********" at bounding box center [974, 411] width 190 height 13
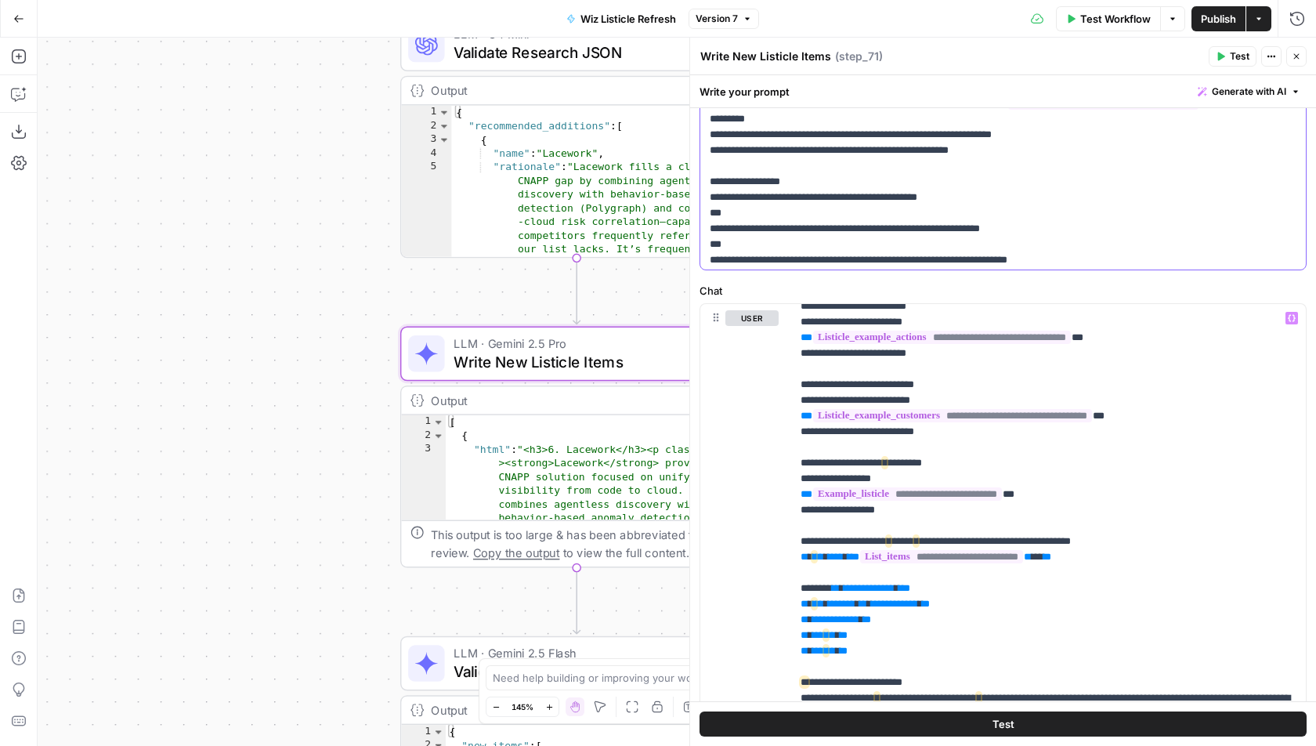
click at [1110, 177] on p "**********" at bounding box center [1002, 267] width 587 height 1785
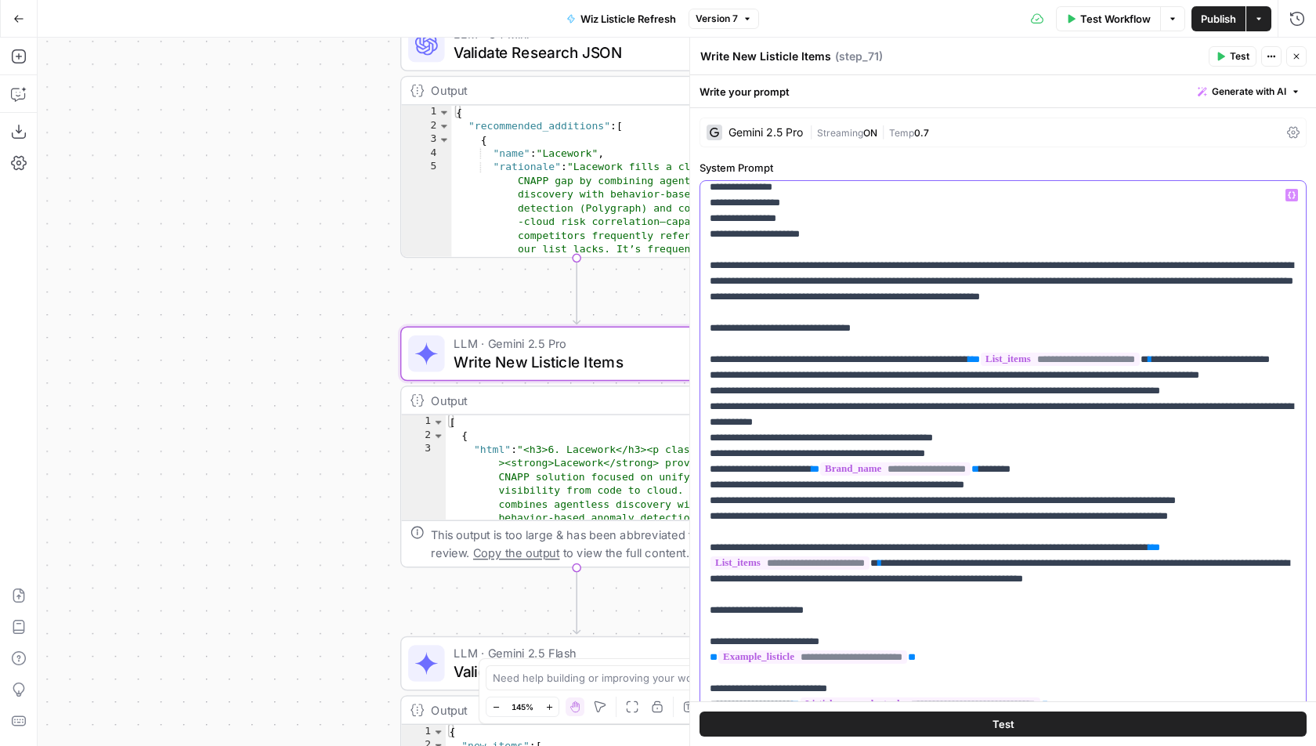
scroll to position [1160, 0]
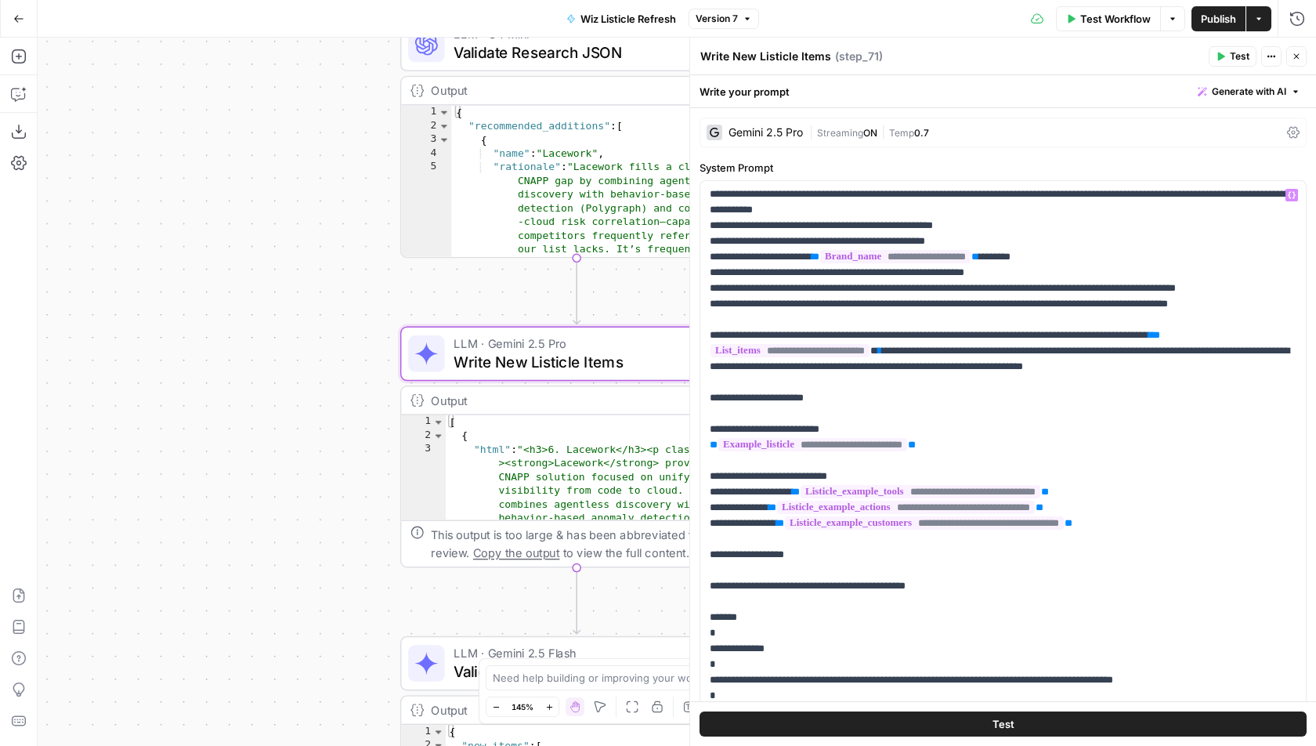
click at [1064, 176] on div "**********" at bounding box center [1002, 489] width 607 height 659
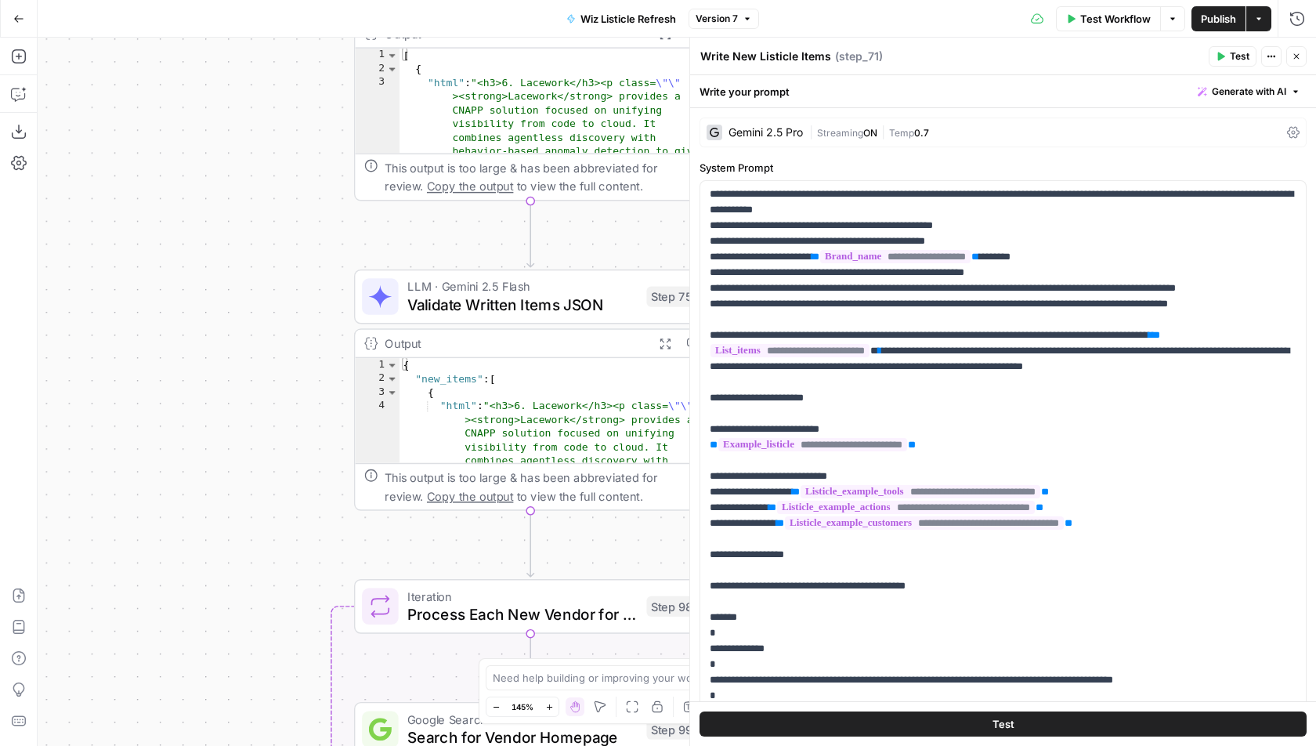
drag, startPoint x: 257, startPoint y: 412, endPoint x: 226, endPoint y: 202, distance: 212.2
click at [226, 202] on div "Workflow Set Inputs Inputs Run Code · Python Header Organizer + Sentence Counte…" at bounding box center [677, 392] width 1278 height 708
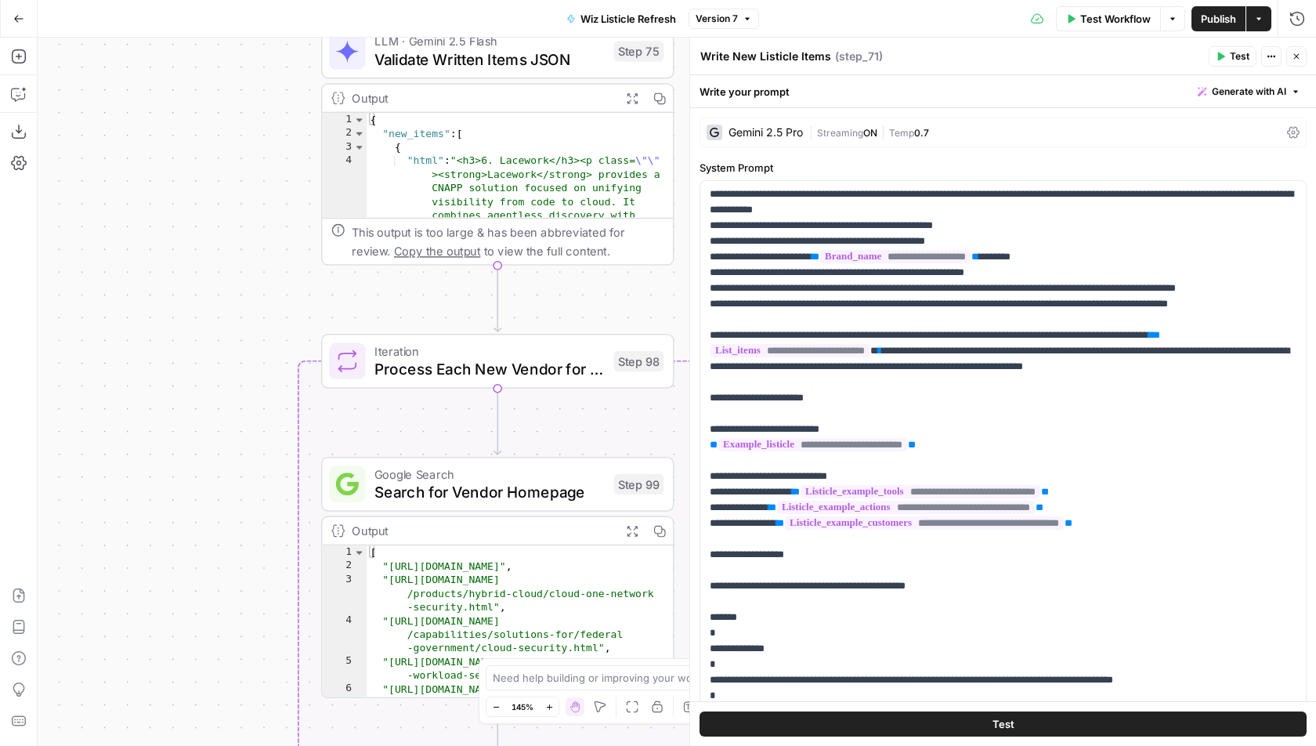
click at [269, 247] on div "Workflow Set Inputs Inputs Run Code · Python Header Organizer + Sentence Counte…" at bounding box center [677, 392] width 1278 height 708
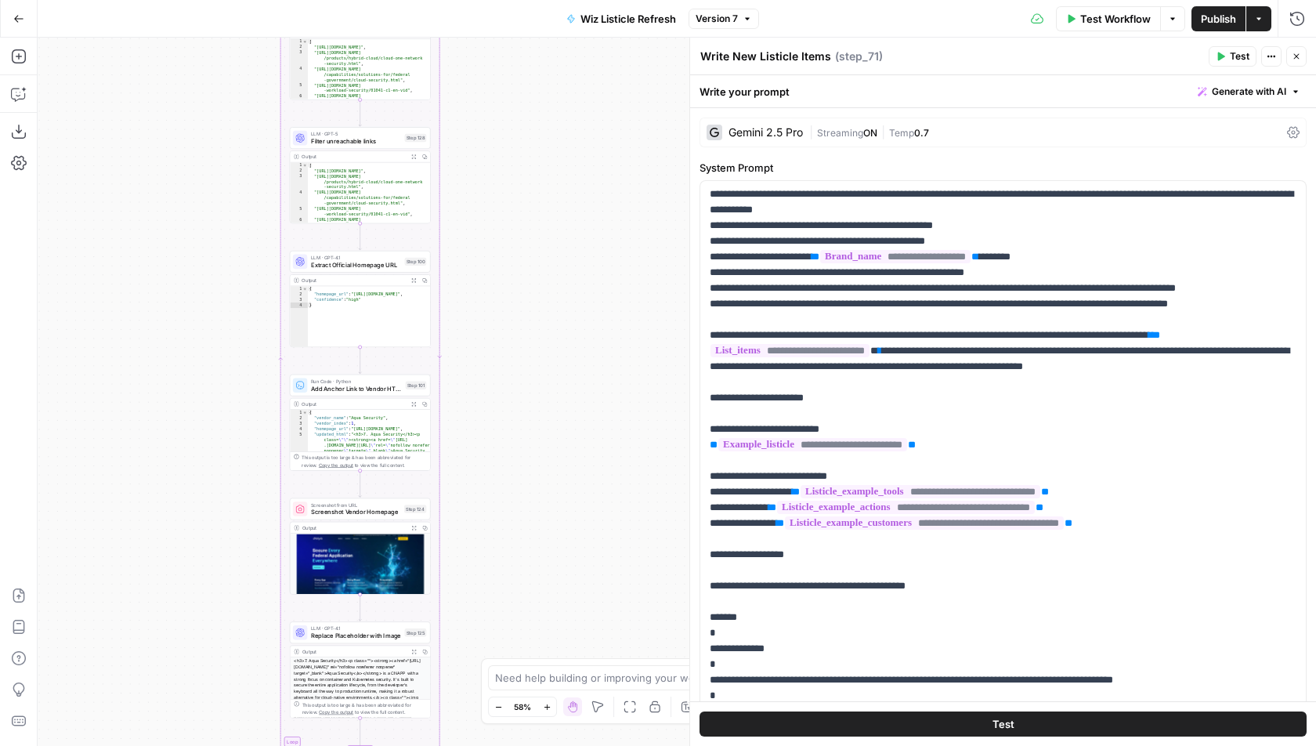
click at [573, 202] on div "Workflow Set Inputs Inputs Run Code · Python Header Organizer + Sentence Counte…" at bounding box center [677, 392] width 1278 height 708
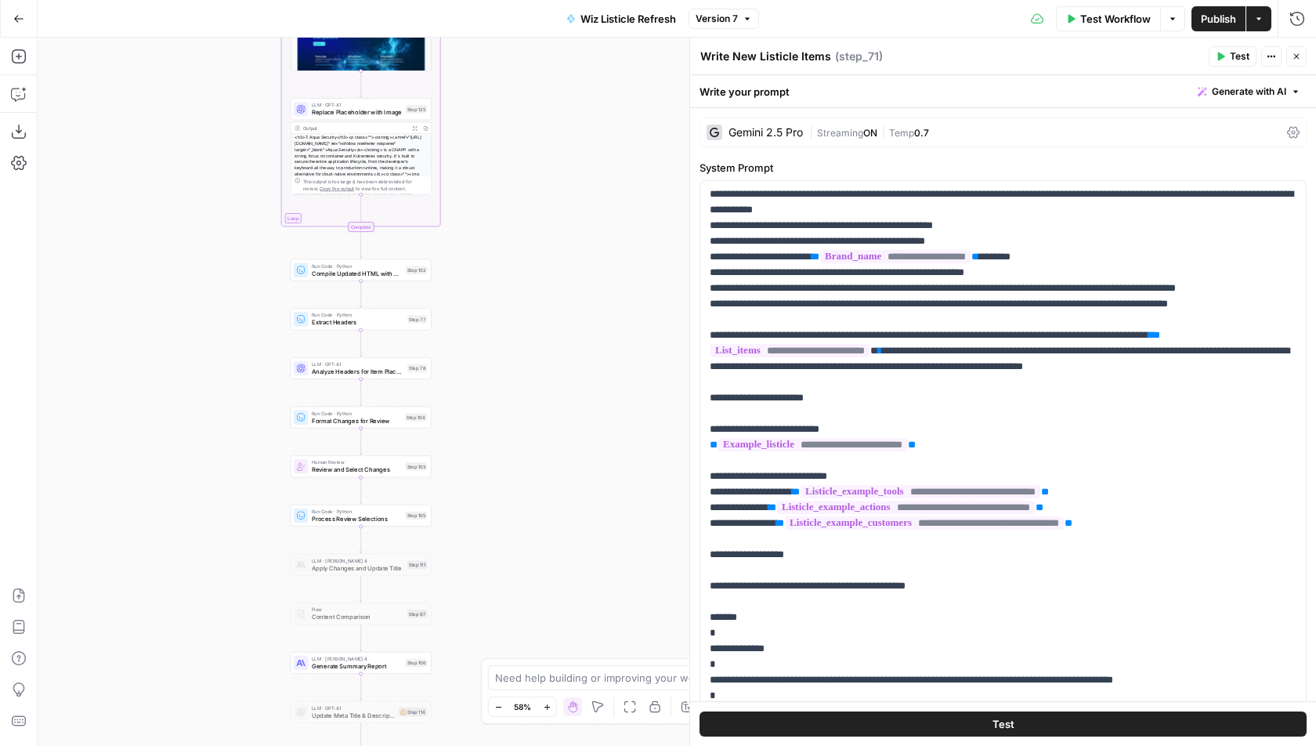
drag, startPoint x: 535, startPoint y: 27, endPoint x: 535, endPoint y: 6, distance: 20.4
click at [535, 6] on div "Go Back Wiz Listicle Refresh Version 7 Test Workflow Options Publish Actions Ru…" at bounding box center [658, 373] width 1316 height 746
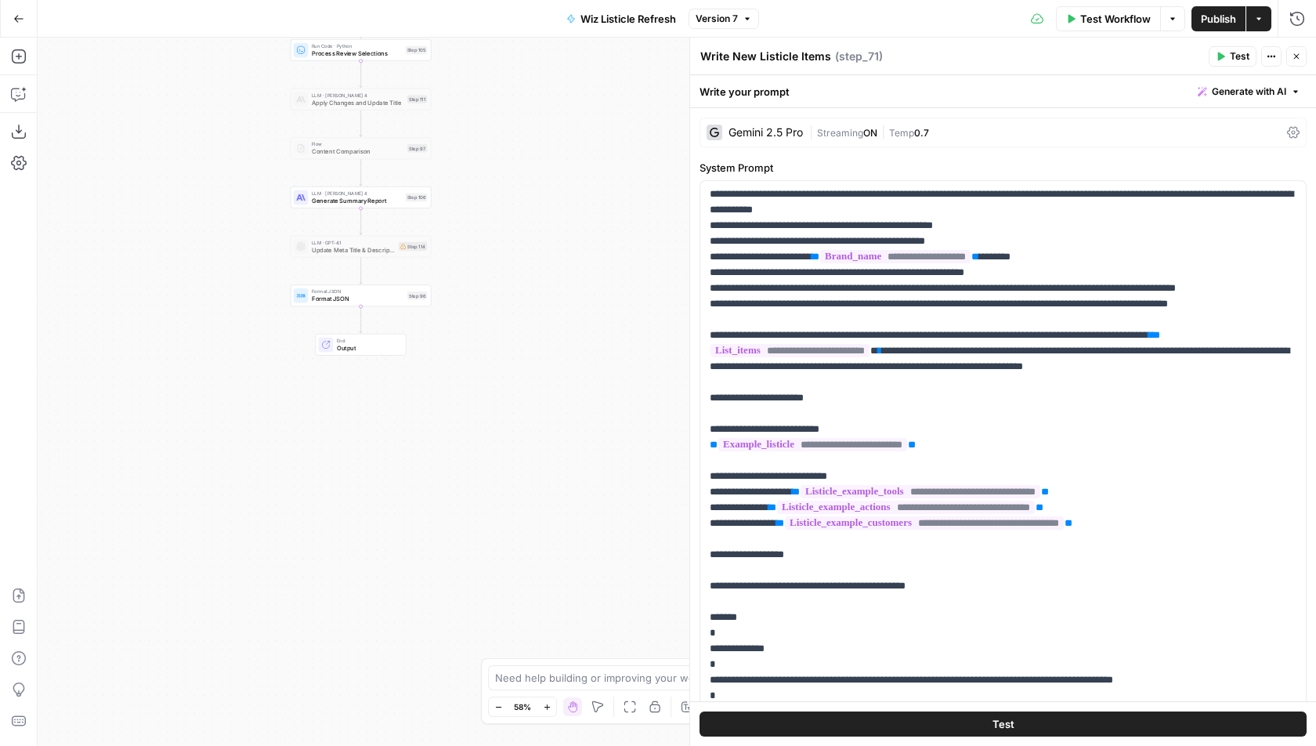
click at [493, 27] on div "Go Back Wiz Listicle Refresh Version 7 Test Workflow Options Publish Actions Ru…" at bounding box center [658, 373] width 1316 height 746
click at [352, 302] on div "Workflow Set Inputs Inputs Run Code · Python Header Organizer + Sentence Counte…" at bounding box center [677, 392] width 1278 height 708
click at [359, 288] on span "Format JSON" at bounding box center [358, 286] width 92 height 7
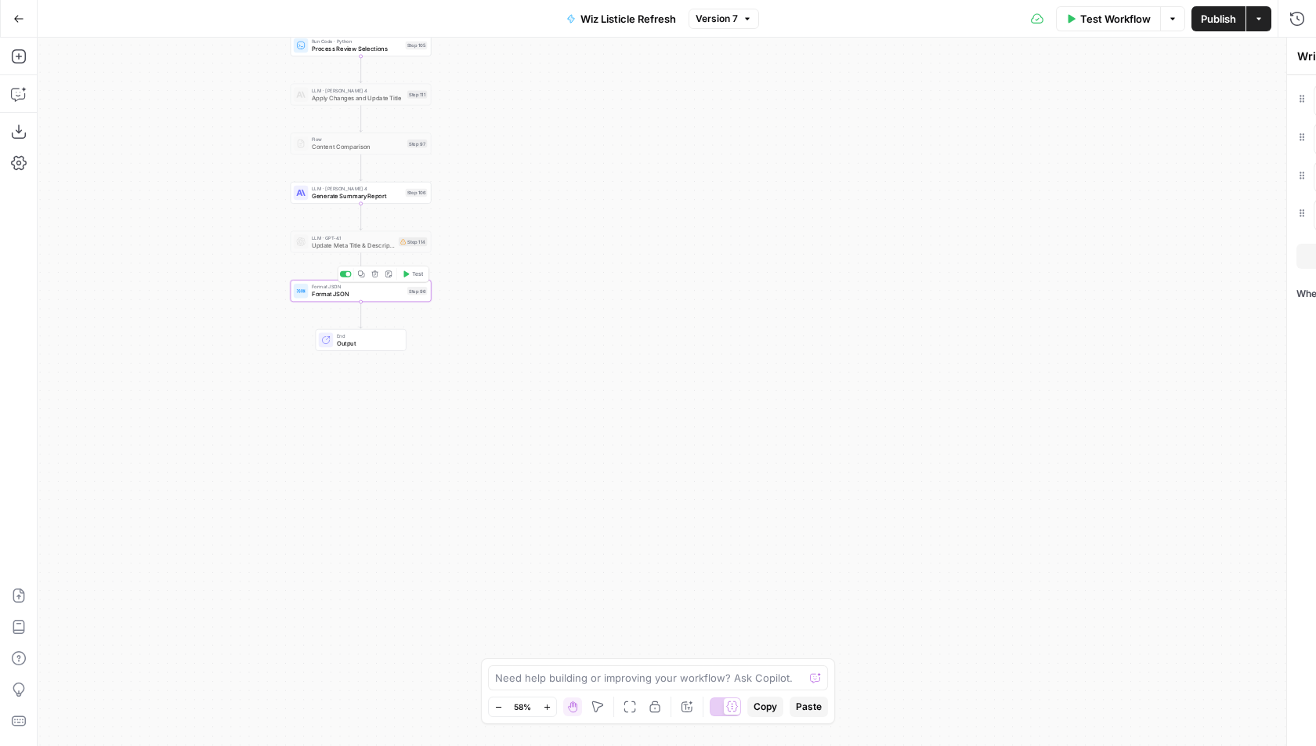
type textarea "Format JSON"
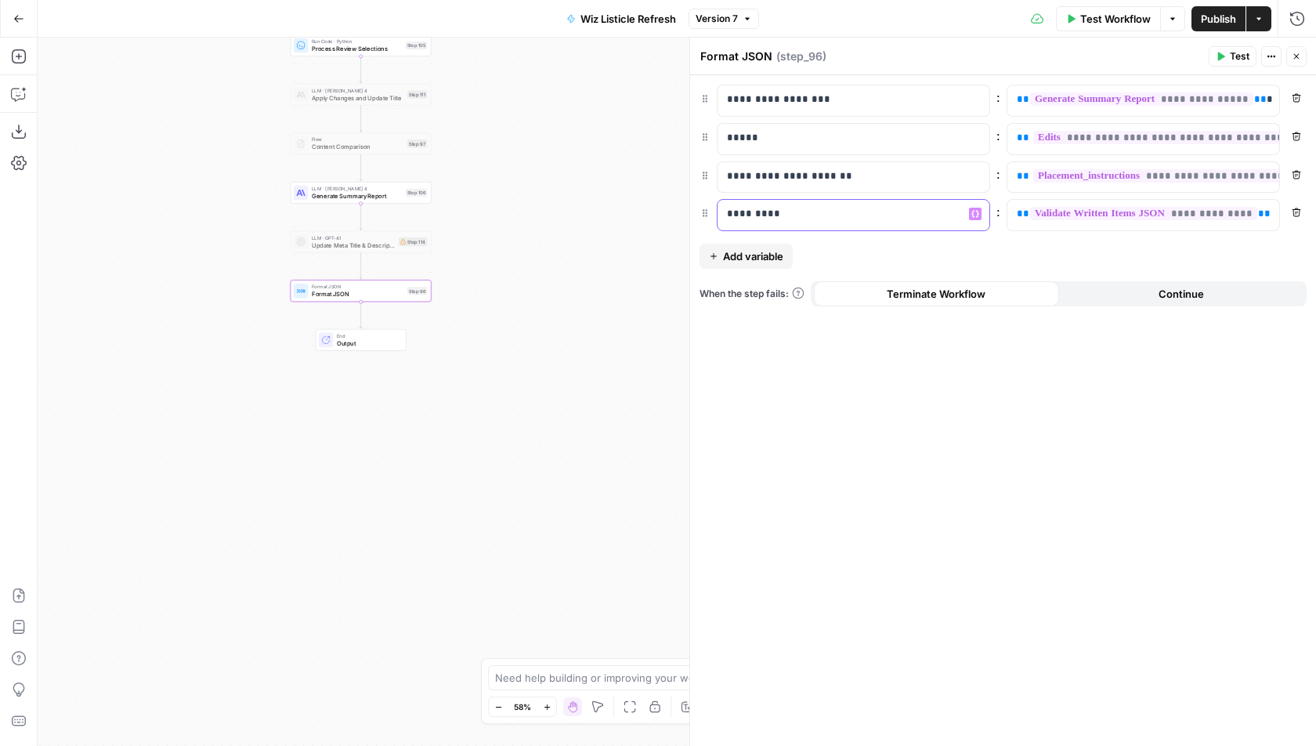
click at [927, 218] on p "*********" at bounding box center [841, 214] width 229 height 16
drag, startPoint x: 569, startPoint y: 181, endPoint x: 650, endPoint y: 228, distance: 93.3
click at [650, 228] on div "Workflow Set Inputs Inputs Run Code · Python Header Organizer + Sentence Counte…" at bounding box center [677, 392] width 1278 height 708
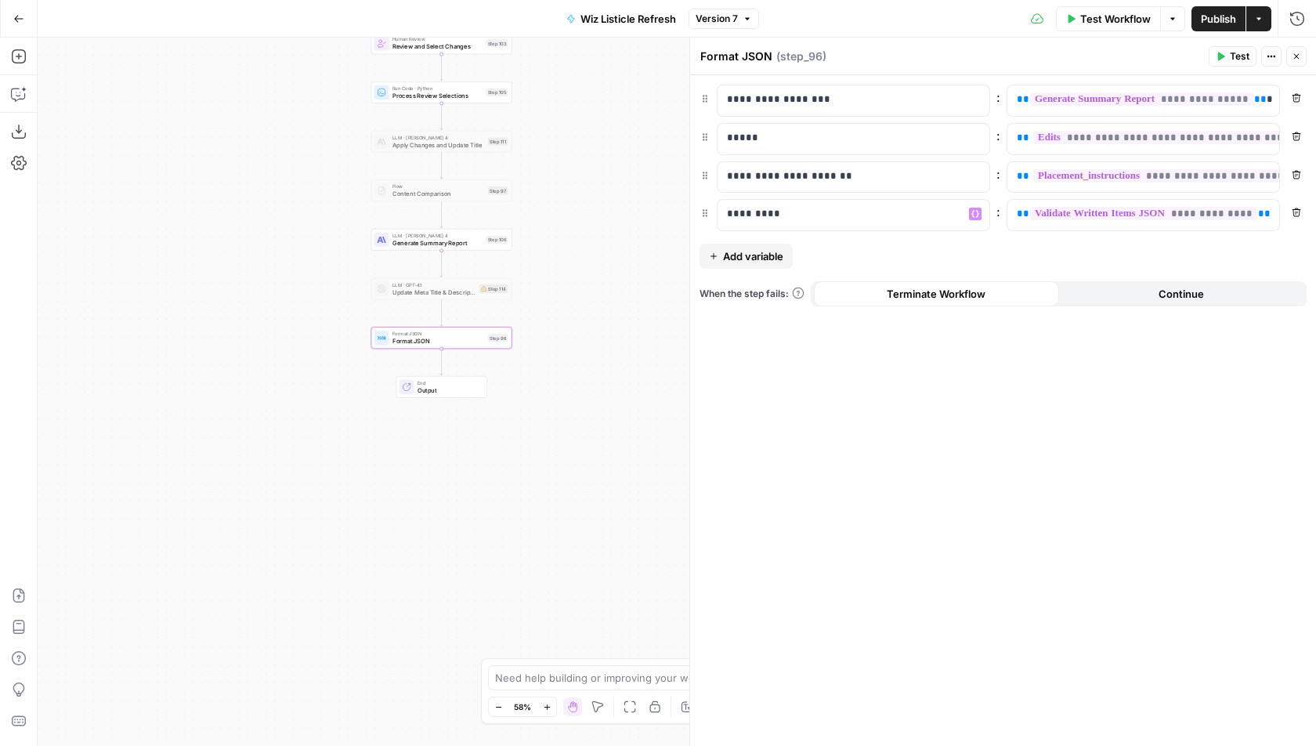
click at [436, 239] on span "Generate Summary Report" at bounding box center [437, 242] width 90 height 9
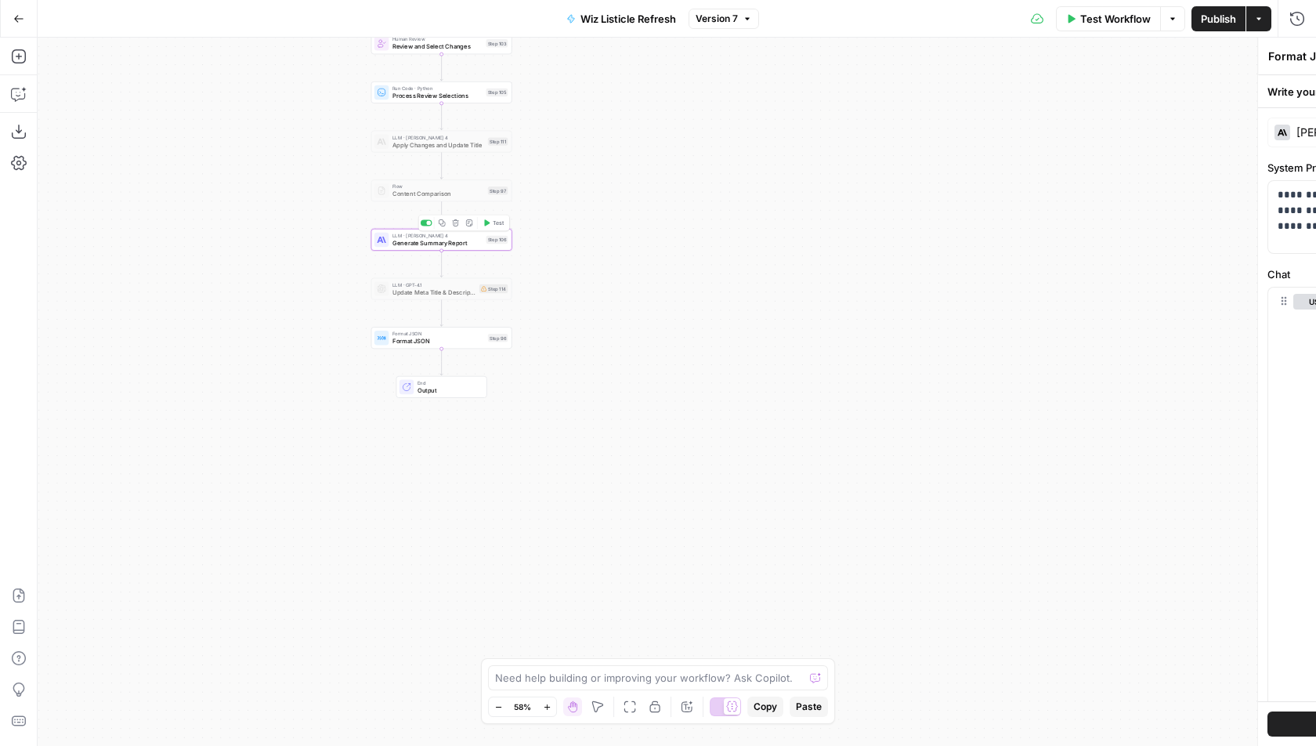
type textarea "Generate Summary Report"
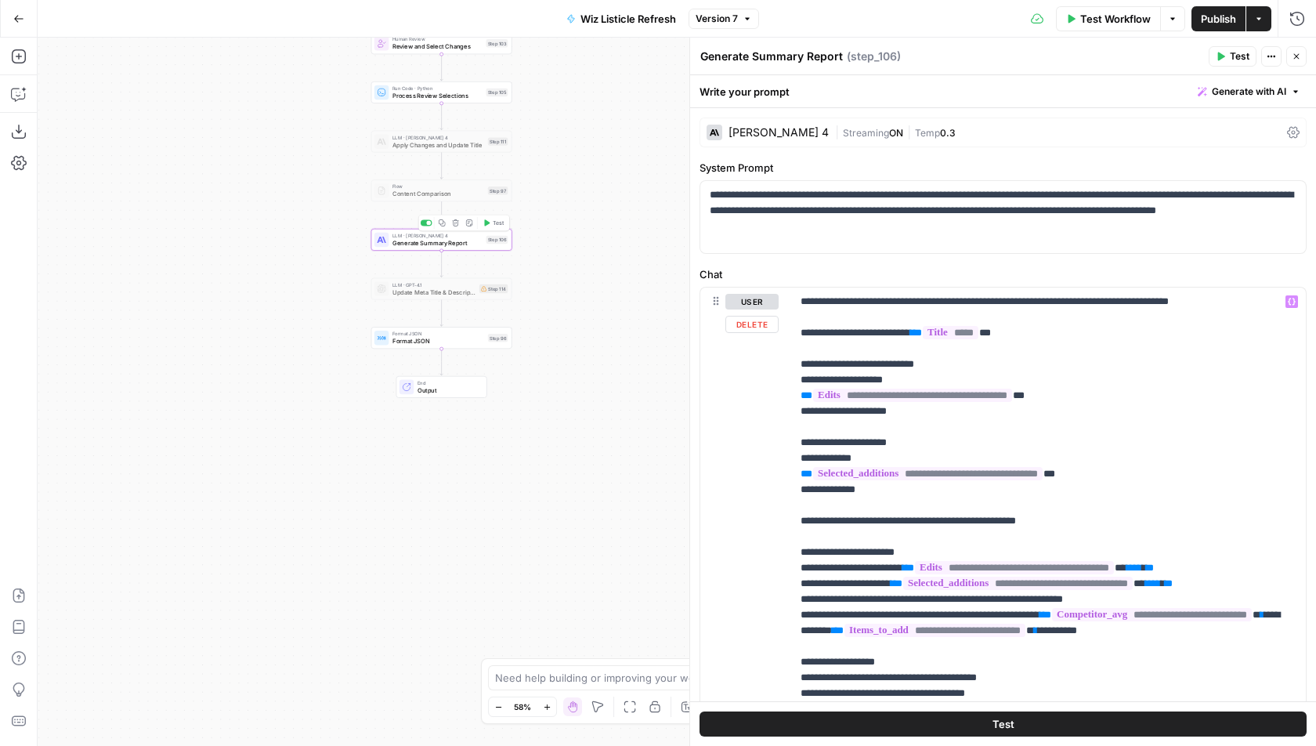
scroll to position [103, 0]
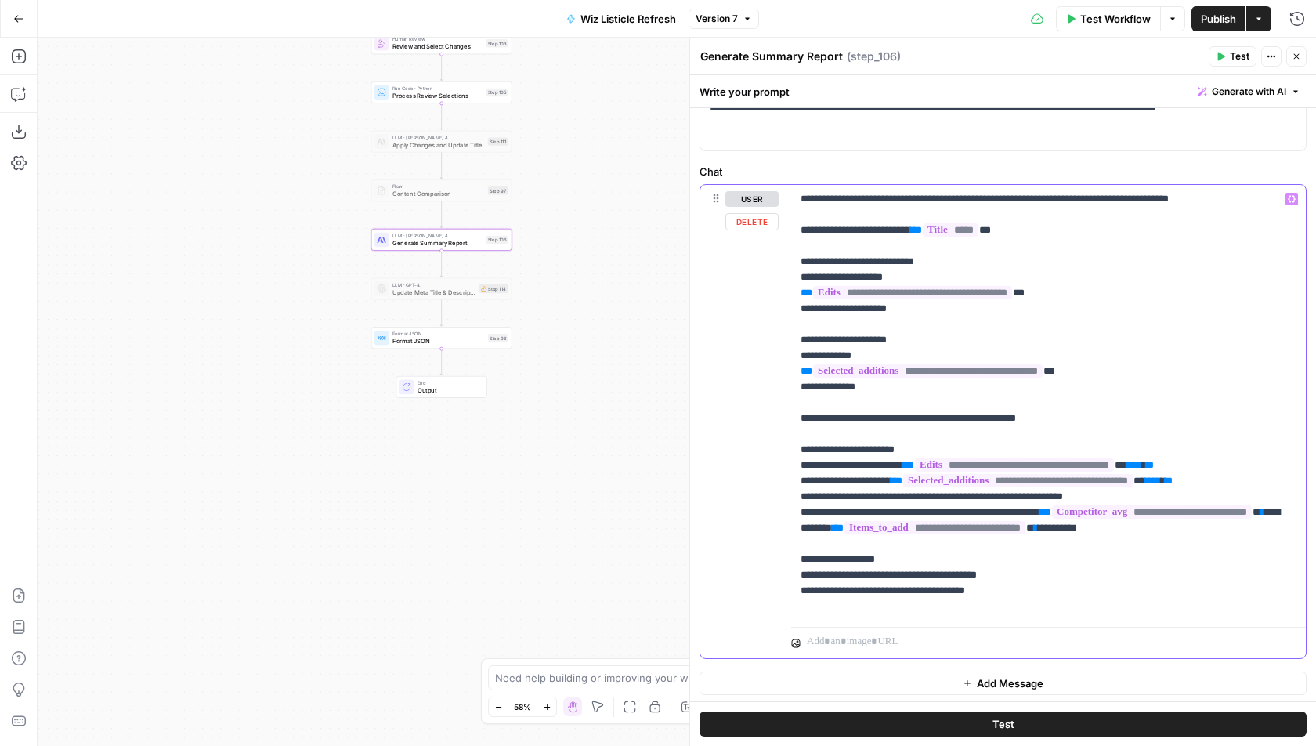
click at [1161, 286] on p "**********" at bounding box center [1048, 402] width 496 height 423
drag, startPoint x: 574, startPoint y: 141, endPoint x: 574, endPoint y: 343, distance: 202.0
click at [574, 343] on div "Workflow Set Inputs Inputs Run Code · Python Header Organizer + Sentence Counte…" at bounding box center [677, 392] width 1278 height 708
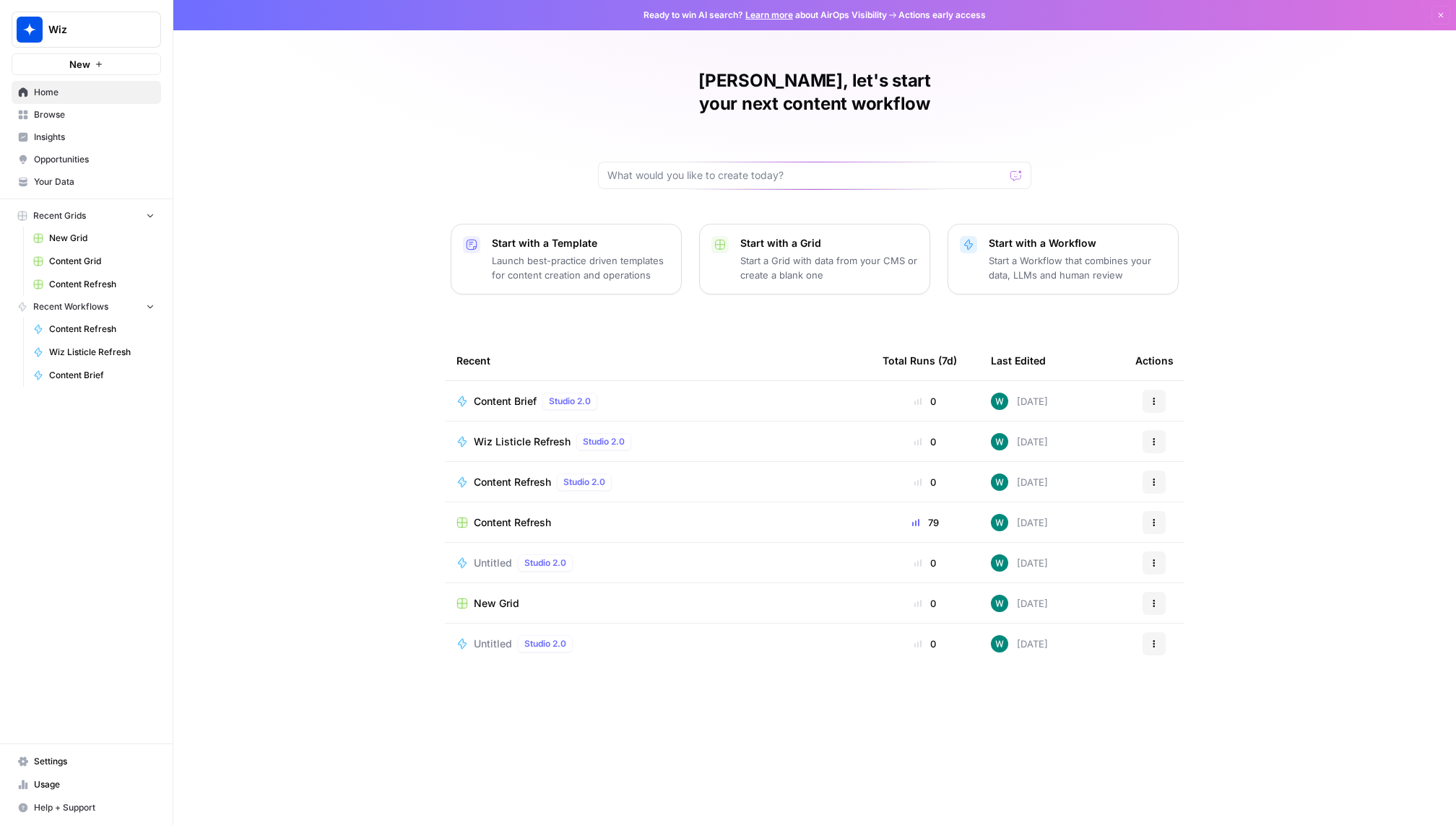
click at [46, 58] on button "New" at bounding box center [87, 64] width 149 height 21
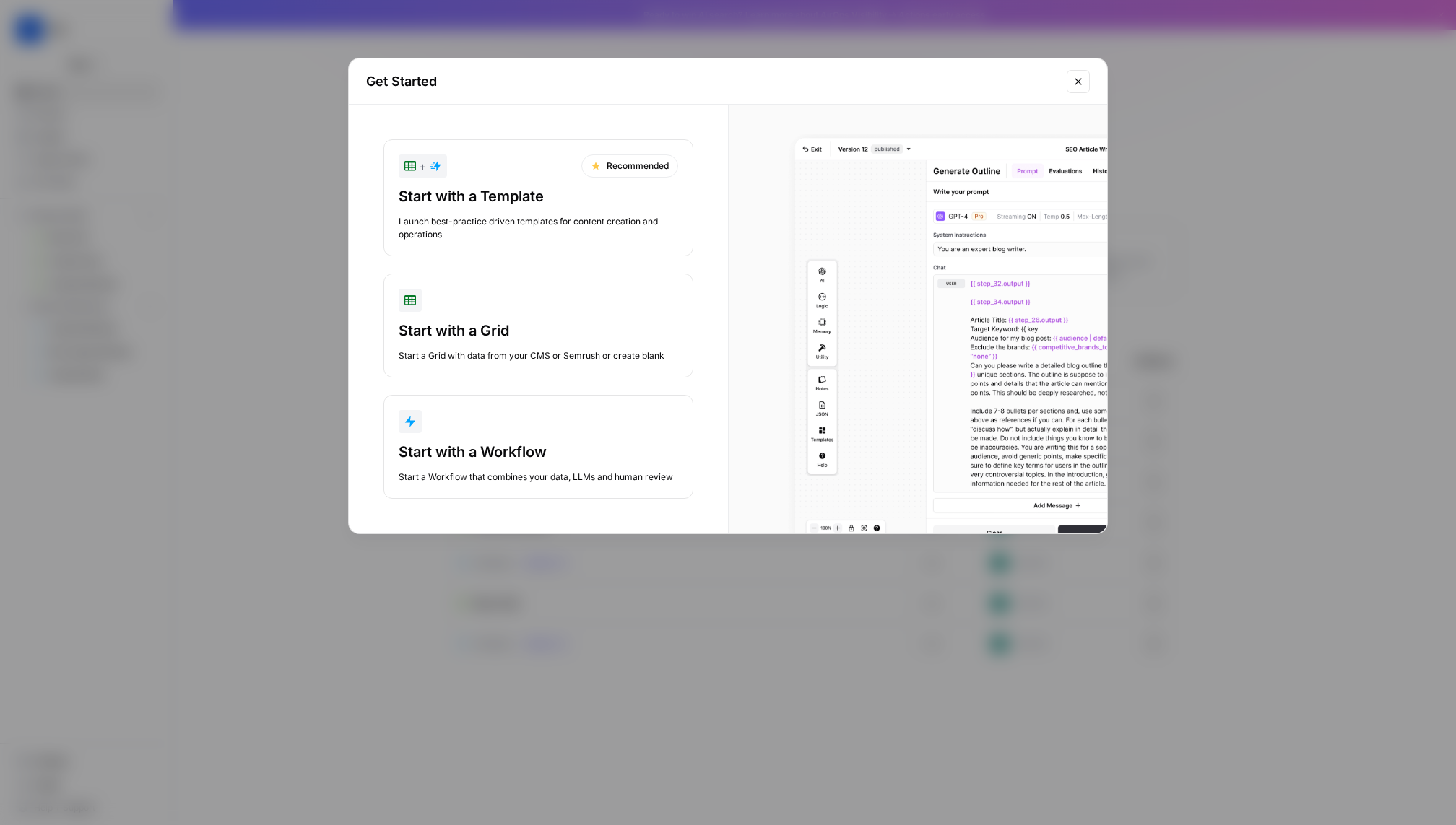
click at [584, 436] on button "Start with a Workflow Start a Workflow that combines your data, LLMs and human …" at bounding box center [539, 446] width 310 height 104
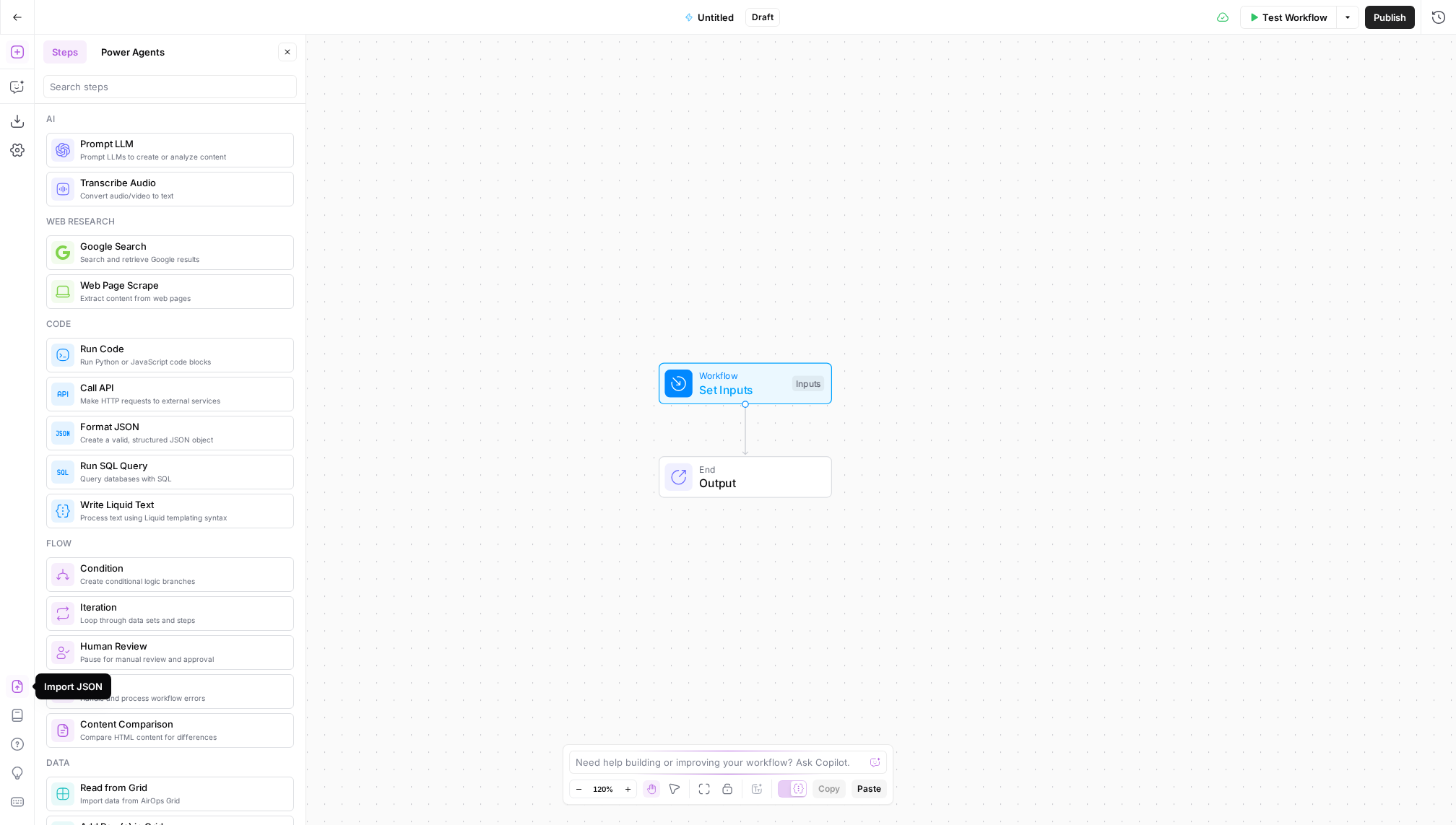
click at [18, 691] on icon "button" at bounding box center [18, 687] width 11 height 13
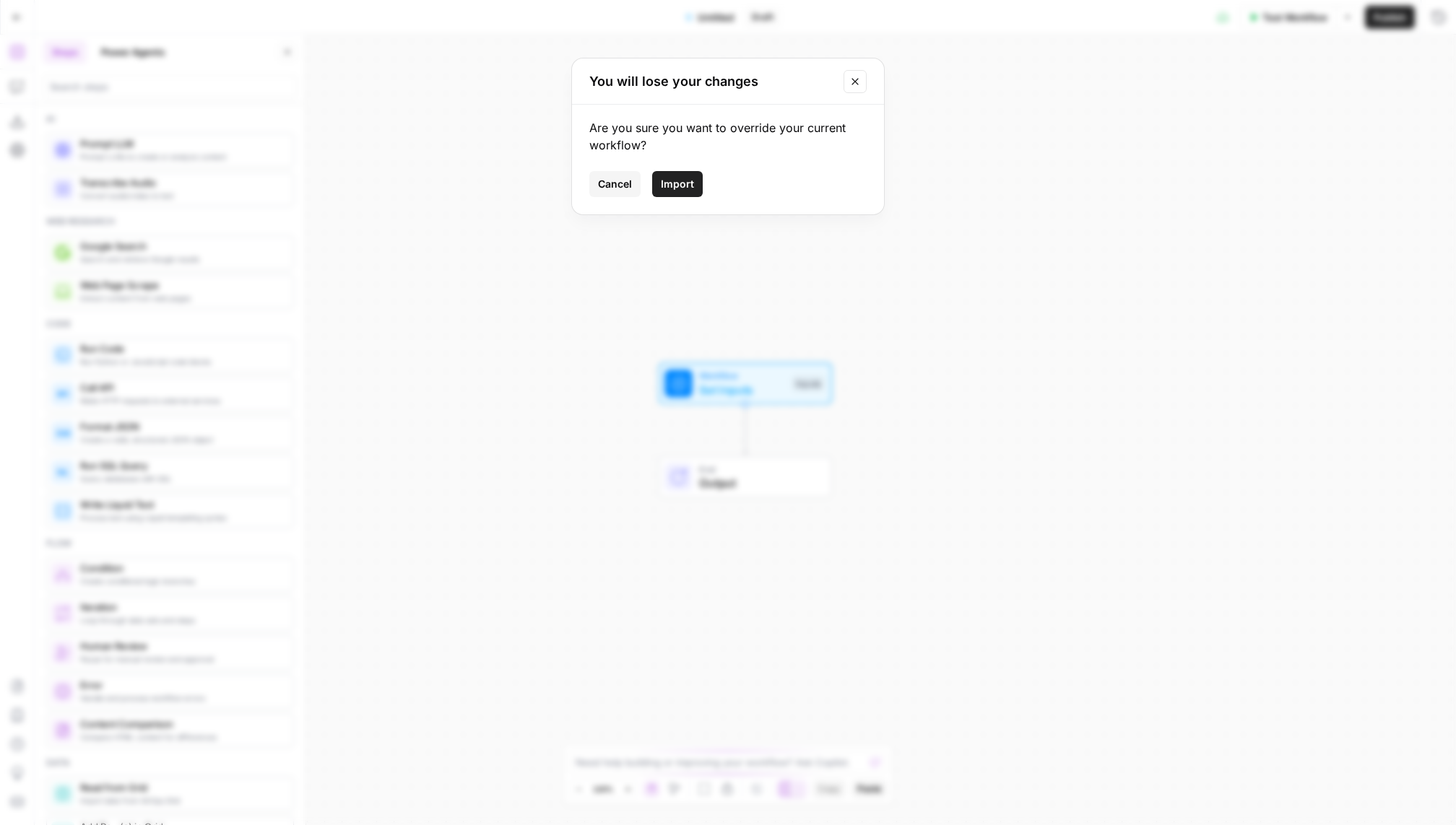
click at [682, 175] on button "Import" at bounding box center [677, 184] width 51 height 26
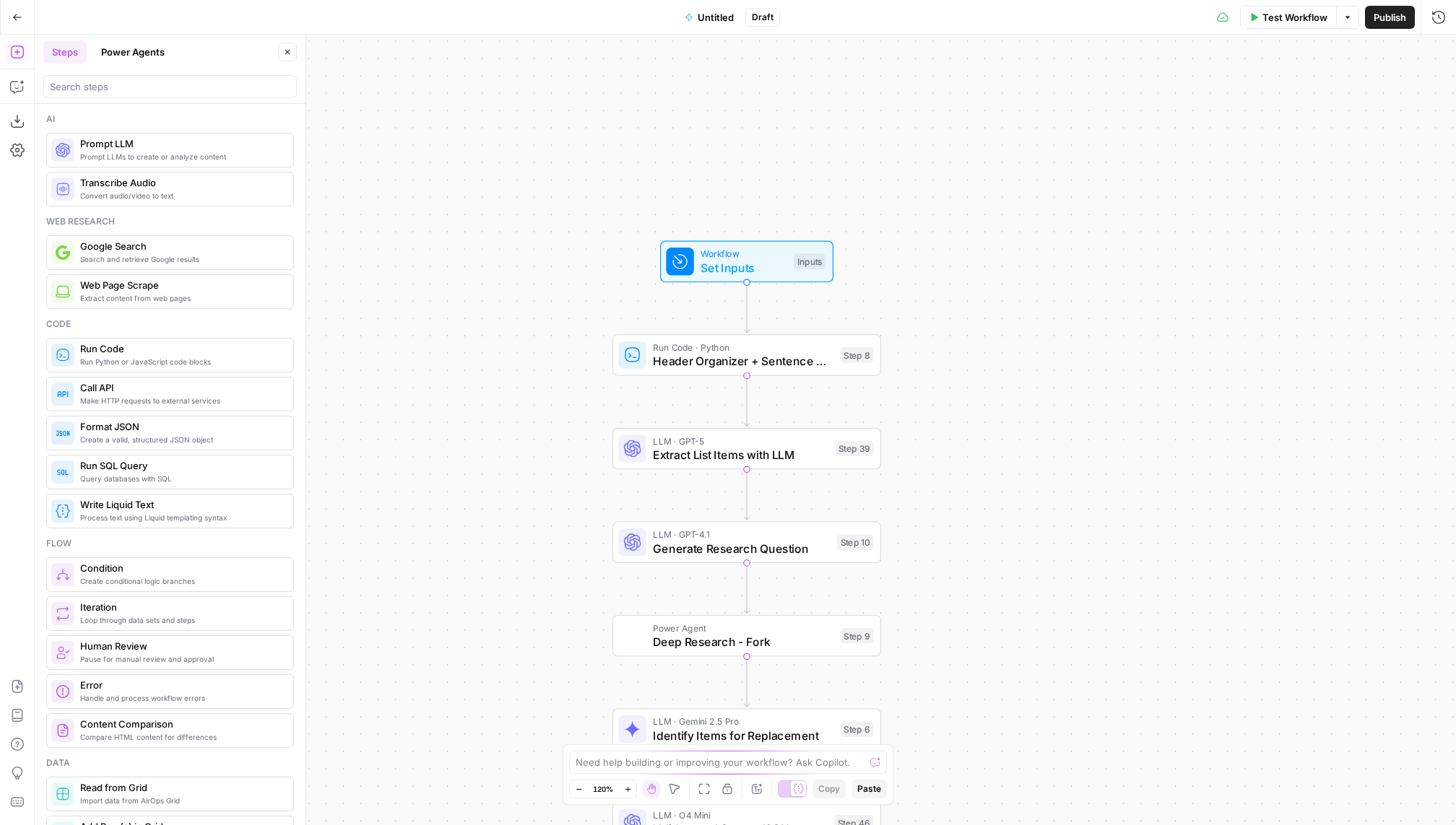
drag, startPoint x: 905, startPoint y: 370, endPoint x: 905, endPoint y: 221, distance: 149.0
click at [905, 221] on div "Workflow Set Inputs Inputs Run Code · Python Header Organizer + Sentence Counte…" at bounding box center [745, 430] width 1421 height 790
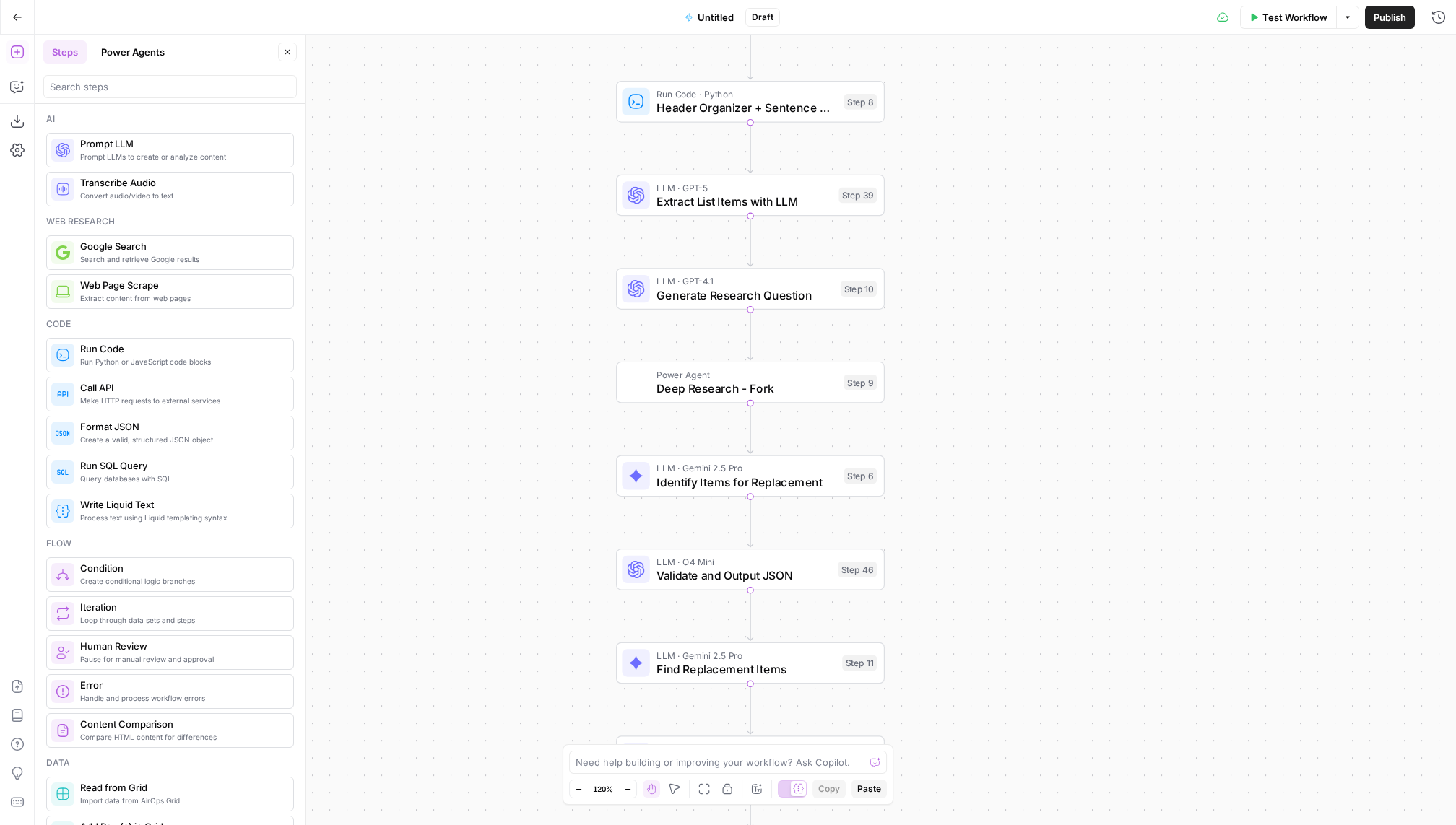
drag, startPoint x: 995, startPoint y: 367, endPoint x: 999, endPoint y: 194, distance: 173.0
click at [999, 194] on div "Workflow Set Inputs Inputs Run Code · Python Header Organizer + Sentence Counte…" at bounding box center [745, 430] width 1421 height 790
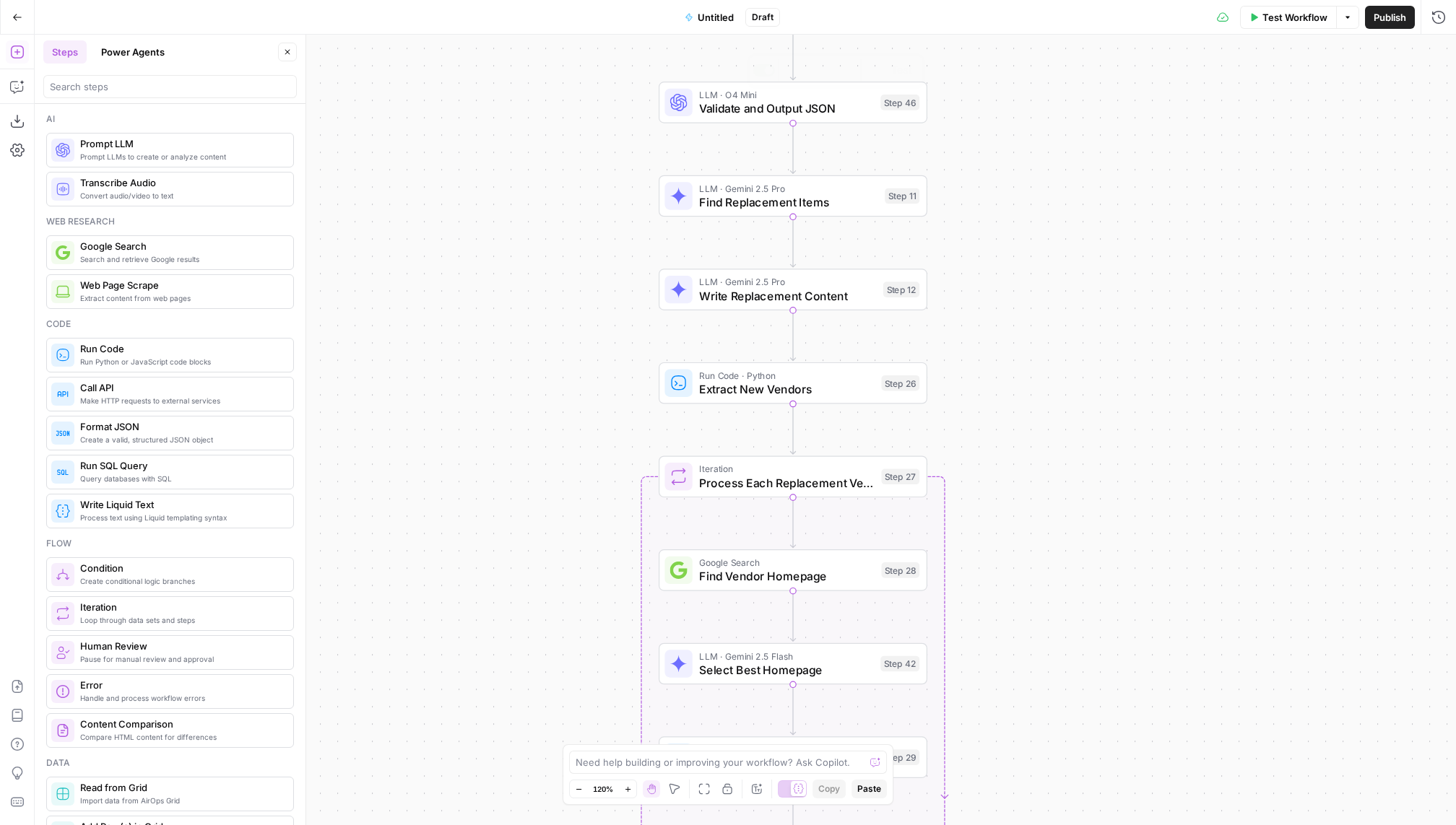
drag, startPoint x: 974, startPoint y: 694, endPoint x: 1024, endPoint y: 196, distance: 500.5
click at [1025, 194] on div "Workflow Set Inputs Inputs Run Code · Python Header Organizer + Sentence Counte…" at bounding box center [745, 430] width 1421 height 790
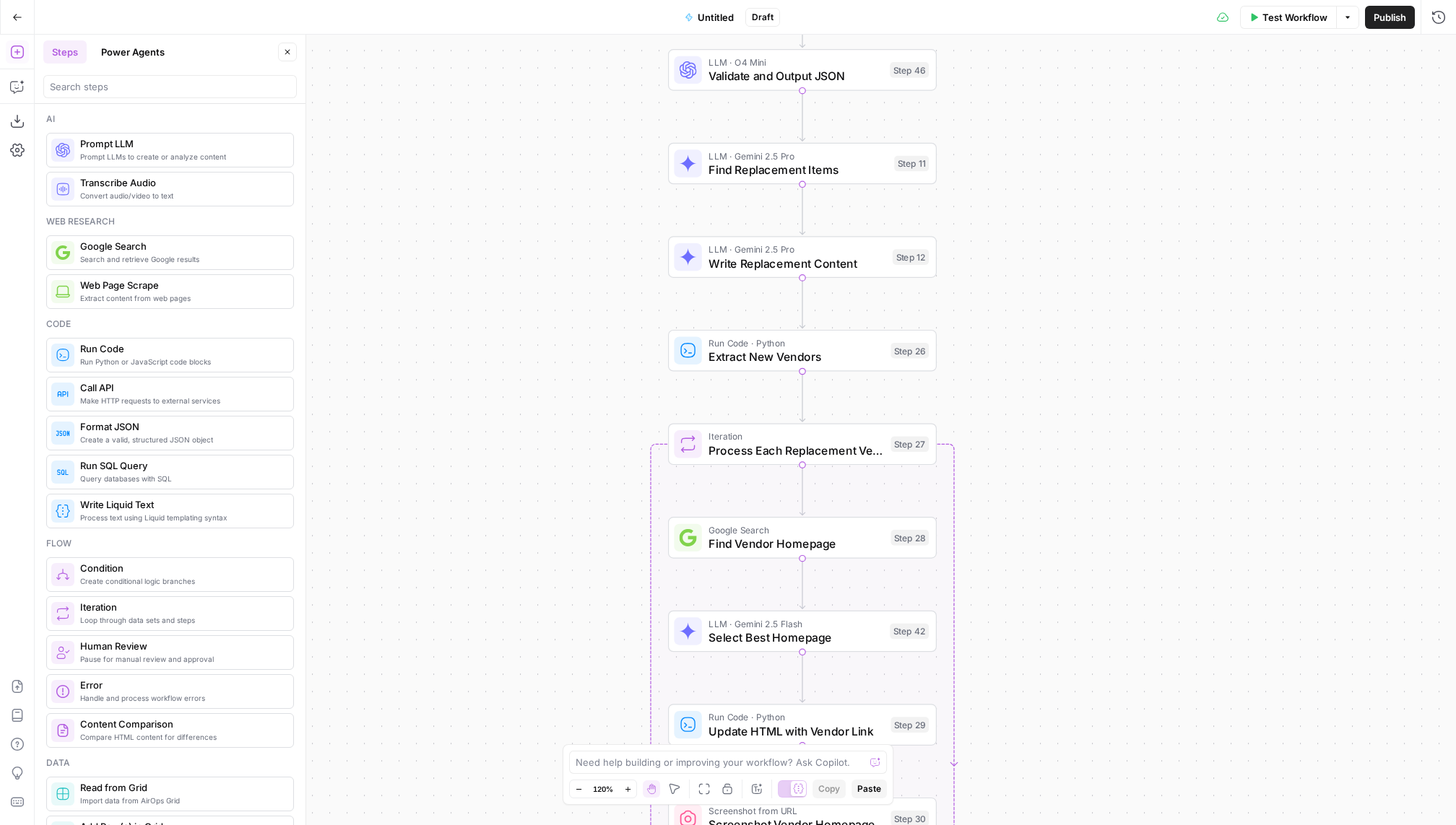
drag, startPoint x: 1054, startPoint y: 426, endPoint x: 1054, endPoint y: 266, distance: 160.0
click at [1054, 266] on div "Workflow Set Inputs Inputs Run Code · Python Header Organizer + Sentence Counte…" at bounding box center [745, 430] width 1421 height 790
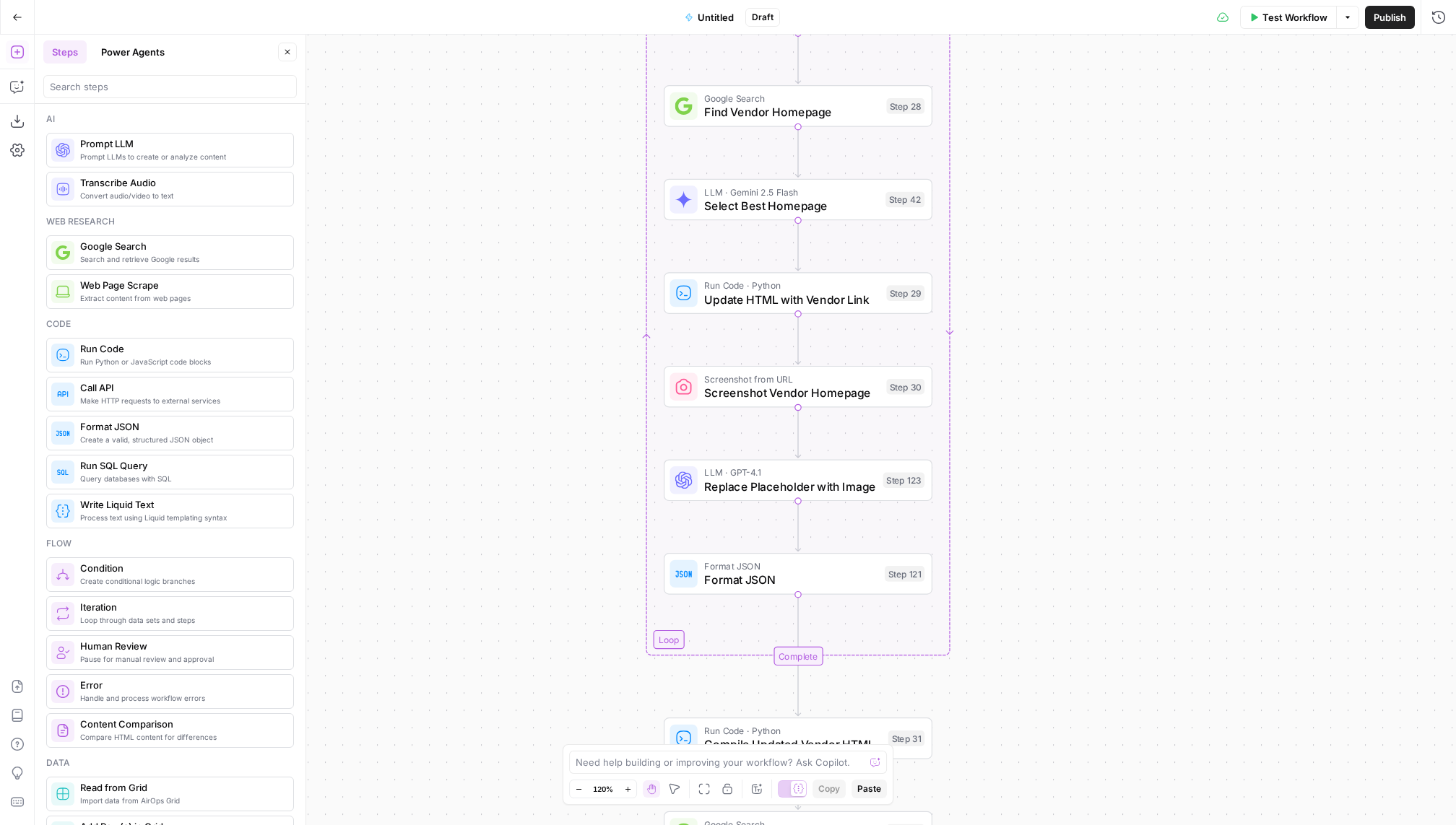
drag, startPoint x: 1054, startPoint y: 536, endPoint x: 1050, endPoint y: 264, distance: 272.0
click at [1050, 264] on div "Workflow Set Inputs Inputs Run Code · Python Header Organizer + Sentence Counte…" at bounding box center [745, 430] width 1421 height 790
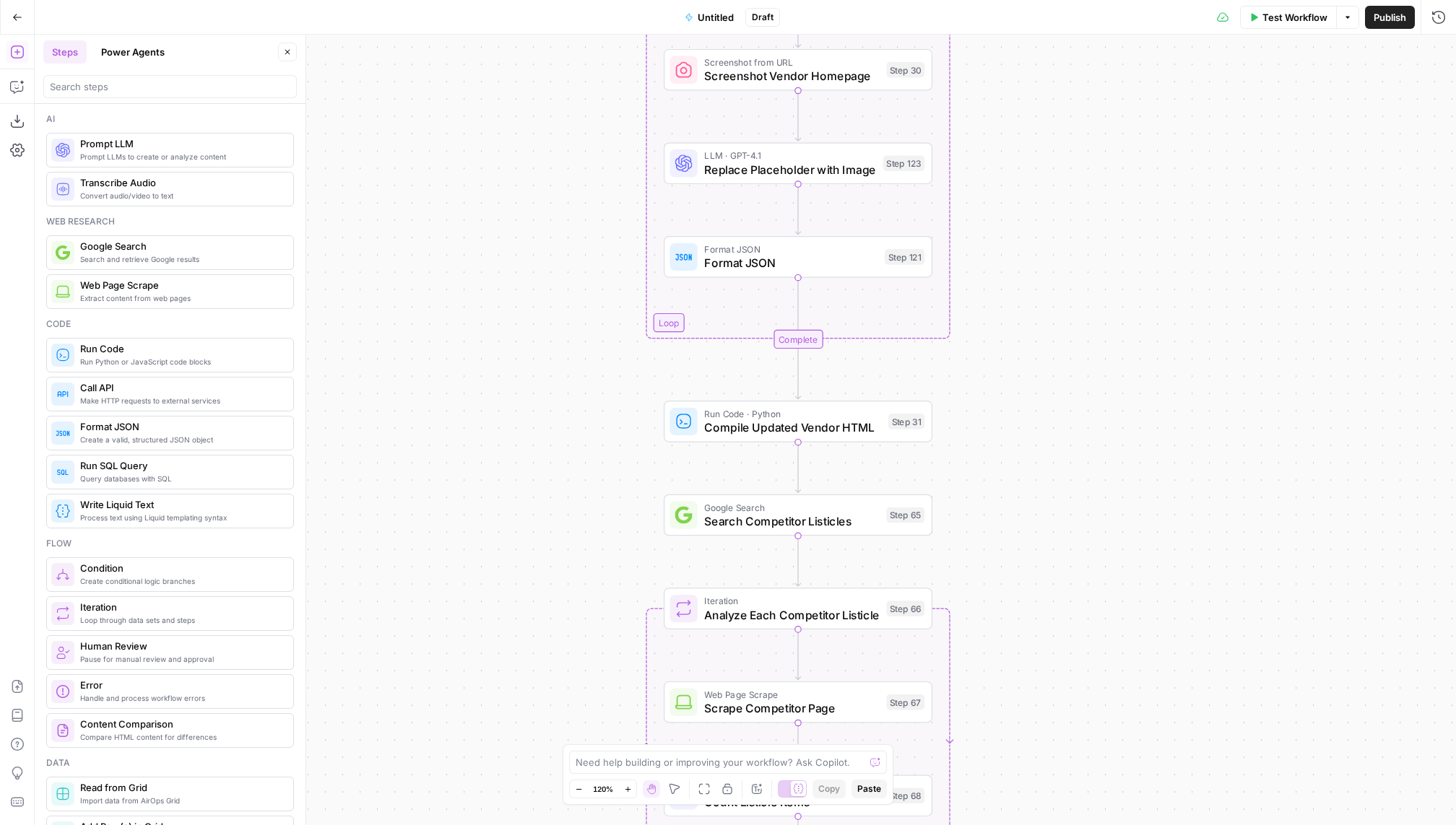
drag, startPoint x: 1050, startPoint y: 524, endPoint x: 1050, endPoint y: 206, distance: 318.0
click at [1050, 206] on div "Workflow Set Inputs Inputs Run Code · Python Header Organizer + Sentence Counte…" at bounding box center [745, 430] width 1421 height 790
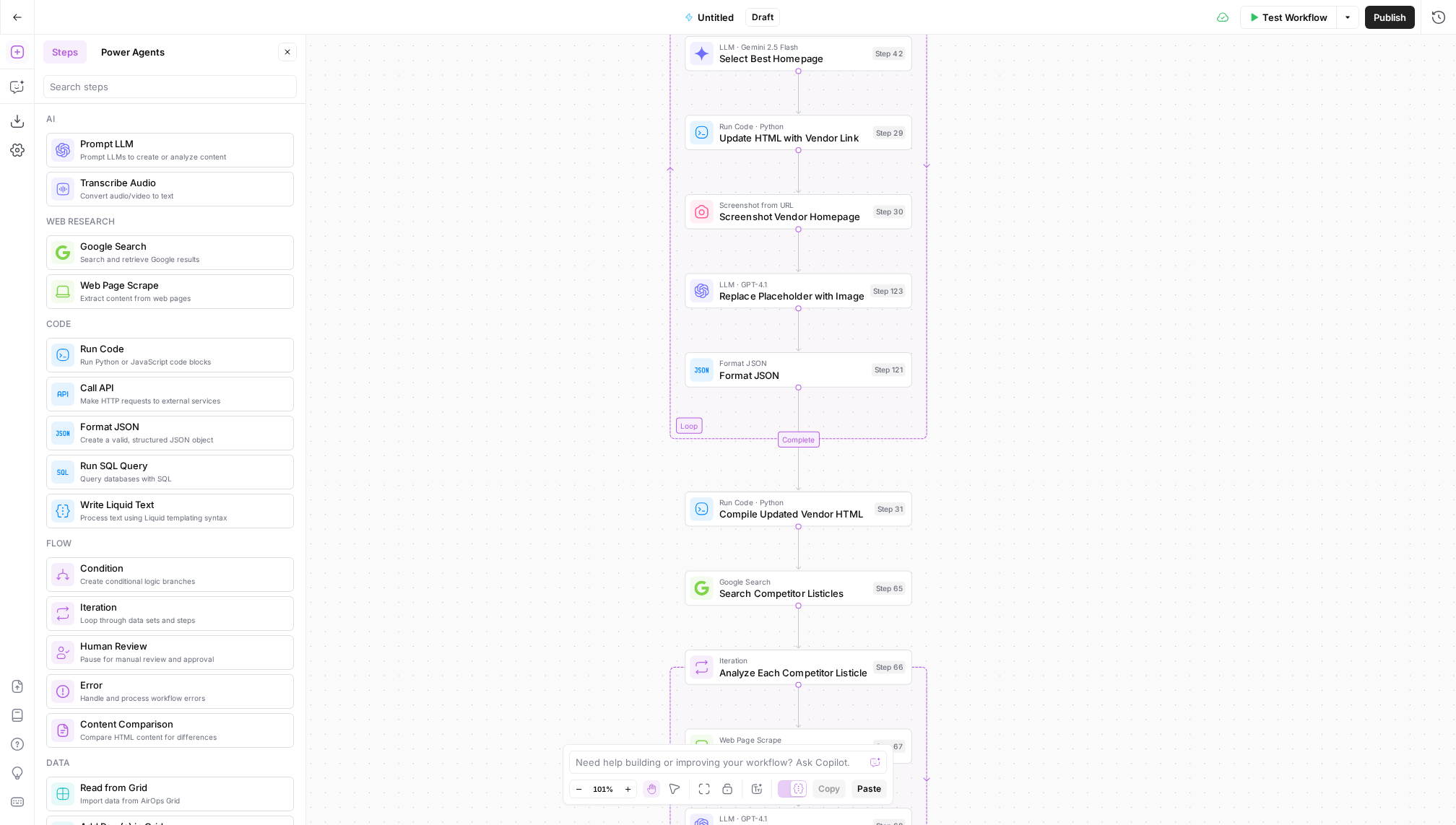
drag, startPoint x: 1166, startPoint y: 193, endPoint x: 1136, endPoint y: 240, distance: 55.8
click at [1136, 240] on div "Workflow Set Inputs Inputs Run Code · Python Header Organizer + Sentence Counte…" at bounding box center [745, 430] width 1421 height 790
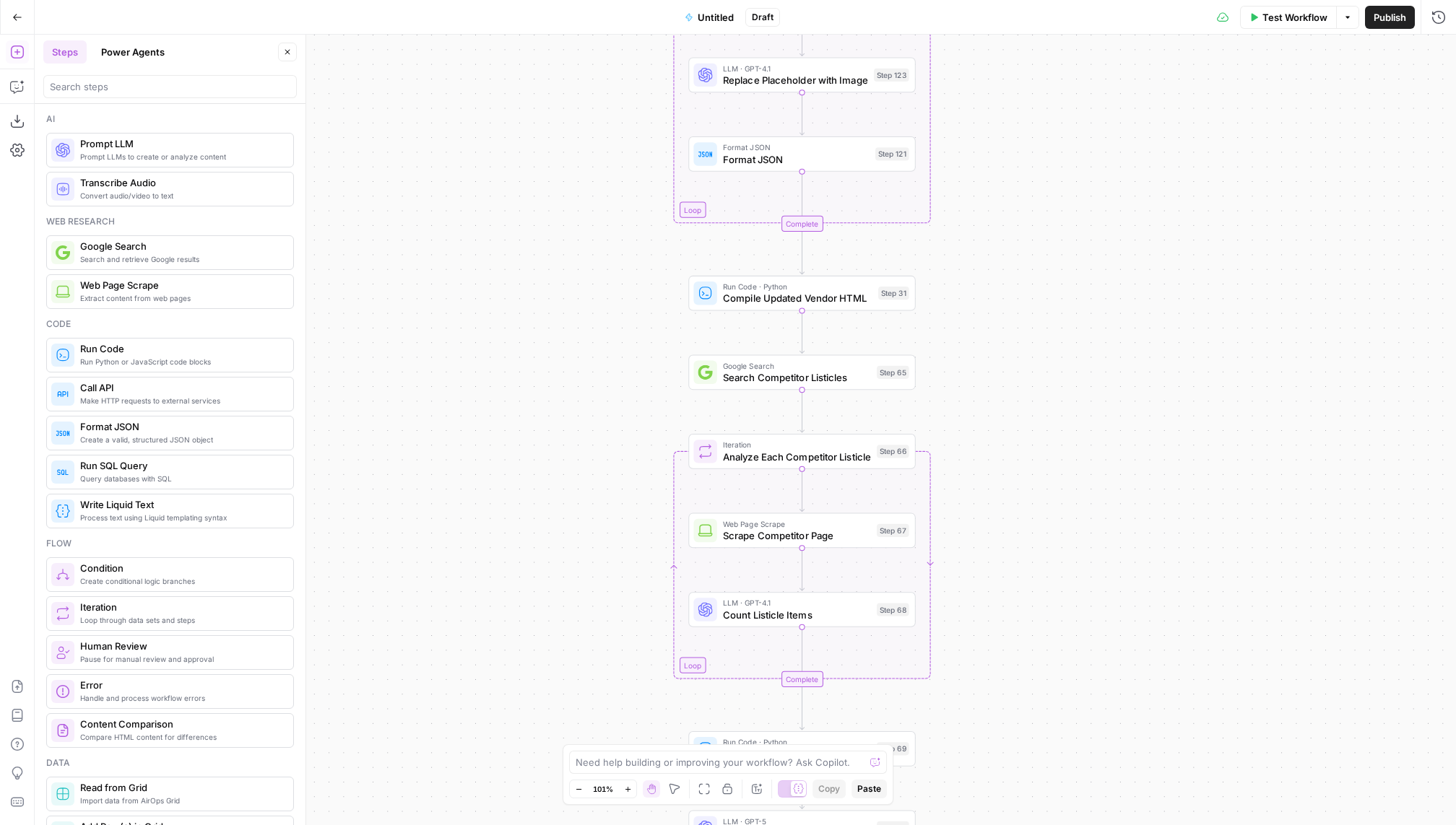
drag, startPoint x: 1141, startPoint y: 368, endPoint x: 1127, endPoint y: 65, distance: 303.3
click at [1127, 65] on div "Workflow Set Inputs Inputs Run Code · Python Header Organizer + Sentence Counte…" at bounding box center [745, 430] width 1421 height 790
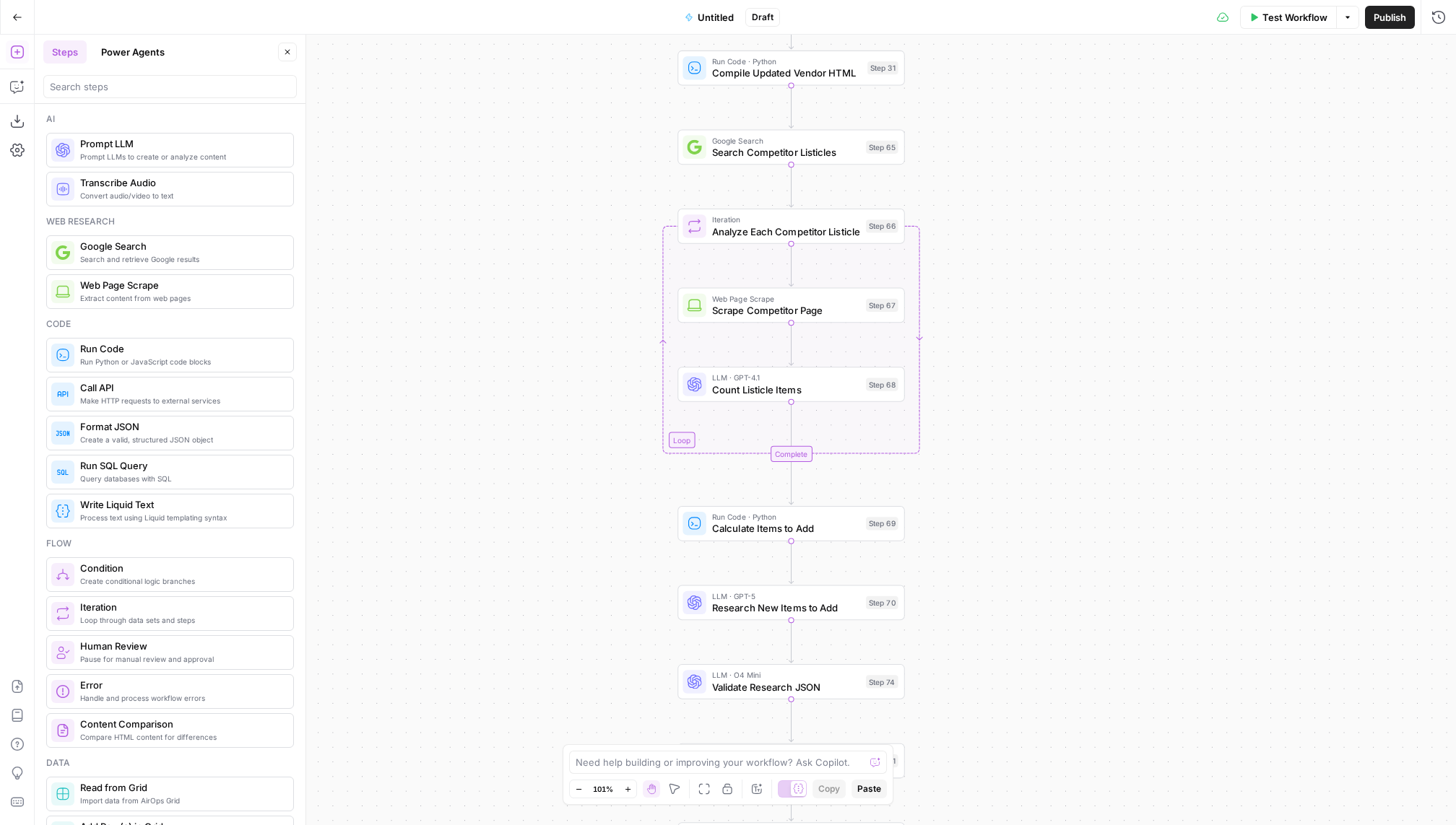
drag, startPoint x: 1064, startPoint y: 631, endPoint x: 1063, endPoint y: 515, distance: 116.0
click at [1064, 515] on div "Workflow Set Inputs Inputs Run Code · Python Header Organizer + Sentence Counte…" at bounding box center [745, 430] width 1421 height 790
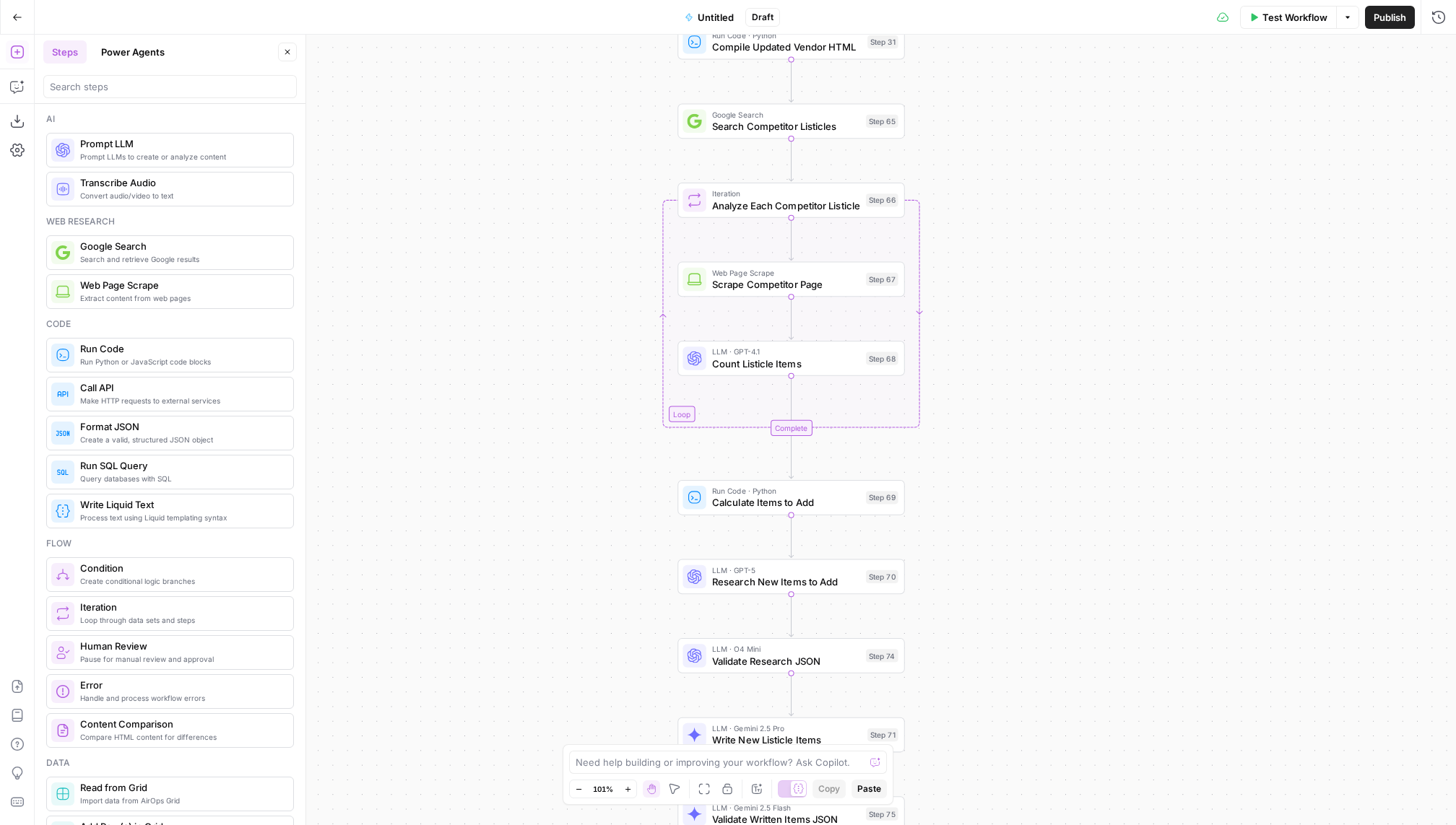
drag, startPoint x: 999, startPoint y: 337, endPoint x: 999, endPoint y: 138, distance: 199.0
click at [999, 138] on div "Workflow Set Inputs Inputs Run Code · Python Header Organizer + Sentence Counte…" at bounding box center [745, 430] width 1421 height 790
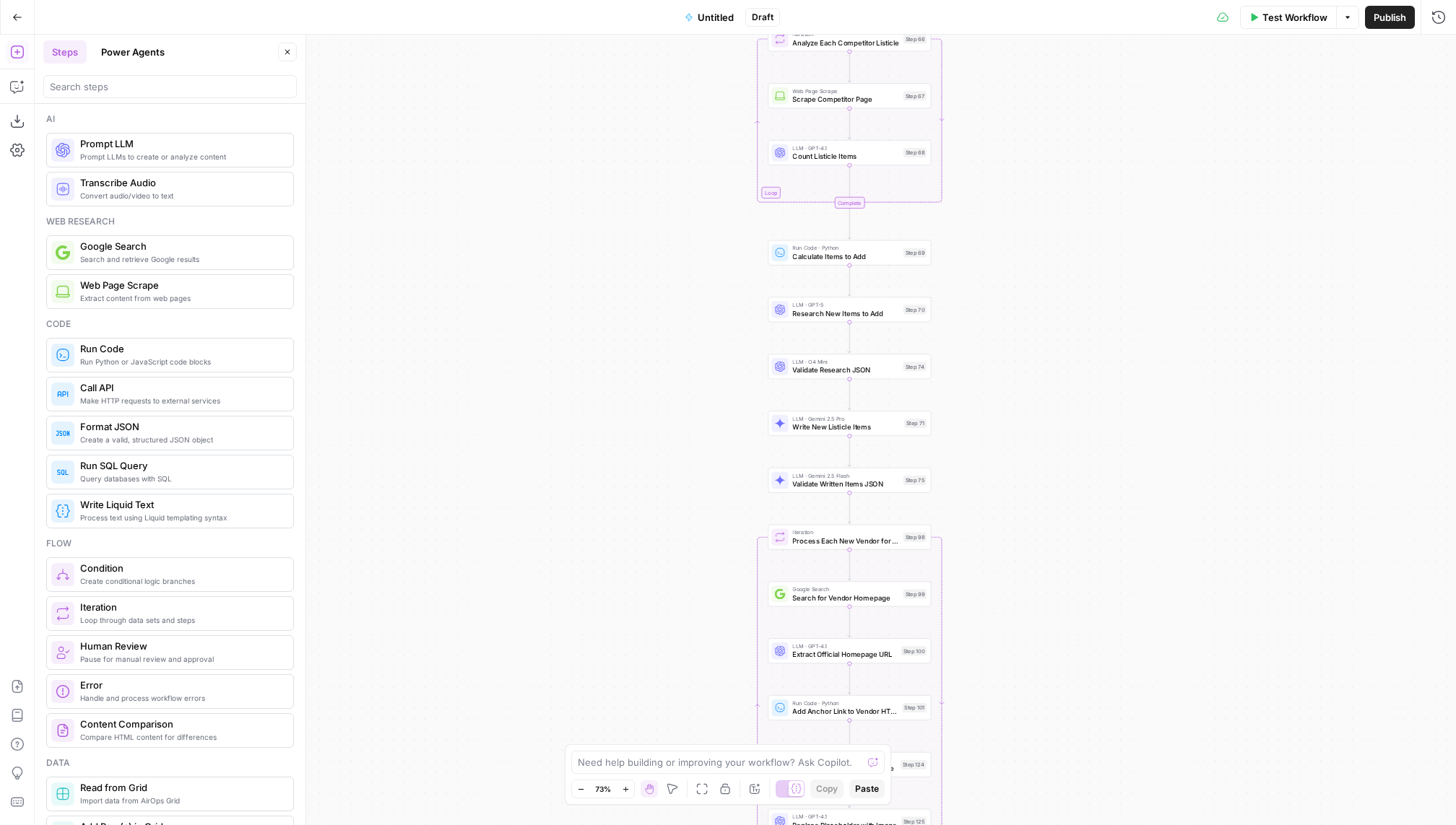
drag, startPoint x: 1067, startPoint y: 312, endPoint x: 1066, endPoint y: 292, distance: 20.0
click at [1066, 292] on div "Workflow Set Inputs Inputs Run Code · Python Header Organizer + Sentence Counte…" at bounding box center [745, 430] width 1421 height 790
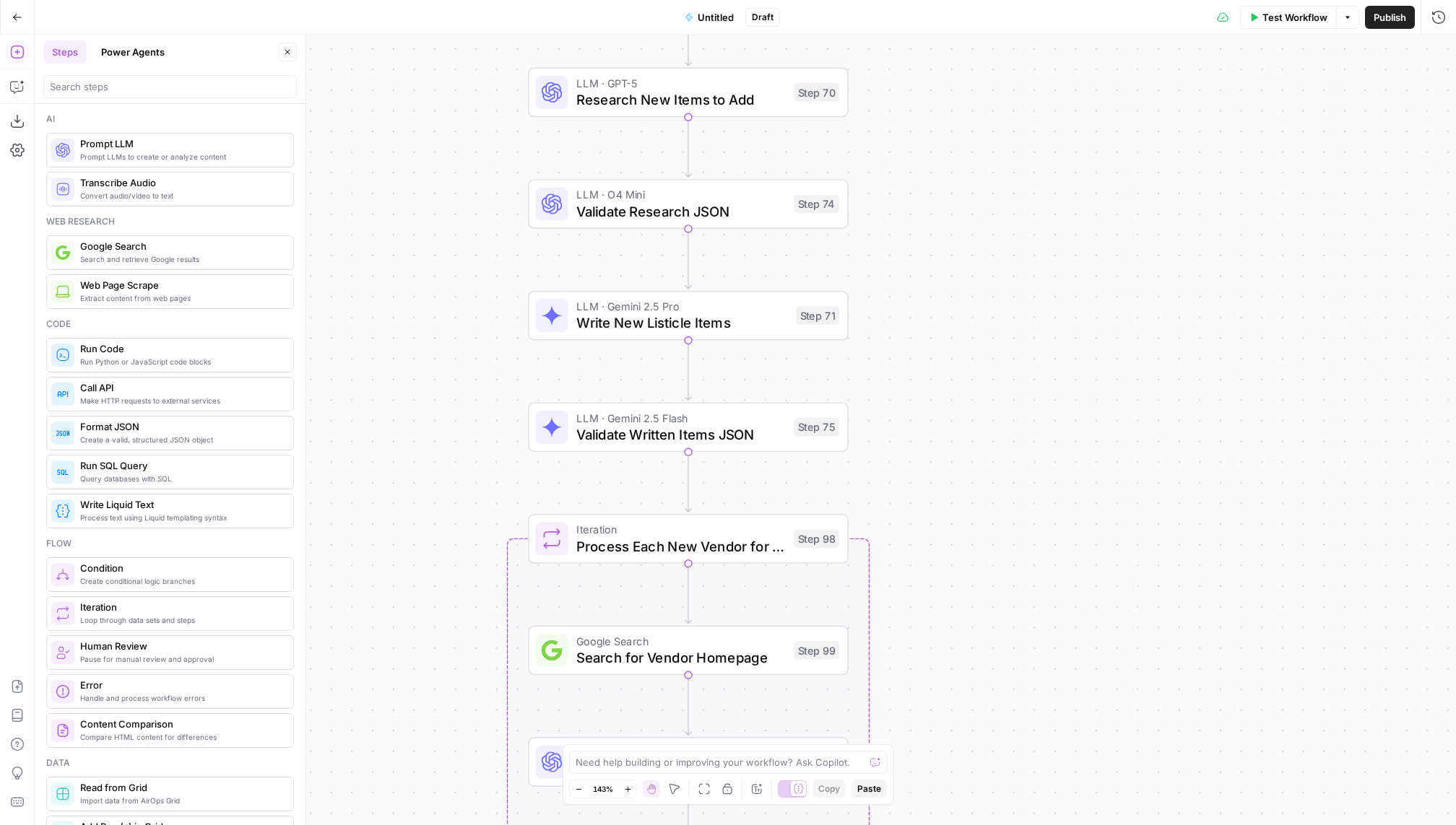
drag, startPoint x: 998, startPoint y: 459, endPoint x: 1057, endPoint y: 247, distance: 220.1
click at [1057, 247] on div "Workflow Set Inputs Inputs Run Code · Python Header Organizer + Sentence Counte…" at bounding box center [745, 430] width 1421 height 790
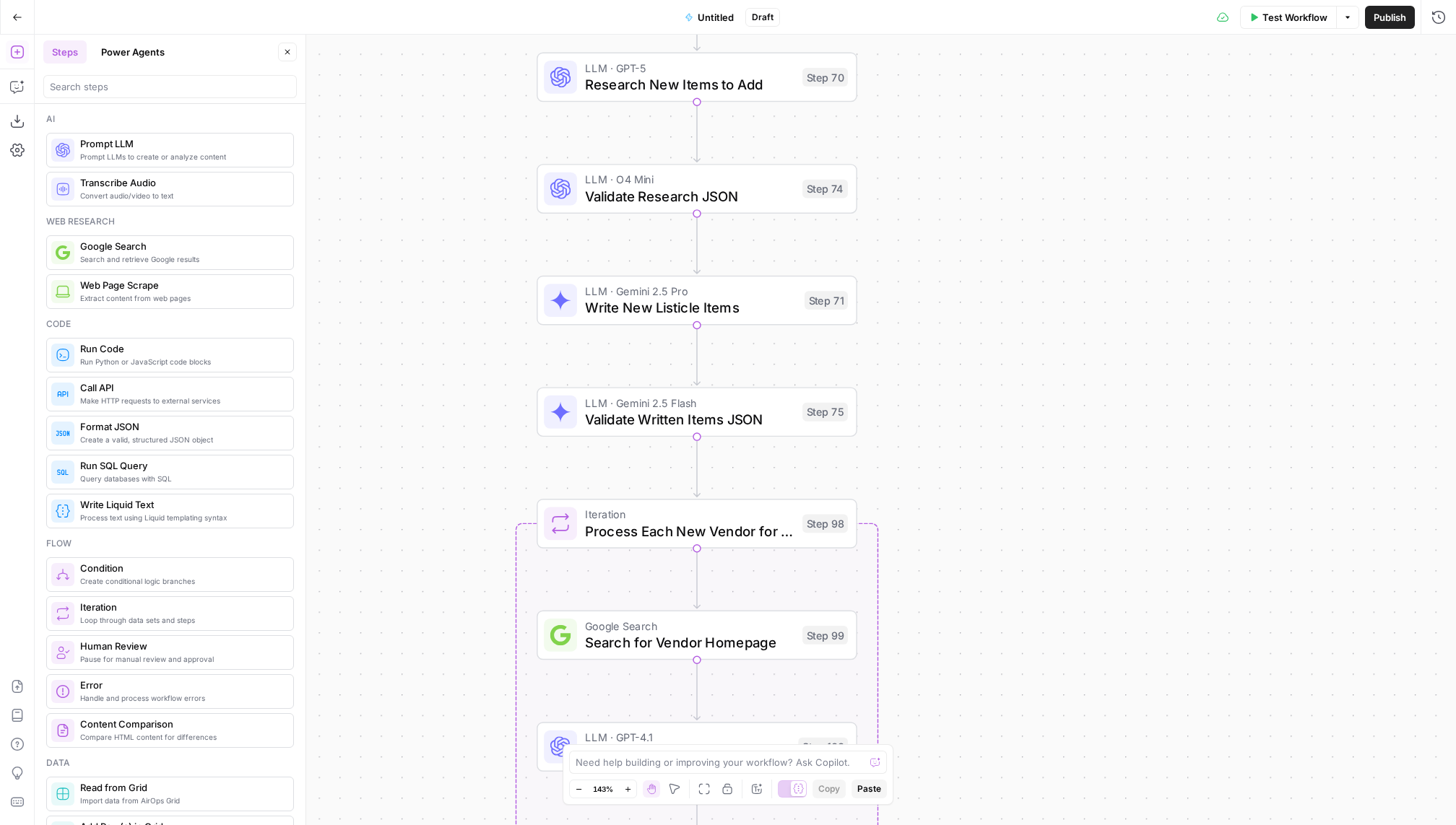
click at [772, 302] on span "Write New Listicle Items" at bounding box center [690, 308] width 211 height 21
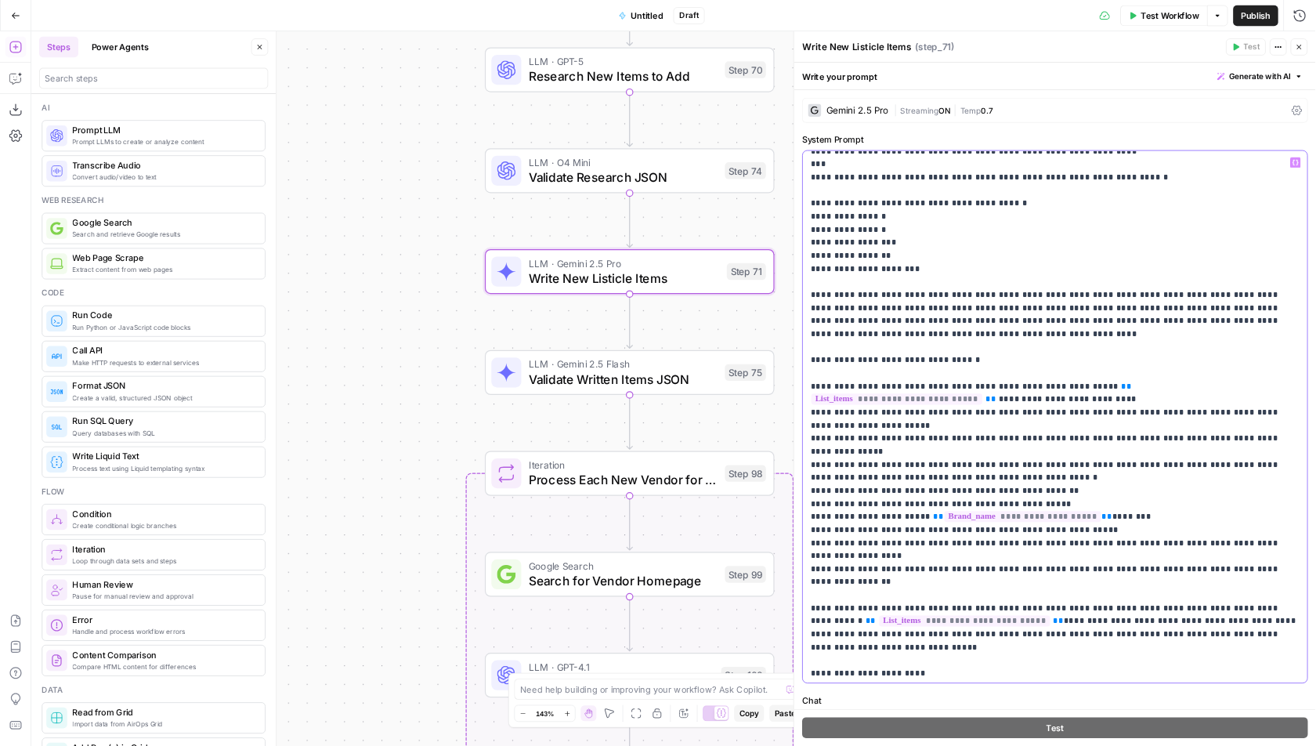
scroll to position [1160, 0]
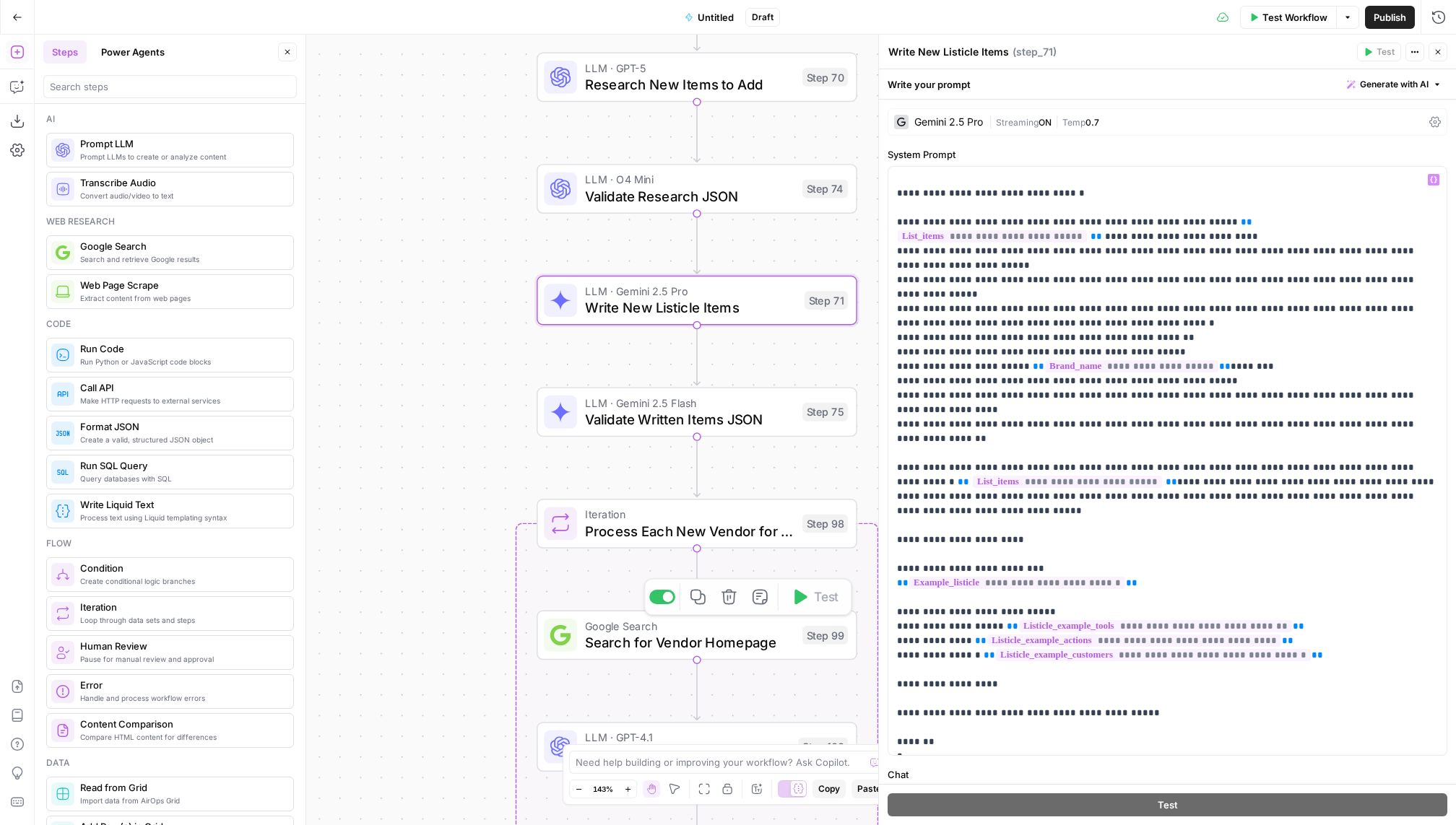
drag, startPoint x: 454, startPoint y: 606, endPoint x: 454, endPoint y: 411, distance: 195.0
click at [454, 409] on div "Workflow Set Inputs Inputs Run Code · Python Header Organizer + Sentence Counte…" at bounding box center [745, 430] width 1421 height 790
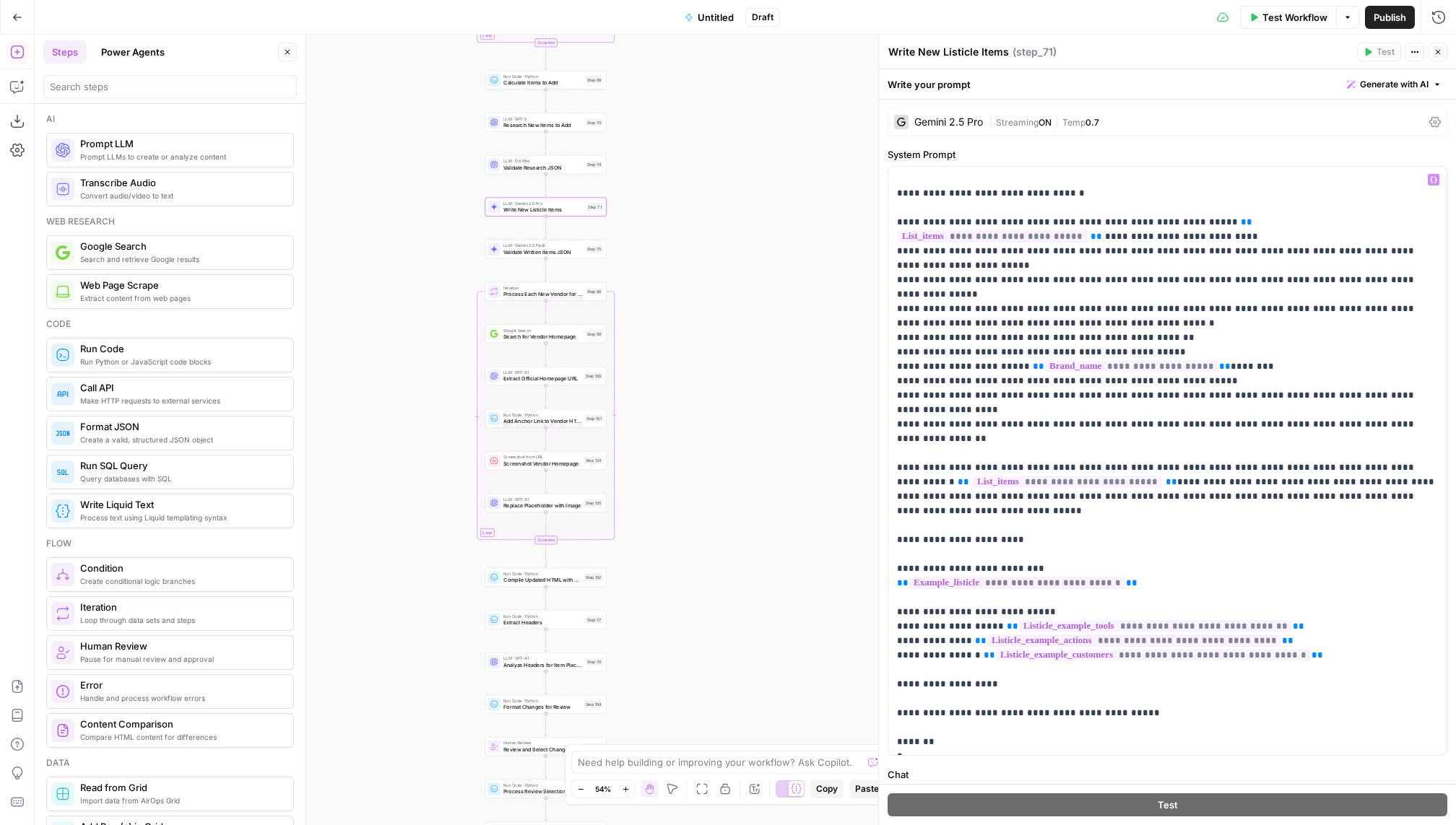
drag, startPoint x: 454, startPoint y: 411, endPoint x: 454, endPoint y: 324, distance: 87.0
click at [454, 324] on div "Workflow Set Inputs Inputs Run Code · Python Header Organizer + Sentence Counte…" at bounding box center [745, 430] width 1421 height 790
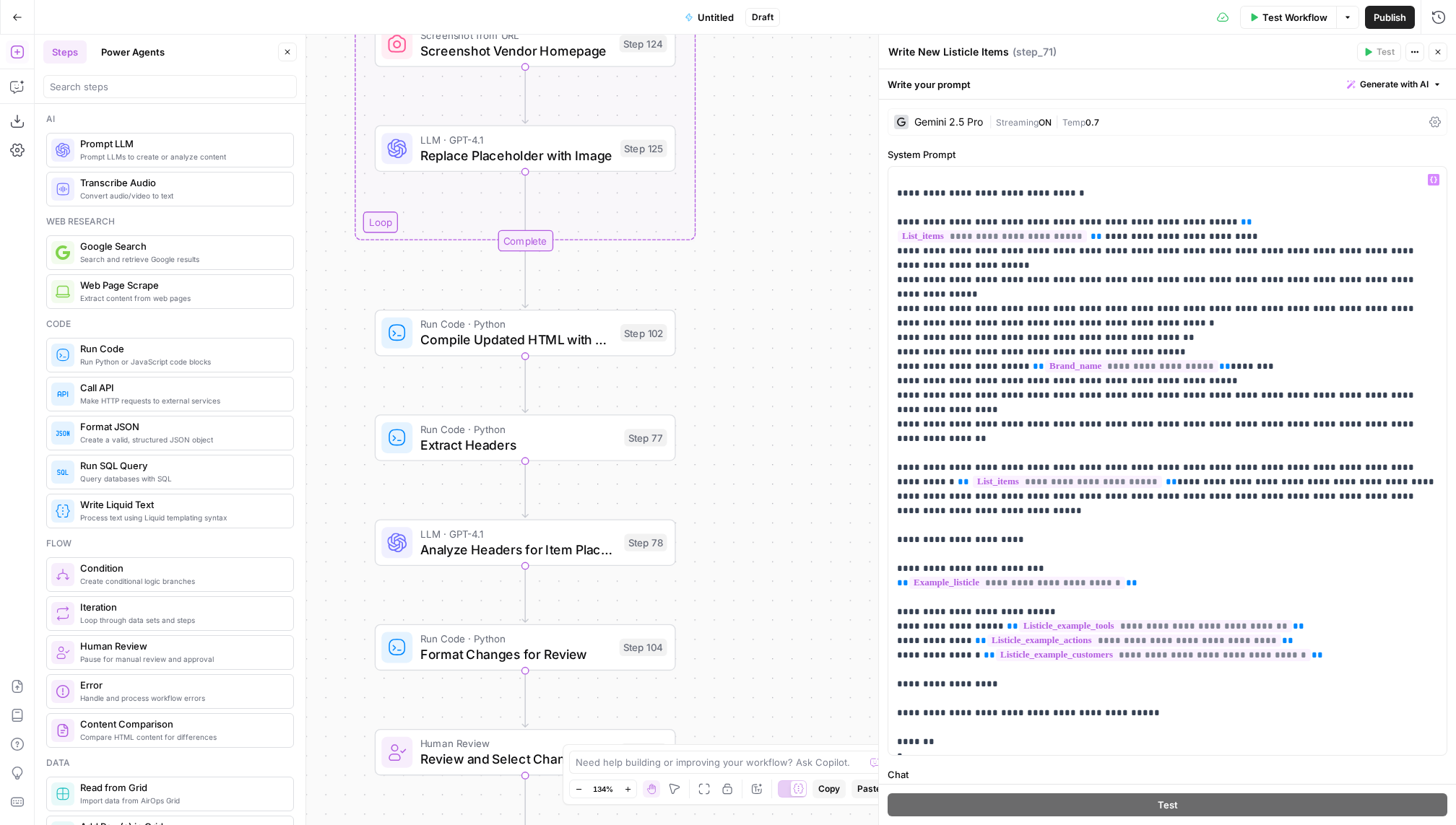
drag, startPoint x: 715, startPoint y: 572, endPoint x: 715, endPoint y: 300, distance: 272.0
click at [715, 296] on div "Workflow Set Inputs Inputs Run Code · Python Header Organizer + Sentence Counte…" at bounding box center [745, 430] width 1421 height 790
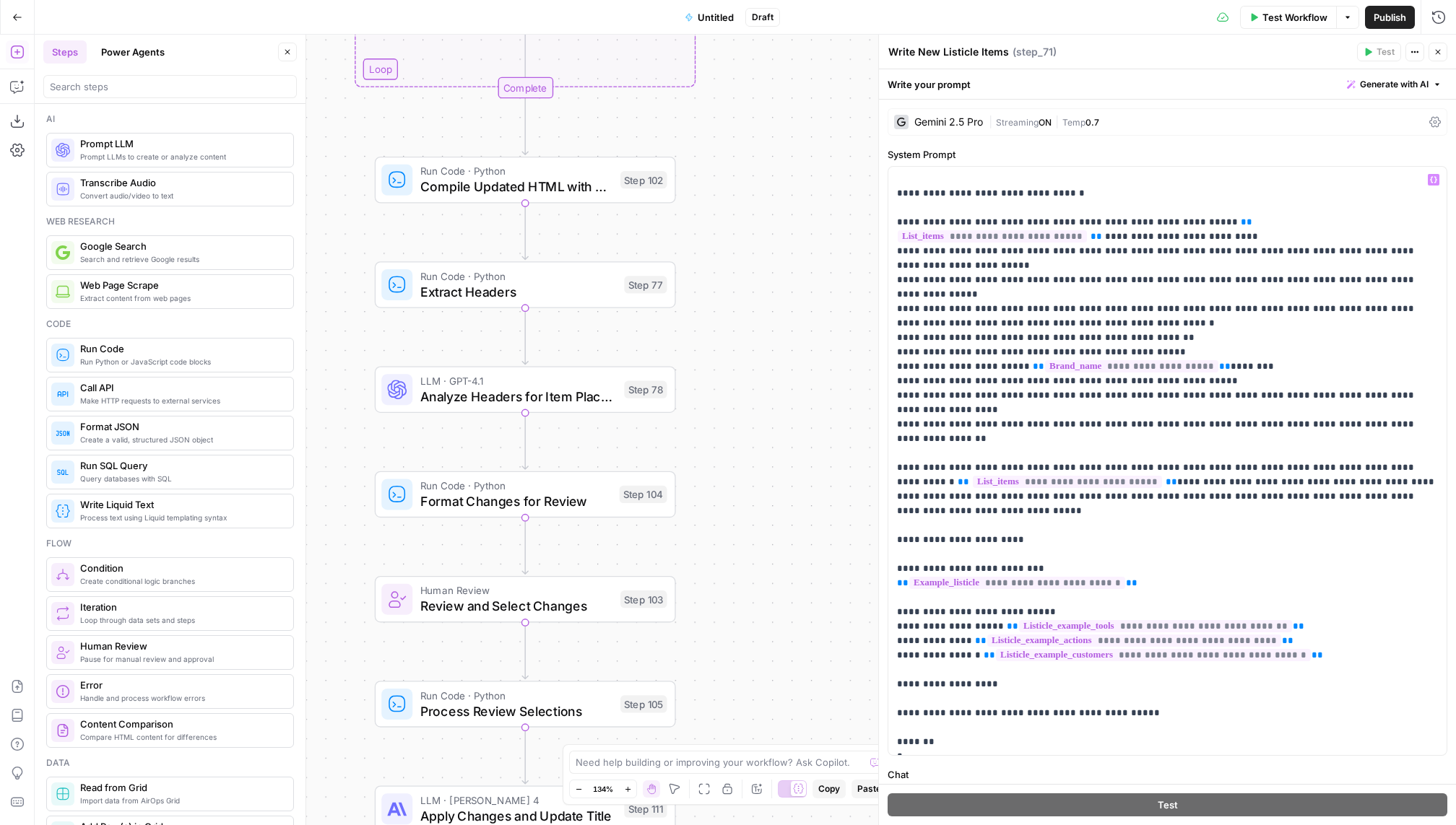
drag, startPoint x: 741, startPoint y: 492, endPoint x: 741, endPoint y: 379, distance: 113.0
click at [741, 379] on div "Workflow Set Inputs Inputs Run Code · Python Header Organizer + Sentence Counte…" at bounding box center [745, 430] width 1421 height 790
click at [490, 408] on div "LLM · GPT-4.1 Analyze Headers for Item Placement Step 78" at bounding box center [525, 389] width 302 height 47
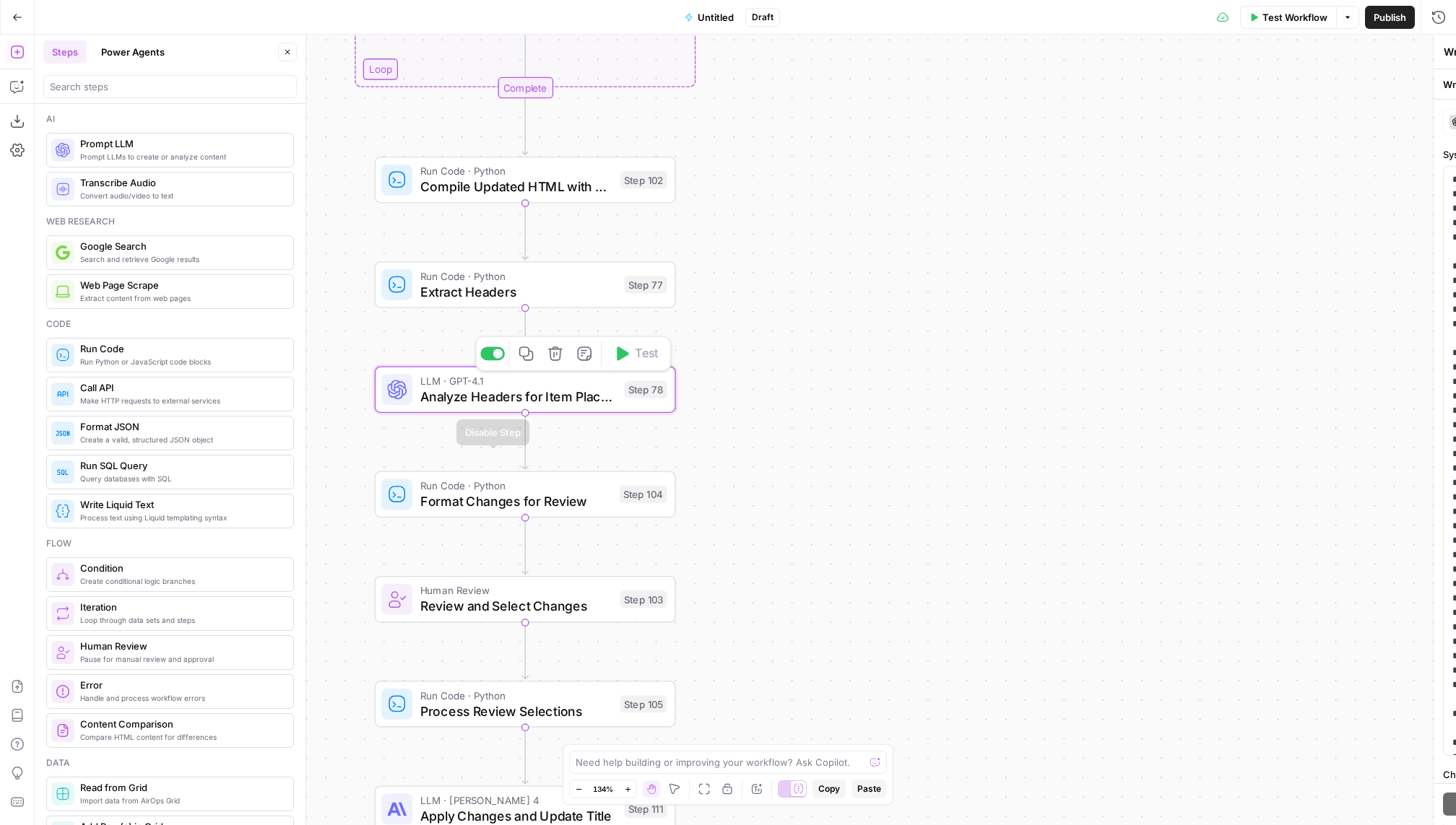
type textarea "Analyze Headers for Item Placement"
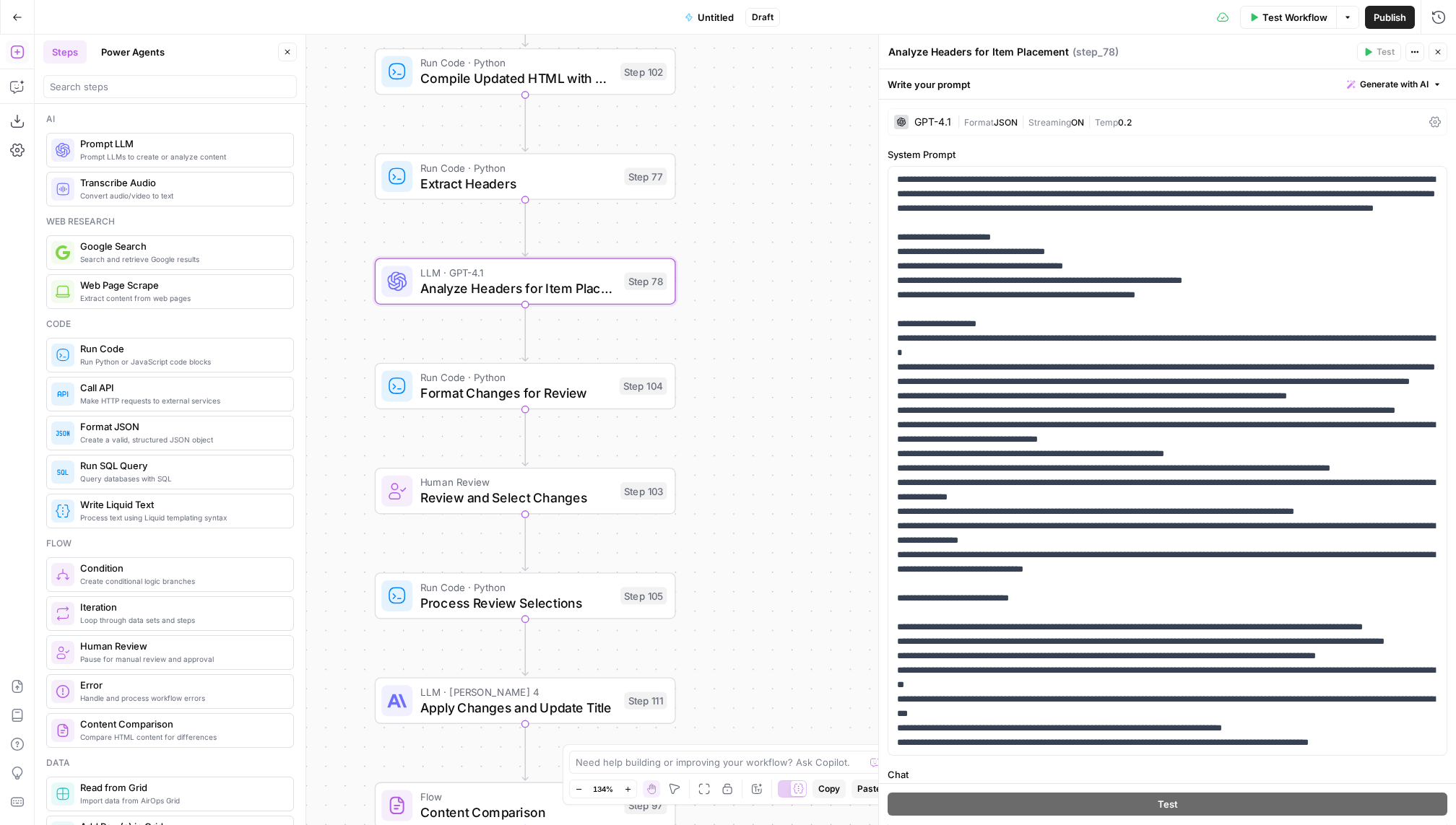
drag, startPoint x: 800, startPoint y: 441, endPoint x: 800, endPoint y: 333, distance: 108.0
click at [800, 333] on div "Workflow Set Inputs Inputs Run Code · Python Header Organizer + Sentence Counte…" at bounding box center [745, 430] width 1421 height 790
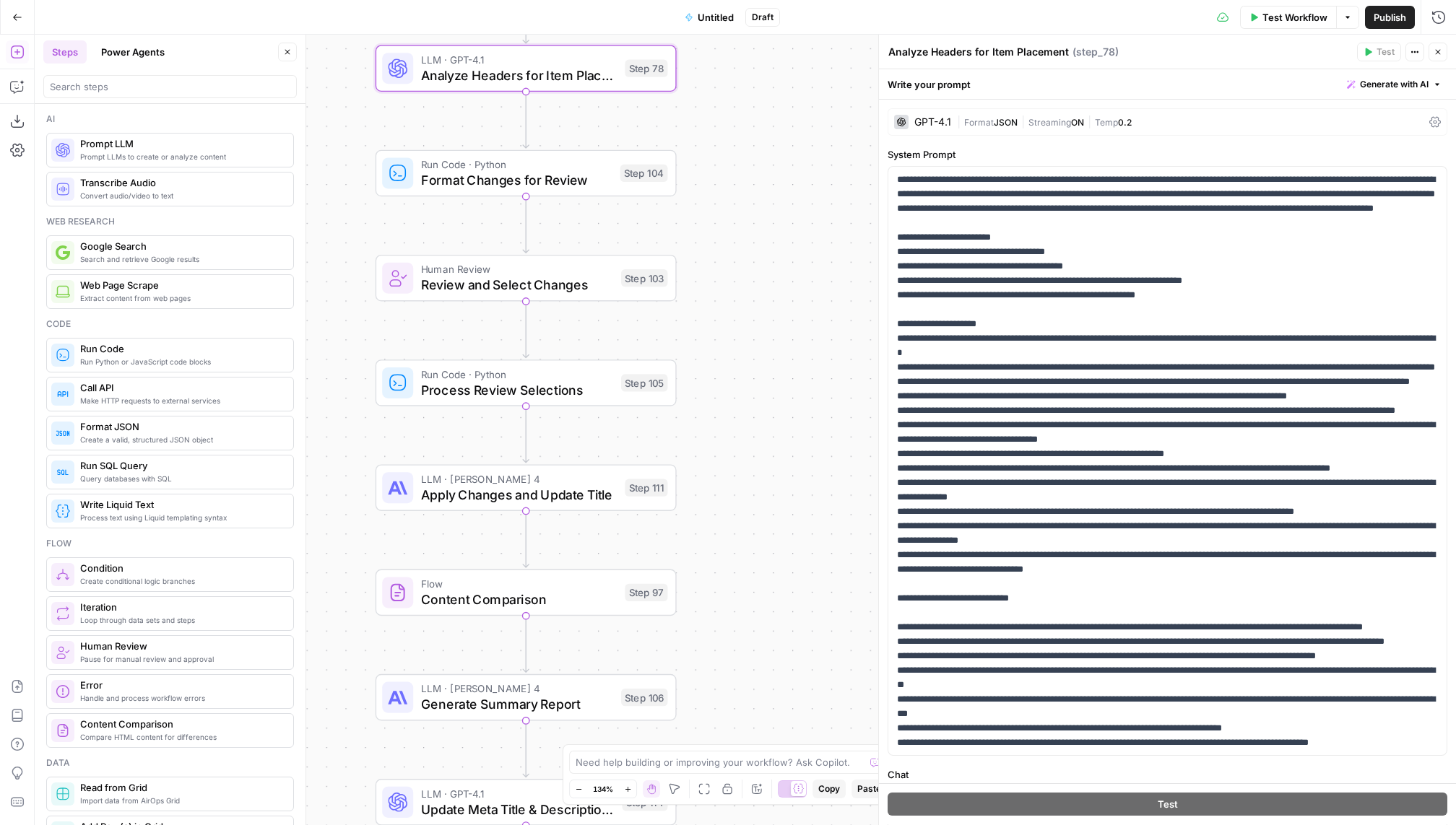
drag, startPoint x: 776, startPoint y: 479, endPoint x: 776, endPoint y: 266, distance: 213.0
click at [776, 266] on div "Workflow Set Inputs Inputs Run Code · Python Header Organizer + Sentence Counte…" at bounding box center [745, 430] width 1421 height 790
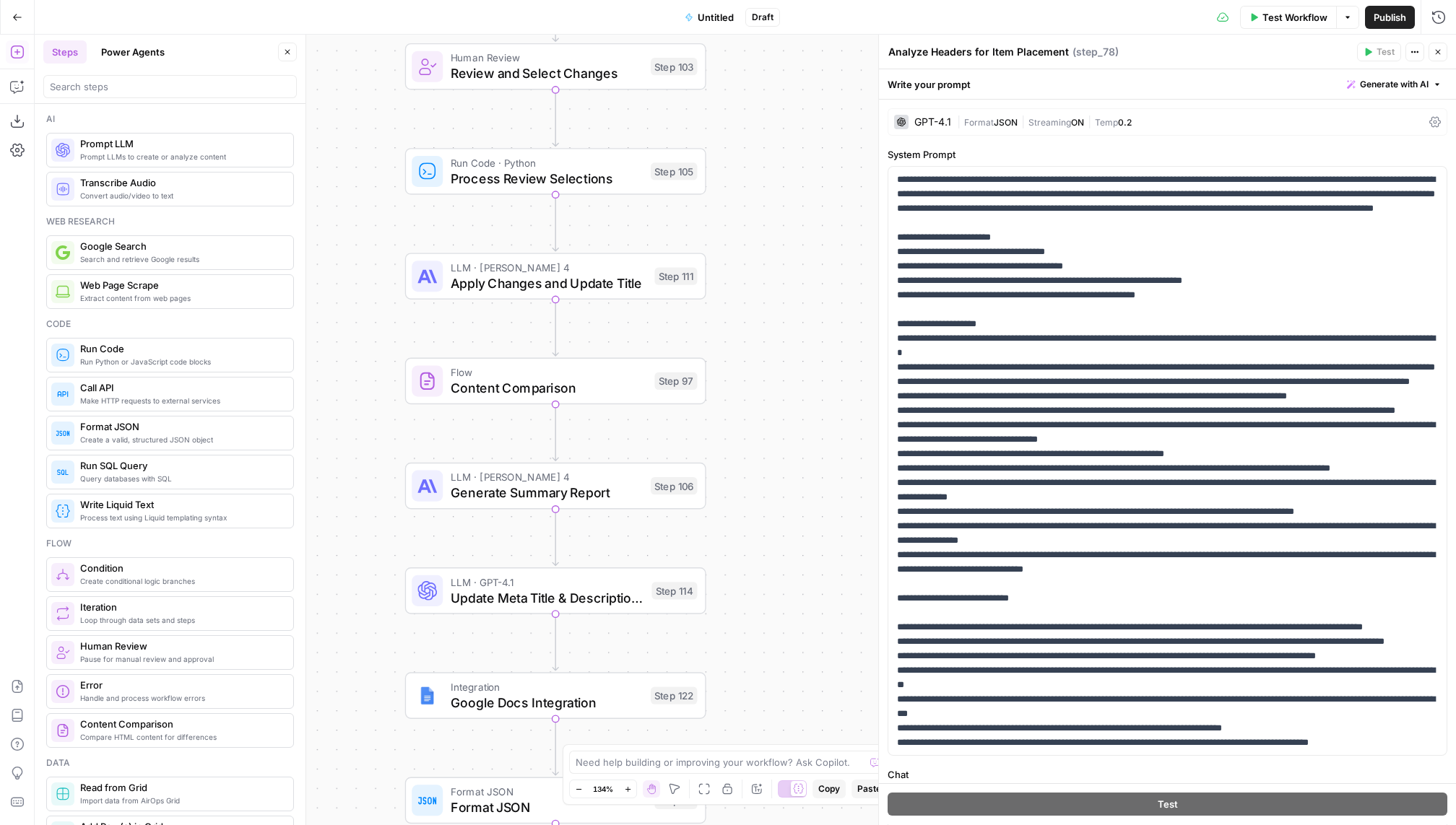
drag, startPoint x: 728, startPoint y: 531, endPoint x: 756, endPoint y: 321, distance: 211.9
click at [757, 321] on div "Workflow Set Inputs Inputs Run Code · Python Header Organizer + Sentence Counte…" at bounding box center [745, 430] width 1421 height 790
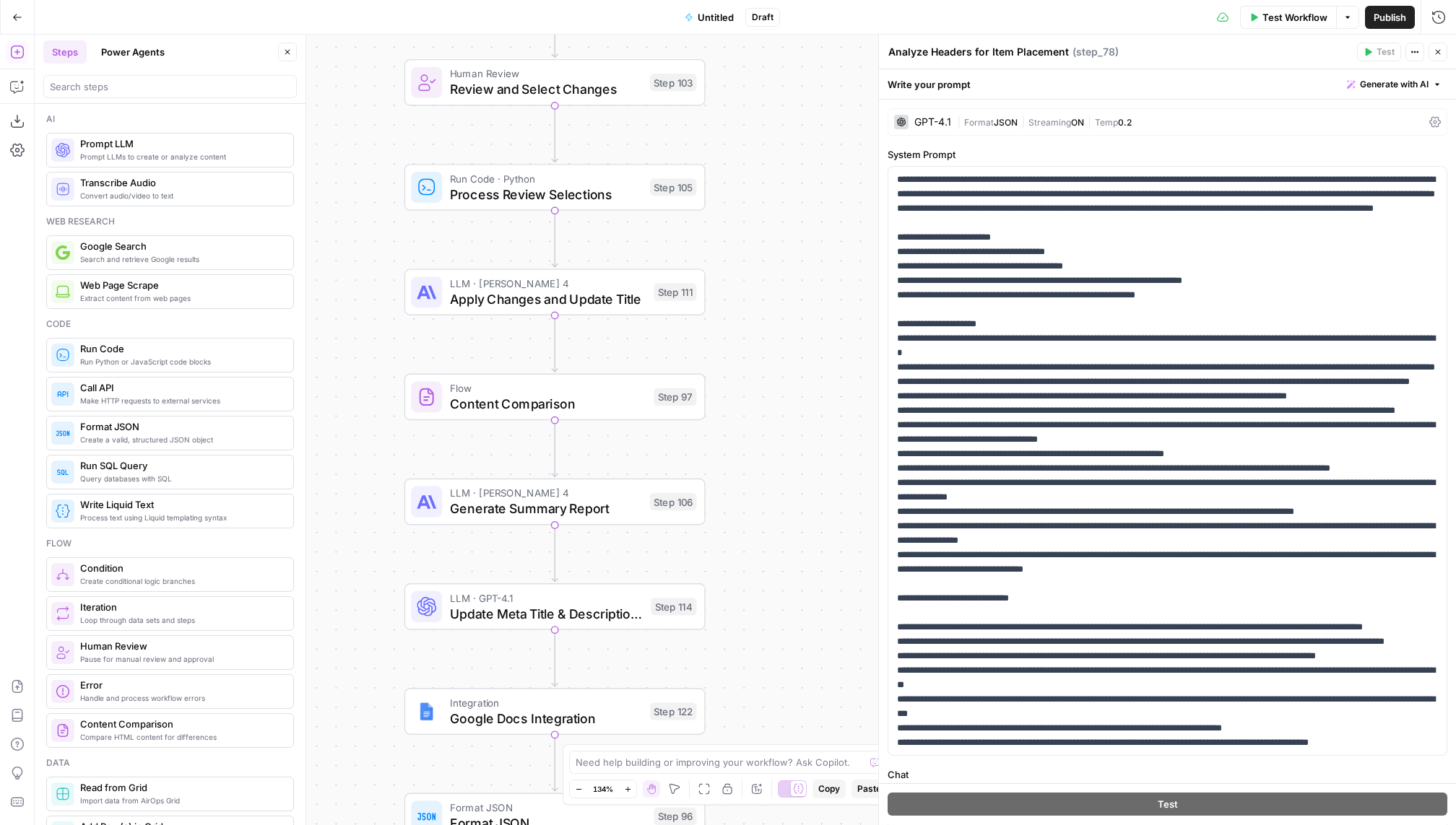
drag, startPoint x: 799, startPoint y: 225, endPoint x: 722, endPoint y: 684, distance: 465.4
click at [722, 684] on div "Workflow Set Inputs Inputs Run Code · Python Header Organizer + Sentence Counte…" at bounding box center [745, 430] width 1421 height 790
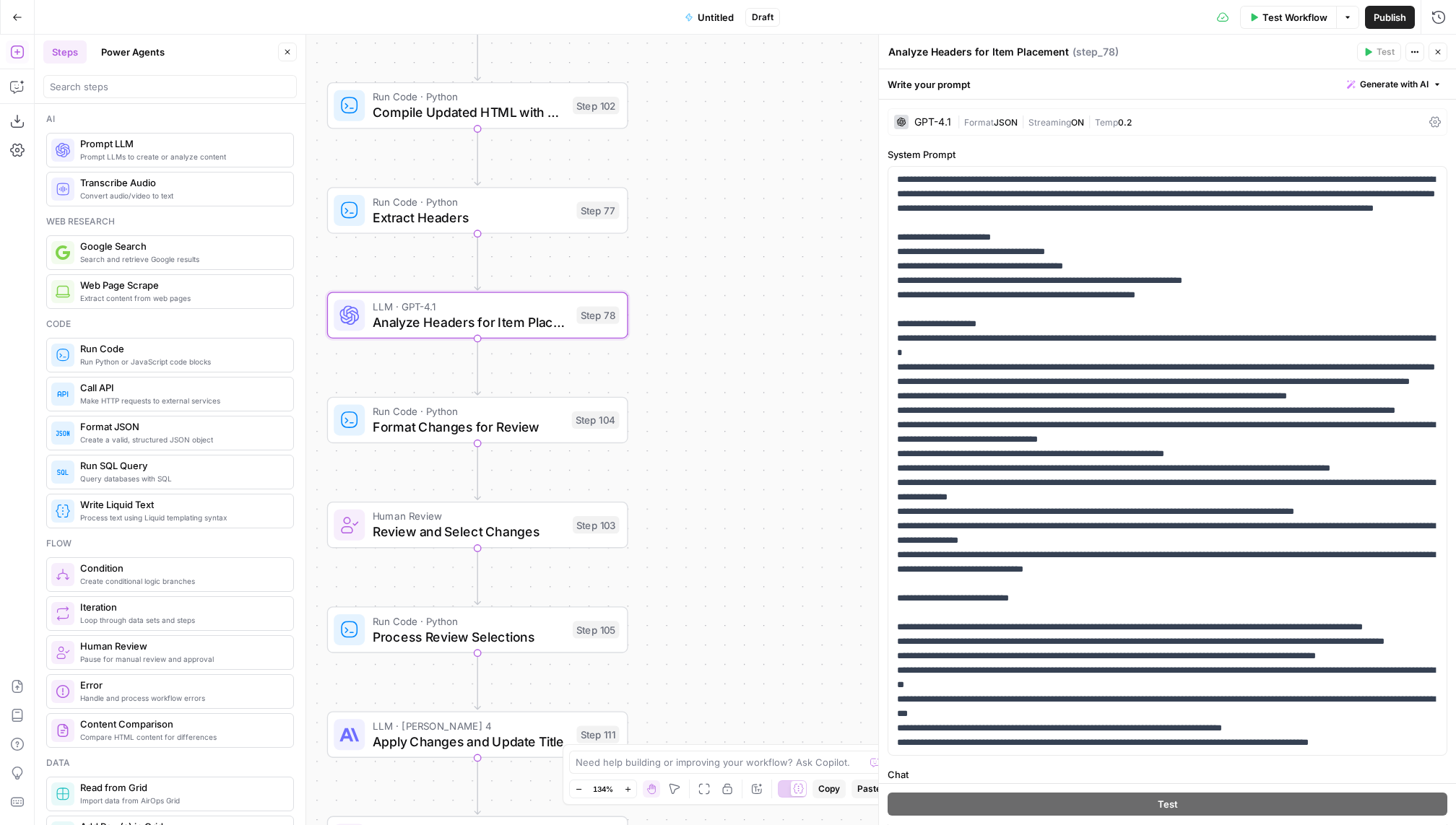
drag, startPoint x: 841, startPoint y: 334, endPoint x: 840, endPoint y: 378, distance: 44.0
click at [841, 349] on div "Workflow Set Inputs Inputs Run Code · Python Header Organizer + Sentence Counte…" at bounding box center [745, 430] width 1421 height 790
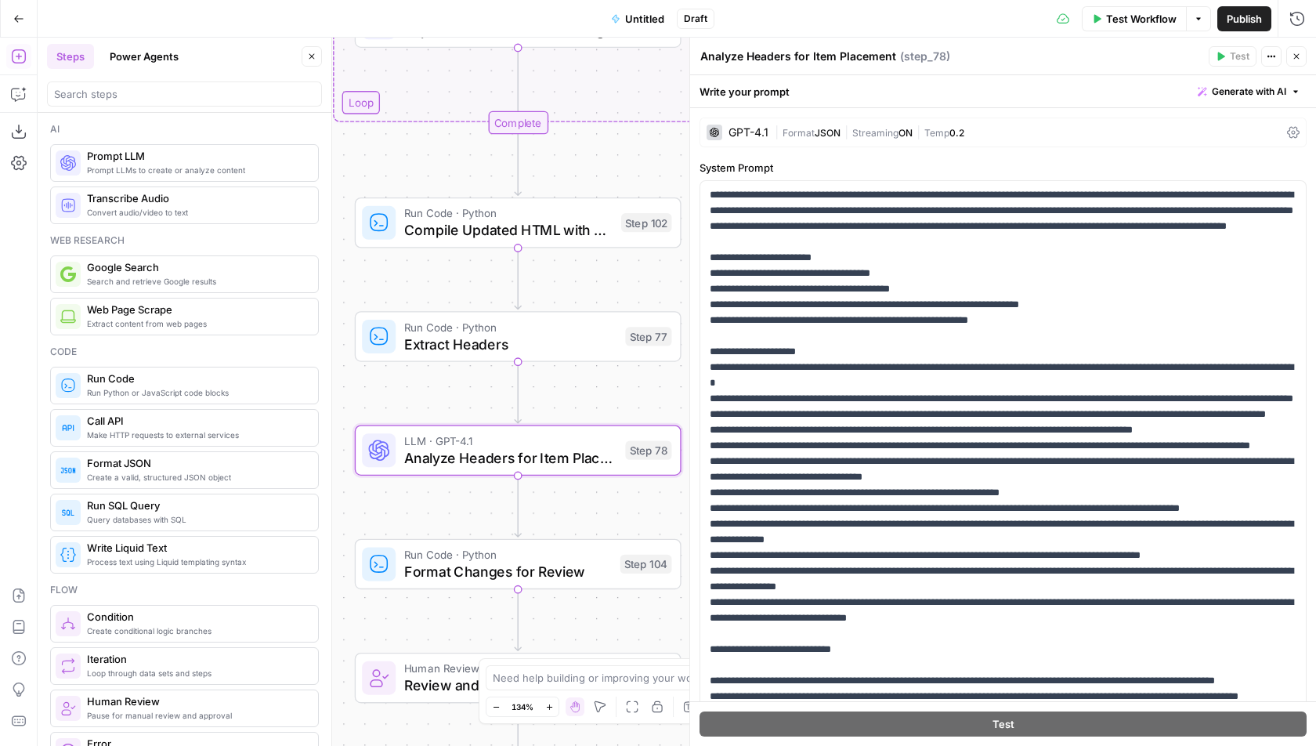
click at [1294, 54] on icon "button" at bounding box center [1295, 56] width 9 height 9
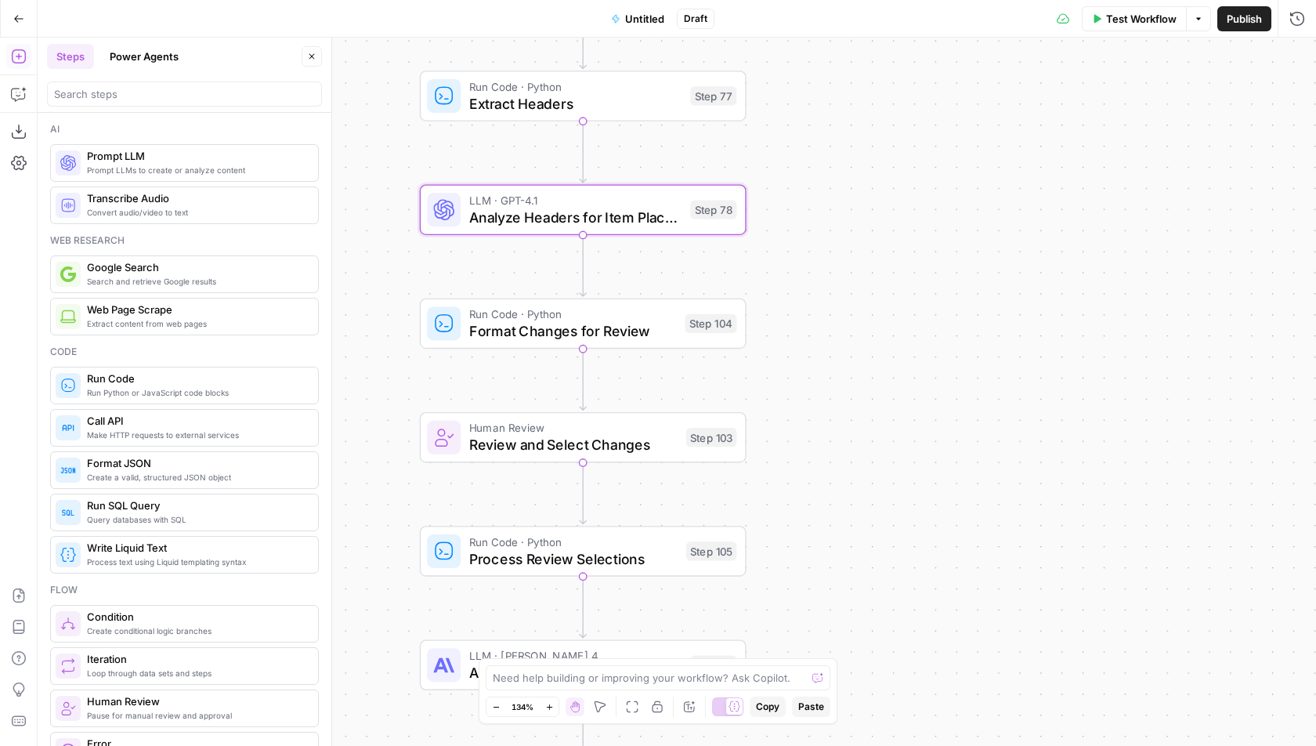
drag, startPoint x: 962, startPoint y: 586, endPoint x: 1070, endPoint y: 114, distance: 483.7
click at [1070, 114] on div "Workflow Set Inputs Inputs Run Code · Python Header Organizer + Sentence Counte…" at bounding box center [677, 392] width 1278 height 708
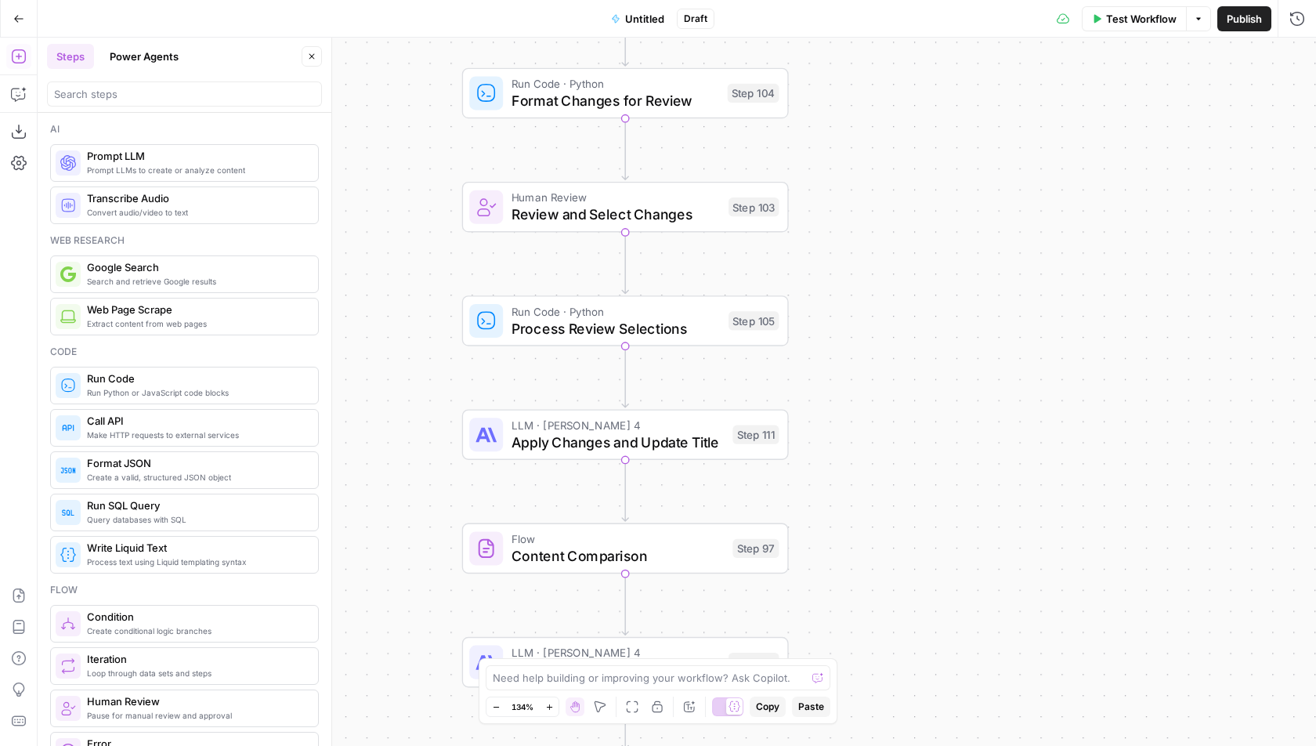
drag, startPoint x: 900, startPoint y: 428, endPoint x: 900, endPoint y: 186, distance: 242.8
click at [900, 189] on div "Workflow Set Inputs Inputs Run Code · Python Header Organizer + Sentence Counte…" at bounding box center [677, 392] width 1278 height 708
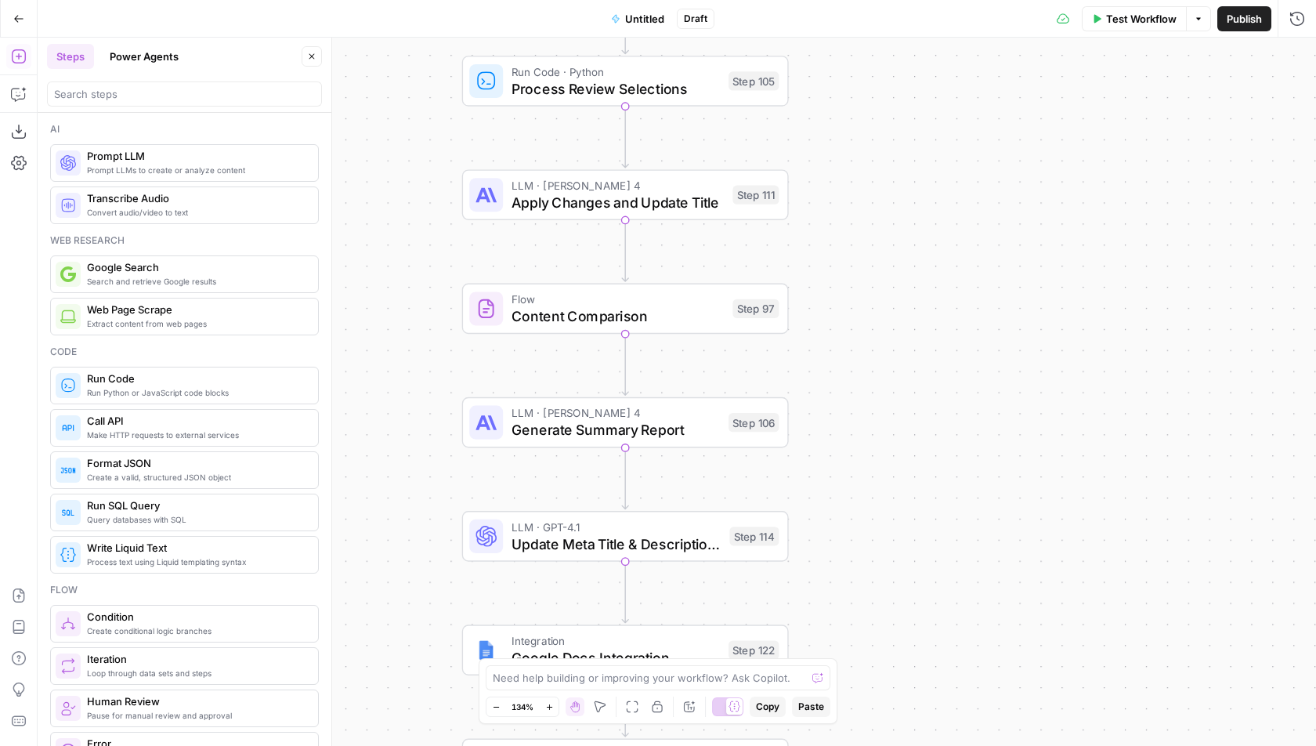
drag, startPoint x: 850, startPoint y: 502, endPoint x: 850, endPoint y: 273, distance: 228.7
click at [850, 273] on div "Workflow Set Inputs Inputs Run Code · Python Header Organizer + Sentence Counte…" at bounding box center [677, 392] width 1278 height 708
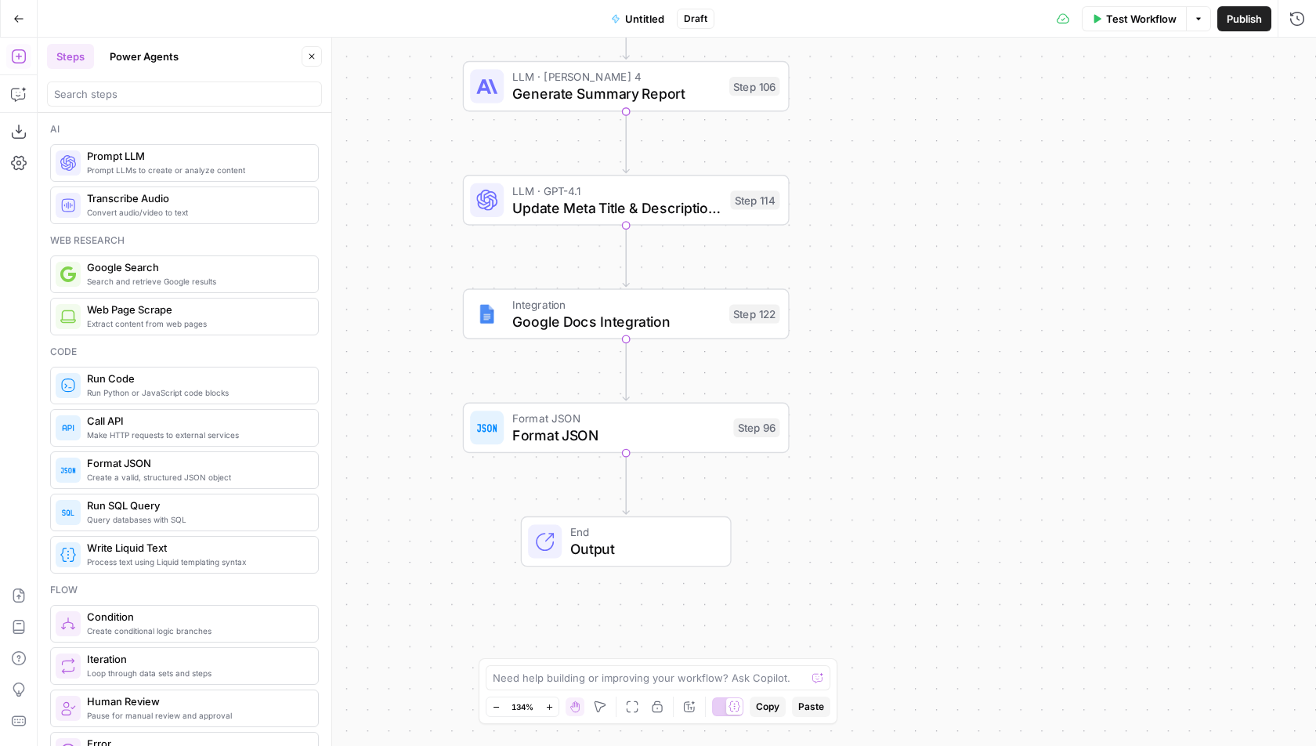
drag, startPoint x: 812, startPoint y: 463, endPoint x: 813, endPoint y: 224, distance: 238.8
click at [813, 224] on div "Workflow Set Inputs Inputs Run Code · Python Header Organizer + Sentence Counte…" at bounding box center [677, 392] width 1278 height 708
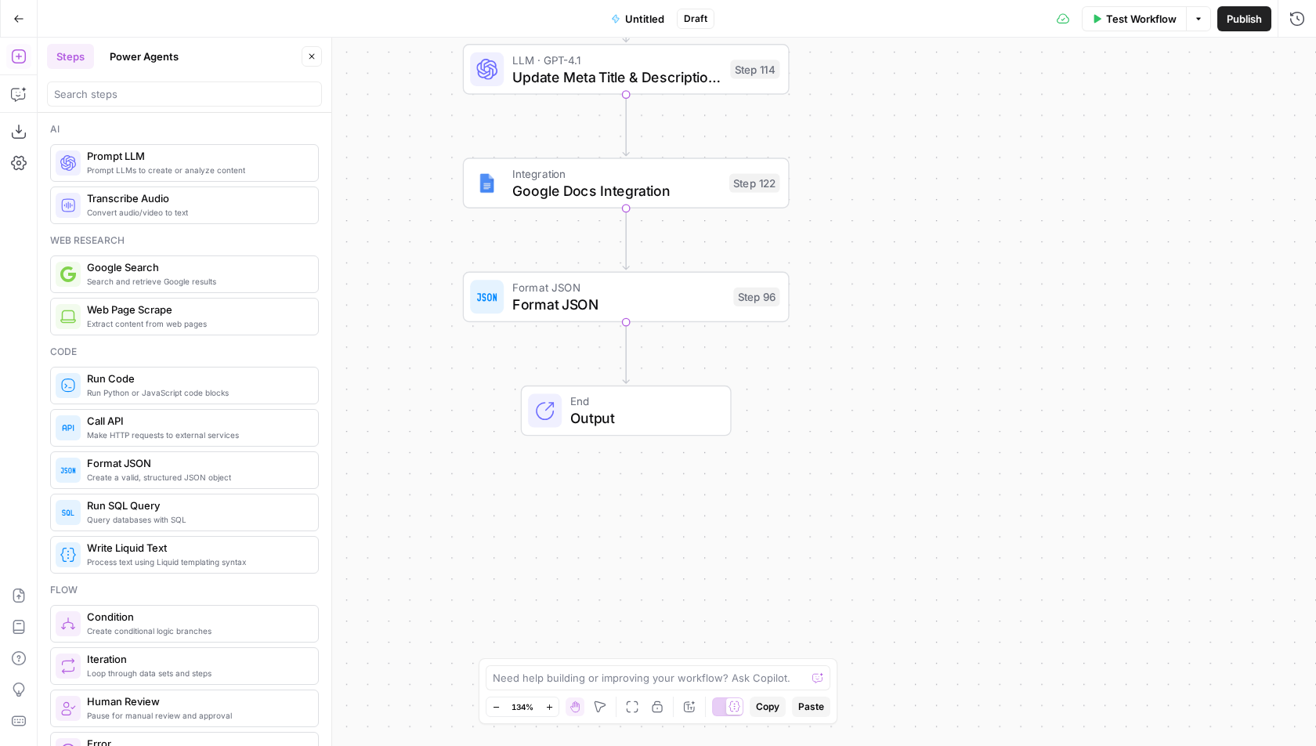
click at [656, 276] on div "Format JSON Format JSON Step 96 Copy step Delete step Add Note Test" at bounding box center [626, 297] width 327 height 51
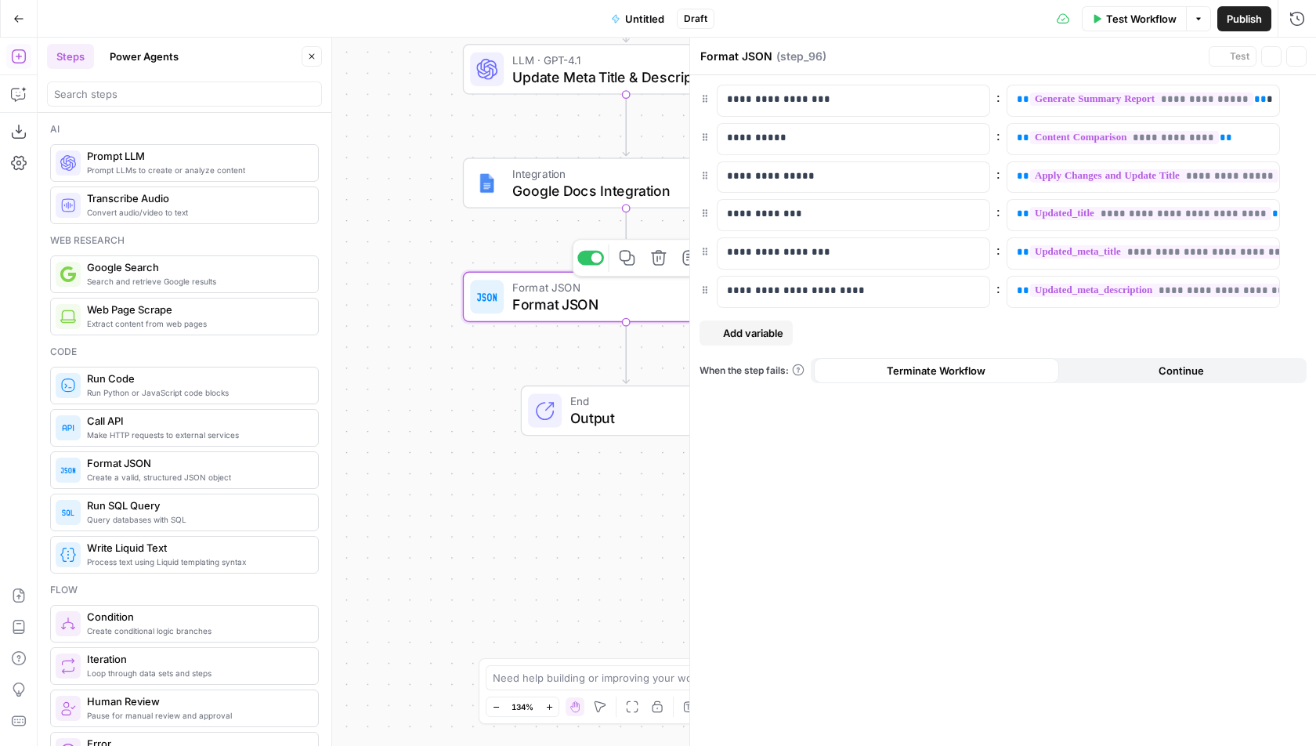
click at [648, 298] on span "Format JSON" at bounding box center [618, 304] width 213 height 21
click at [1303, 55] on button "Close" at bounding box center [1296, 56] width 20 height 20
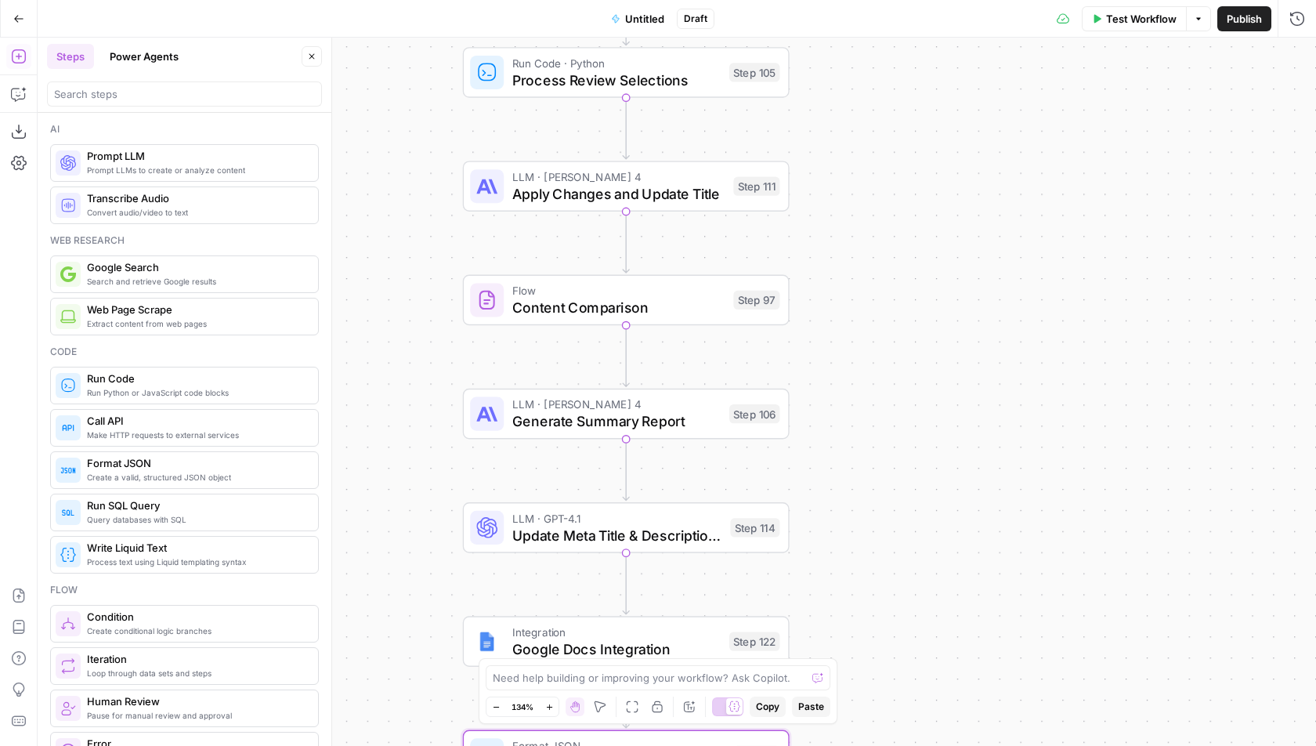
drag, startPoint x: 996, startPoint y: 217, endPoint x: 996, endPoint y: 677, distance: 460.5
click at [996, 677] on div "Workflow Set Inputs Inputs Run Code · Python Header Organizer + Sentence Counte…" at bounding box center [677, 392] width 1278 height 708
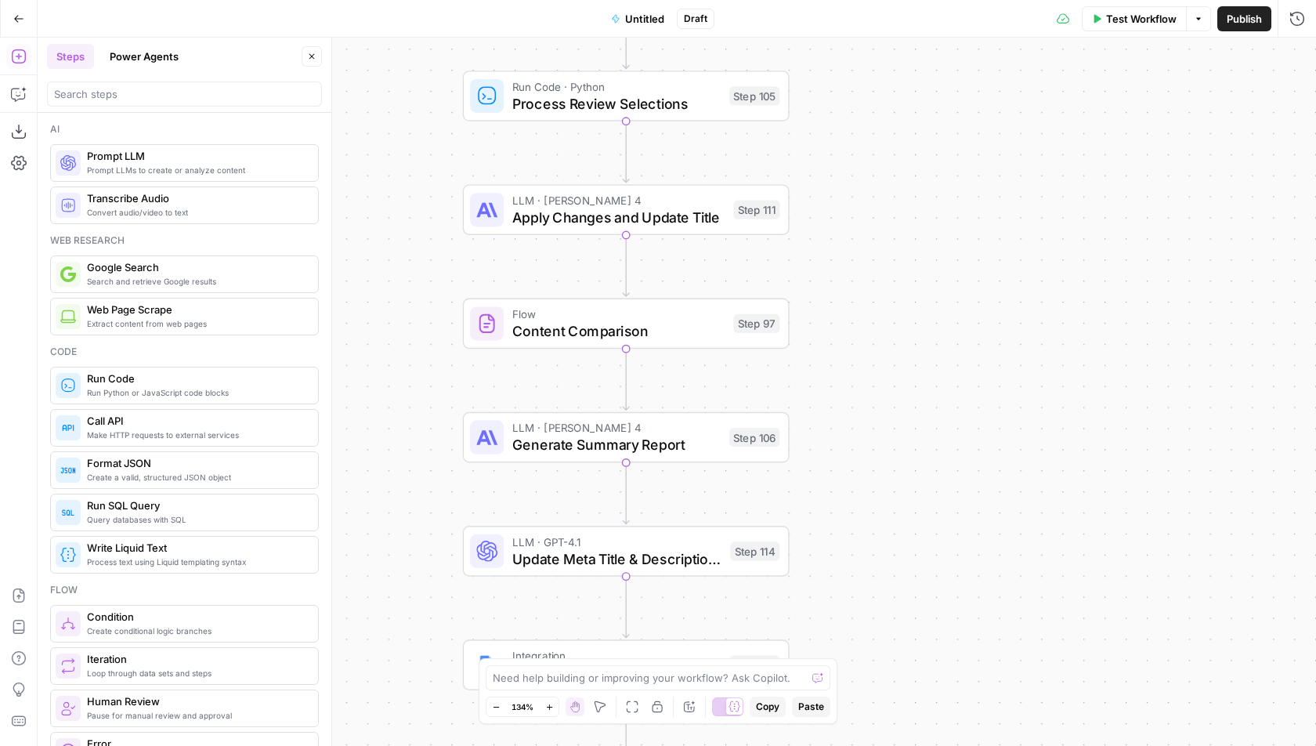
click at [655, 218] on span "Apply Changes and Update Title" at bounding box center [618, 217] width 213 height 21
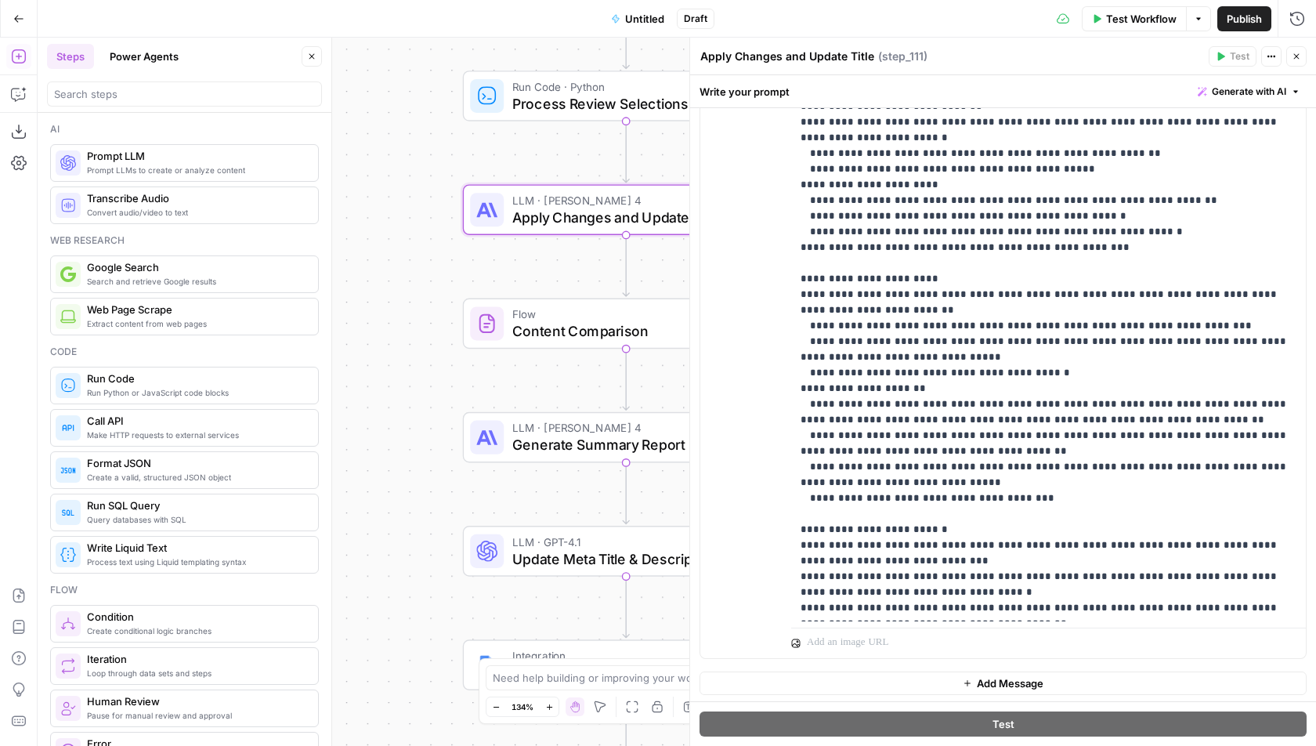
scroll to position [737, 0]
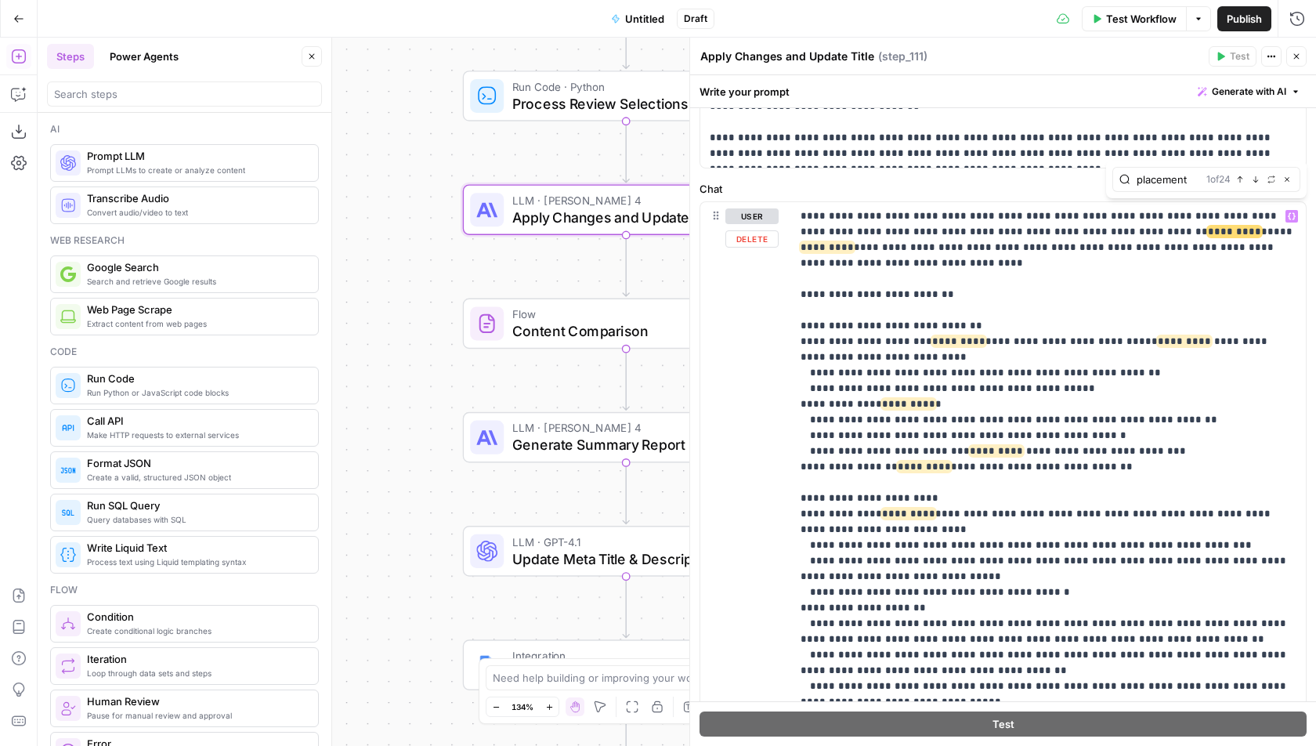
scroll to position [350, 0]
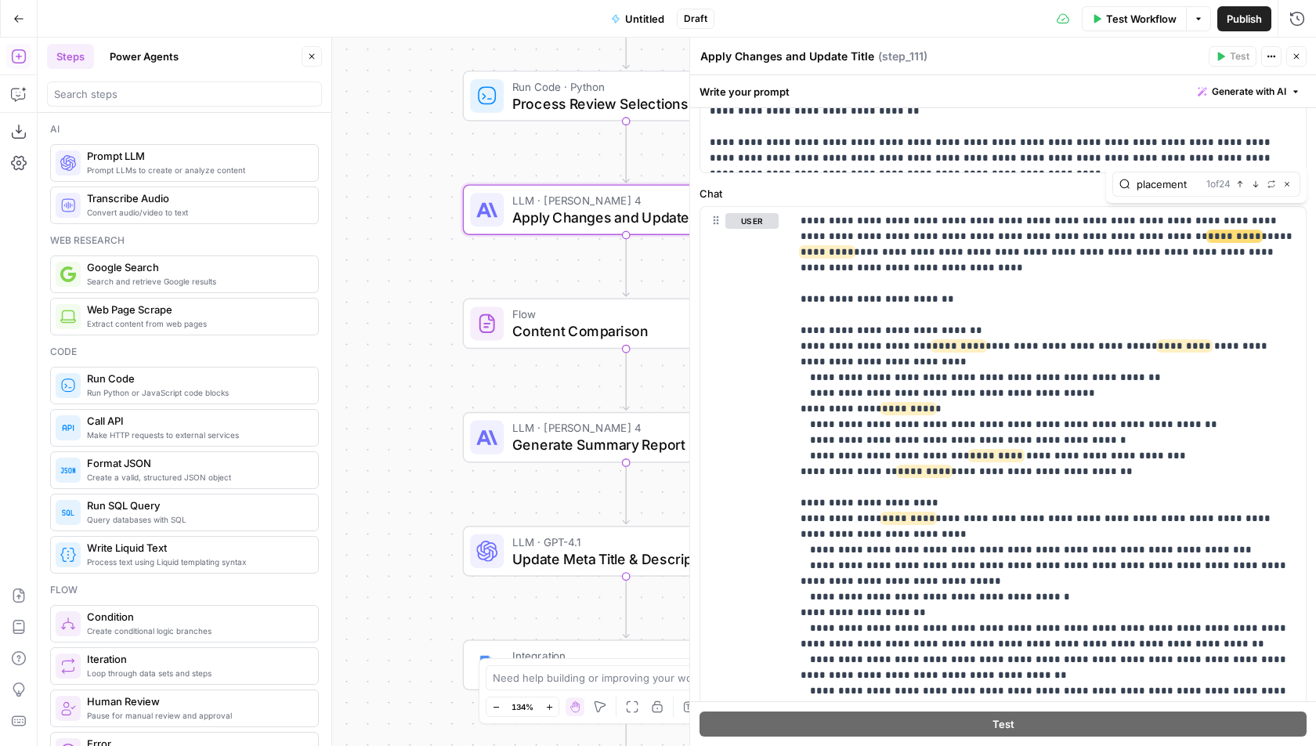
type input "placement"
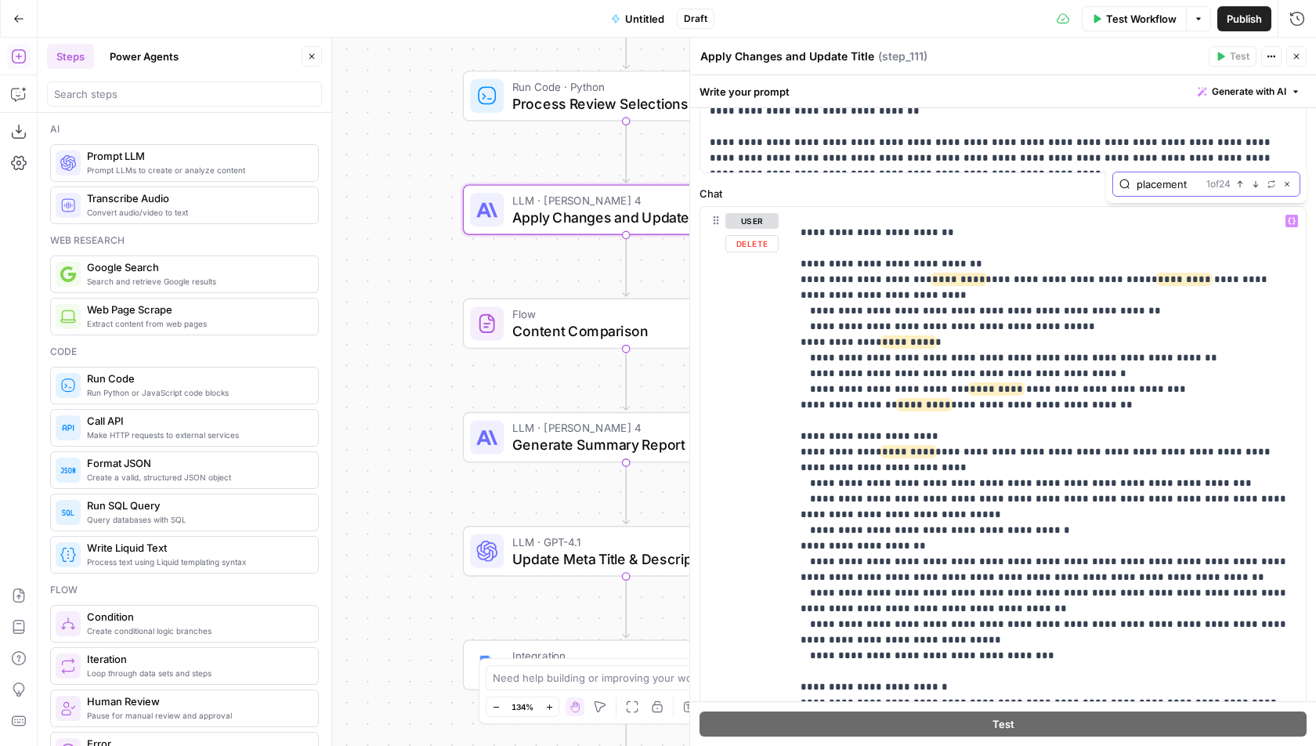
scroll to position [117, 0]
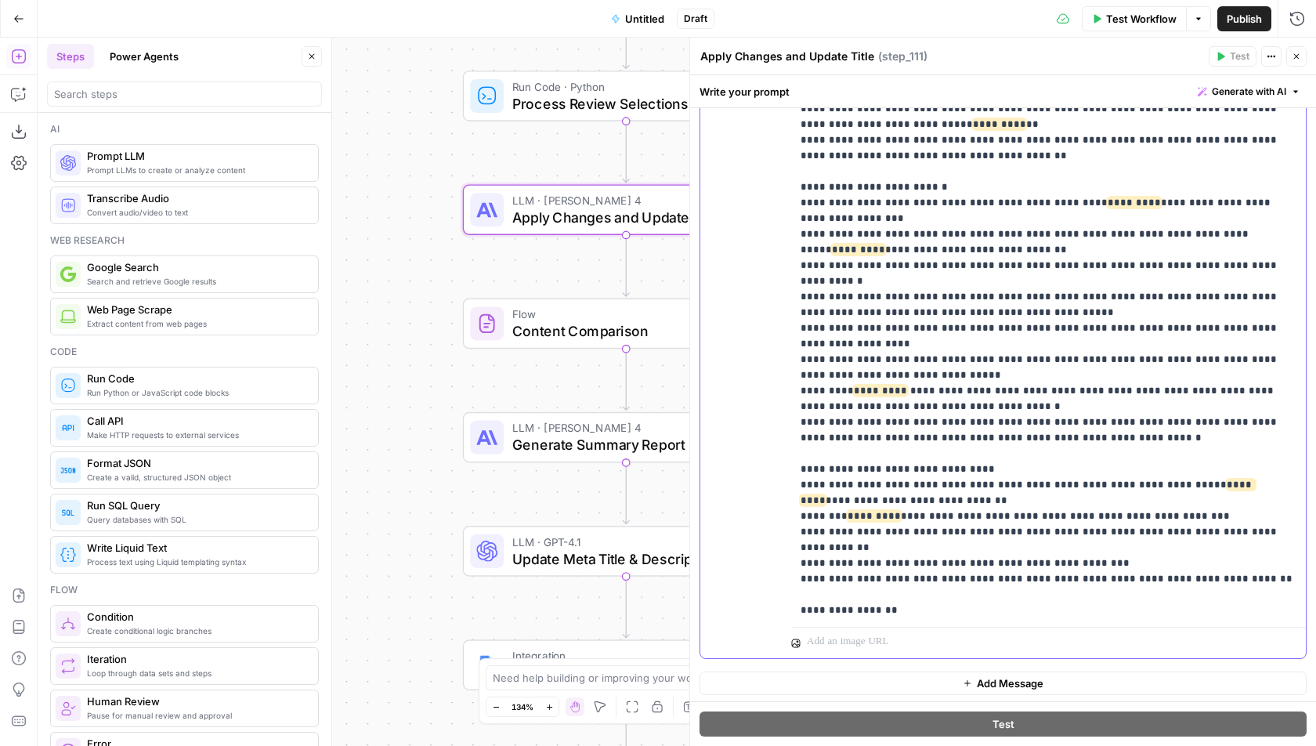
scroll to position [737, 0]
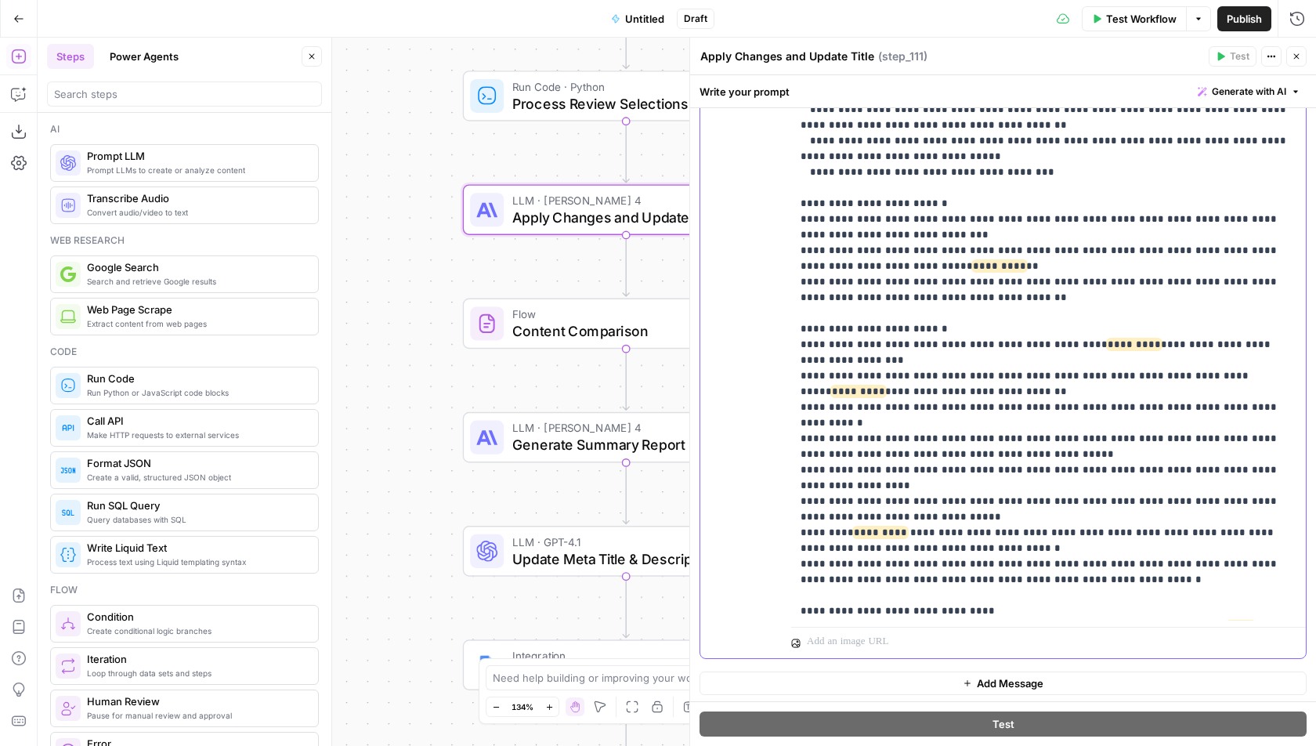
scroll to position [325, 0]
click at [970, 182] on p "**********" at bounding box center [1048, 345] width 496 height 1363
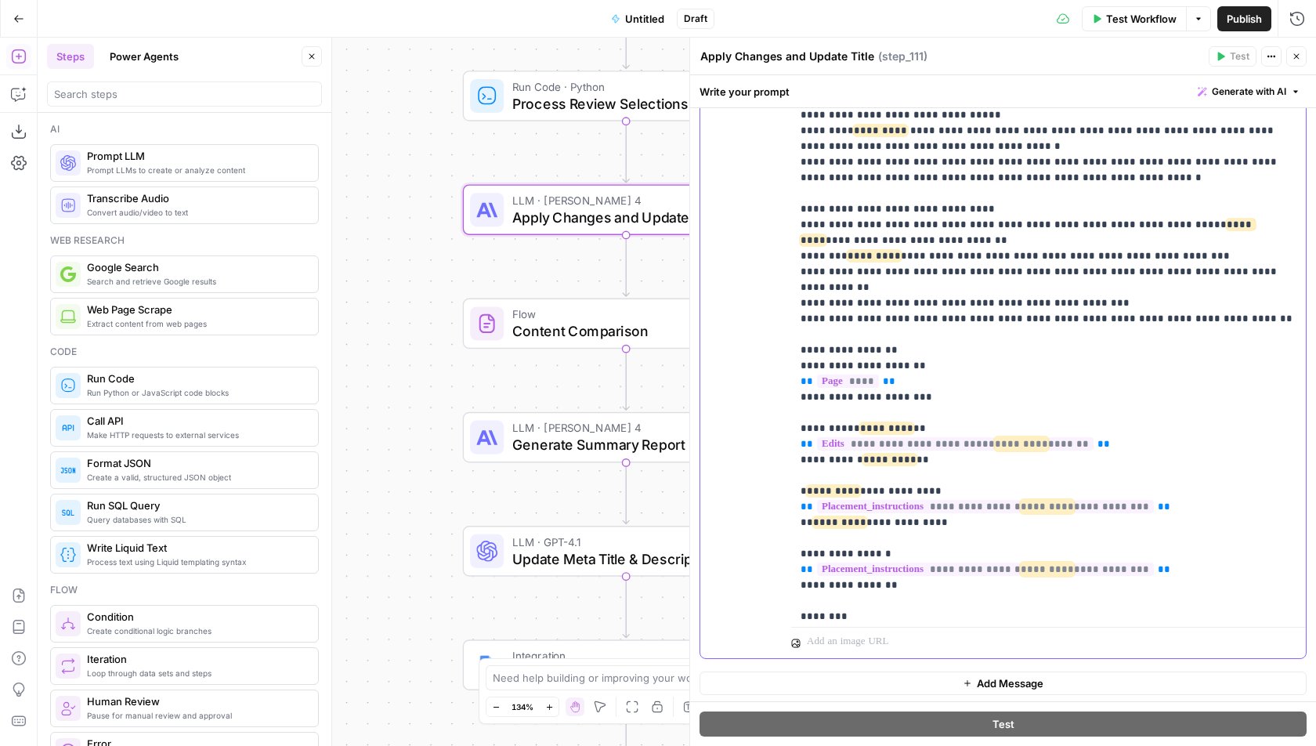
scroll to position [737, 0]
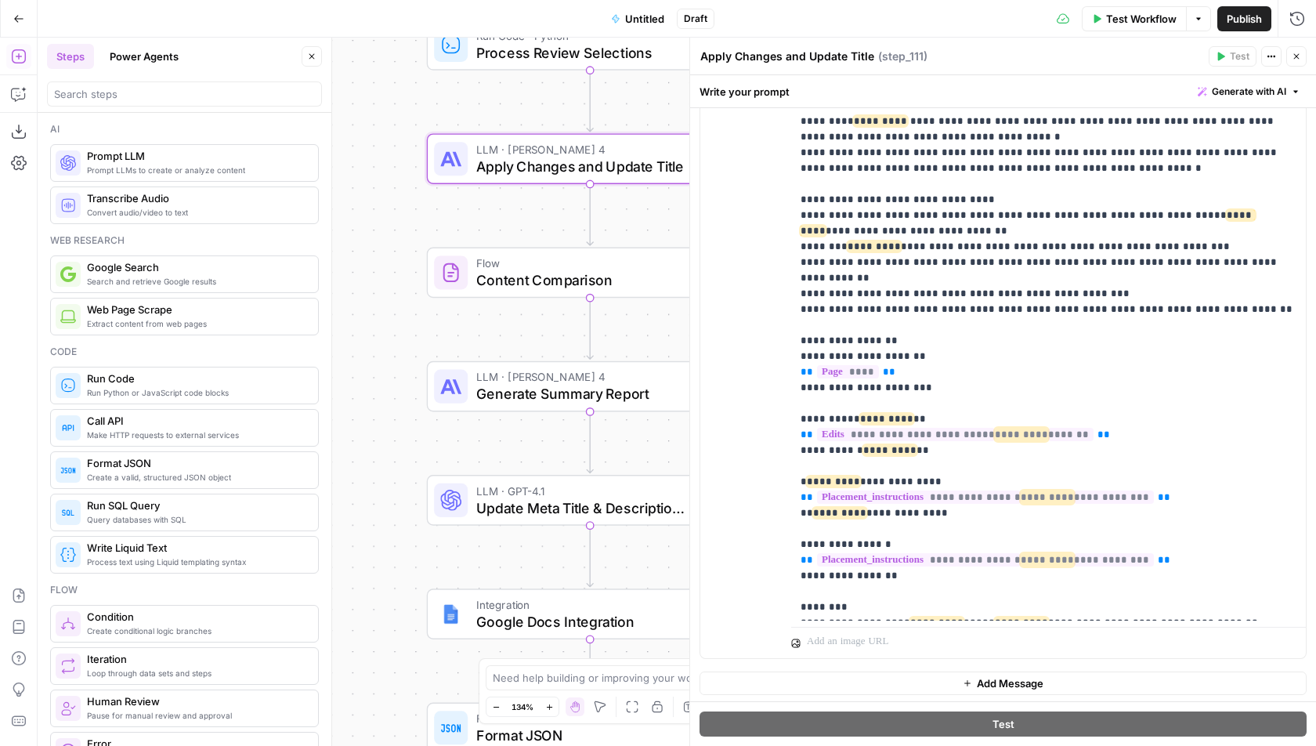
drag, startPoint x: 406, startPoint y: 365, endPoint x: 370, endPoint y: 314, distance: 62.4
click at [370, 314] on div "Workflow Set Inputs Inputs Run Code · Python Header Organizer + Sentence Counte…" at bounding box center [677, 392] width 1278 height 708
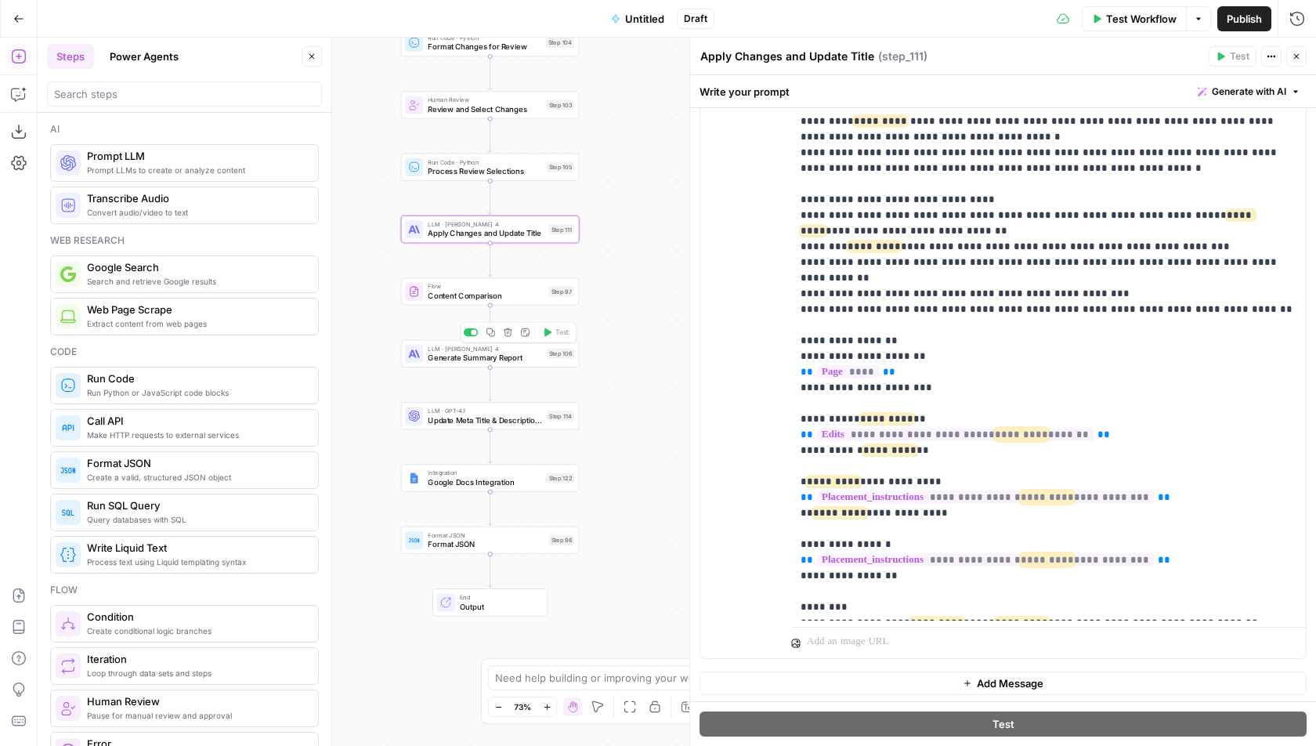
click at [428, 366] on div "LLM · [PERSON_NAME] 4 Generate Summary Report Step 106 Copy step Delete step Ad…" at bounding box center [490, 353] width 179 height 27
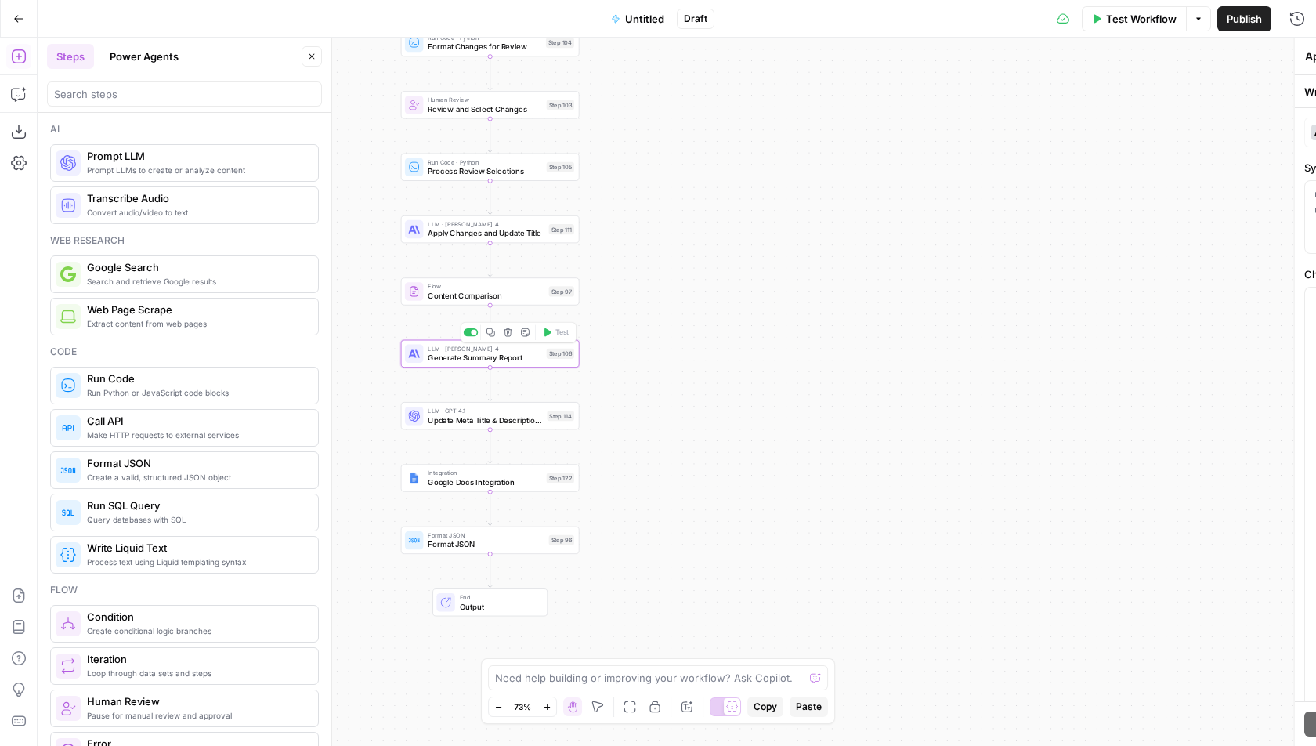
type textarea "Generate Summary Report"
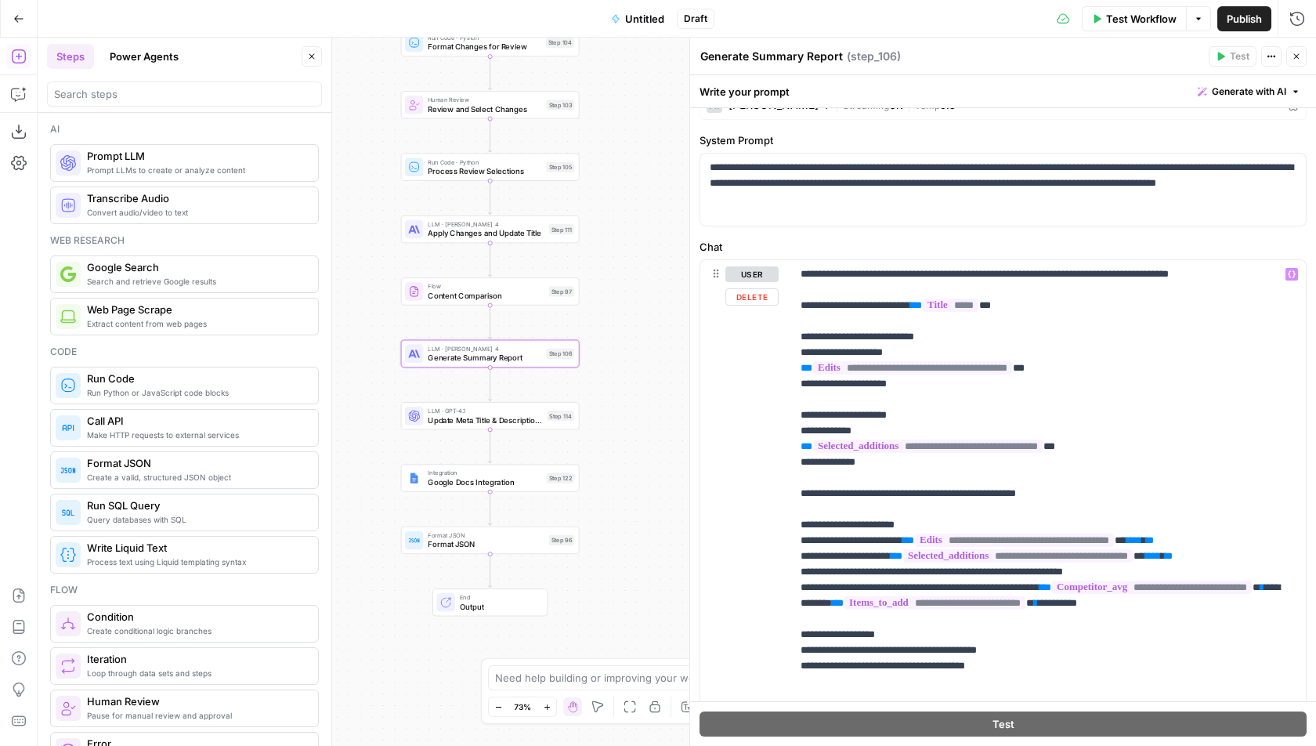
scroll to position [103, 0]
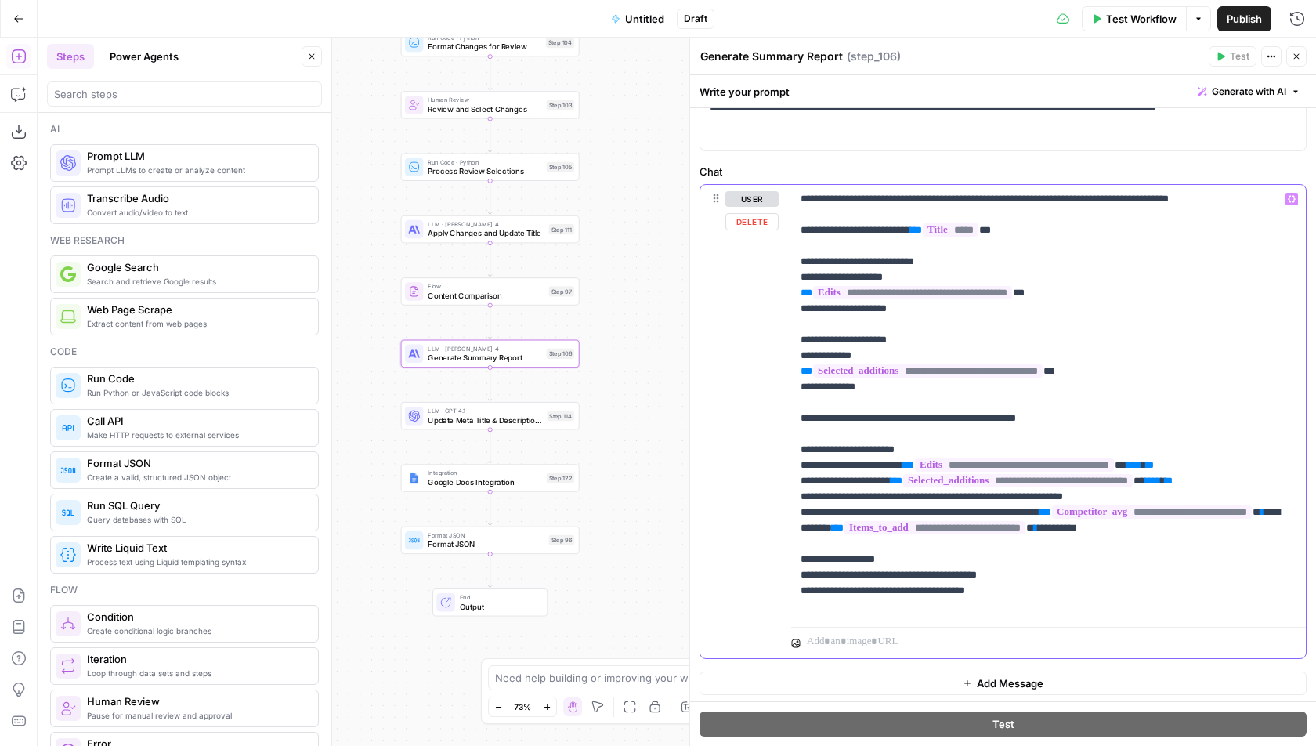
click at [1201, 375] on p "**********" at bounding box center [1048, 402] width 496 height 423
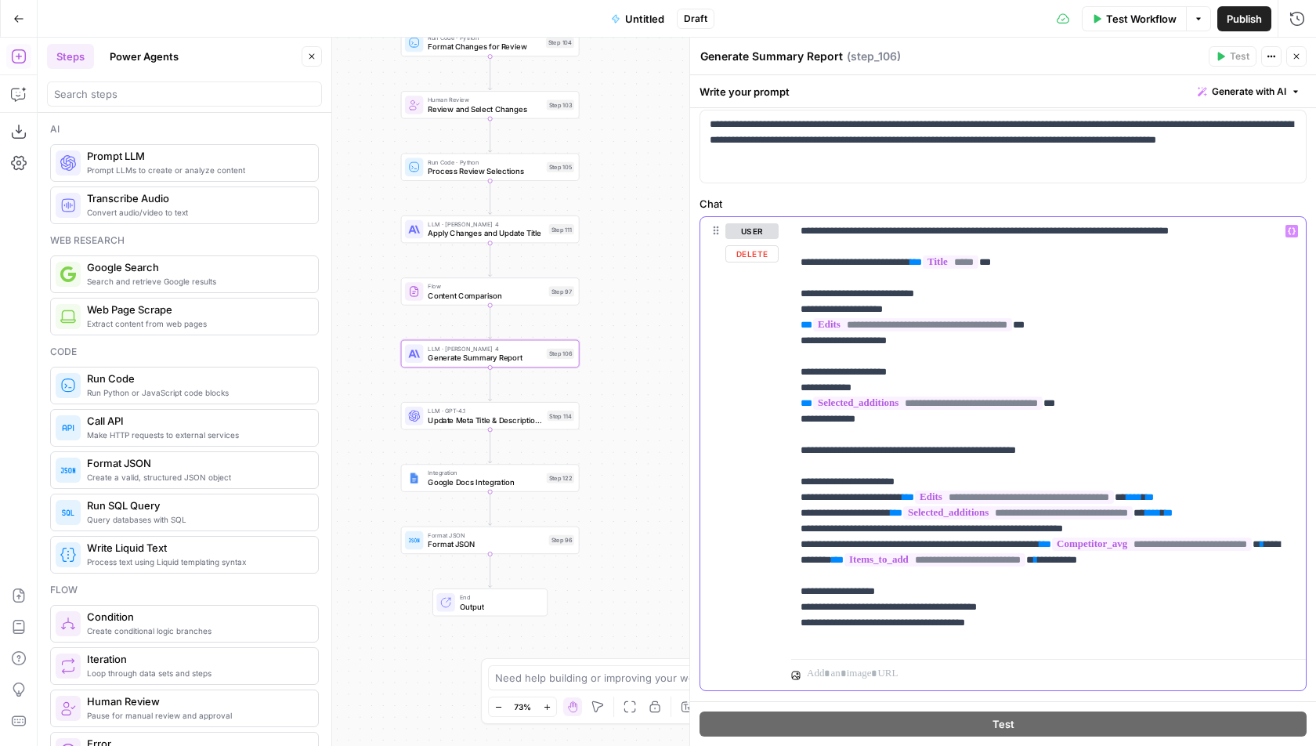
click at [1211, 550] on p "**********" at bounding box center [1048, 434] width 496 height 423
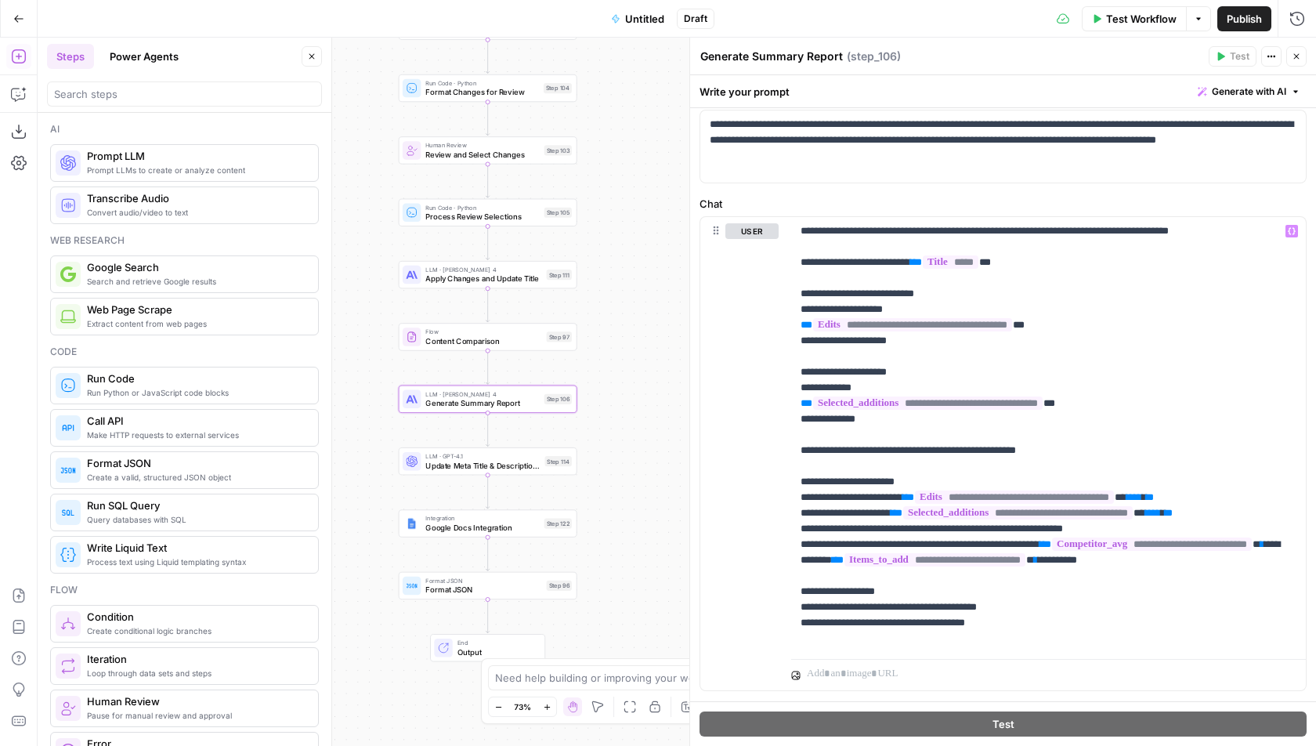
drag, startPoint x: 678, startPoint y: 299, endPoint x: 669, endPoint y: 416, distance: 117.1
click at [669, 416] on div "Workflow Set Inputs Inputs Run Code · Python Header Organizer + Sentence Counte…" at bounding box center [677, 392] width 1278 height 708
